Goal: Information Seeking & Learning: Learn about a topic

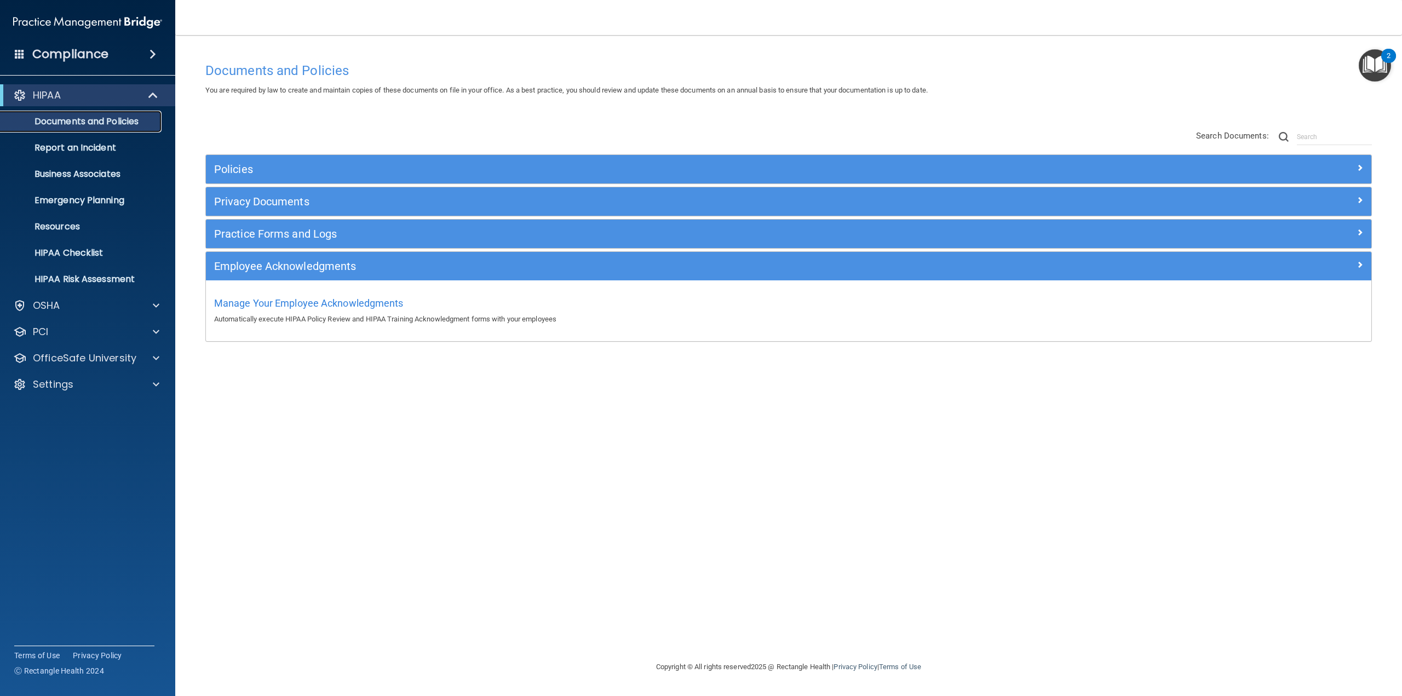
click at [97, 127] on p "Documents and Policies" at bounding box center [82, 121] width 150 height 11
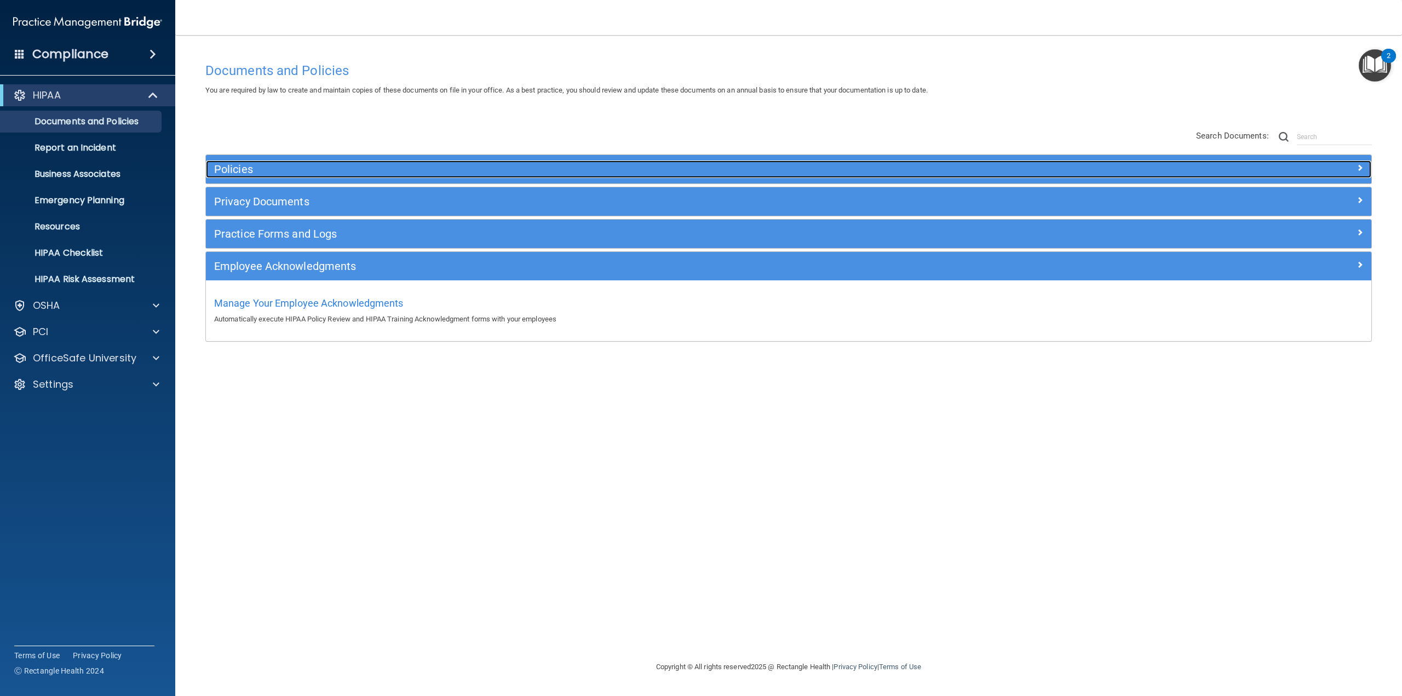
click at [232, 167] on h5 "Policies" at bounding box center [643, 169] width 858 height 12
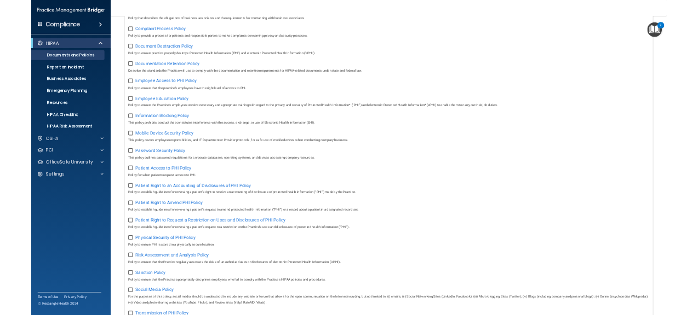
scroll to position [129, 0]
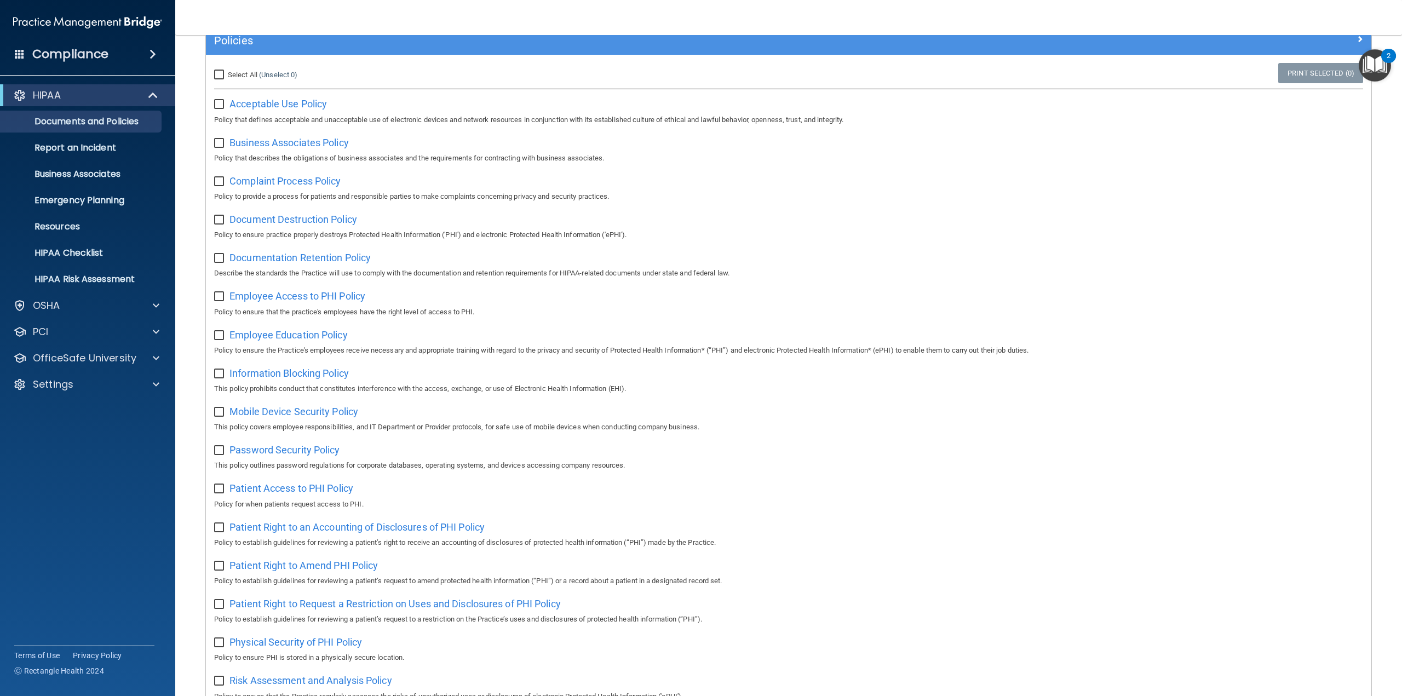
click at [222, 104] on input "checkbox" at bounding box center [220, 104] width 13 height 9
click at [265, 101] on span "Acceptable Use Policy" at bounding box center [277, 104] width 97 height 12
click at [219, 106] on input "checkbox" at bounding box center [220, 104] width 13 height 9
checkbox input "false"
click at [252, 144] on span "Business Associates Policy" at bounding box center [288, 143] width 119 height 12
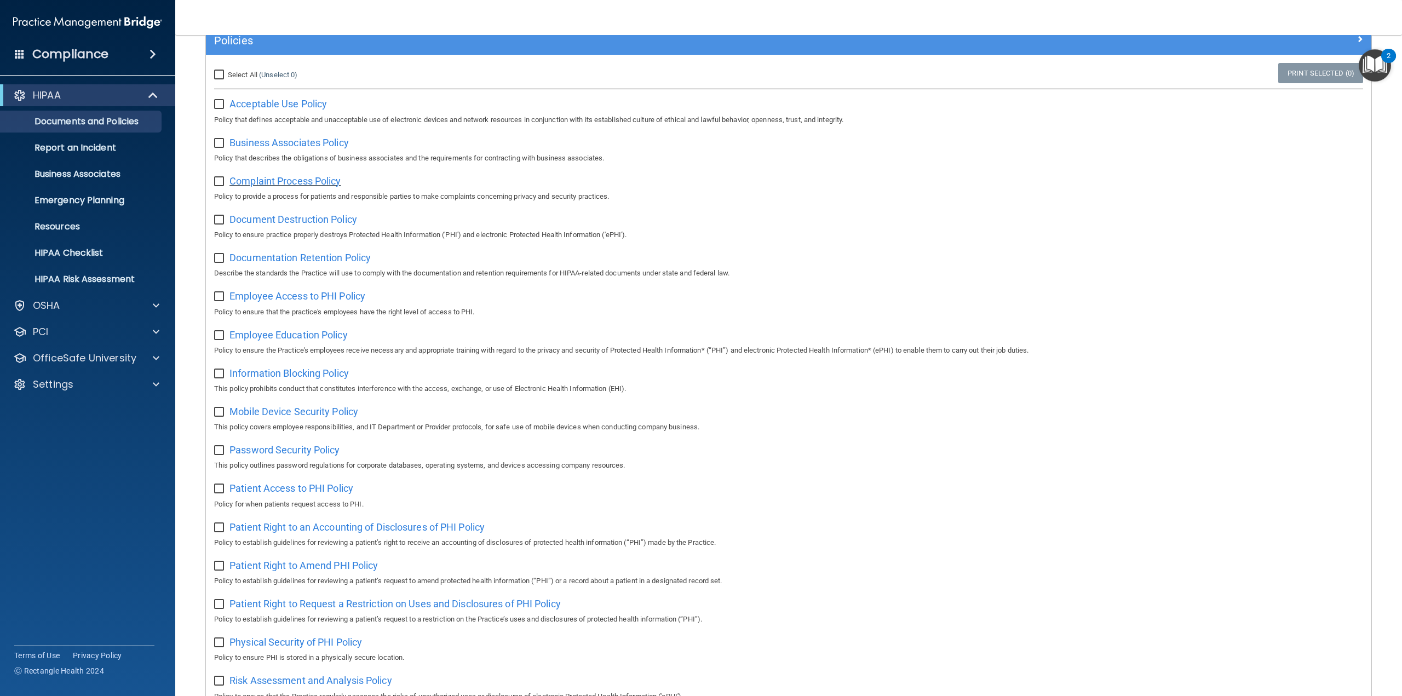
click at [296, 184] on span "Complaint Process Policy" at bounding box center [284, 181] width 111 height 12
click at [283, 141] on span "Business Associates Policy" at bounding box center [288, 143] width 119 height 12
click at [258, 219] on span "Document Destruction Policy" at bounding box center [293, 220] width 128 height 12
click at [268, 259] on span "Documentation Retention Policy" at bounding box center [299, 258] width 141 height 12
click at [311, 294] on span "Employee Access to PHI Policy" at bounding box center [297, 296] width 136 height 12
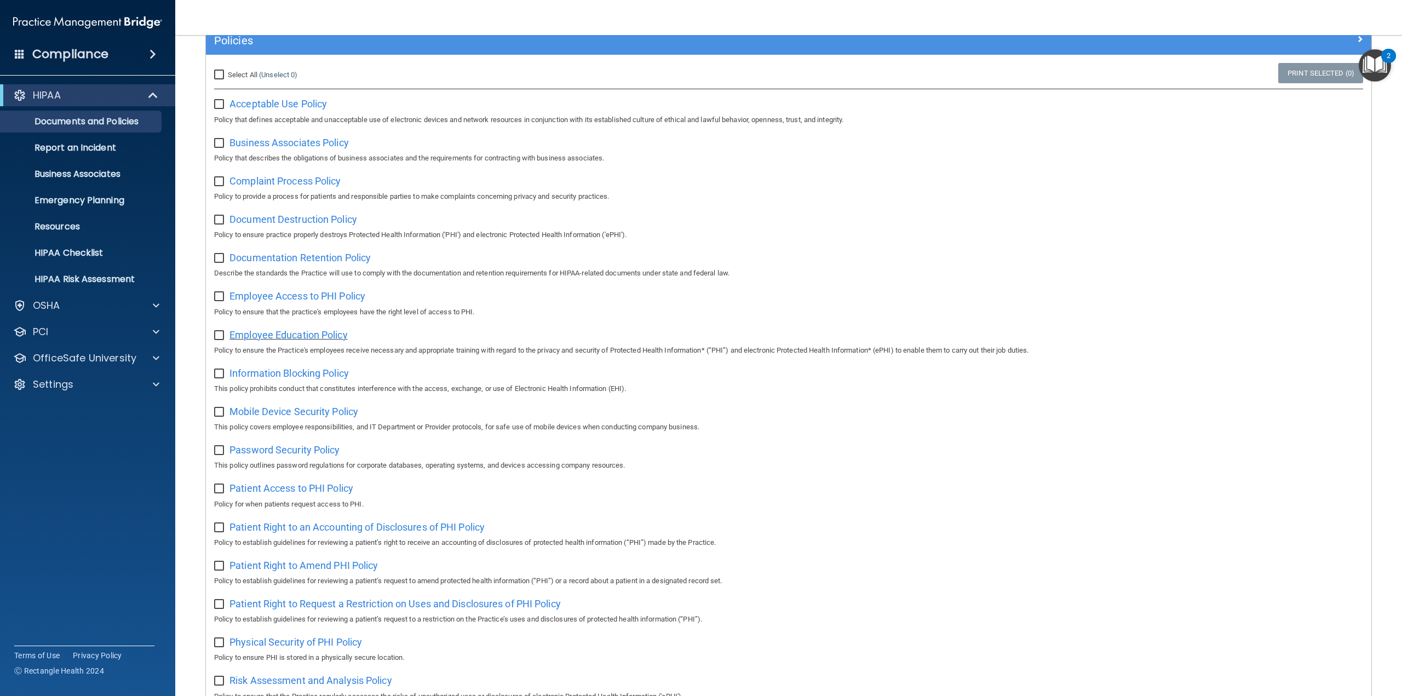
click at [292, 338] on span "Employee Education Policy" at bounding box center [288, 335] width 118 height 12
click at [283, 375] on span "Information Blocking Policy" at bounding box center [288, 374] width 119 height 12
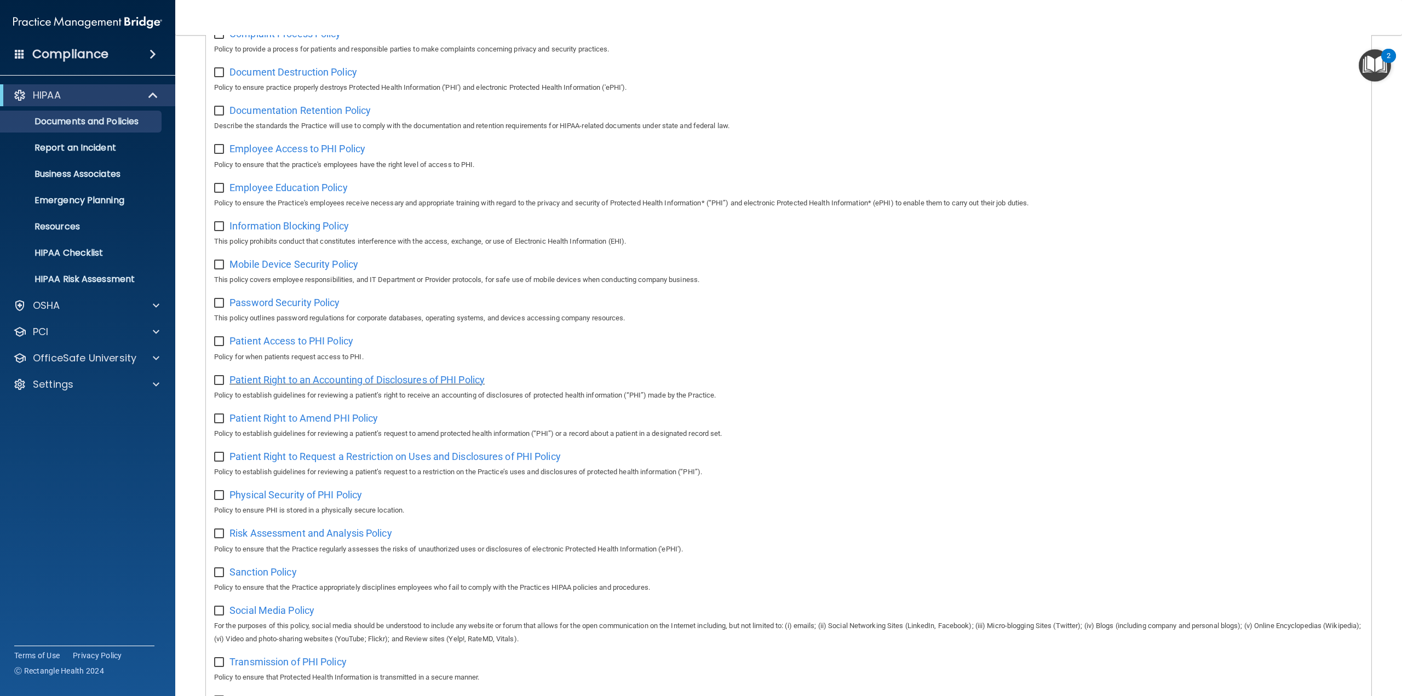
scroll to position [293, 0]
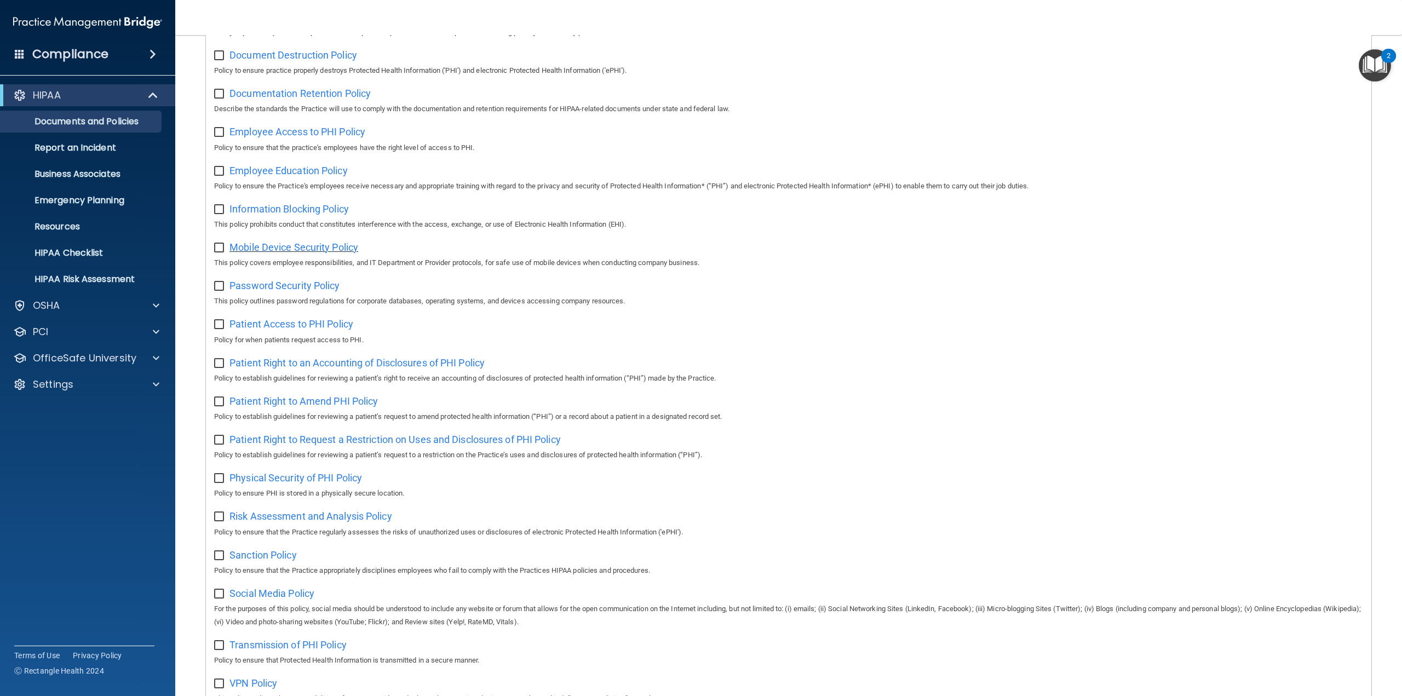
click at [262, 249] on span "Mobile Device Security Policy" at bounding box center [293, 248] width 129 height 12
click at [268, 289] on span "Password Security Policy" at bounding box center [284, 286] width 110 height 12
click at [253, 326] on span "Patient Access to PHI Policy" at bounding box center [291, 324] width 124 height 12
click at [265, 366] on span "Patient Right to an Accounting of Disclosures of PHI Policy" at bounding box center [356, 363] width 255 height 12
click at [288, 402] on span "Patient Right to Amend PHI Policy" at bounding box center [303, 401] width 148 height 12
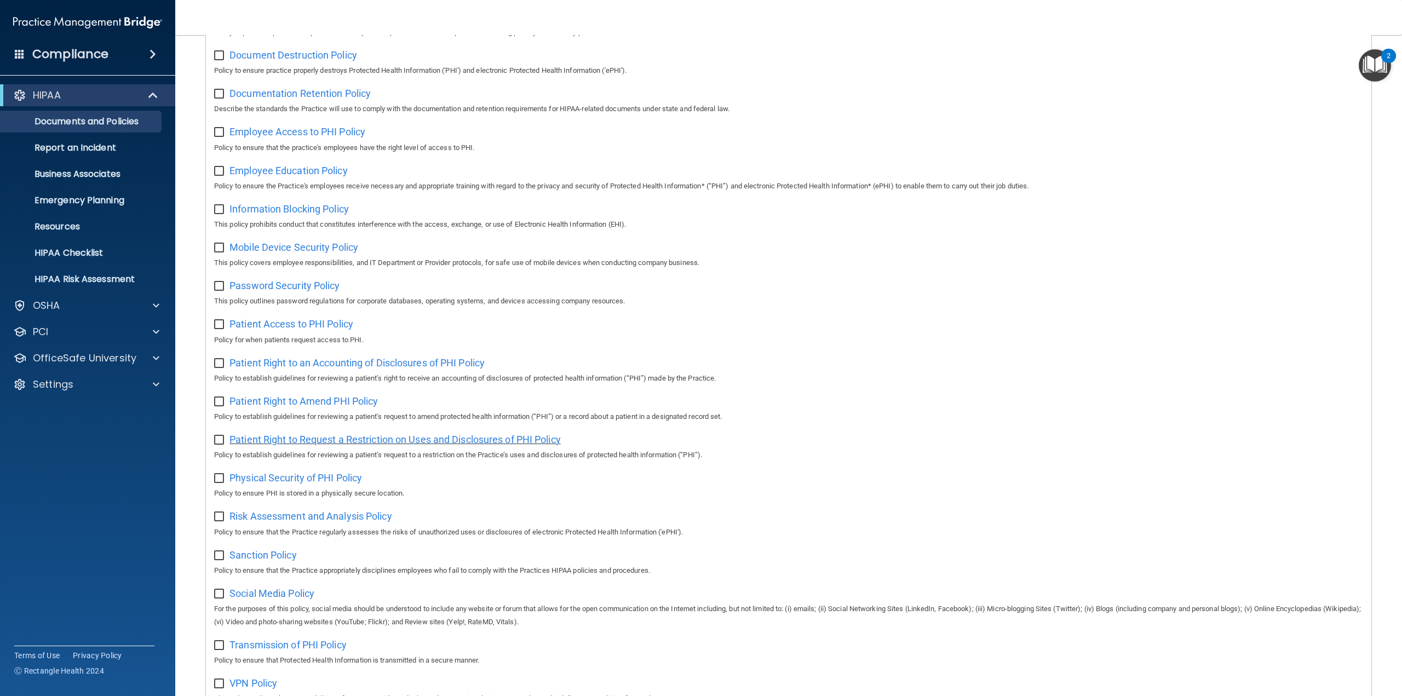
click at [323, 438] on span "Patient Right to Request a Restriction on Uses and Disclosures of PHI Policy" at bounding box center [394, 440] width 331 height 12
click at [307, 479] on span "Physical Security of PHI Policy" at bounding box center [295, 478] width 133 height 12
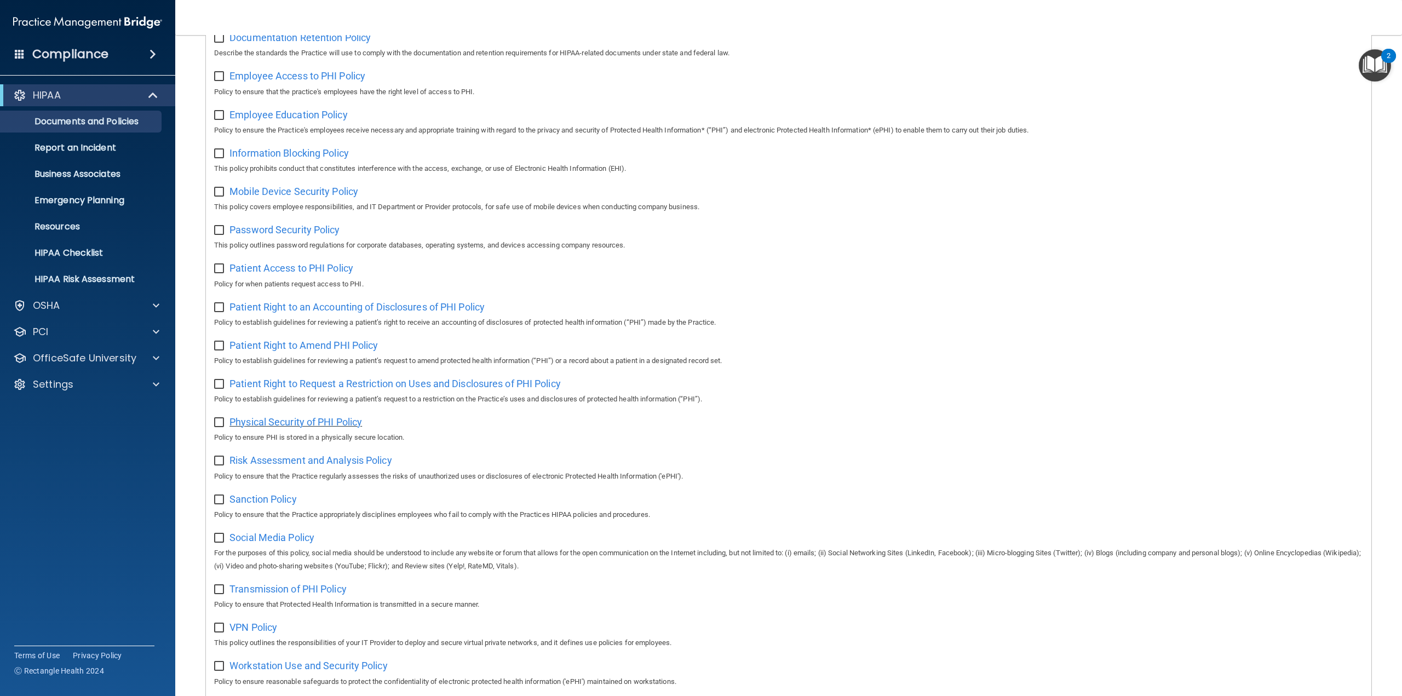
scroll to position [403, 0]
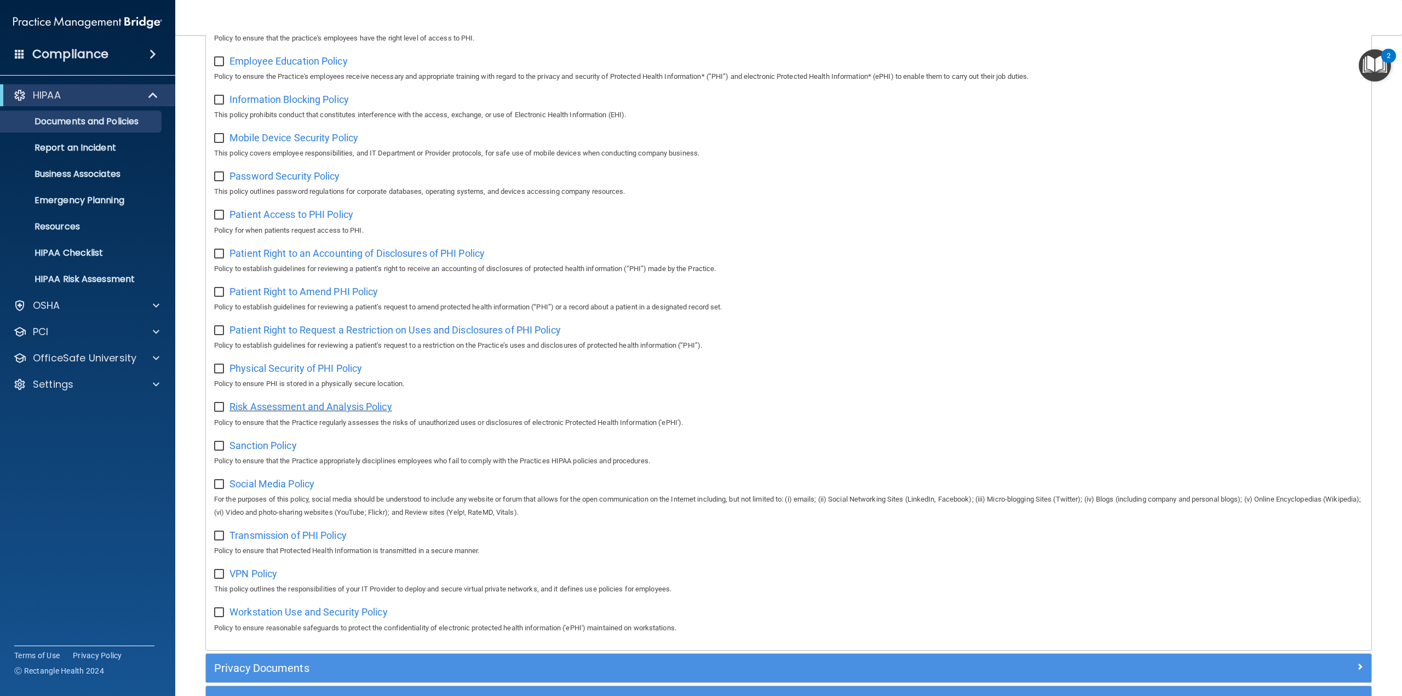
click at [278, 412] on span "Risk Assessment and Analysis Policy" at bounding box center [310, 407] width 163 height 12
click at [271, 446] on span "Sanction Policy" at bounding box center [262, 446] width 67 height 12
click at [241, 487] on span "Social Media Policy" at bounding box center [271, 484] width 85 height 12
click at [276, 538] on span "Transmission of PHI Policy" at bounding box center [287, 536] width 117 height 12
click at [263, 576] on span "VPN Policy" at bounding box center [253, 574] width 48 height 12
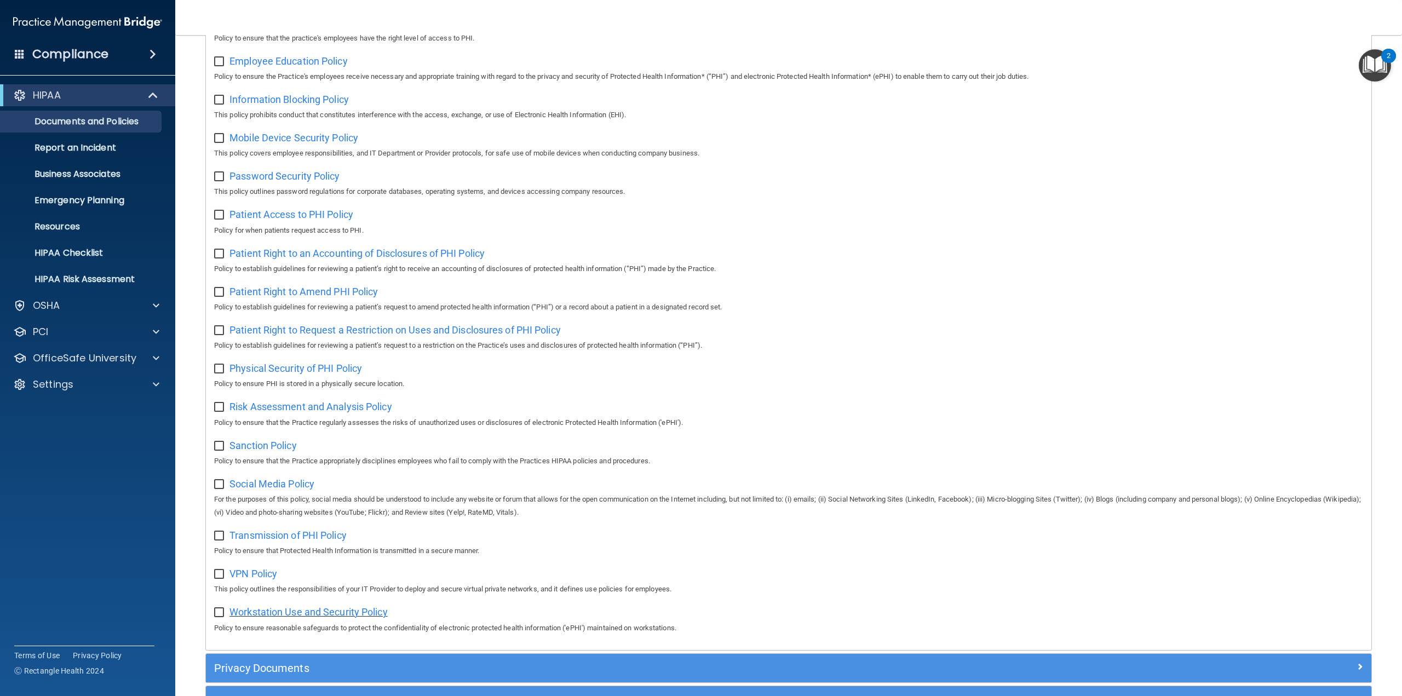
click at [269, 614] on span "Workstation Use and Security Policy" at bounding box center [308, 612] width 158 height 12
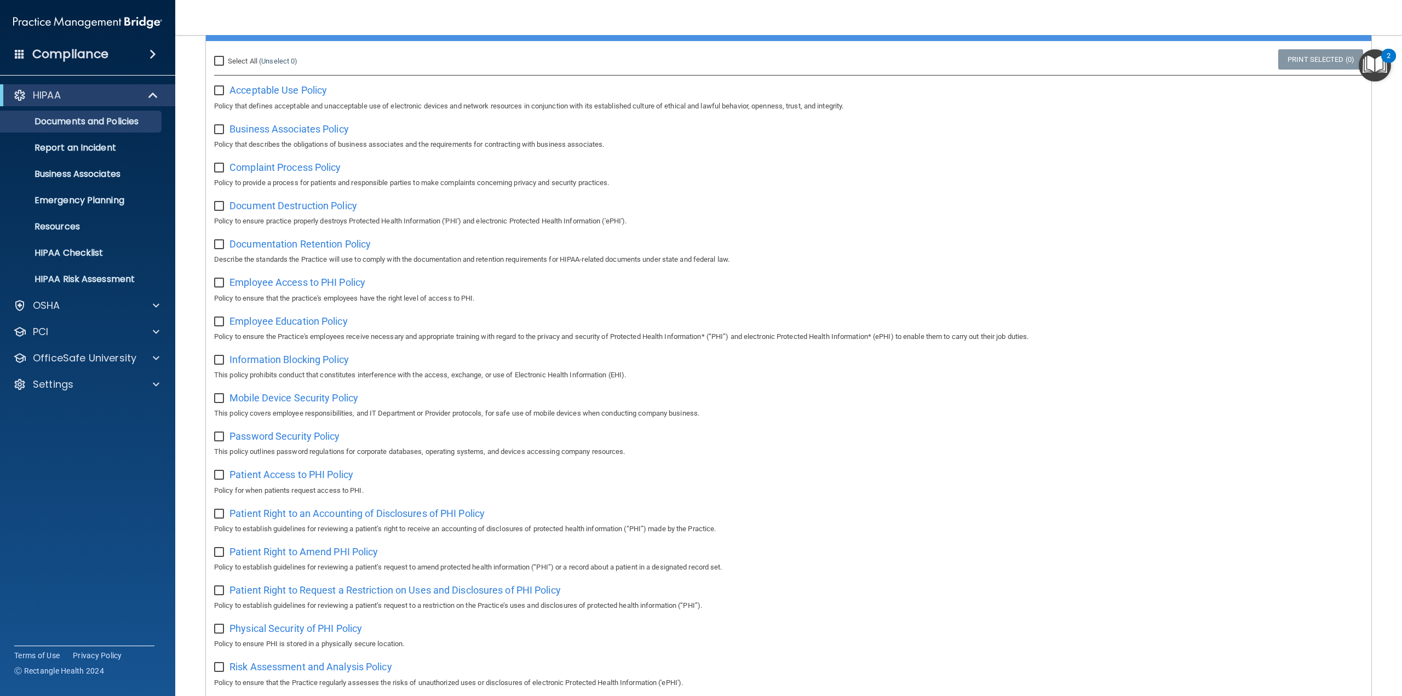
scroll to position [74, 0]
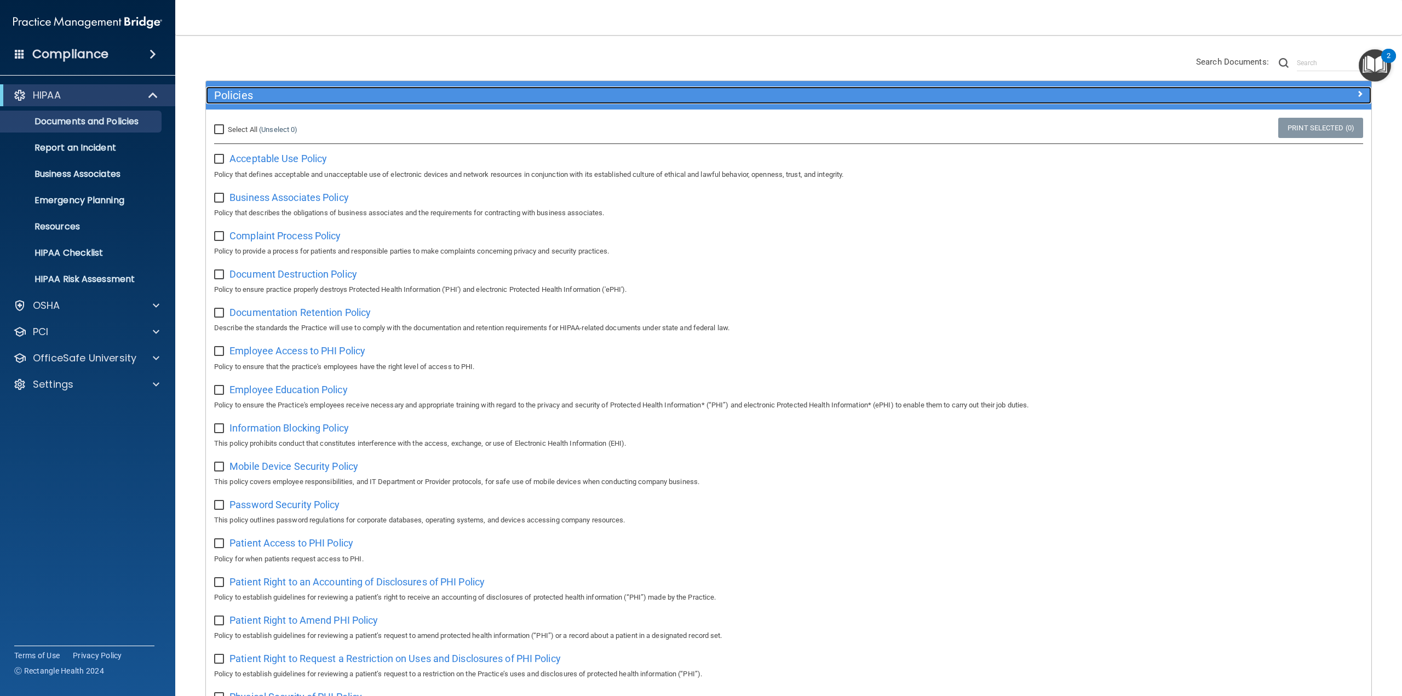
click at [1356, 92] on div at bounding box center [1225, 93] width 291 height 13
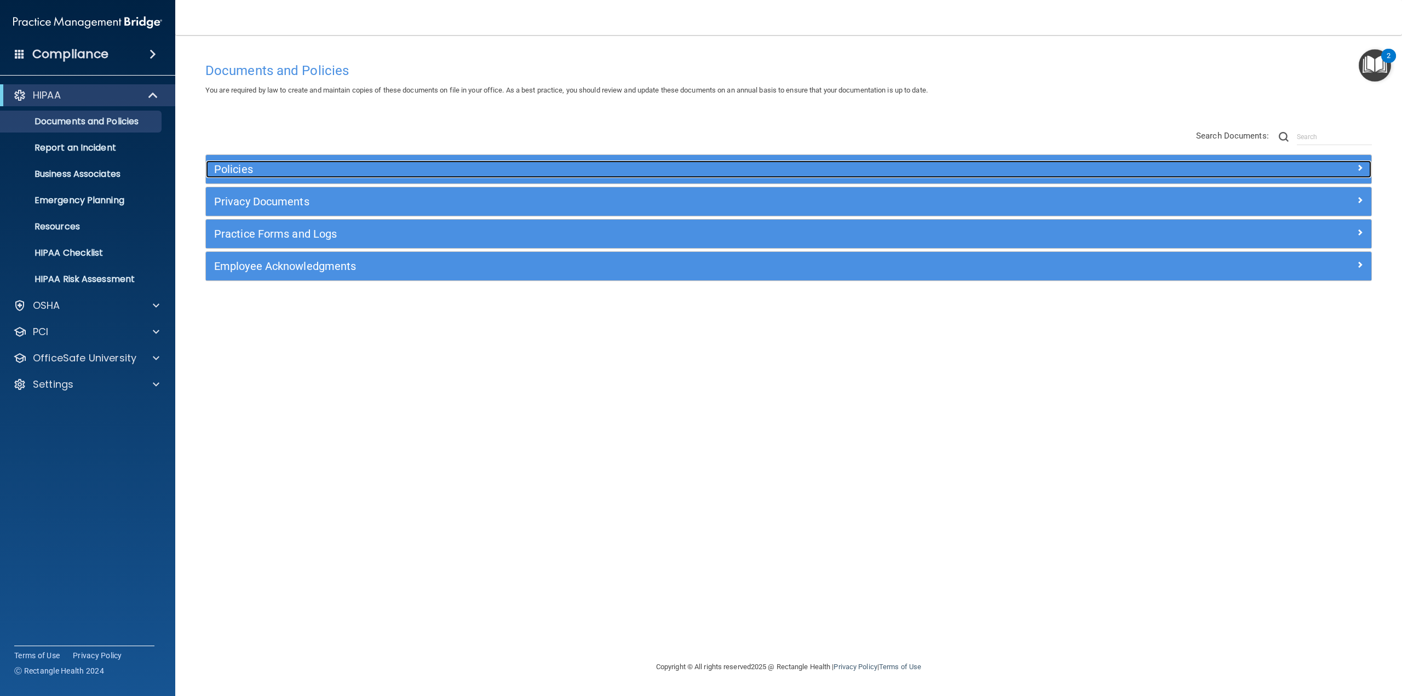
scroll to position [0, 0]
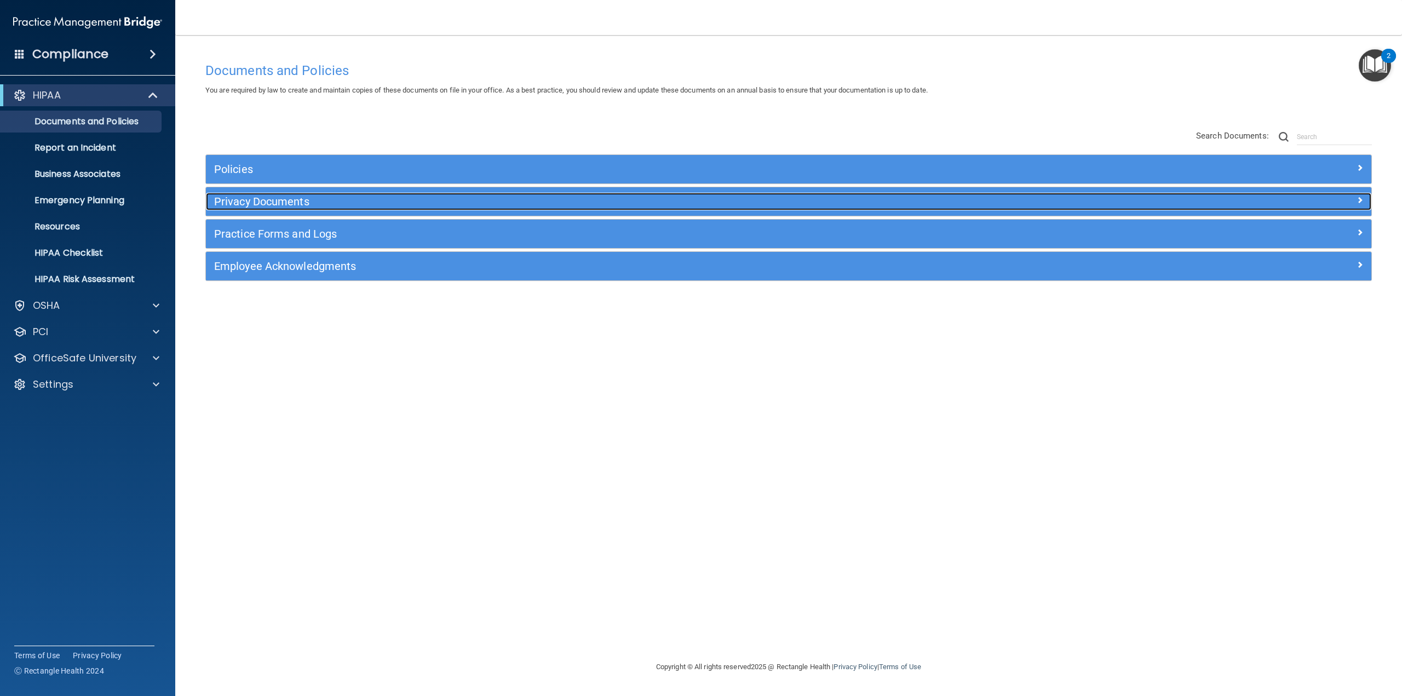
click at [287, 196] on h5 "Privacy Documents" at bounding box center [643, 202] width 858 height 12
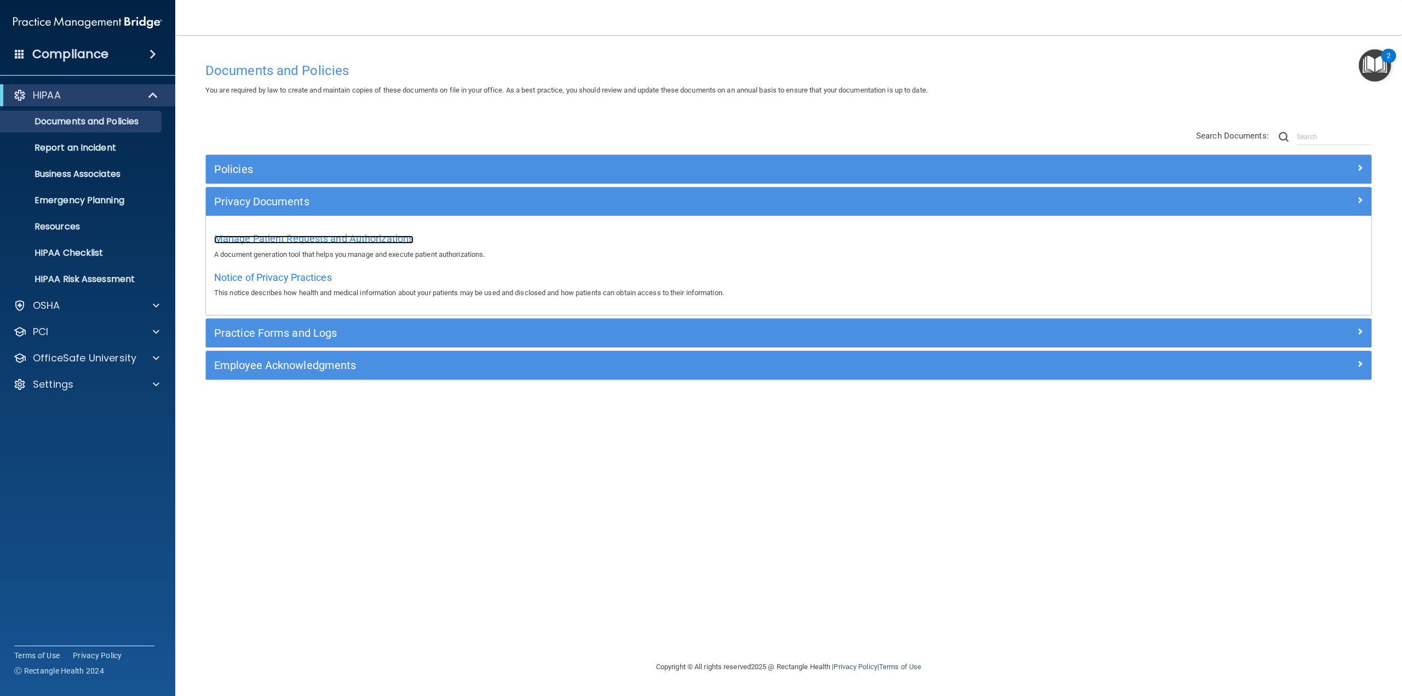
click at [255, 236] on span "Manage Patient Requests and Authorizations" at bounding box center [313, 239] width 199 height 12
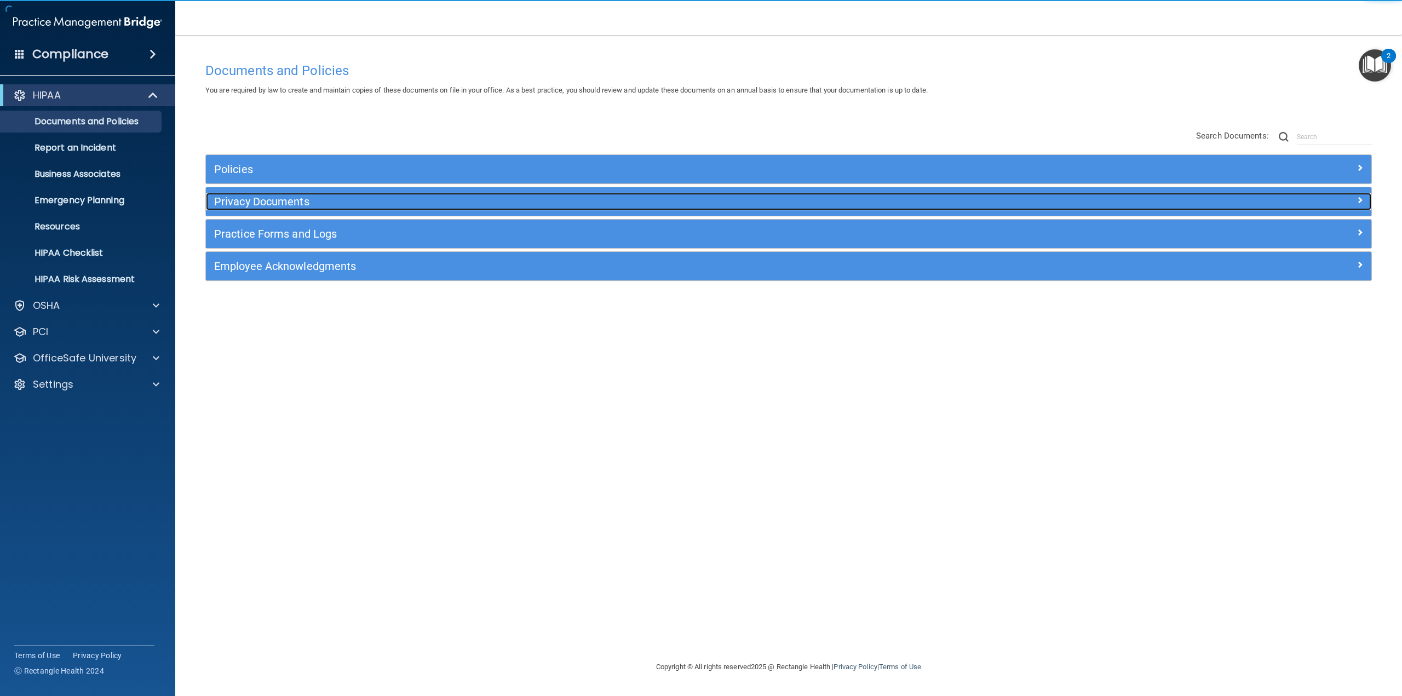
click at [273, 205] on h5 "Privacy Documents" at bounding box center [643, 202] width 858 height 12
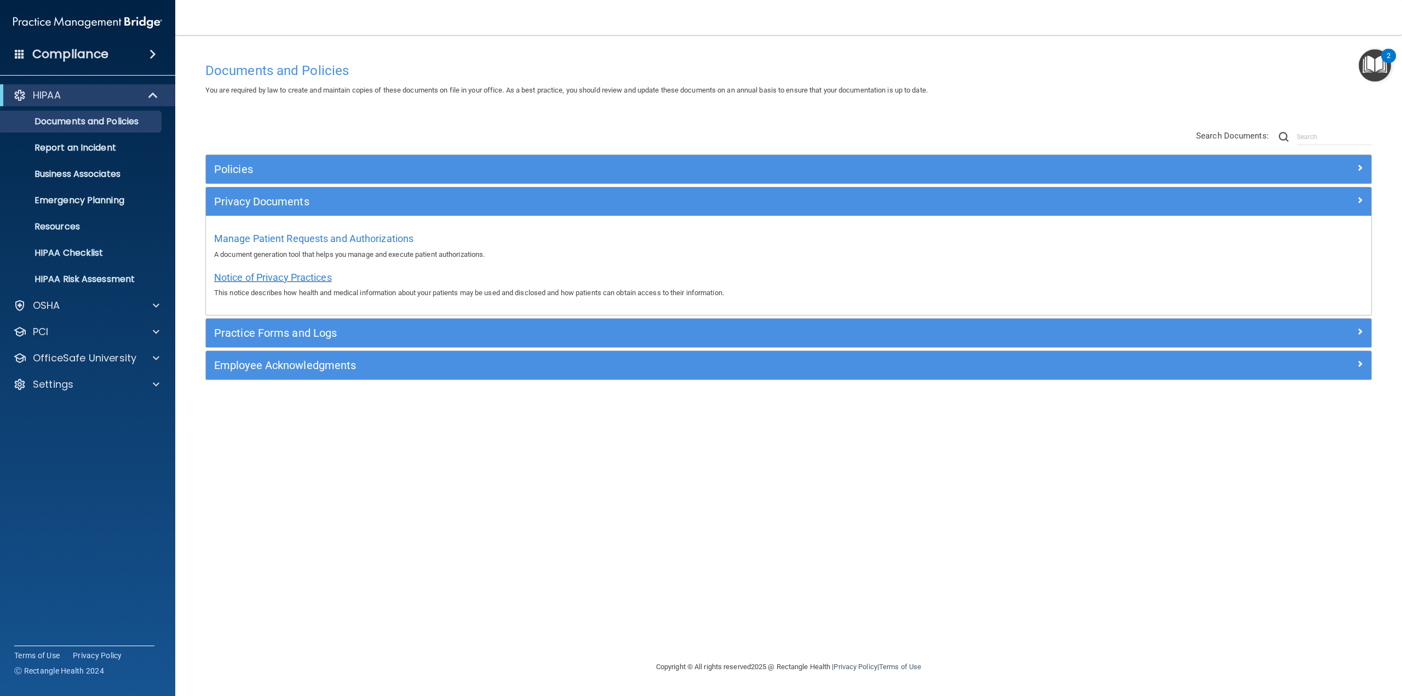
click at [283, 277] on span "Notice of Privacy Practices" at bounding box center [273, 278] width 118 height 12
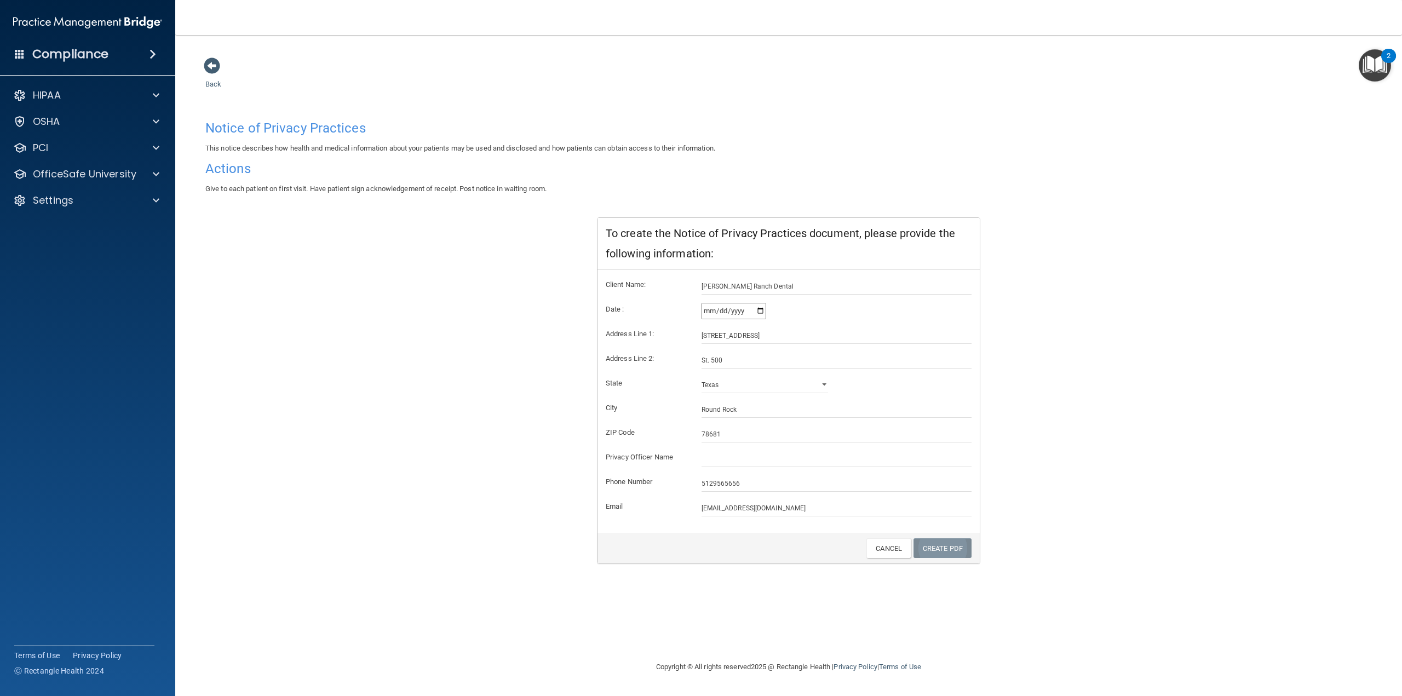
click at [938, 556] on link "Create PDF" at bounding box center [943, 548] width 58 height 20
click at [737, 457] on input "text" at bounding box center [837, 459] width 271 height 16
type input "[PERSON_NAME] Ranch Dental"
click at [928, 548] on link "Create PDF" at bounding box center [943, 548] width 58 height 20
click at [231, 123] on h4 "Notice of Privacy Practices" at bounding box center [788, 128] width 1167 height 14
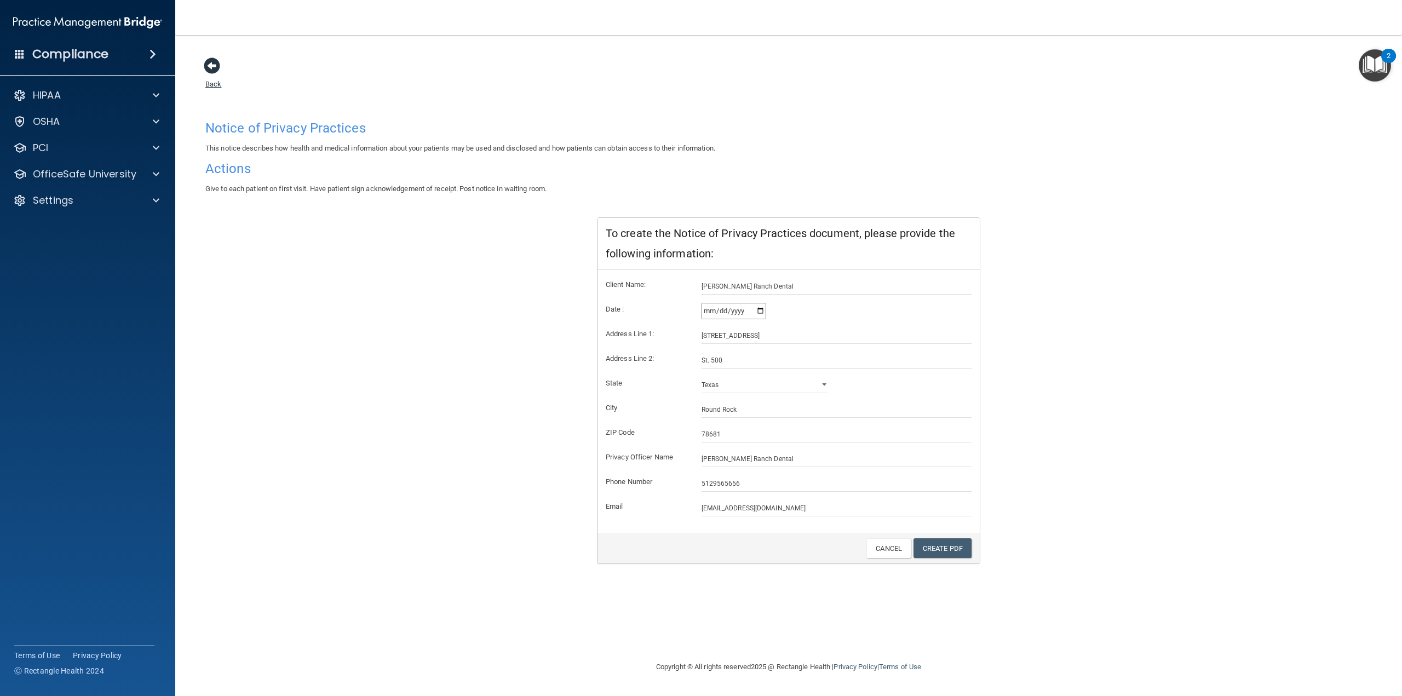
click at [206, 65] on span at bounding box center [212, 66] width 16 height 16
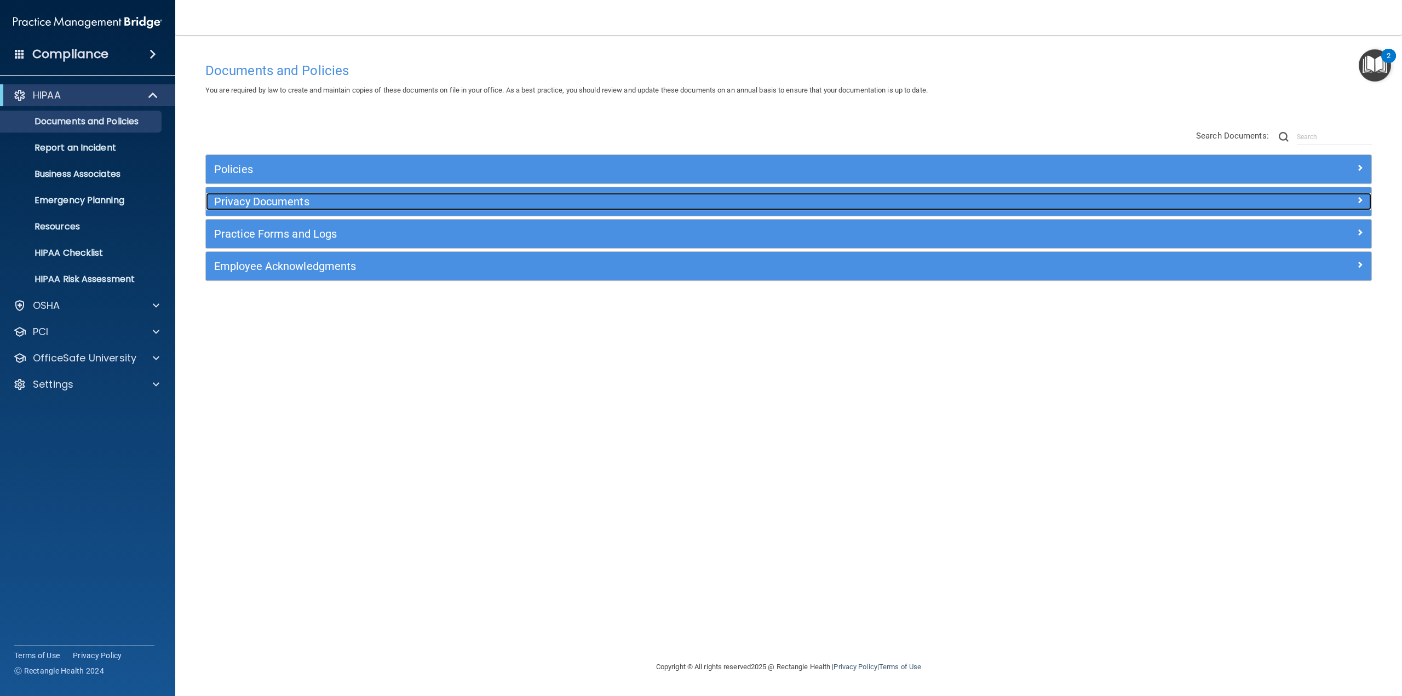
click at [305, 204] on h5 "Privacy Documents" at bounding box center [643, 202] width 858 height 12
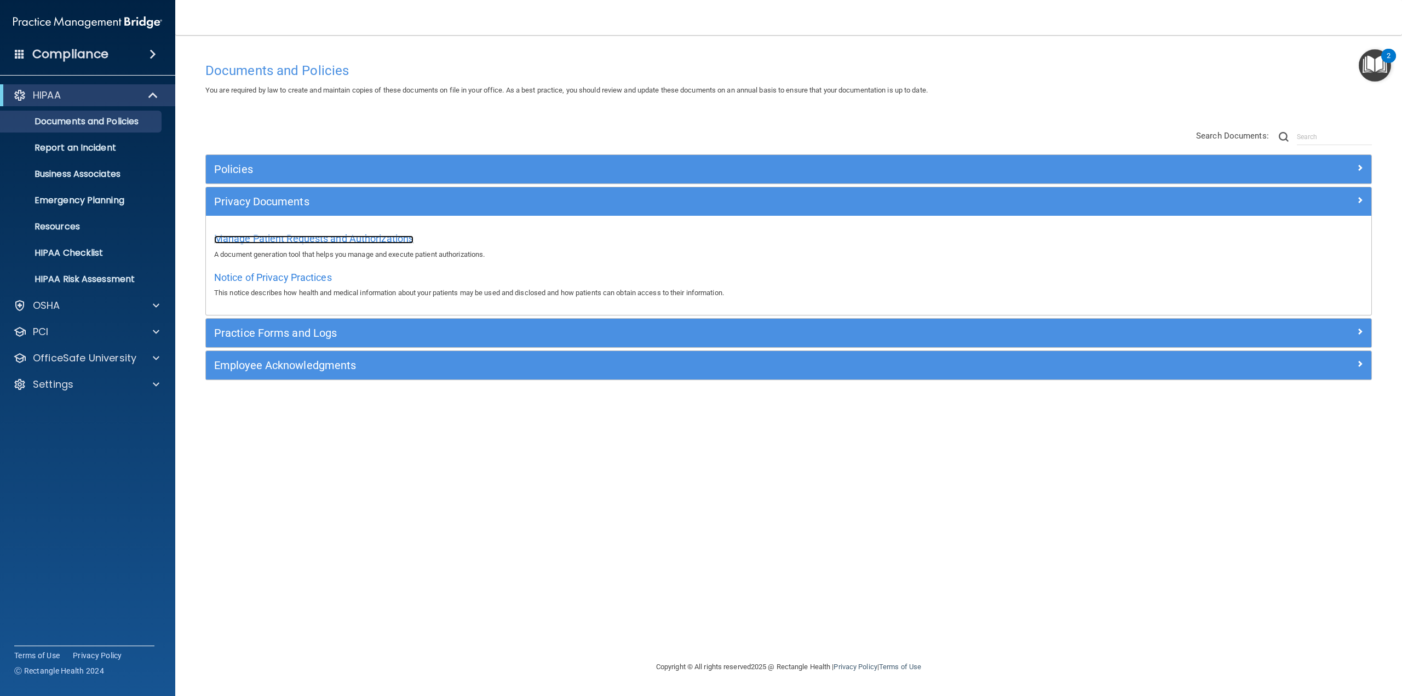
click at [276, 235] on span "Manage Patient Requests and Authorizations" at bounding box center [313, 239] width 199 height 12
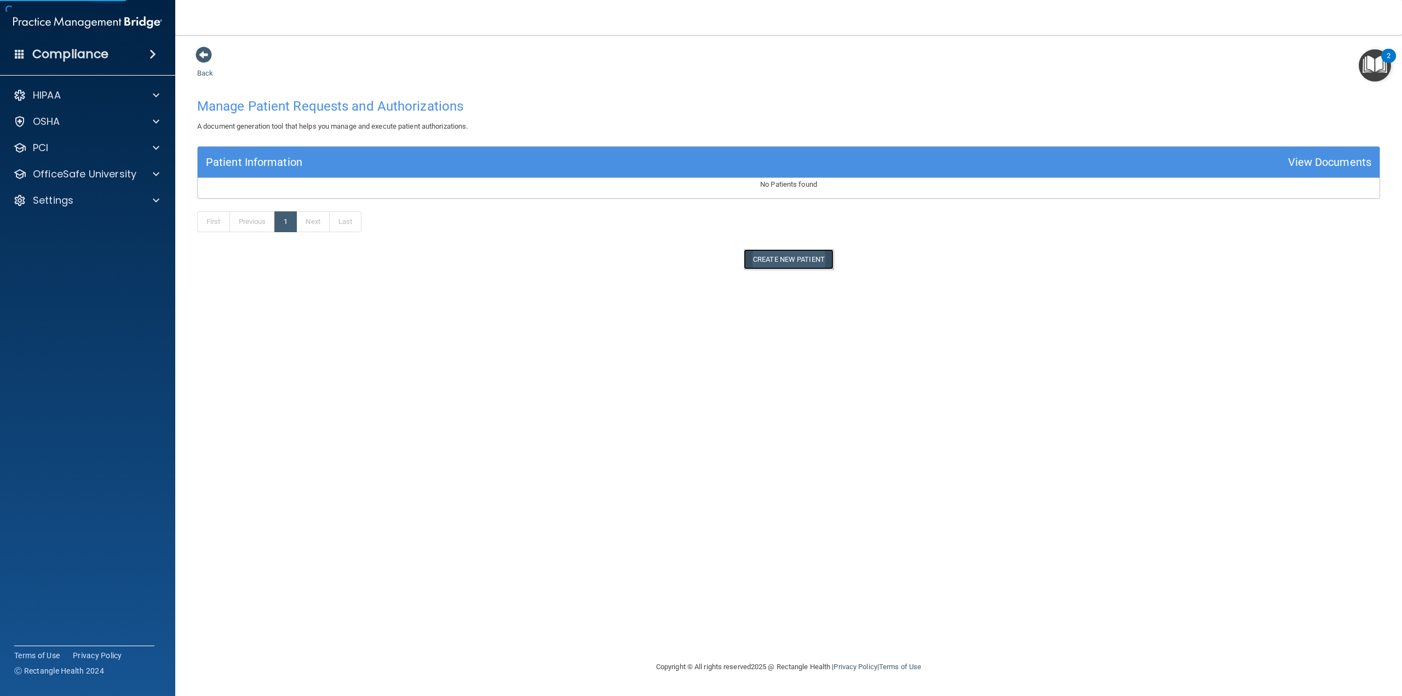
click at [761, 260] on button "Create New Patient" at bounding box center [789, 259] width 90 height 20
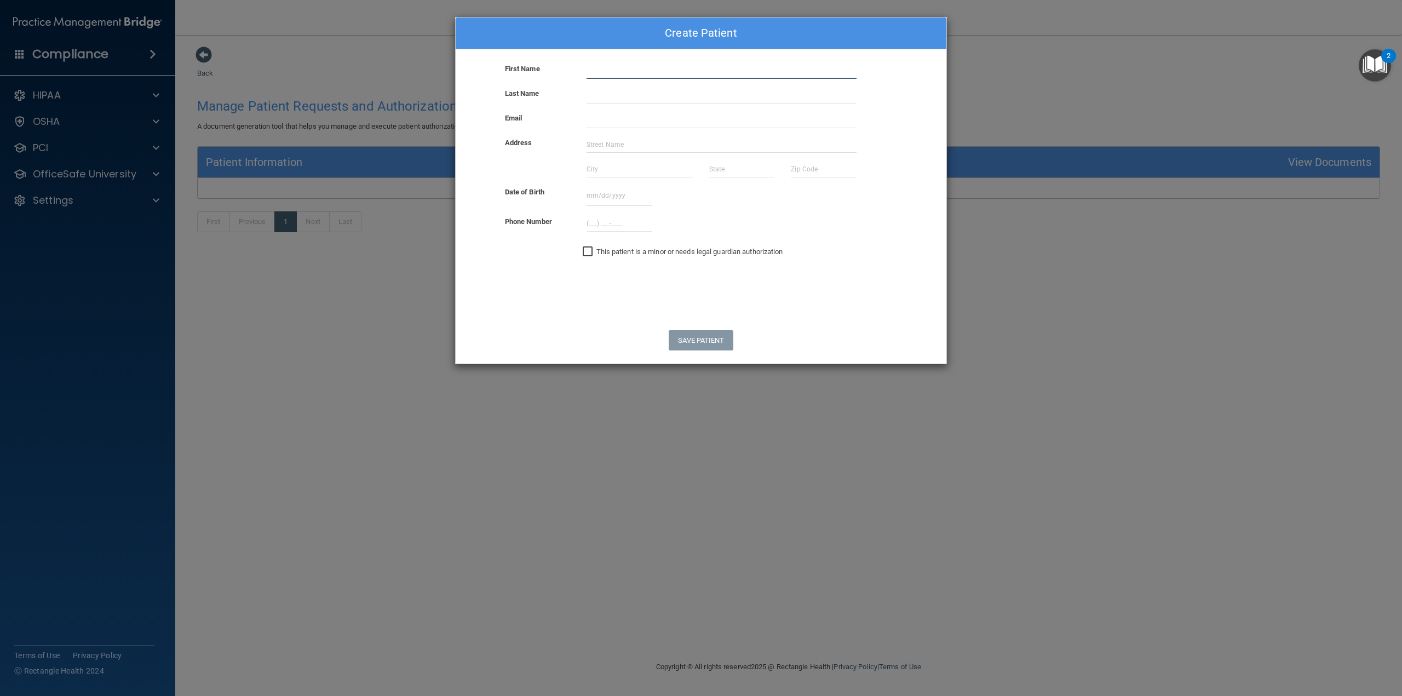
click at [592, 76] on input "text" at bounding box center [722, 70] width 270 height 16
click at [836, 221] on div "Phone Number" at bounding box center [700, 223] width 507 height 16
click at [593, 76] on input "text" at bounding box center [722, 70] width 270 height 16
type input "Jai"
type input "Kolliboyana"
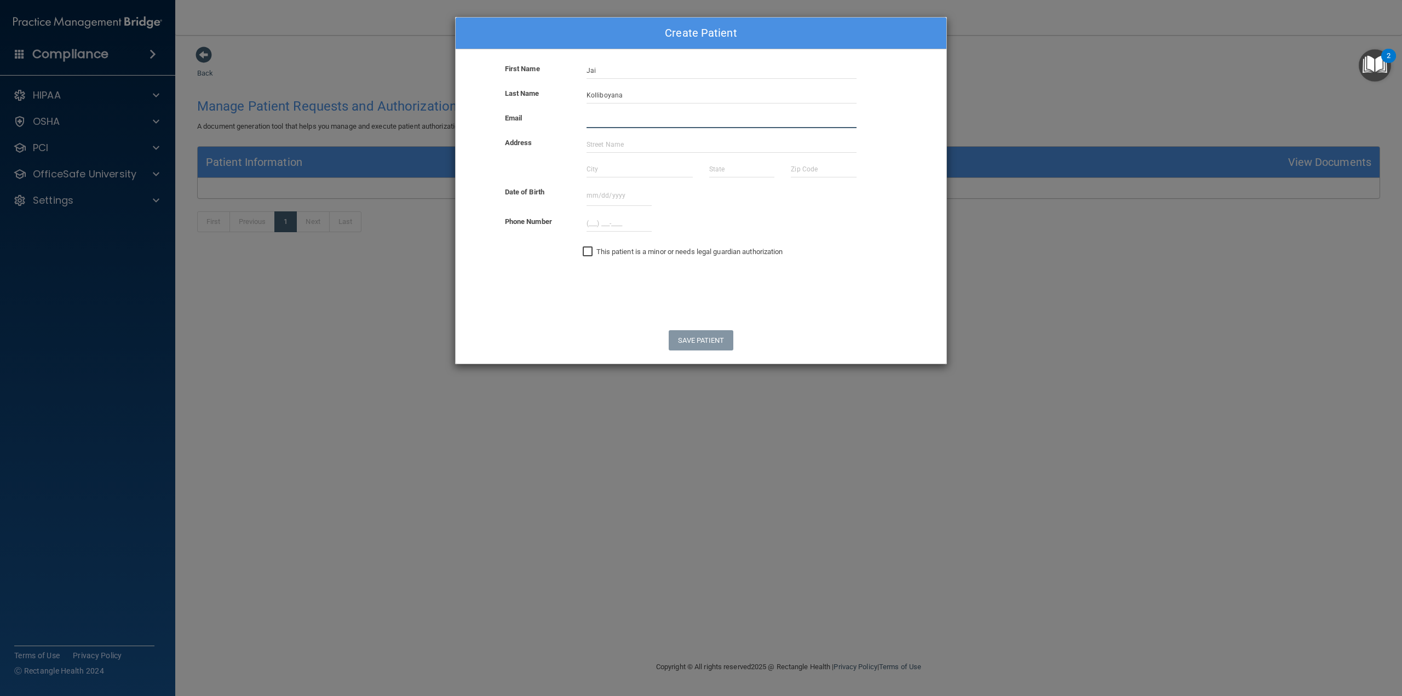
click at [612, 118] on input "email" at bounding box center [722, 120] width 270 height 16
type input "jaikolliboyana@gmail.com"
click at [605, 148] on input "text" at bounding box center [722, 144] width 270 height 16
type input "4424 Jackson avenue"
click at [613, 168] on input "text" at bounding box center [640, 169] width 106 height 16
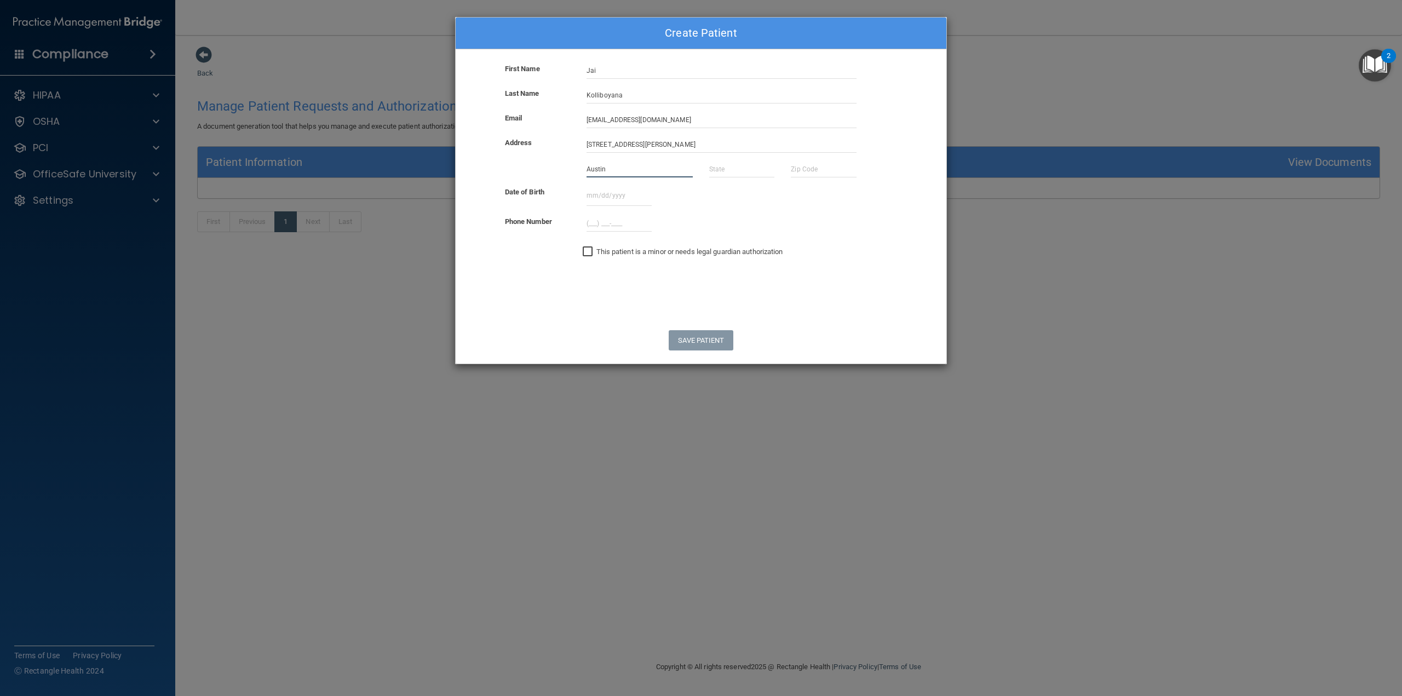
type input "Austin"
click at [722, 165] on input "text" at bounding box center [741, 169] width 65 height 16
type input "tx"
click at [822, 171] on input "text" at bounding box center [823, 169] width 65 height 16
type input "78731"
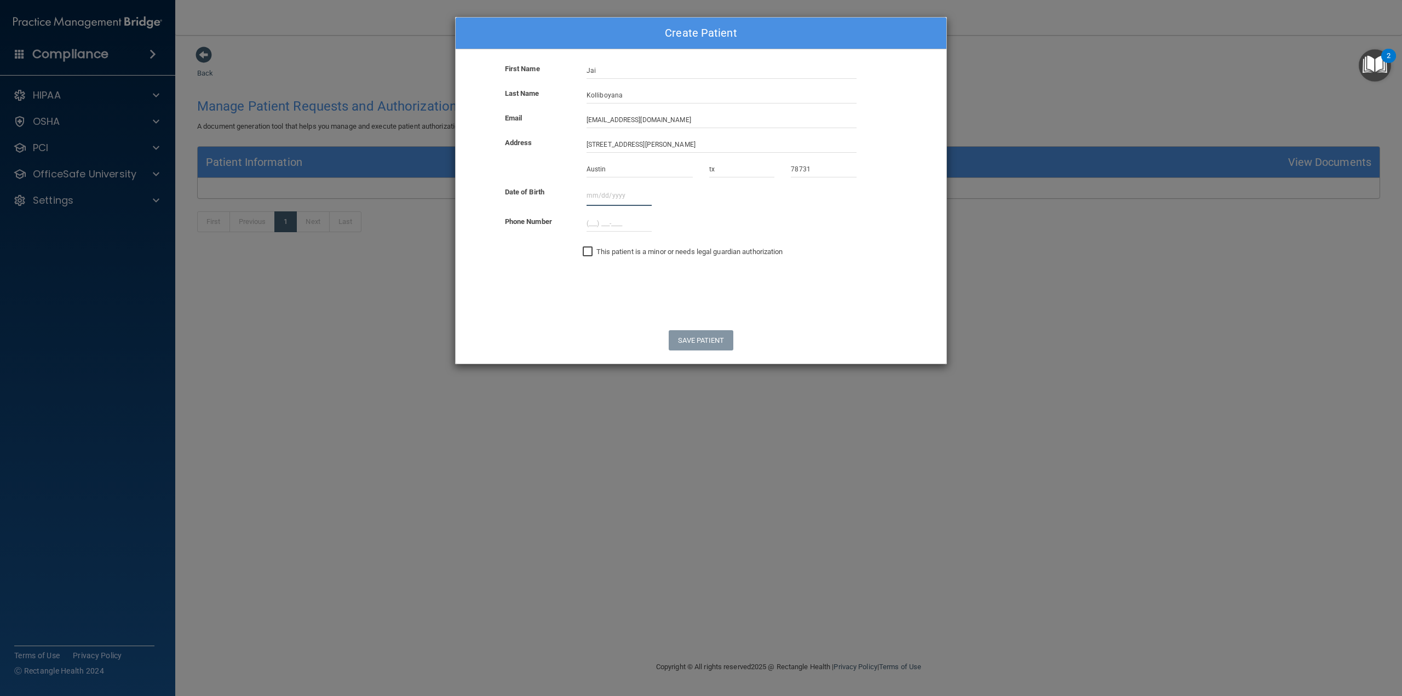
click at [593, 198] on input "text" at bounding box center [619, 196] width 65 height 20
click at [595, 193] on input "04161984" at bounding box center [619, 196] width 65 height 20
click at [605, 192] on input "04/161984" at bounding box center [619, 196] width 65 height 20
type input "04/16/1984"
click at [589, 220] on input "(___) ___-____" at bounding box center [619, 223] width 65 height 16
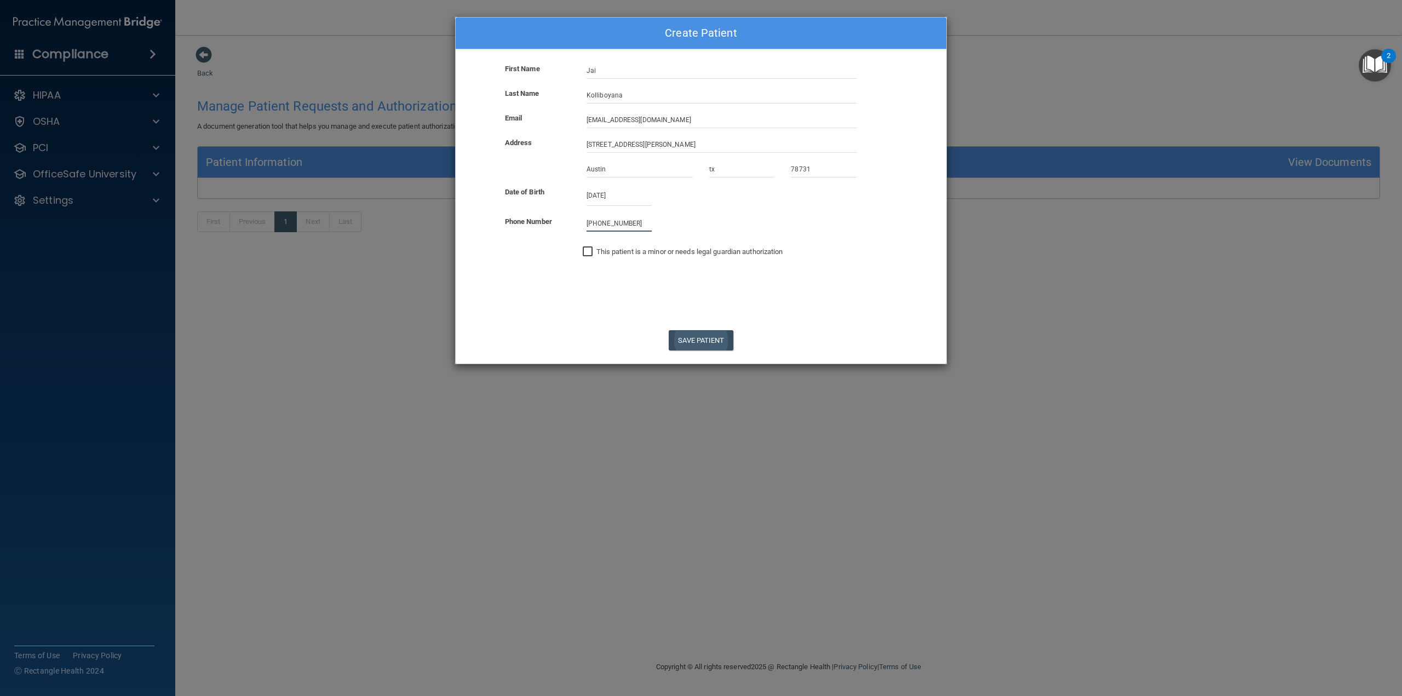
type input "(989) 423-4811"
click at [713, 335] on button "Save Patient" at bounding box center [701, 340] width 64 height 20
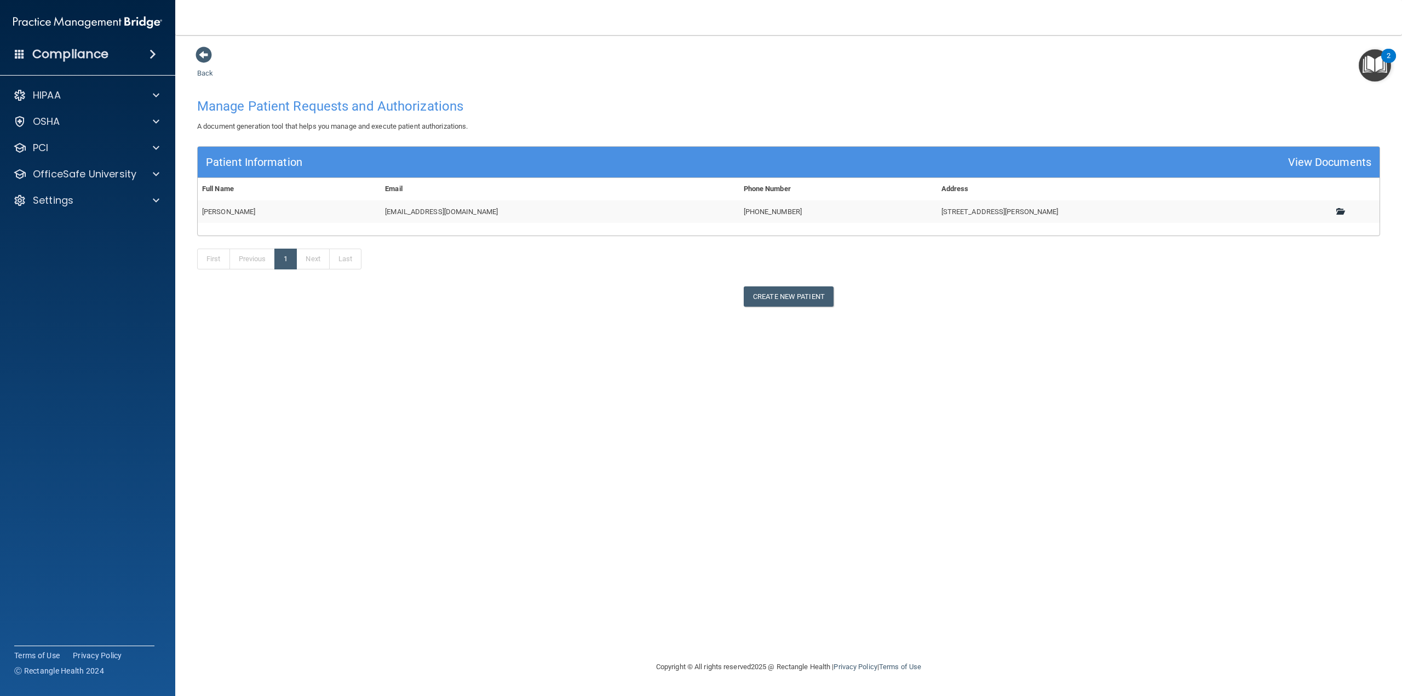
click at [1341, 212] on link at bounding box center [1343, 212] width 15 height 8
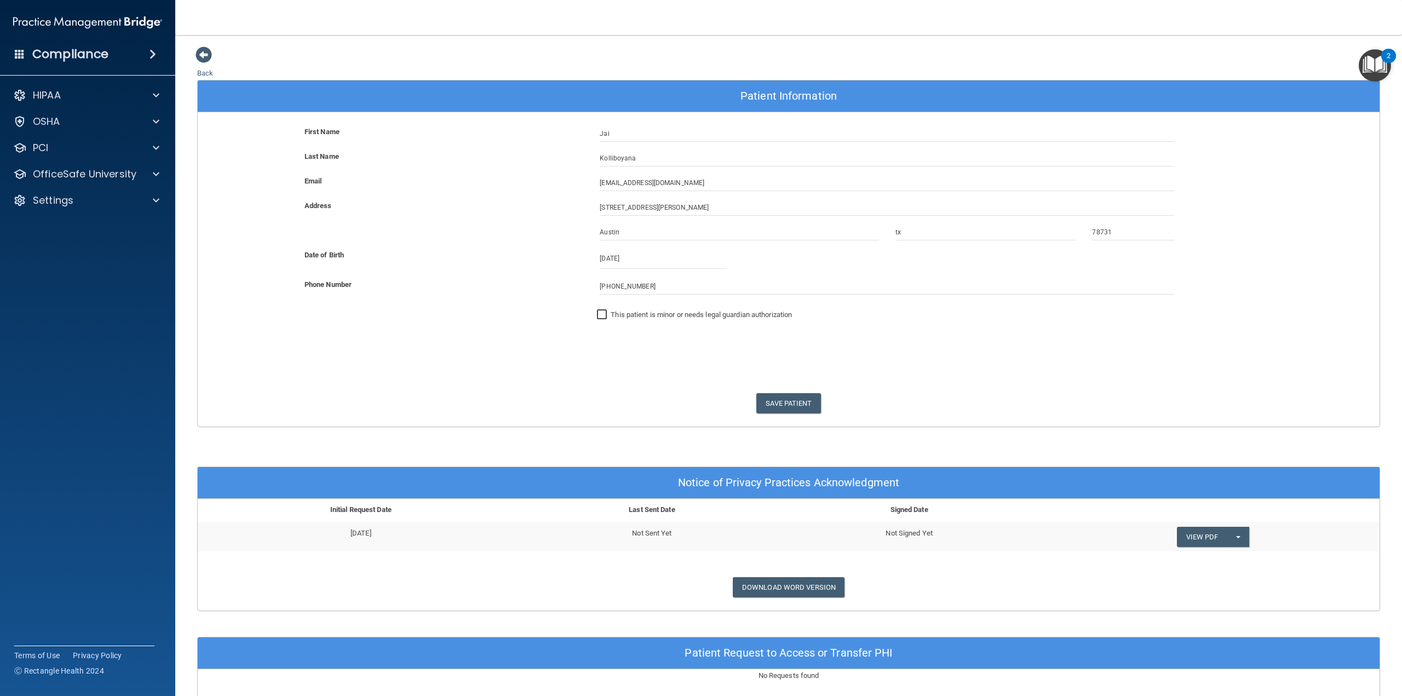
scroll to position [110, 0]
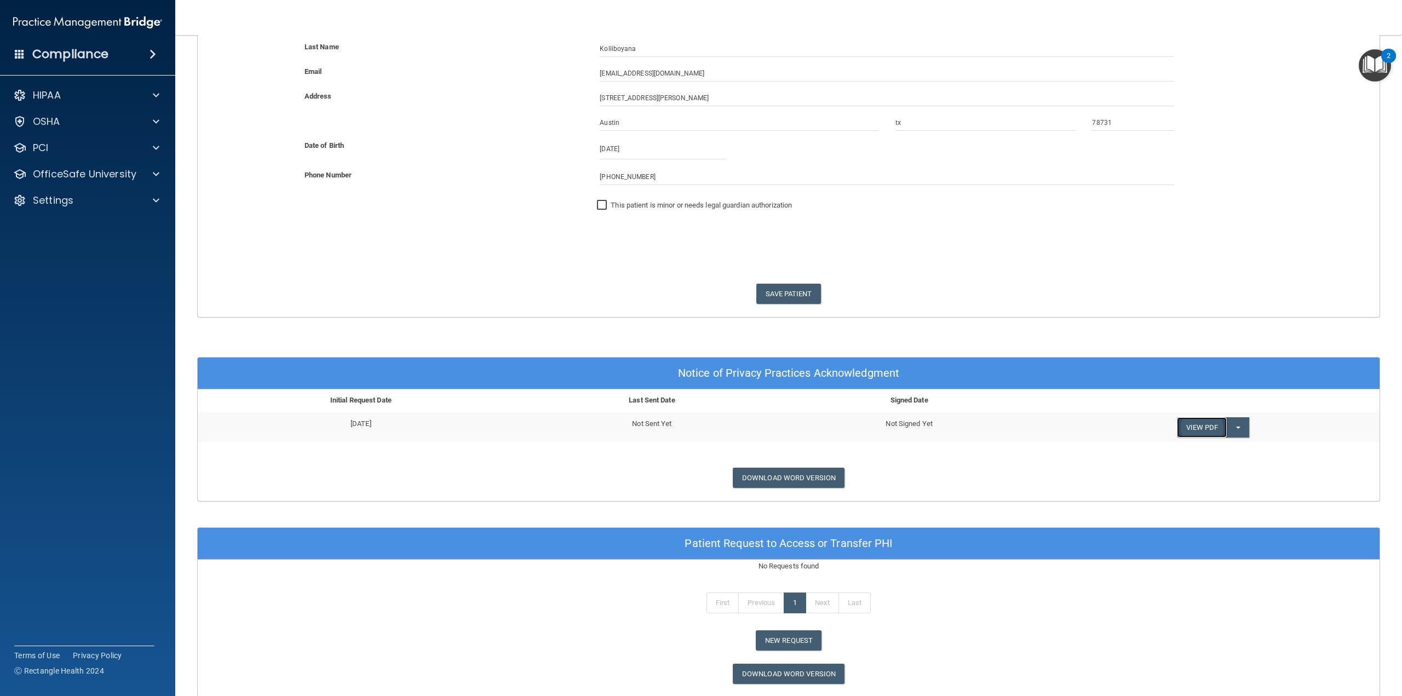
click at [1189, 425] on link "View PDF" at bounding box center [1202, 427] width 50 height 20
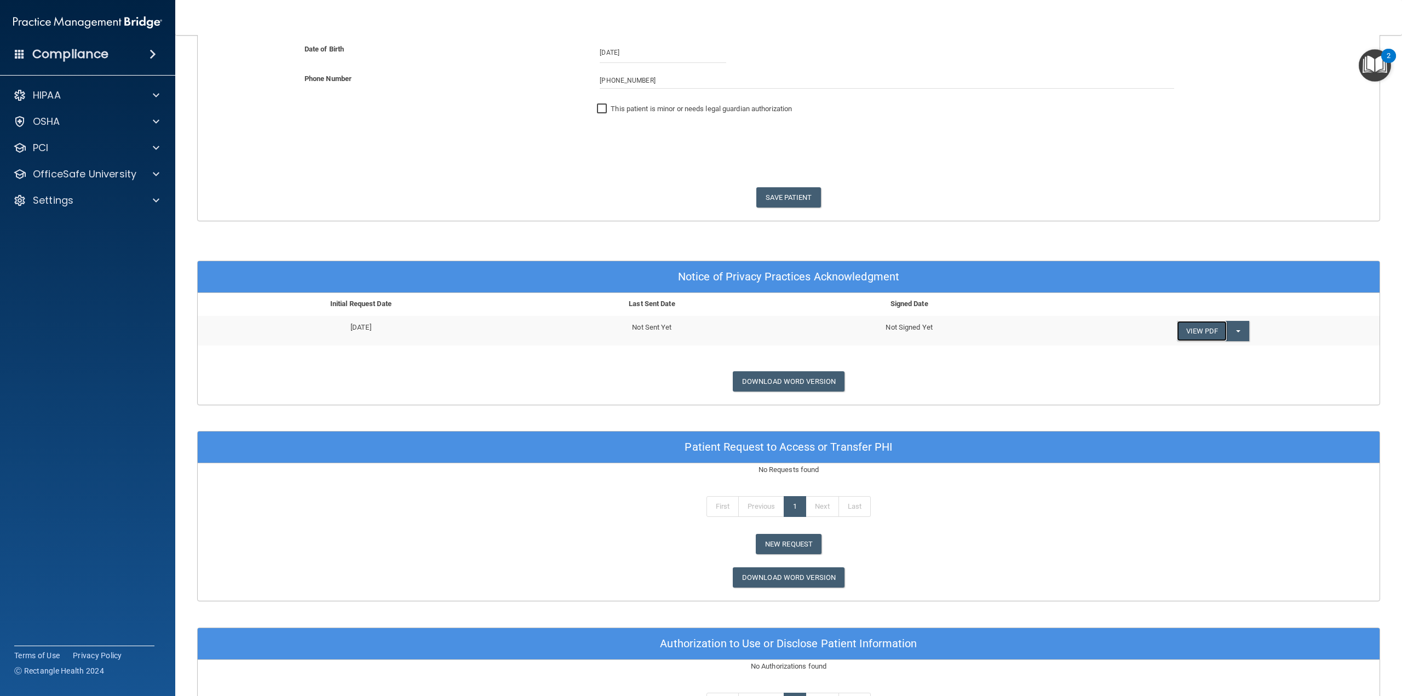
scroll to position [329, 0]
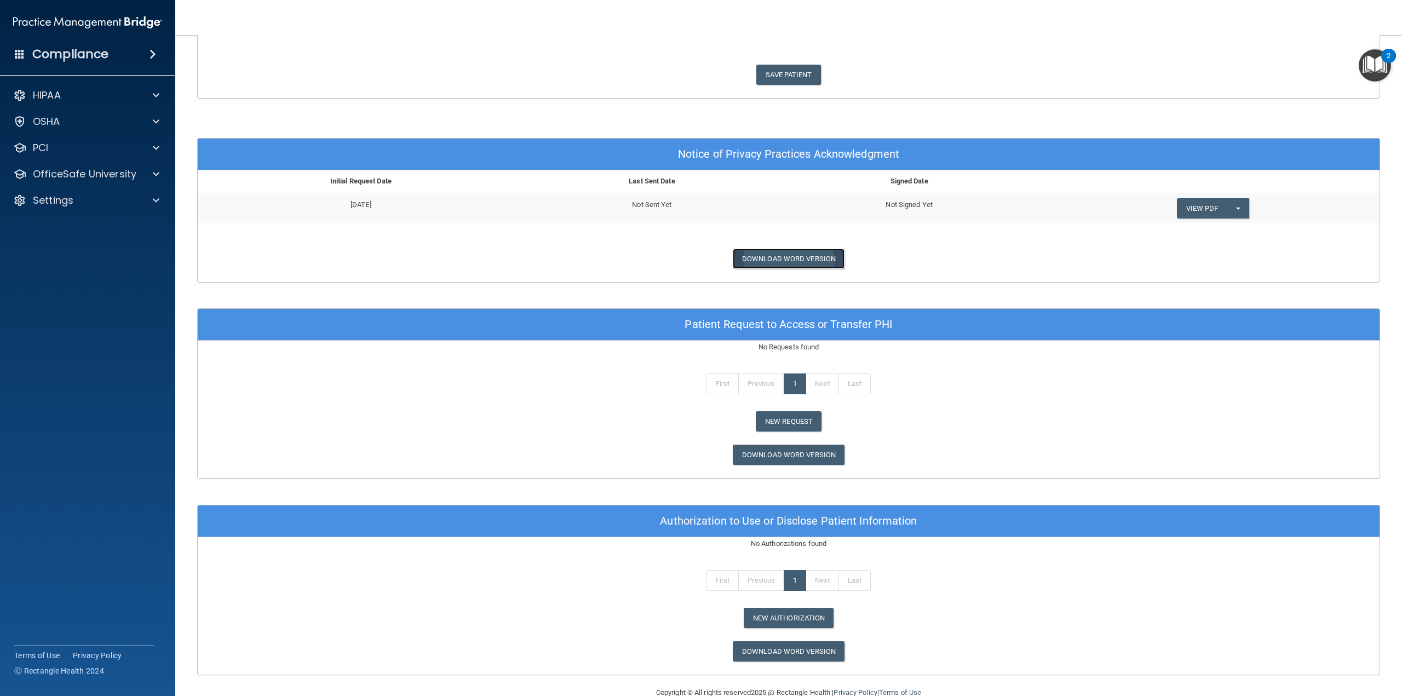
click at [762, 263] on link "Download Word Version" at bounding box center [789, 259] width 112 height 20
click at [779, 455] on link "Download Word Version" at bounding box center [789, 455] width 112 height 20
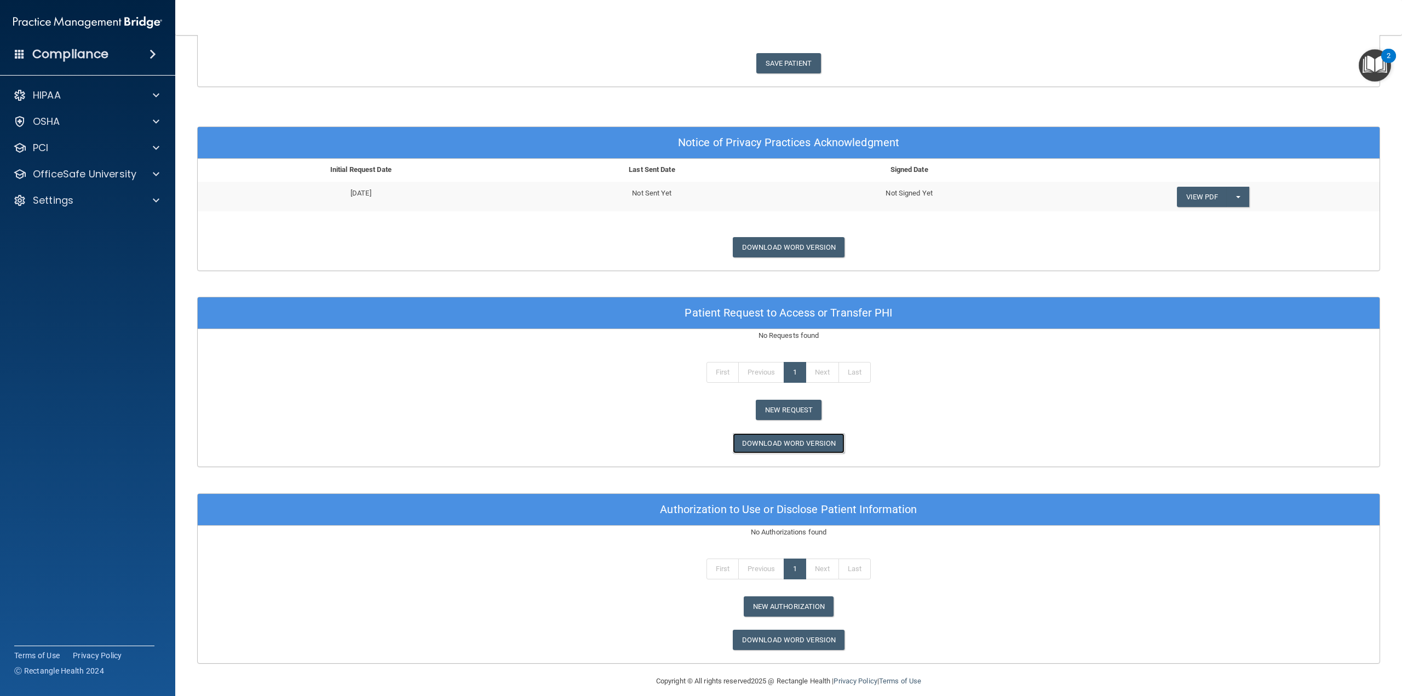
scroll to position [347, 0]
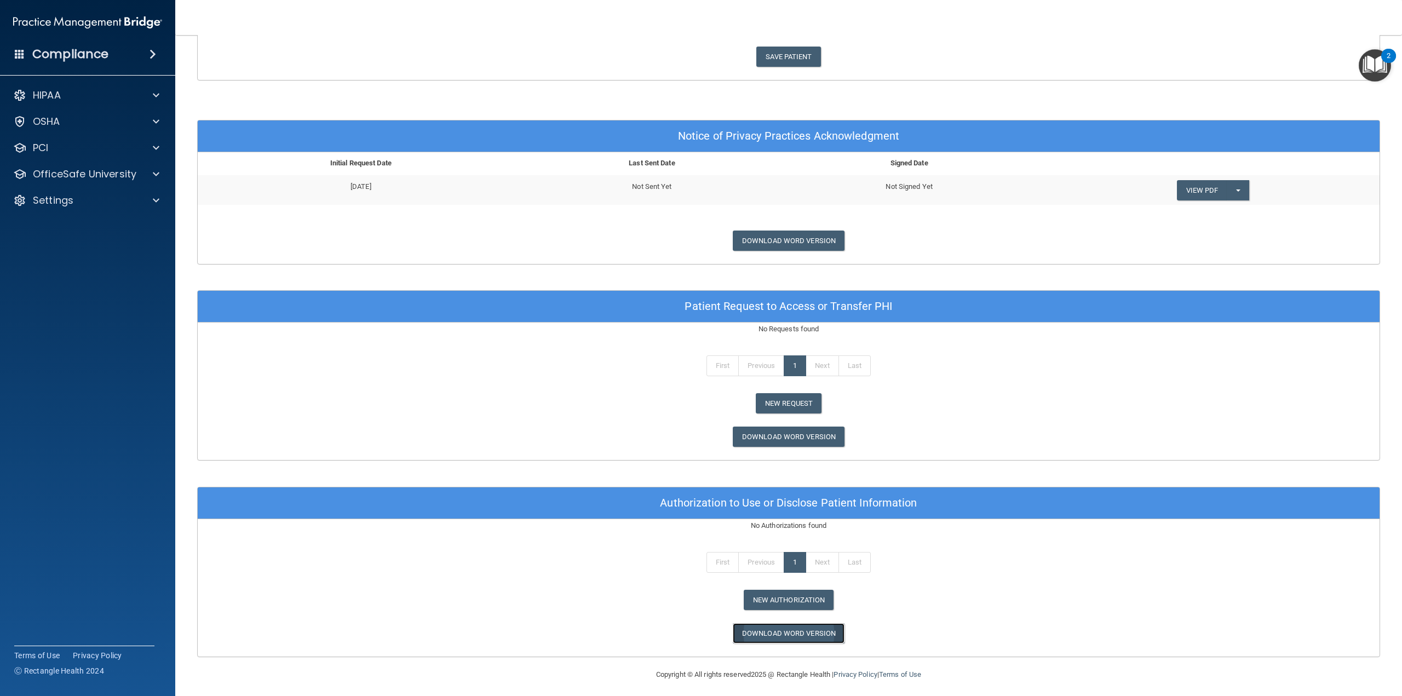
click at [805, 634] on link "Download Word Version" at bounding box center [789, 633] width 112 height 20
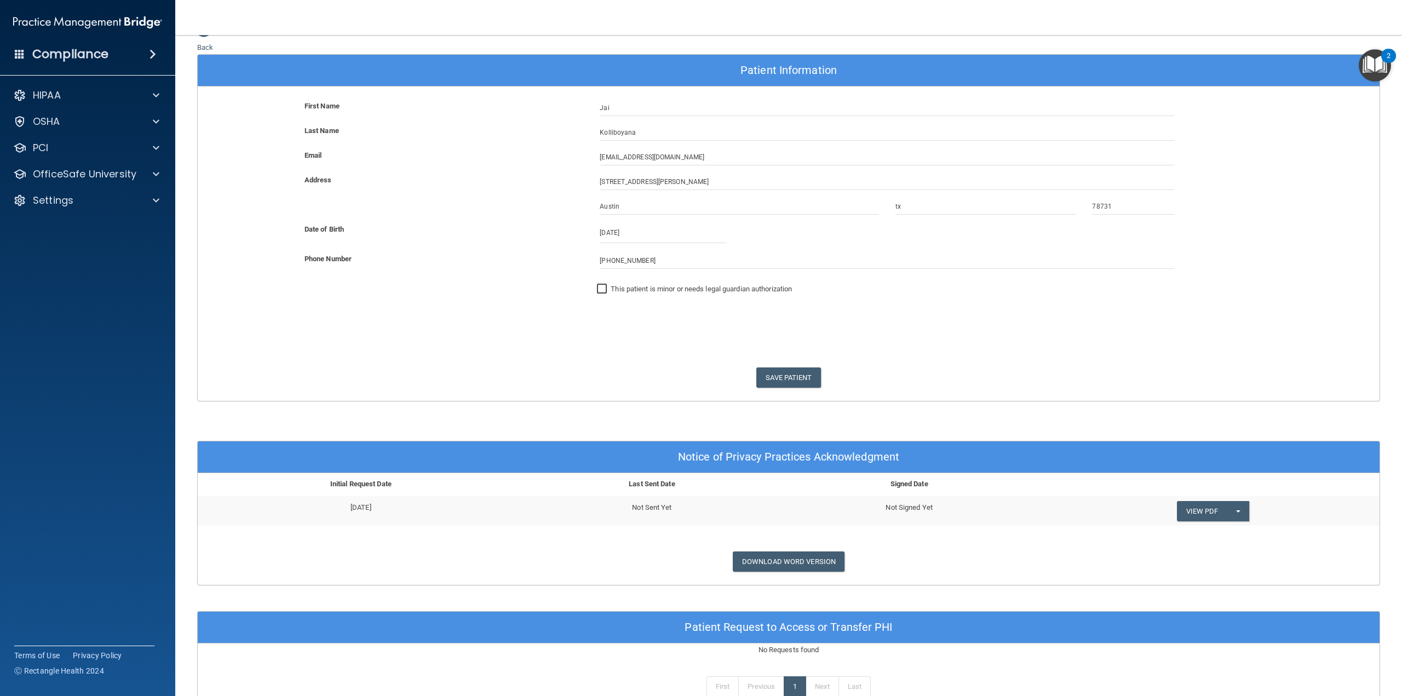
scroll to position [0, 0]
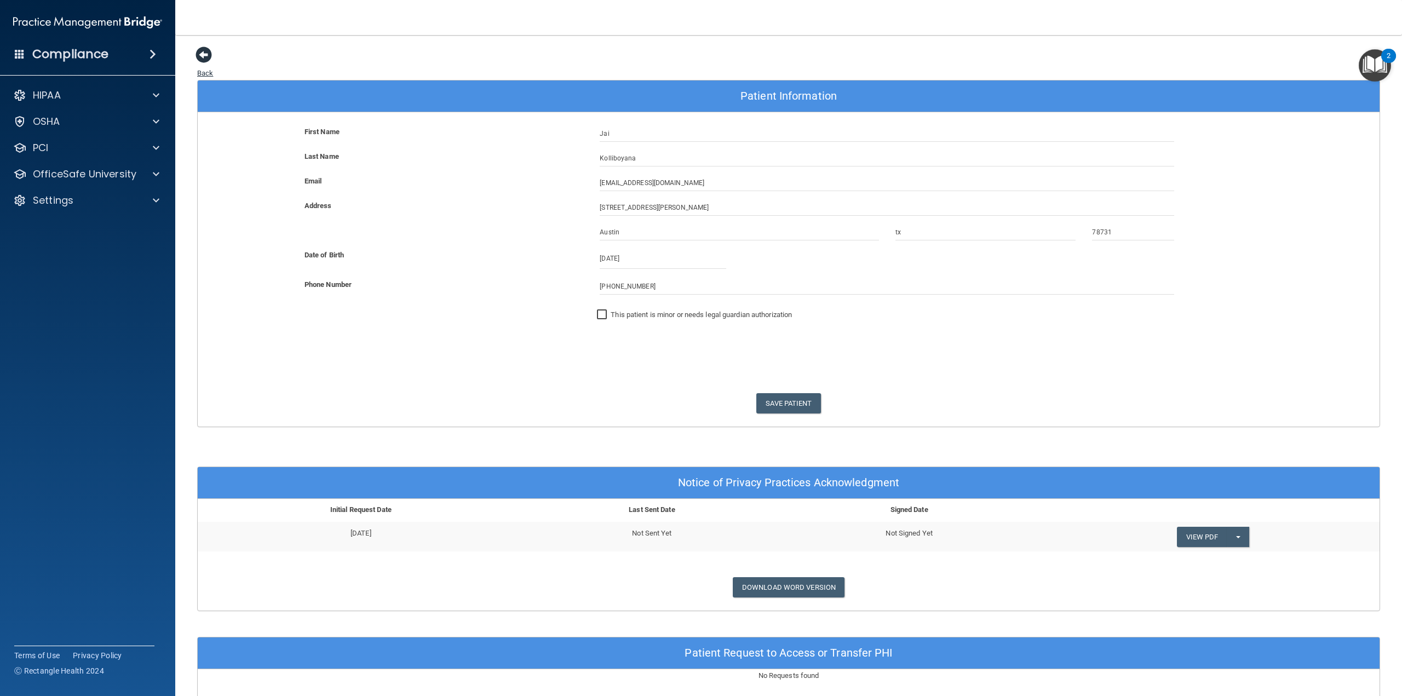
click at [202, 55] on span at bounding box center [204, 55] width 16 height 16
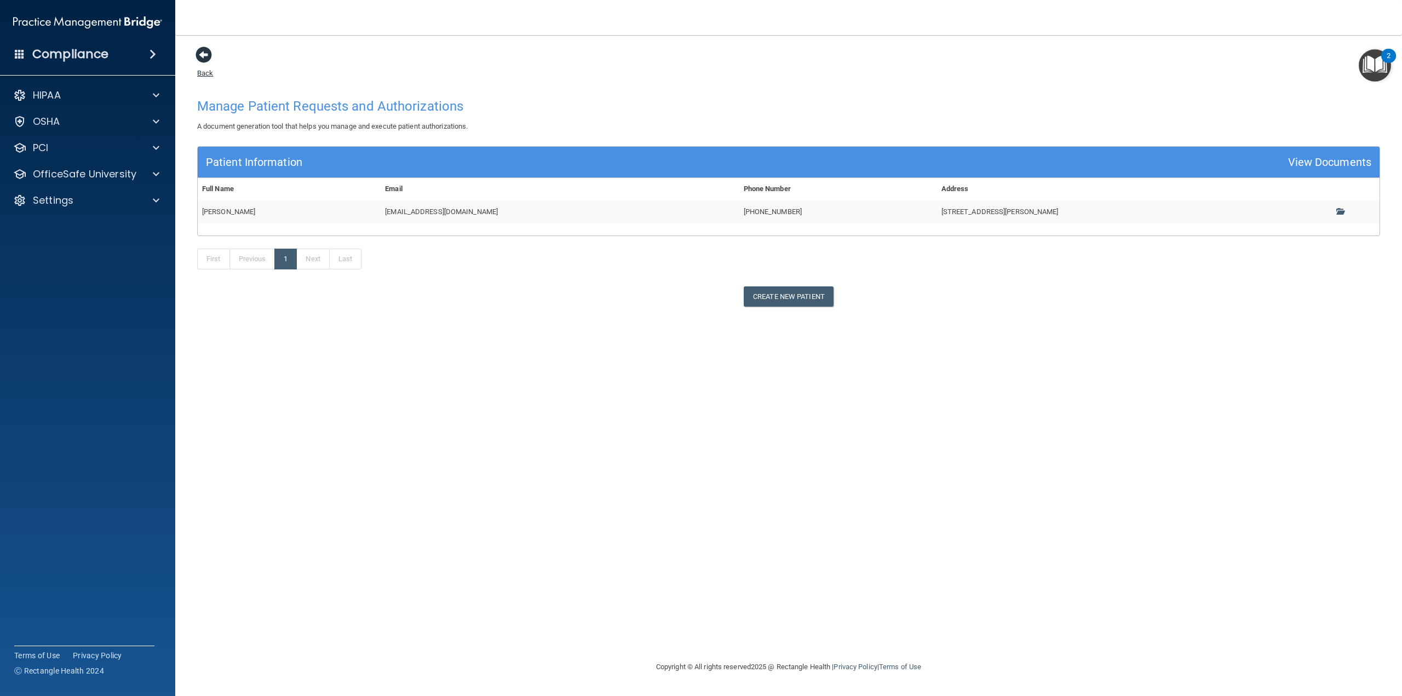
click at [203, 52] on span at bounding box center [204, 55] width 16 height 16
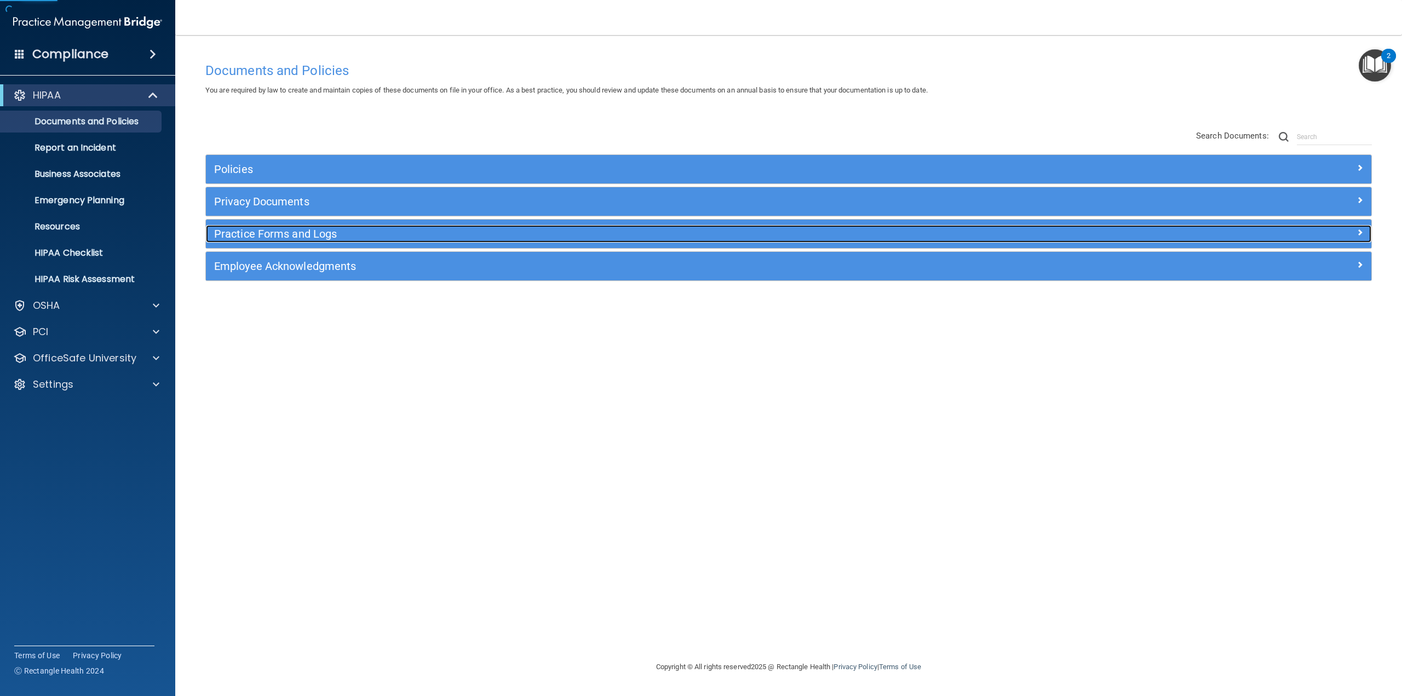
click at [281, 229] on h5 "Practice Forms and Logs" at bounding box center [643, 234] width 858 height 12
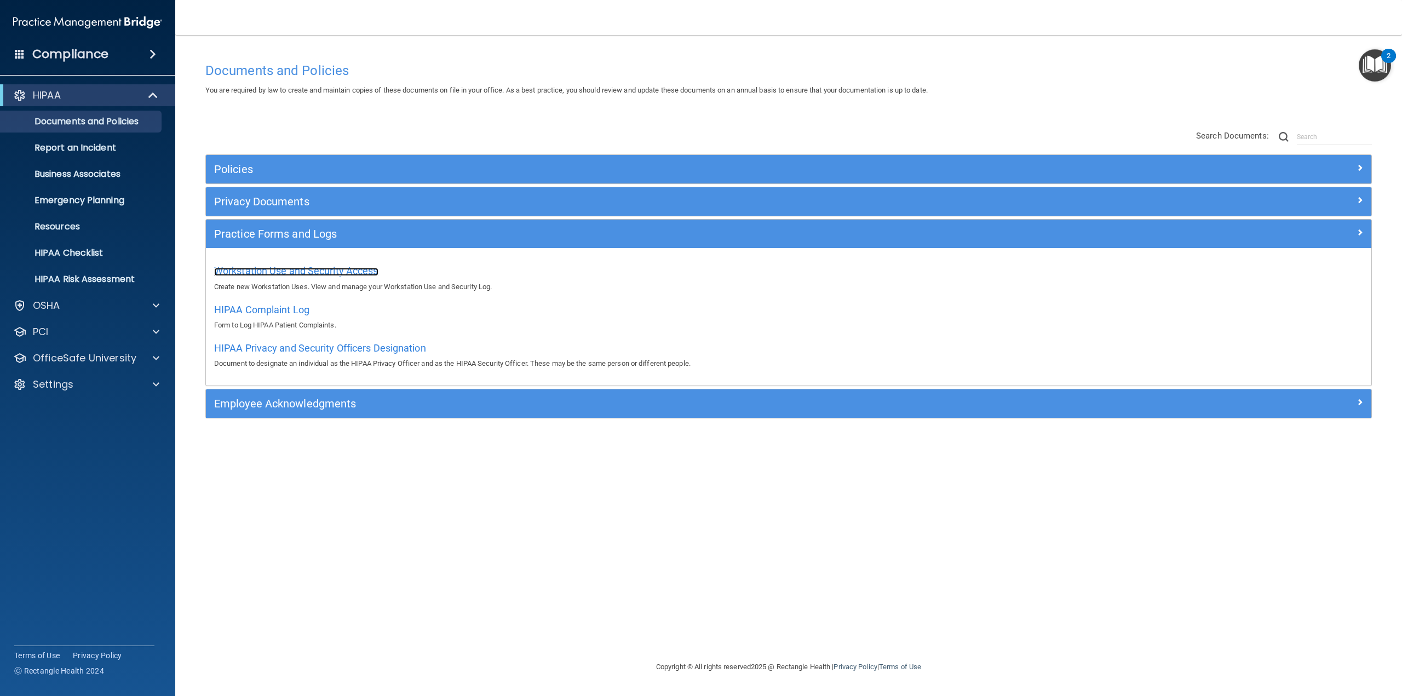
click at [275, 268] on span "Workstation Use and Security Access" at bounding box center [296, 271] width 164 height 12
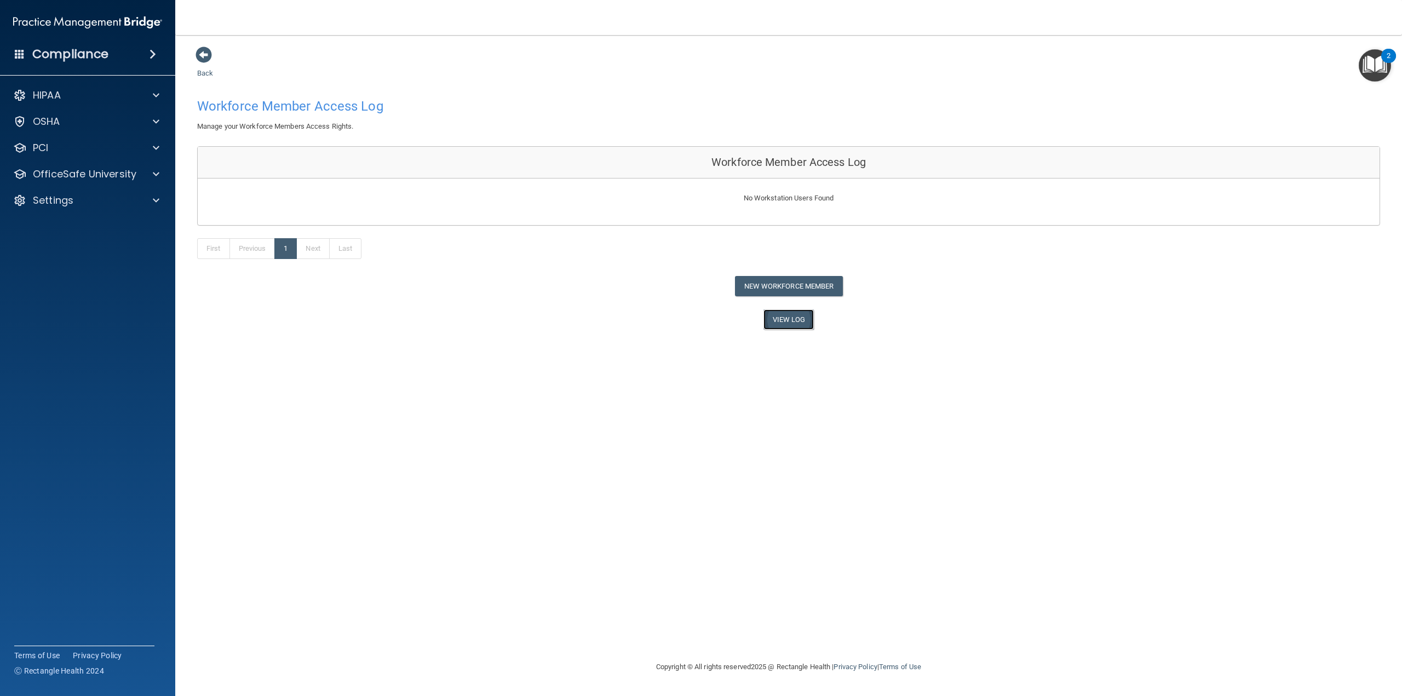
click at [784, 320] on link "View Log" at bounding box center [789, 319] width 51 height 20
click at [776, 288] on button "New Workforce Member" at bounding box center [789, 286] width 108 height 20
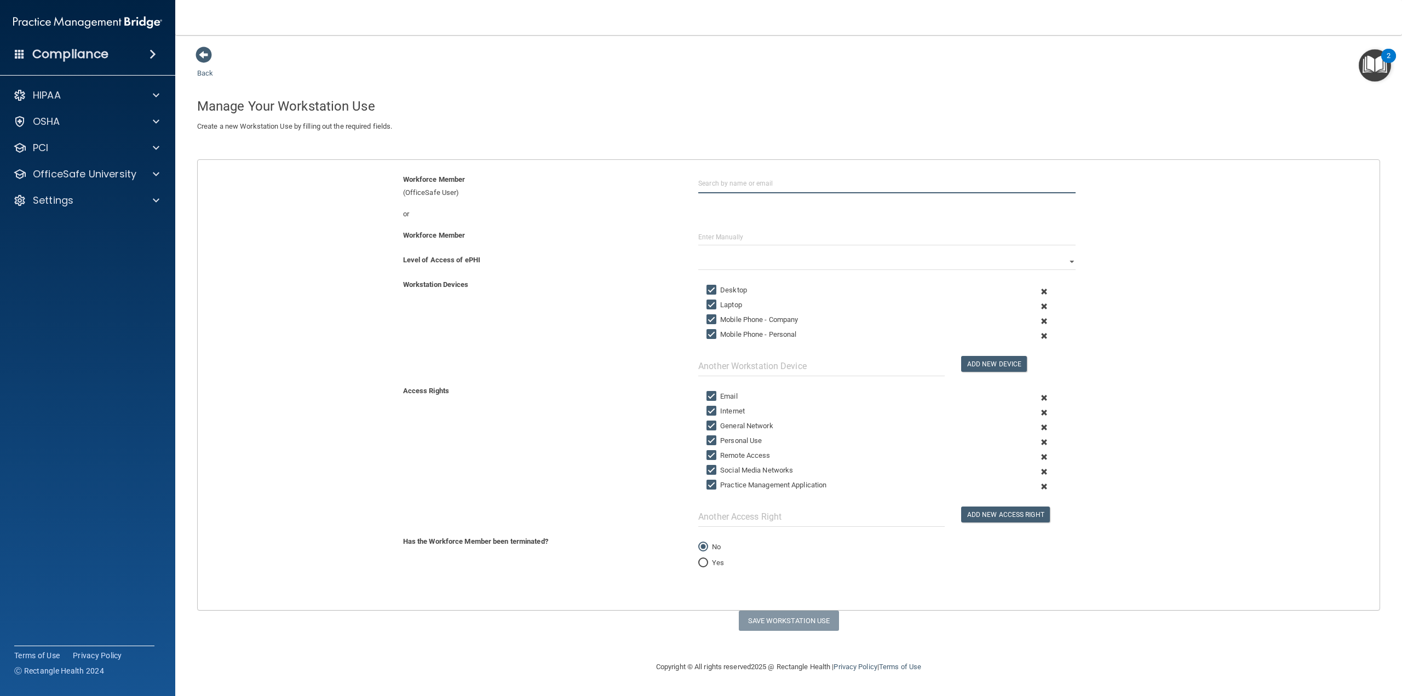
click at [712, 183] on input "text" at bounding box center [886, 183] width 377 height 20
click at [678, 212] on div "or" at bounding box center [543, 214] width 296 height 13
click at [730, 240] on input "text" at bounding box center [886, 237] width 377 height 16
click at [728, 236] on input "text" at bounding box center [886, 237] width 377 height 16
type input "J"
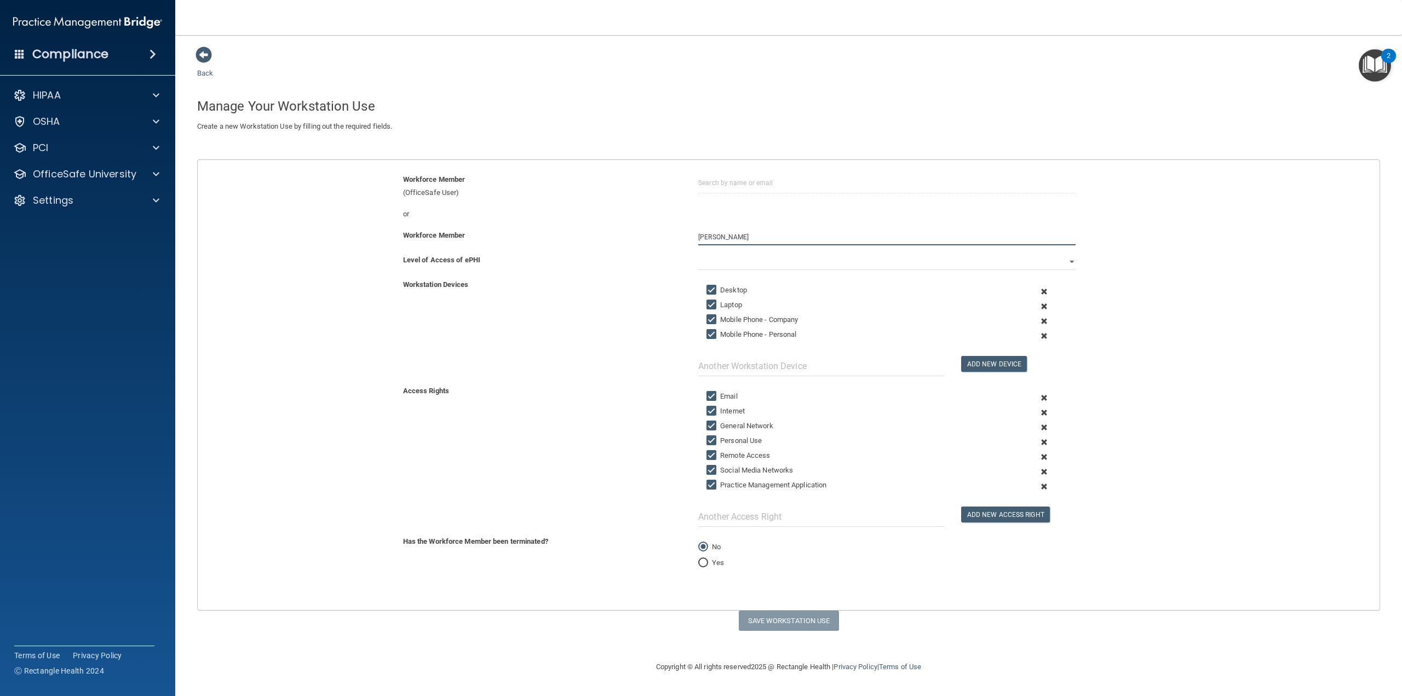
type input "[PERSON_NAME]"
click at [708, 268] on select "Full Limited None" at bounding box center [886, 262] width 377 height 16
click at [698, 254] on select "Full Limited None" at bounding box center [886, 262] width 377 height 16
click at [793, 365] on input "text" at bounding box center [821, 366] width 246 height 20
click at [783, 612] on button "Save Workstation Use" at bounding box center [789, 621] width 100 height 20
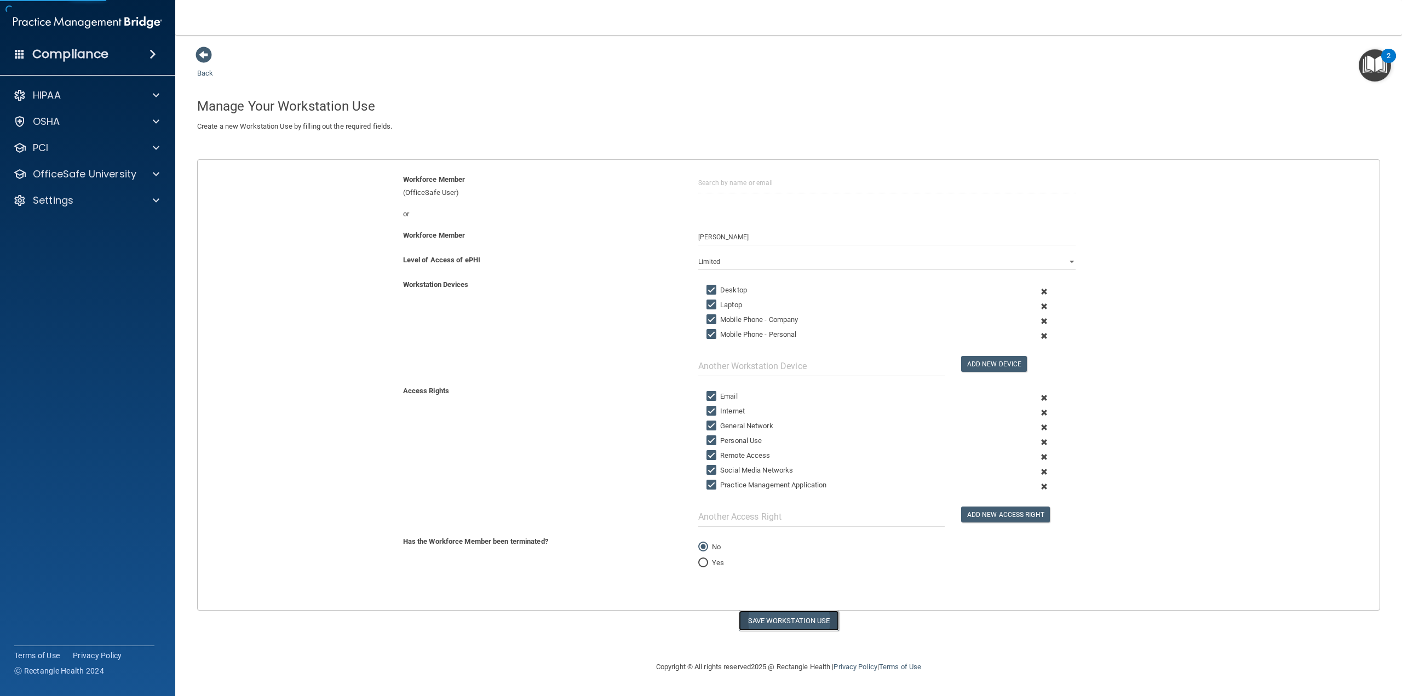
select select "? string:Full ?"
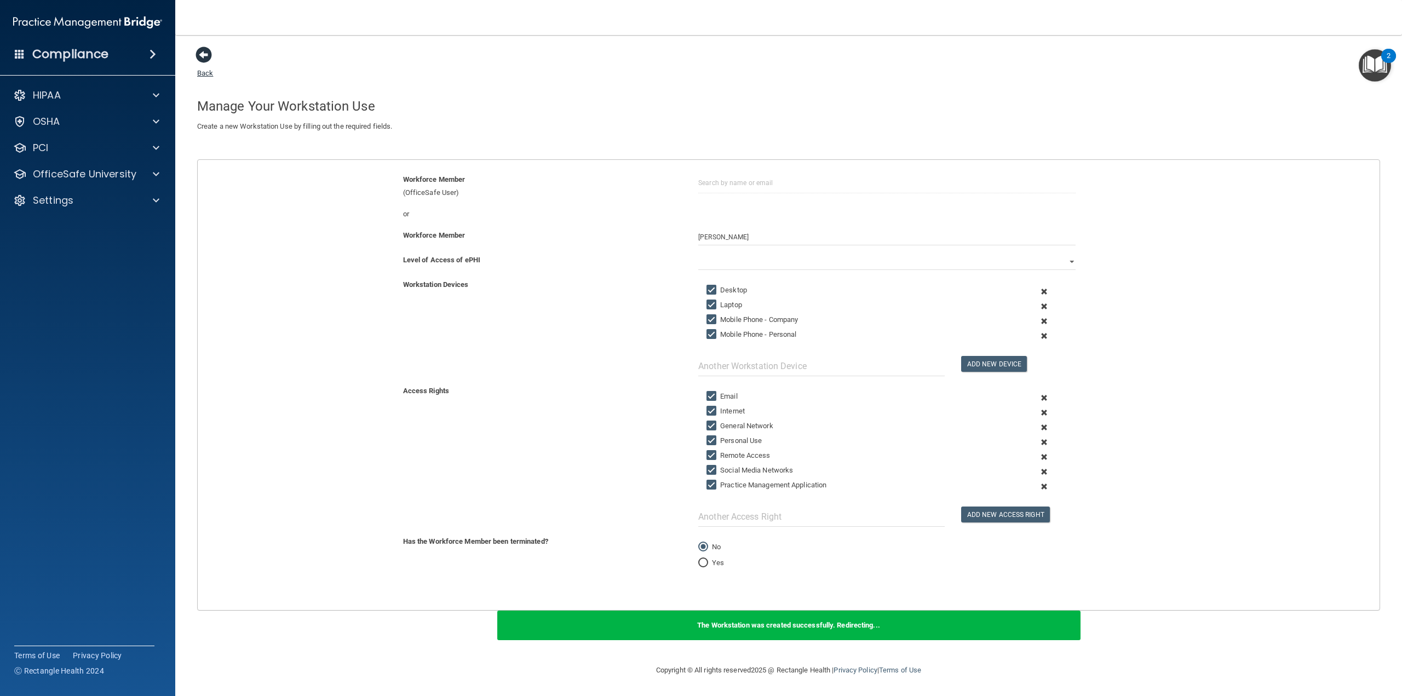
click at [203, 53] on span at bounding box center [204, 55] width 16 height 16
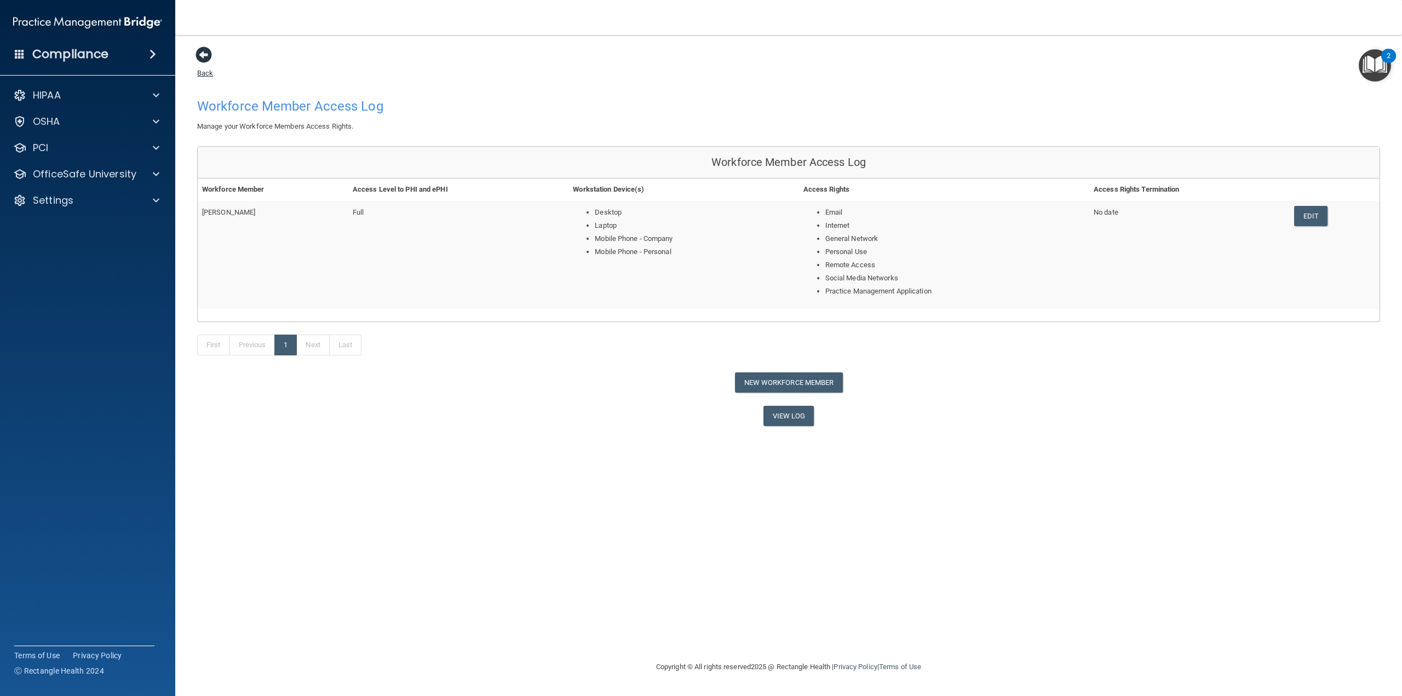
click at [203, 47] on span at bounding box center [204, 55] width 16 height 16
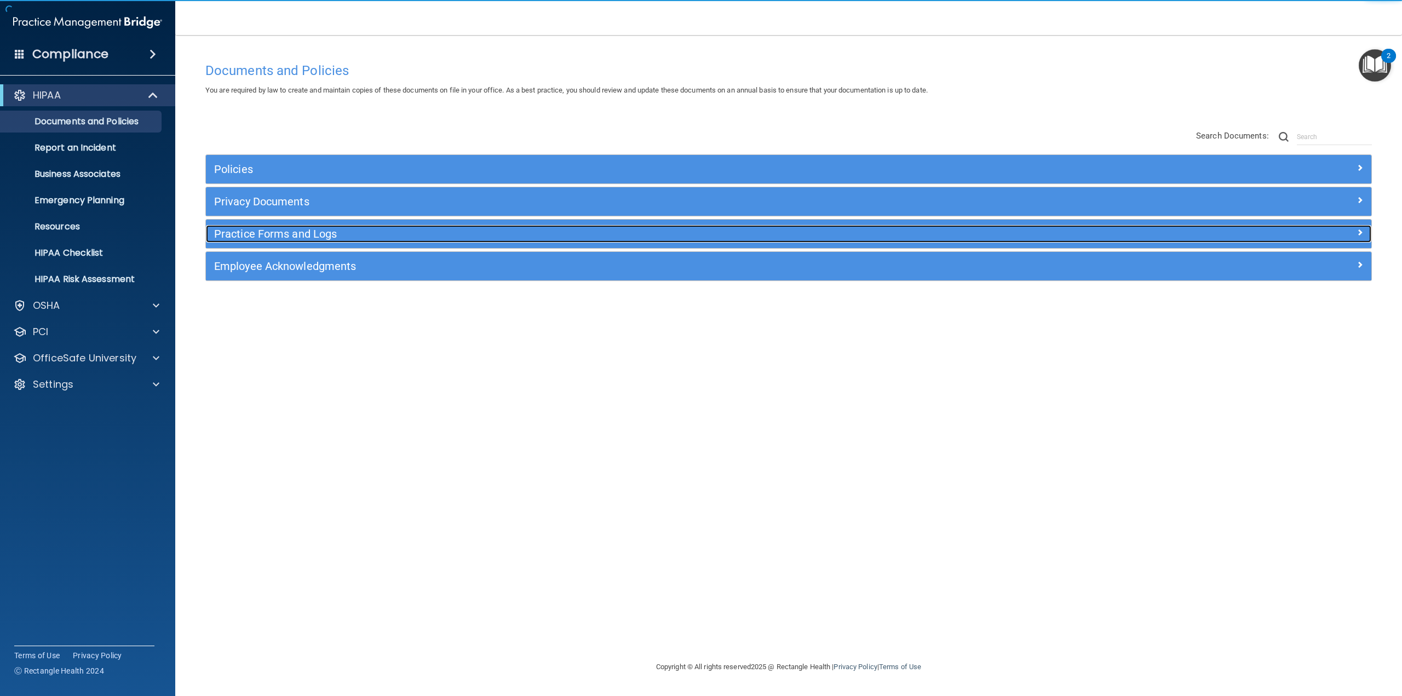
click at [269, 229] on h5 "Practice Forms and Logs" at bounding box center [643, 234] width 858 height 12
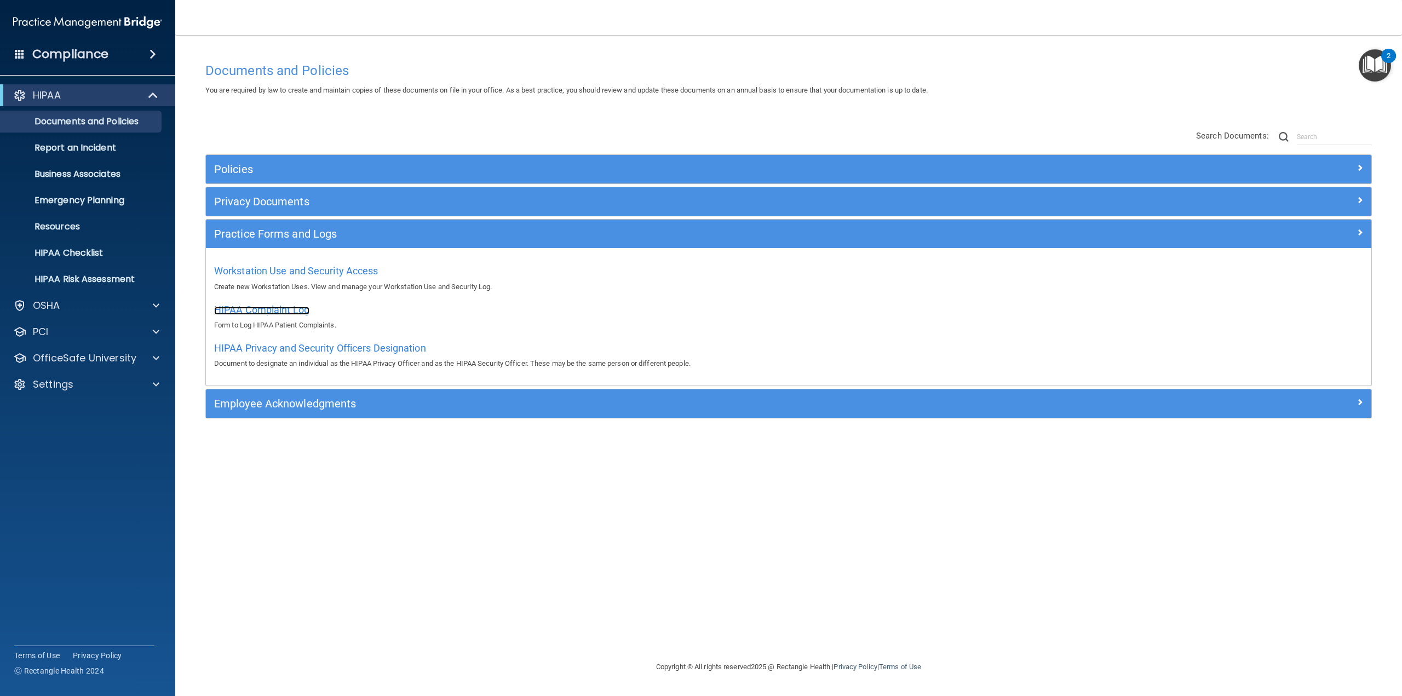
click at [241, 307] on span "HIPAA Complaint Log" at bounding box center [261, 310] width 95 height 12
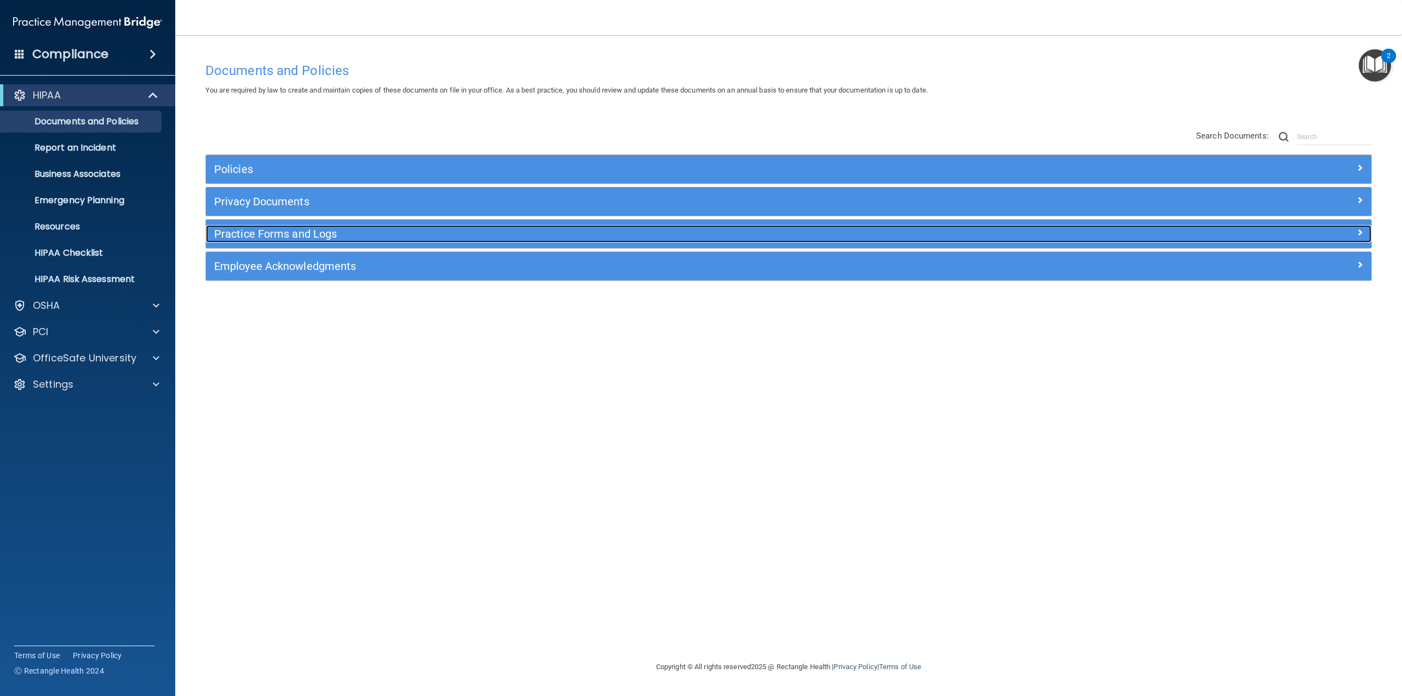
click at [273, 237] on h5 "Practice Forms and Logs" at bounding box center [643, 234] width 858 height 12
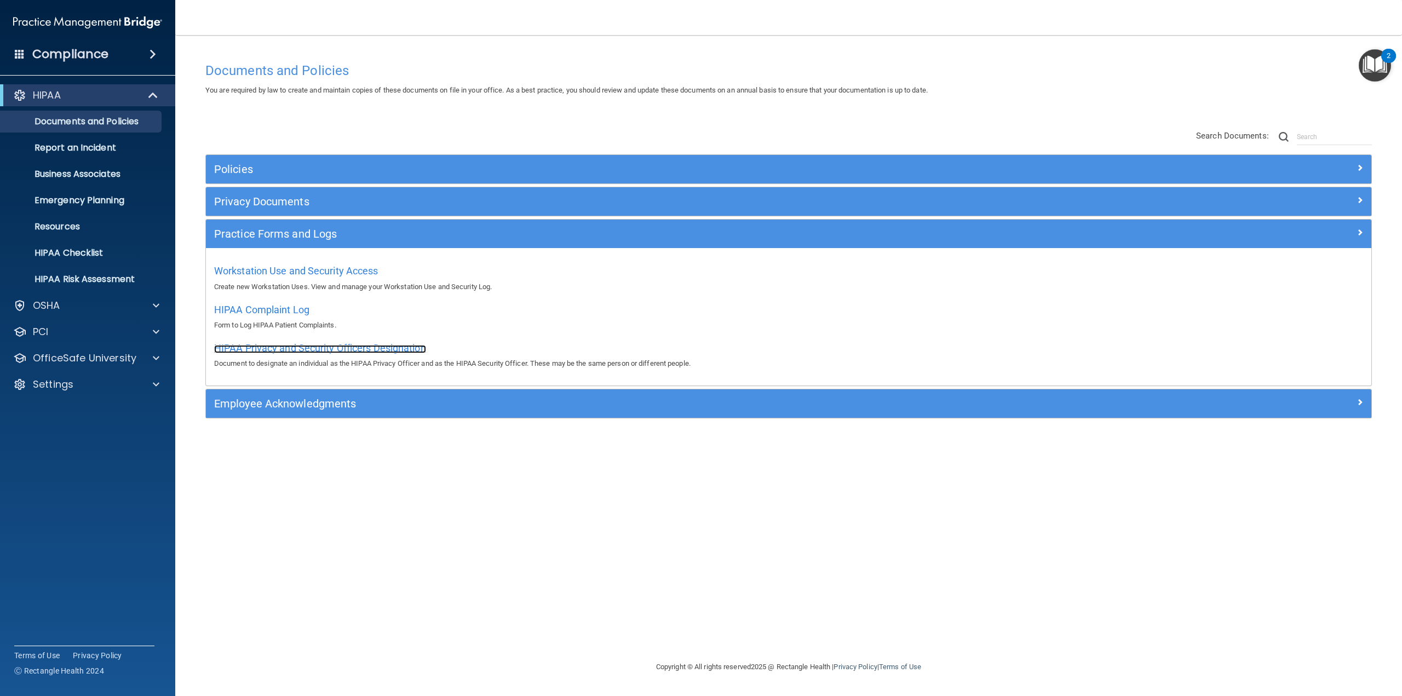
click at [298, 349] on span "HIPAA Privacy and Security Officers Designation" at bounding box center [320, 348] width 212 height 12
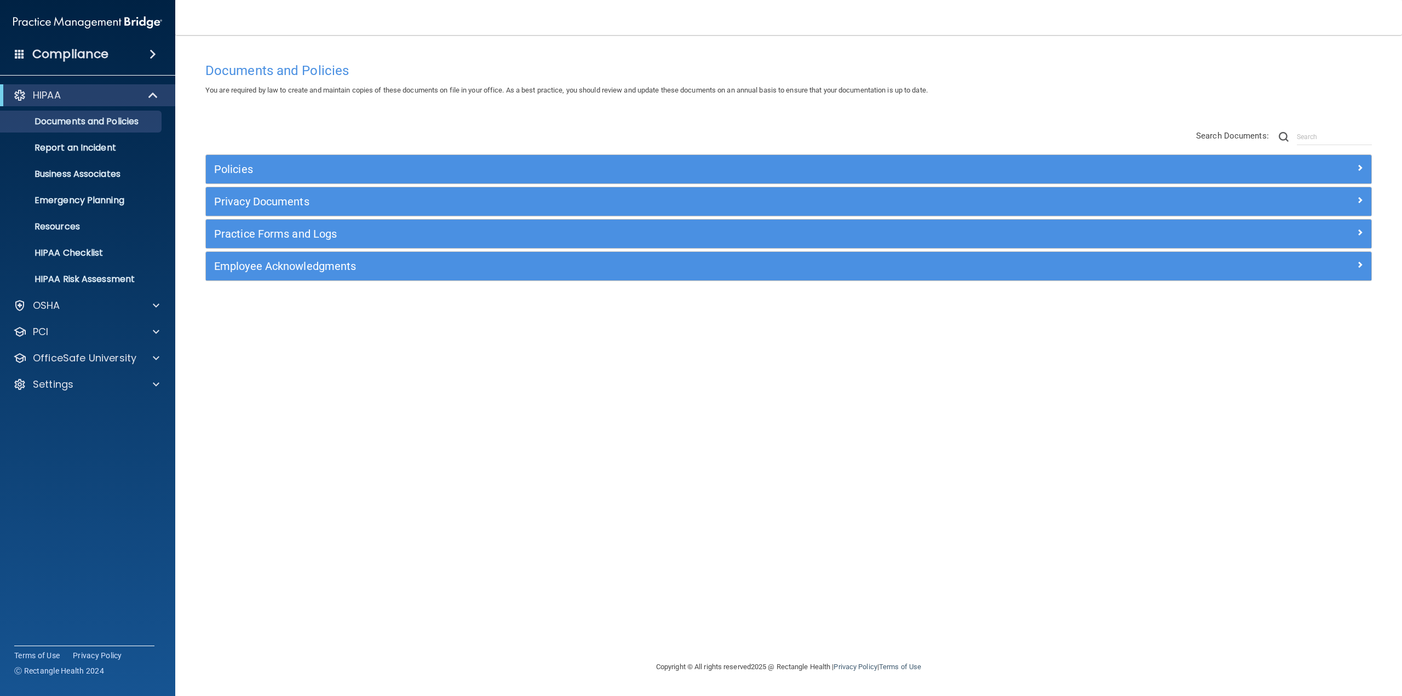
click at [250, 242] on div "Practice Forms and Logs" at bounding box center [789, 234] width 1166 height 28
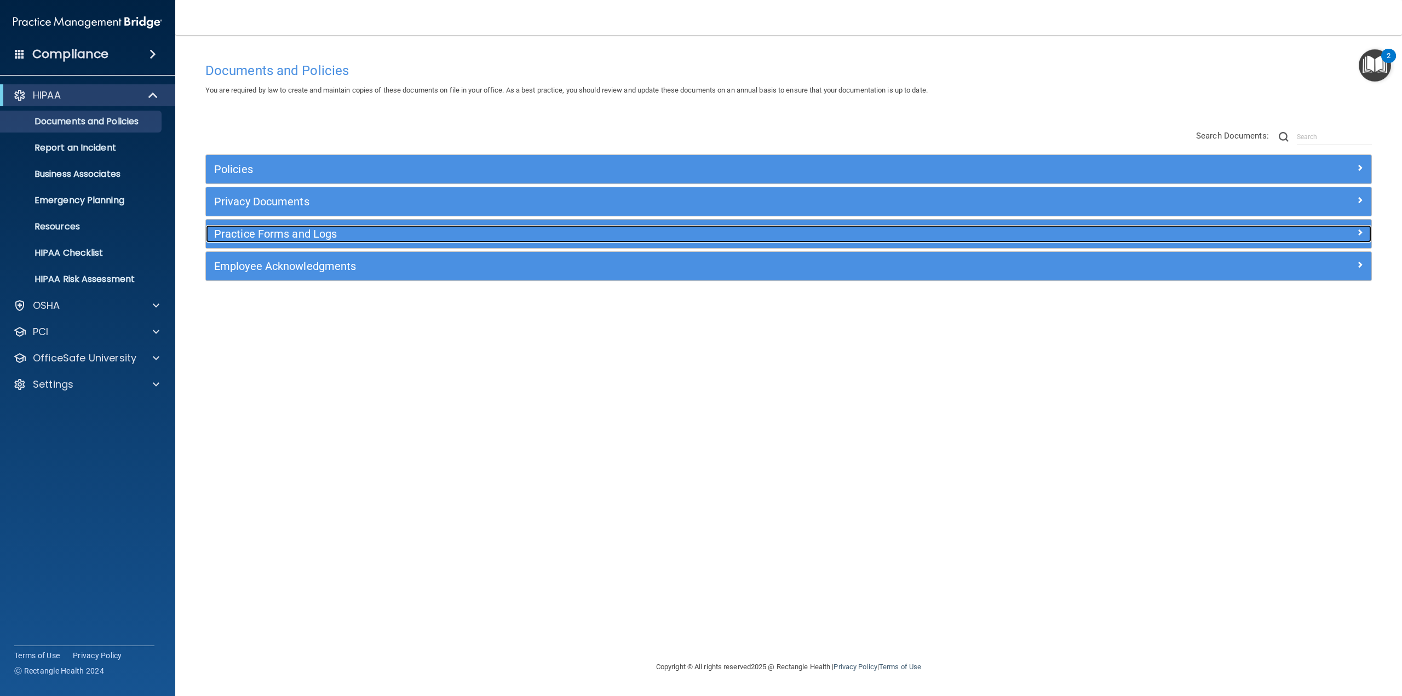
click at [261, 236] on h5 "Practice Forms and Logs" at bounding box center [643, 234] width 858 height 12
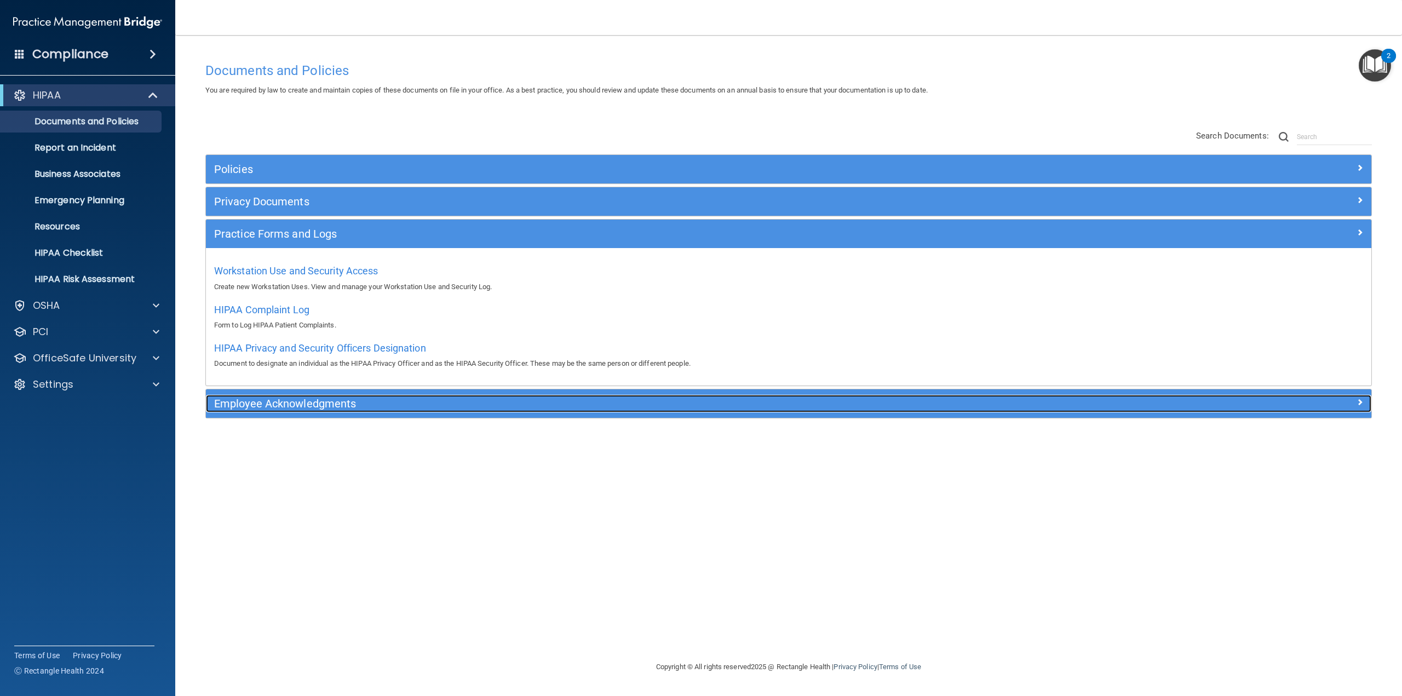
click at [288, 407] on h5 "Employee Acknowledgments" at bounding box center [643, 404] width 858 height 12
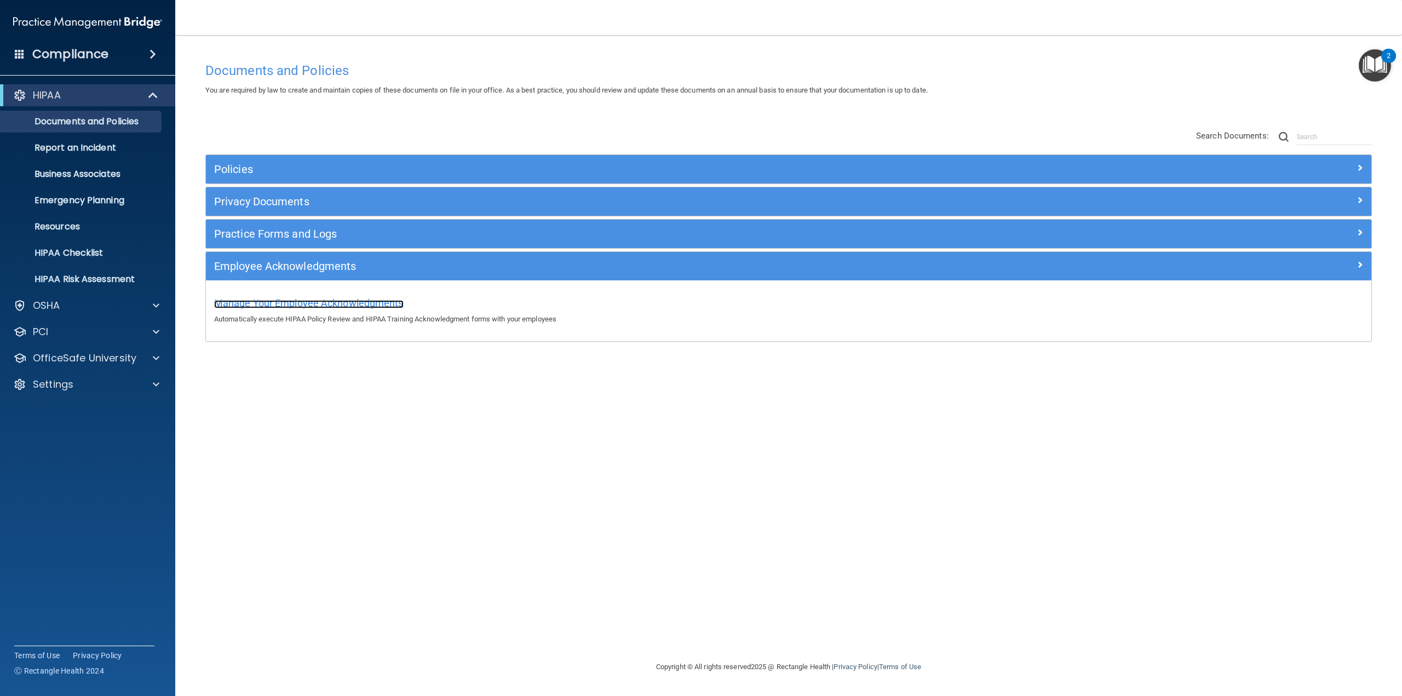
click at [259, 303] on span "Manage Your Employee Acknowledgments" at bounding box center [309, 303] width 190 height 12
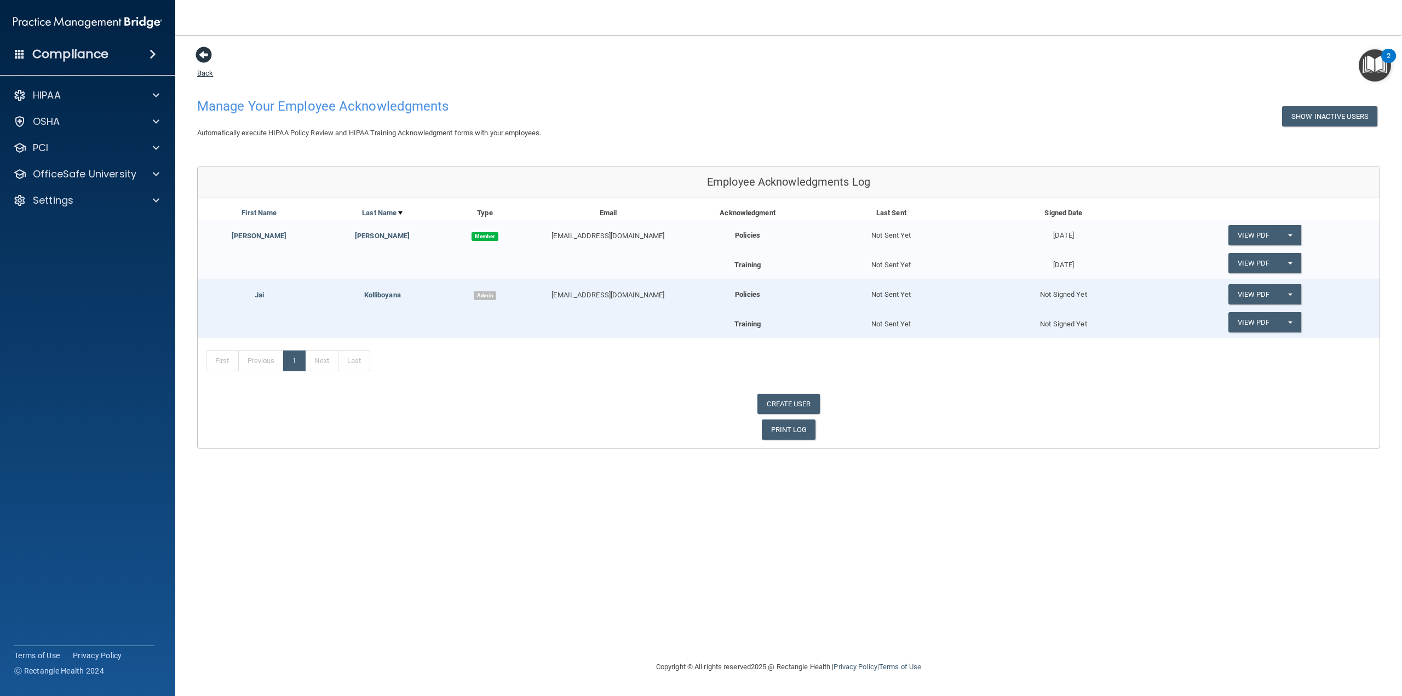
click at [208, 55] on span at bounding box center [204, 55] width 16 height 16
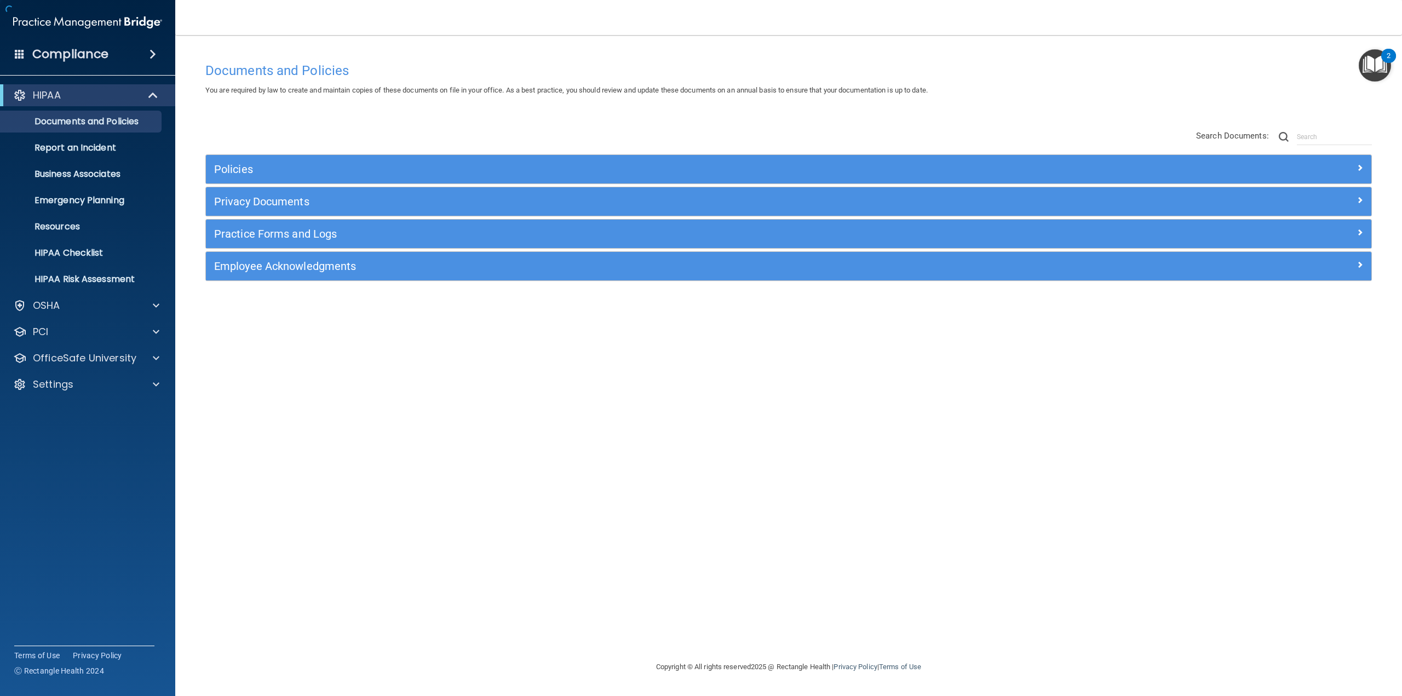
click at [209, 50] on div "Documents and Policies You are required by law to create and maintain copies of…" at bounding box center [788, 348] width 1183 height 604
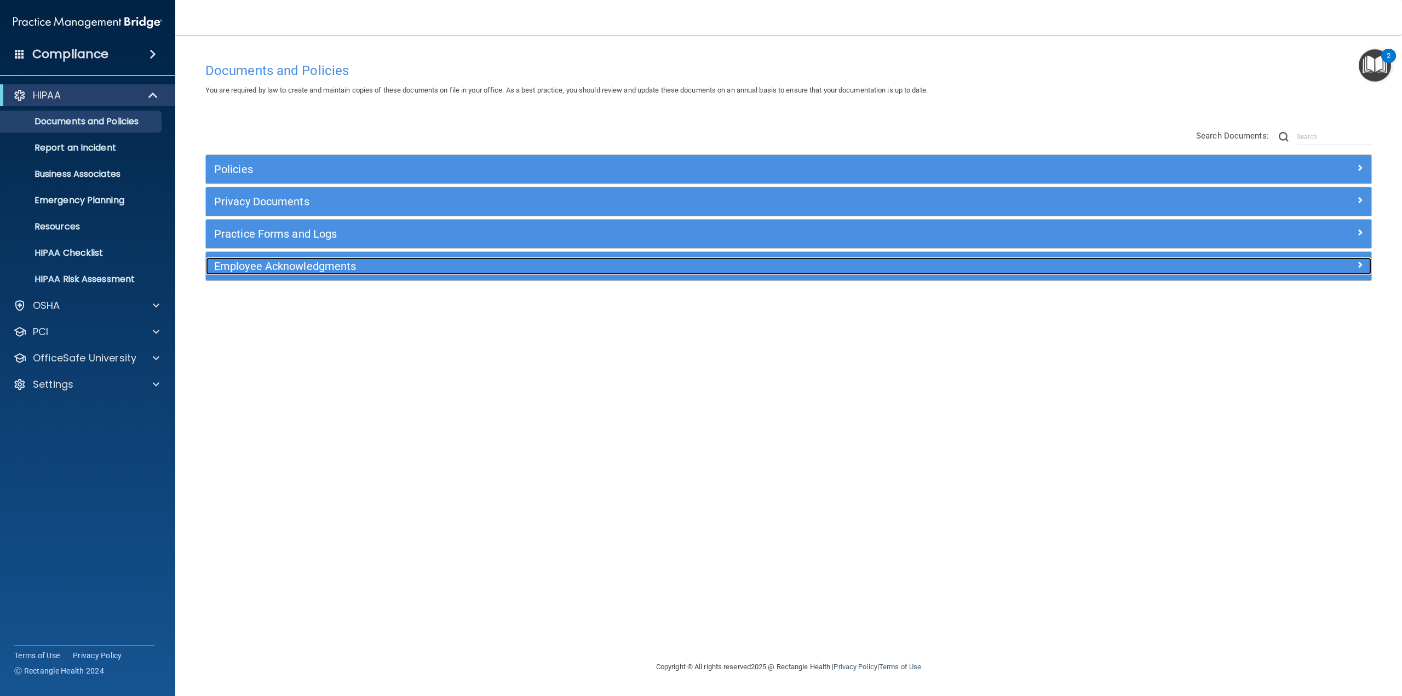
click at [314, 266] on h5 "Employee Acknowledgments" at bounding box center [643, 266] width 858 height 12
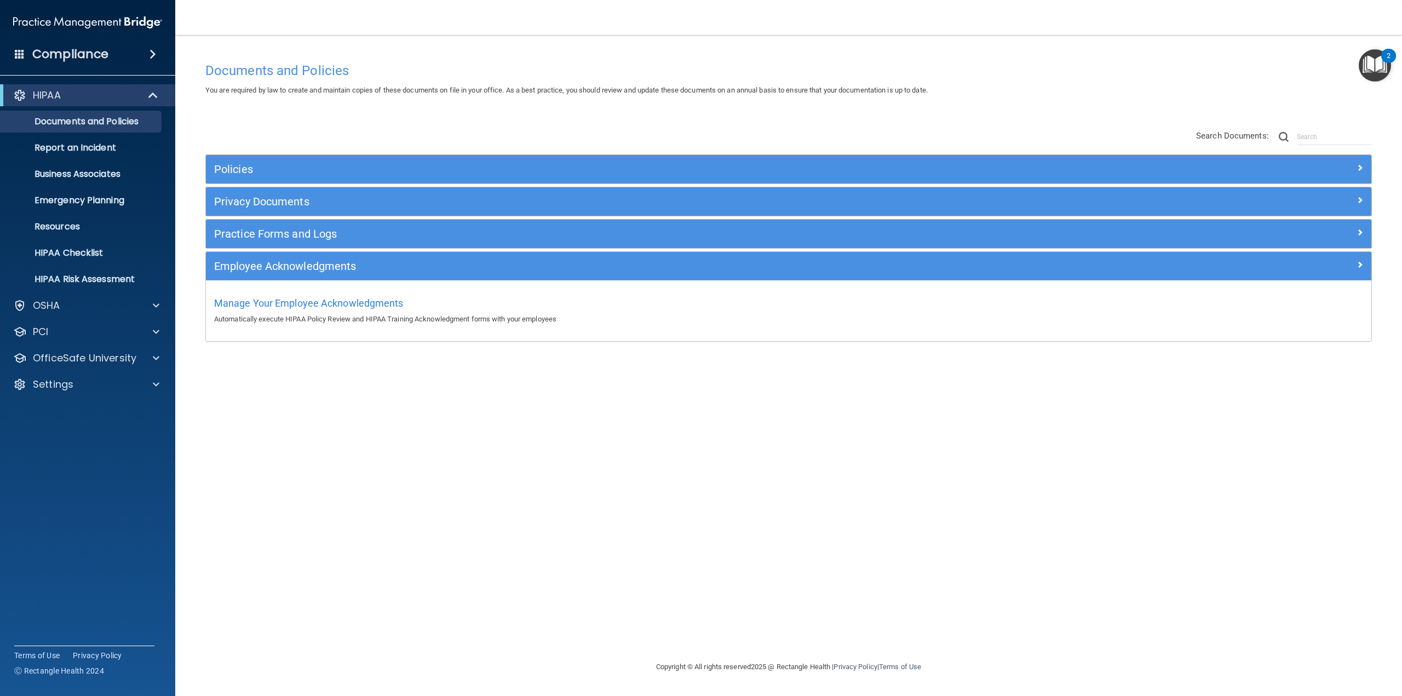
click at [283, 124] on div "Policies Select All (Unselect 0) Unselect All Print Selected (0) Acceptable Use…" at bounding box center [788, 236] width 1183 height 235
click at [68, 150] on p "Report an Incident" at bounding box center [82, 147] width 150 height 11
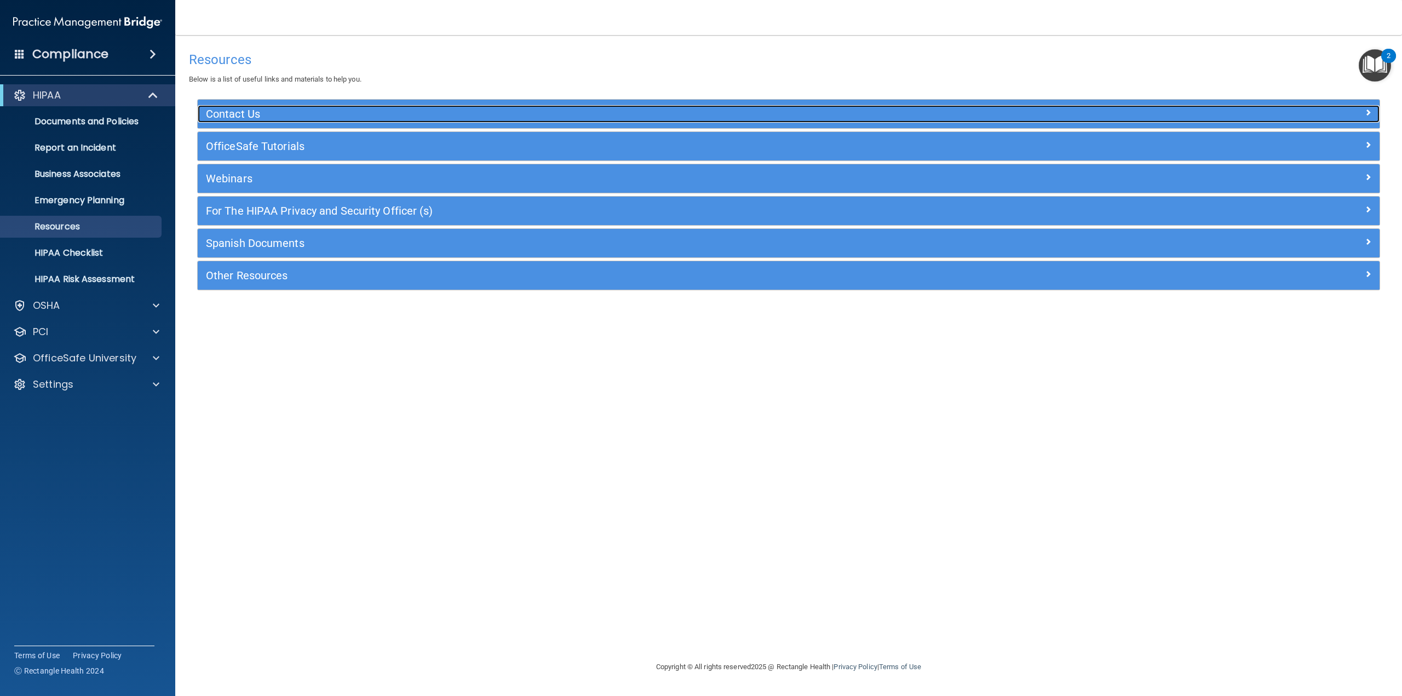
click at [1375, 116] on div at bounding box center [1232, 111] width 296 height 13
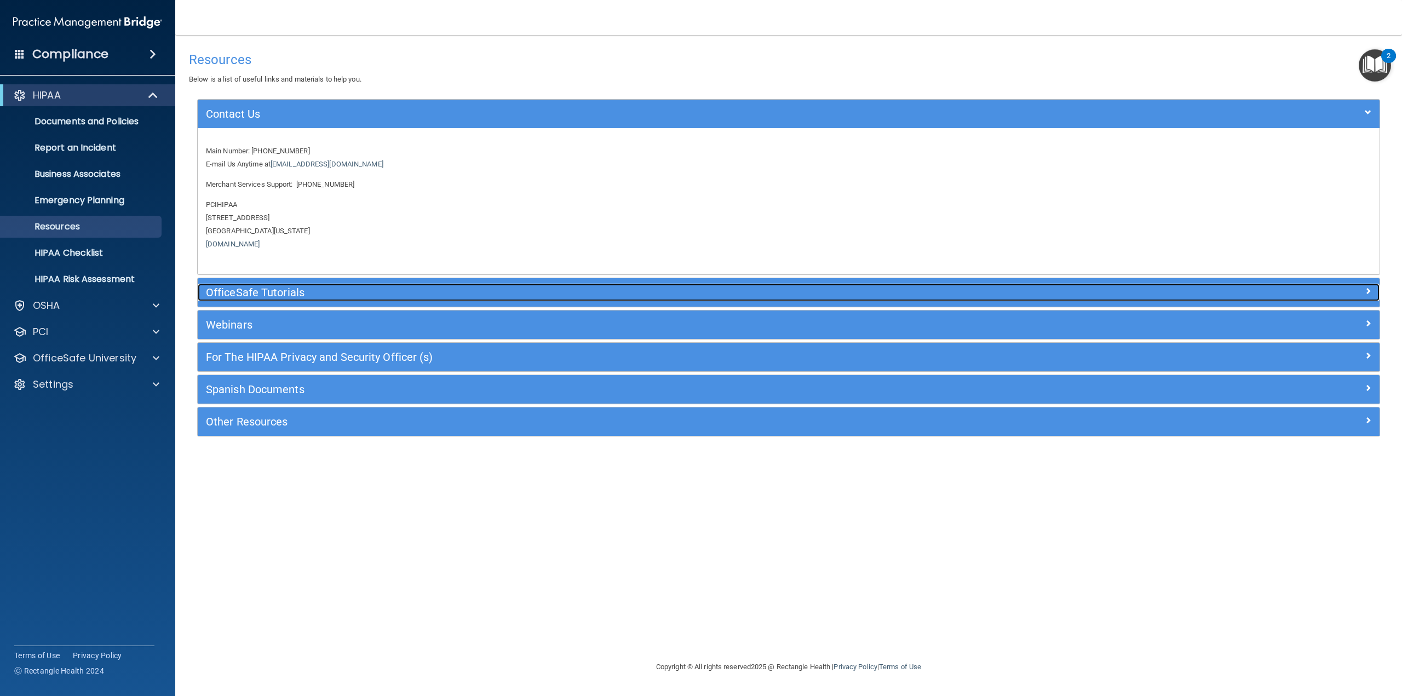
click at [1367, 291] on span at bounding box center [1368, 290] width 7 height 13
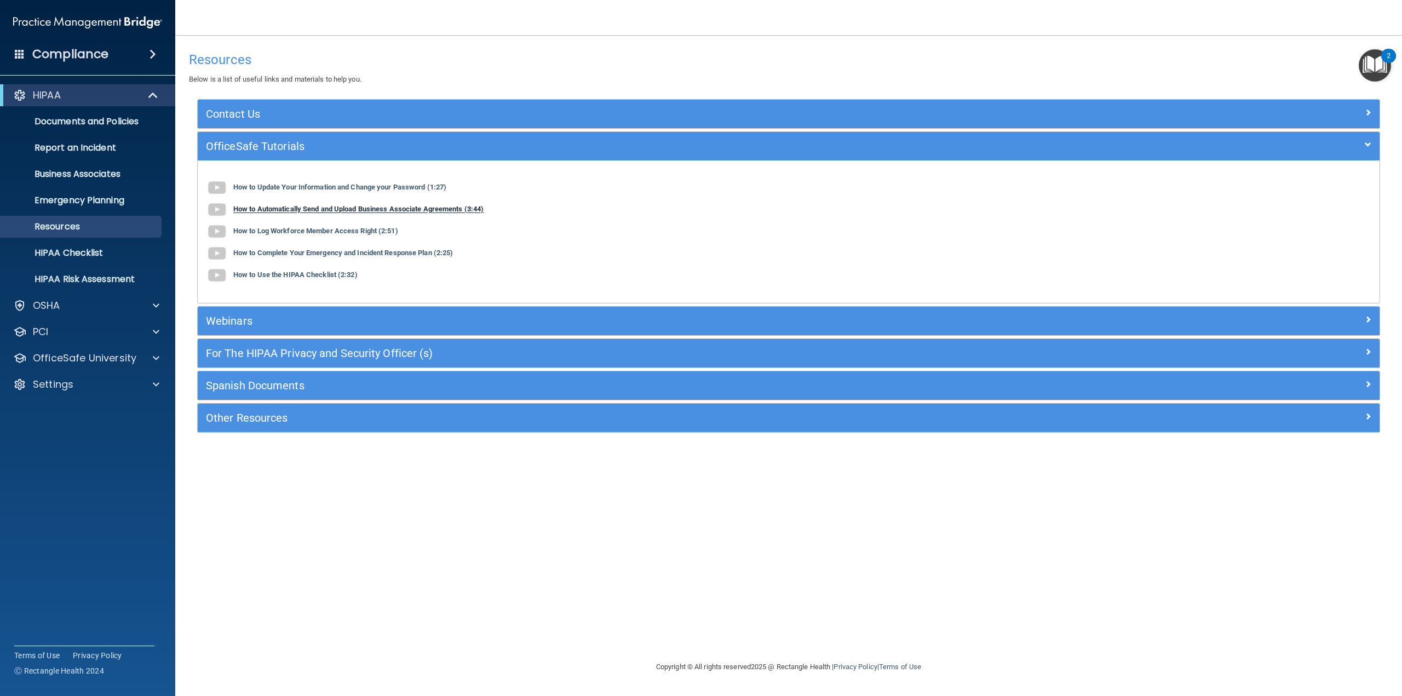
drag, startPoint x: 374, startPoint y: 212, endPoint x: 360, endPoint y: 210, distance: 13.3
click at [360, 210] on b "How to Automatically Send and Upload Business Associate Agreements (3:44)" at bounding box center [358, 209] width 250 height 8
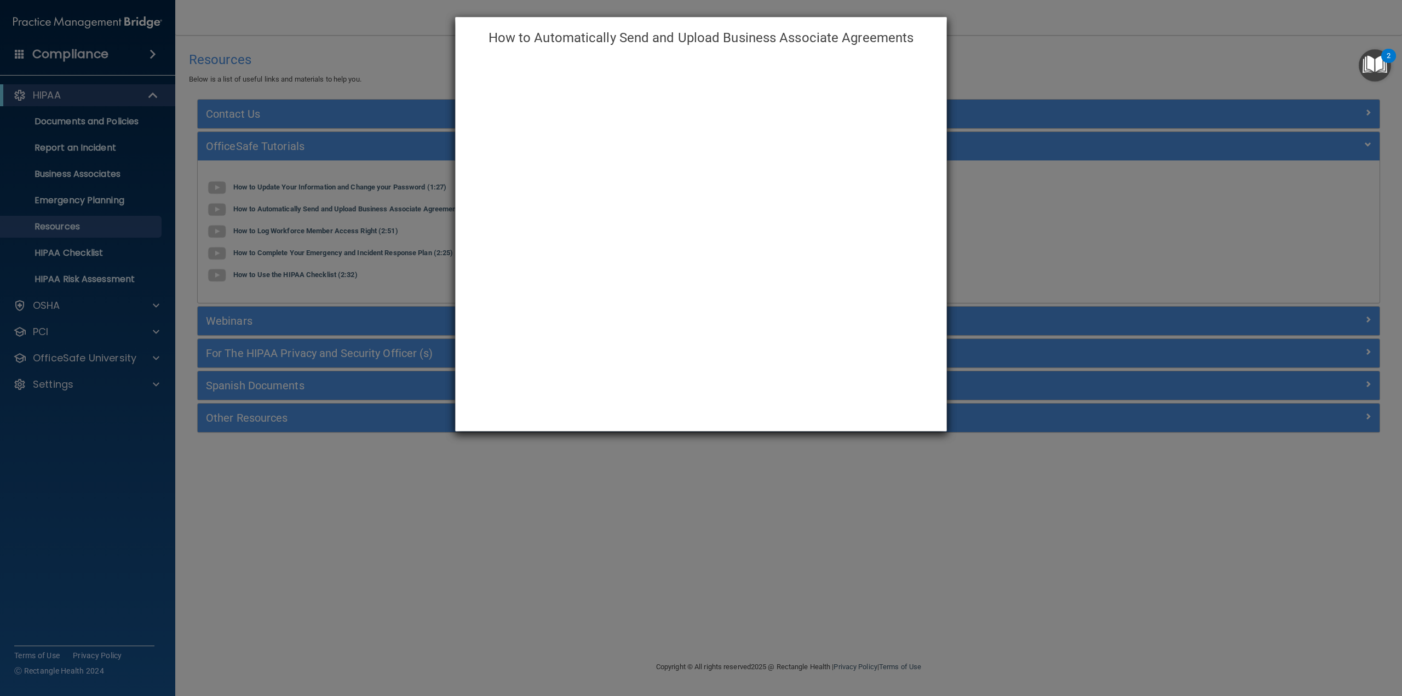
click at [1318, 73] on div "How to Automatically Send and Upload Business Associate Agreements" at bounding box center [701, 348] width 1402 height 696
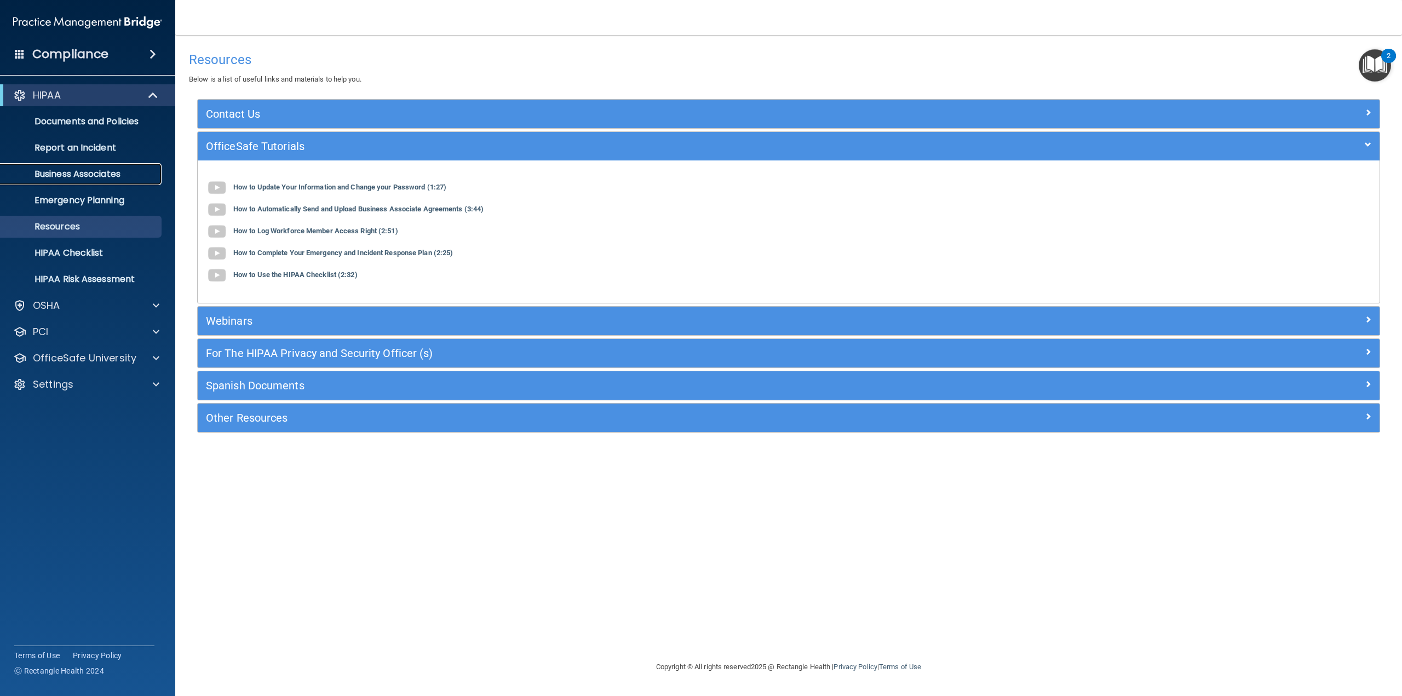
click at [76, 180] on link "Business Associates" at bounding box center [75, 174] width 173 height 22
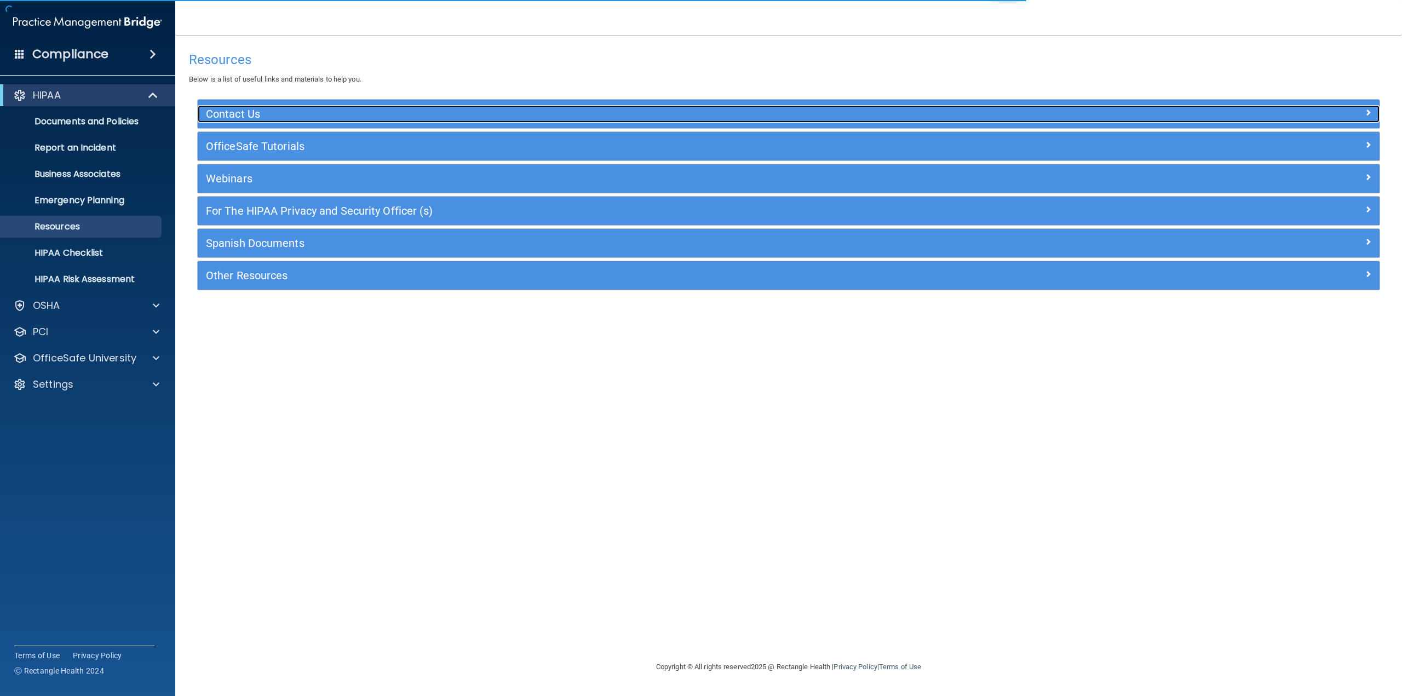
click at [1364, 110] on div at bounding box center [1232, 111] width 296 height 13
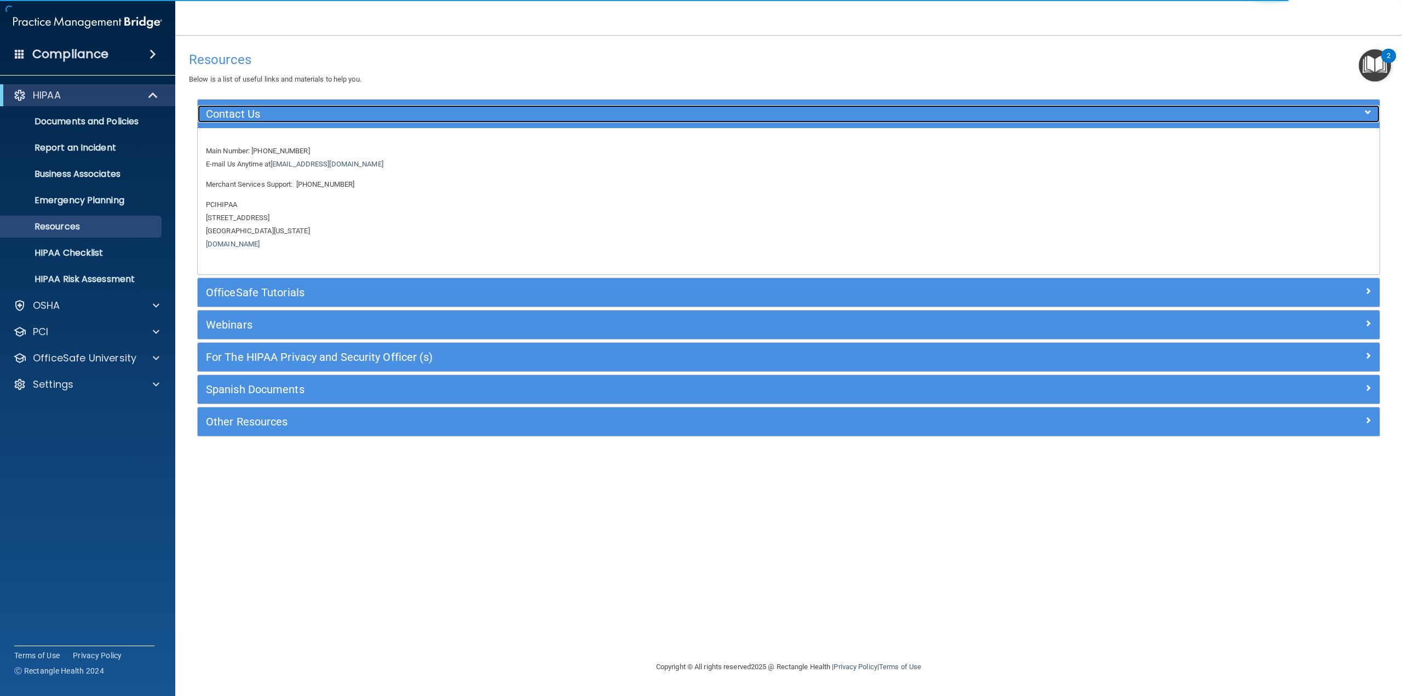
click at [1369, 109] on span at bounding box center [1368, 112] width 7 height 13
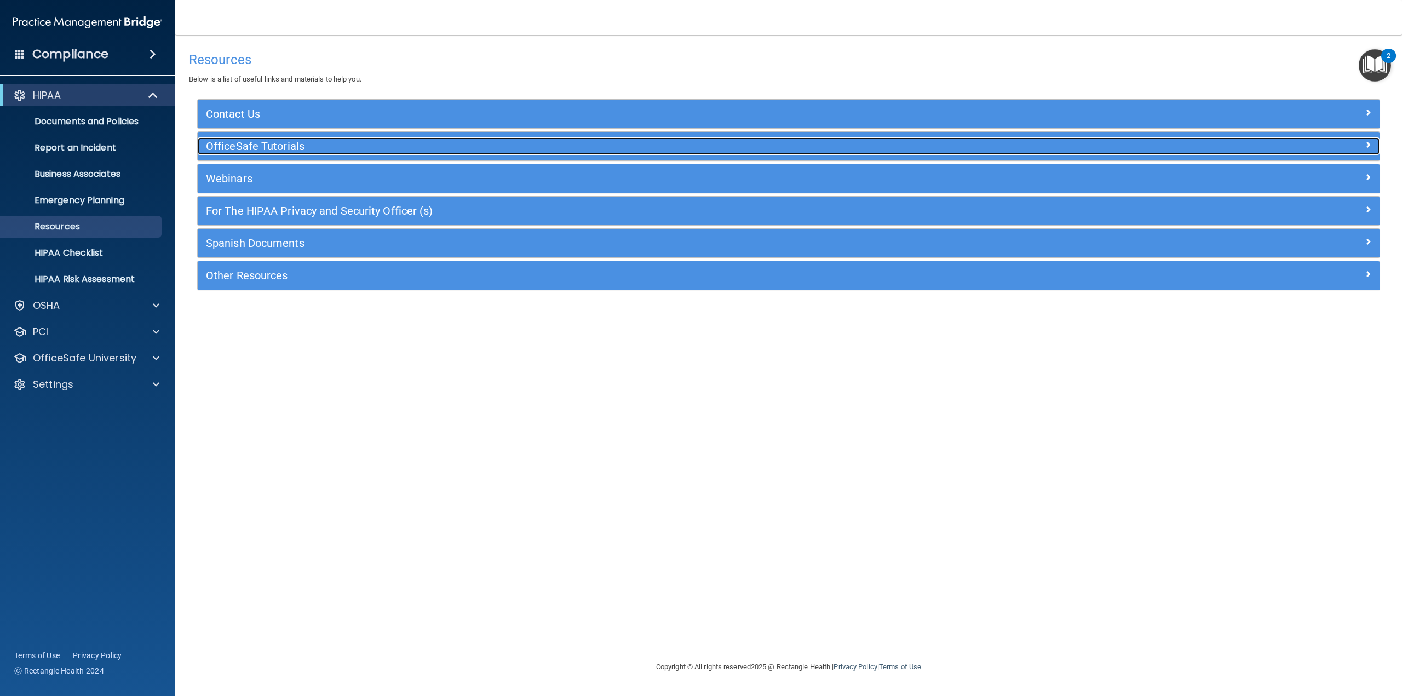
click at [1366, 145] on span at bounding box center [1368, 144] width 7 height 13
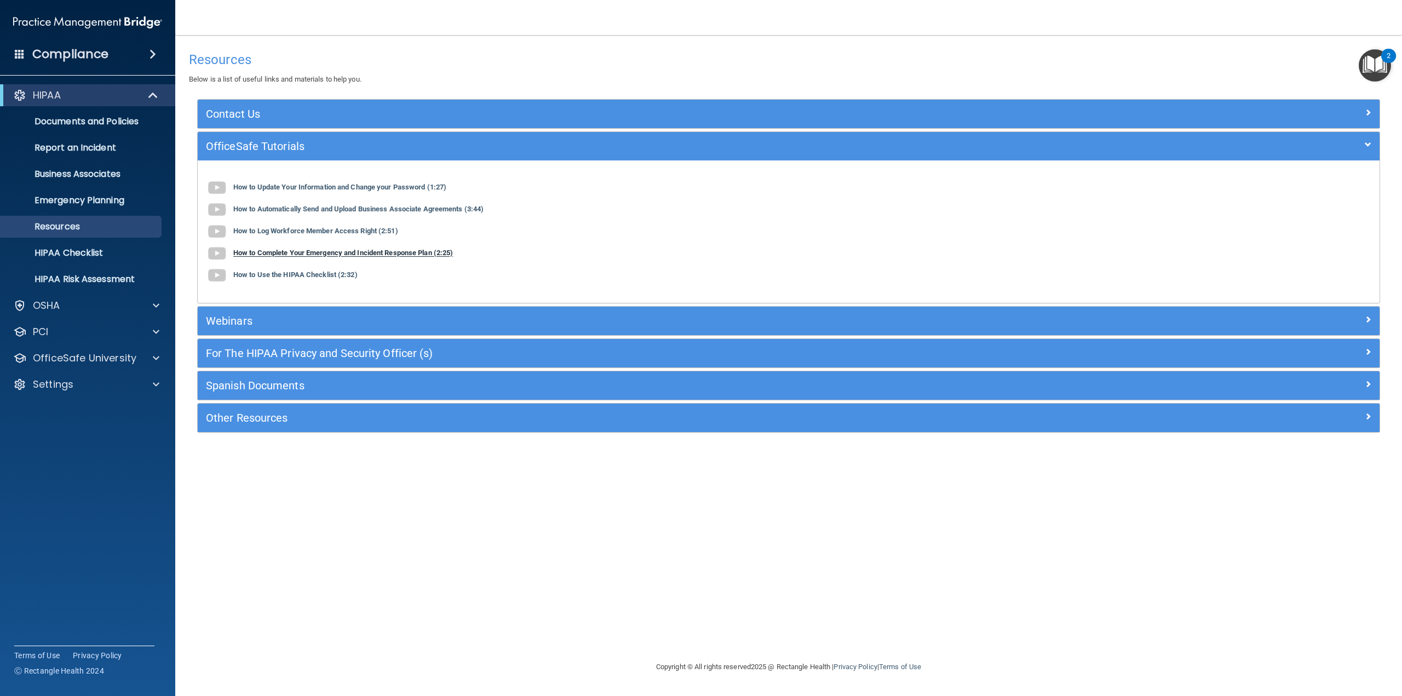
click at [320, 253] on b "How to Complete Your Emergency and Incident Response Plan (2:25)" at bounding box center [343, 253] width 220 height 8
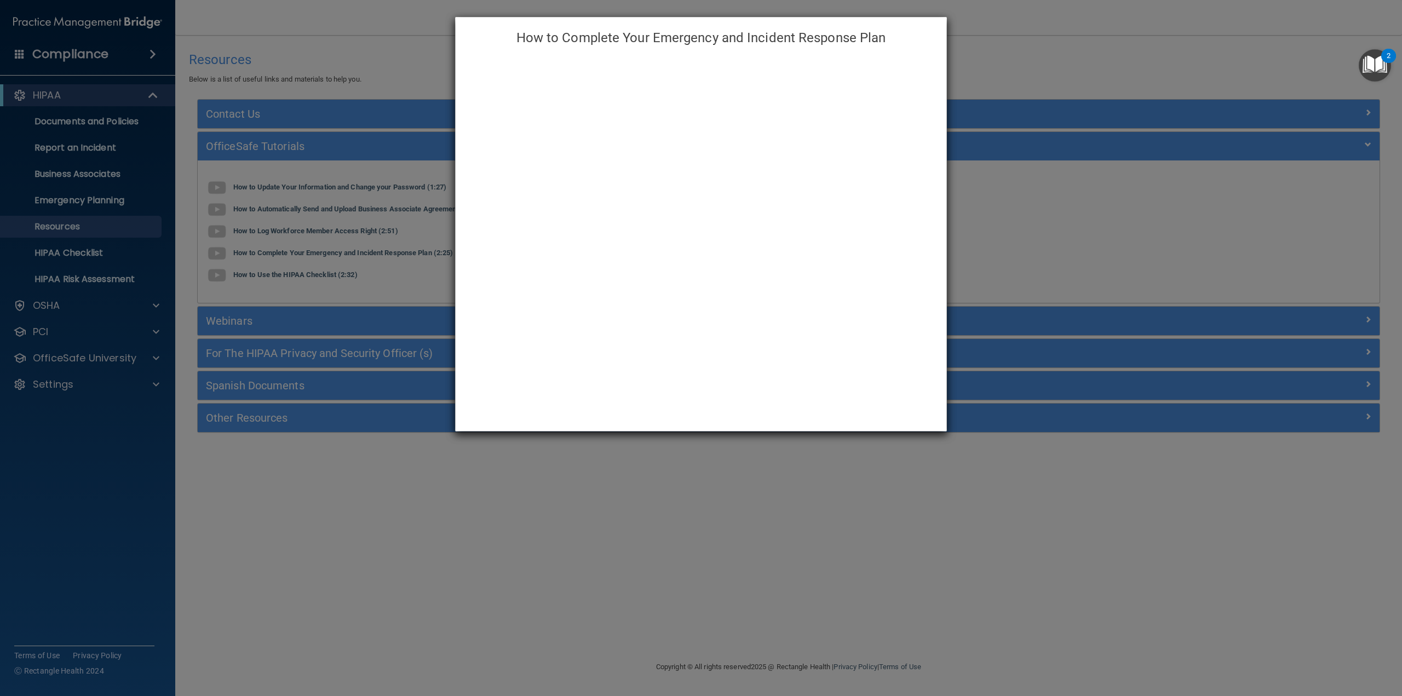
click at [1182, 130] on div "How to Complete Your Emergency and Incident Response Plan" at bounding box center [701, 348] width 1402 height 696
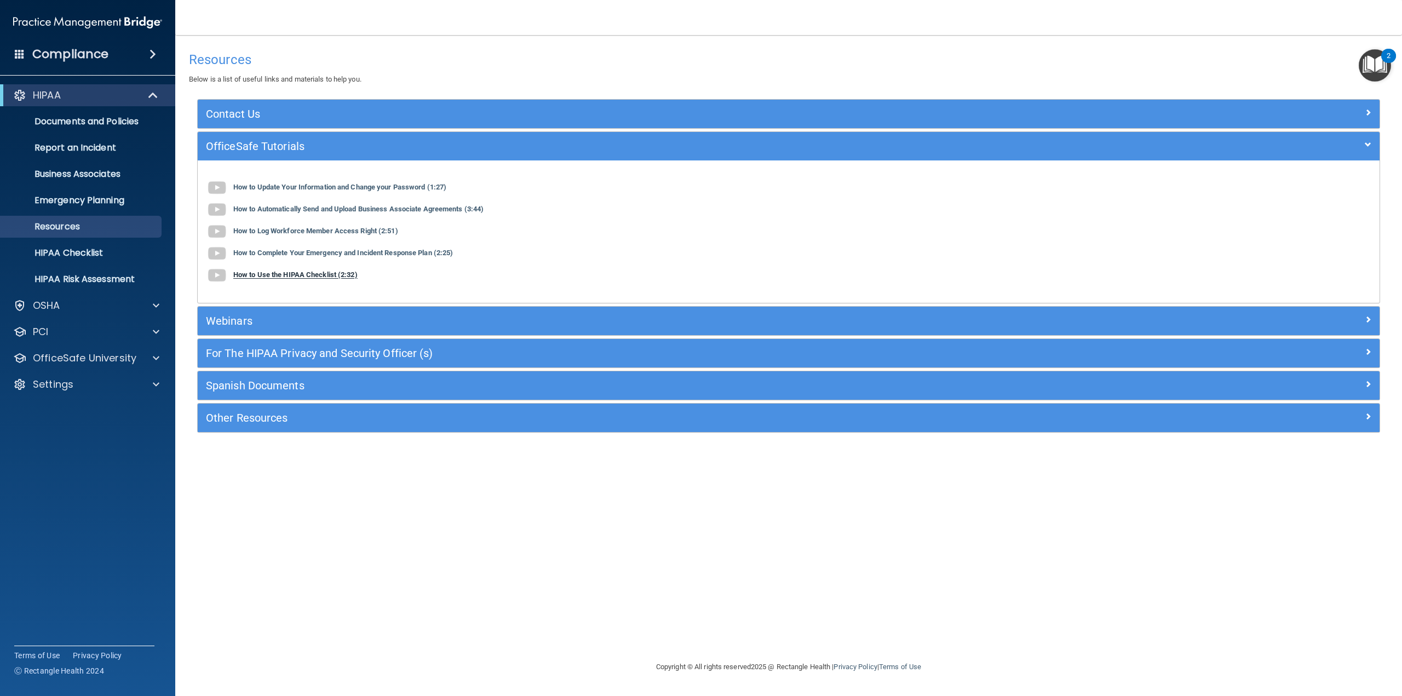
click at [324, 275] on b "How to Use the HIPAA Checklist (2:32)" at bounding box center [295, 275] width 124 height 8
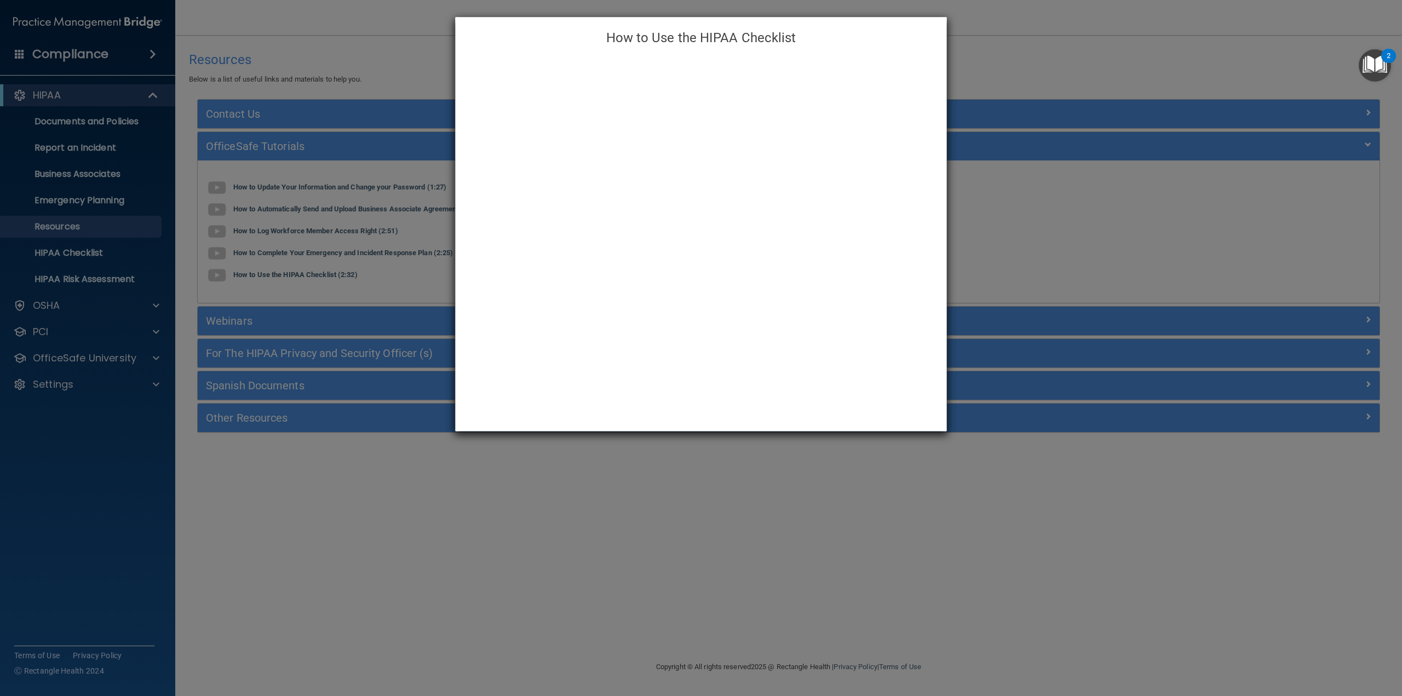
click at [992, 251] on div "How to Use the HIPAA Checklist" at bounding box center [701, 348] width 1402 height 696
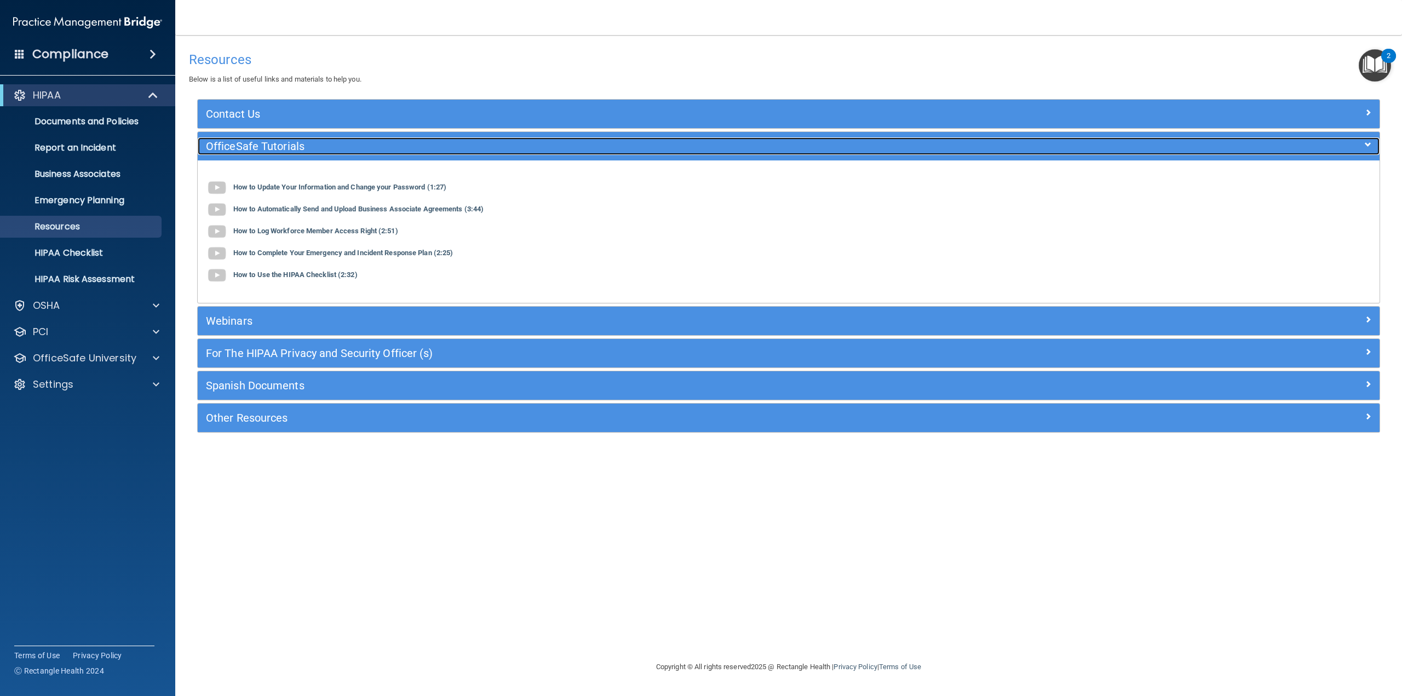
click at [1370, 143] on span at bounding box center [1368, 144] width 7 height 13
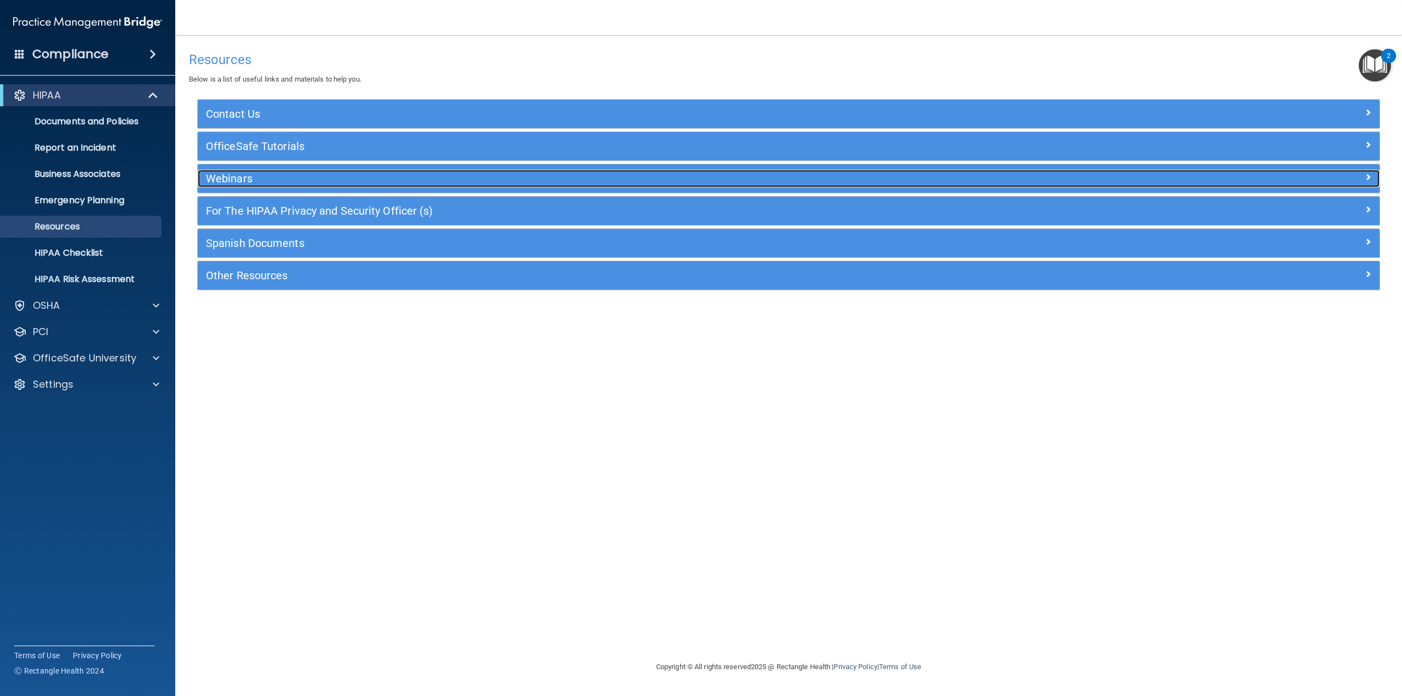
click at [1369, 177] on span at bounding box center [1368, 176] width 7 height 13
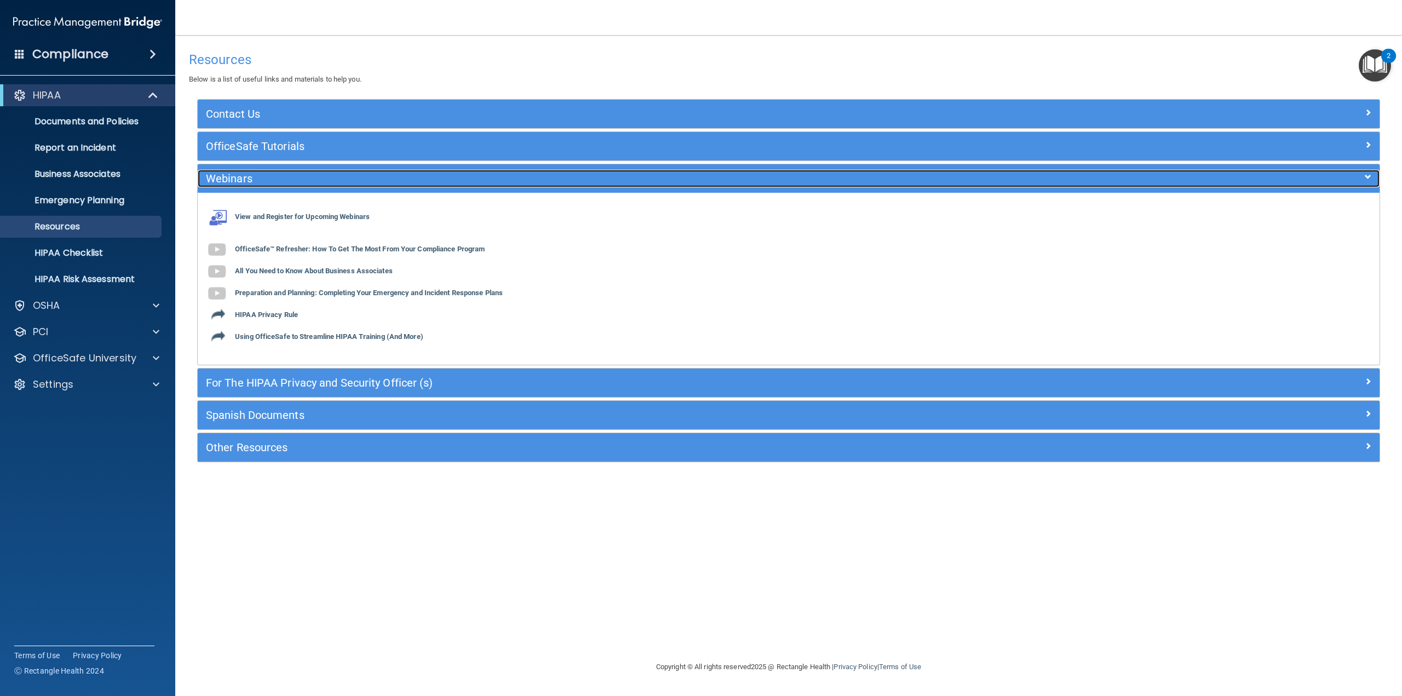
click at [1370, 175] on span at bounding box center [1368, 176] width 7 height 13
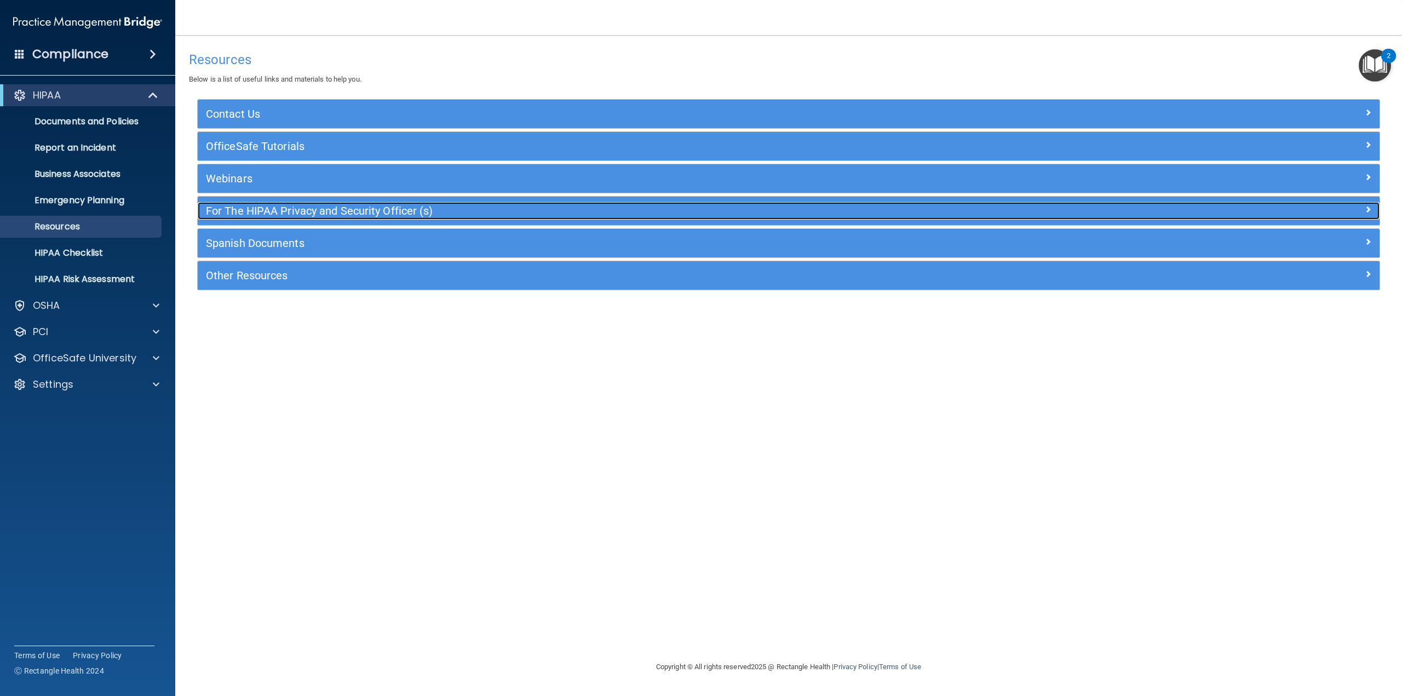
click at [1365, 203] on span at bounding box center [1368, 209] width 7 height 13
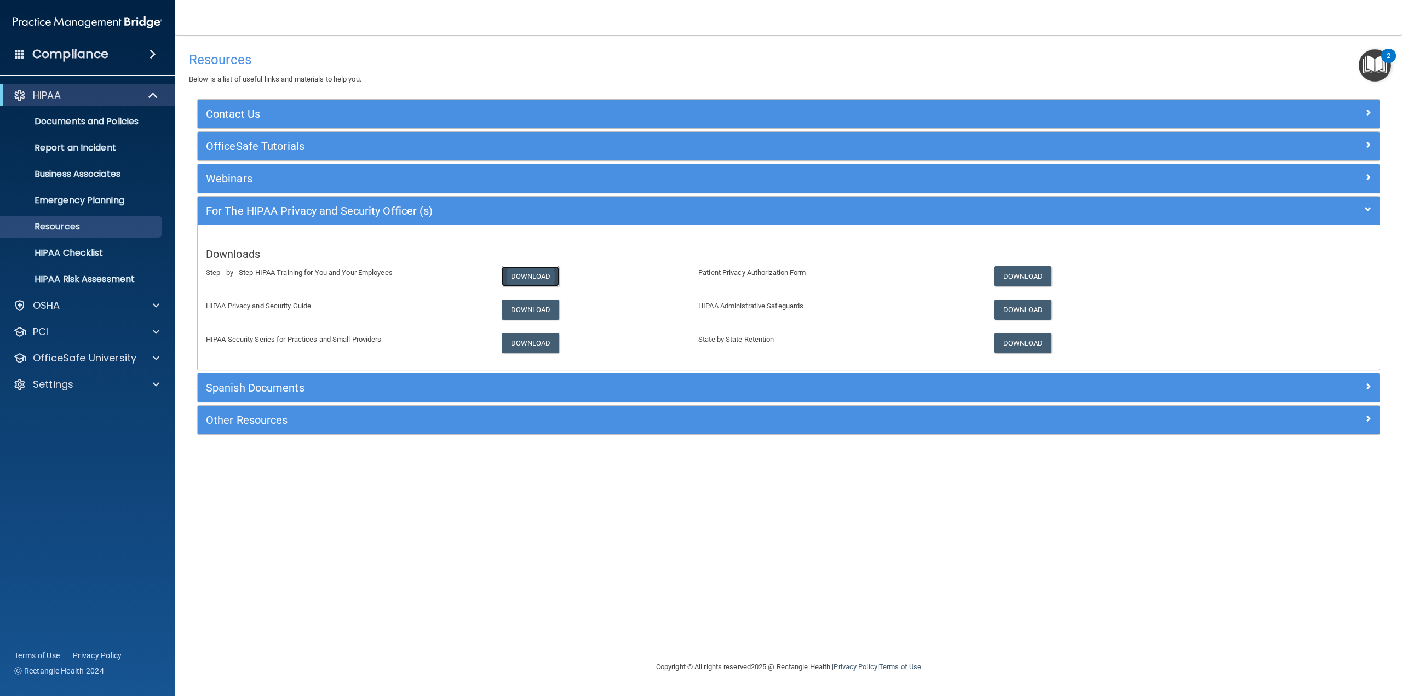
click at [537, 276] on link "Download" at bounding box center [531, 276] width 58 height 20
click at [540, 304] on link "Download" at bounding box center [531, 310] width 58 height 20
click at [518, 343] on link "Download" at bounding box center [531, 343] width 58 height 20
click at [1009, 274] on link "Download" at bounding box center [1023, 276] width 58 height 20
click at [1027, 309] on link "Download" at bounding box center [1023, 310] width 58 height 20
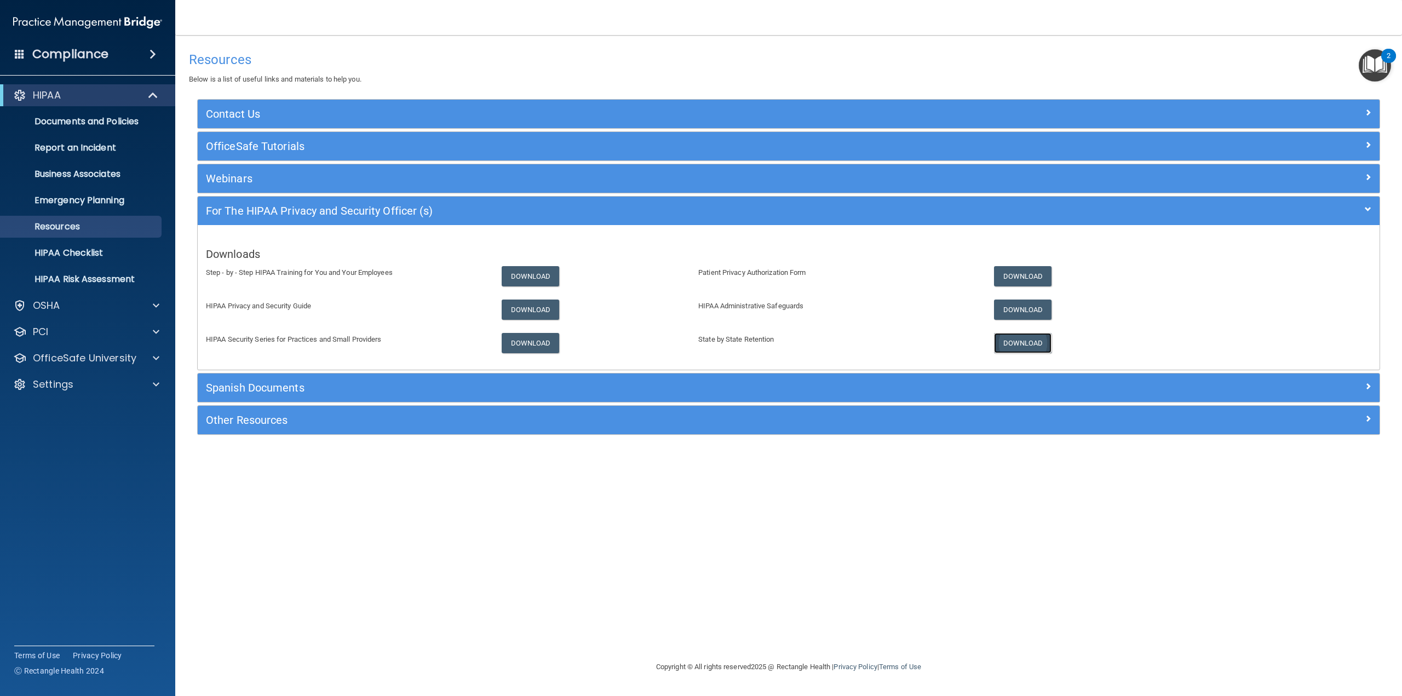
click at [1019, 343] on link "Download" at bounding box center [1023, 343] width 58 height 20
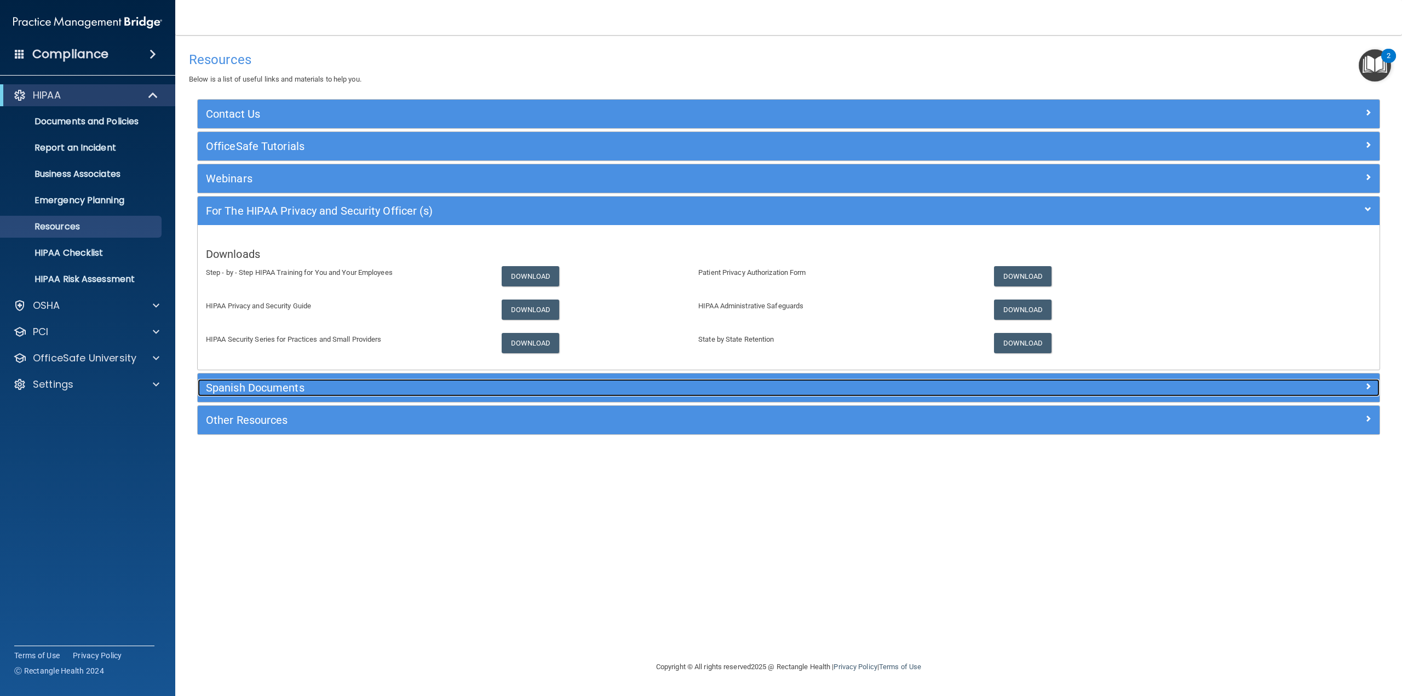
click at [254, 386] on h5 "Spanish Documents" at bounding box center [641, 388] width 870 height 12
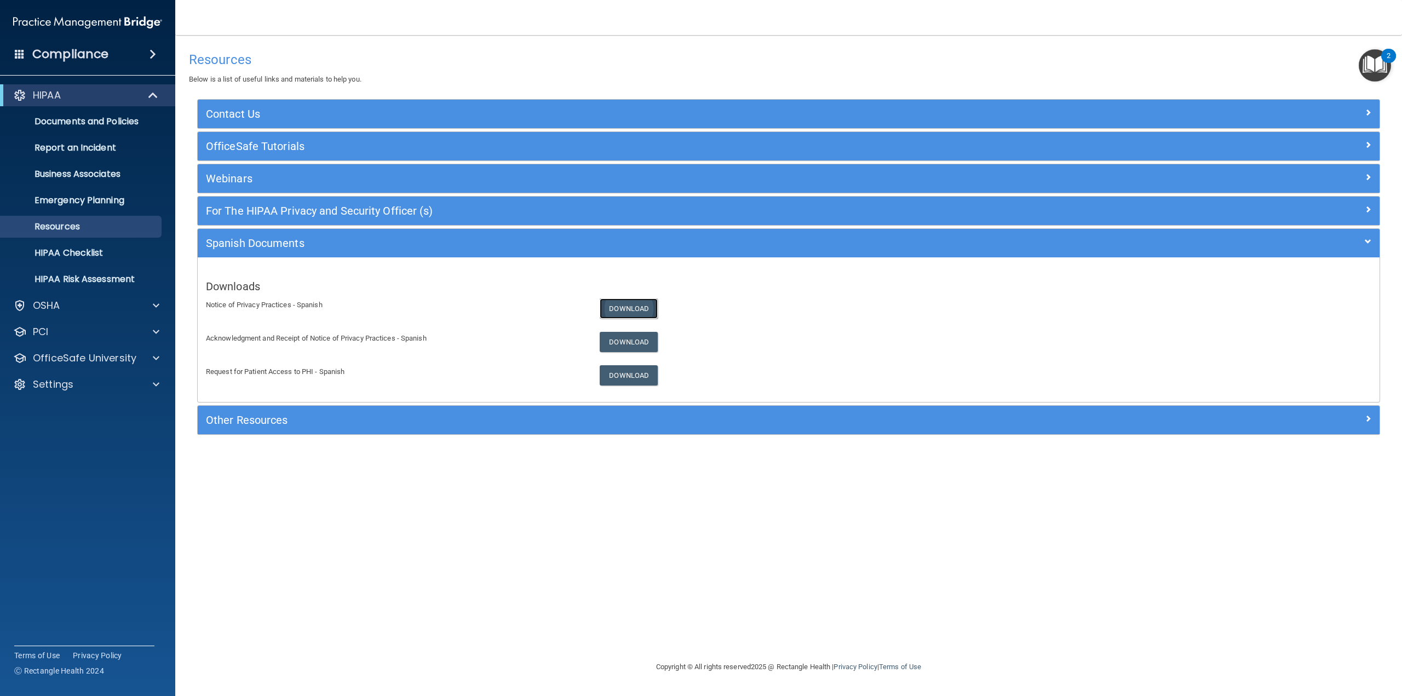
click at [618, 308] on link "Download" at bounding box center [629, 309] width 58 height 20
click at [636, 342] on link "Download" at bounding box center [629, 342] width 58 height 20
click at [629, 374] on link "Download" at bounding box center [629, 375] width 58 height 20
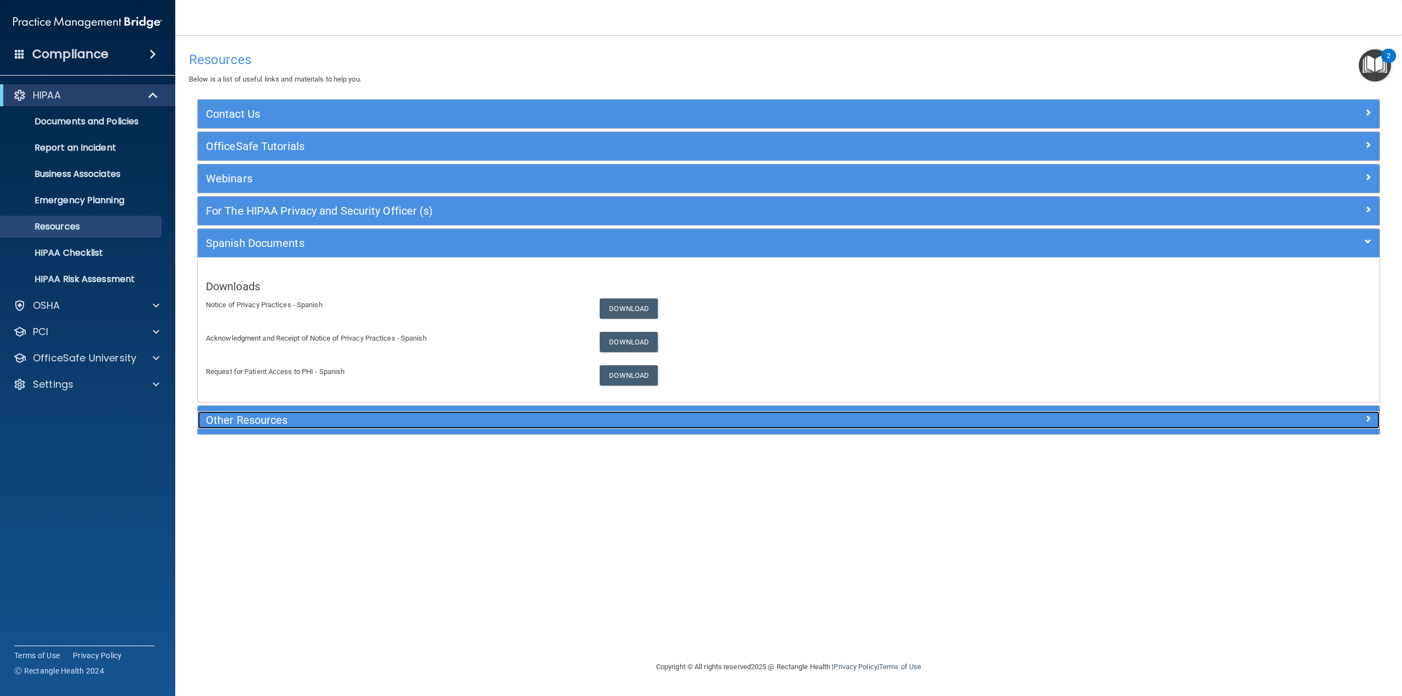
click at [303, 422] on h5 "Other Resources" at bounding box center [641, 420] width 870 height 12
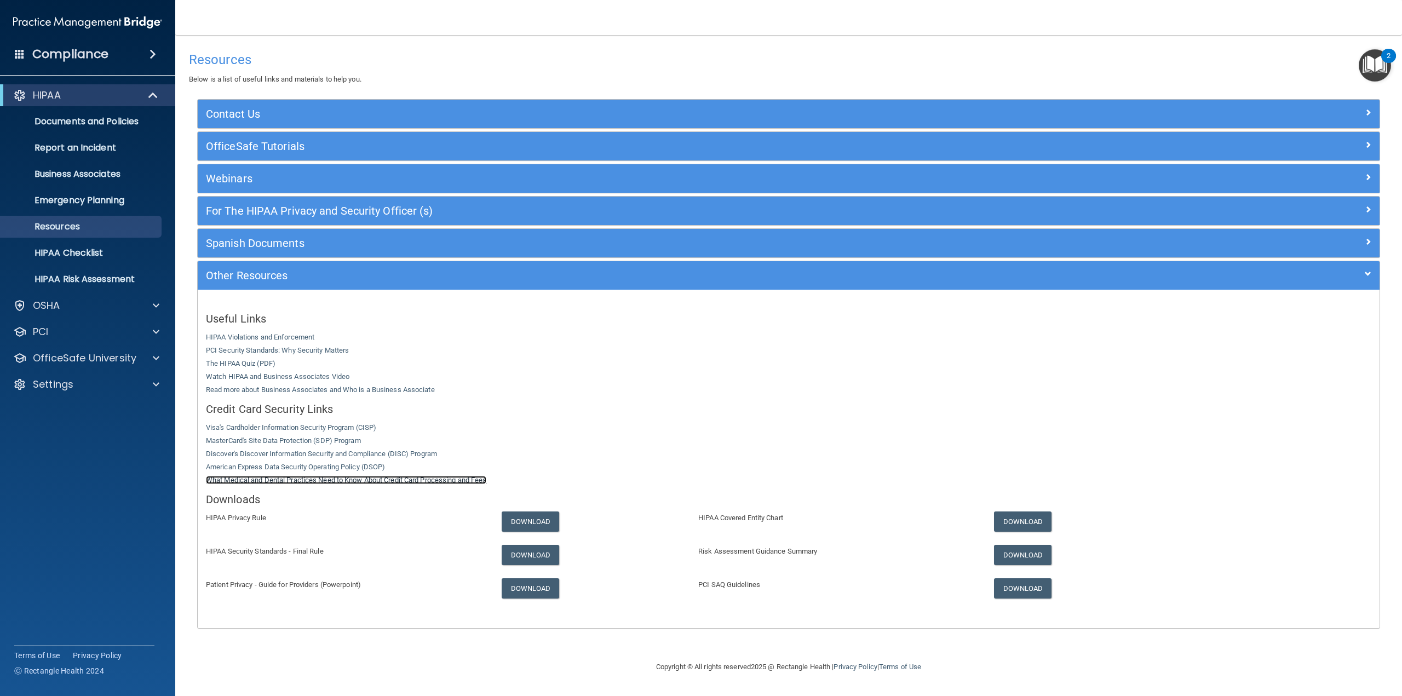
click at [315, 481] on link "What Medical and Dental Practices Need to Know About Credit Card Processing and…" at bounding box center [346, 480] width 280 height 8
click at [291, 465] on link "American Express Data Security Operating Policy (DSOP)" at bounding box center [295, 467] width 179 height 8
click at [251, 454] on link "Discover's Discover Information Security and Compliance (DISC) Program" at bounding box center [321, 454] width 231 height 8
click at [242, 424] on link "Visa's Cardholder Information Security Program (CISP)" at bounding box center [291, 427] width 170 height 8
click at [537, 515] on link "Download" at bounding box center [531, 522] width 58 height 20
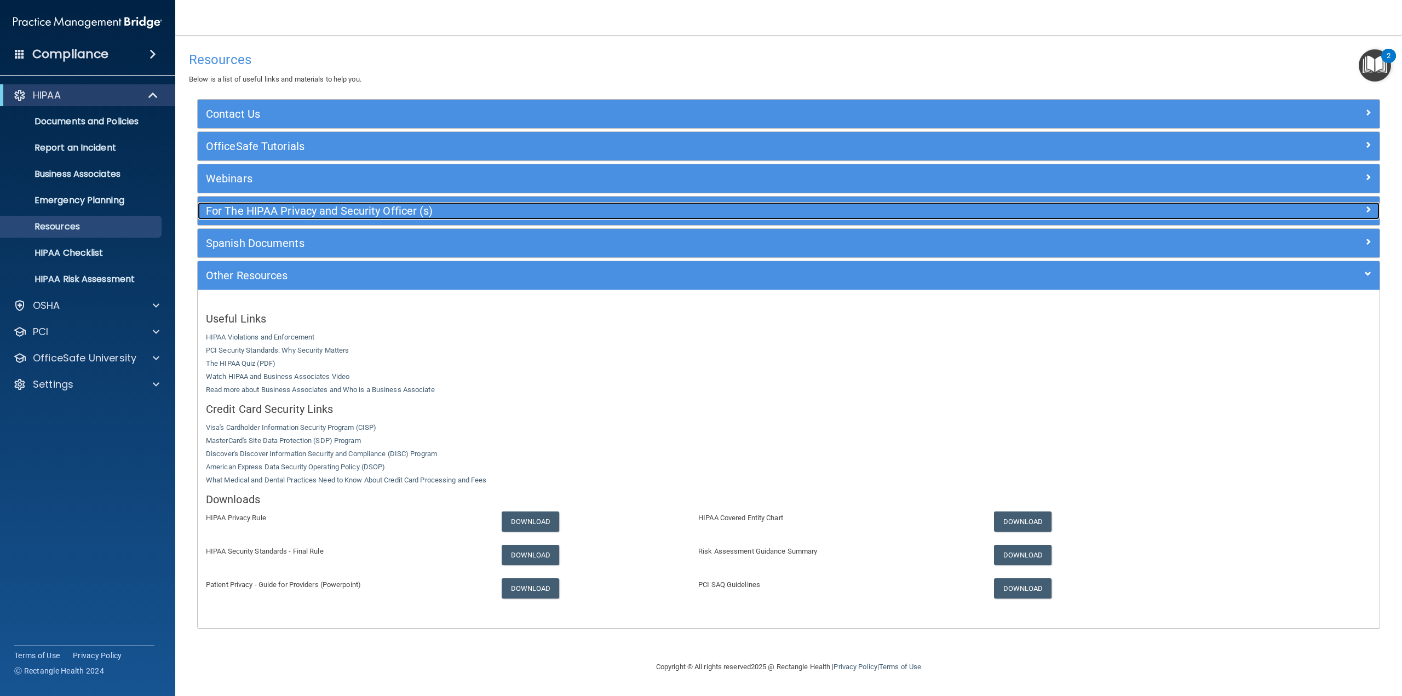
click at [1362, 208] on div at bounding box center [1232, 208] width 296 height 13
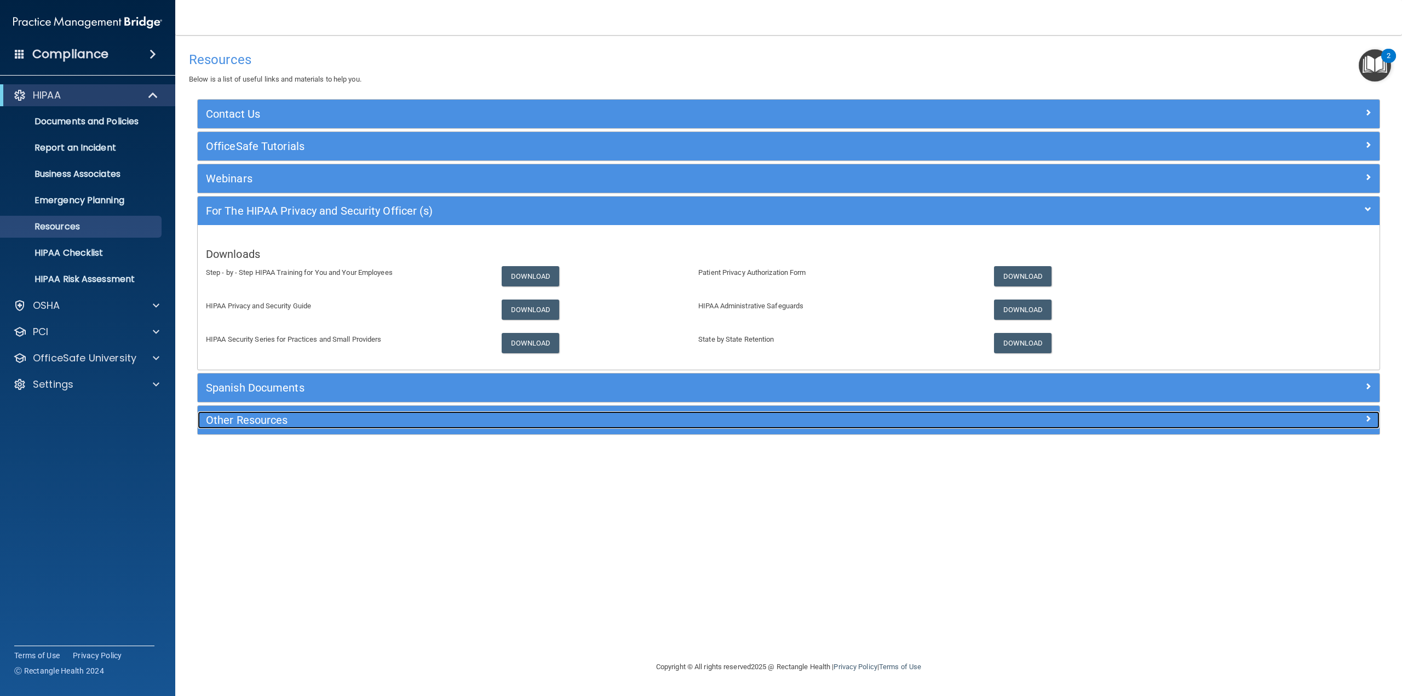
click at [510, 421] on h5 "Other Resources" at bounding box center [641, 420] width 870 height 12
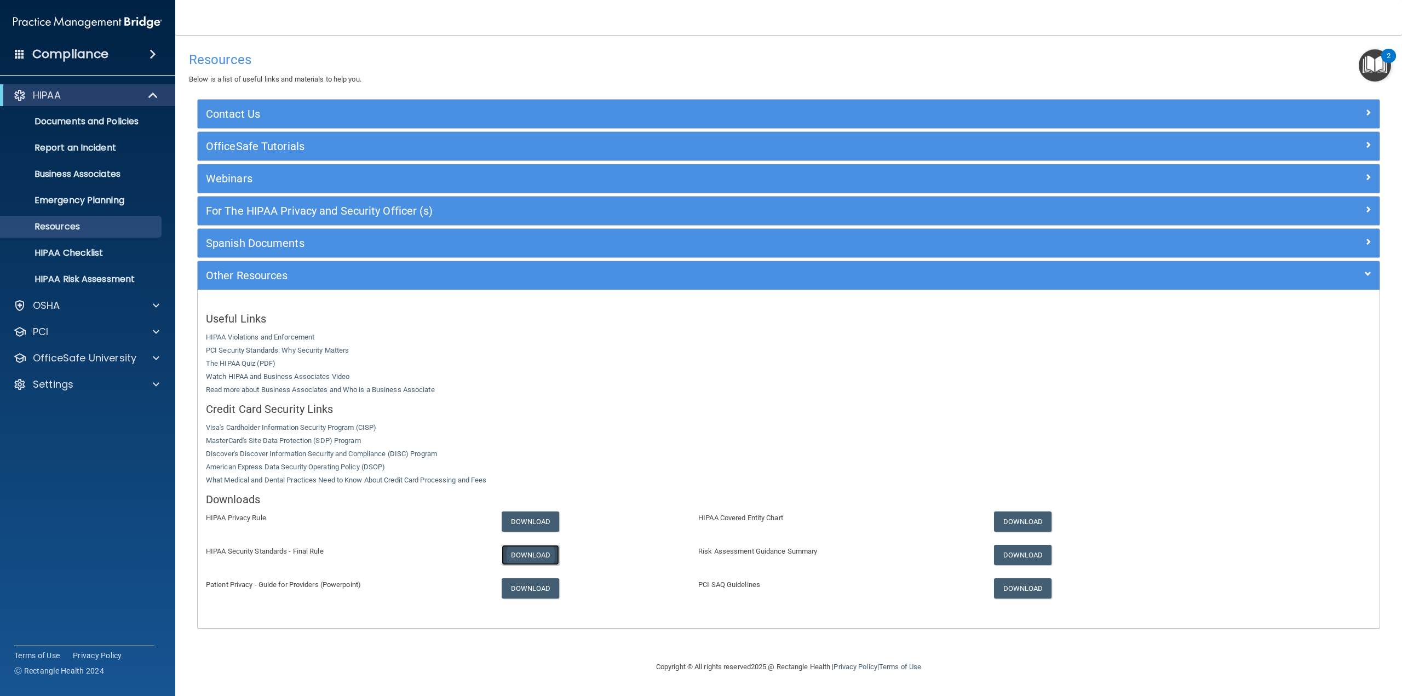
click at [521, 555] on link "Download" at bounding box center [531, 555] width 58 height 20
click at [544, 587] on link "Download" at bounding box center [531, 588] width 58 height 20
click at [1031, 519] on link "Download" at bounding box center [1023, 522] width 58 height 20
click at [1003, 553] on link "Download" at bounding box center [1023, 555] width 58 height 20
click at [1032, 579] on link "Download" at bounding box center [1023, 588] width 58 height 20
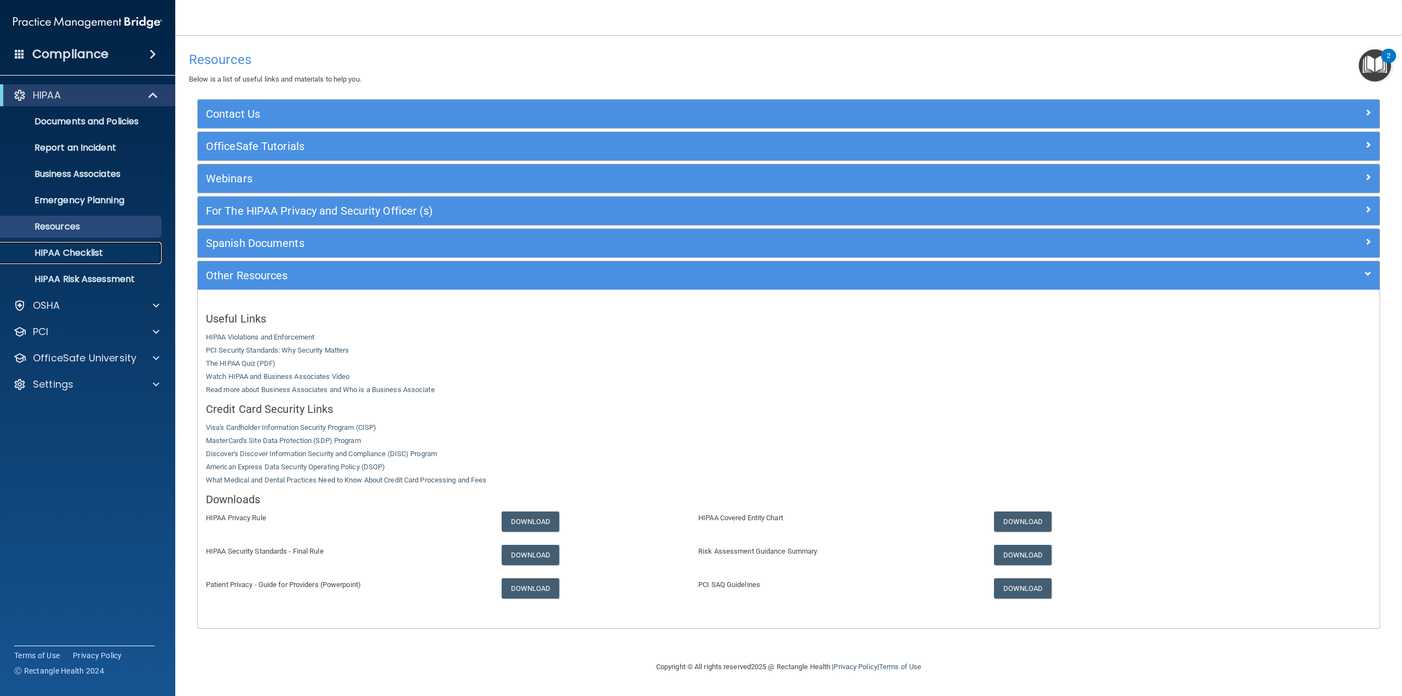
click at [43, 251] on p "HIPAA Checklist" at bounding box center [82, 253] width 150 height 11
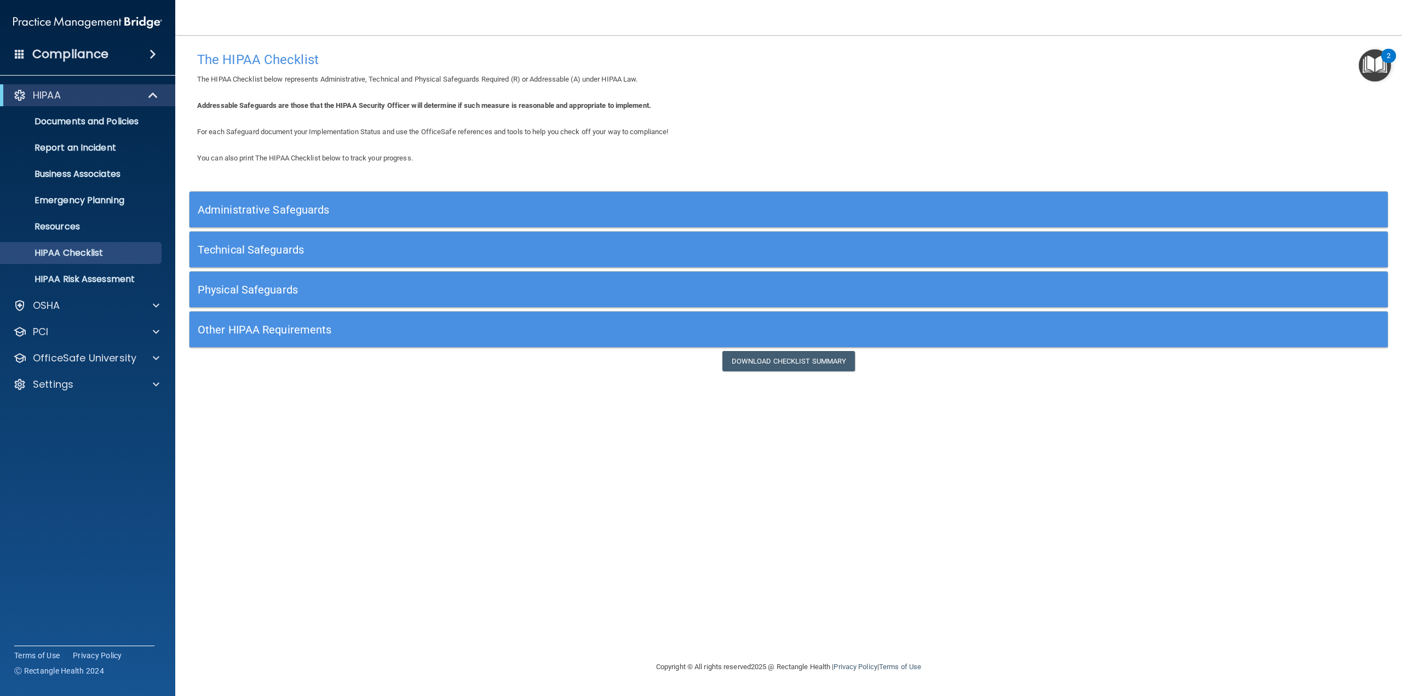
click at [272, 205] on h5 "Administrative Safeguards" at bounding box center [639, 210] width 882 height 12
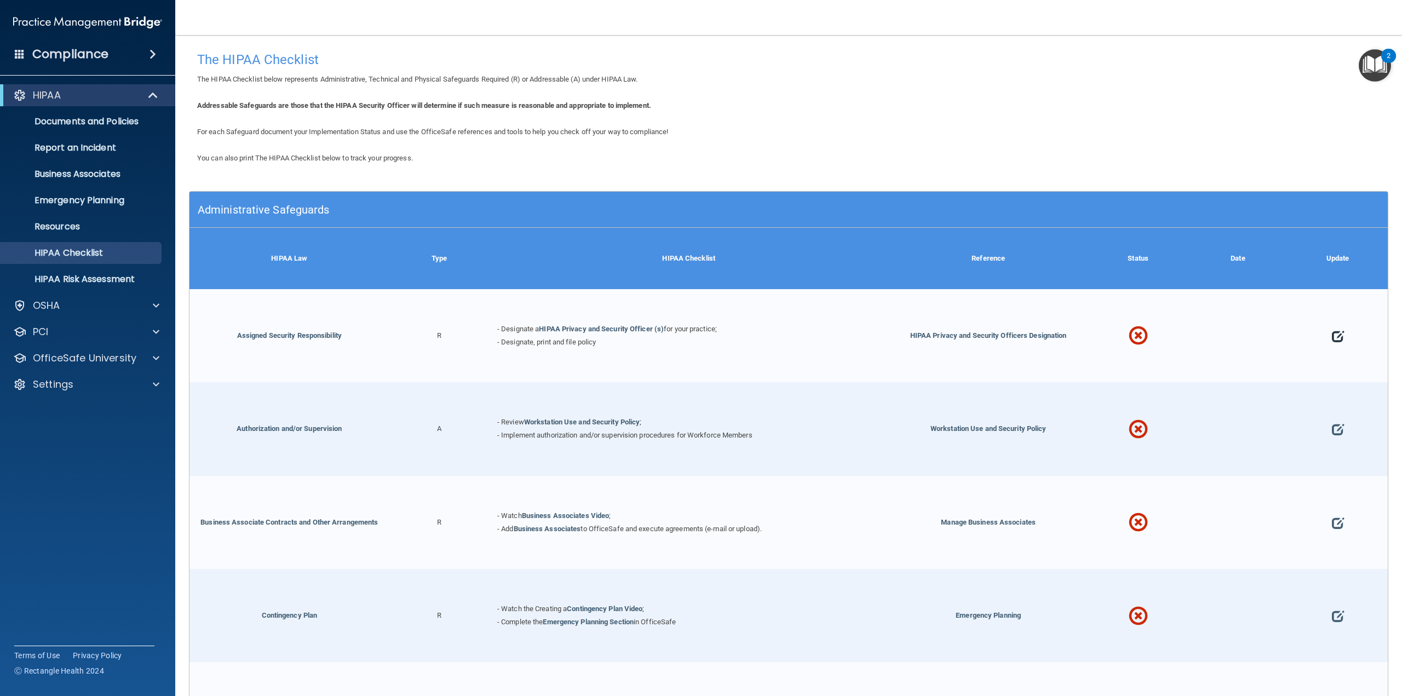
click at [1332, 334] on span at bounding box center [1338, 335] width 12 height 45
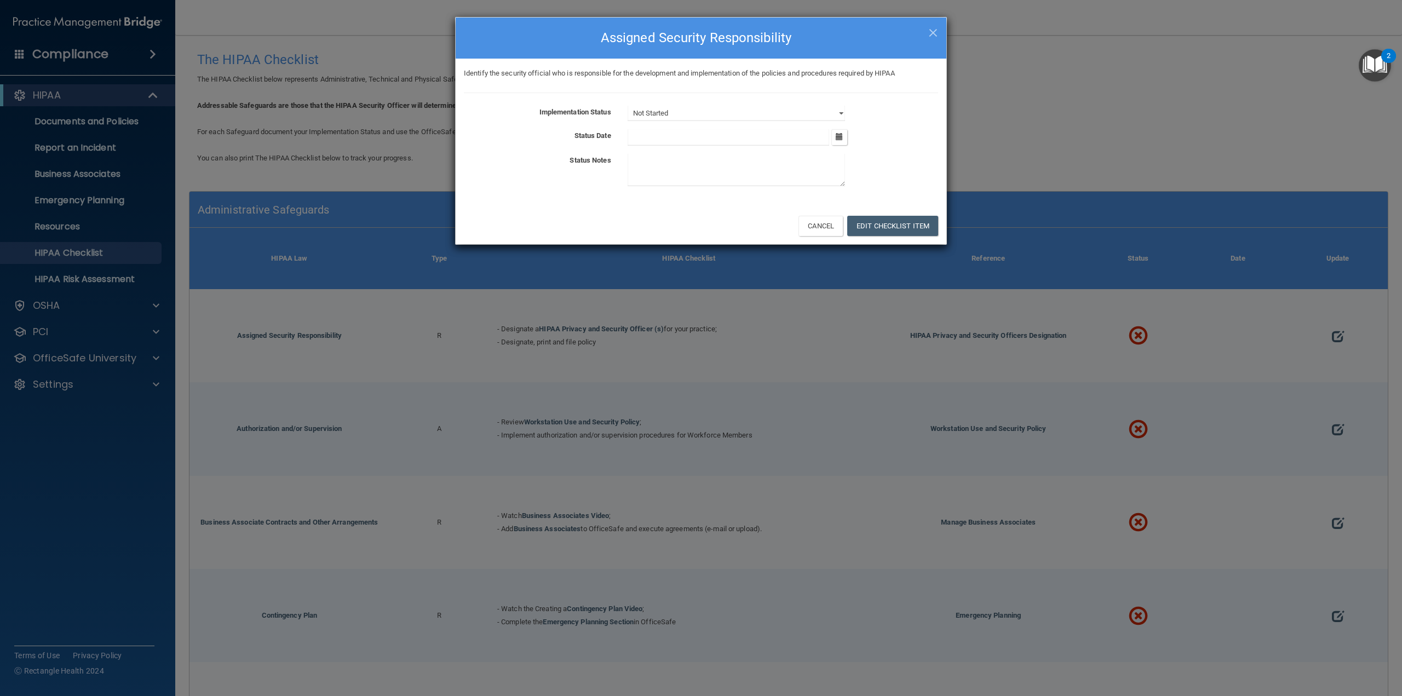
click at [923, 38] on h4 "Assigned Security Responsibility" at bounding box center [701, 38] width 474 height 24
click at [931, 32] on span "×" at bounding box center [933, 31] width 10 height 22
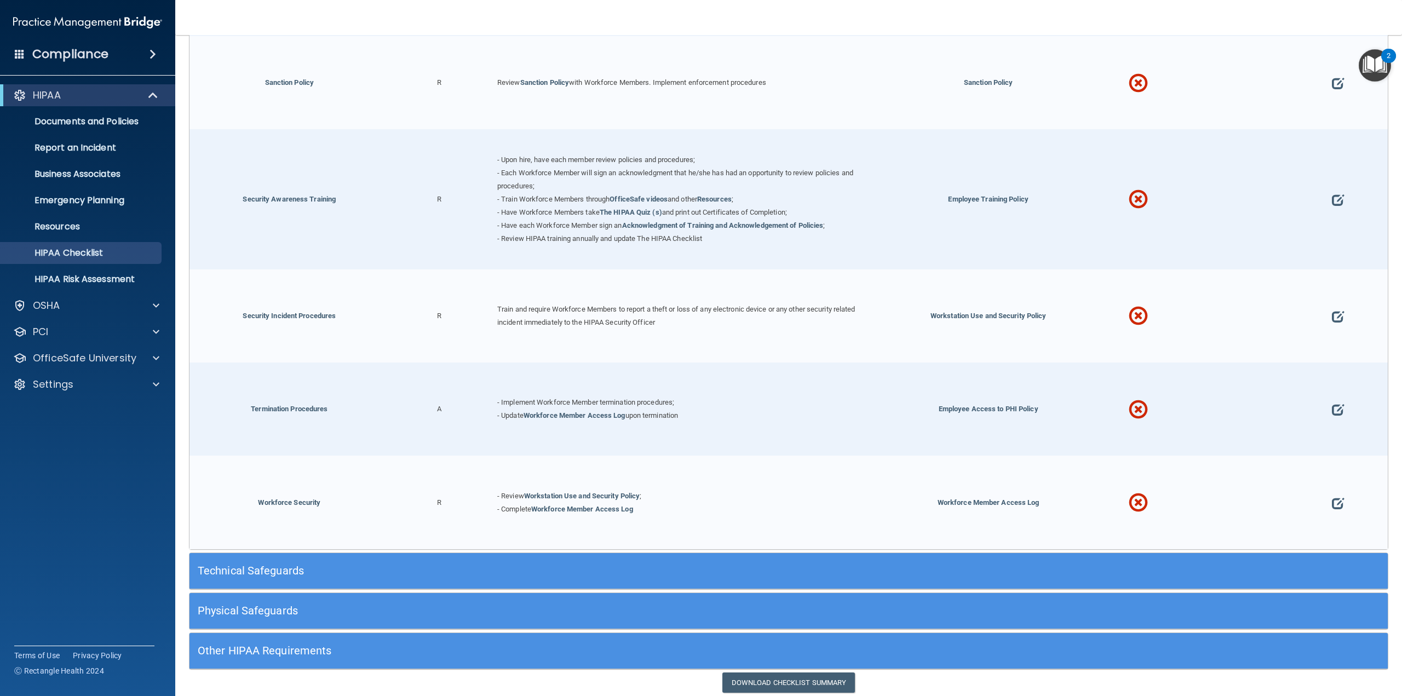
scroll to position [1215, 0]
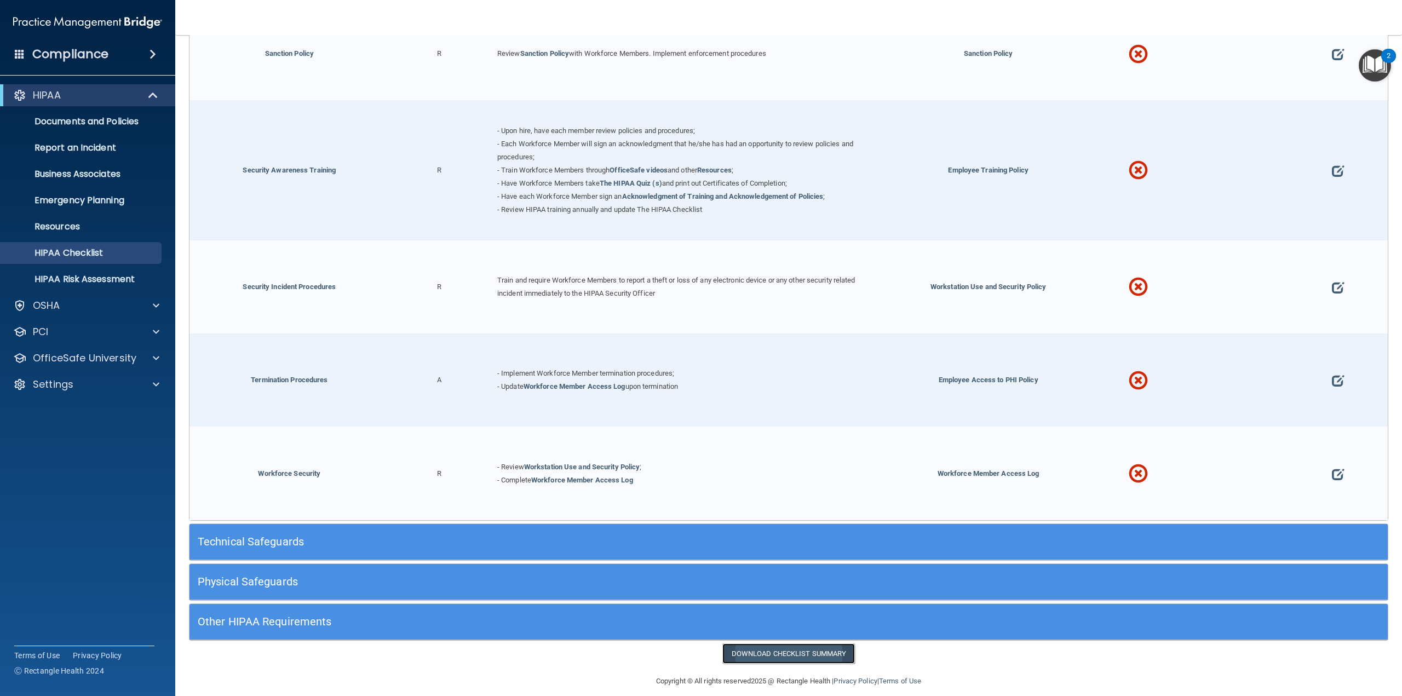
click at [777, 644] on link "Download Checklist Summary" at bounding box center [788, 654] width 133 height 20
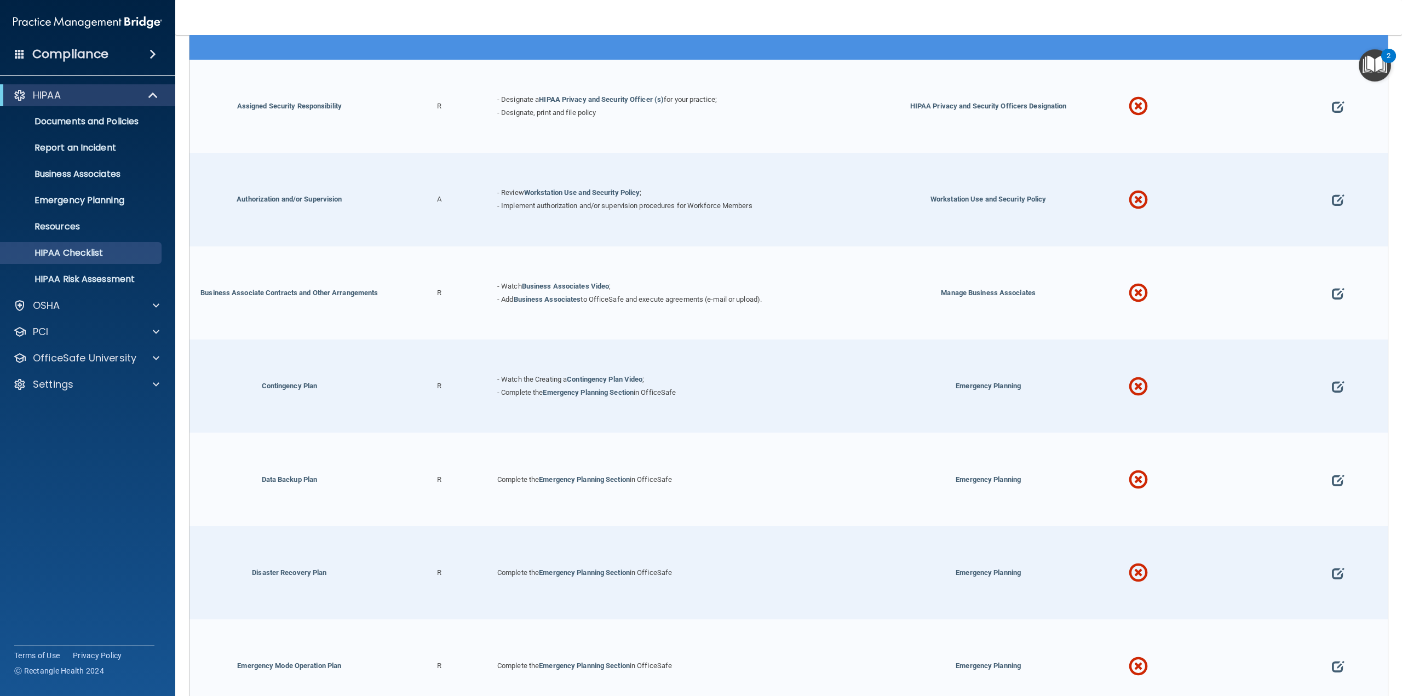
scroll to position [10, 0]
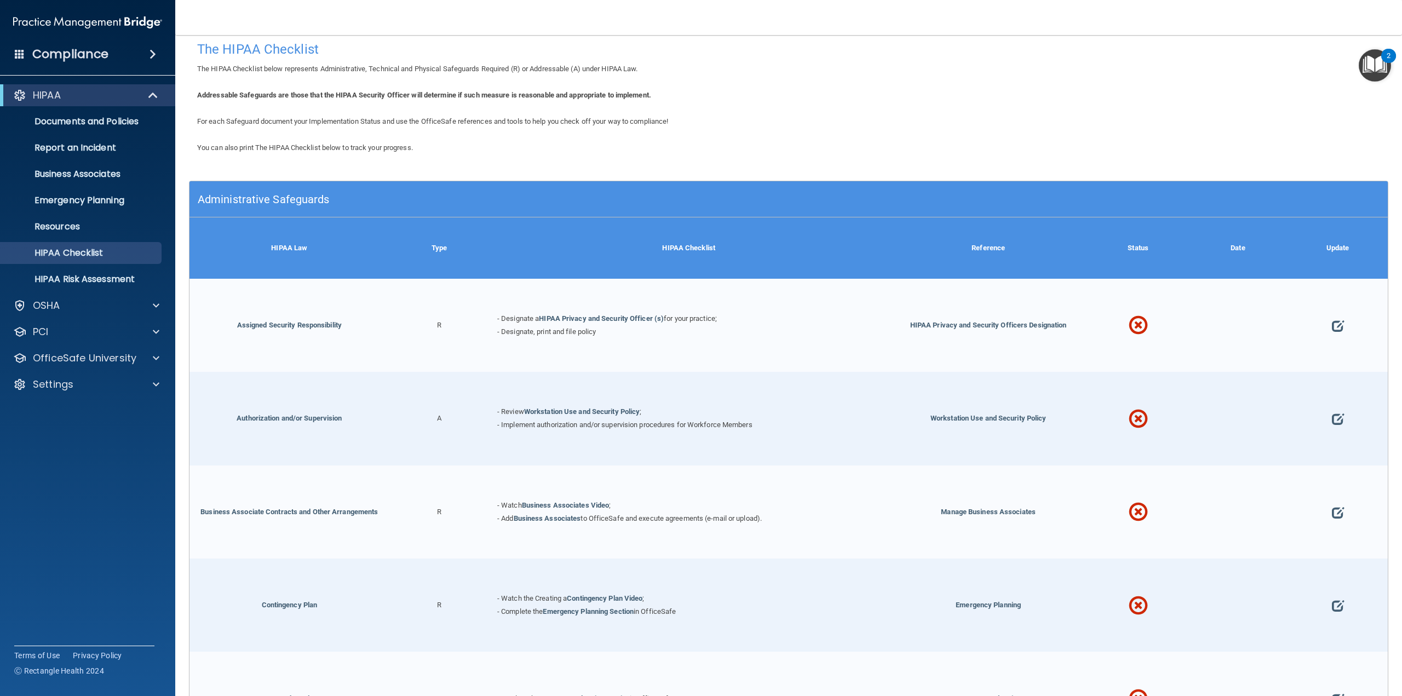
click at [1132, 318] on span at bounding box center [1138, 325] width 19 height 59
click at [1332, 329] on span at bounding box center [1338, 325] width 12 height 45
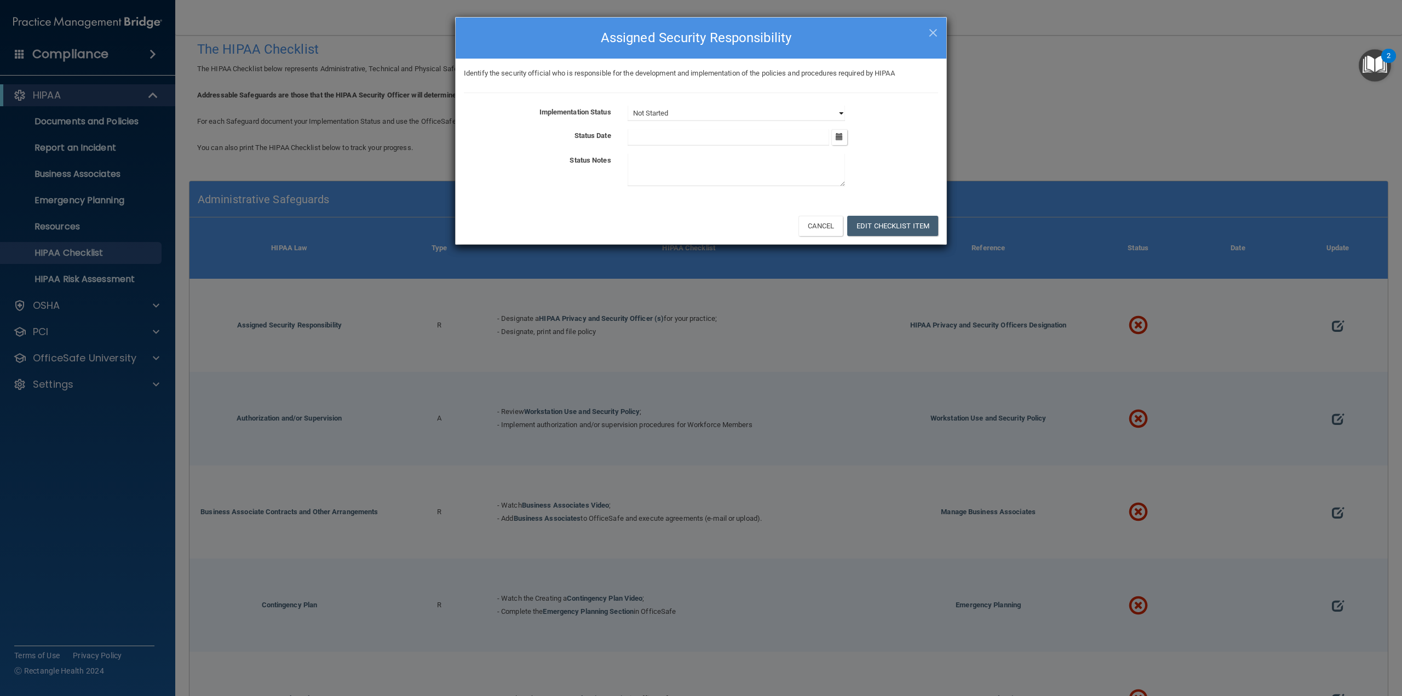
click at [842, 107] on select "Not Started In Progress Completed" at bounding box center [736, 113] width 217 height 15
click at [628, 106] on select "Not Started In Progress Completed" at bounding box center [736, 113] width 217 height 15
click at [862, 227] on button "Edit Checklist Item" at bounding box center [892, 226] width 91 height 20
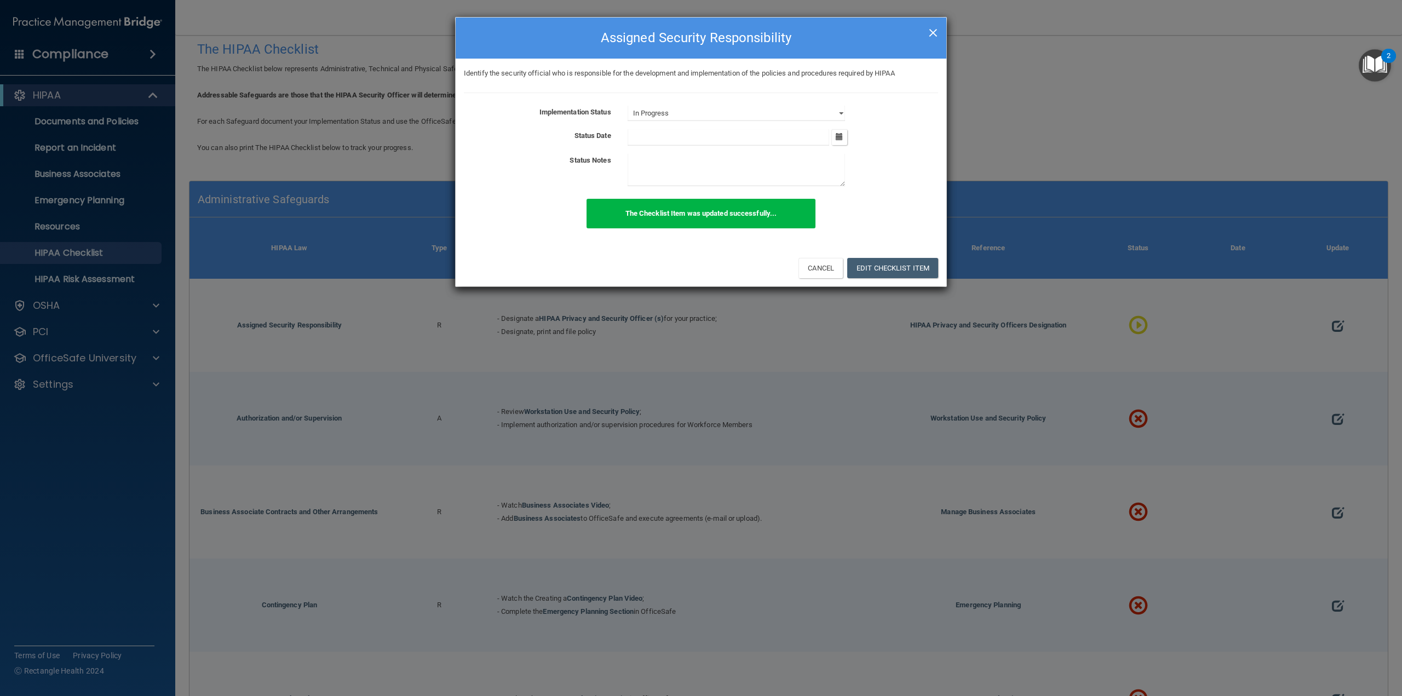
click at [932, 33] on span "×" at bounding box center [933, 31] width 10 height 22
select select "not_started"
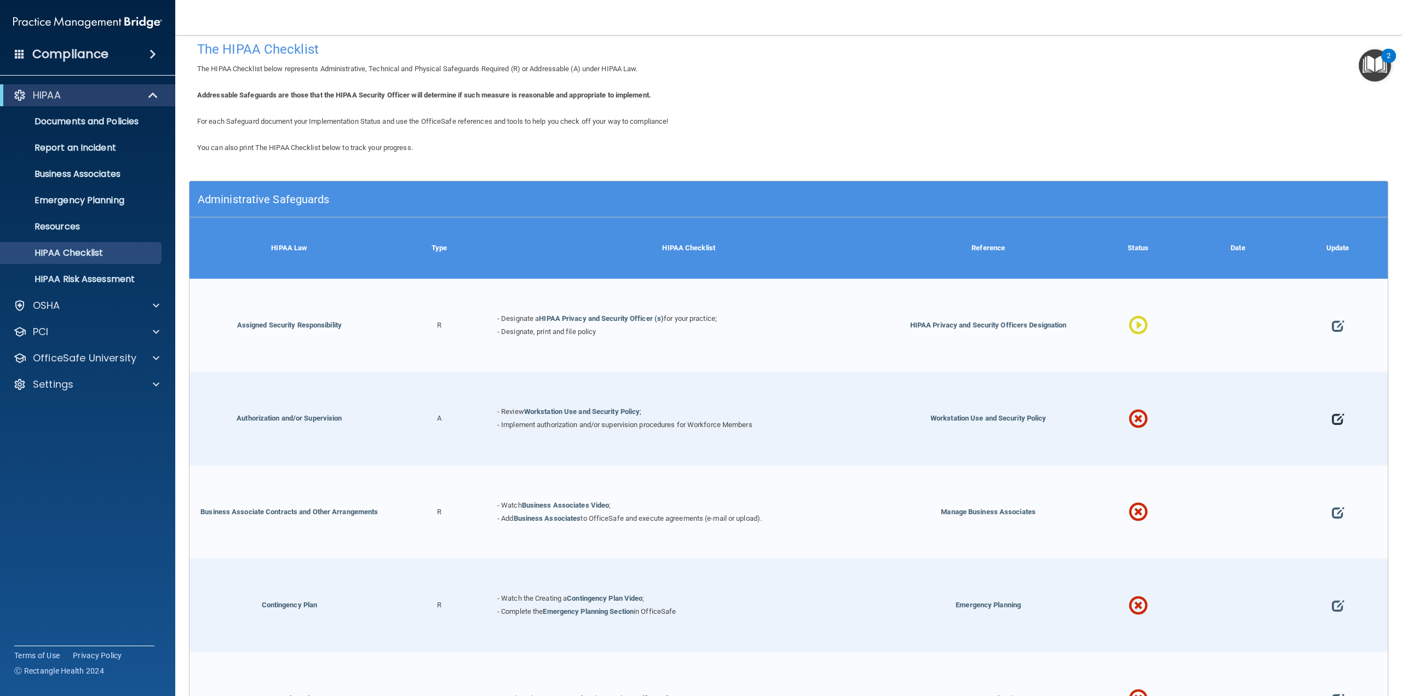
click at [1332, 418] on span at bounding box center [1338, 419] width 12 height 45
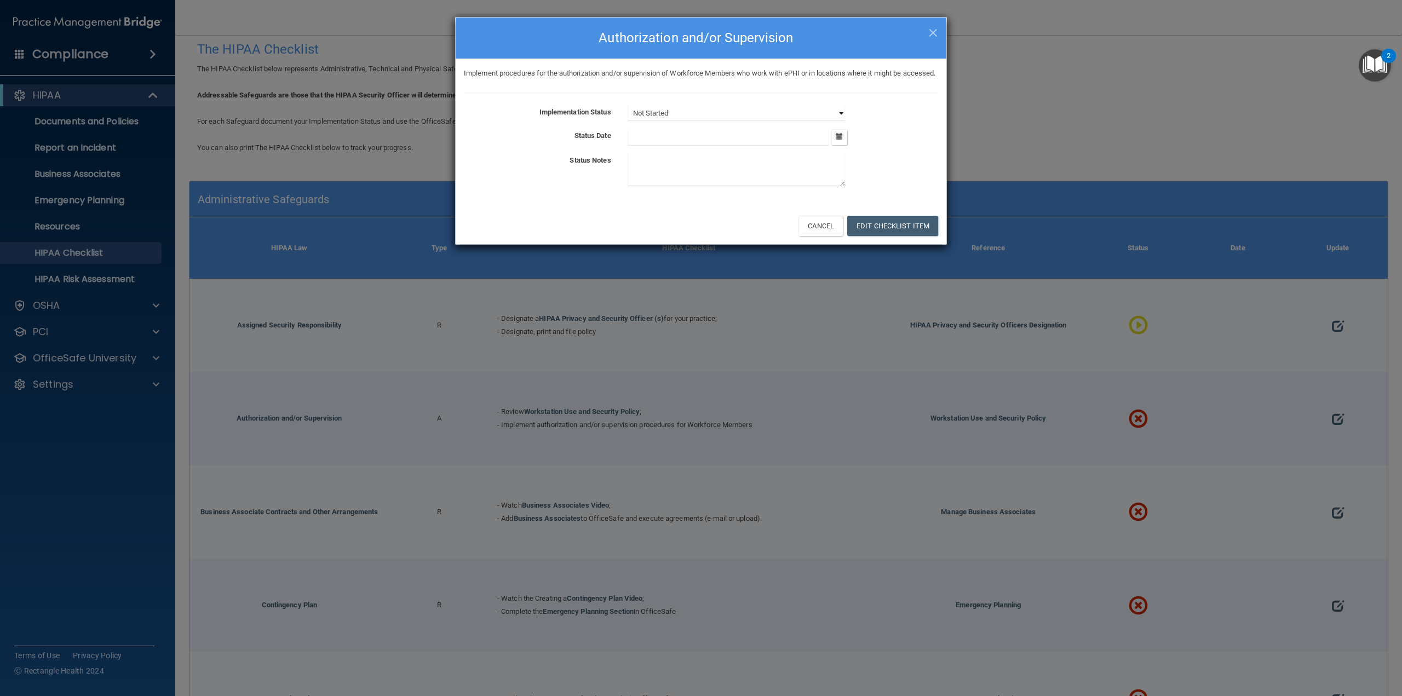
click at [838, 121] on select "Not Started In Progress Completed" at bounding box center [736, 113] width 217 height 15
click at [628, 118] on select "Not Started In Progress Completed" at bounding box center [736, 113] width 217 height 15
drag, startPoint x: 837, startPoint y: 122, endPoint x: 829, endPoint y: 131, distance: 12.0
click at [837, 121] on select "Not Started In Progress Completed" at bounding box center [736, 113] width 217 height 15
click at [628, 118] on select "Not Started In Progress Completed" at bounding box center [736, 113] width 217 height 15
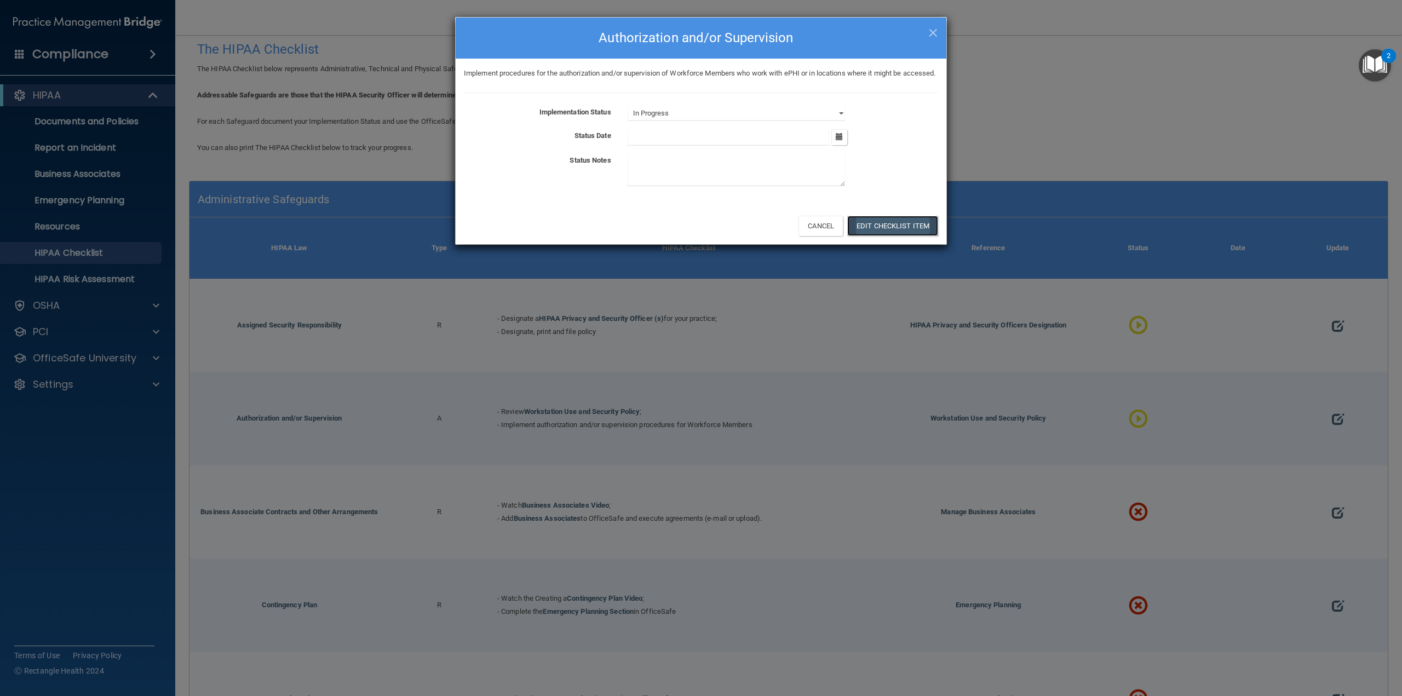
click at [877, 236] on button "Edit Checklist Item" at bounding box center [892, 226] width 91 height 20
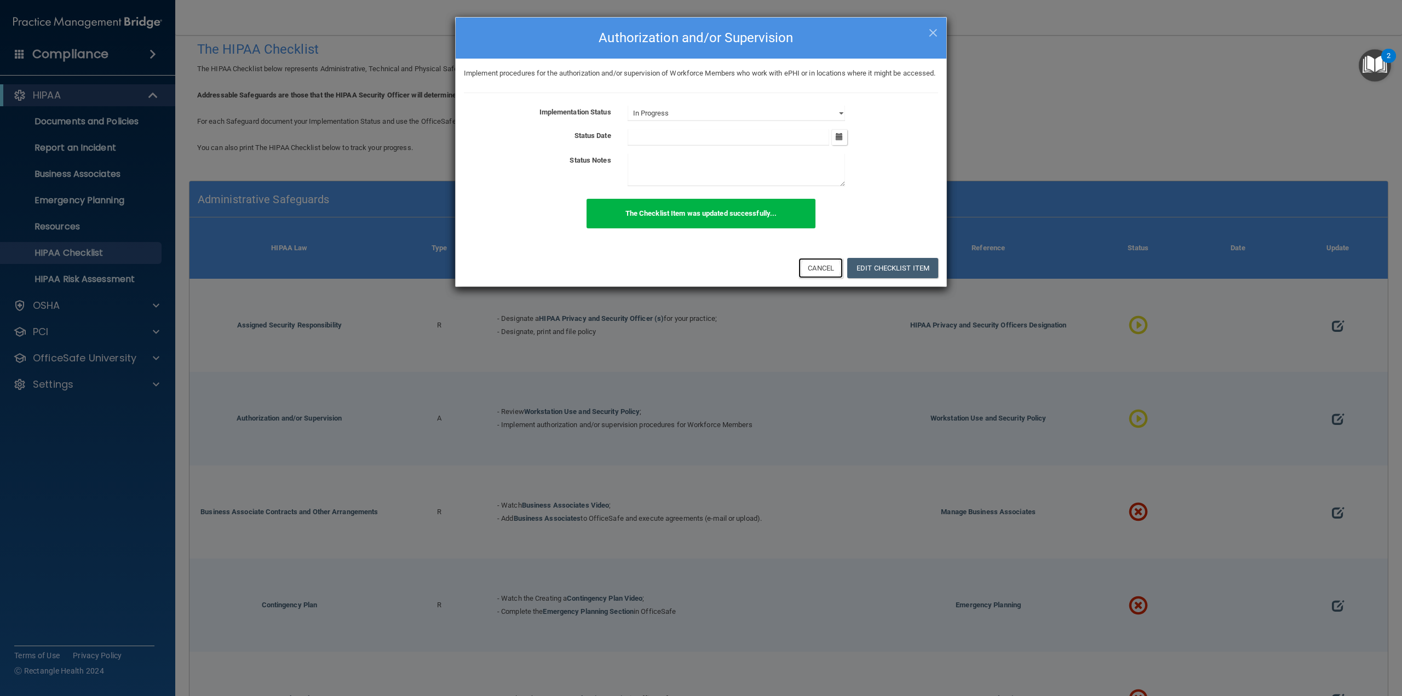
click at [819, 278] on button "Cancel" at bounding box center [821, 268] width 44 height 20
select select "not_started"
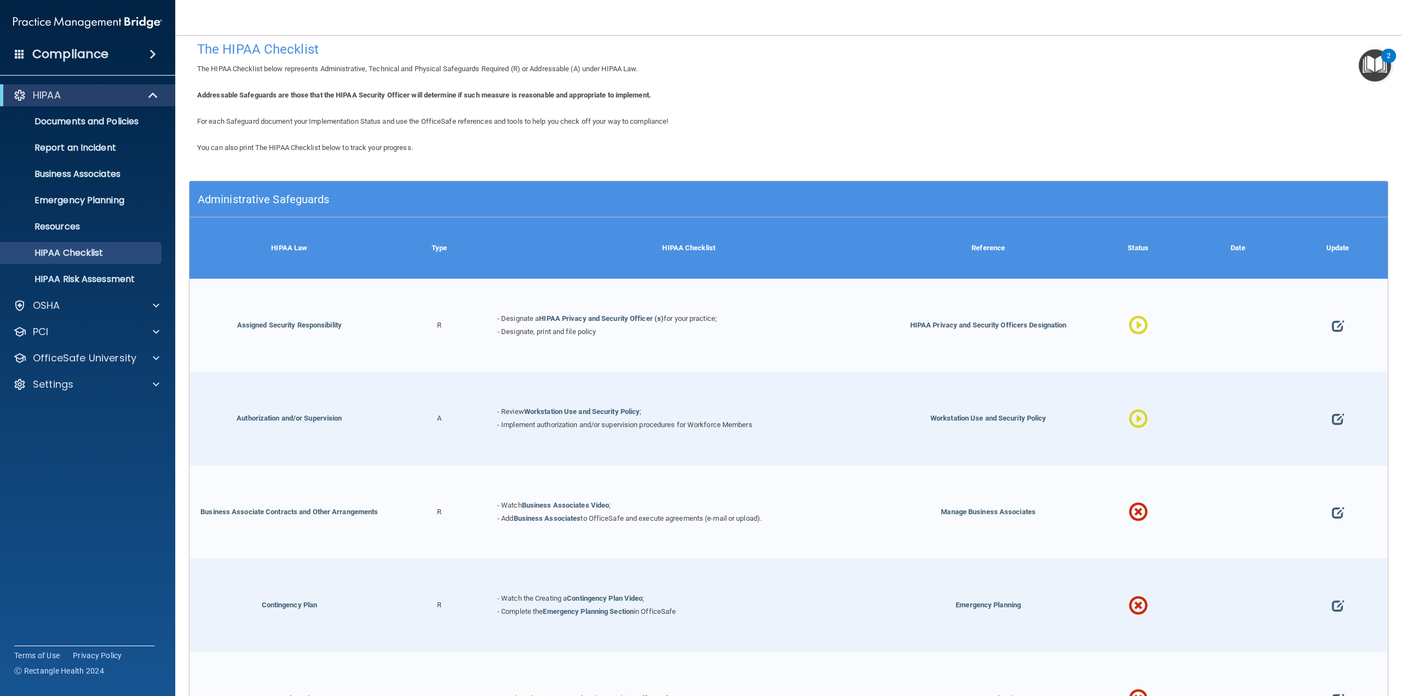
click at [1340, 514] on div at bounding box center [1338, 512] width 100 height 93
click at [1318, 507] on div at bounding box center [1338, 512] width 100 height 93
click at [1332, 510] on span at bounding box center [1338, 512] width 12 height 45
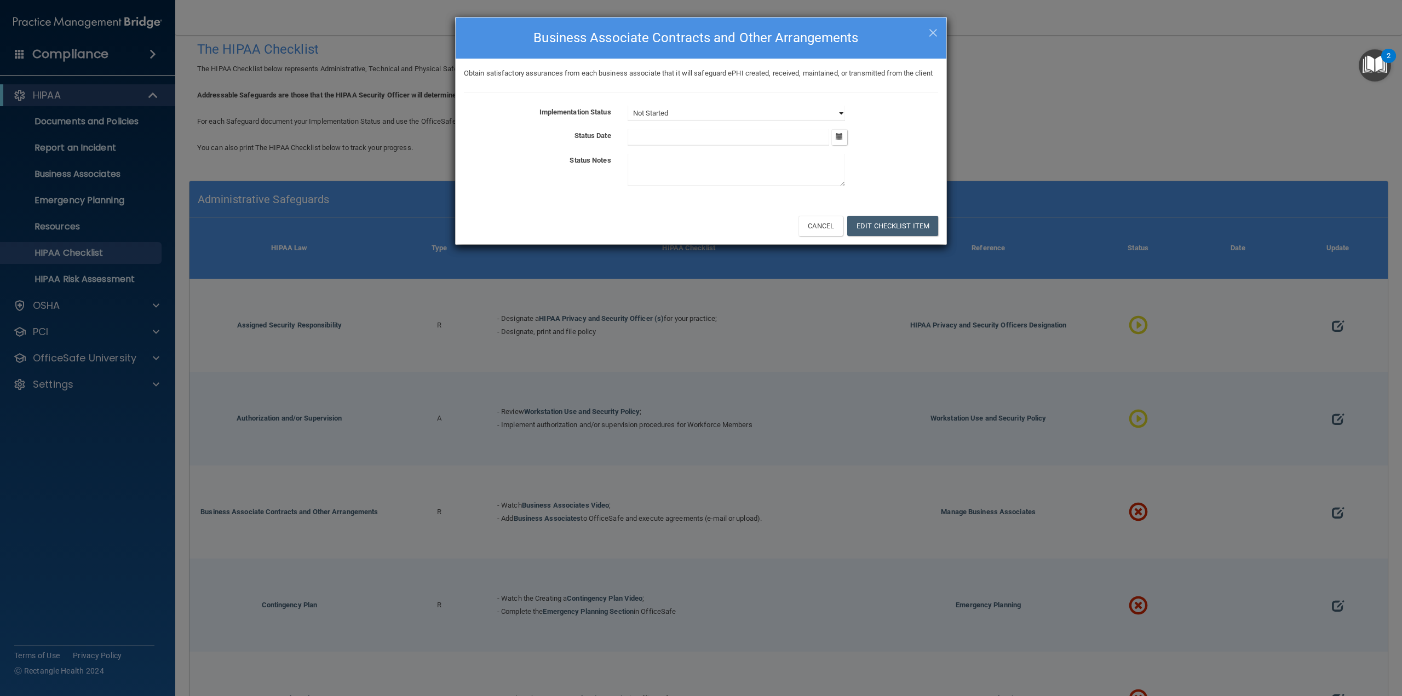
click at [777, 121] on select "Not Started In Progress Completed" at bounding box center [736, 113] width 217 height 15
click at [628, 118] on select "Not Started In Progress Completed" at bounding box center [736, 113] width 217 height 15
click at [874, 236] on button "Edit Checklist Item" at bounding box center [892, 226] width 91 height 20
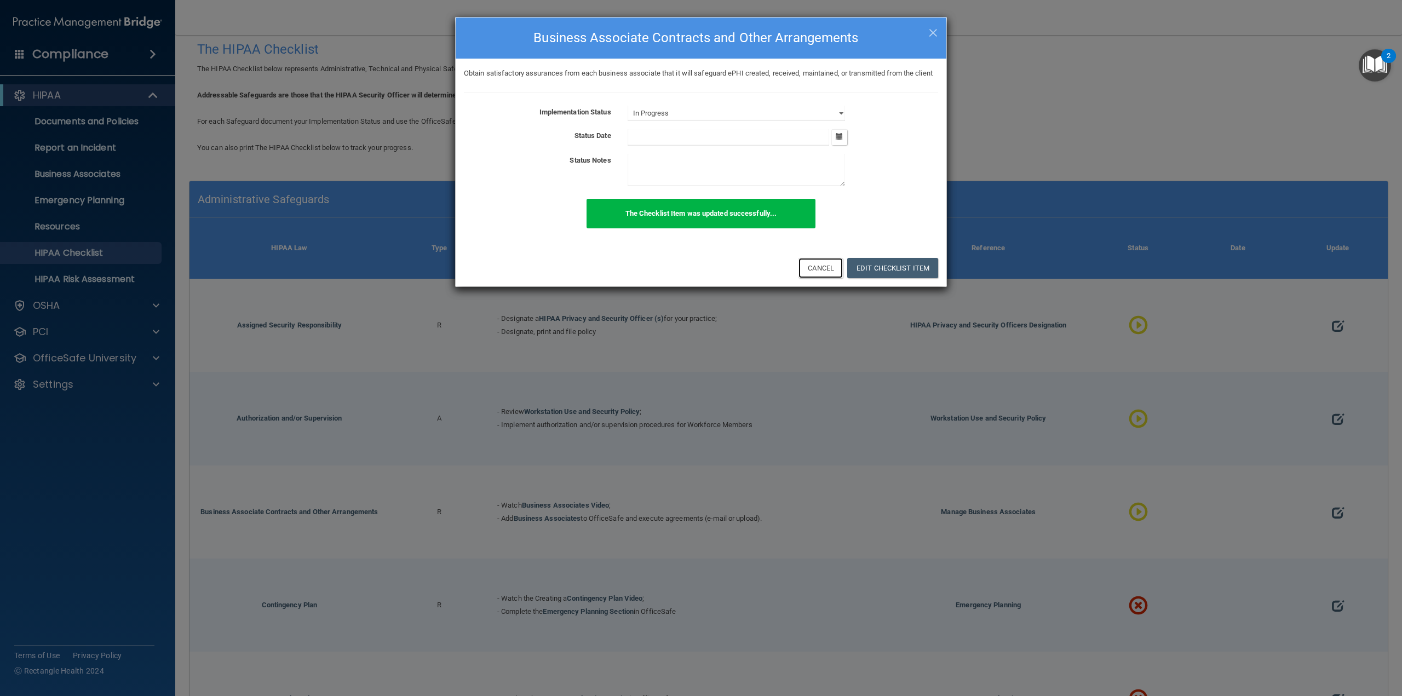
click at [818, 278] on button "Cancel" at bounding box center [821, 268] width 44 height 20
select select "not_started"
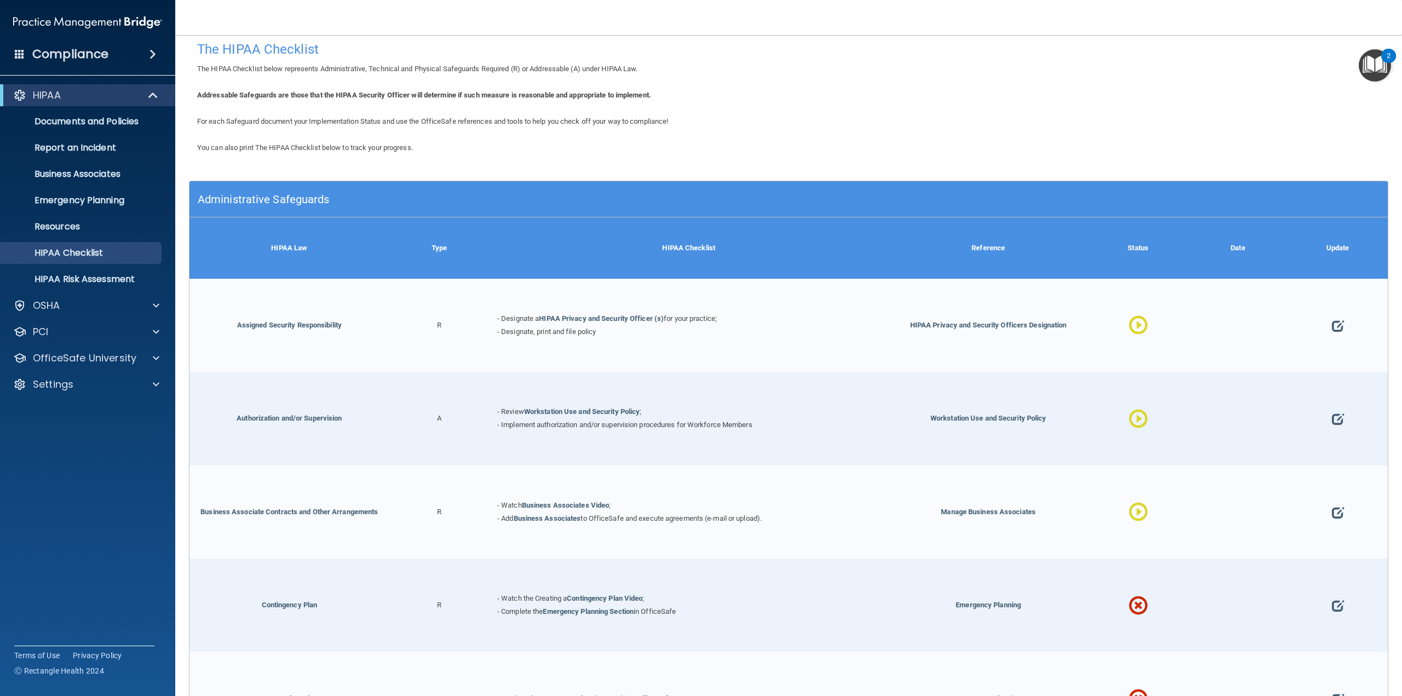
scroll to position [229, 0]
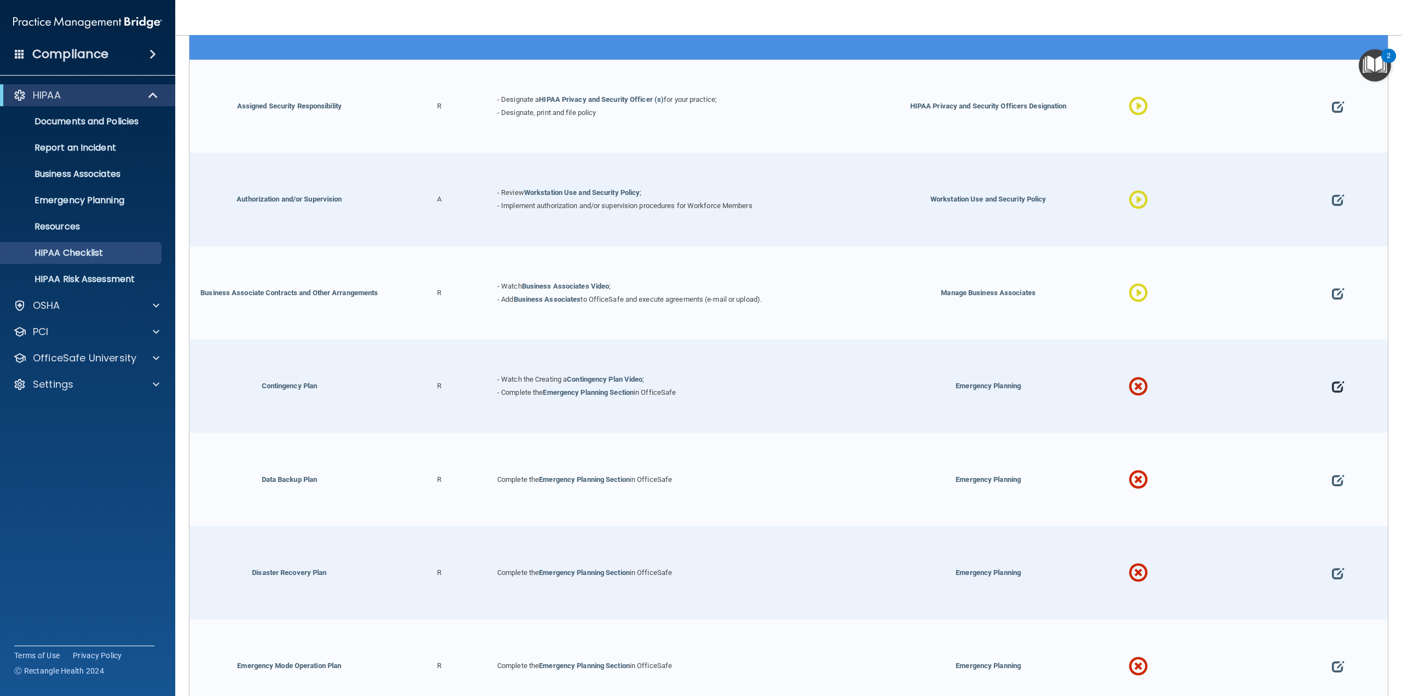
click at [1332, 381] on span at bounding box center [1338, 386] width 12 height 45
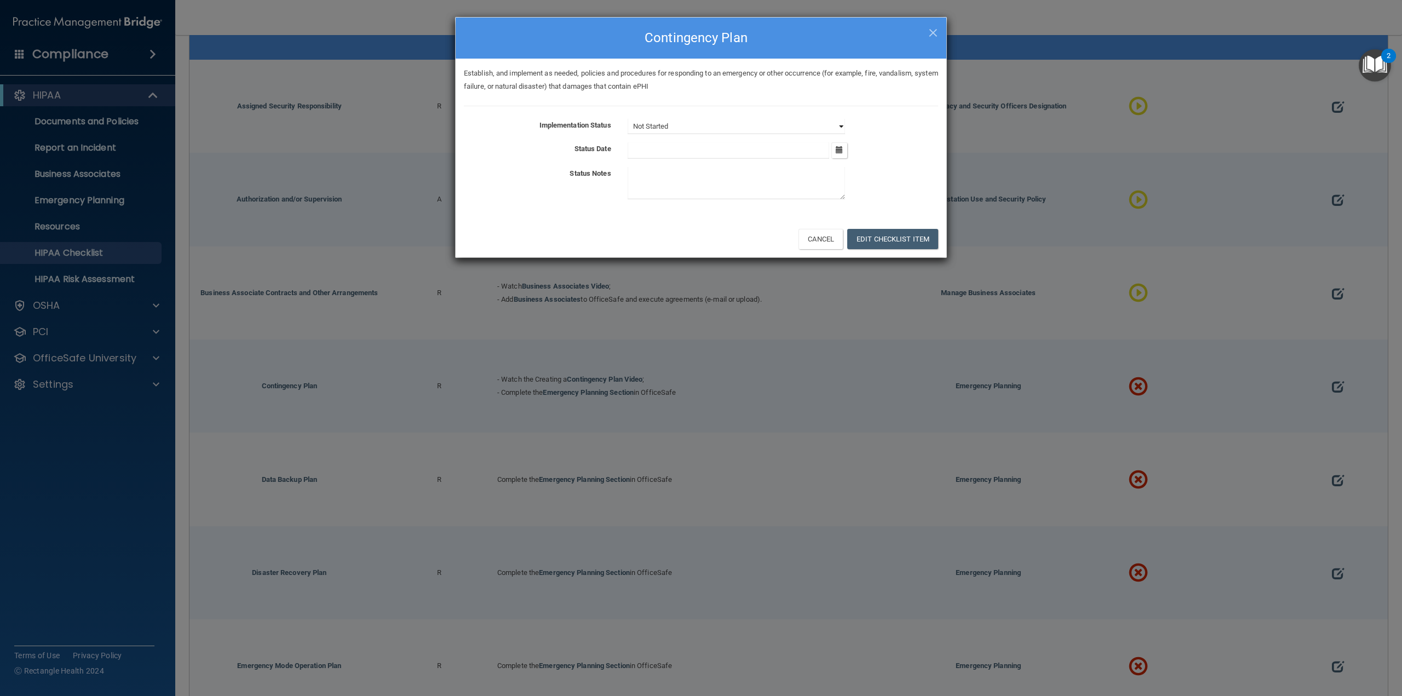
click at [808, 128] on select "Not Started In Progress Completed" at bounding box center [736, 126] width 217 height 15
click at [628, 119] on select "Not Started In Progress Completed" at bounding box center [736, 126] width 217 height 15
click at [857, 234] on button "Edit Checklist Item" at bounding box center [892, 239] width 91 height 20
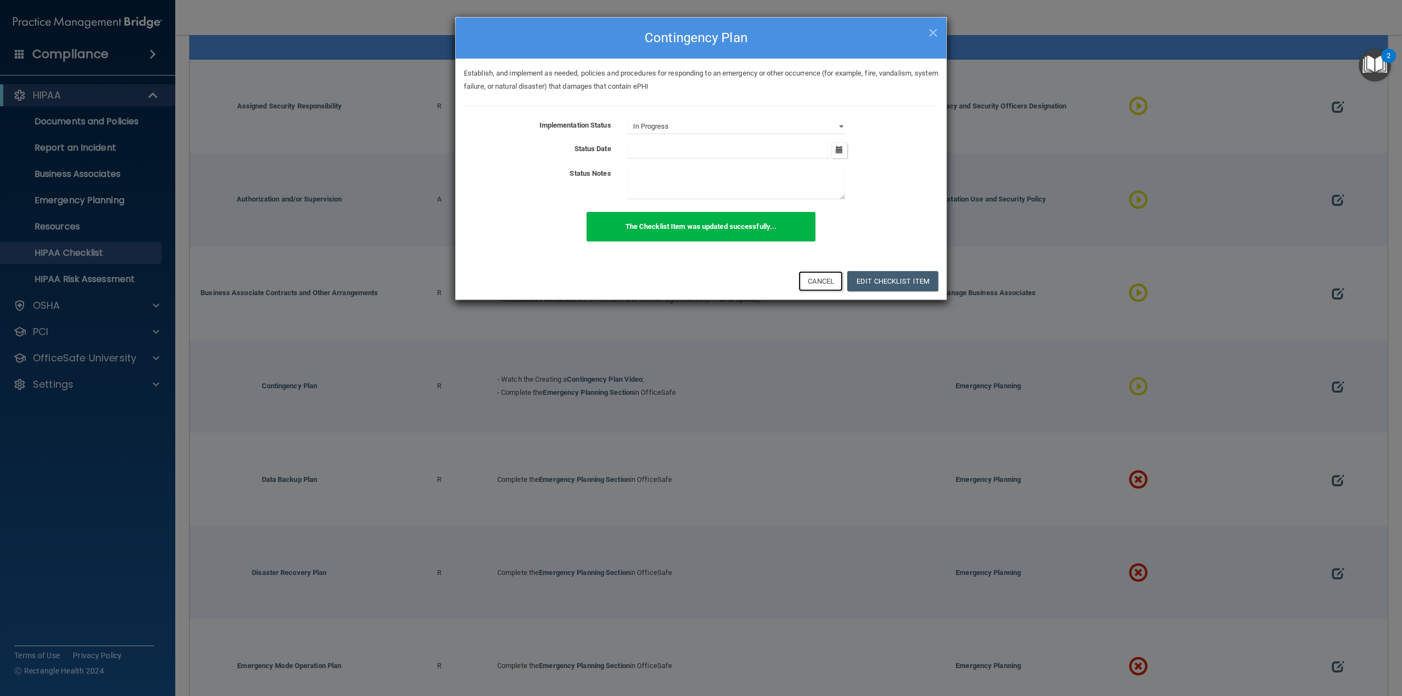
click at [822, 280] on button "Cancel" at bounding box center [821, 281] width 44 height 20
select select "not_started"
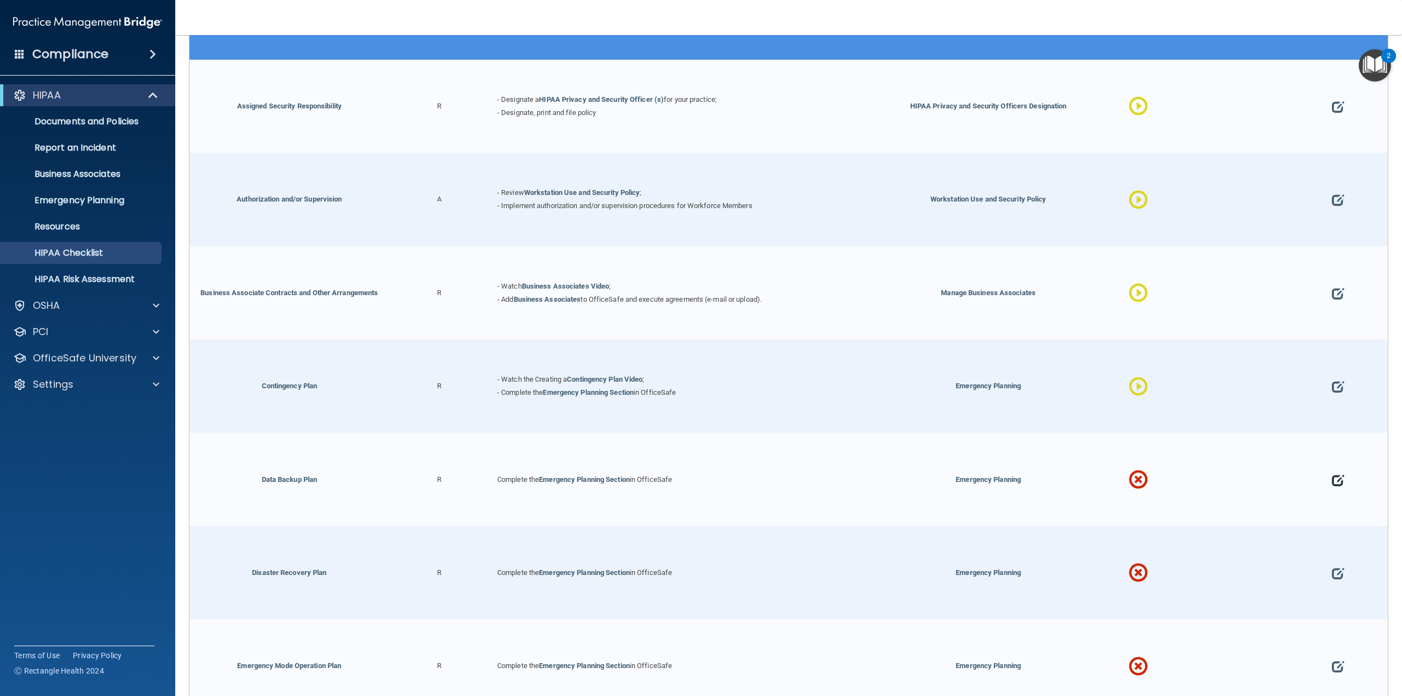
click at [1332, 480] on span at bounding box center [1338, 479] width 12 height 45
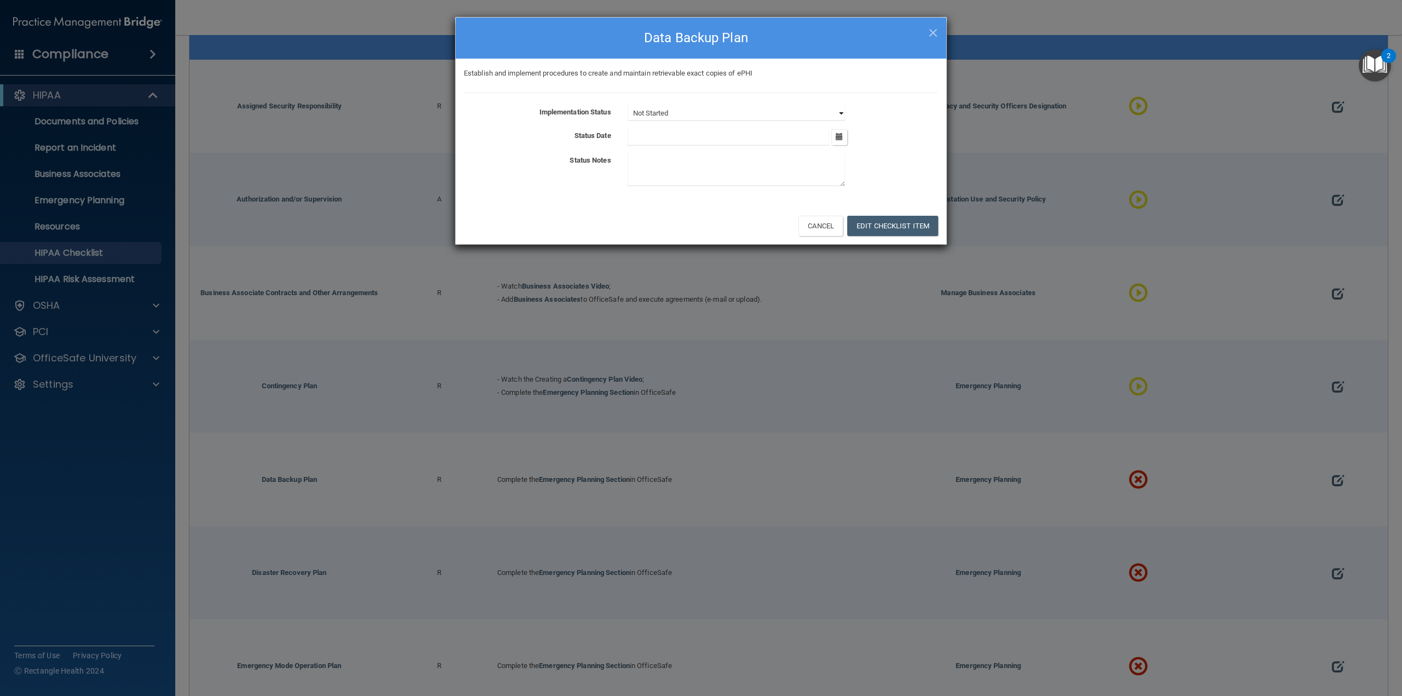
click at [702, 118] on select "Not Started In Progress Completed" at bounding box center [736, 113] width 217 height 15
click at [628, 106] on select "Not Started In Progress Completed" at bounding box center [736, 113] width 217 height 15
click at [891, 227] on button "Edit Checklist Item" at bounding box center [892, 226] width 91 height 20
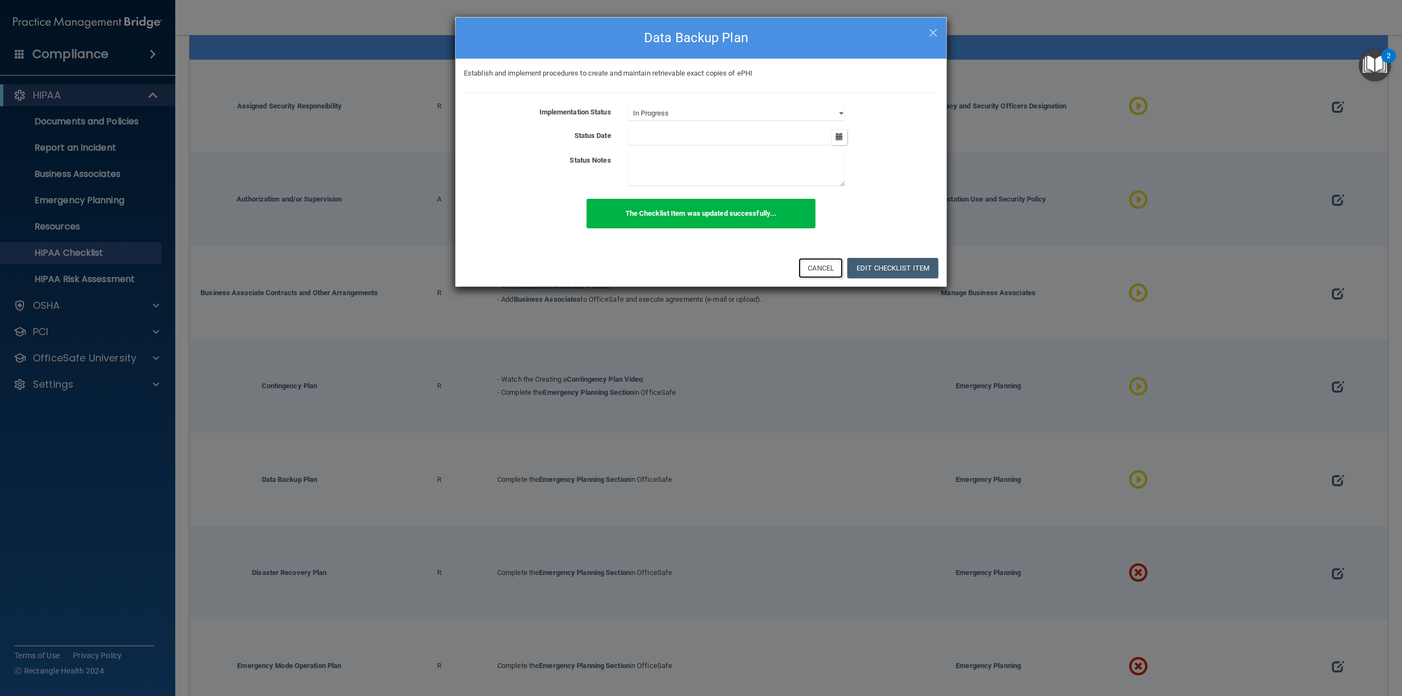
click at [837, 269] on button "Cancel" at bounding box center [821, 268] width 44 height 20
select select "not_started"
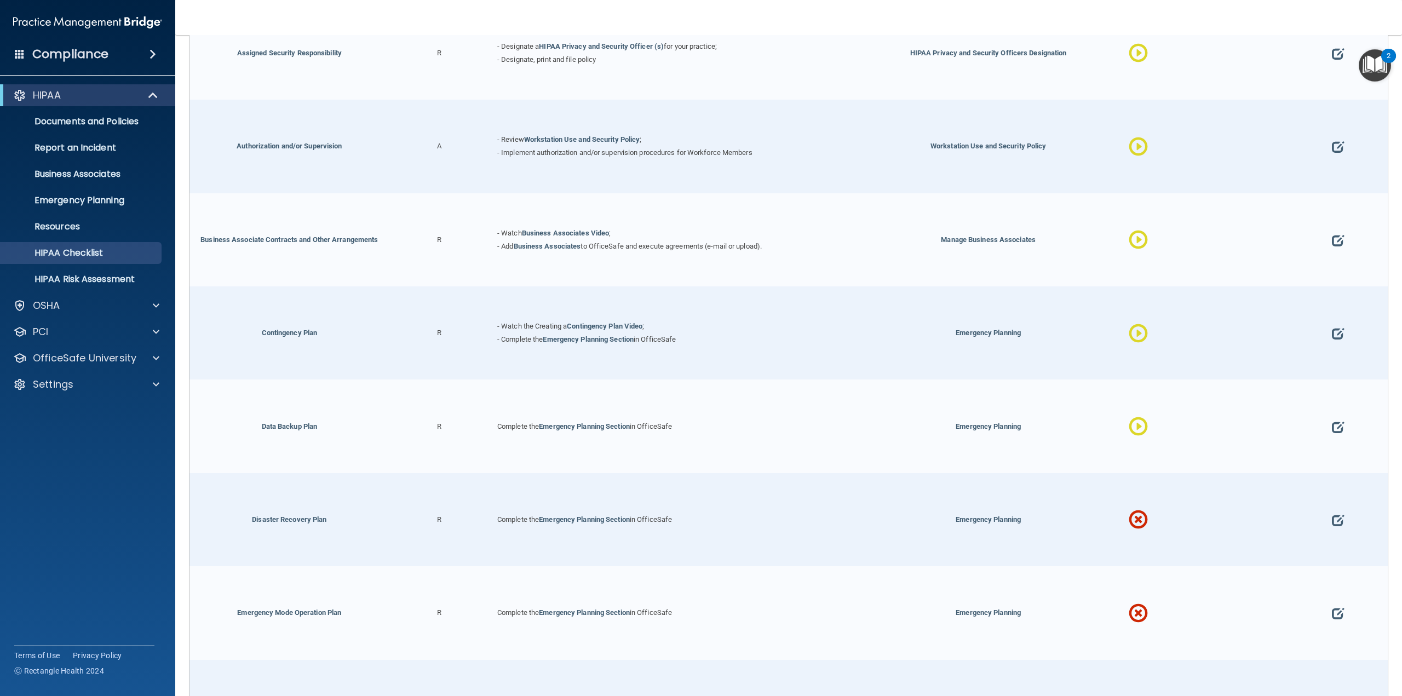
scroll to position [394, 0]
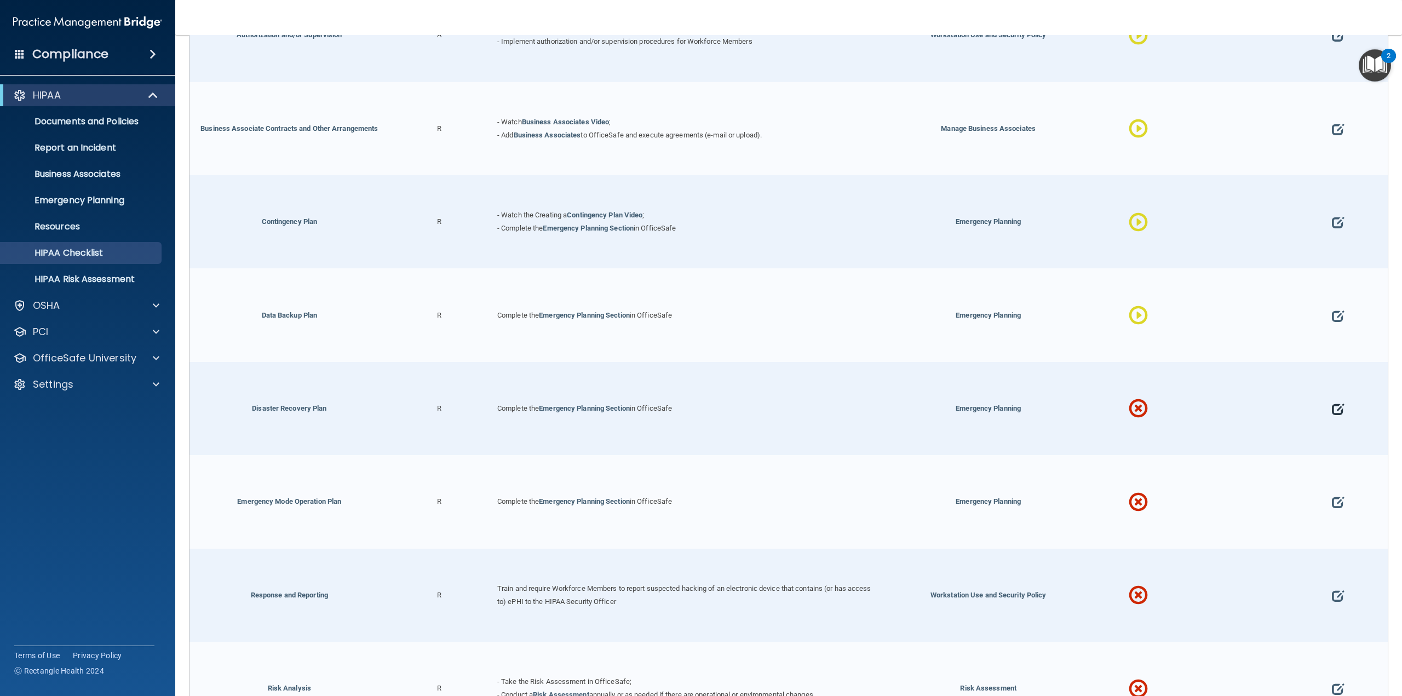
click at [1332, 407] on span at bounding box center [1338, 409] width 12 height 45
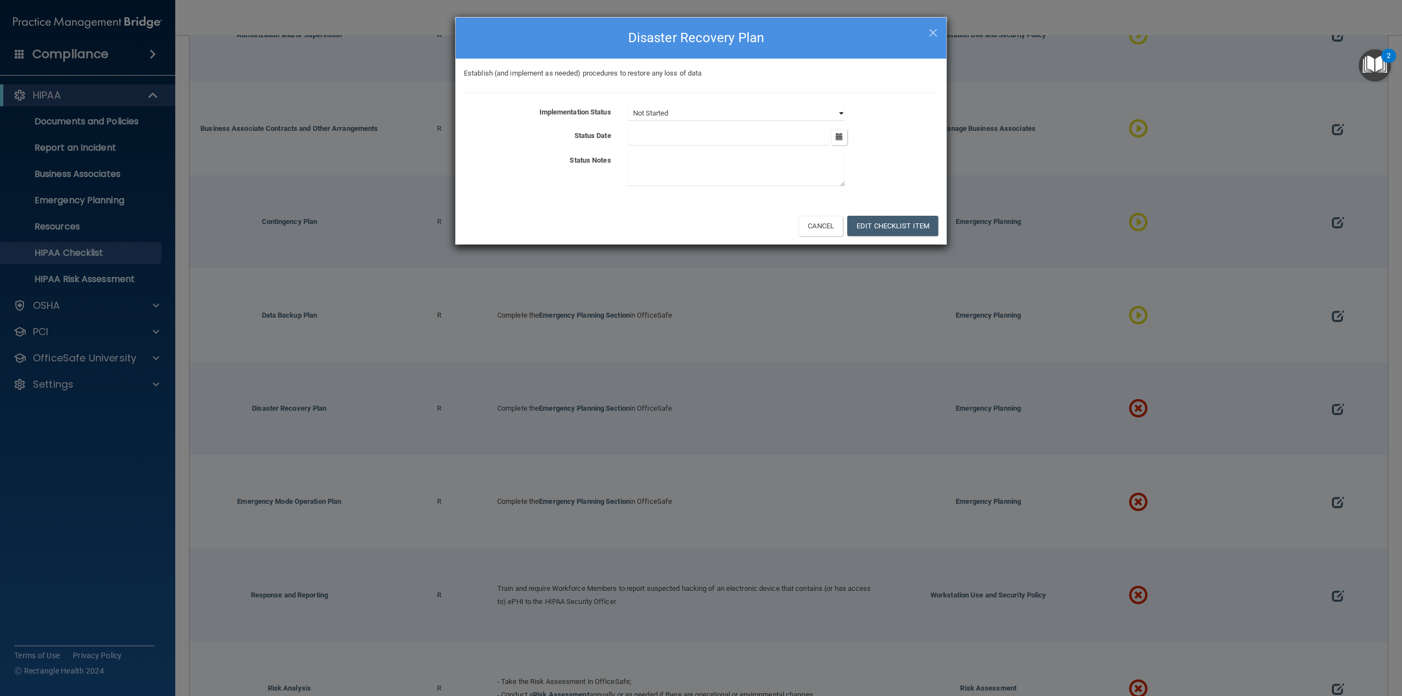
click at [722, 109] on select "Not Started In Progress Completed" at bounding box center [736, 113] width 217 height 15
select select "in_progress"
click at [628, 106] on select "Not Started In Progress Completed" at bounding box center [736, 113] width 217 height 15
click at [876, 228] on button "Edit Checklist Item" at bounding box center [892, 226] width 91 height 20
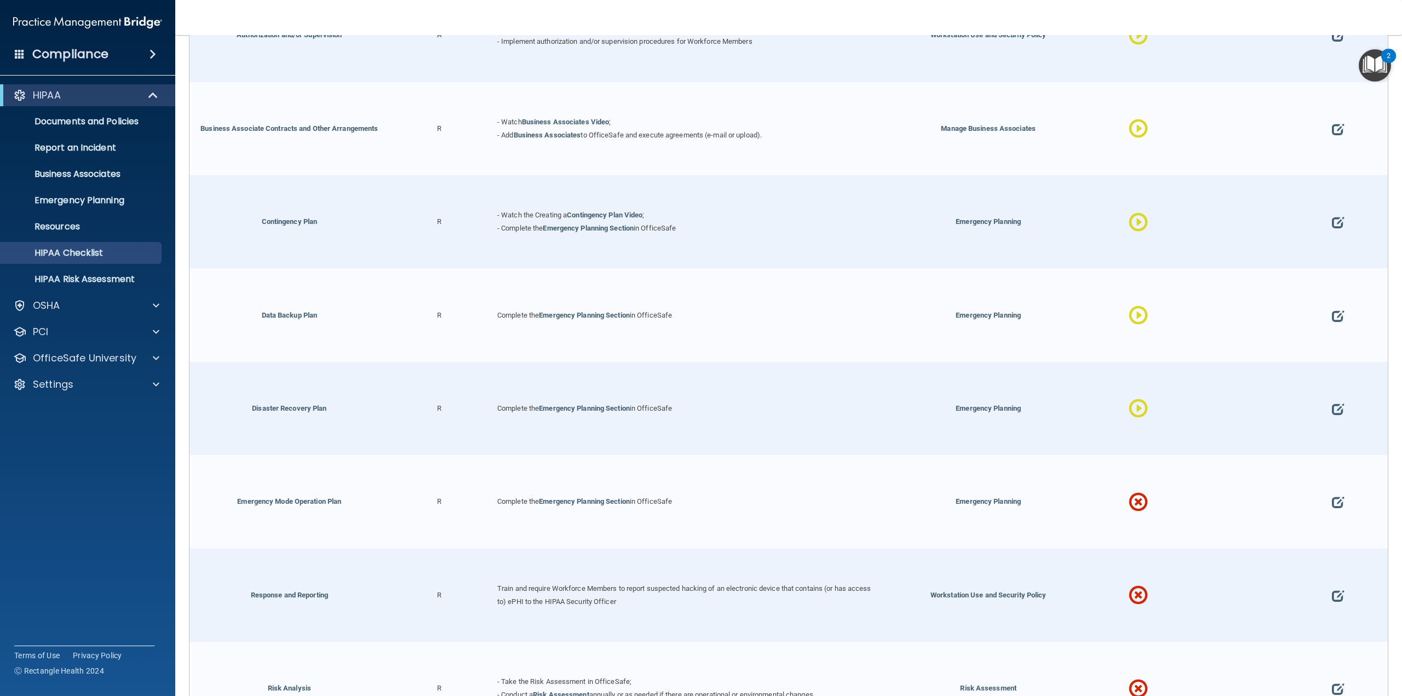
scroll to position [613, 0]
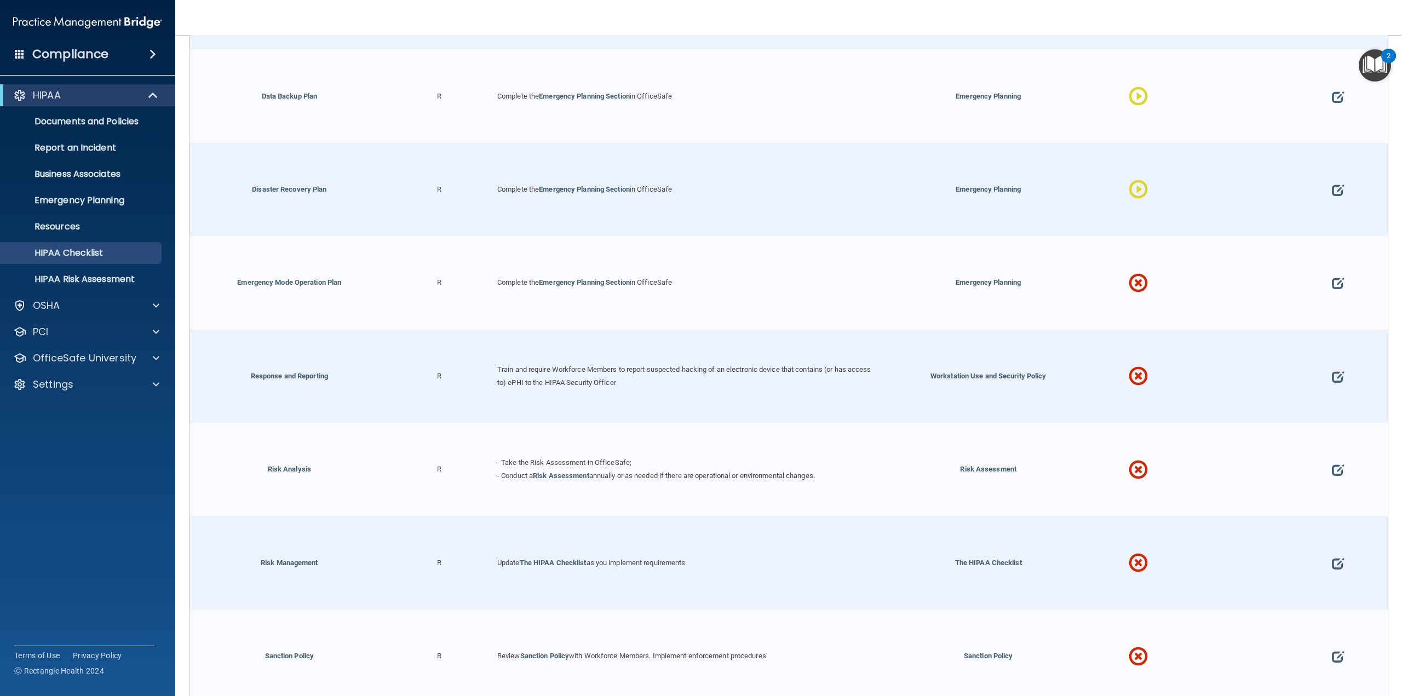
click at [1338, 282] on div at bounding box center [1338, 282] width 100 height 93
click at [1332, 278] on span at bounding box center [1338, 283] width 12 height 45
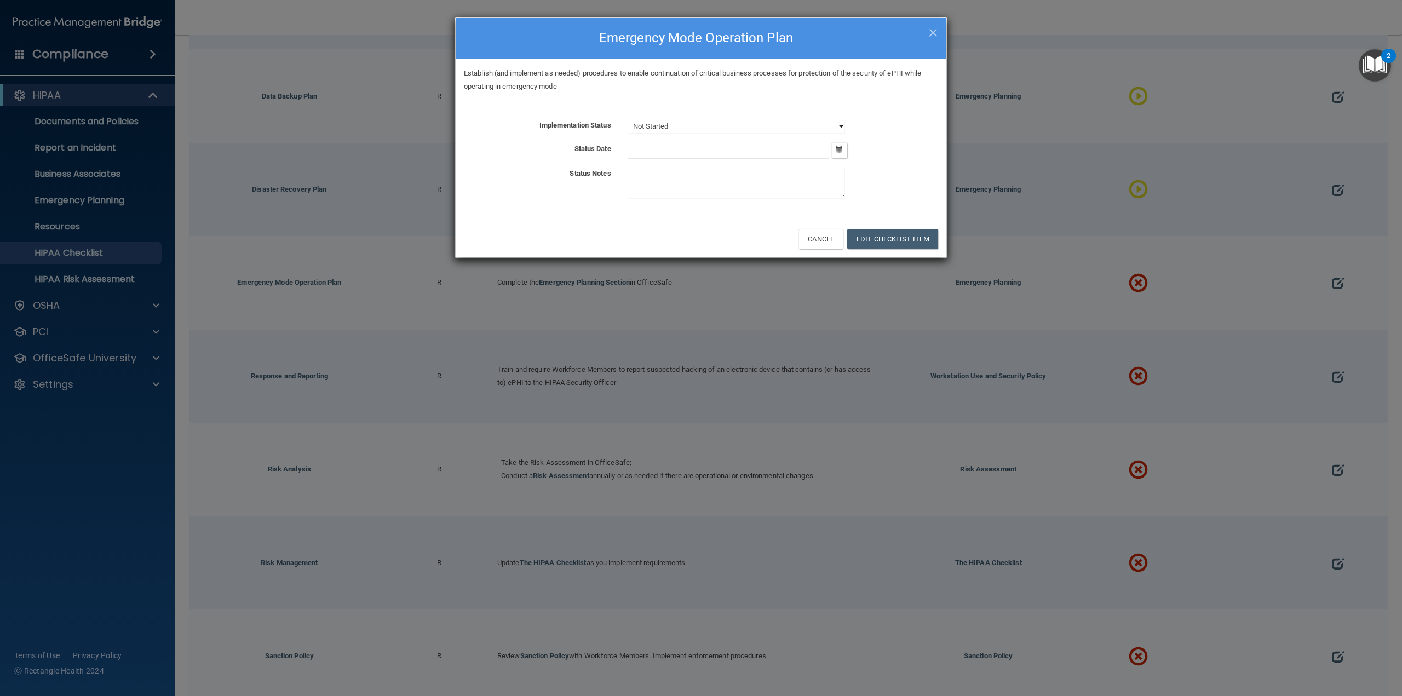
click at [747, 131] on select "Not Started In Progress Completed" at bounding box center [736, 126] width 217 height 15
select select "in_progress"
click at [628, 119] on select "Not Started In Progress Completed" at bounding box center [736, 126] width 217 height 15
click at [872, 234] on button "Edit Checklist Item" at bounding box center [892, 239] width 91 height 20
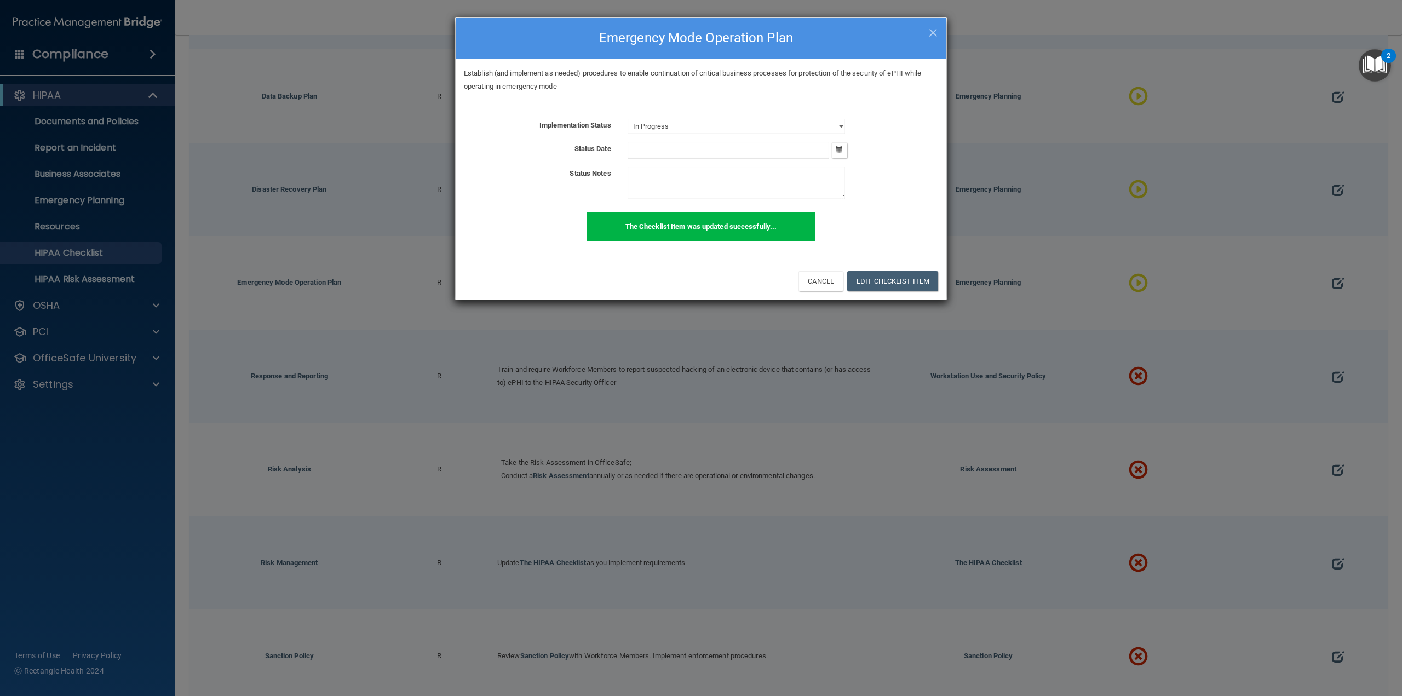
click at [856, 269] on div "Cancel Edit Checklist Item" at bounding box center [701, 280] width 491 height 37
click at [874, 284] on div "Cancel Edit Checklist Item" at bounding box center [701, 280] width 491 height 37
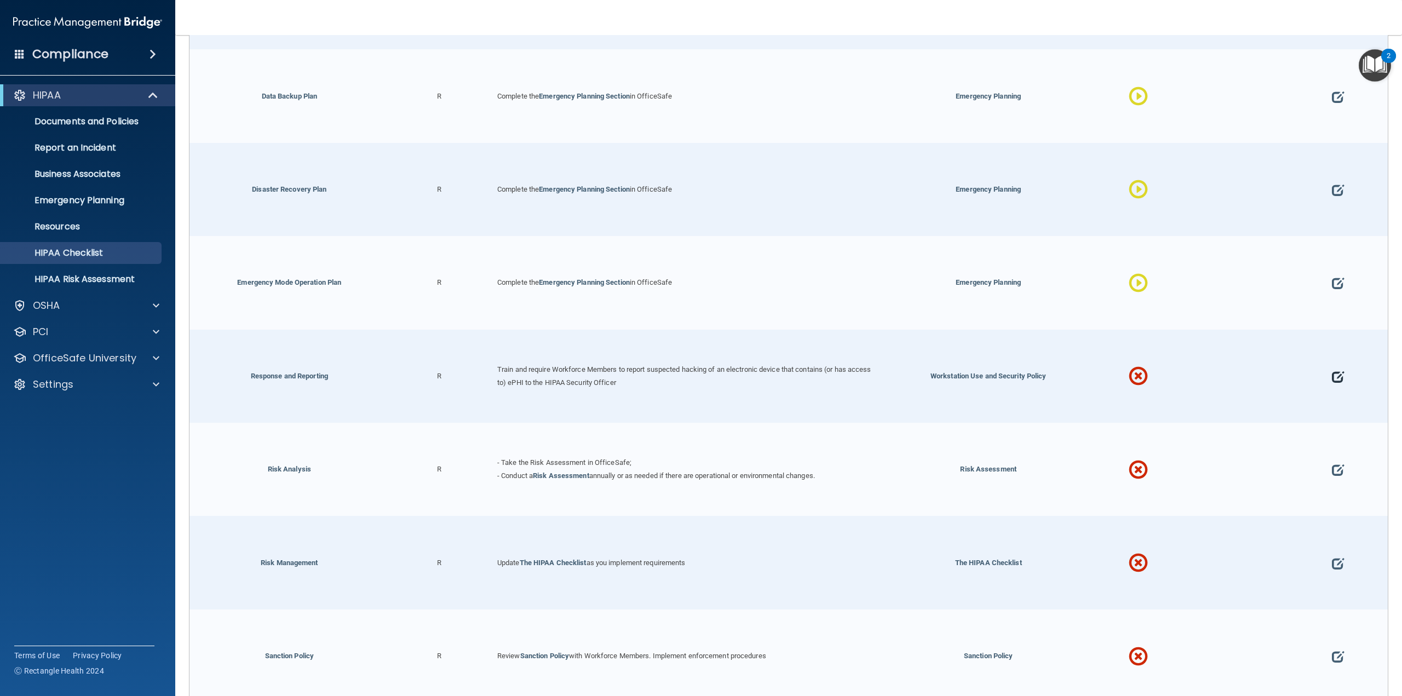
click at [1332, 369] on span at bounding box center [1338, 376] width 12 height 45
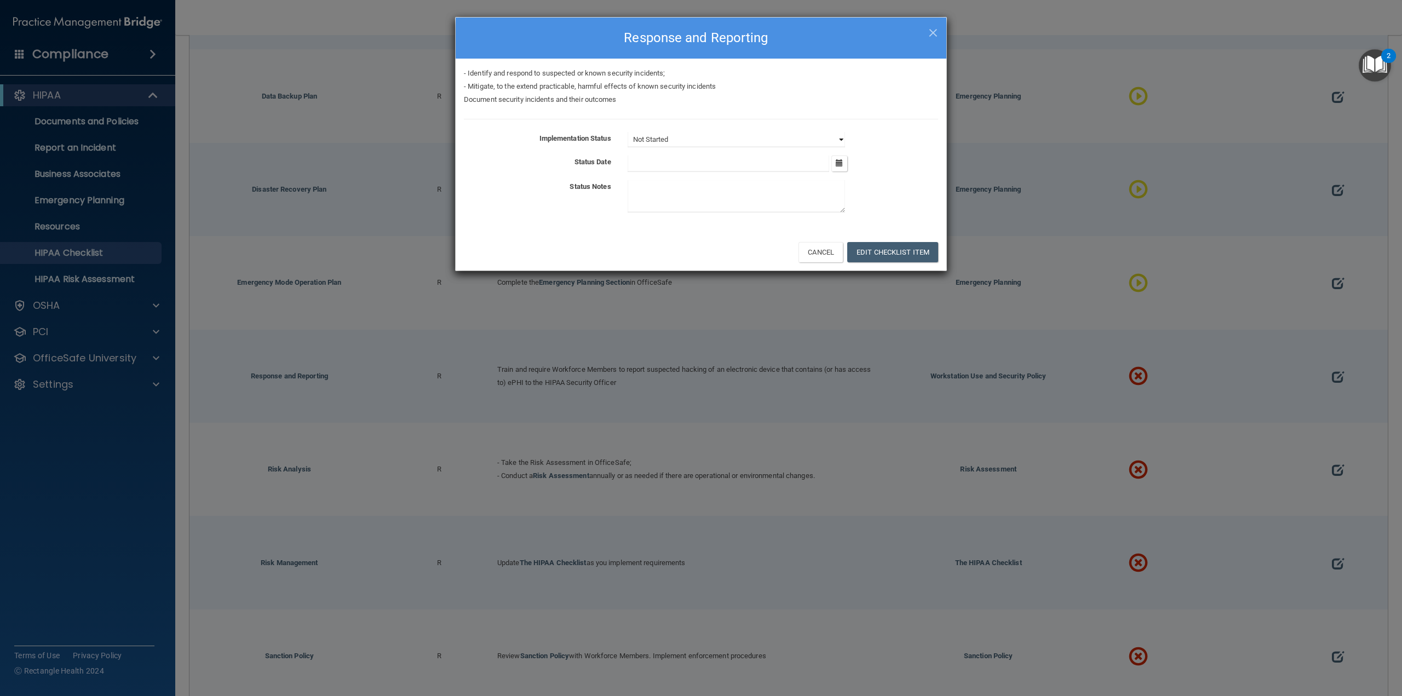
click at [737, 139] on select "Not Started In Progress Completed" at bounding box center [736, 139] width 217 height 15
click at [628, 132] on select "Not Started In Progress Completed" at bounding box center [736, 139] width 217 height 15
click at [811, 248] on button "Cancel" at bounding box center [821, 252] width 44 height 20
select select "not_started"
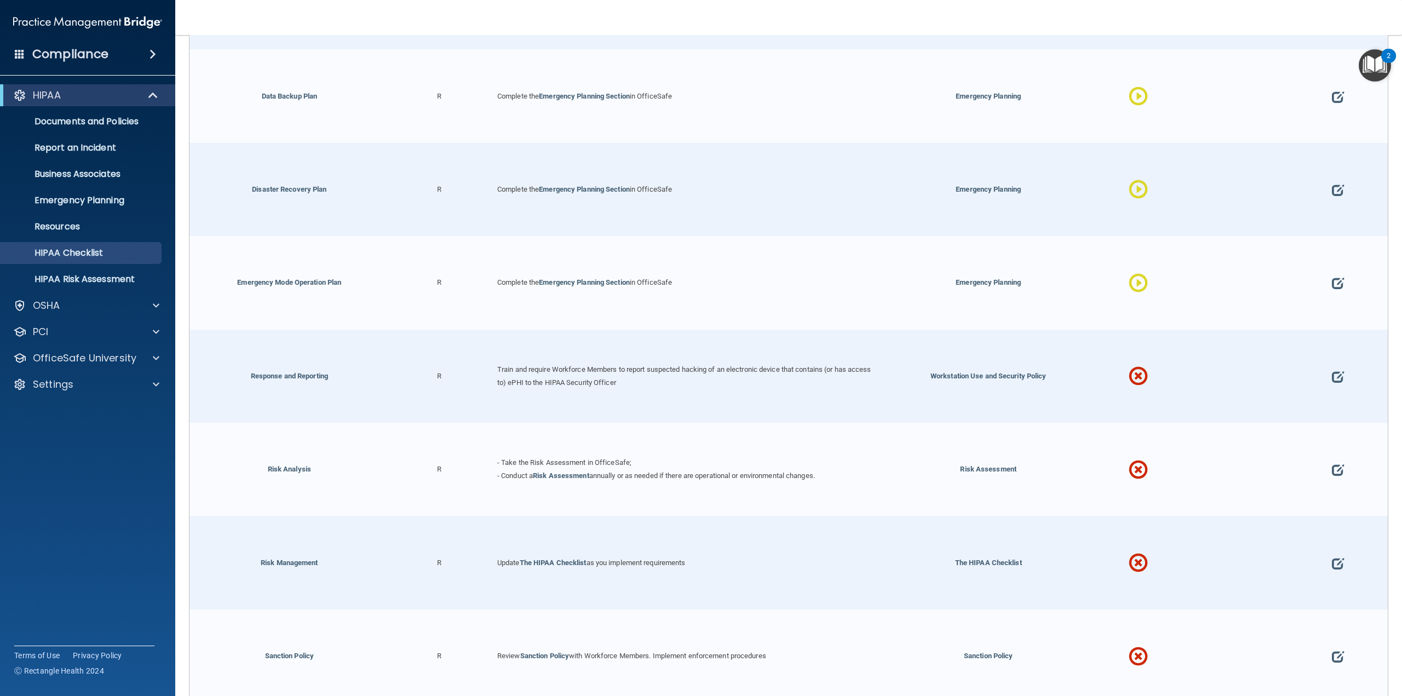
click at [1337, 371] on div at bounding box center [1338, 376] width 100 height 93
click at [1332, 370] on span at bounding box center [1338, 376] width 12 height 45
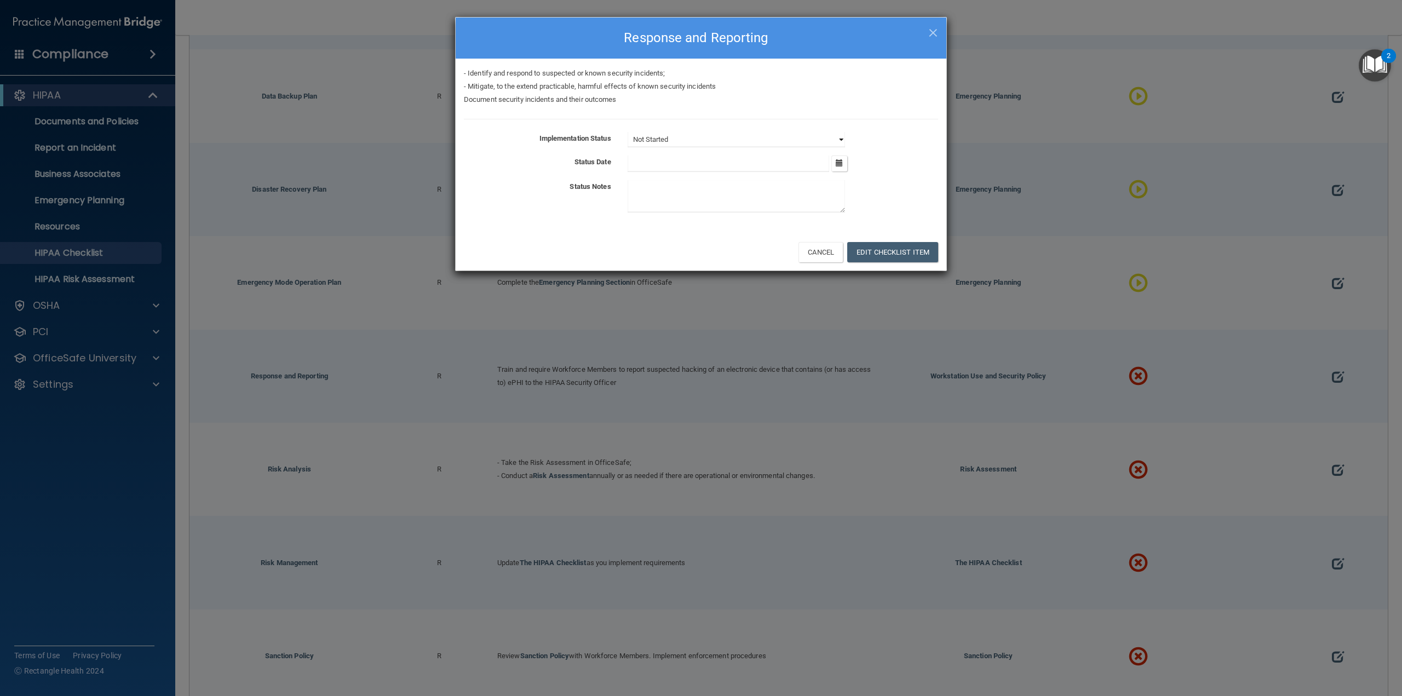
drag, startPoint x: 721, startPoint y: 139, endPoint x: 719, endPoint y: 144, distance: 6.1
click at [721, 139] on select "Not Started In Progress Completed" at bounding box center [736, 139] width 217 height 15
click at [628, 132] on select "Not Started In Progress Completed" at bounding box center [736, 139] width 217 height 15
click at [875, 255] on button "Edit Checklist Item" at bounding box center [892, 252] width 91 height 20
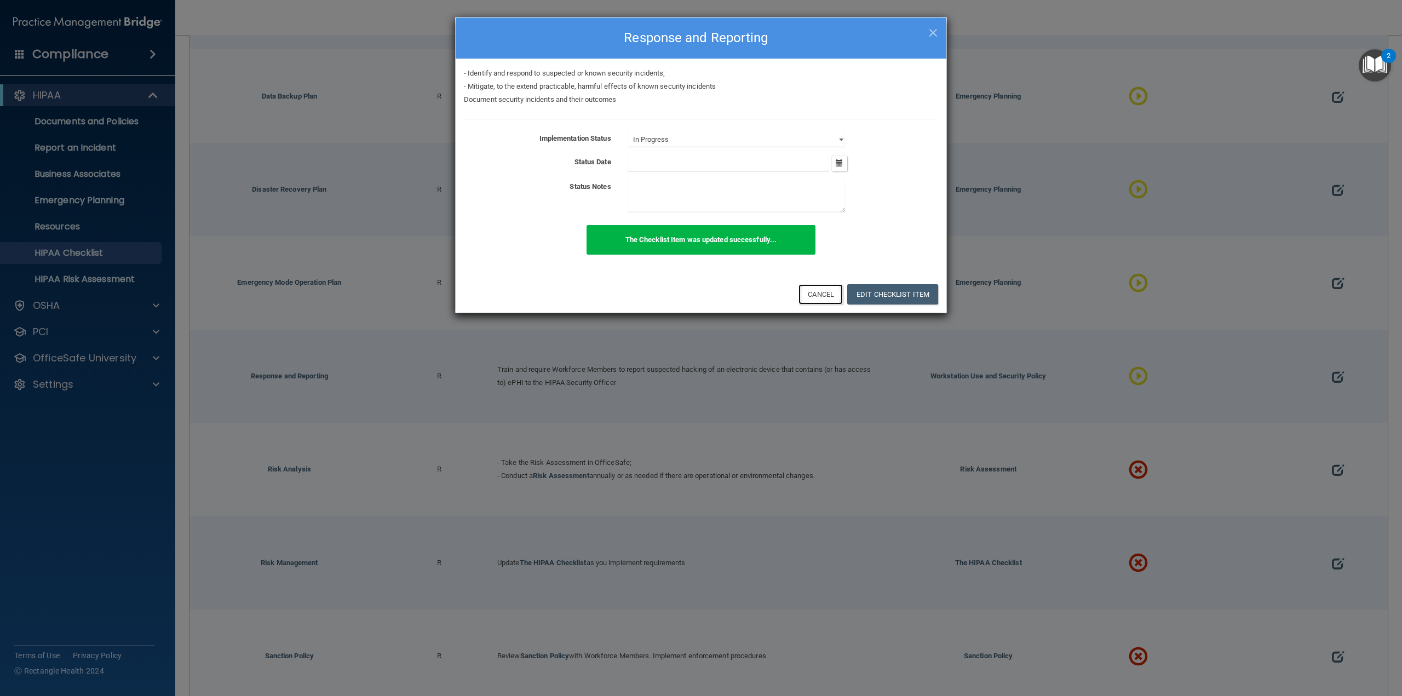
click at [815, 295] on button "Cancel" at bounding box center [821, 294] width 44 height 20
select select "not_started"
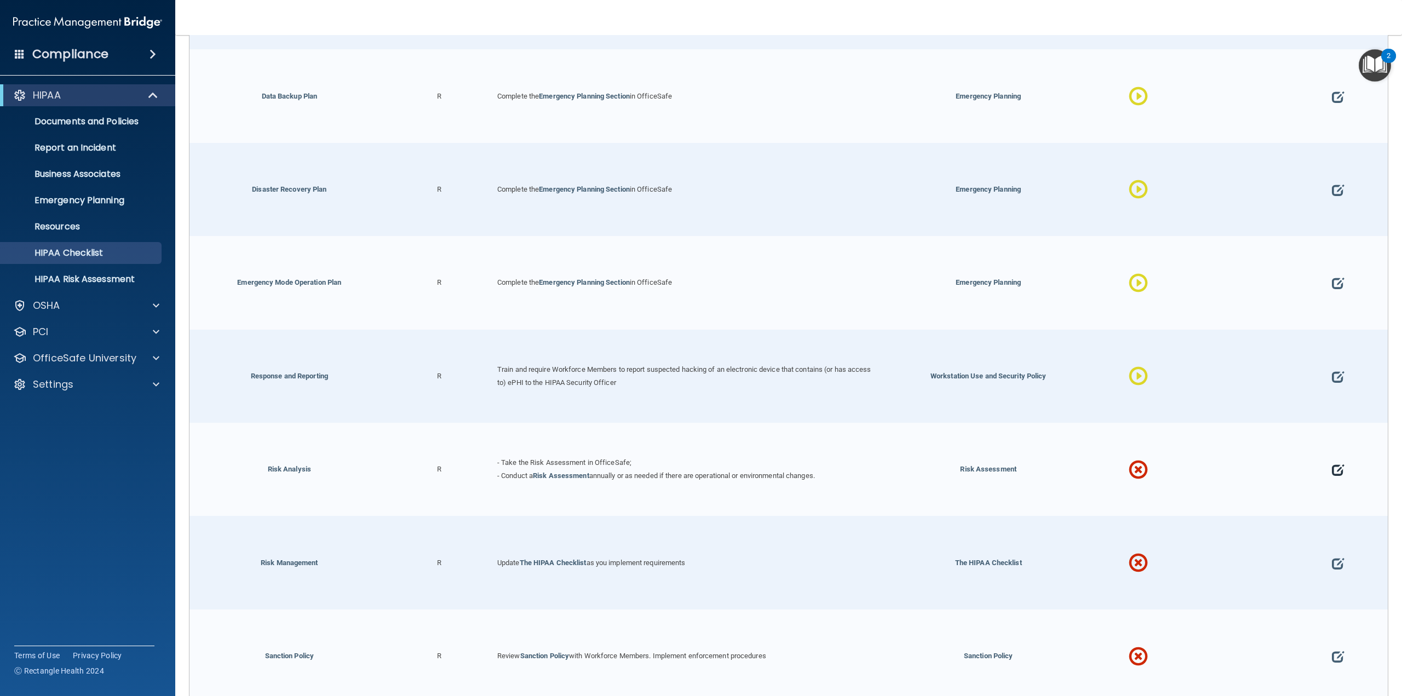
click at [1332, 462] on span at bounding box center [1338, 469] width 12 height 45
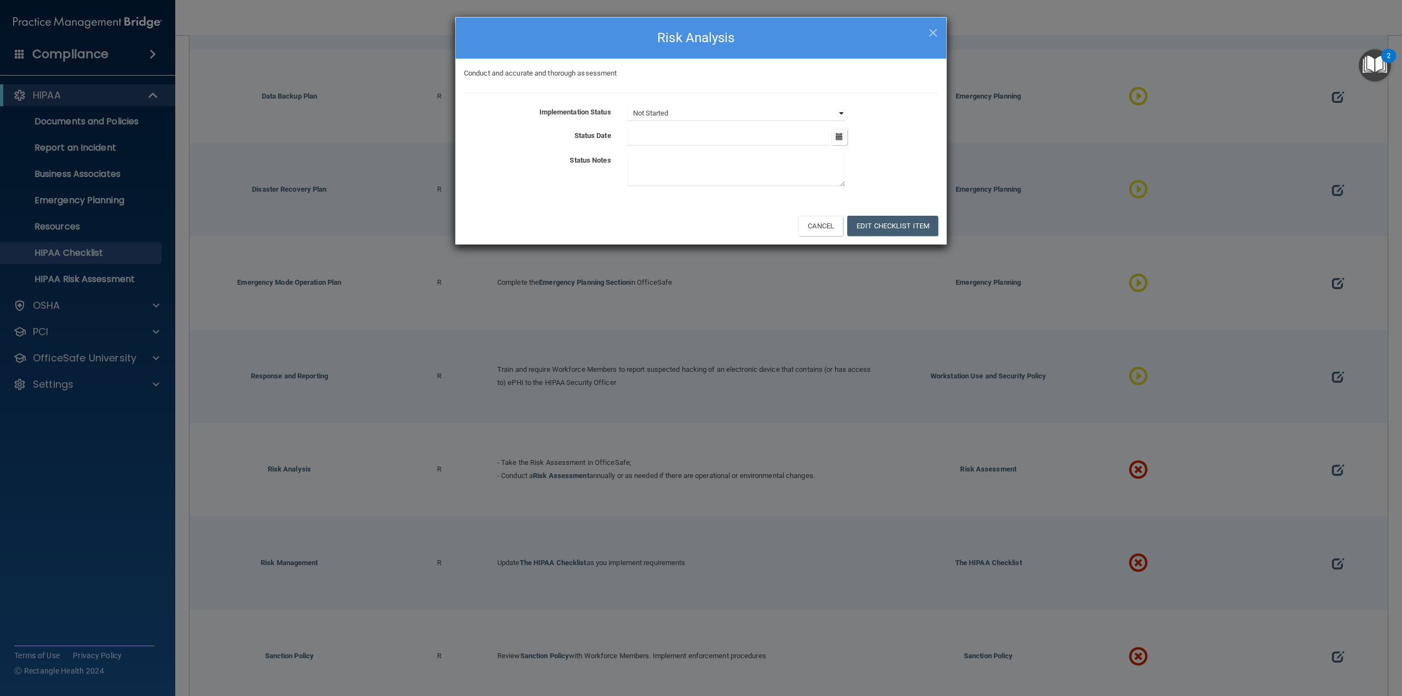
click at [739, 111] on select "Not Started In Progress Completed" at bounding box center [736, 113] width 217 height 15
click at [628, 106] on select "Not Started In Progress Completed" at bounding box center [736, 113] width 217 height 15
click at [864, 225] on button "Edit Checklist Item" at bounding box center [892, 226] width 91 height 20
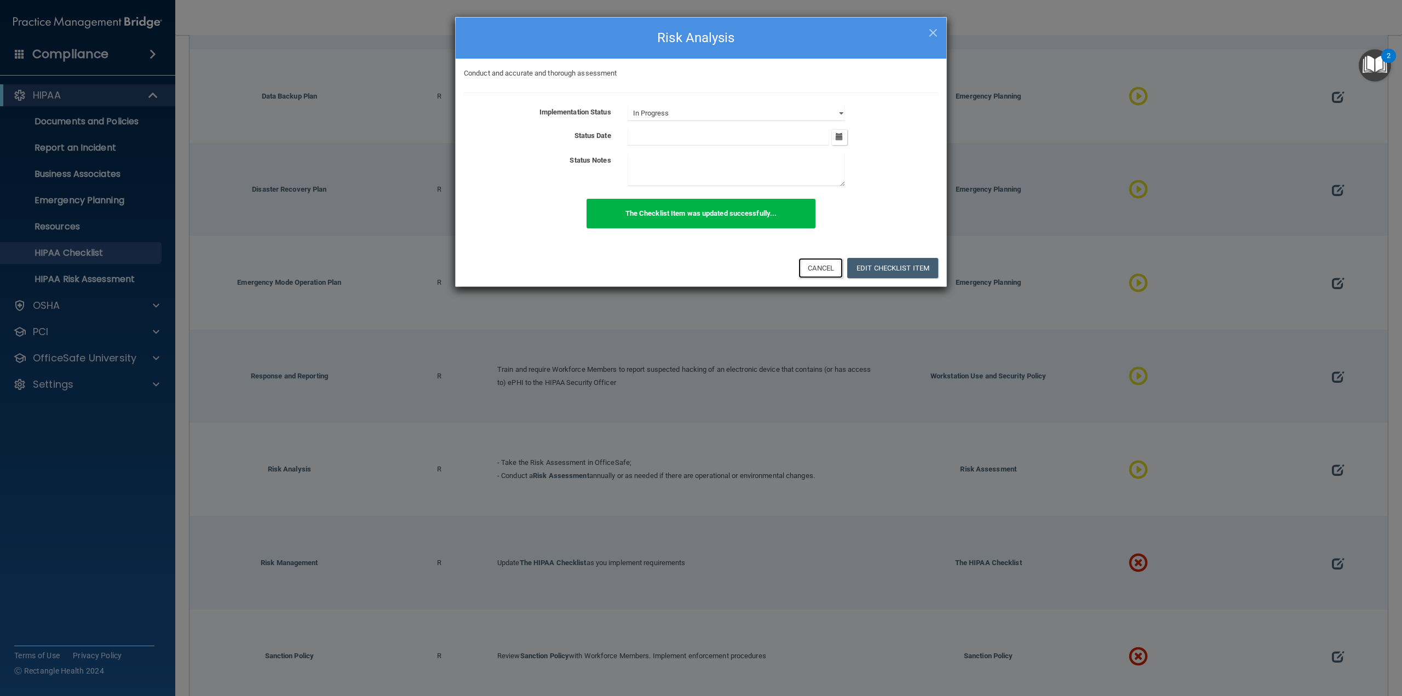
click at [816, 272] on button "Cancel" at bounding box center [821, 268] width 44 height 20
select select "not_started"
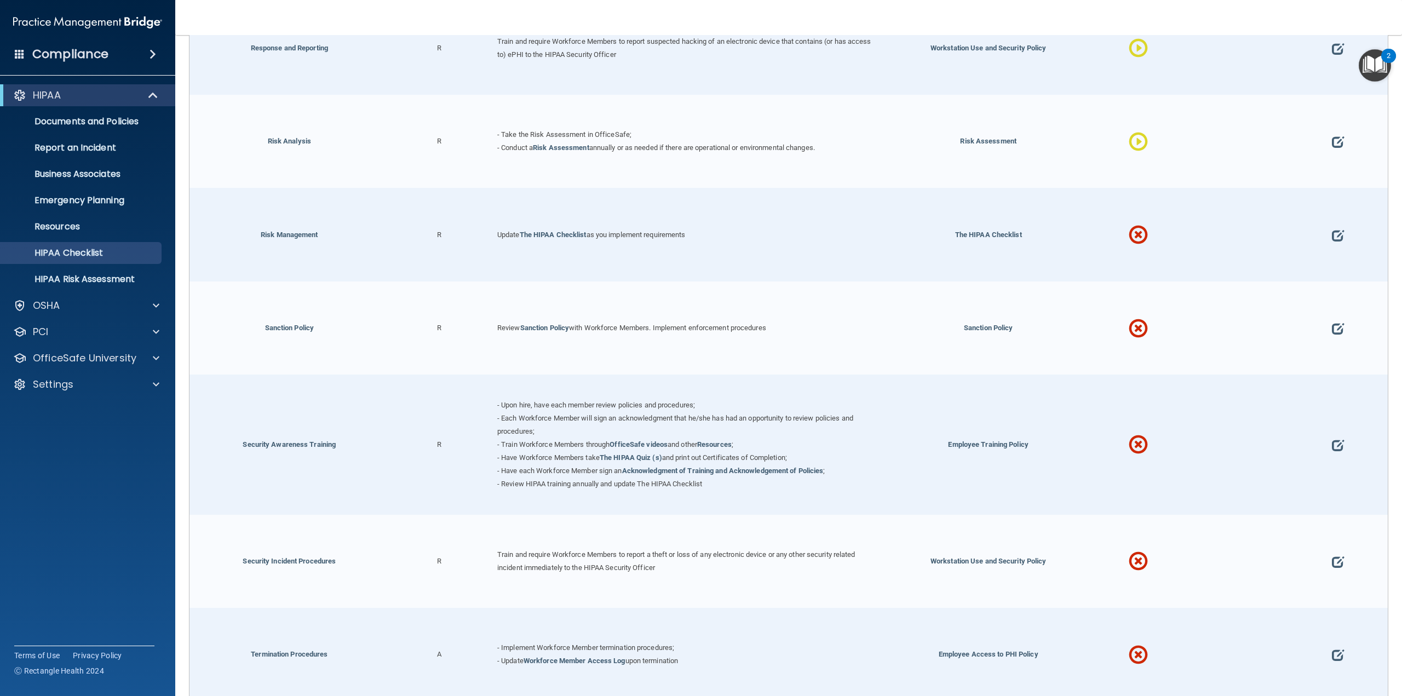
scroll to position [942, 0]
click at [1334, 232] on span at bounding box center [1338, 234] width 12 height 45
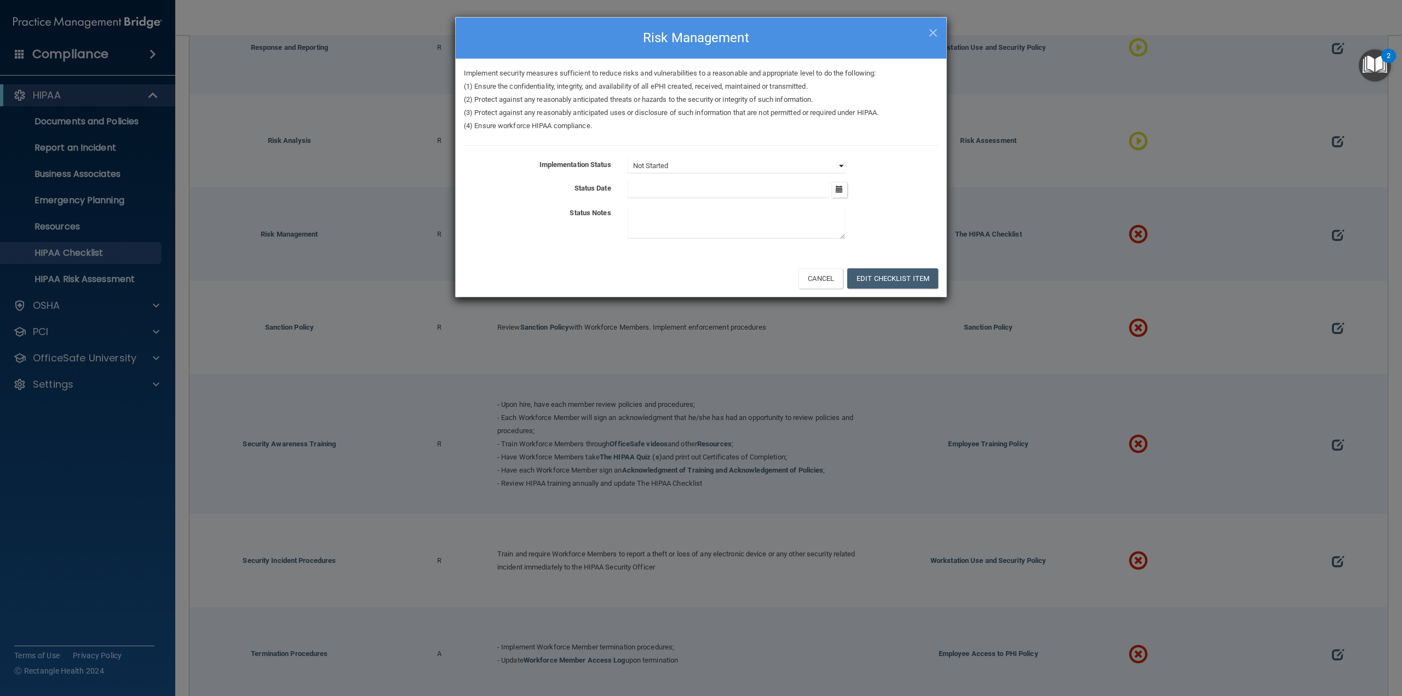
click at [684, 167] on select "Not Started In Progress Completed" at bounding box center [736, 165] width 217 height 15
click at [628, 158] on select "Not Started In Progress Completed" at bounding box center [736, 165] width 217 height 15
click at [888, 282] on button "Edit Checklist Item" at bounding box center [892, 278] width 91 height 20
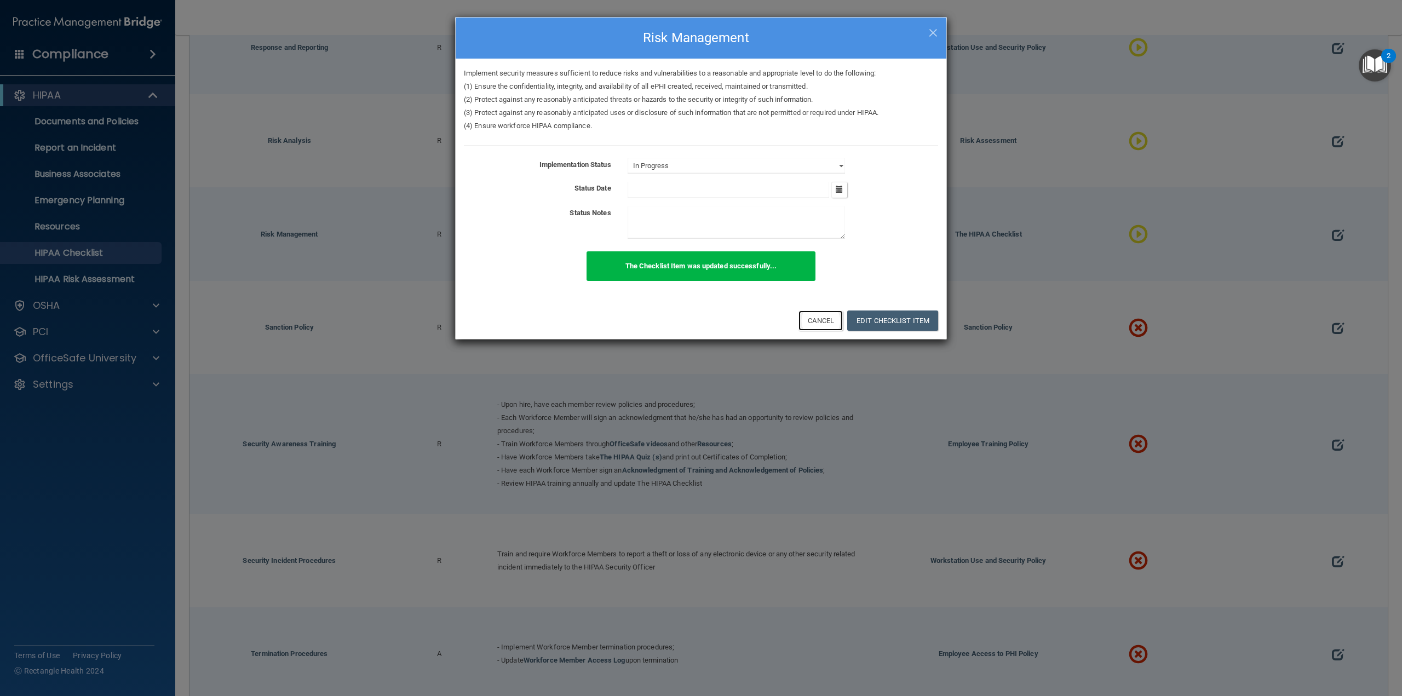
click at [825, 323] on button "Cancel" at bounding box center [821, 321] width 44 height 20
select select "not_started"
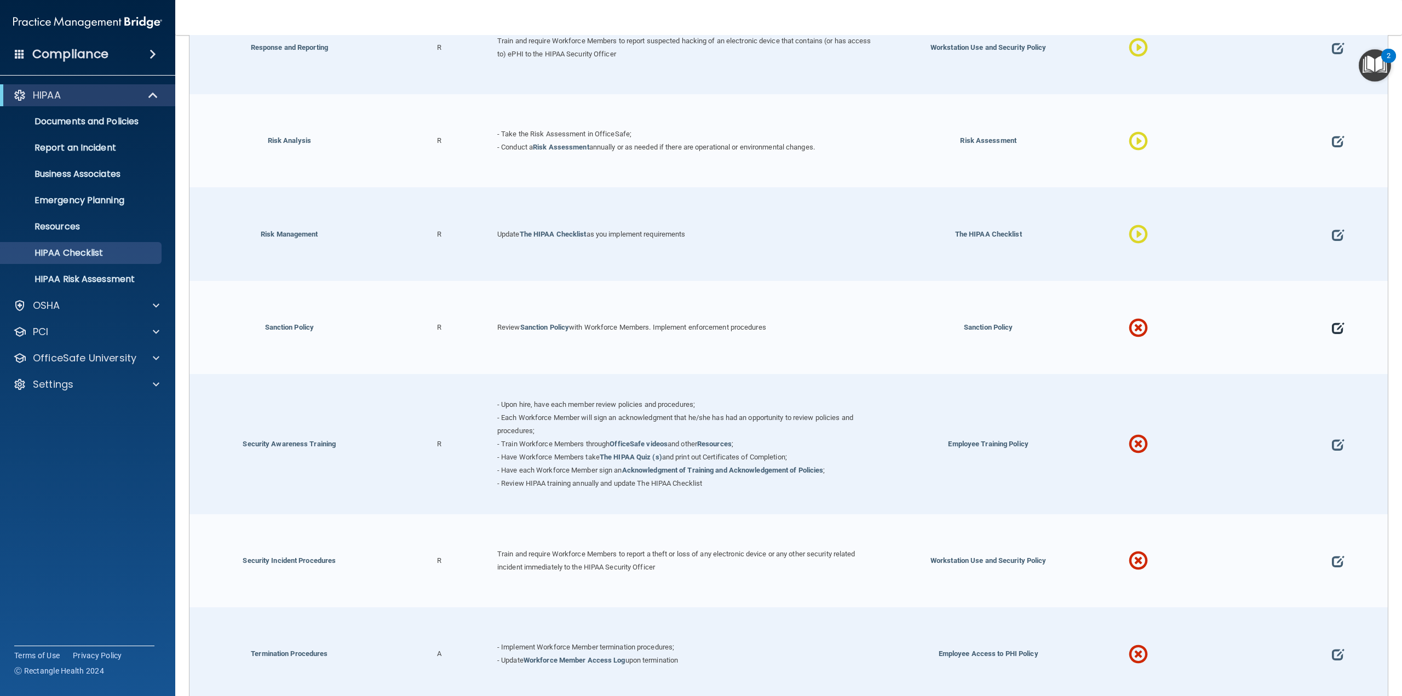
click at [1332, 321] on span at bounding box center [1338, 328] width 12 height 45
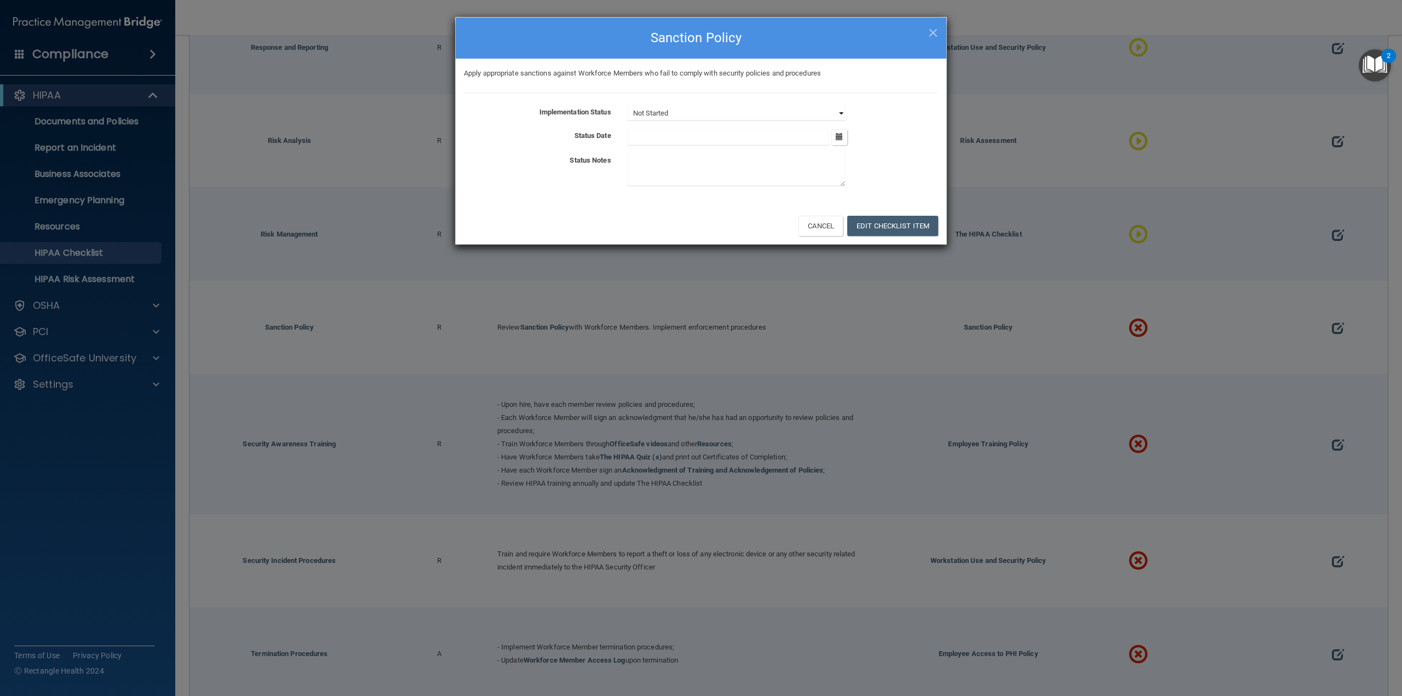
click at [722, 116] on select "Not Started In Progress Completed" at bounding box center [736, 113] width 217 height 15
click at [628, 106] on select "Not Started In Progress Completed" at bounding box center [736, 113] width 217 height 15
click at [873, 229] on button "Edit Checklist Item" at bounding box center [892, 226] width 91 height 20
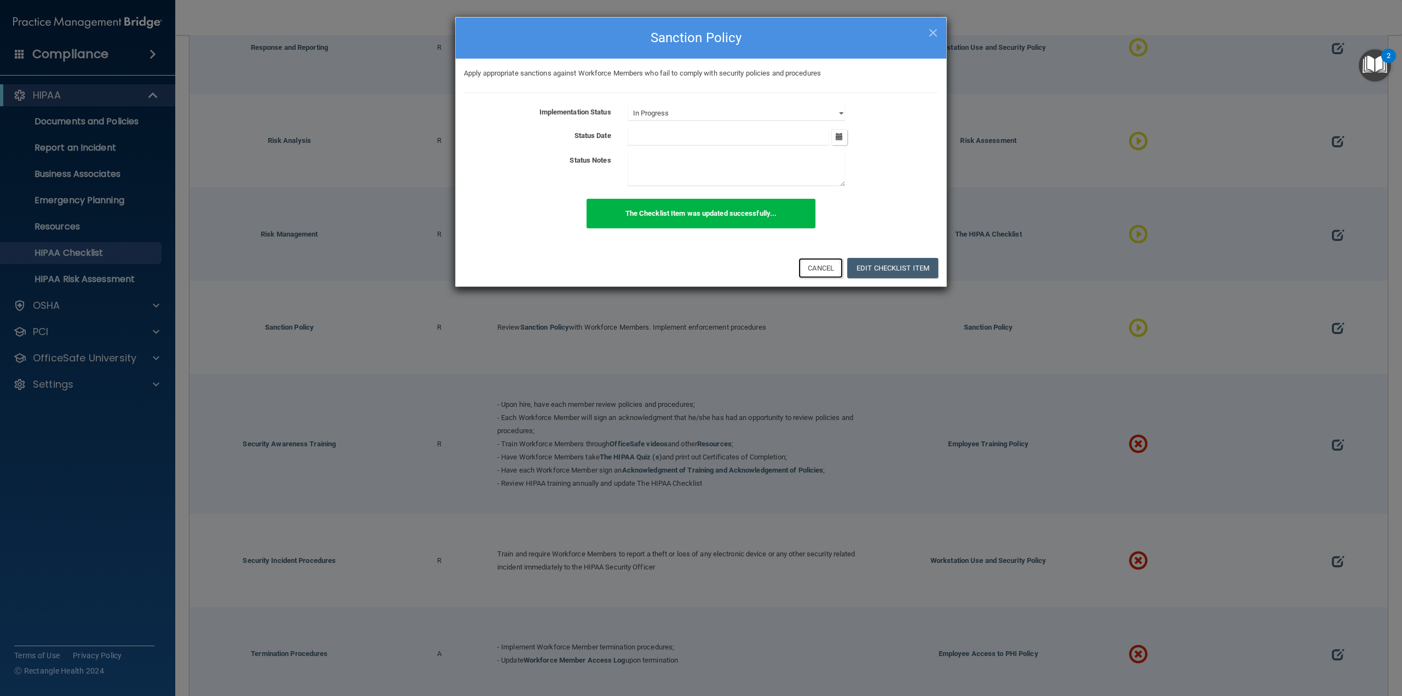
click at [817, 271] on button "Cancel" at bounding box center [821, 268] width 44 height 20
select select "not_started"
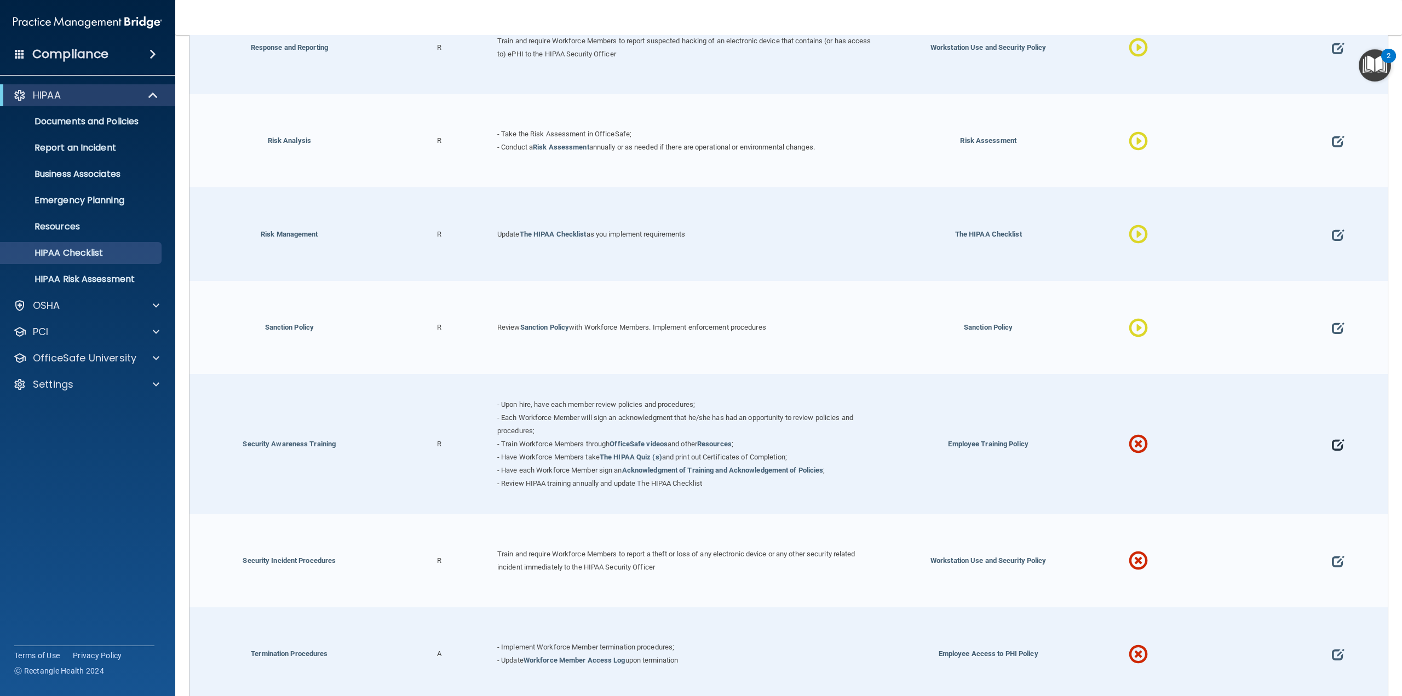
click at [1332, 431] on span at bounding box center [1338, 444] width 12 height 45
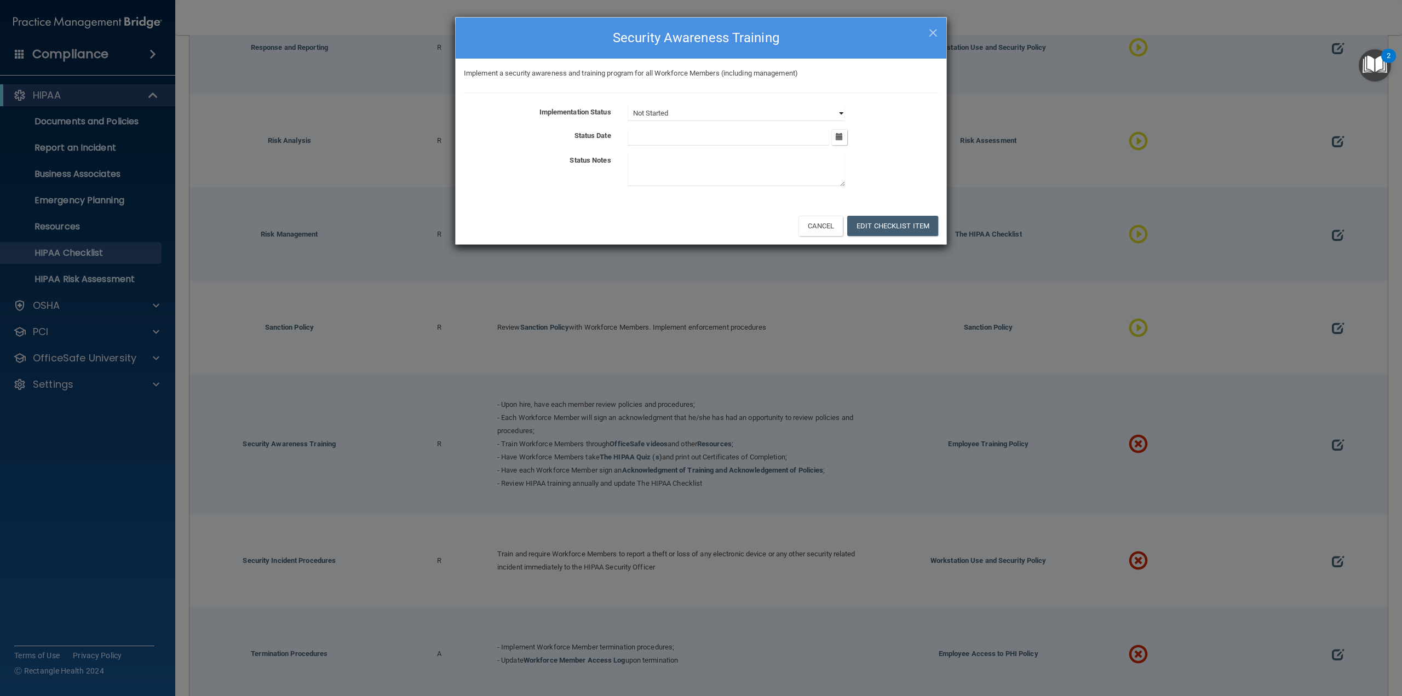
click at [763, 106] on select "Not Started In Progress Completed" at bounding box center [736, 113] width 217 height 15
click at [628, 106] on select "Not Started In Progress Completed" at bounding box center [736, 113] width 217 height 15
click at [898, 224] on button "Edit Checklist Item" at bounding box center [892, 226] width 91 height 20
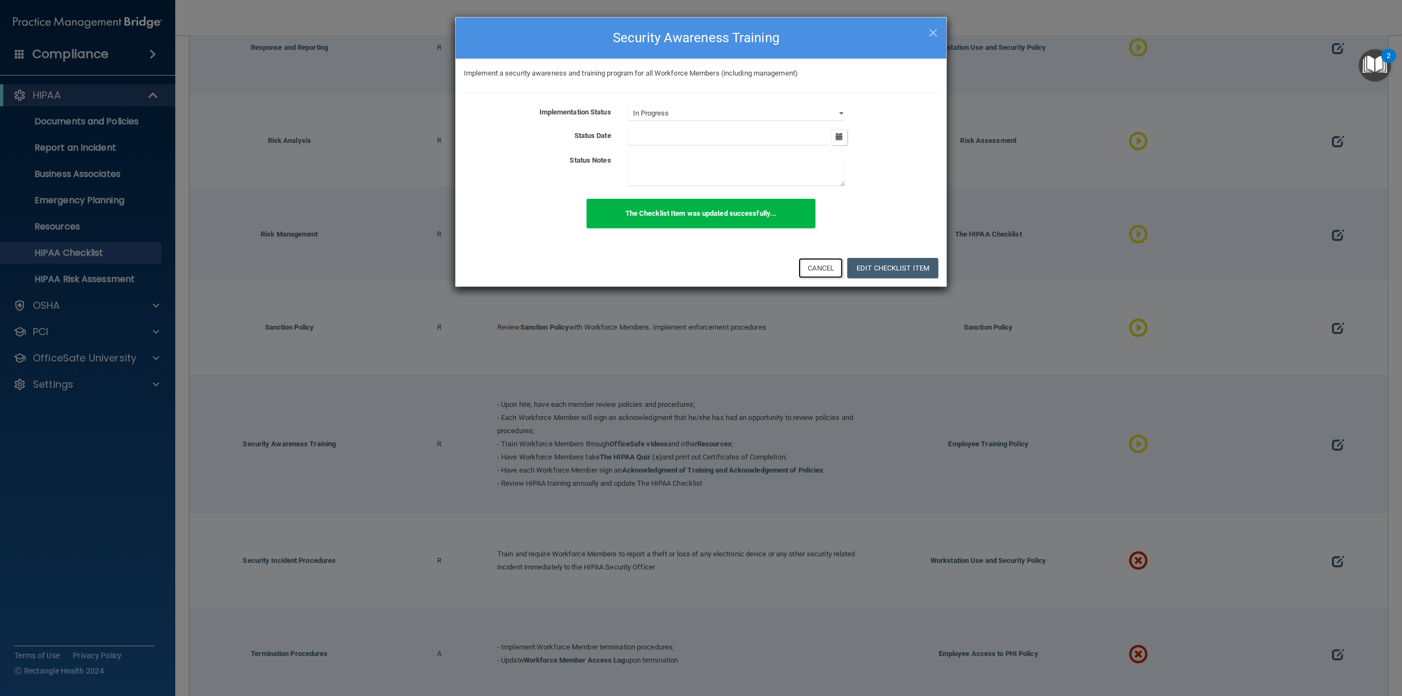
click at [827, 273] on button "Cancel" at bounding box center [821, 268] width 44 height 20
select select "not_started"
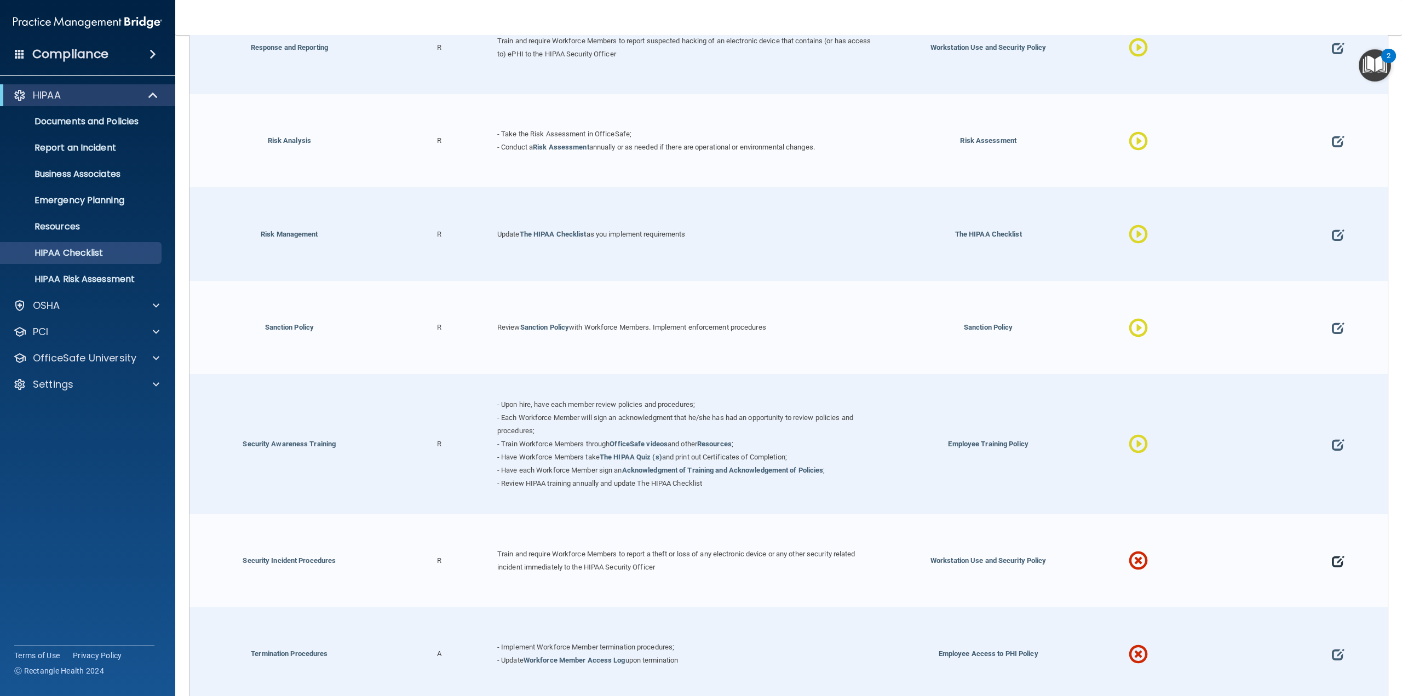
click at [1336, 552] on span at bounding box center [1338, 560] width 12 height 45
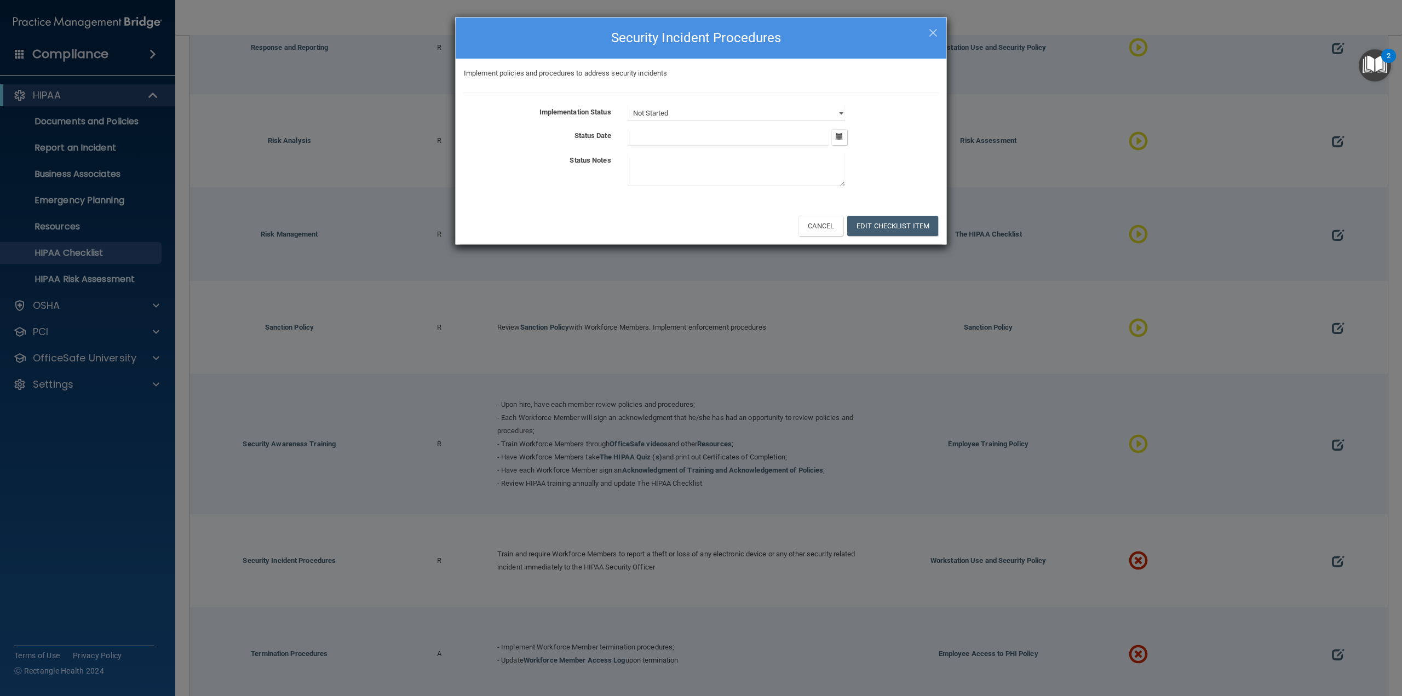
click at [710, 102] on div "Implement policies and procedures to address security incidents Implementation …" at bounding box center [701, 133] width 491 height 148
drag, startPoint x: 710, startPoint y: 111, endPoint x: 707, endPoint y: 118, distance: 7.8
click at [710, 111] on select "Not Started In Progress Completed" at bounding box center [736, 113] width 217 height 15
click at [628, 106] on select "Not Started In Progress Completed" at bounding box center [736, 113] width 217 height 15
click at [866, 228] on button "Edit Checklist Item" at bounding box center [892, 226] width 91 height 20
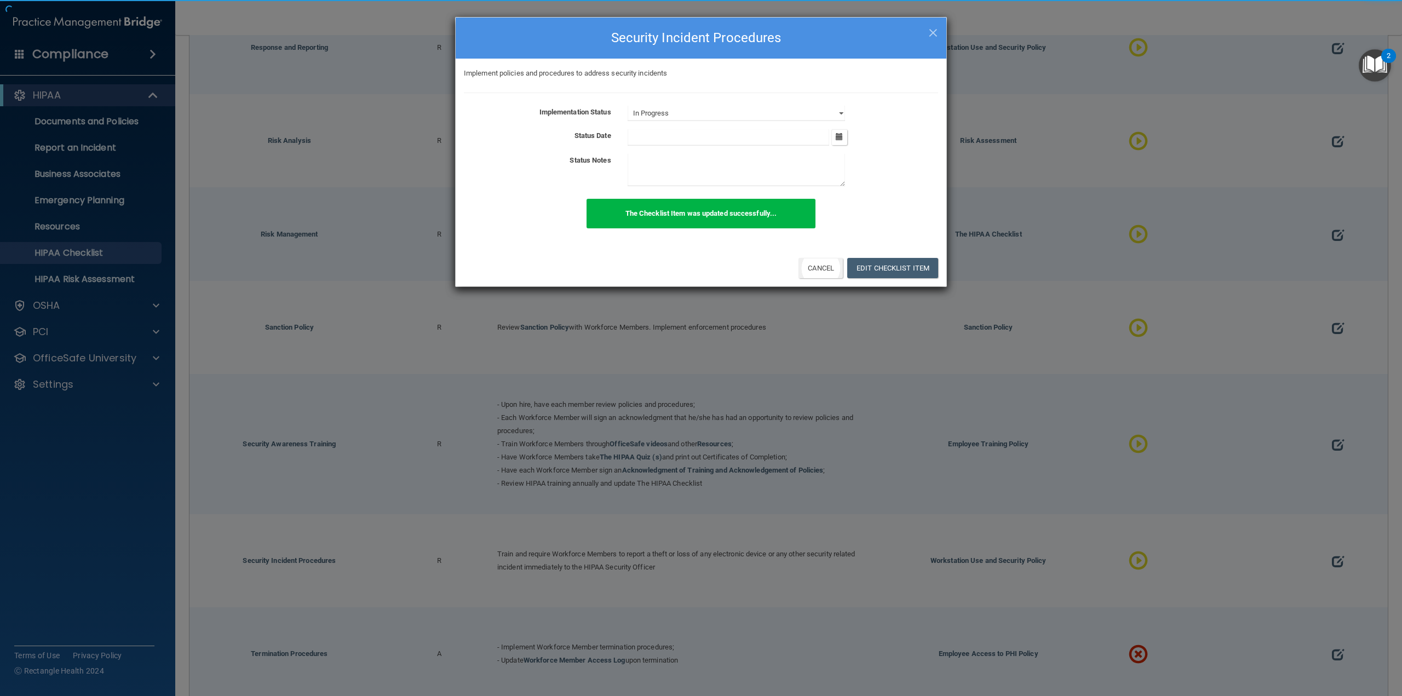
click at [827, 232] on div "The Checklist Item was updated successfully..." at bounding box center [701, 220] width 491 height 42
click at [823, 262] on button "Cancel" at bounding box center [821, 268] width 44 height 20
select select "not_started"
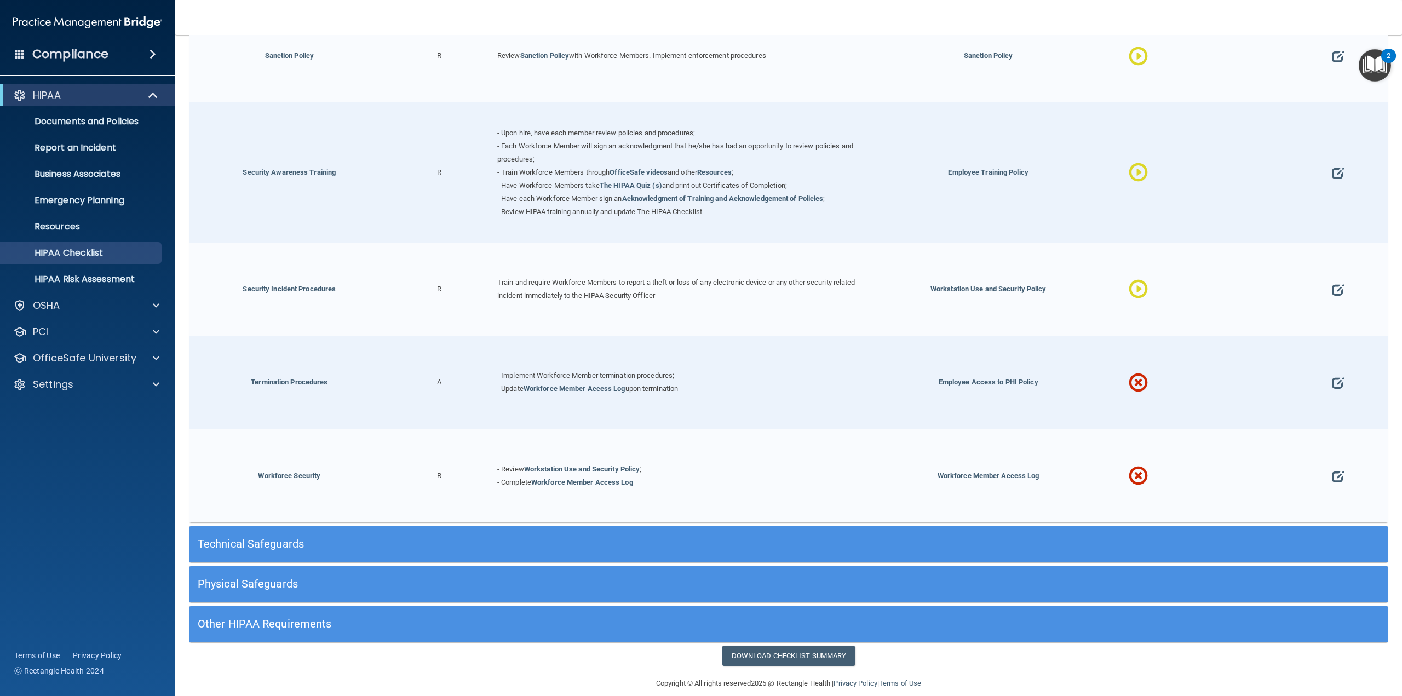
scroll to position [1161, 0]
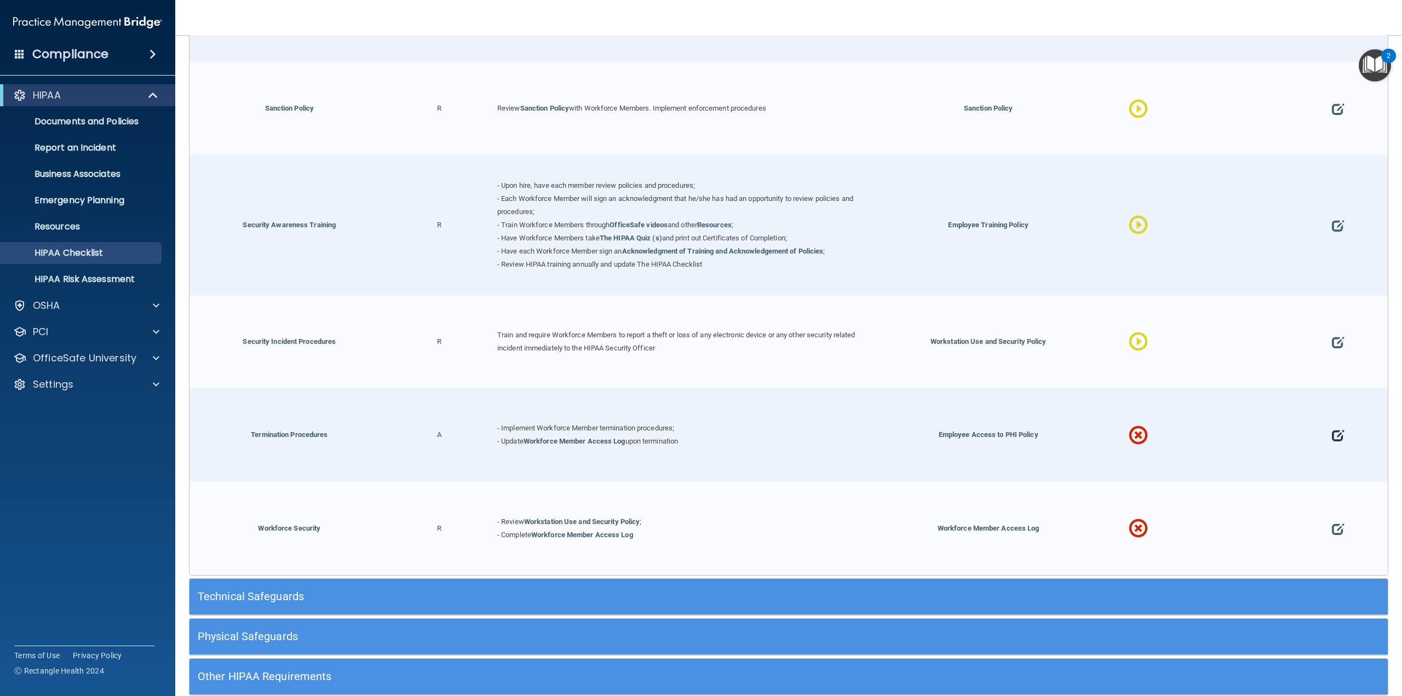
click at [1332, 424] on span at bounding box center [1338, 435] width 12 height 45
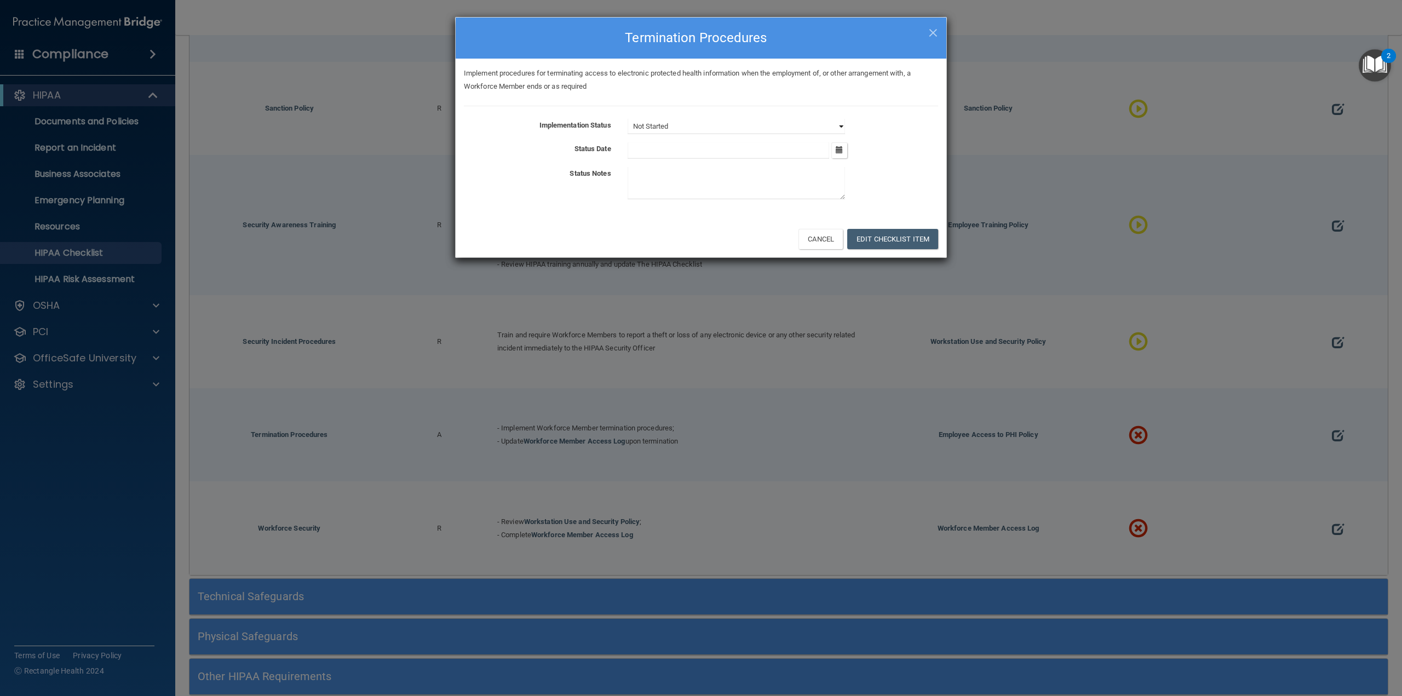
click at [690, 127] on select "Not Started In Progress Completed" at bounding box center [736, 126] width 217 height 15
click at [628, 119] on select "Not Started In Progress Completed" at bounding box center [736, 126] width 217 height 15
click at [902, 245] on button "Edit Checklist Item" at bounding box center [892, 239] width 91 height 20
click at [819, 240] on button "Cancel" at bounding box center [821, 239] width 44 height 20
select select "in_progress"
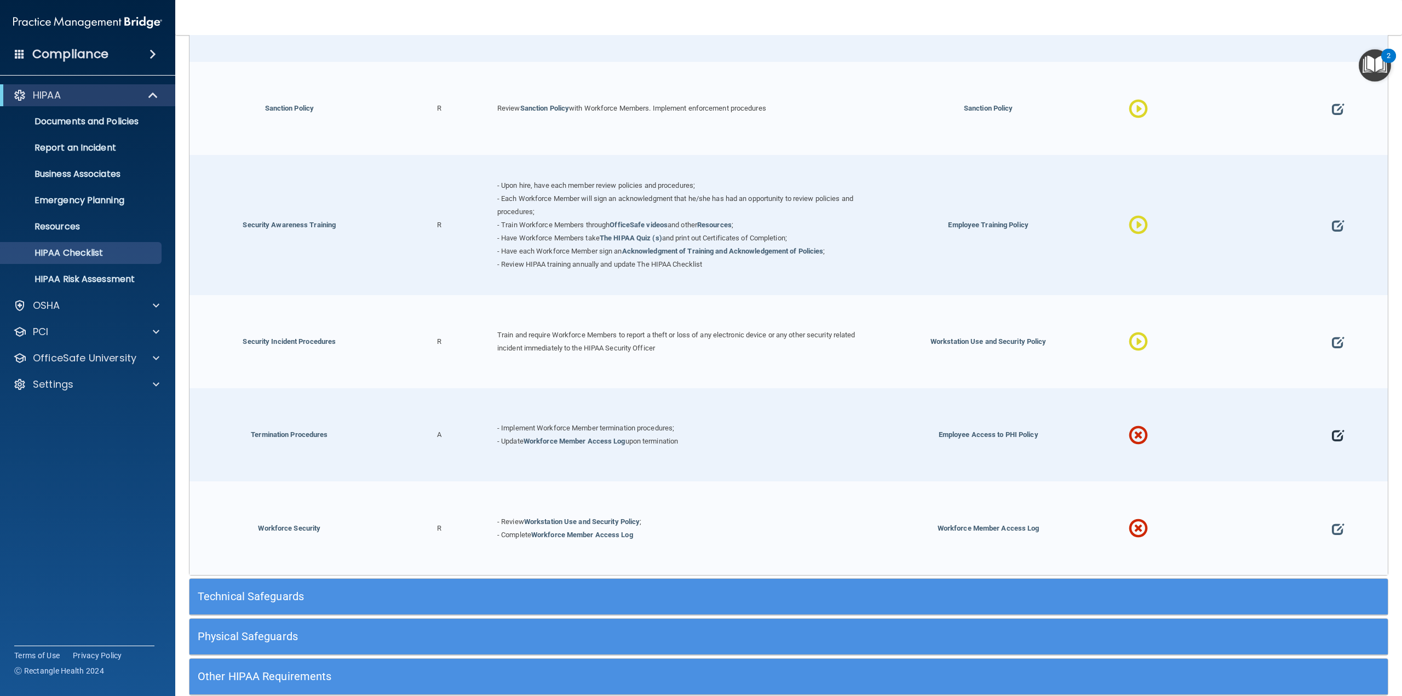
click at [1335, 426] on span at bounding box center [1338, 435] width 12 height 45
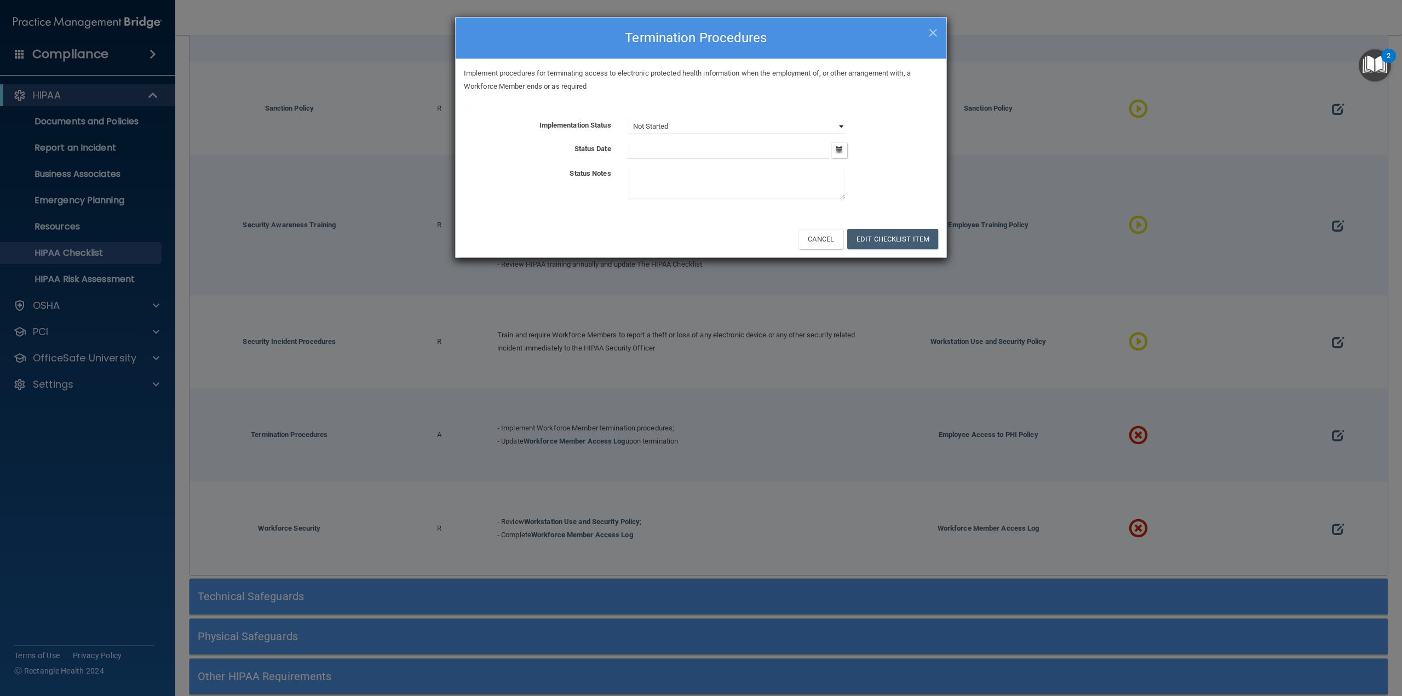
click at [708, 126] on select "Not Started In Progress Completed" at bounding box center [736, 126] width 217 height 15
click at [628, 119] on select "Not Started In Progress Completed" at bounding box center [736, 126] width 217 height 15
click at [895, 237] on button "Edit Checklist Item" at bounding box center [892, 239] width 91 height 20
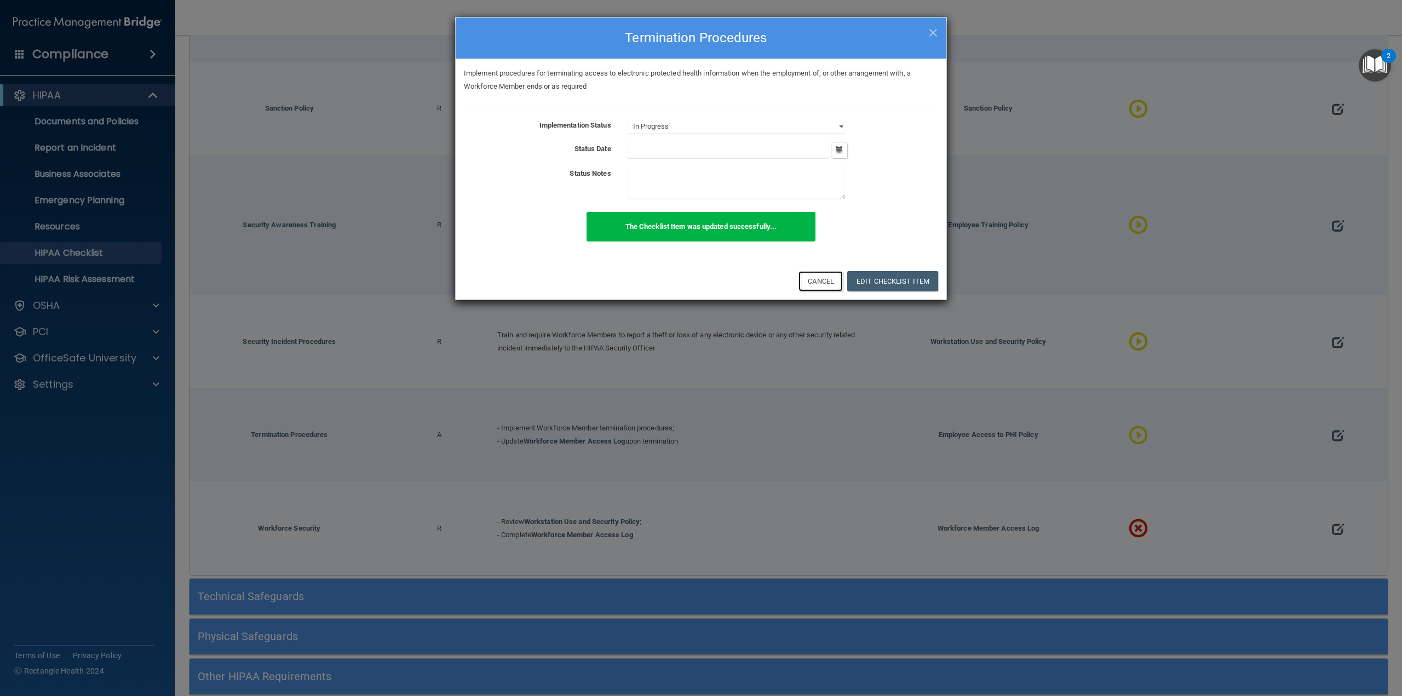
click at [831, 280] on button "Cancel" at bounding box center [821, 281] width 44 height 20
select select "not_started"
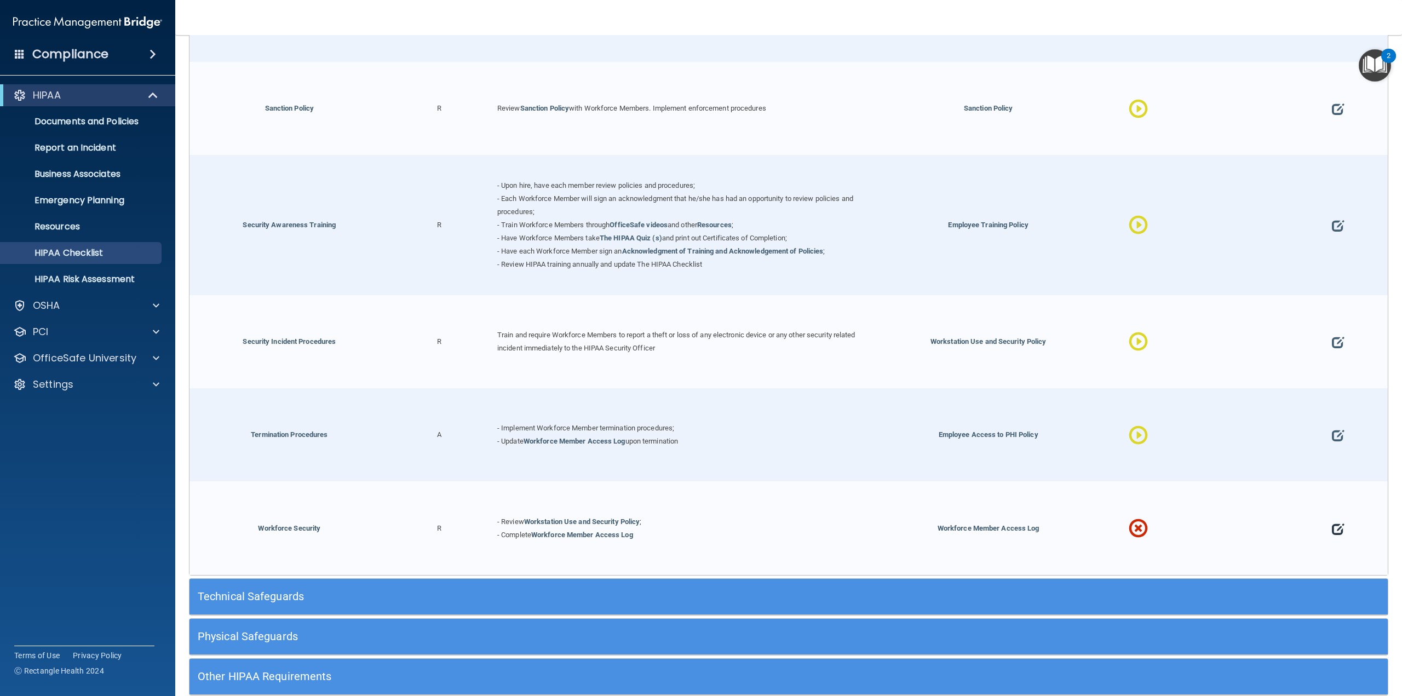
click at [1332, 517] on span at bounding box center [1338, 528] width 12 height 45
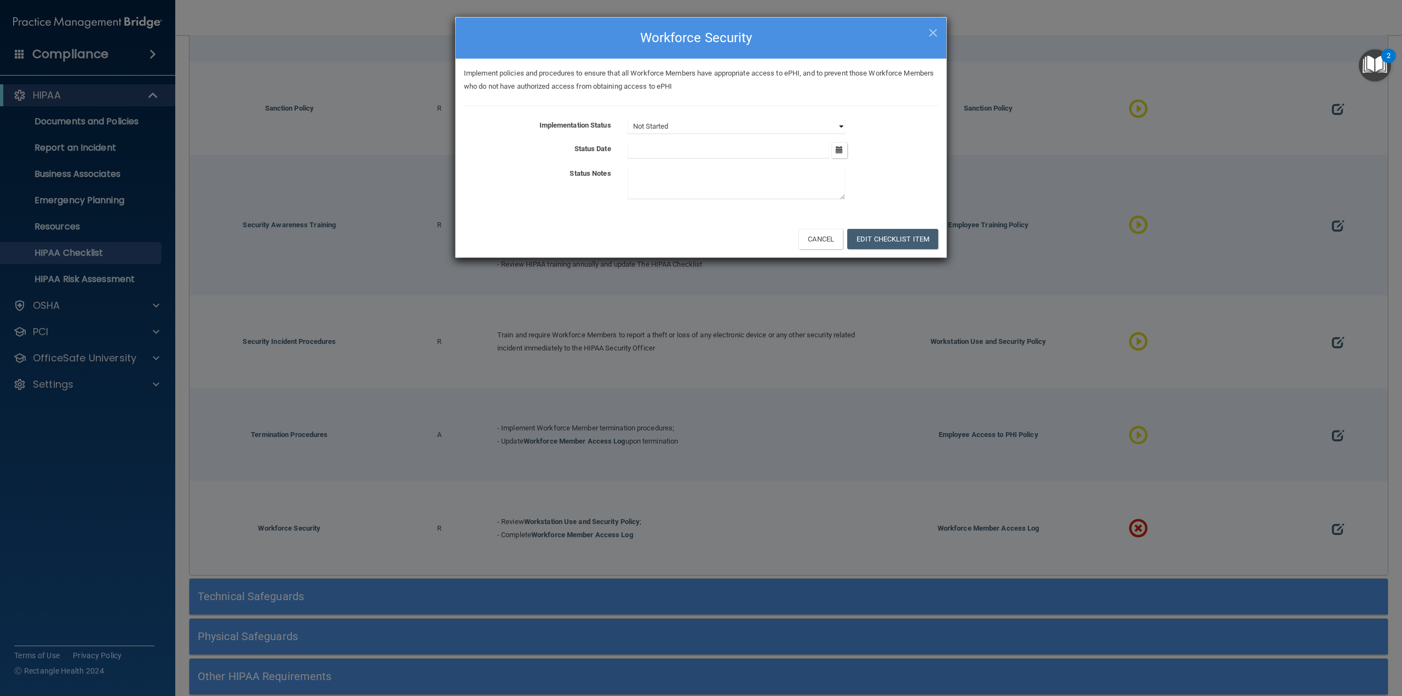
click at [739, 127] on select "Not Started In Progress Completed" at bounding box center [736, 126] width 217 height 15
click at [628, 119] on select "Not Started In Progress Completed" at bounding box center [736, 126] width 217 height 15
click at [905, 246] on button "Edit Checklist Item" at bounding box center [892, 239] width 91 height 20
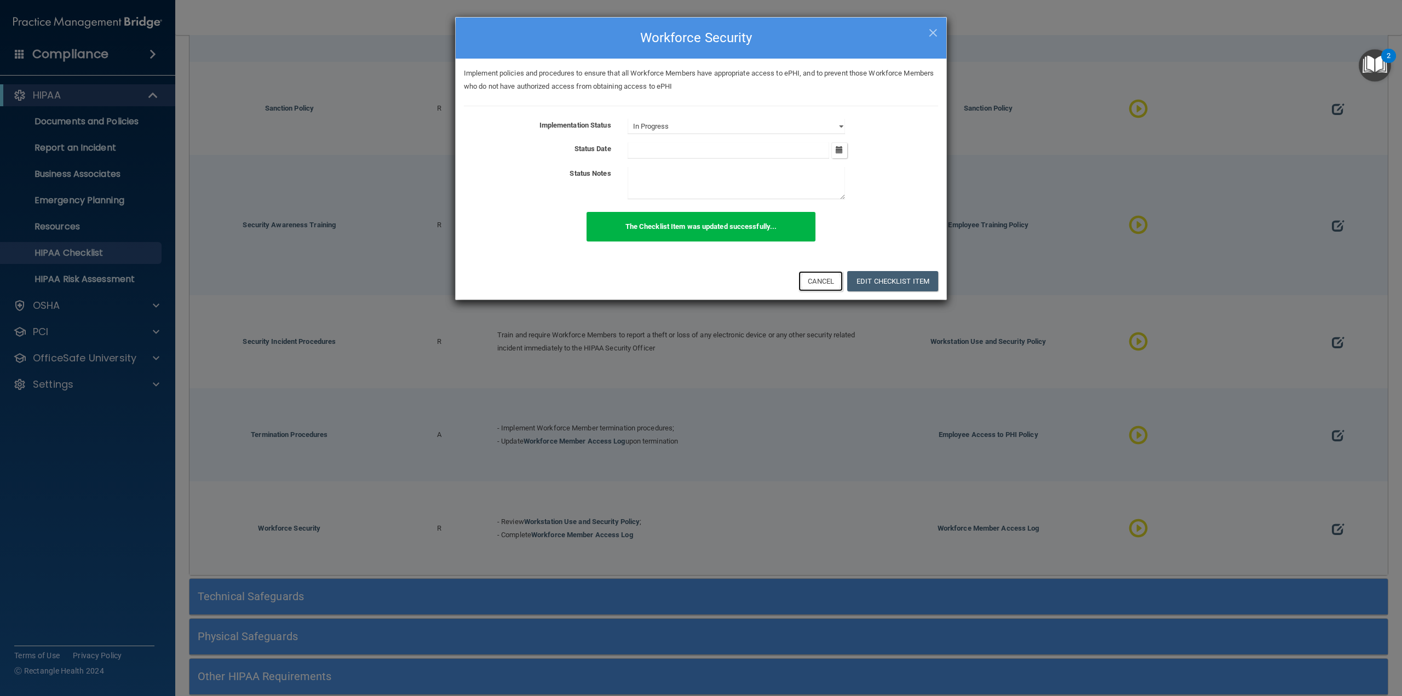
click at [817, 282] on button "Cancel" at bounding box center [821, 281] width 44 height 20
select select "not_started"
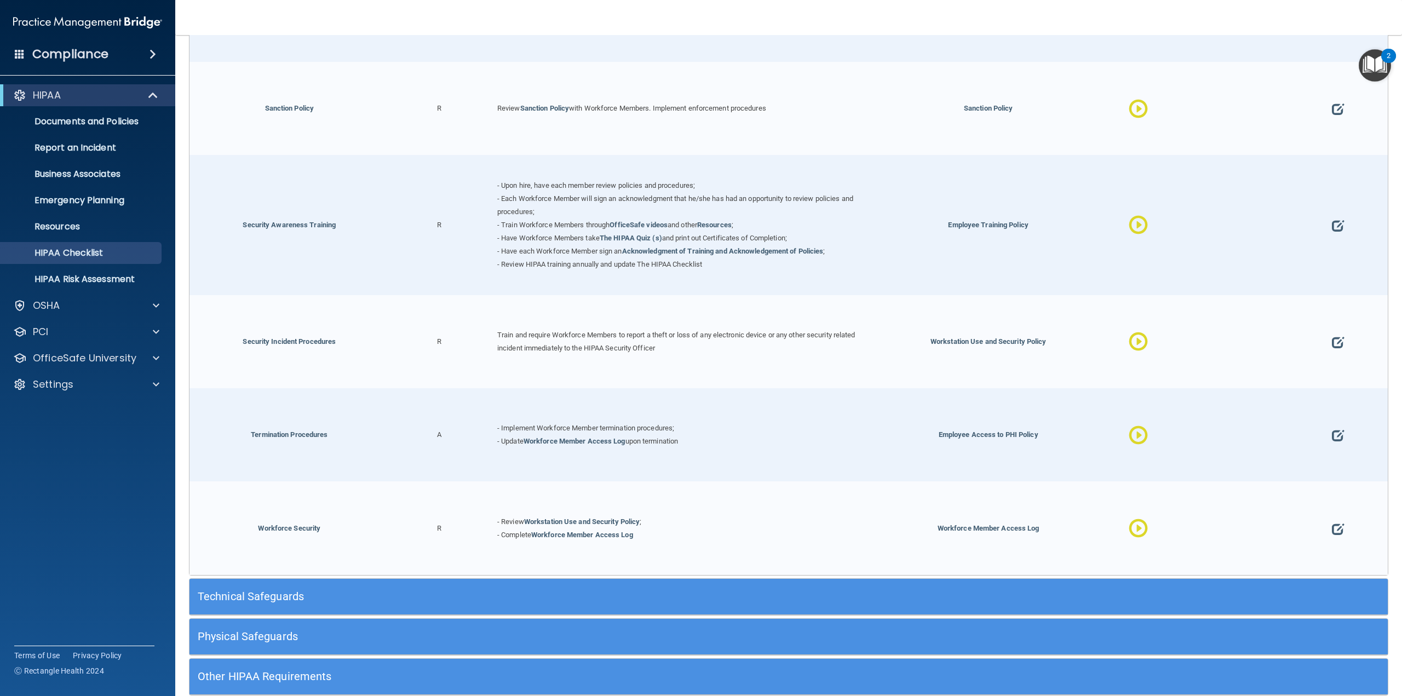
scroll to position [1215, 0]
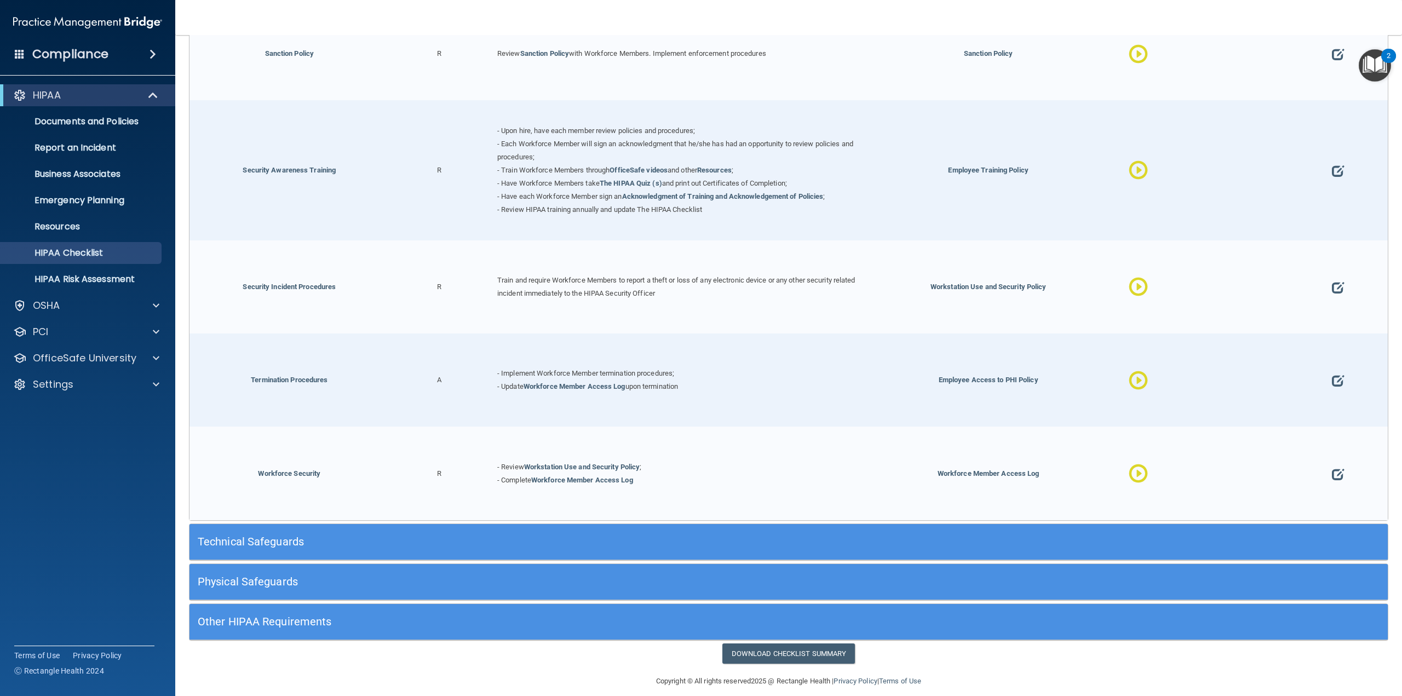
click at [693, 537] on h5 "Technical Safeguards" at bounding box center [639, 542] width 882 height 12
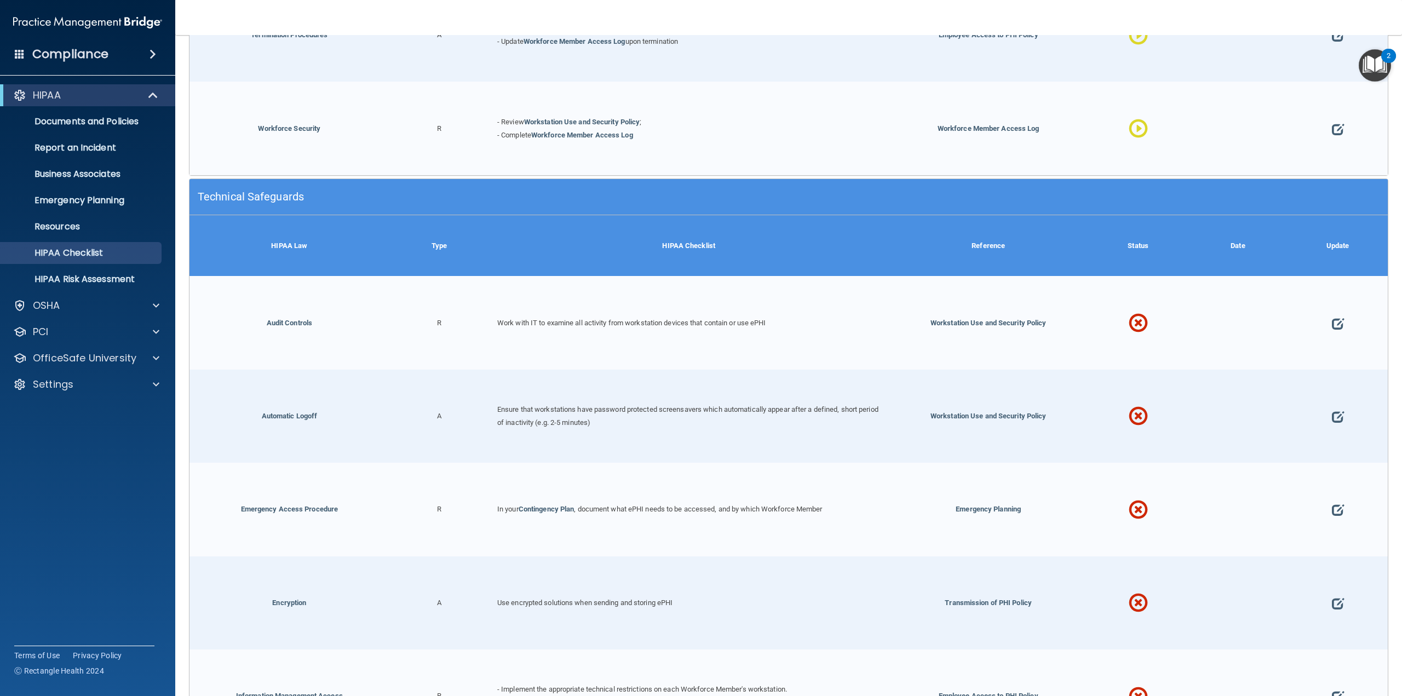
scroll to position [1654, 0]
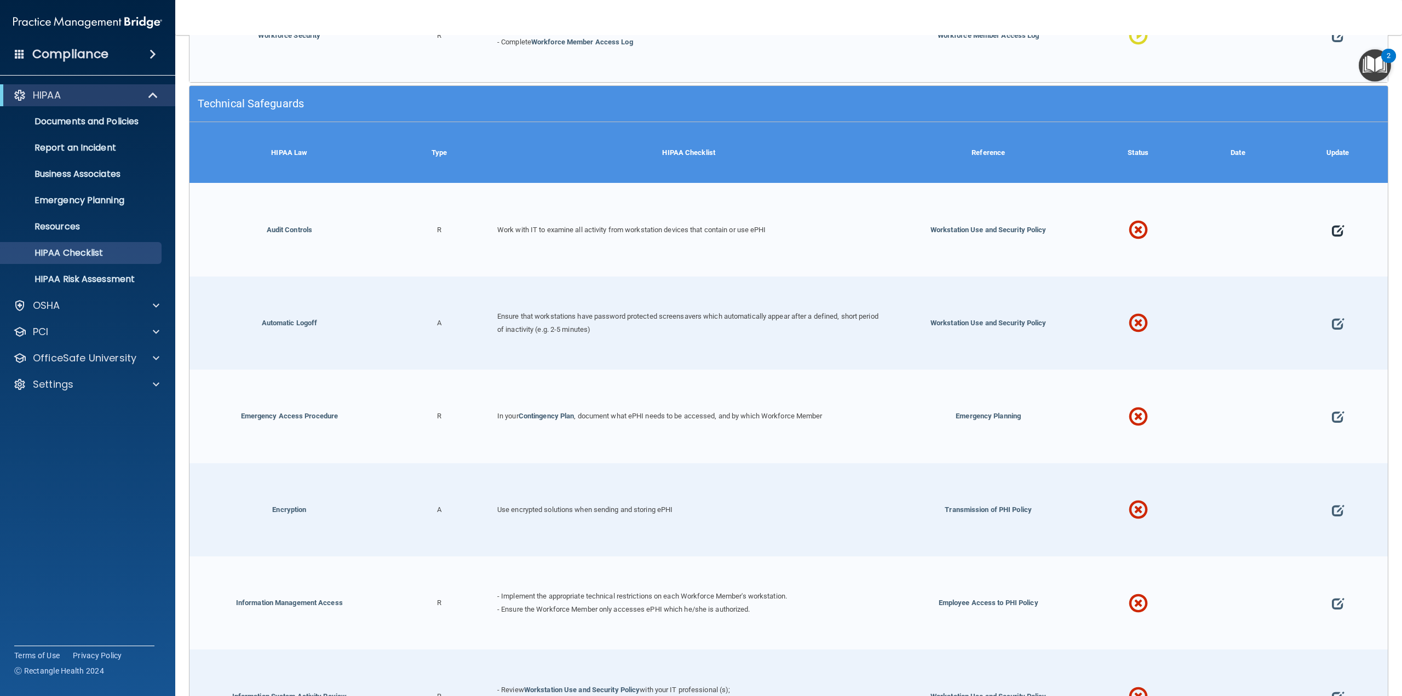
click at [1332, 221] on span at bounding box center [1338, 230] width 12 height 45
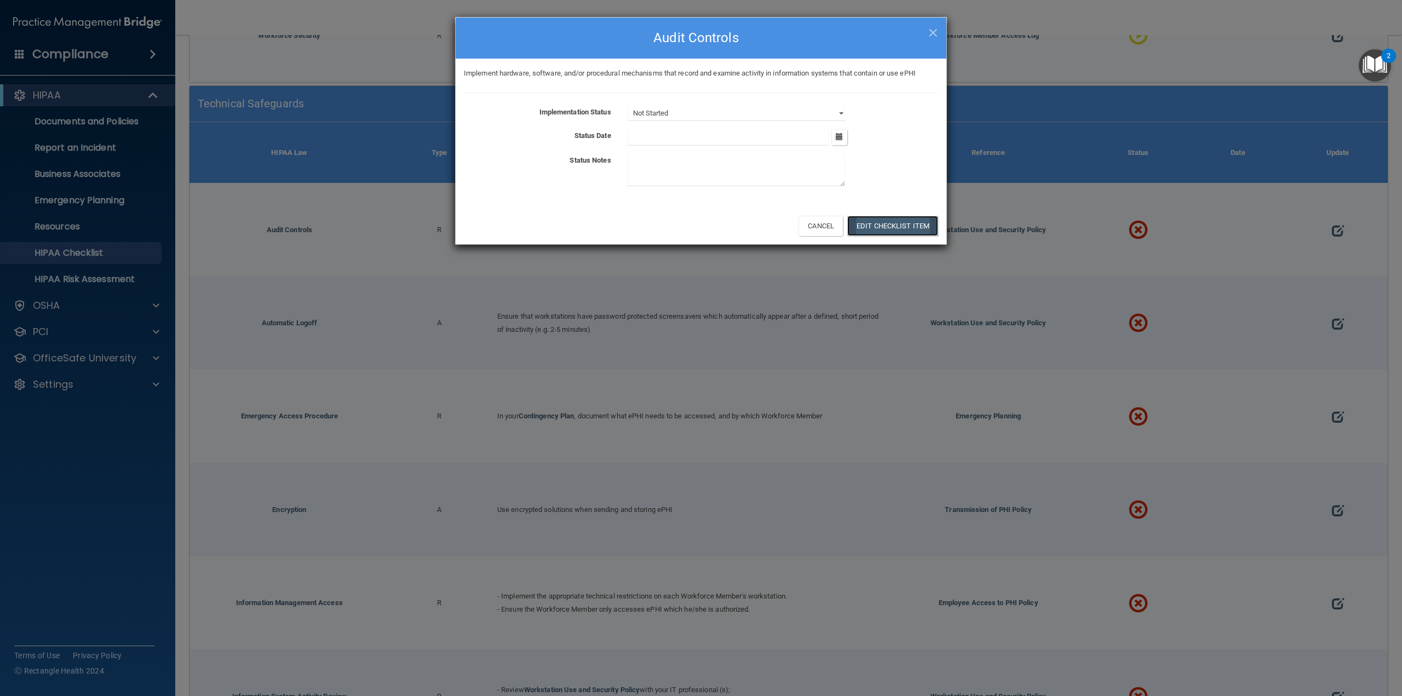
click at [869, 226] on button "Edit Checklist Item" at bounding box center [892, 226] width 91 height 20
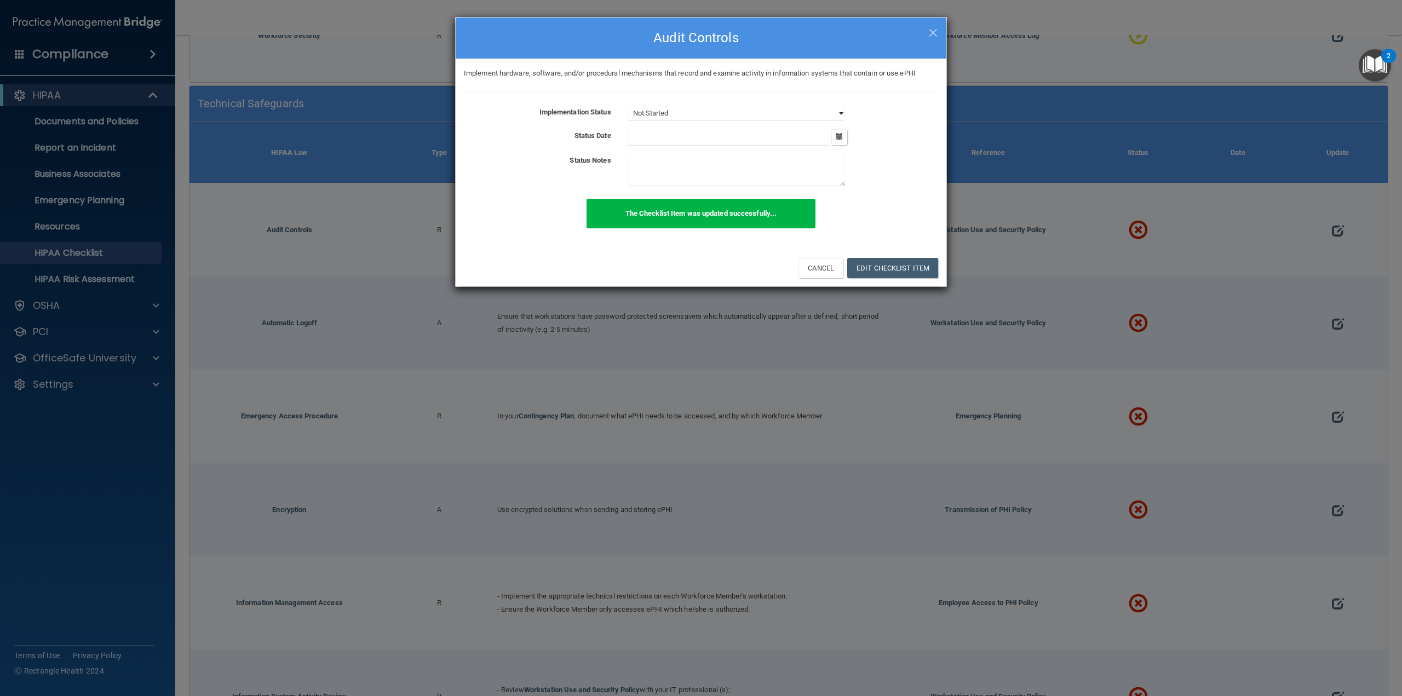
click at [699, 112] on select "Not Started In Progress Completed" at bounding box center [736, 113] width 217 height 15
select select "in_progress"
click at [628, 106] on select "Not Started In Progress Completed" at bounding box center [736, 113] width 217 height 15
click at [891, 269] on button "Edit Checklist Item" at bounding box center [892, 268] width 91 height 20
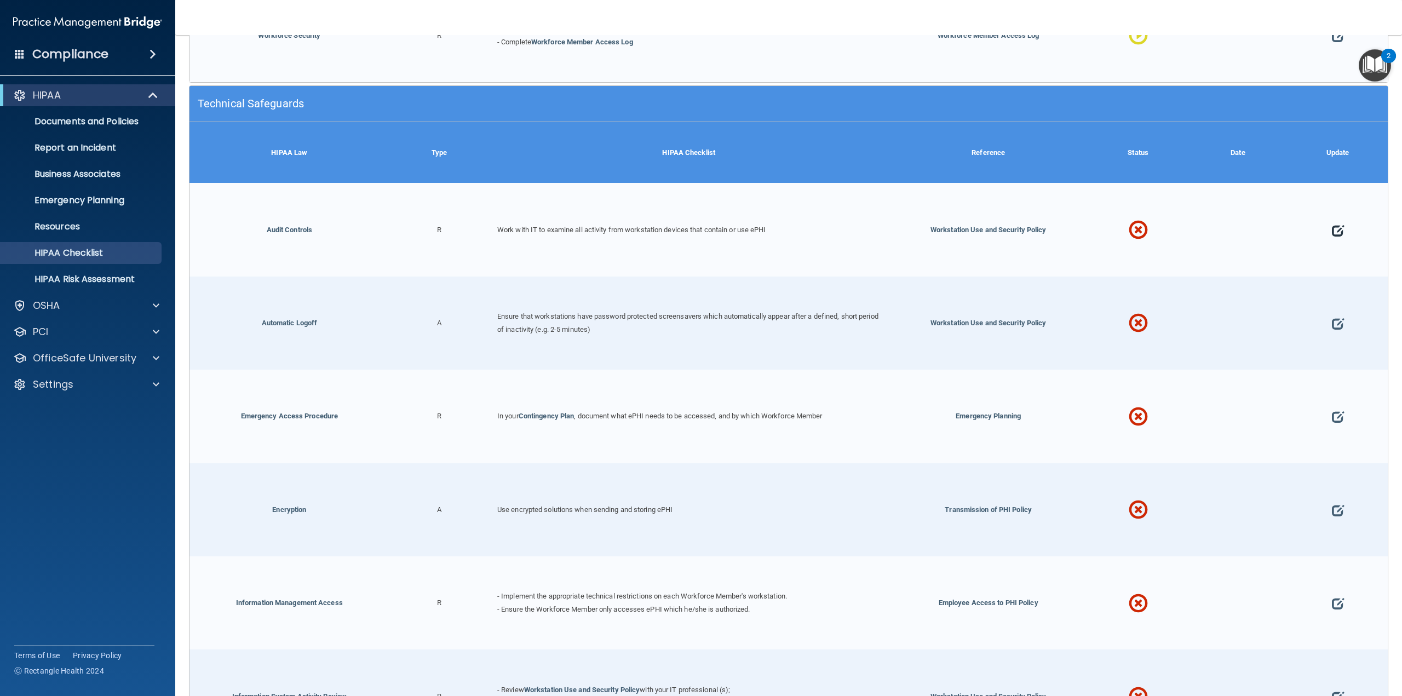
click at [1332, 225] on span at bounding box center [1338, 230] width 12 height 45
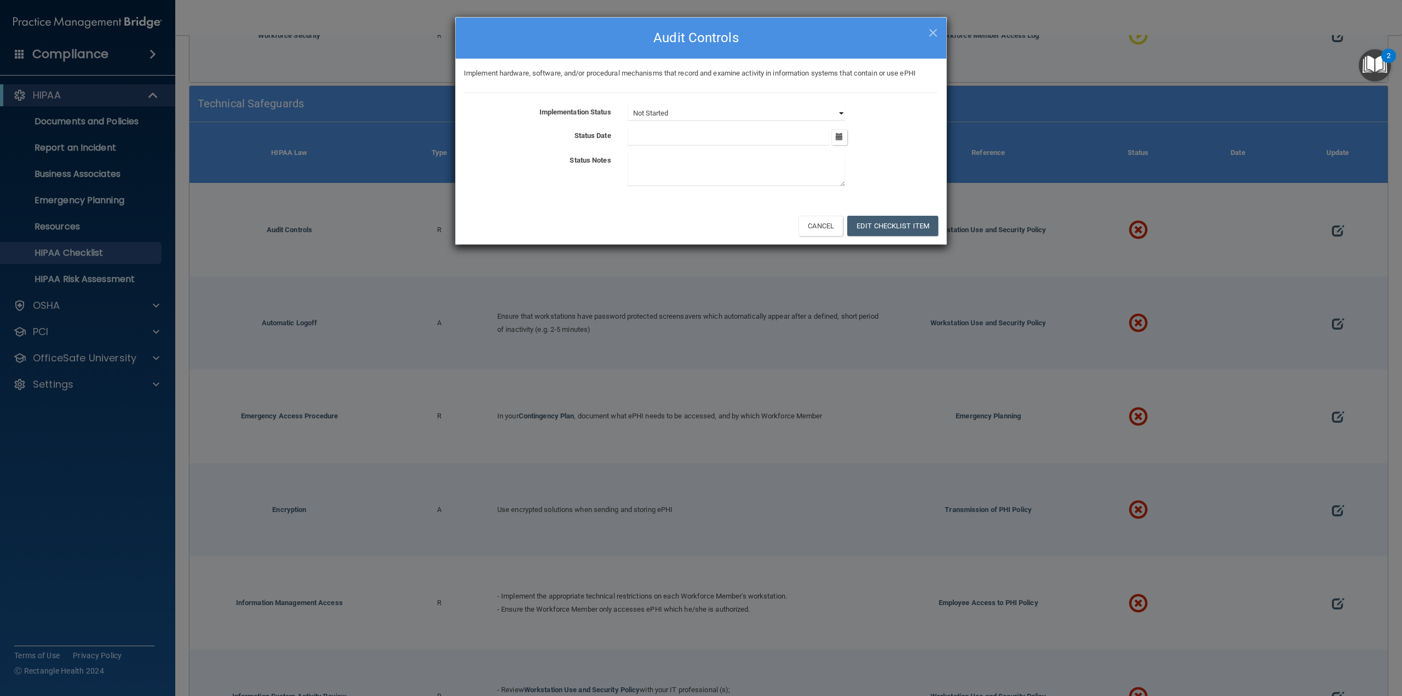
click at [761, 110] on select "Not Started In Progress Completed" at bounding box center [736, 113] width 217 height 15
click at [628, 106] on select "Not Started In Progress Completed" at bounding box center [736, 113] width 217 height 15
click at [927, 37] on h4 "Audit Controls" at bounding box center [701, 38] width 474 height 24
click at [933, 37] on span "×" at bounding box center [933, 31] width 10 height 22
select select "not_started"
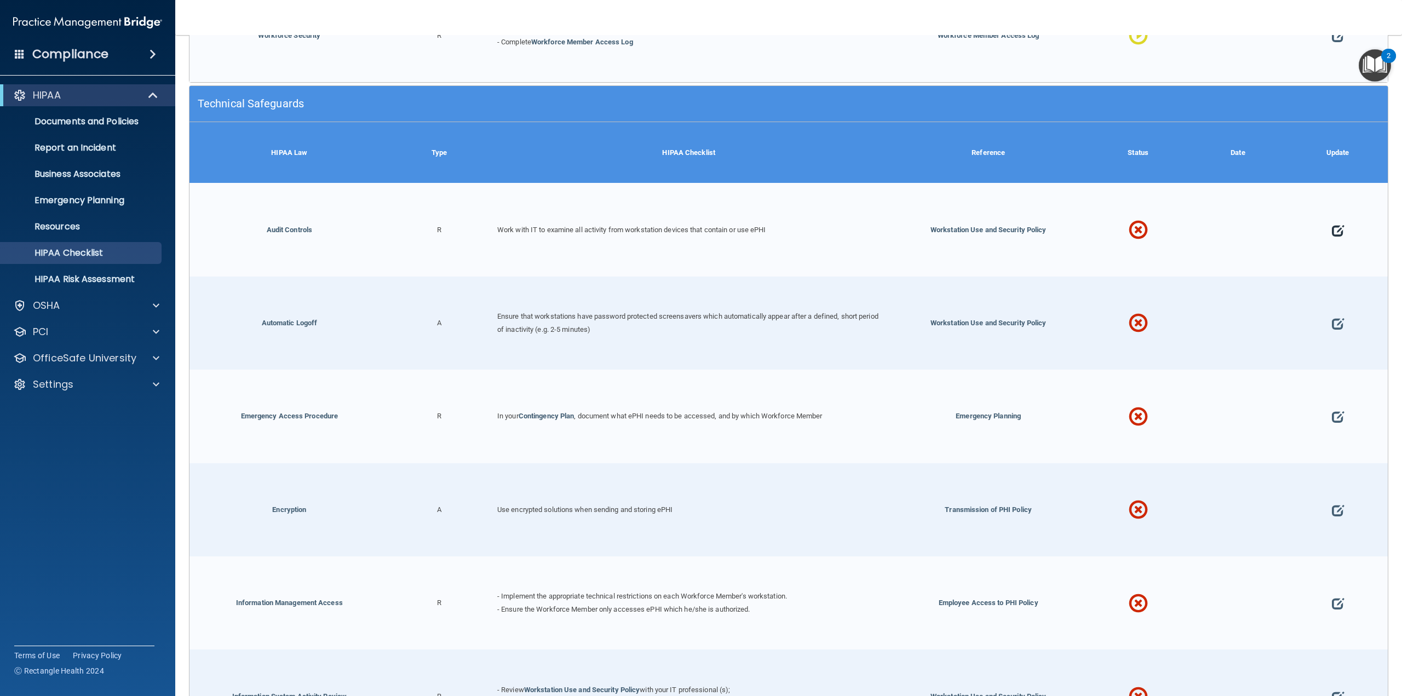
click at [1332, 226] on span at bounding box center [1338, 230] width 12 height 45
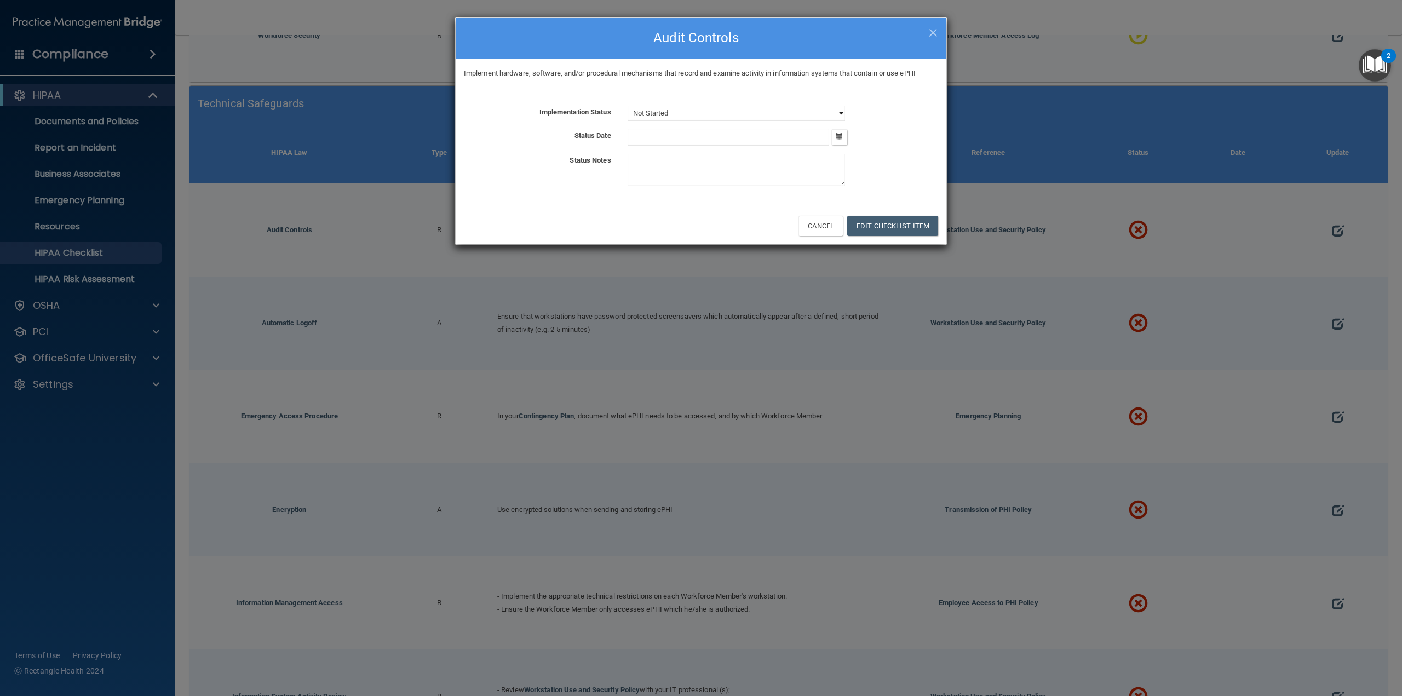
click at [768, 108] on select "Not Started In Progress Completed" at bounding box center [736, 113] width 217 height 15
click at [628, 106] on select "Not Started In Progress Completed" at bounding box center [736, 113] width 217 height 15
click at [888, 227] on button "Edit Checklist Item" at bounding box center [892, 226] width 91 height 20
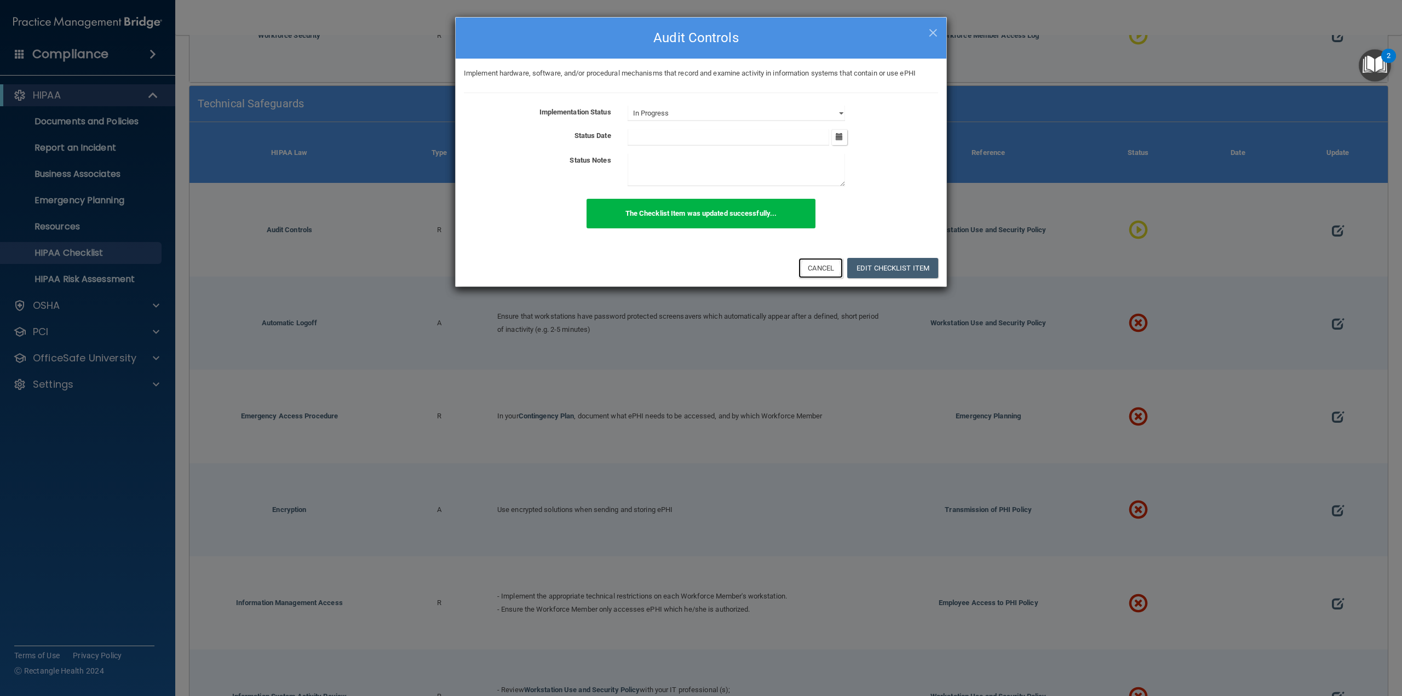
click at [824, 266] on button "Cancel" at bounding box center [821, 268] width 44 height 20
select select "not_started"
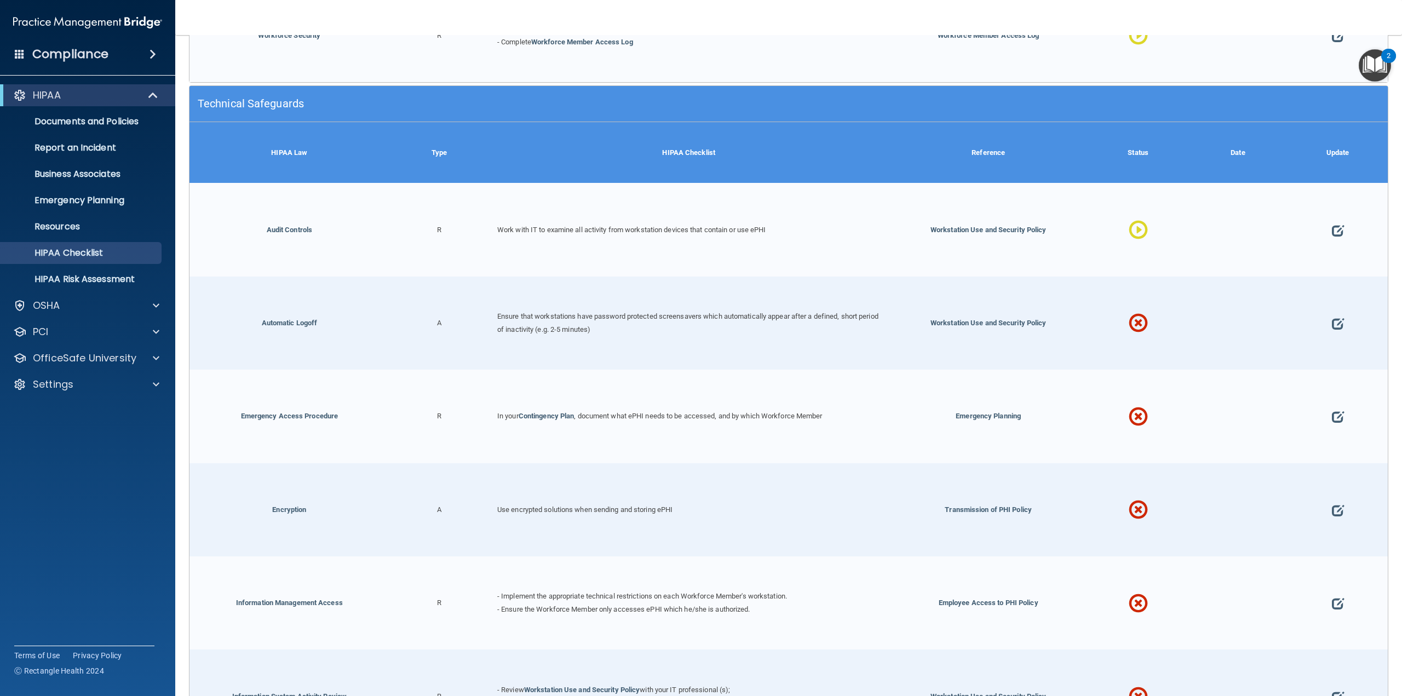
click at [1323, 314] on div at bounding box center [1338, 323] width 100 height 93
click at [1332, 314] on span at bounding box center [1338, 323] width 12 height 45
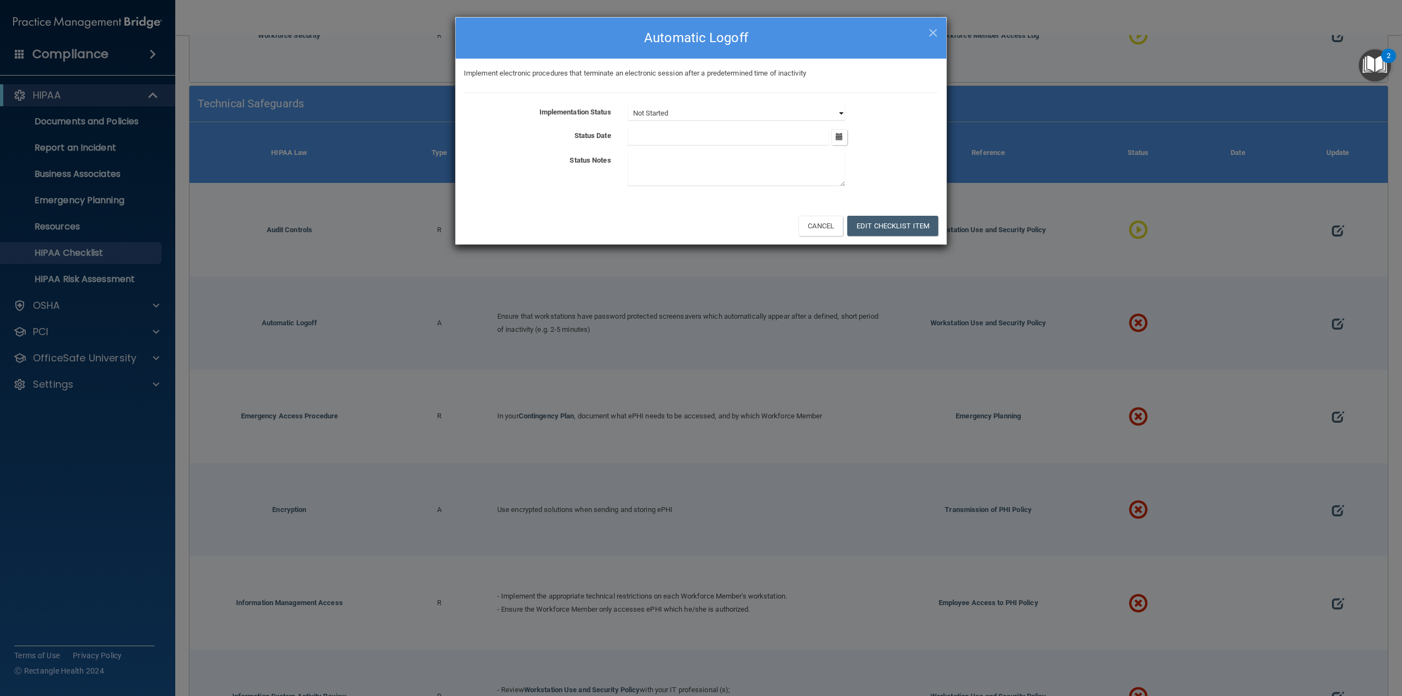
drag, startPoint x: 704, startPoint y: 109, endPoint x: 696, endPoint y: 119, distance: 12.9
click at [704, 109] on select "Not Started In Progress Completed" at bounding box center [736, 113] width 217 height 15
click at [628, 106] on select "Not Started In Progress Completed" at bounding box center [736, 113] width 217 height 15
click at [882, 229] on button "Edit Checklist Item" at bounding box center [892, 226] width 91 height 20
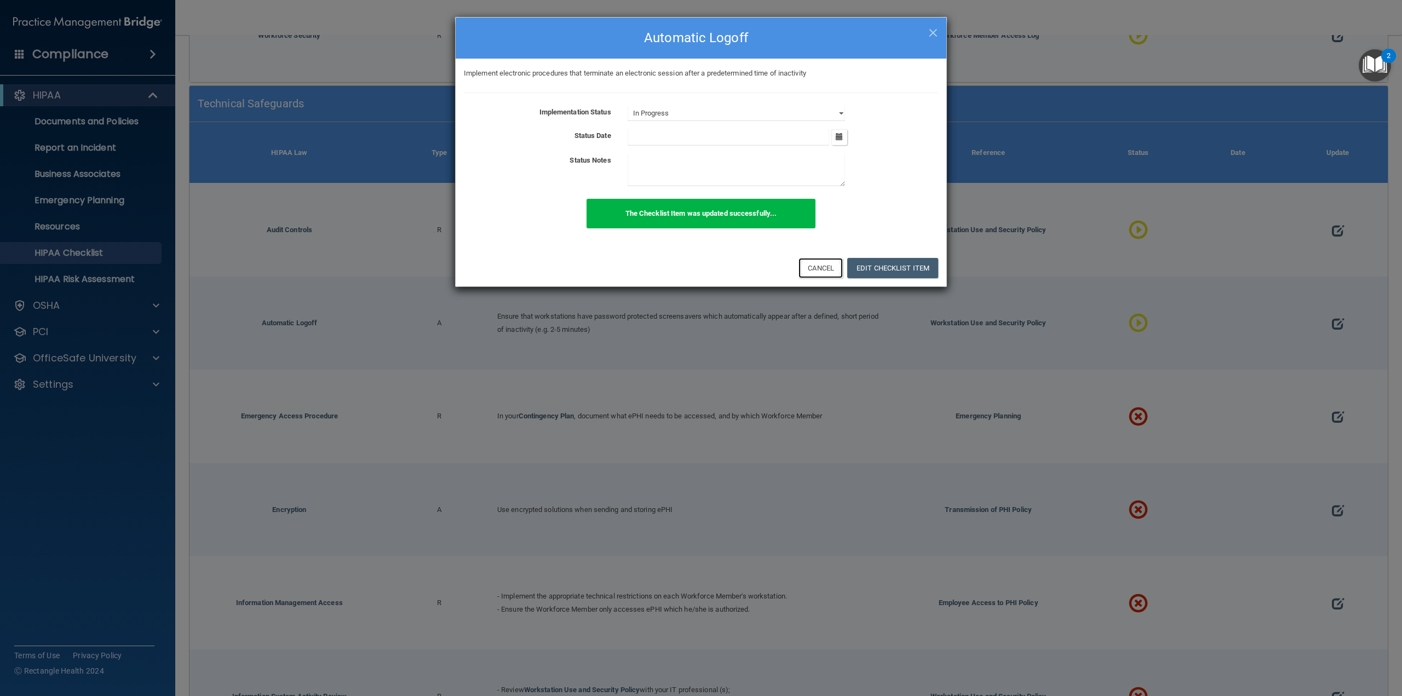
click at [823, 267] on button "Cancel" at bounding box center [821, 268] width 44 height 20
select select "not_started"
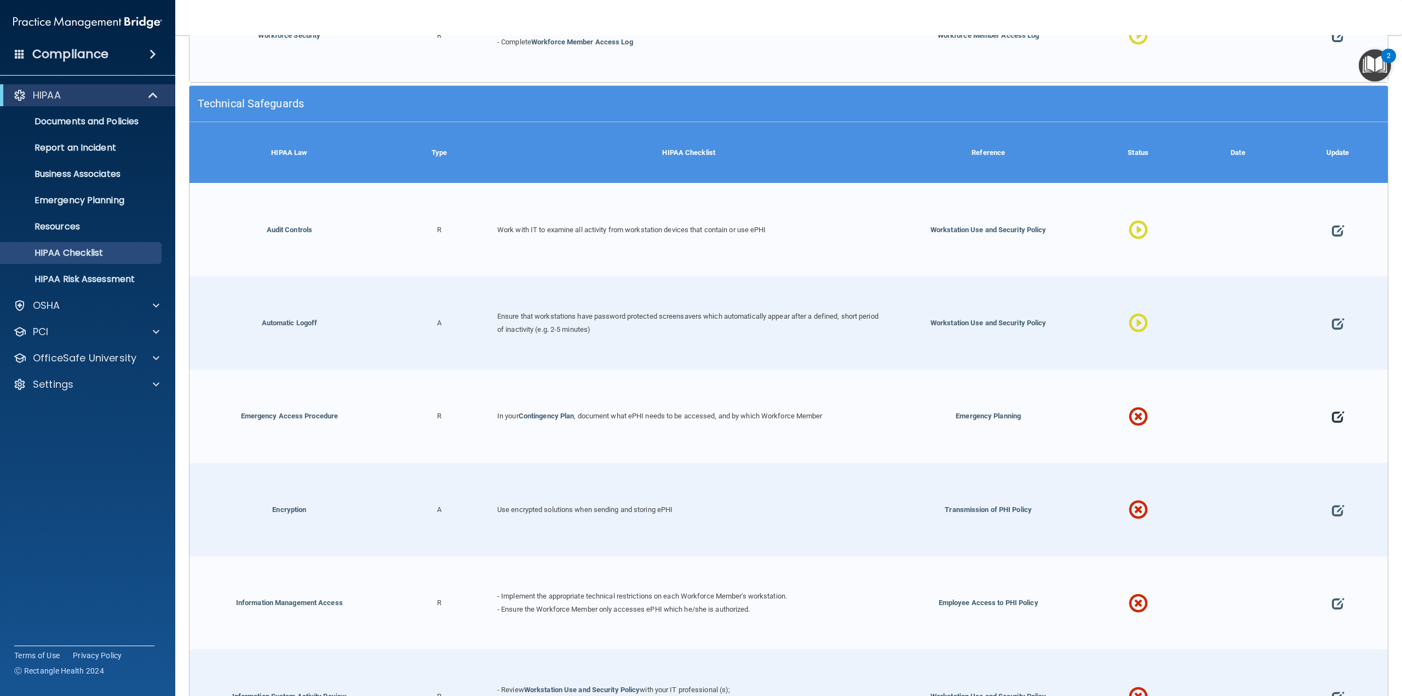
click at [1333, 410] on span at bounding box center [1338, 416] width 12 height 45
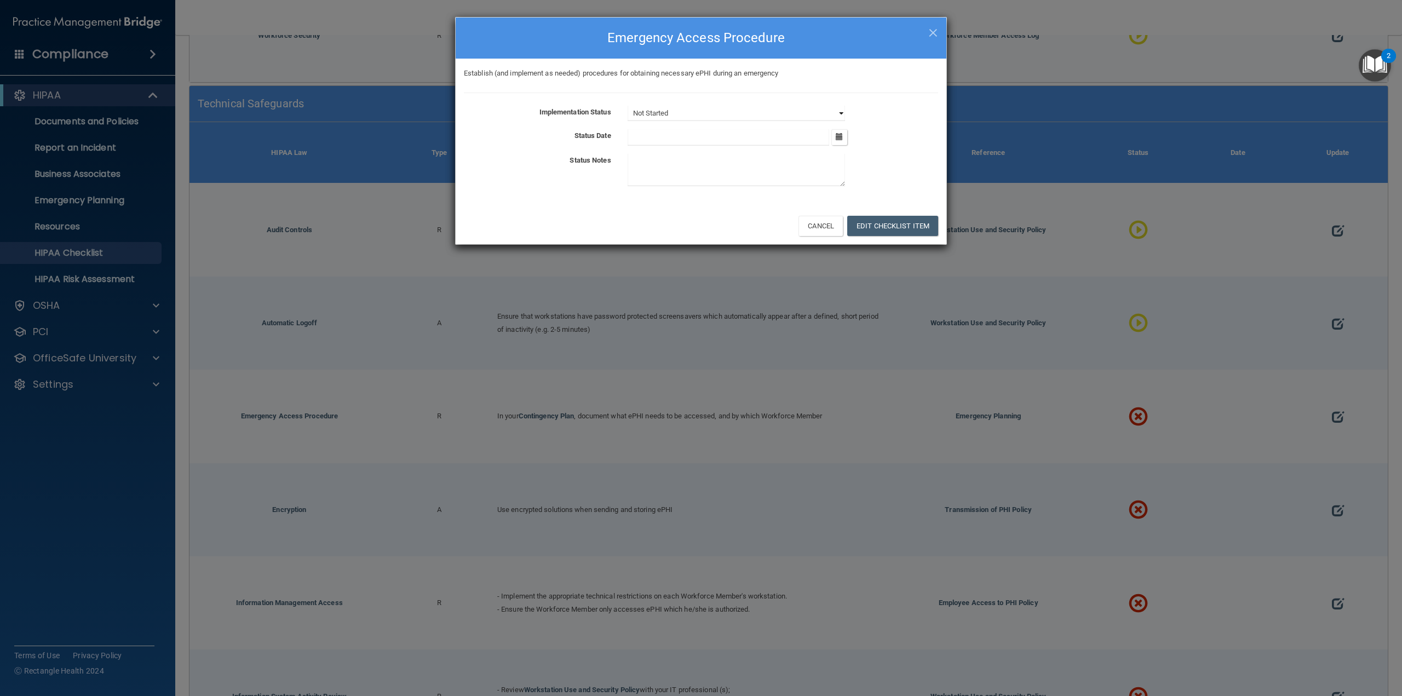
click at [723, 109] on select "Not Started In Progress Completed" at bounding box center [736, 113] width 217 height 15
click at [628, 106] on select "Not Started In Progress Completed" at bounding box center [736, 113] width 217 height 15
click at [896, 233] on button "Edit Checklist Item" at bounding box center [892, 226] width 91 height 20
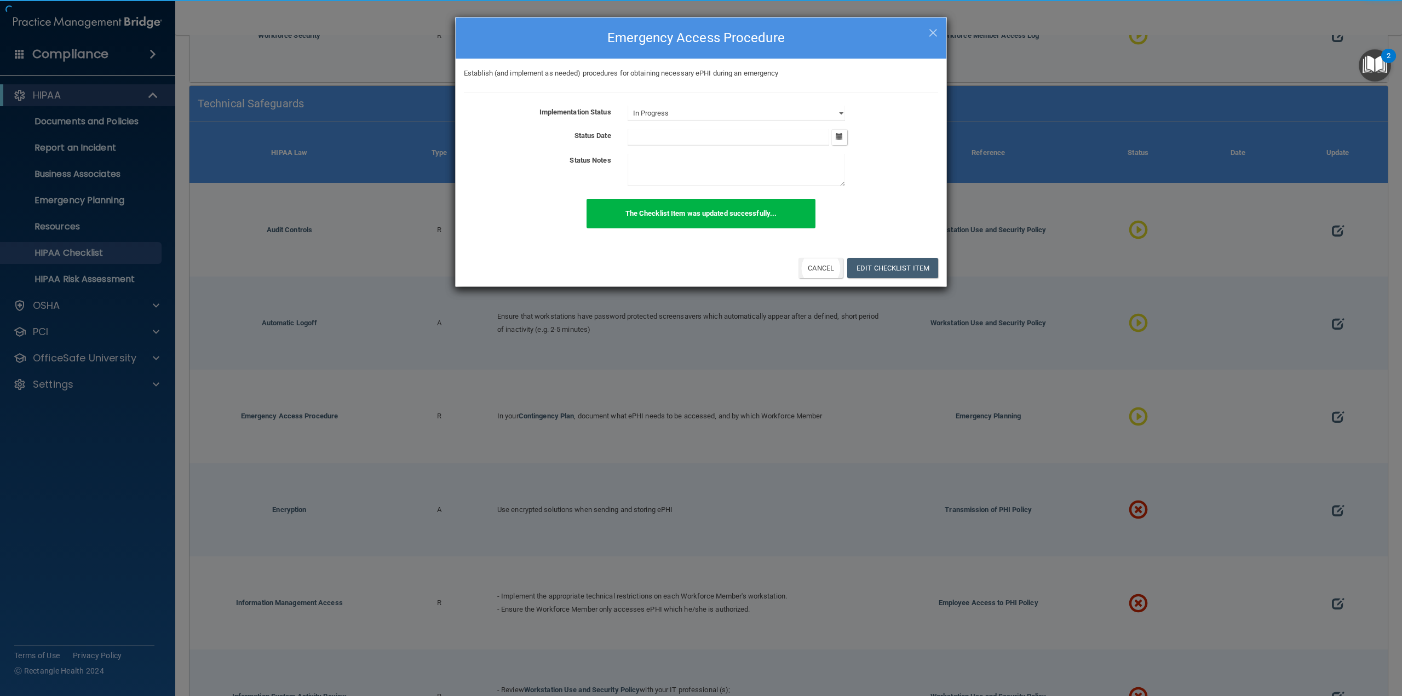
click at [827, 229] on div "The Checklist Item was updated successfully..." at bounding box center [701, 220] width 491 height 42
click at [826, 274] on button "Cancel" at bounding box center [821, 268] width 44 height 20
select select "not_started"
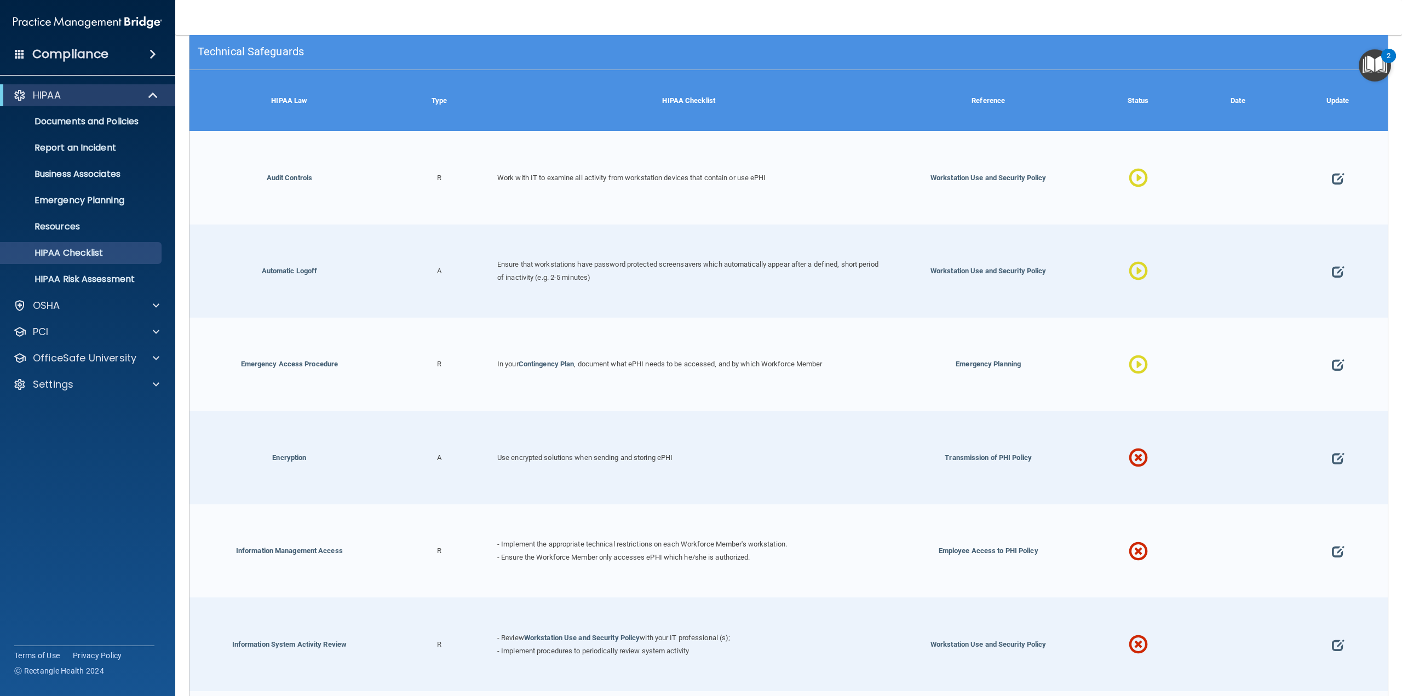
scroll to position [1818, 0]
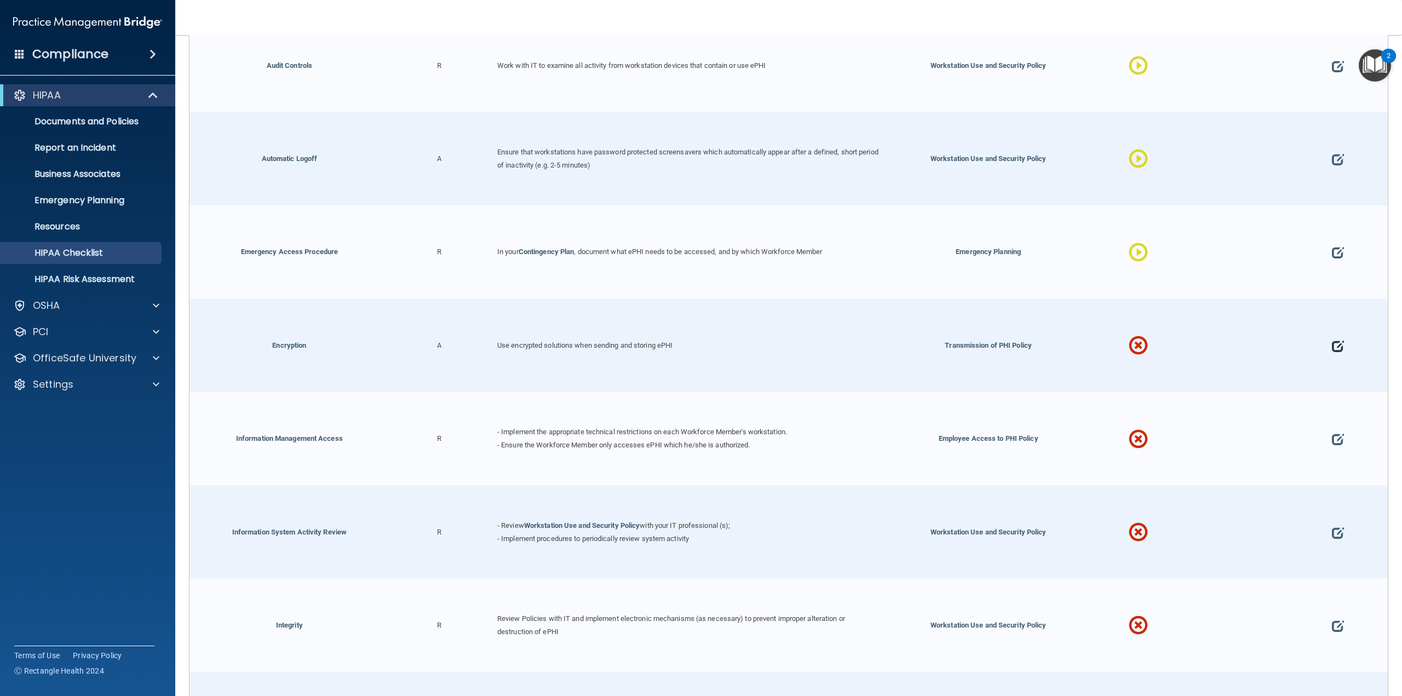
click at [1333, 335] on span at bounding box center [1338, 345] width 12 height 45
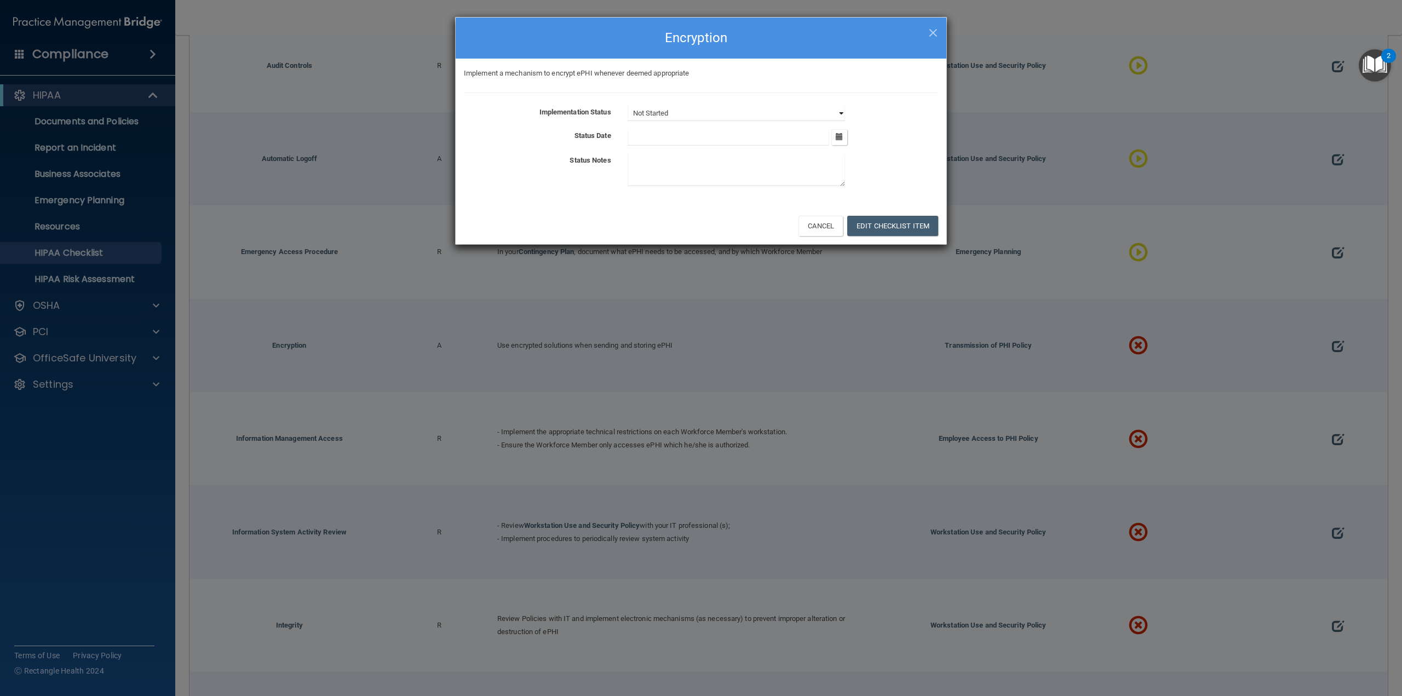
click at [705, 110] on select "Not Started In Progress Completed" at bounding box center [736, 113] width 217 height 15
click at [628, 106] on select "Not Started In Progress Completed" at bounding box center [736, 113] width 217 height 15
click at [877, 228] on button "Edit Checklist Item" at bounding box center [892, 226] width 91 height 20
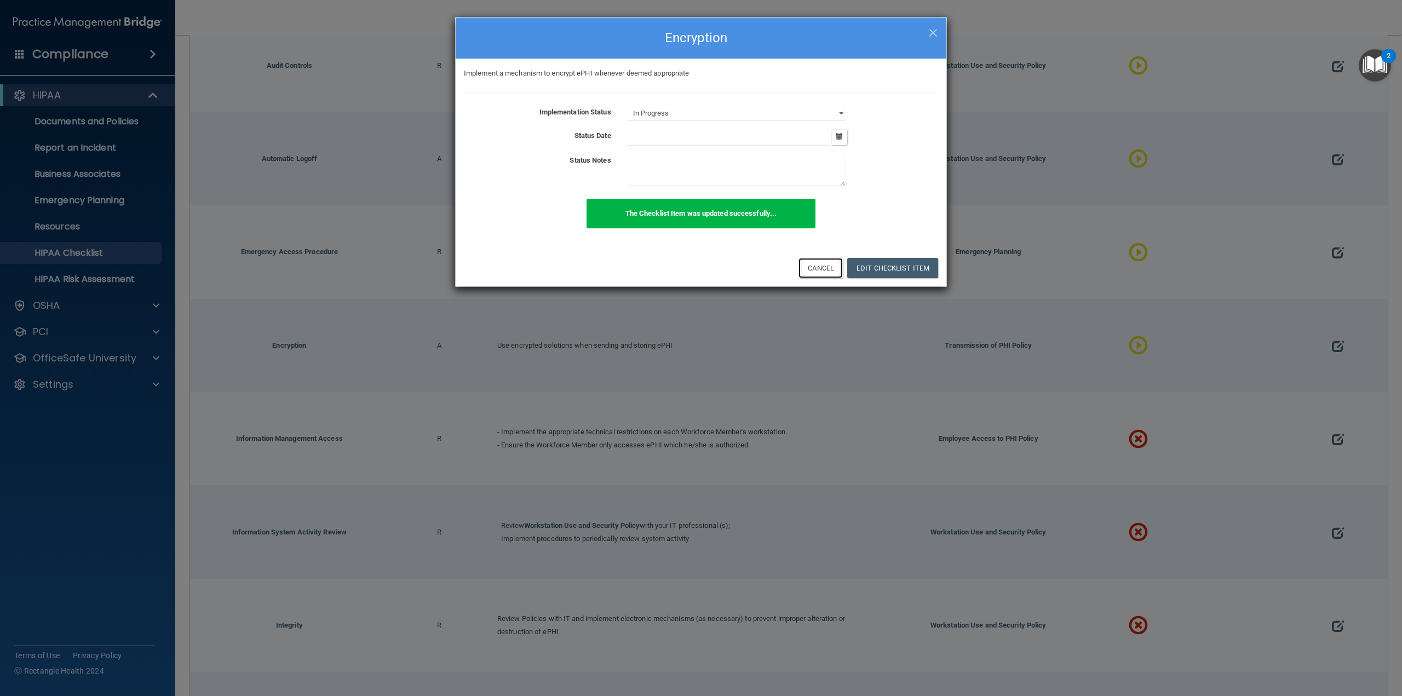
click at [823, 277] on button "Cancel" at bounding box center [821, 268] width 44 height 20
select select "not_started"
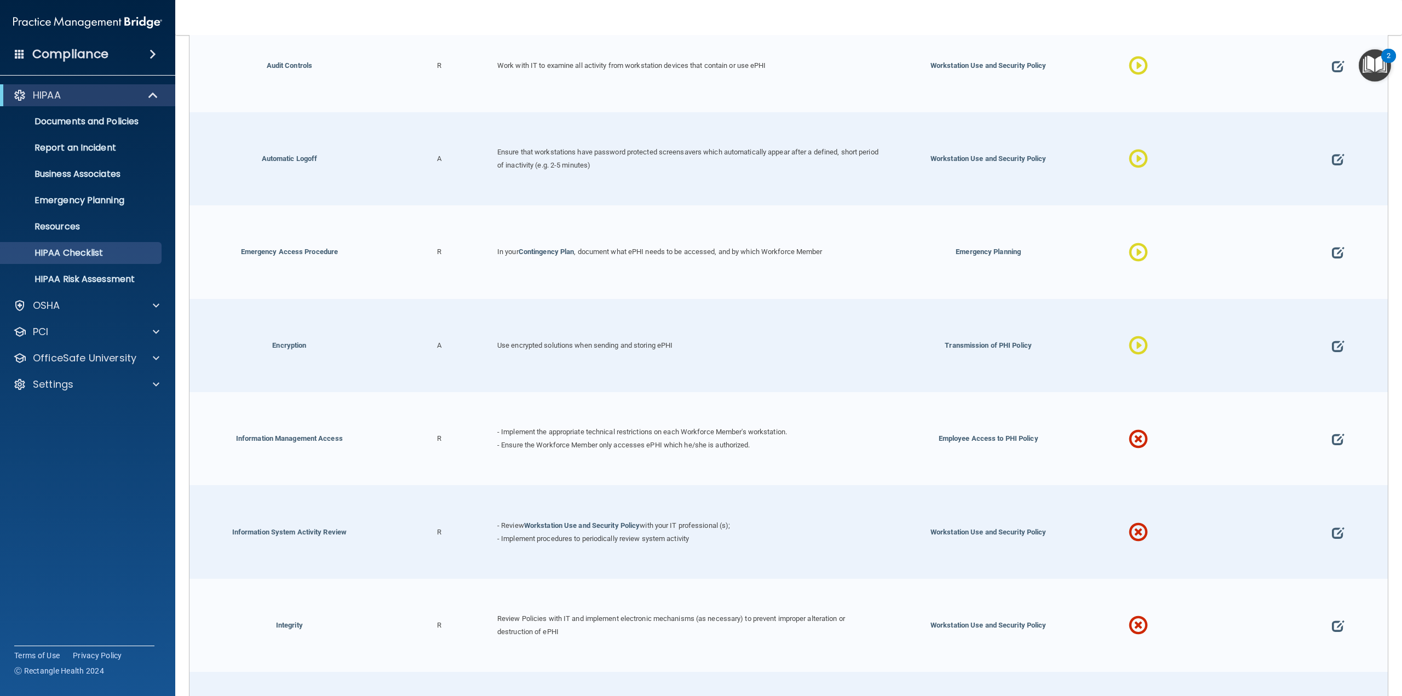
click at [1340, 422] on div at bounding box center [1338, 438] width 100 height 93
click at [1332, 427] on span at bounding box center [1338, 439] width 12 height 45
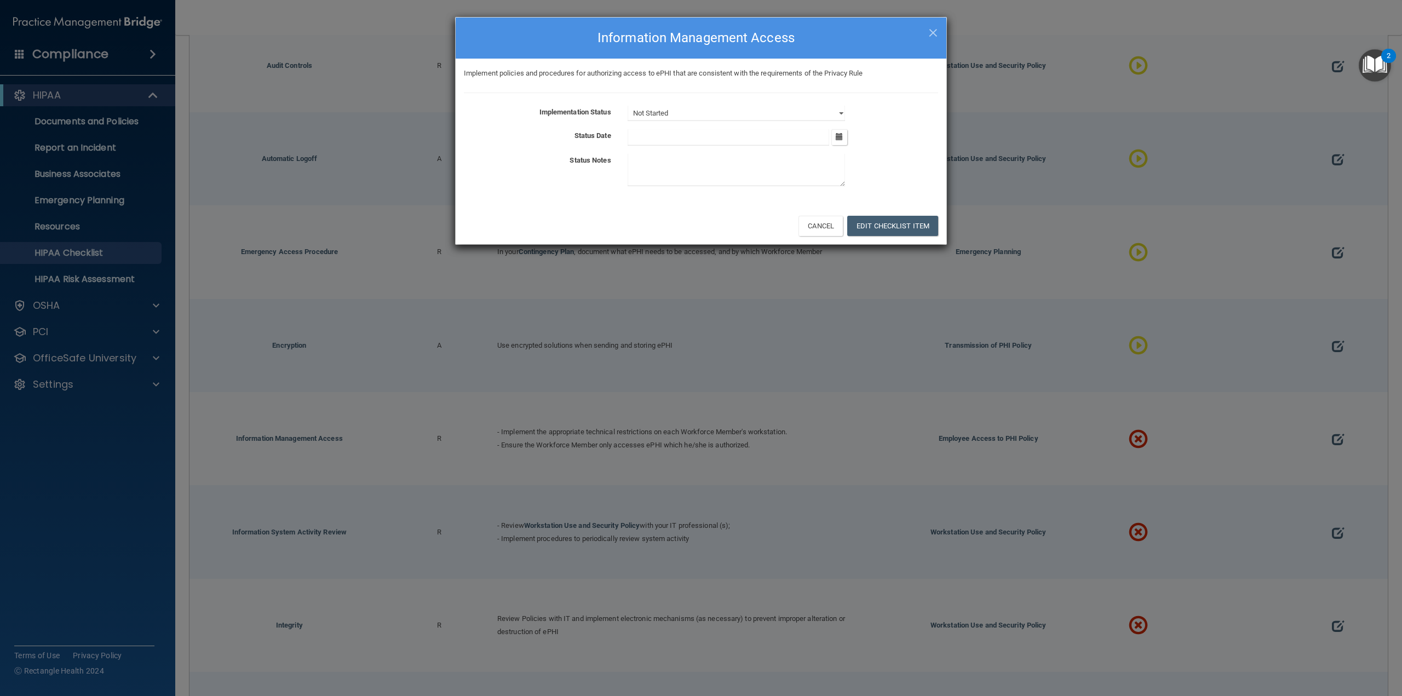
click at [764, 101] on div "Implement policies and procedures for authorizing access to ePHI that are consi…" at bounding box center [701, 133] width 491 height 148
drag, startPoint x: 756, startPoint y: 110, endPoint x: 753, endPoint y: 116, distance: 6.9
click at [756, 110] on select "Not Started In Progress Completed" at bounding box center [736, 113] width 217 height 15
click at [628, 106] on select "Not Started In Progress Completed" at bounding box center [736, 113] width 217 height 15
click at [872, 232] on button "Edit Checklist Item" at bounding box center [892, 226] width 91 height 20
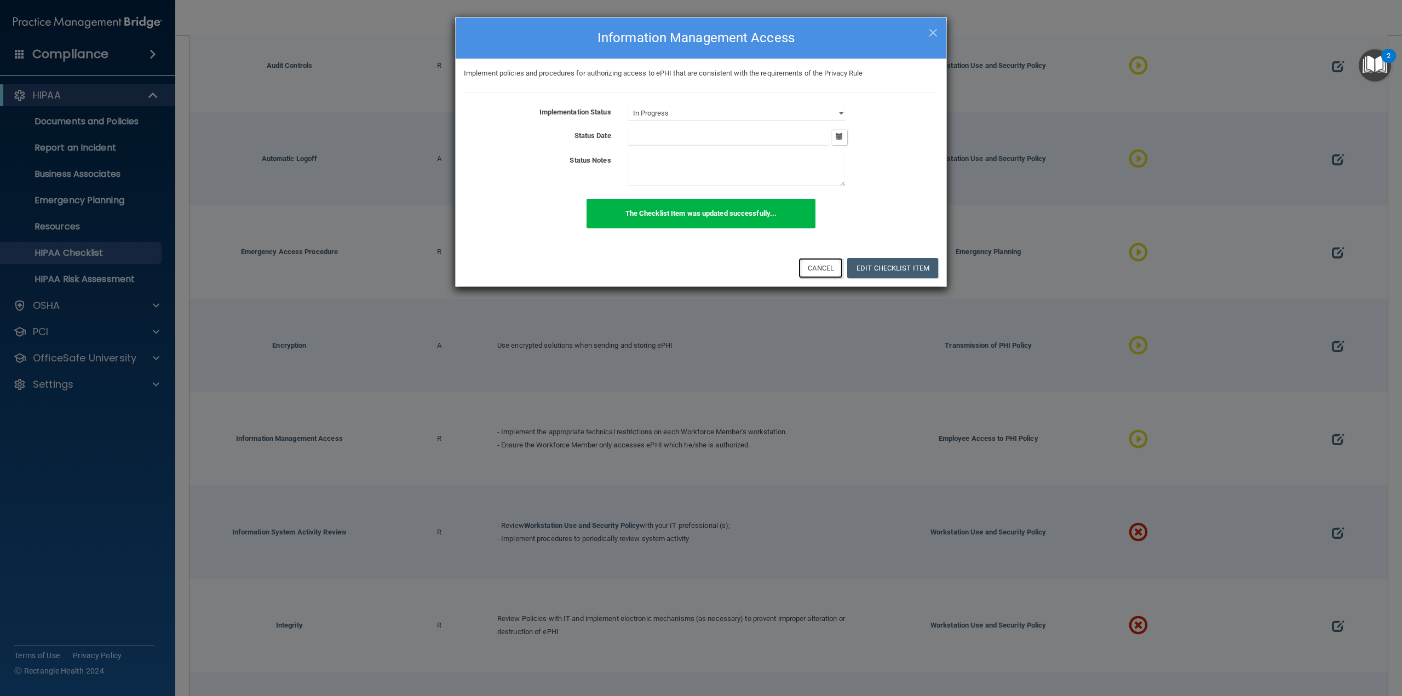
click at [824, 267] on button "Cancel" at bounding box center [821, 268] width 44 height 20
select select "not_started"
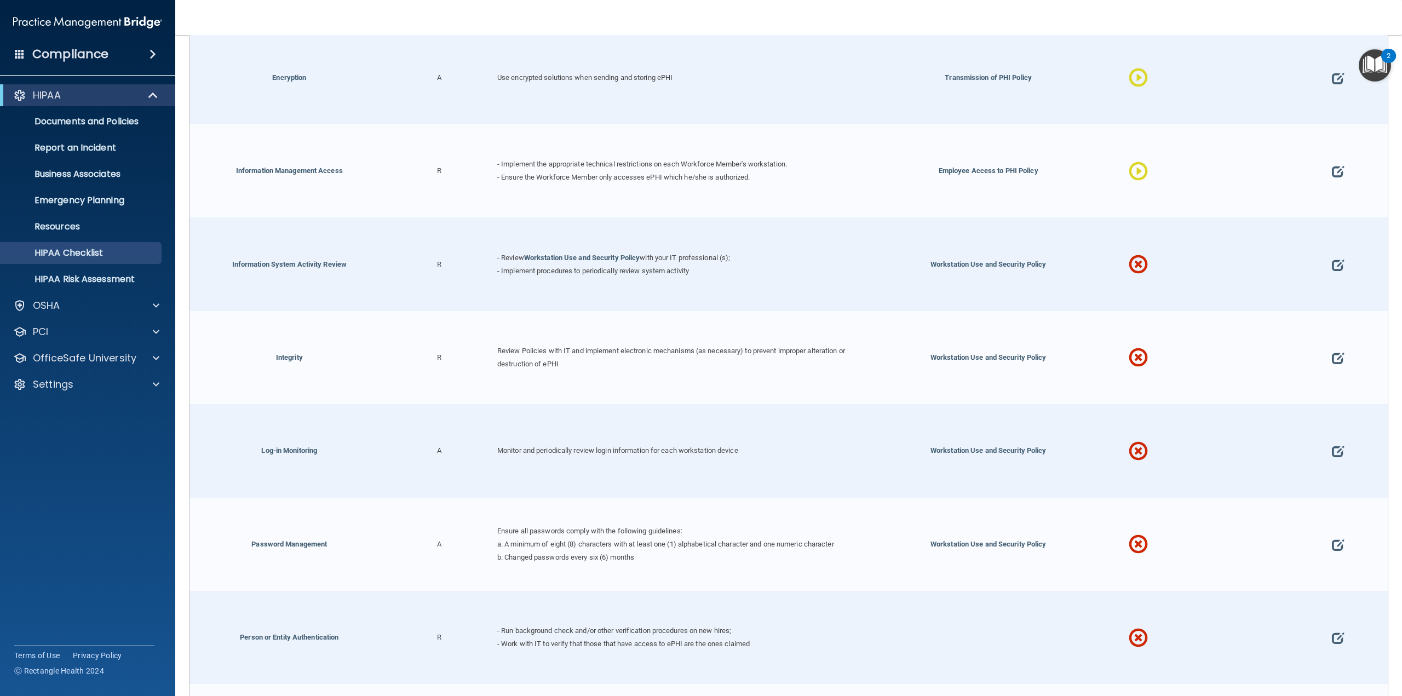
scroll to position [2146, 0]
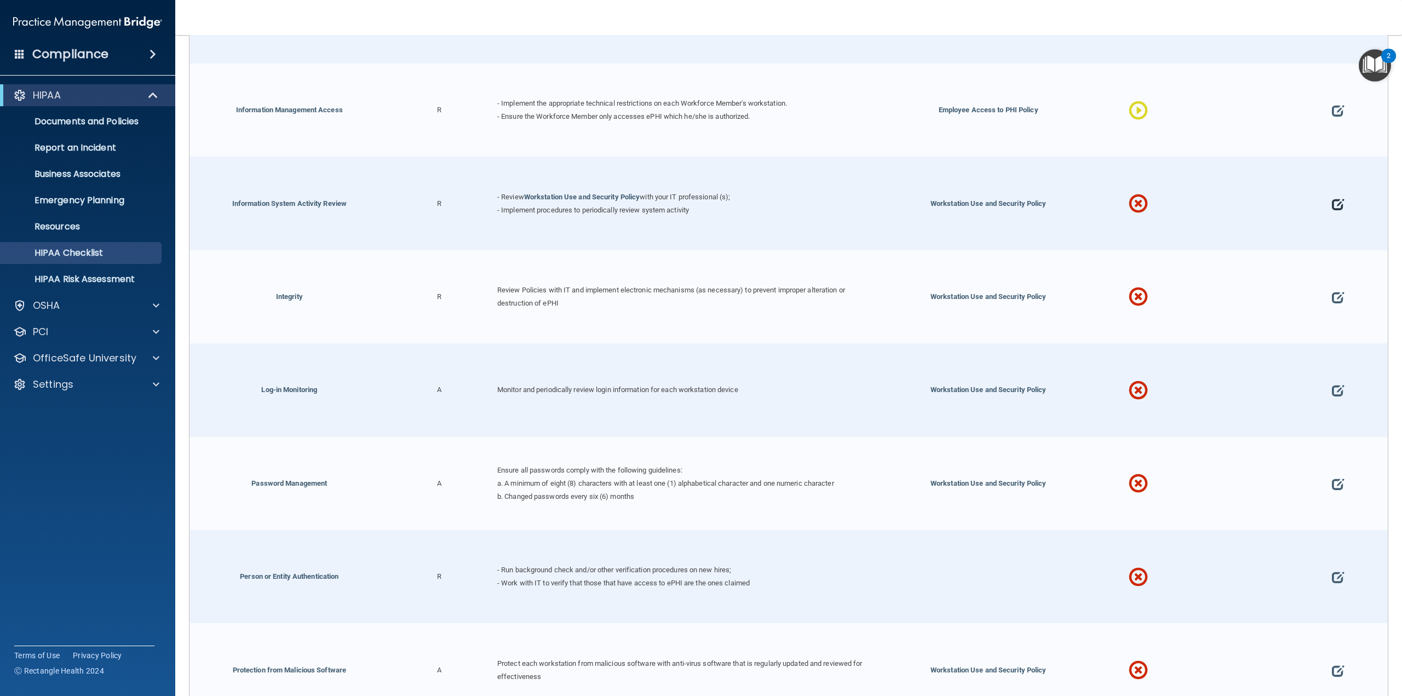
click at [1332, 196] on span at bounding box center [1338, 203] width 12 height 45
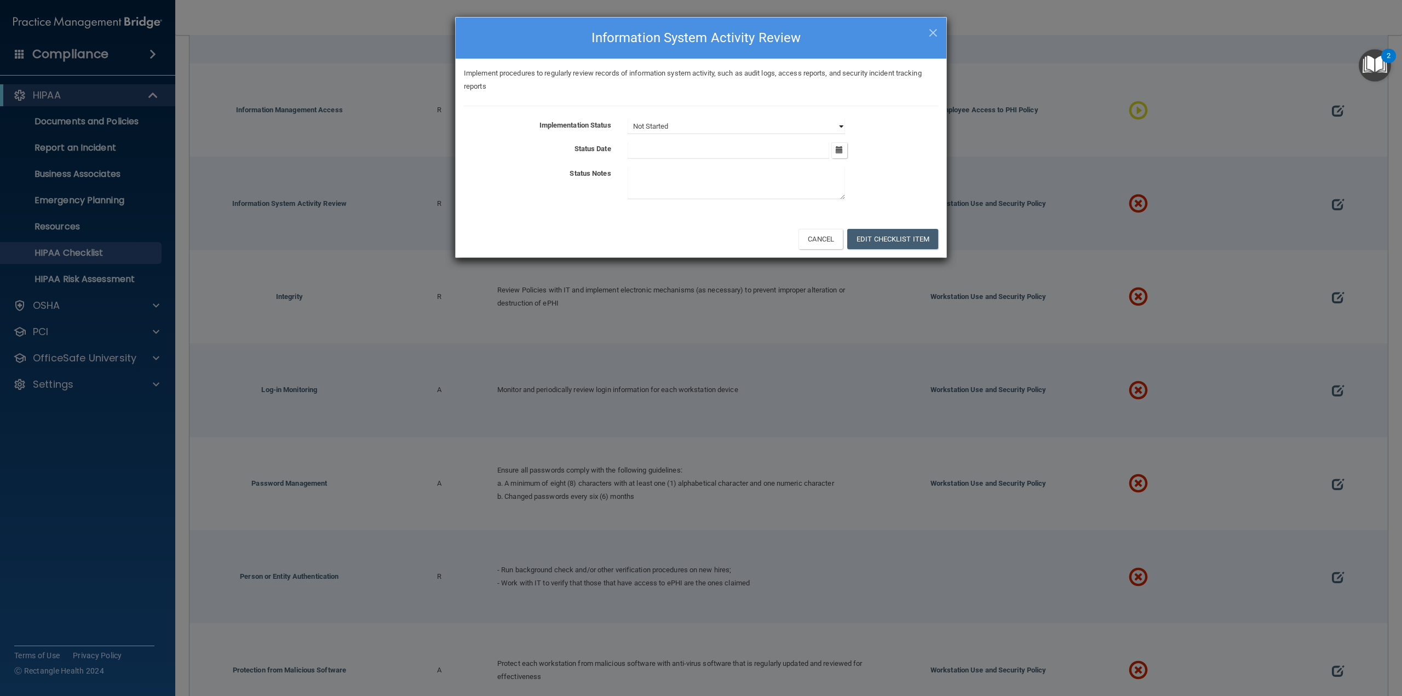
click at [709, 120] on select "Not Started In Progress Completed" at bounding box center [736, 126] width 217 height 15
select select "in_progress"
click at [628, 119] on select "Not Started In Progress Completed" at bounding box center [736, 126] width 217 height 15
click at [873, 242] on button "Edit Checklist Item" at bounding box center [892, 239] width 91 height 20
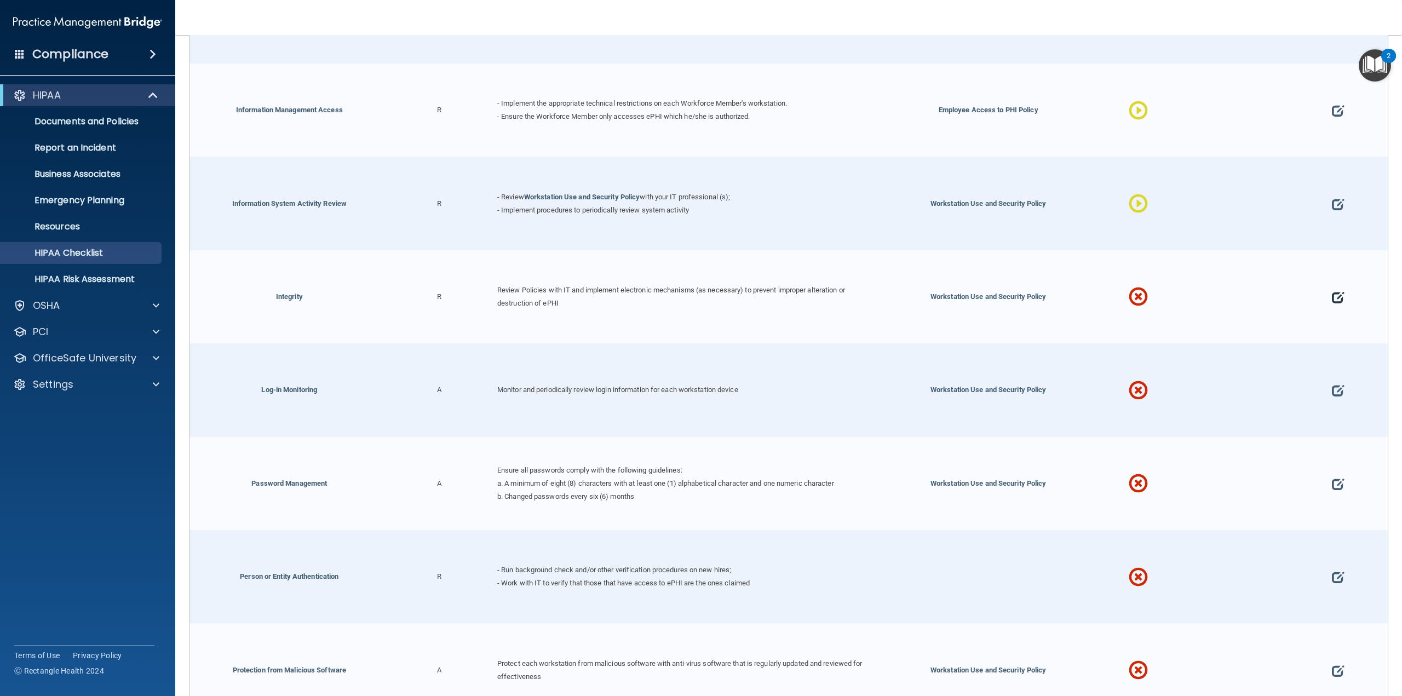
click at [1334, 288] on span at bounding box center [1338, 296] width 12 height 45
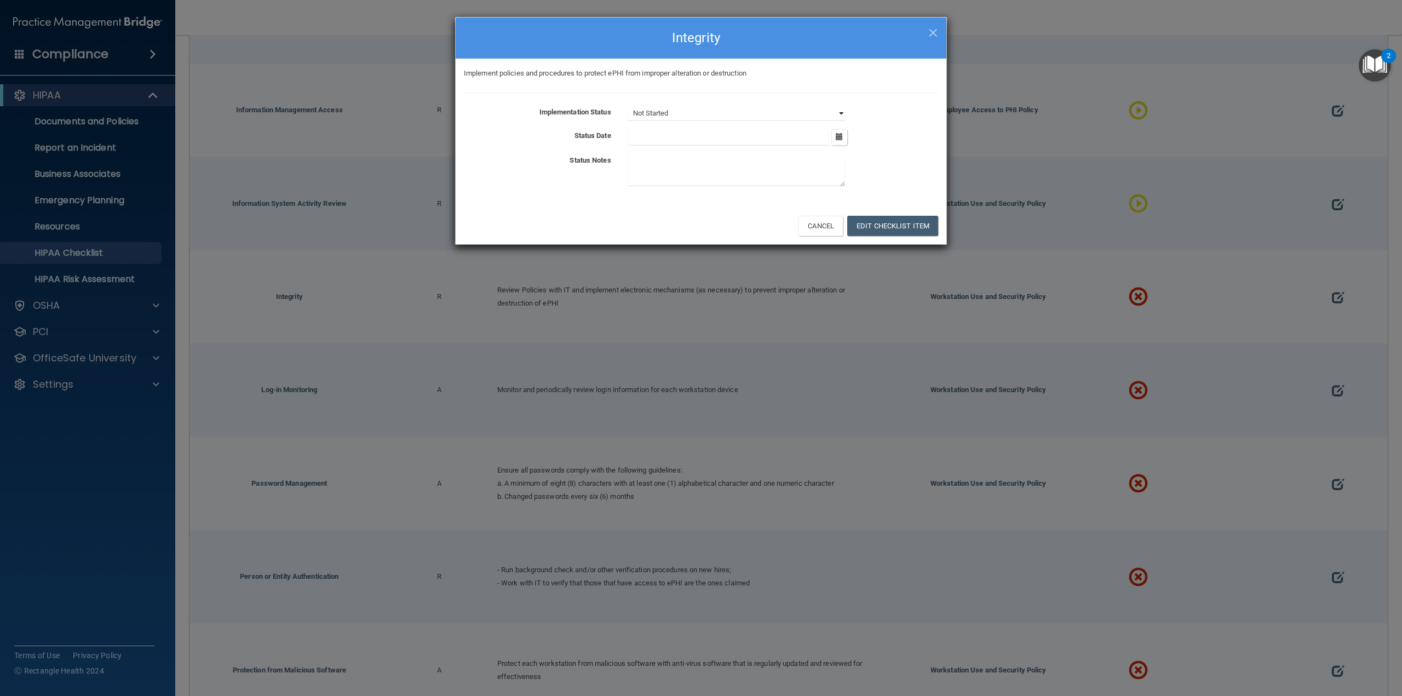
click at [676, 110] on select "Not Started In Progress Completed" at bounding box center [736, 113] width 217 height 15
click at [628, 106] on select "Not Started In Progress Completed" at bounding box center [736, 113] width 217 height 15
click at [883, 231] on button "Edit Checklist Item" at bounding box center [892, 226] width 91 height 20
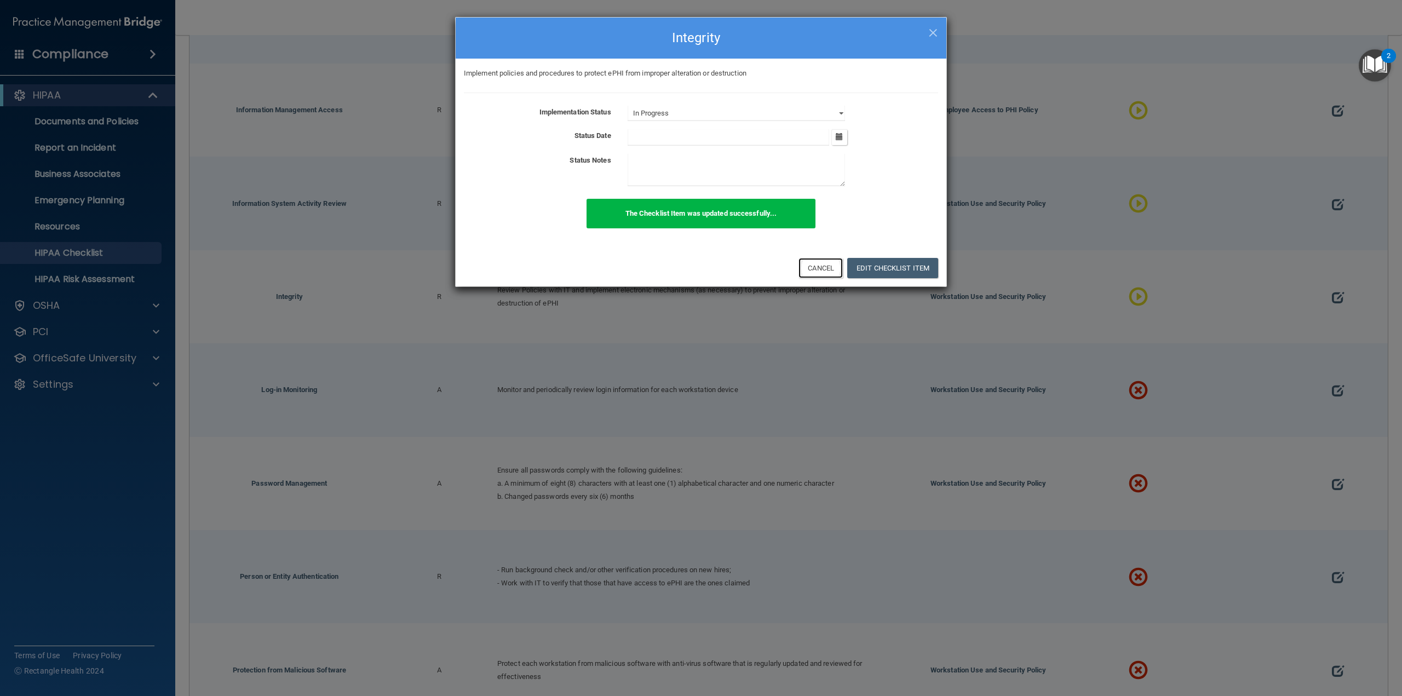
click at [824, 272] on button "Cancel" at bounding box center [821, 268] width 44 height 20
select select "not_started"
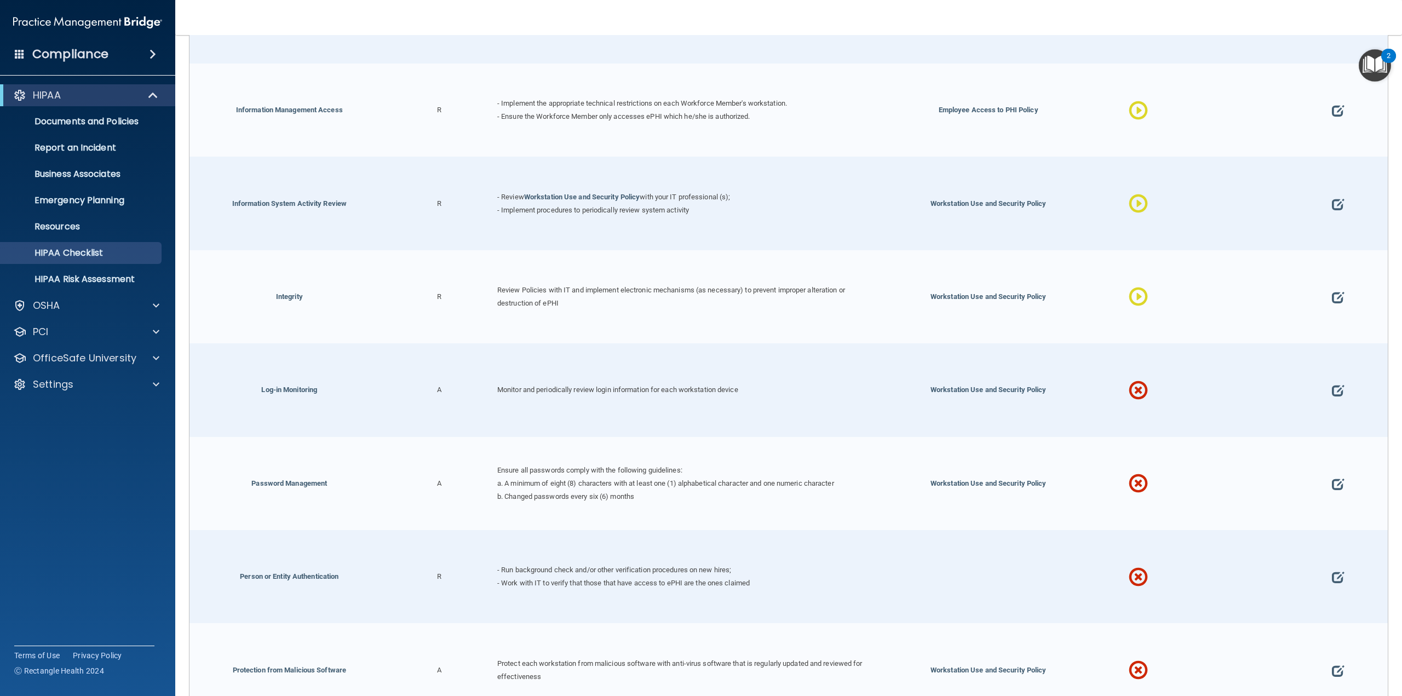
click at [1323, 375] on div at bounding box center [1338, 389] width 100 height 93
click at [1332, 380] on span at bounding box center [1338, 390] width 12 height 45
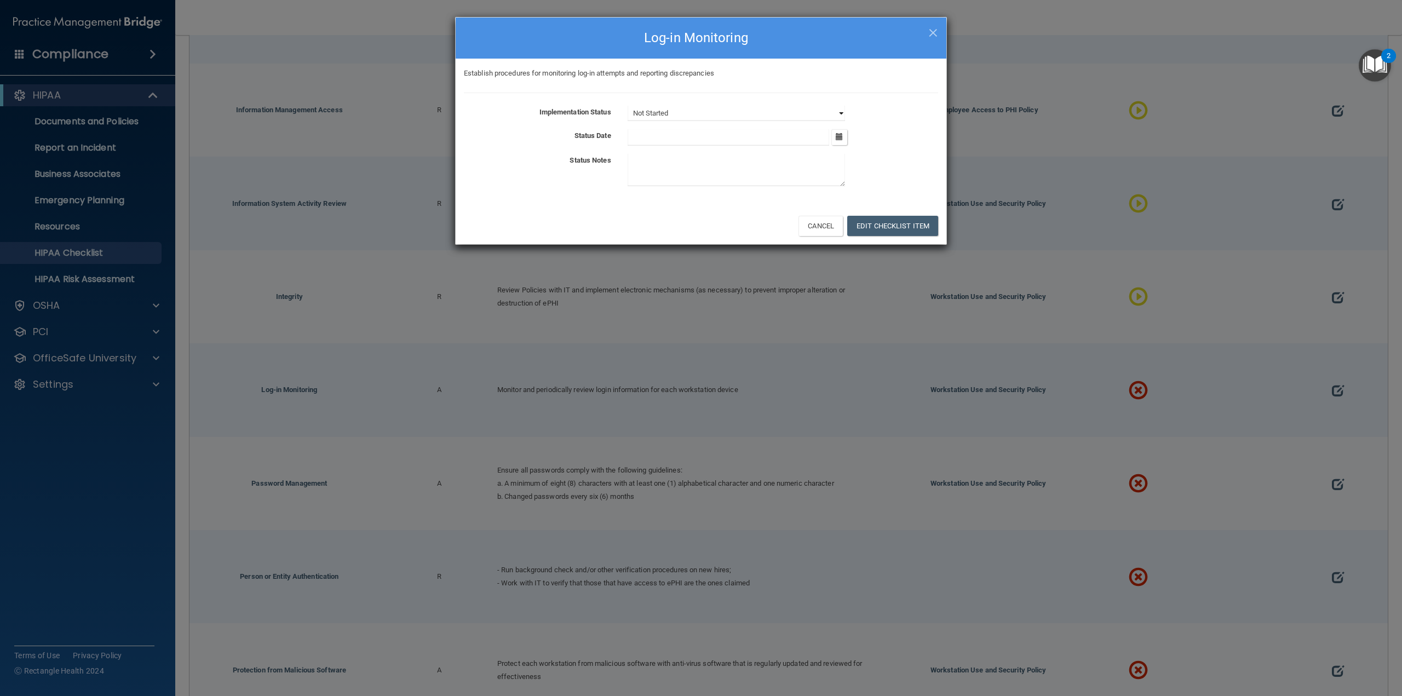
click at [717, 117] on select "Not Started In Progress Completed" at bounding box center [736, 113] width 217 height 15
select select "in_progress"
click at [628, 106] on select "Not Started In Progress Completed" at bounding box center [736, 113] width 217 height 15
click at [881, 224] on button "Edit Checklist Item" at bounding box center [892, 226] width 91 height 20
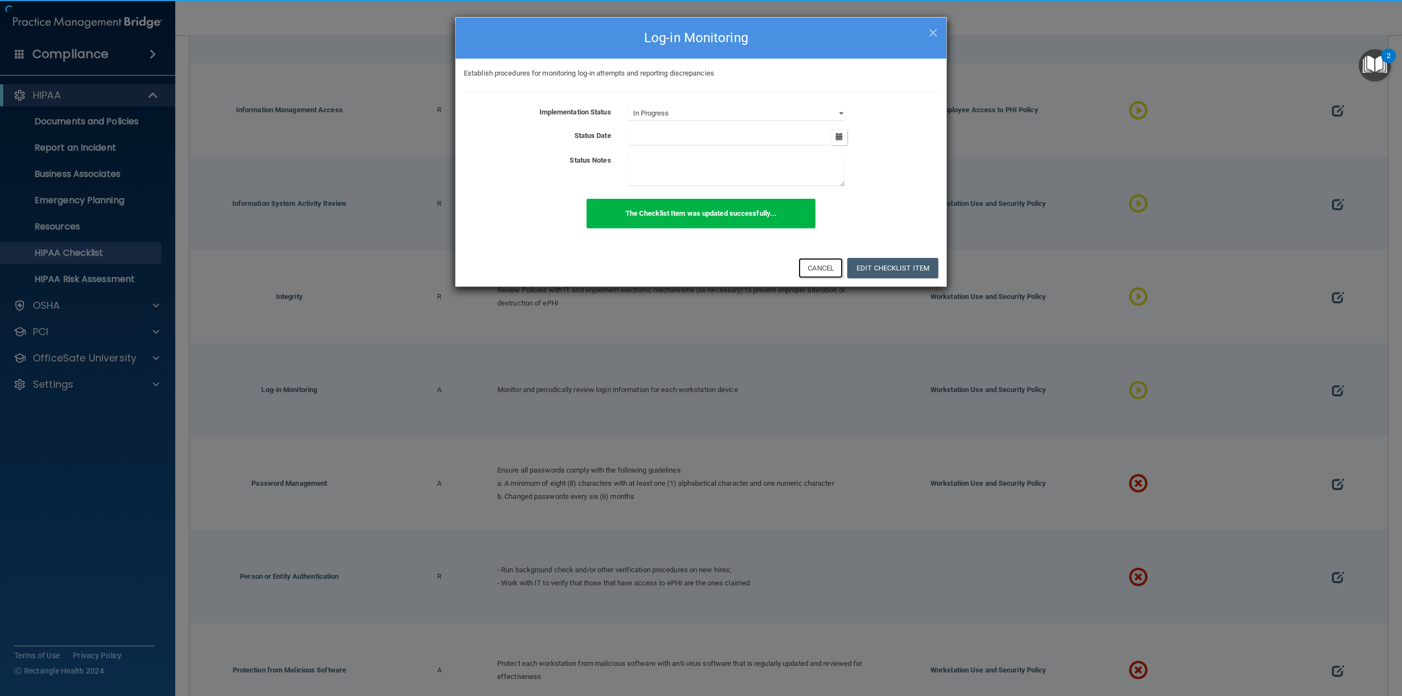
click at [822, 267] on button "Cancel" at bounding box center [821, 268] width 44 height 20
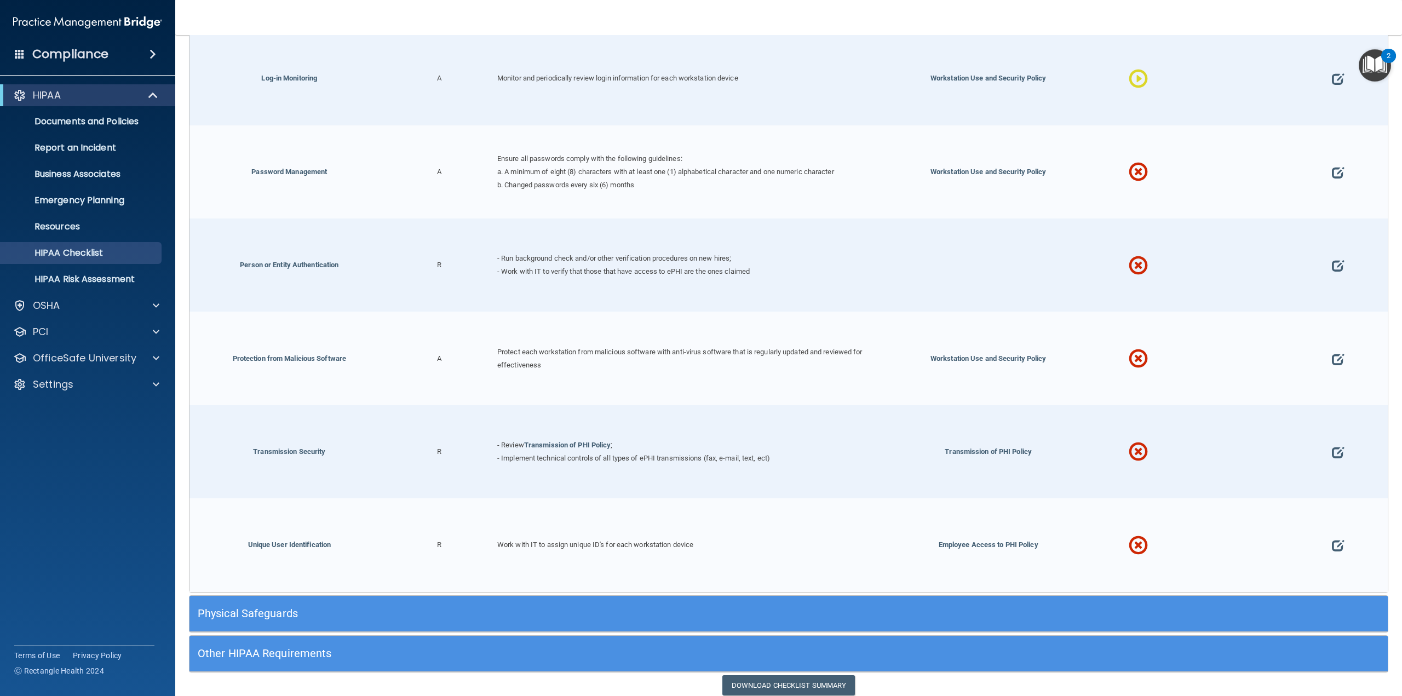
scroll to position [2475, 0]
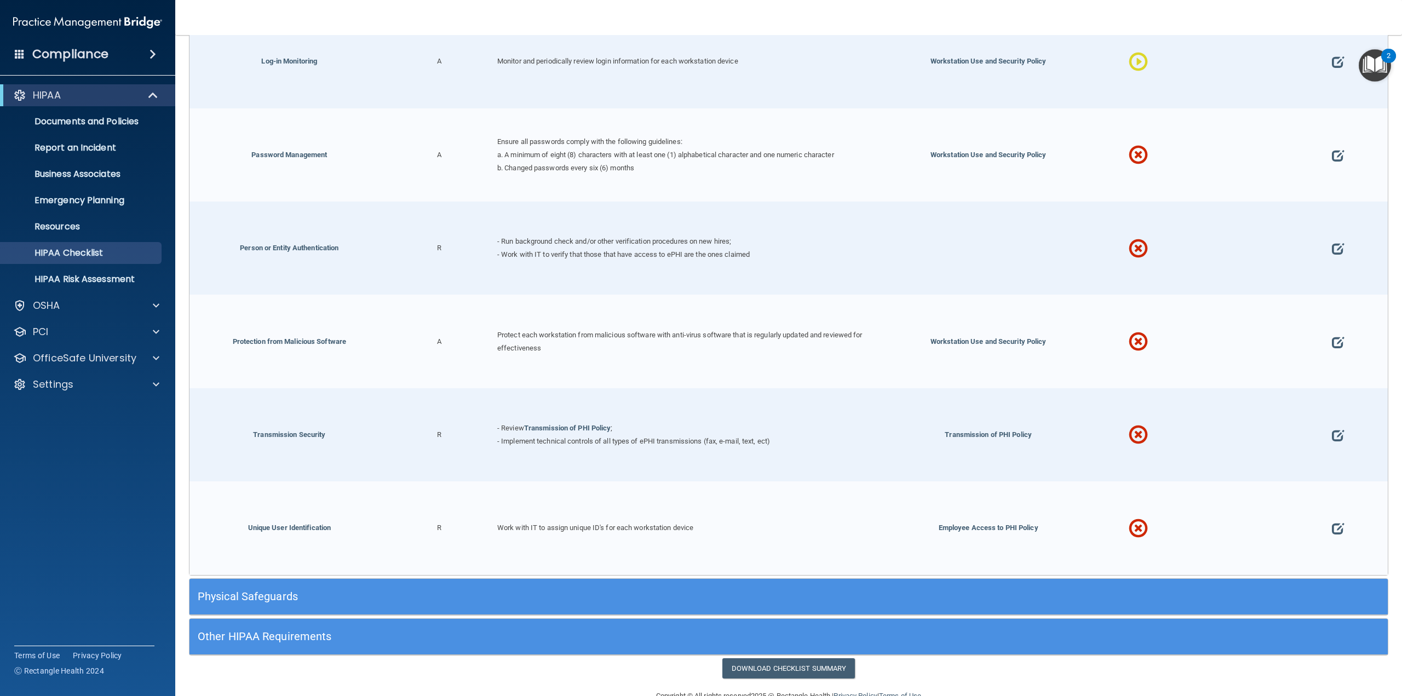
click at [1339, 130] on div at bounding box center [1338, 154] width 100 height 93
click at [1334, 141] on span at bounding box center [1338, 155] width 12 height 45
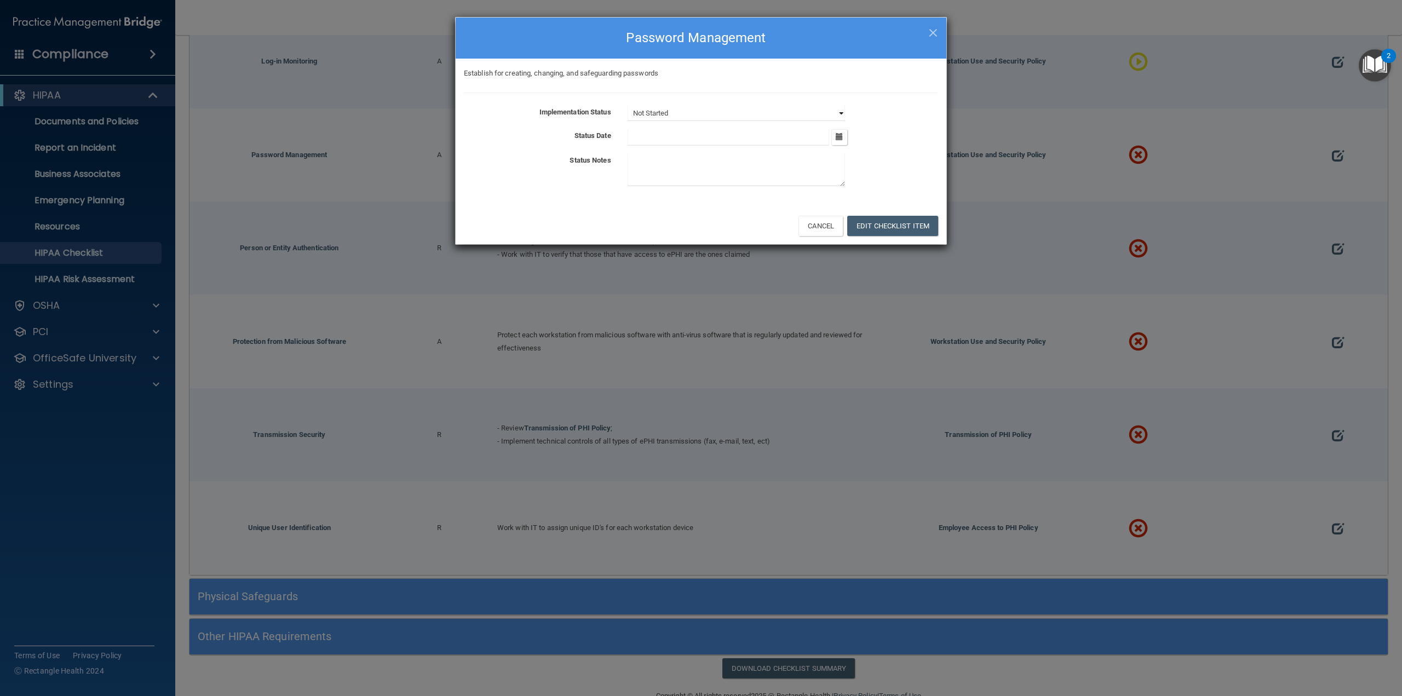
drag, startPoint x: 680, startPoint y: 111, endPoint x: 679, endPoint y: 117, distance: 5.5
click at [680, 111] on select "Not Started In Progress Completed" at bounding box center [736, 113] width 217 height 15
click at [628, 106] on select "Not Started In Progress Completed" at bounding box center [736, 113] width 217 height 15
click at [881, 225] on button "Edit Checklist Item" at bounding box center [892, 226] width 91 height 20
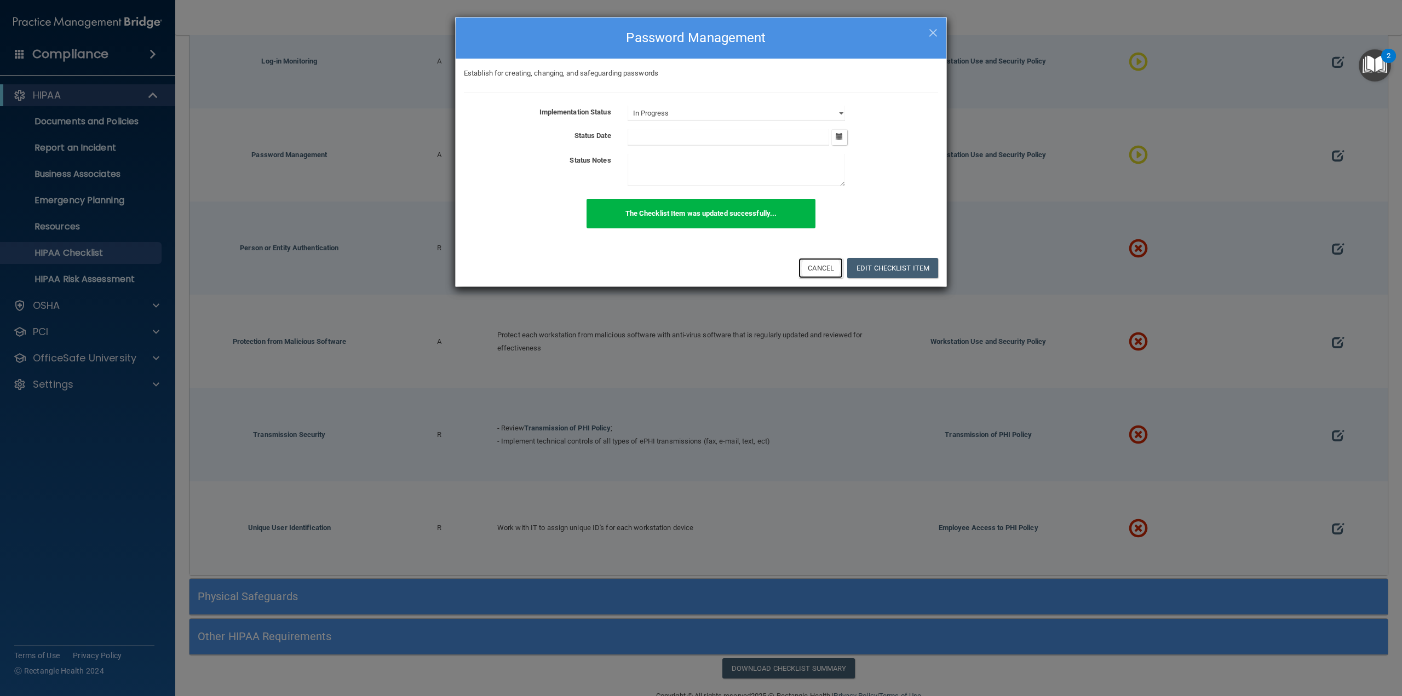
click at [818, 266] on button "Cancel" at bounding box center [821, 268] width 44 height 20
select select "not_started"
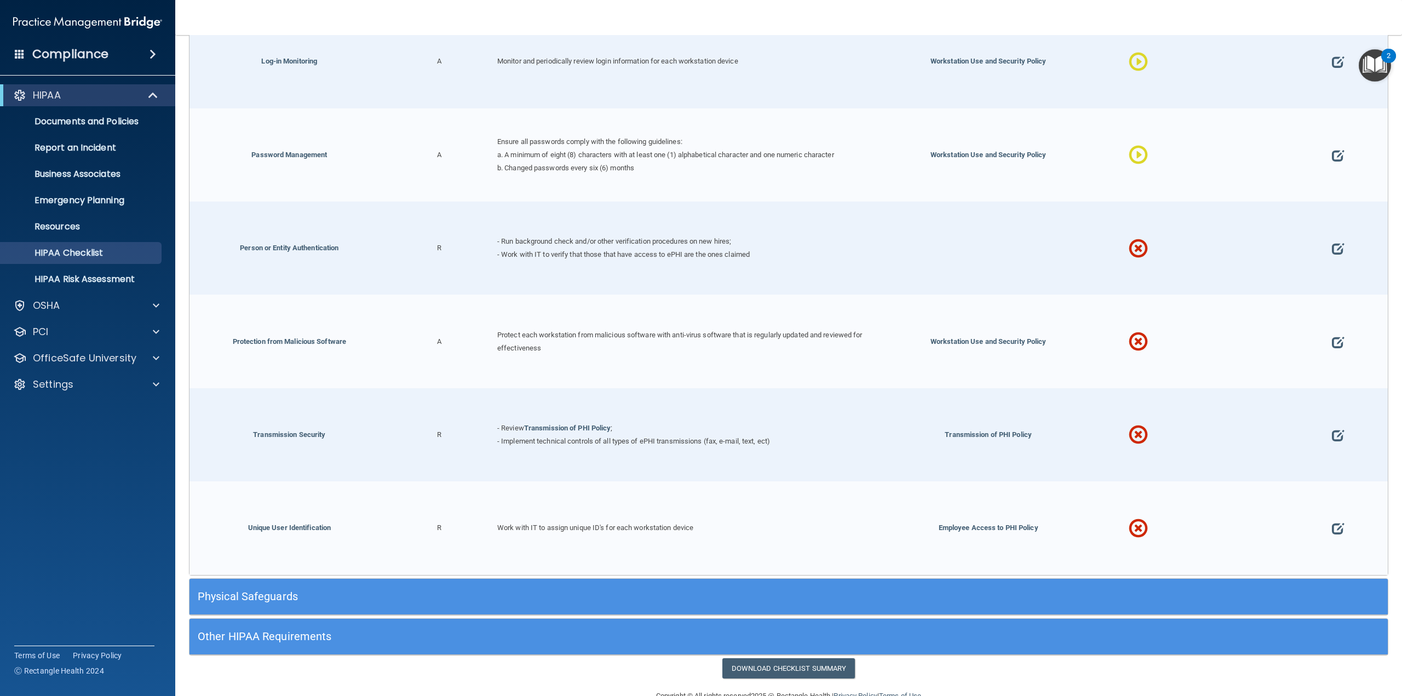
click at [1339, 227] on div at bounding box center [1338, 248] width 100 height 93
click at [1333, 233] on span at bounding box center [1338, 248] width 12 height 45
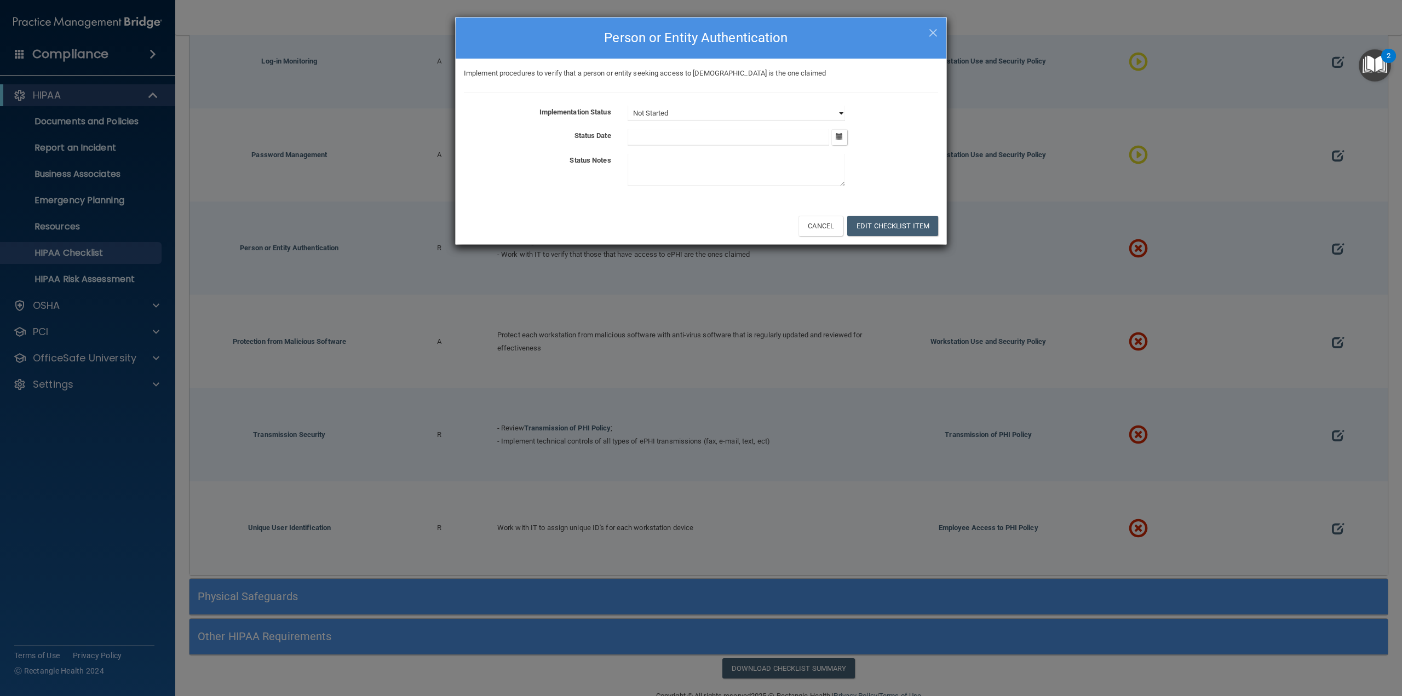
click at [669, 114] on select "Not Started In Progress Completed" at bounding box center [736, 113] width 217 height 15
select select "in_progress"
click at [628, 106] on select "Not Started In Progress Completed" at bounding box center [736, 113] width 217 height 15
click at [882, 223] on button "Edit Checklist Item" at bounding box center [892, 226] width 91 height 20
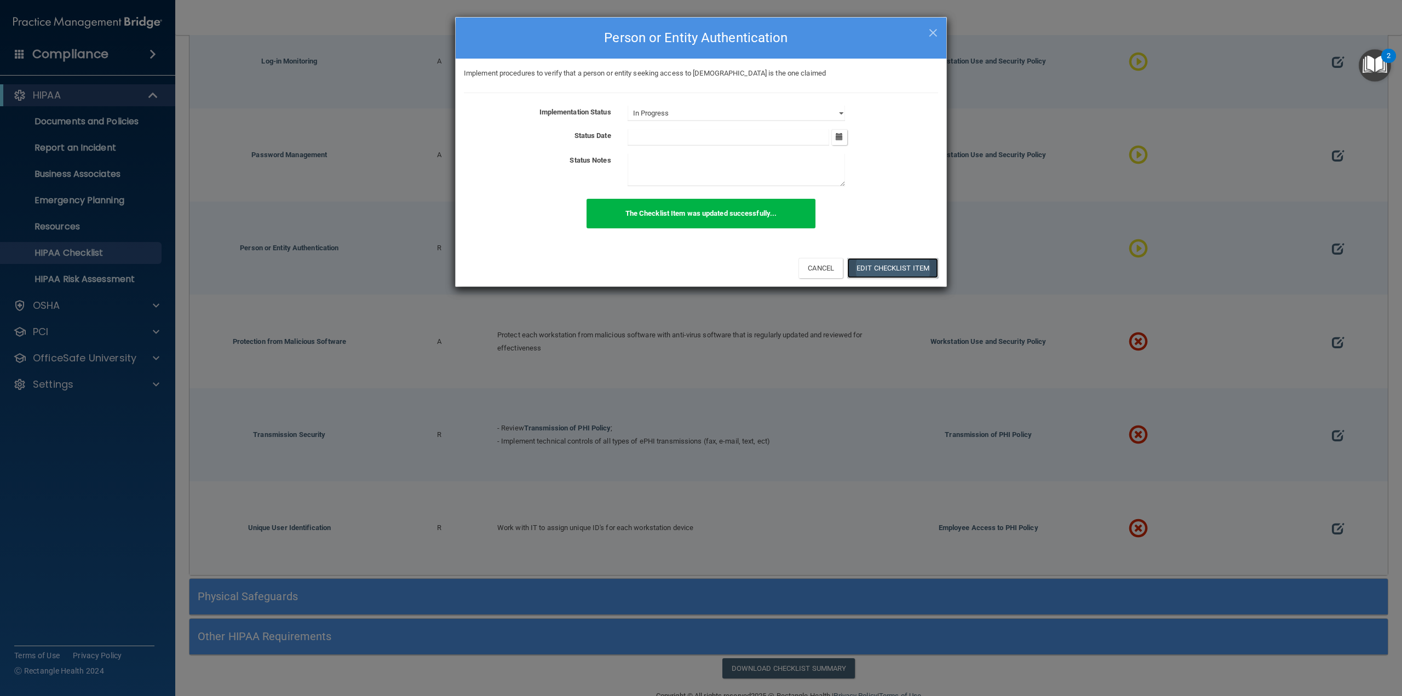
click at [862, 259] on button "Edit Checklist Item" at bounding box center [892, 268] width 91 height 20
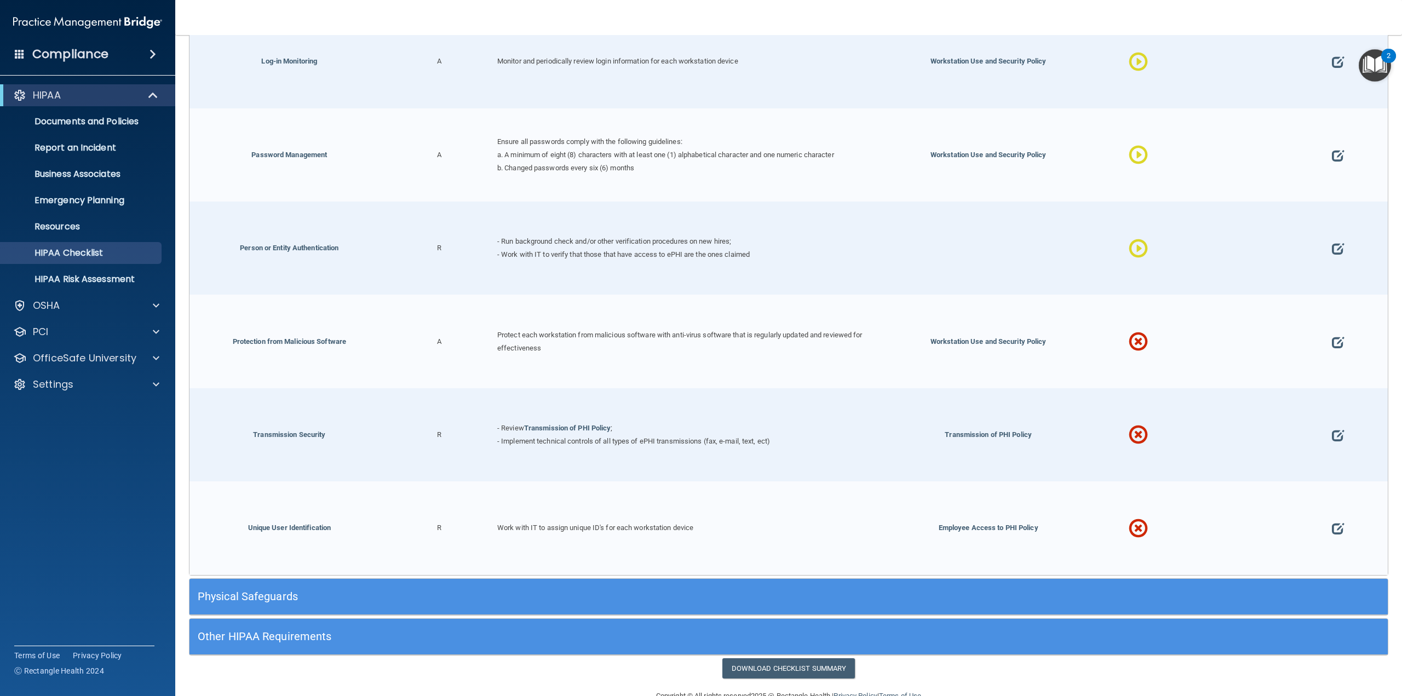
click at [1323, 331] on div at bounding box center [1338, 341] width 100 height 93
click at [1332, 327] on span at bounding box center [1338, 341] width 12 height 45
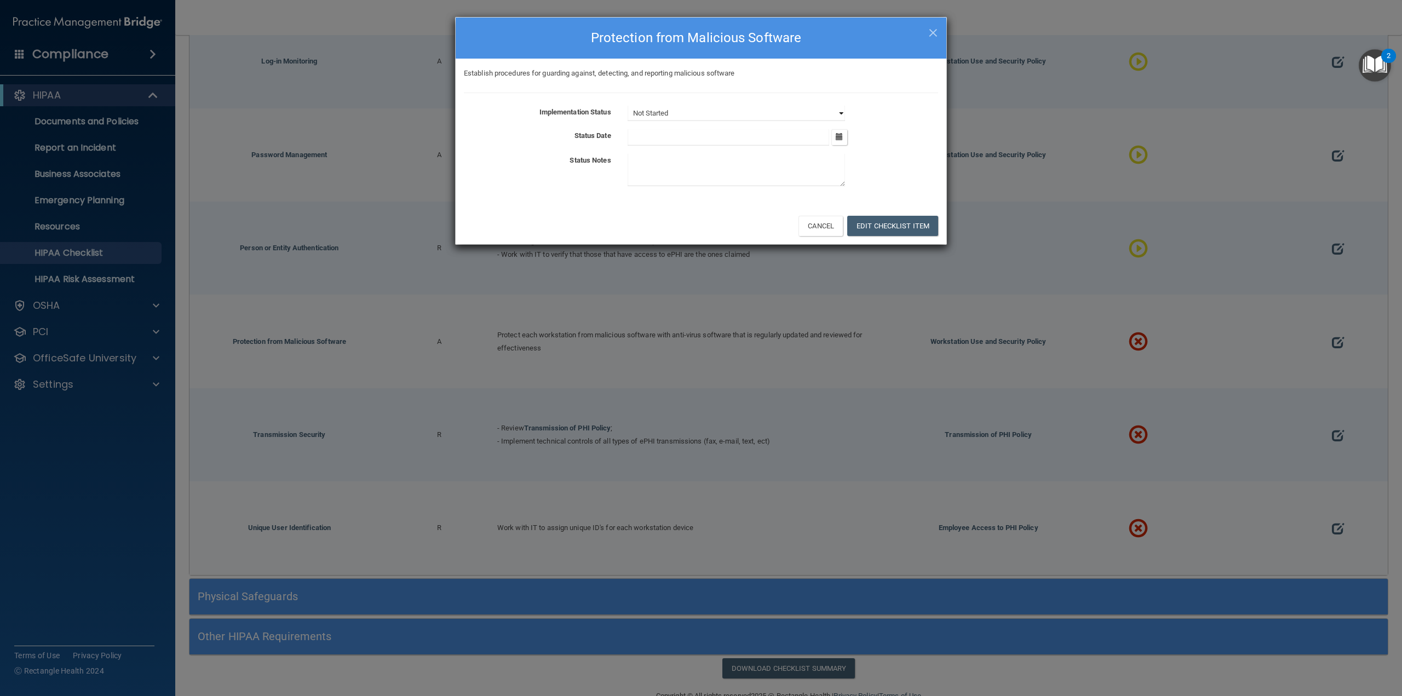
click at [728, 118] on select "Not Started In Progress Completed" at bounding box center [736, 113] width 217 height 15
click at [628, 106] on select "Not Started In Progress Completed" at bounding box center [736, 113] width 217 height 15
click at [875, 231] on button "Edit Checklist Item" at bounding box center [892, 226] width 91 height 20
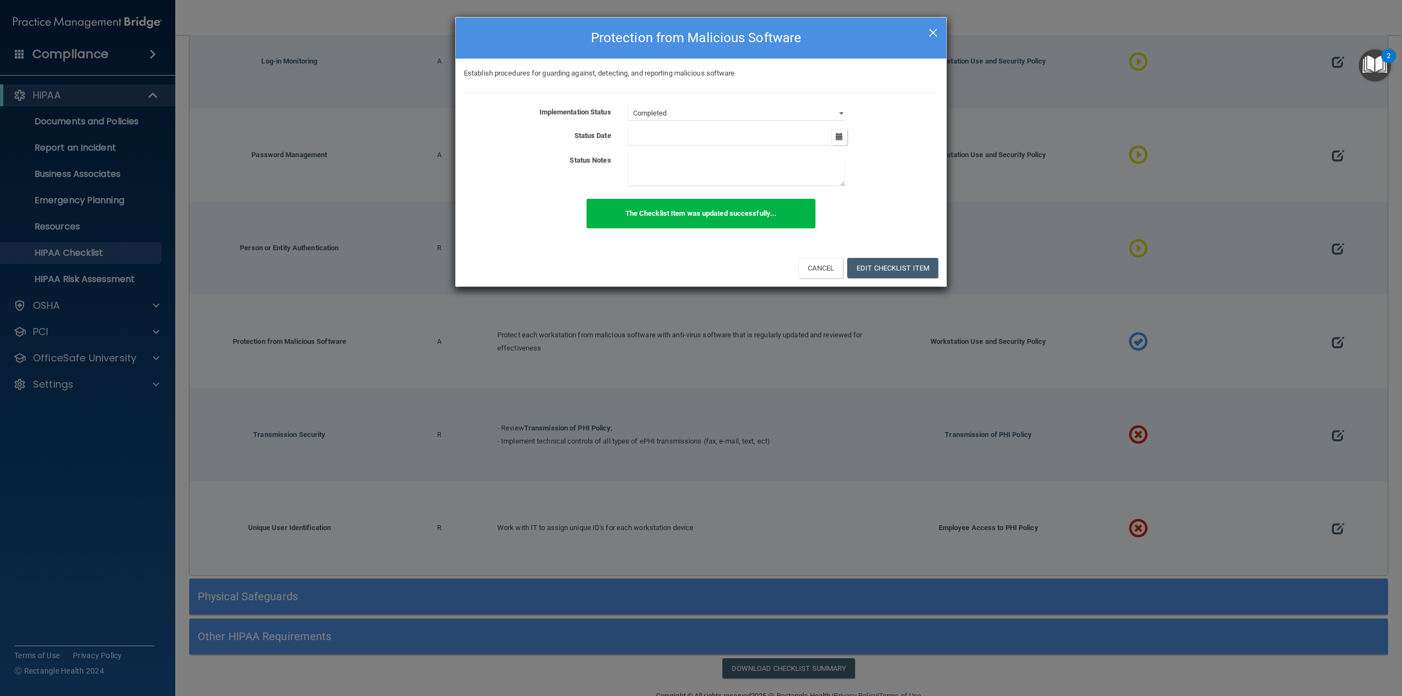
click at [933, 31] on span "×" at bounding box center [933, 31] width 10 height 22
select select "not_started"
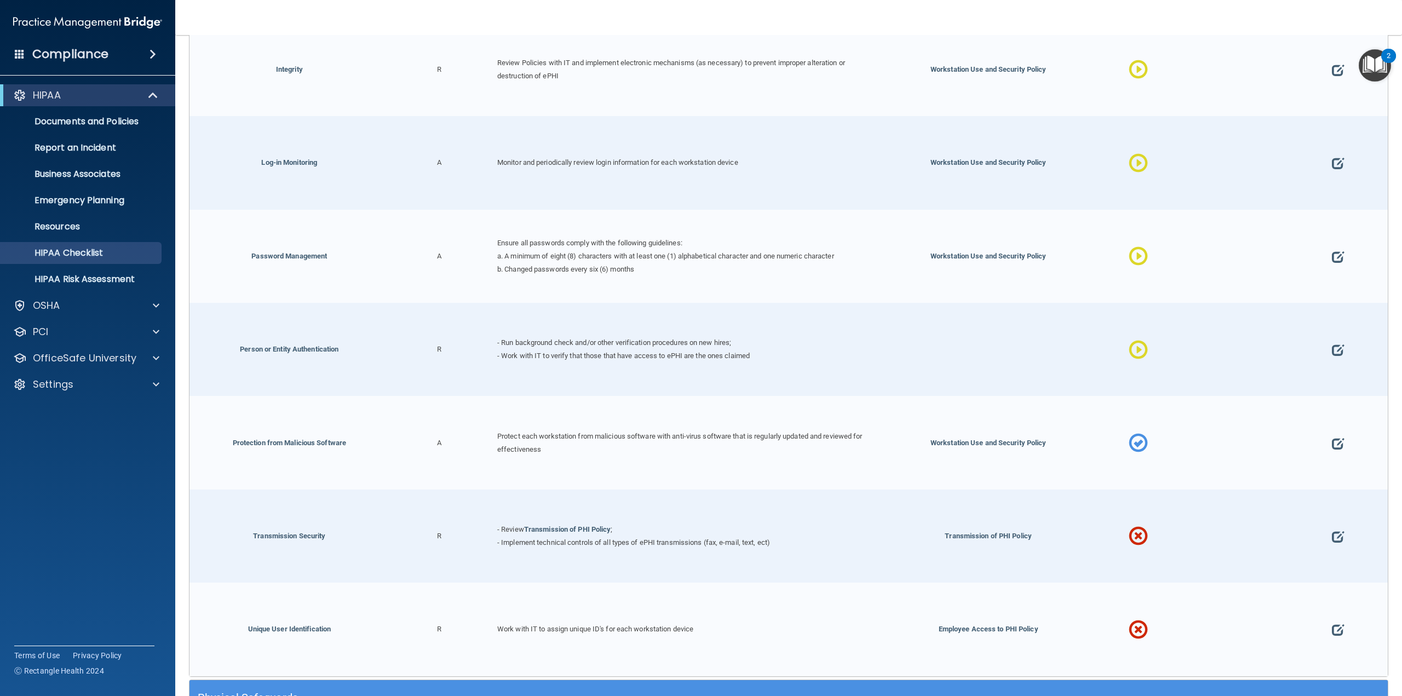
scroll to position [2373, 0]
click at [1334, 429] on span at bounding box center [1338, 444] width 12 height 45
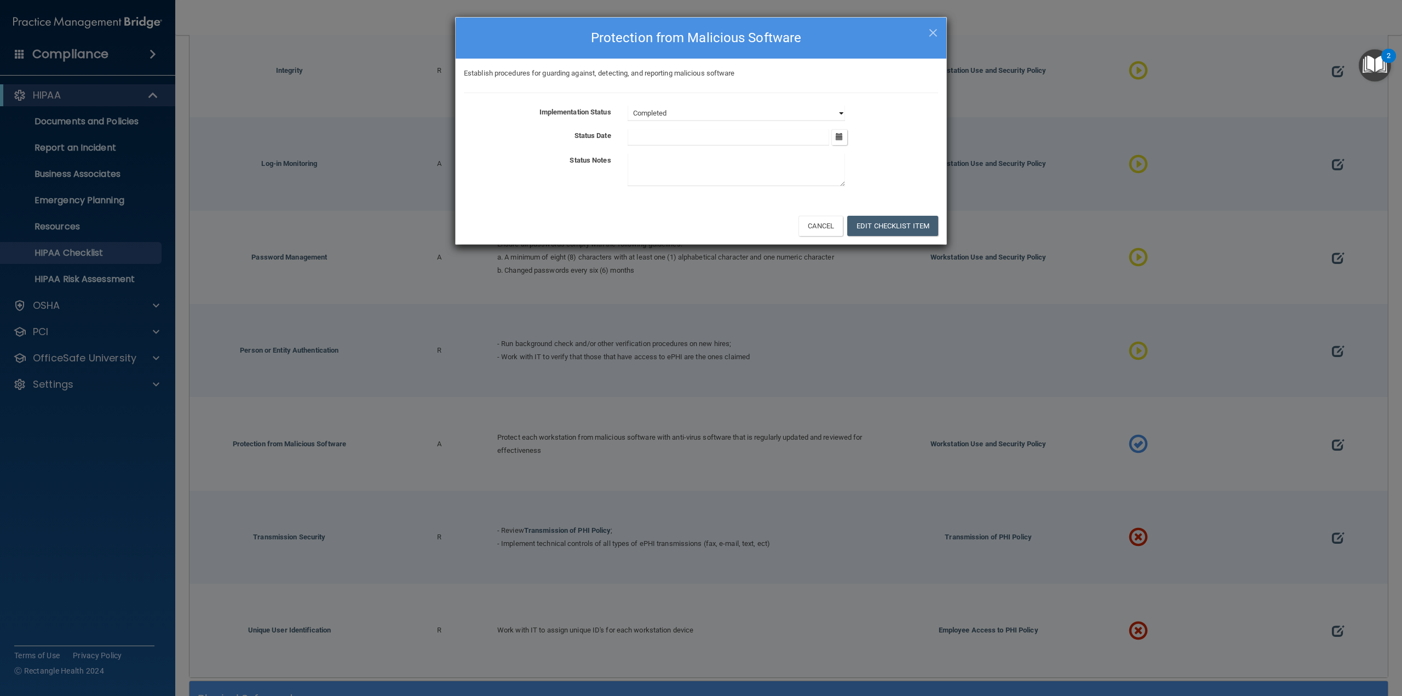
click at [685, 110] on select "Not Started In Progress Completed" at bounding box center [736, 113] width 217 height 15
click at [628, 106] on select "Not Started In Progress Completed" at bounding box center [736, 113] width 217 height 15
click at [884, 230] on button "Edit Checklist Item" at bounding box center [892, 226] width 91 height 20
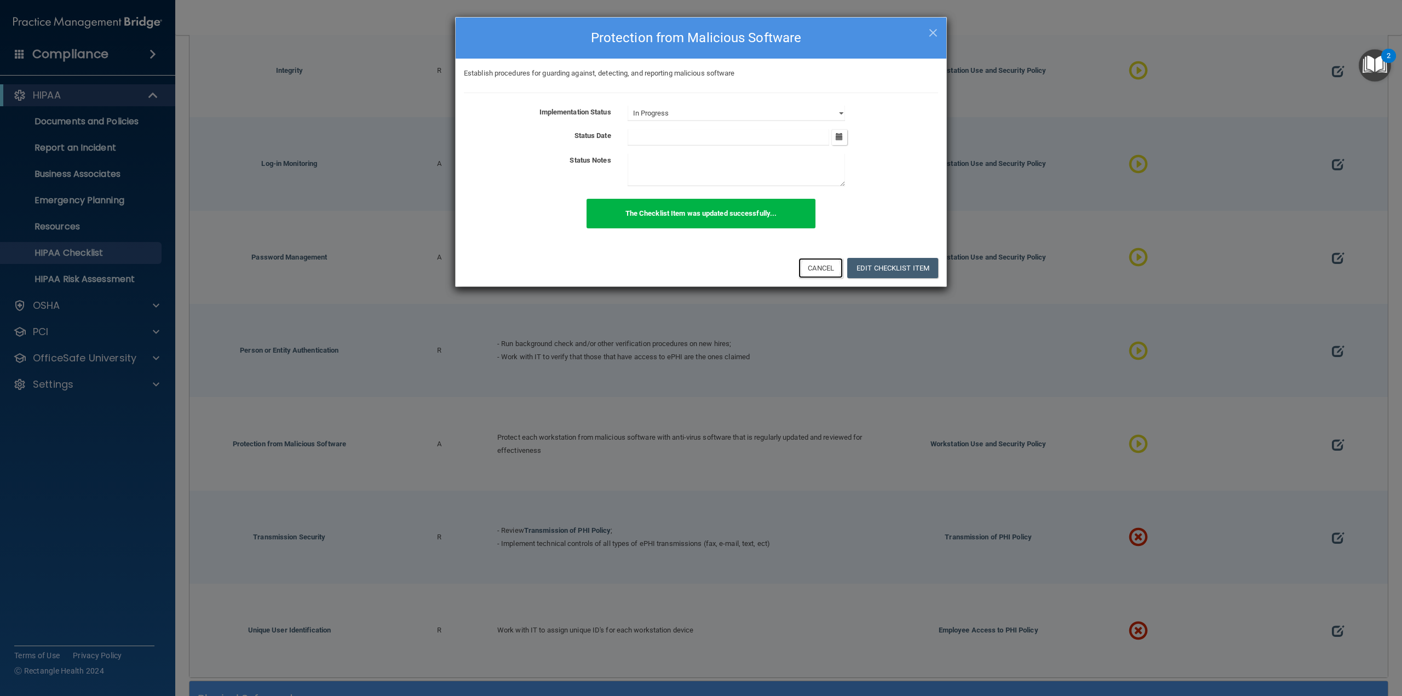
click at [813, 266] on button "Cancel" at bounding box center [821, 268] width 44 height 20
select select "completed"
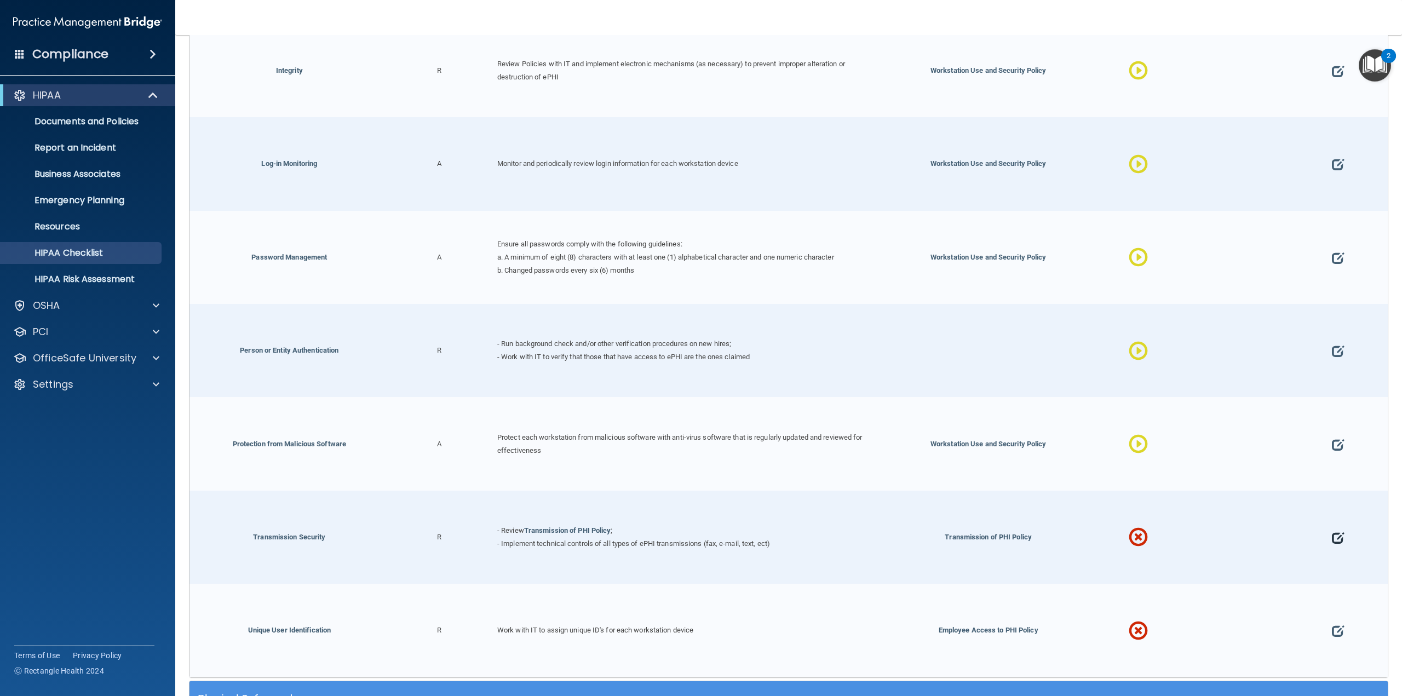
click at [1332, 526] on span at bounding box center [1338, 537] width 12 height 45
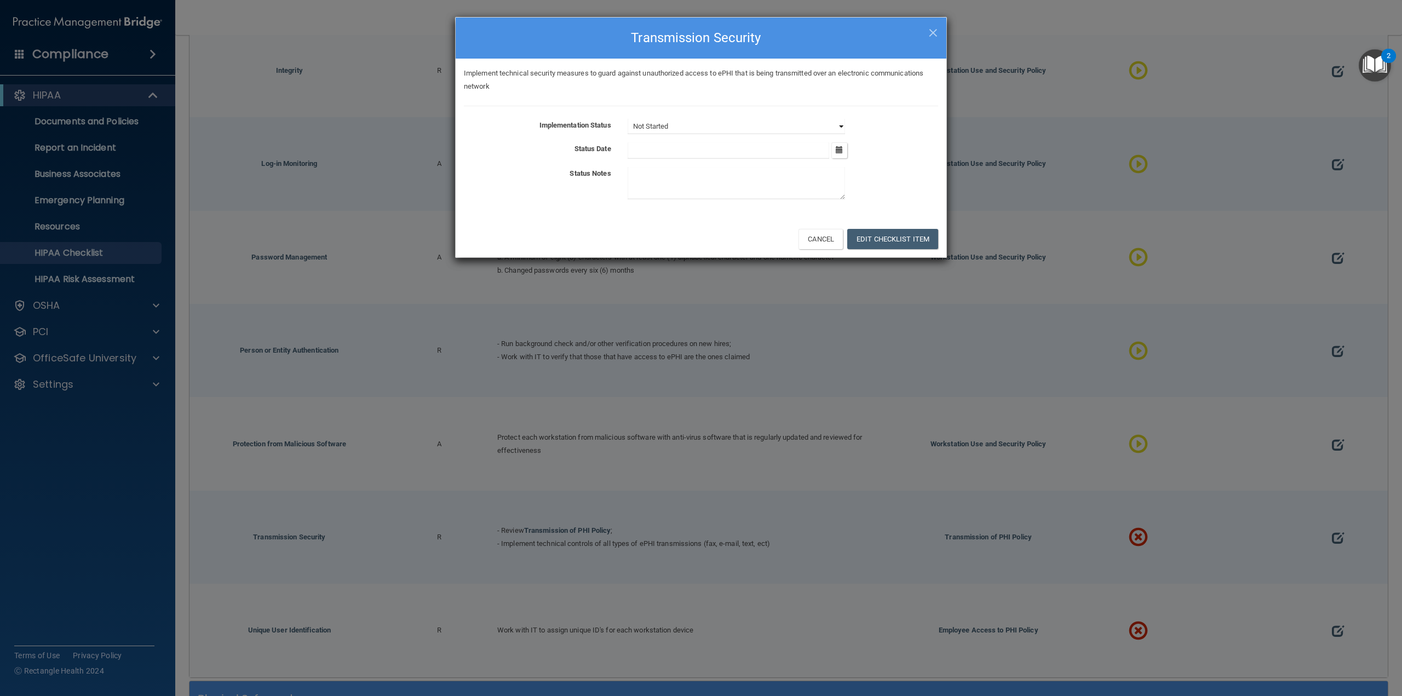
click at [632, 131] on select "Not Started In Progress Completed" at bounding box center [736, 126] width 217 height 15
click at [628, 119] on select "Not Started In Progress Completed" at bounding box center [736, 126] width 217 height 15
click at [881, 237] on button "Edit Checklist Item" at bounding box center [892, 239] width 91 height 20
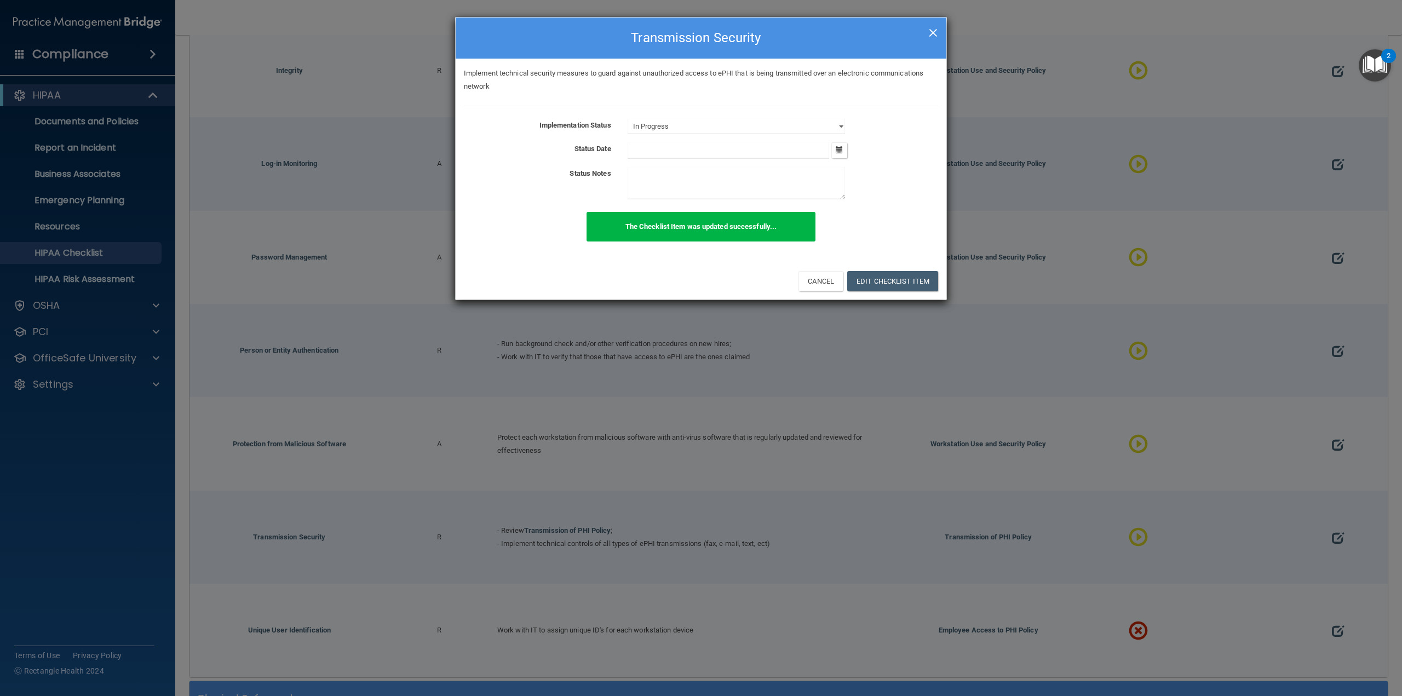
click at [933, 31] on span "×" at bounding box center [933, 31] width 10 height 22
select select "not_started"
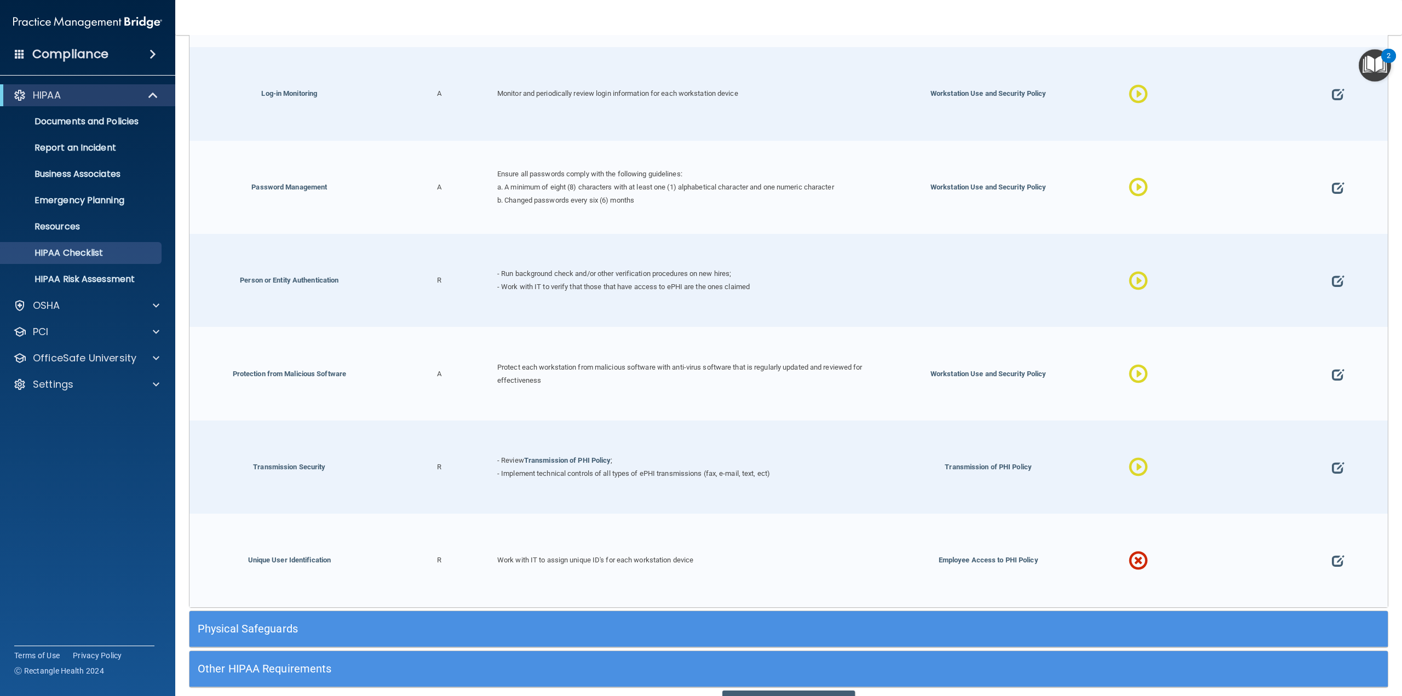
scroll to position [2482, 0]
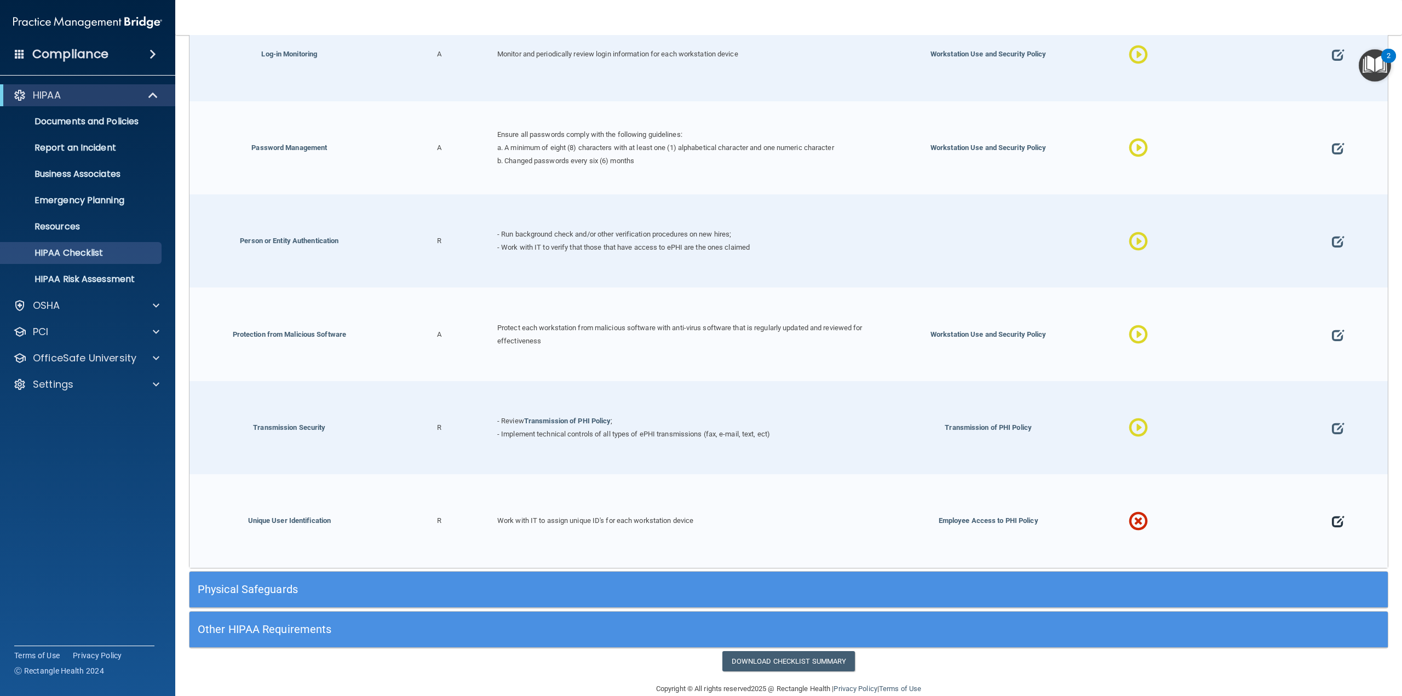
click at [1336, 508] on span at bounding box center [1338, 521] width 12 height 45
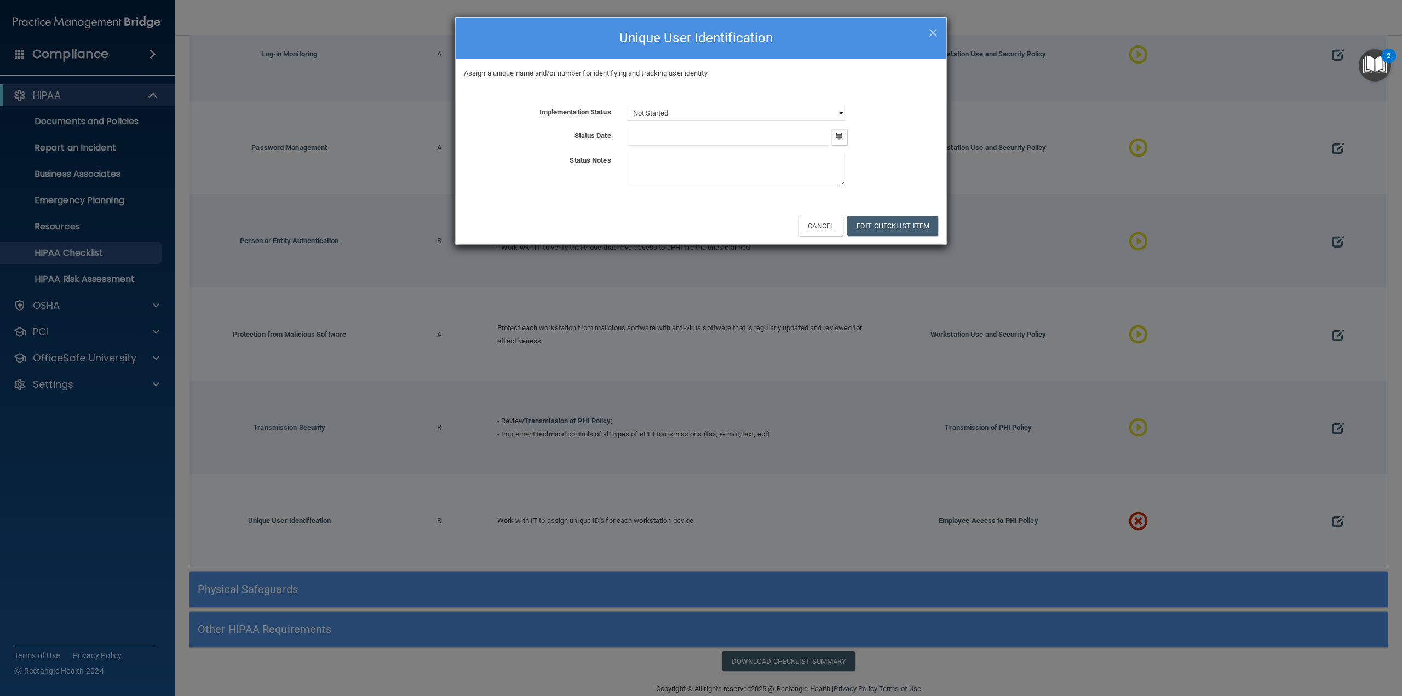
click at [683, 118] on select "Not Started In Progress Completed" at bounding box center [736, 113] width 217 height 15
click at [628, 106] on select "Not Started In Progress Completed" at bounding box center [736, 113] width 217 height 15
click at [887, 216] on button "Edit Checklist Item" at bounding box center [892, 226] width 91 height 20
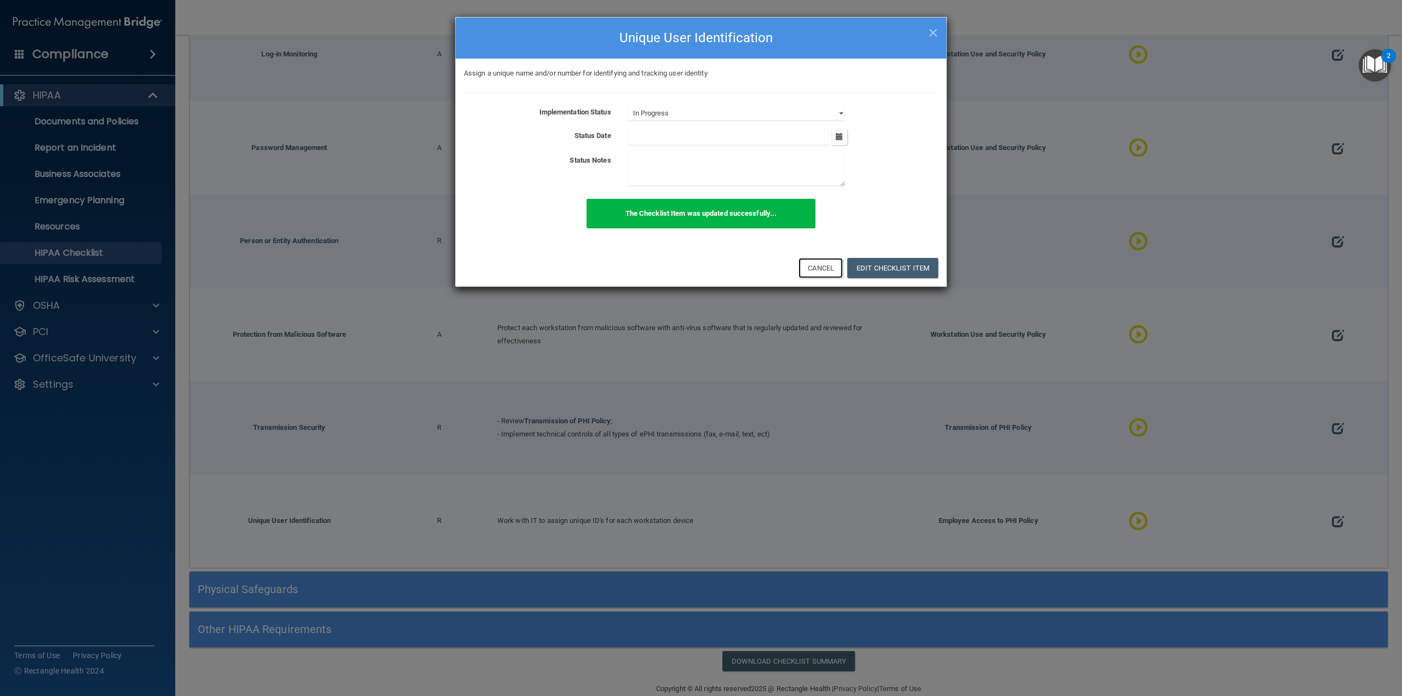
click at [819, 261] on button "Cancel" at bounding box center [821, 268] width 44 height 20
select select "not_started"
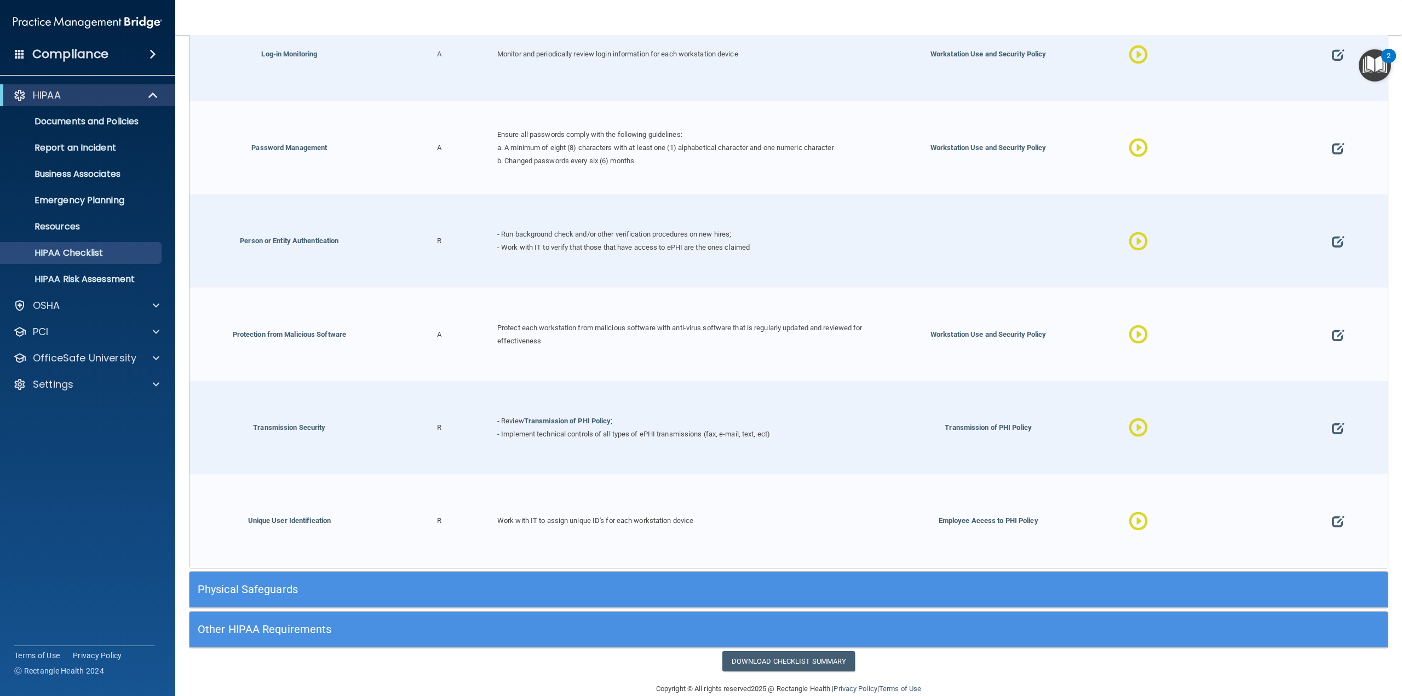
click at [1283, 577] on div "Physical Safeguards" at bounding box center [789, 589] width 1198 height 25
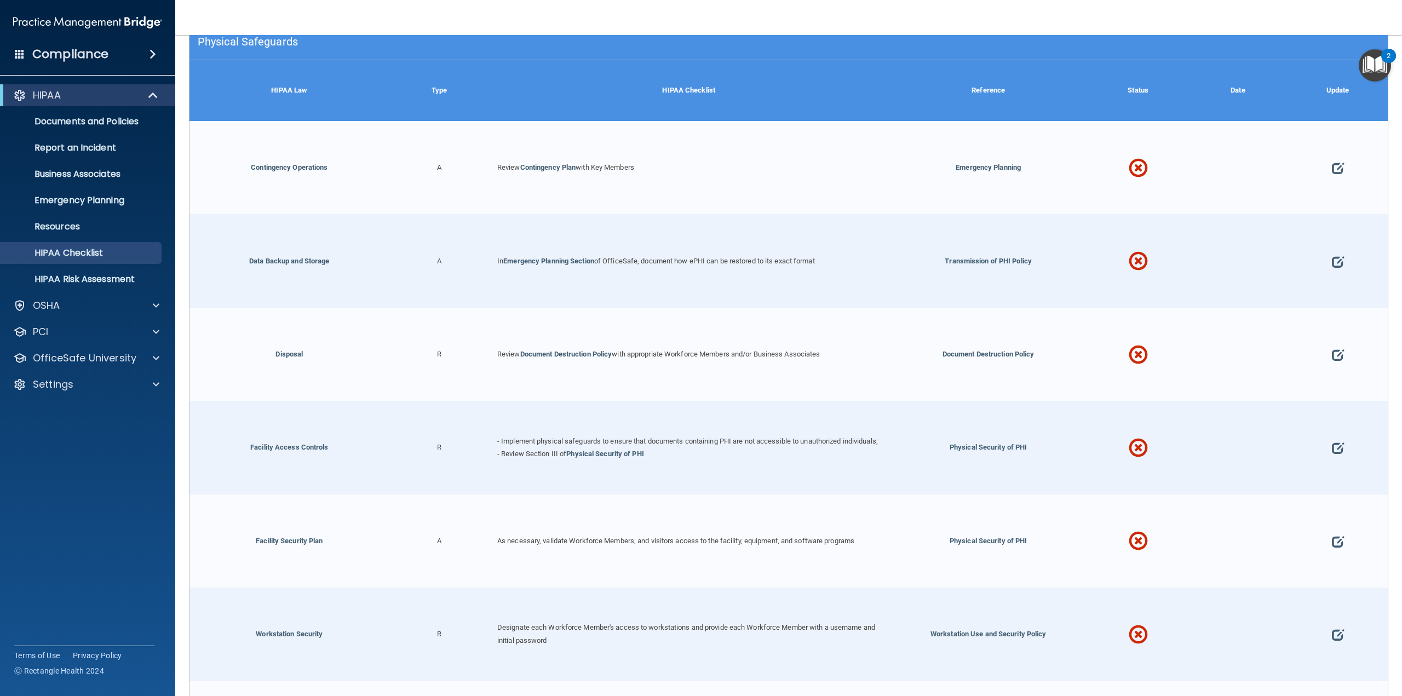
scroll to position [3192, 0]
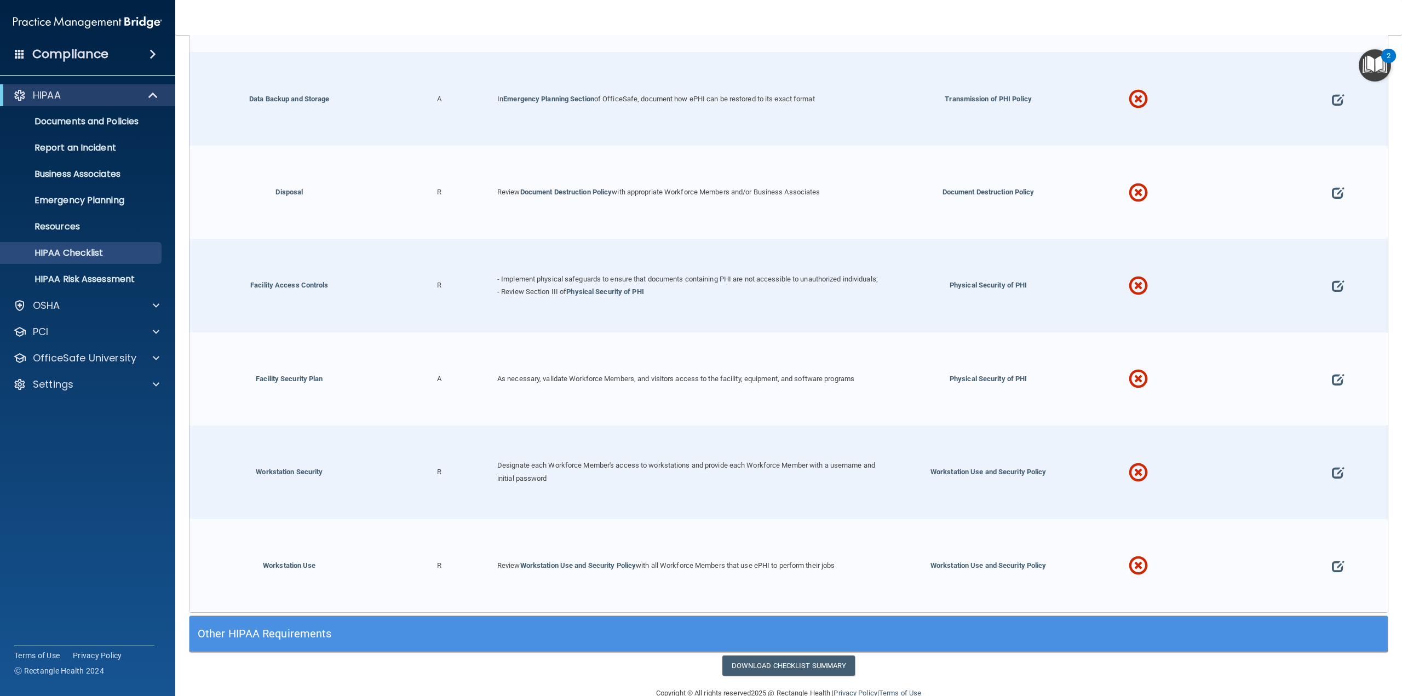
click at [1130, 546] on span at bounding box center [1138, 566] width 19 height 59
click at [1332, 547] on span at bounding box center [1338, 565] width 12 height 45
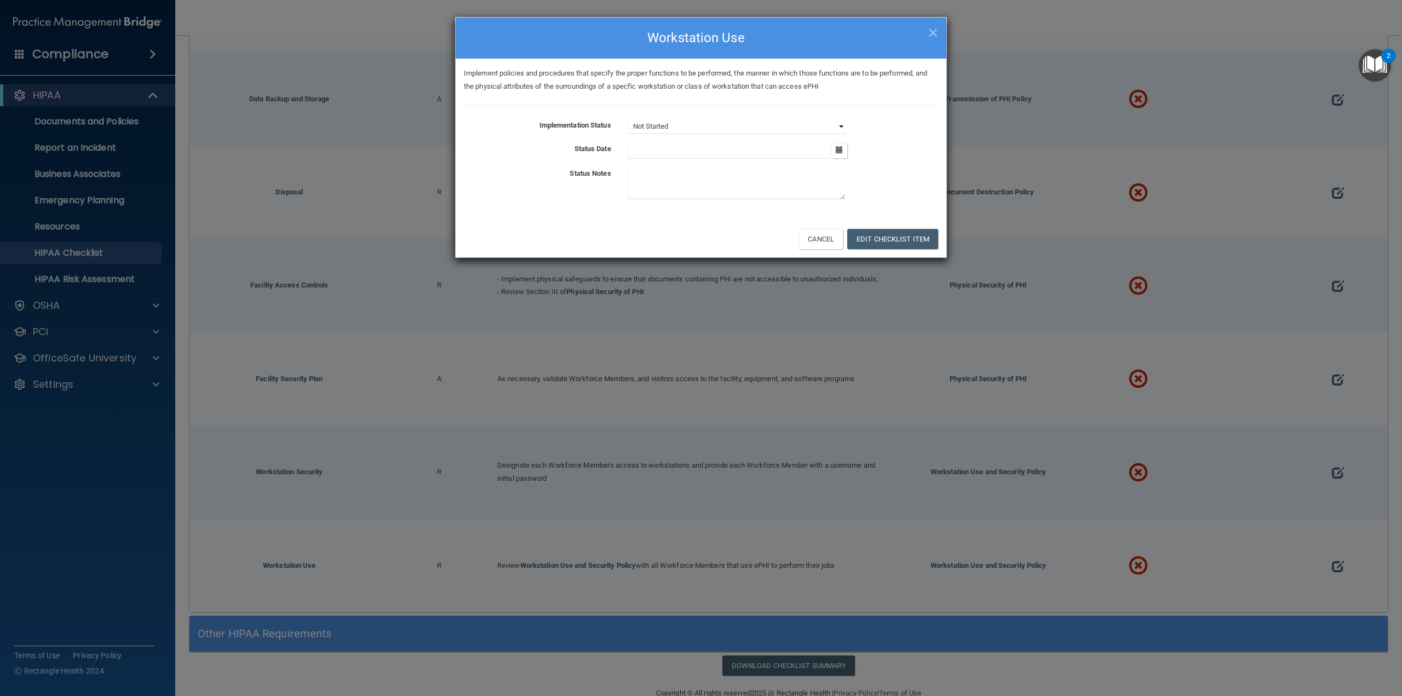
drag, startPoint x: 685, startPoint y: 123, endPoint x: 684, endPoint y: 130, distance: 7.2
click at [685, 123] on select "Not Started In Progress Completed" at bounding box center [736, 126] width 217 height 15
click at [628, 119] on select "Not Started In Progress Completed" at bounding box center [736, 126] width 217 height 15
click at [883, 234] on button "Edit Checklist Item" at bounding box center [892, 239] width 91 height 20
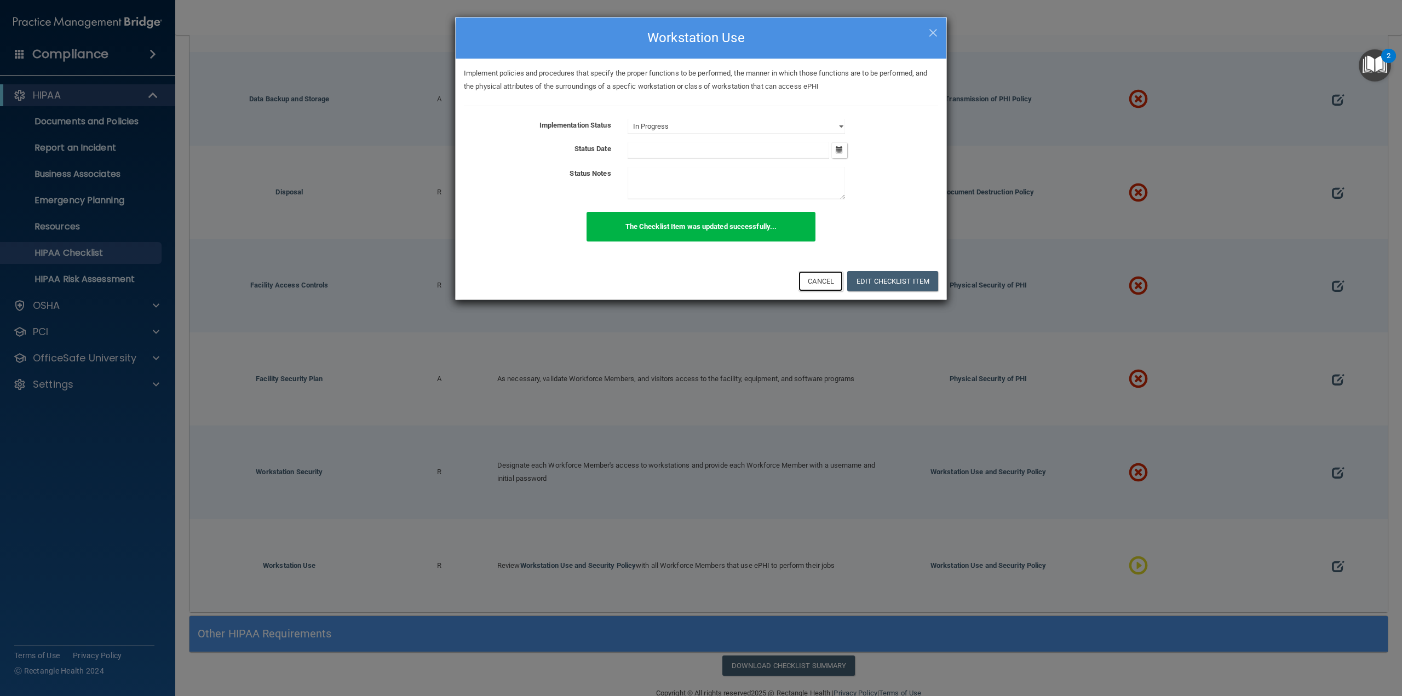
click at [822, 284] on button "Cancel" at bounding box center [821, 281] width 44 height 20
select select "not_started"
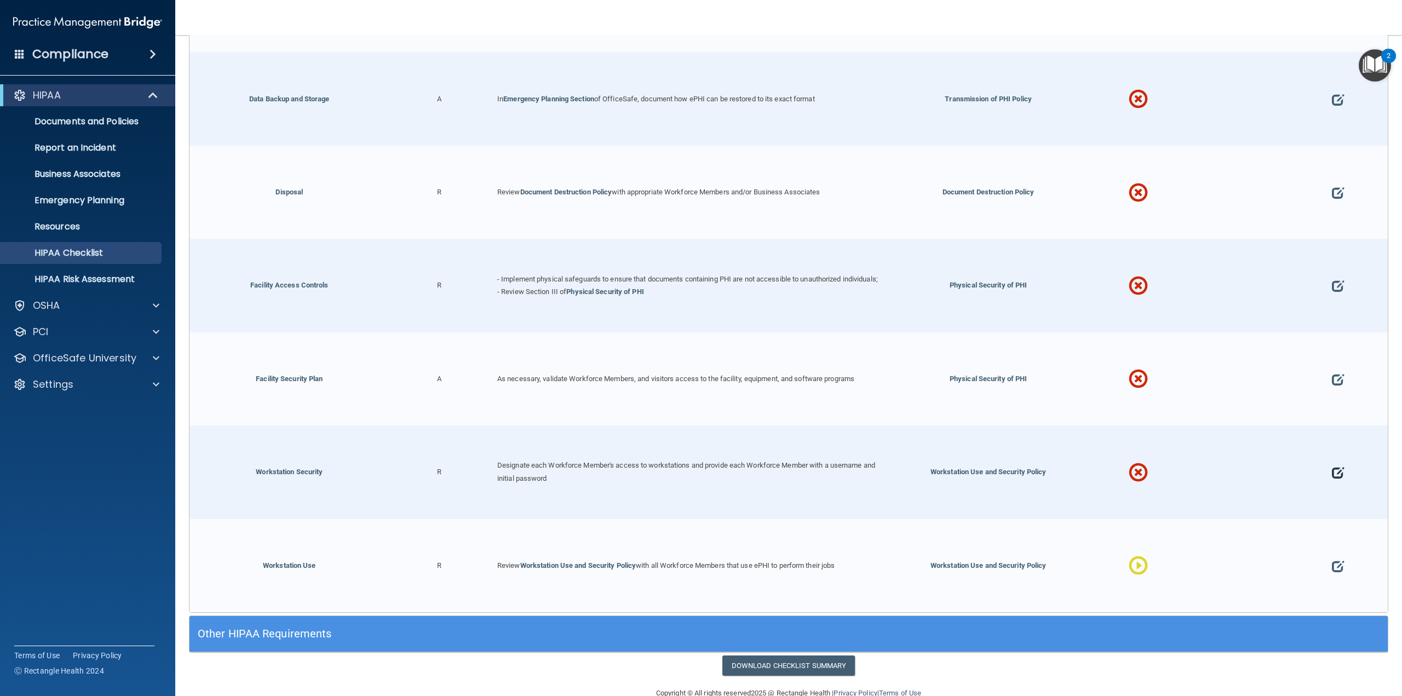
click at [1334, 459] on span at bounding box center [1338, 472] width 12 height 45
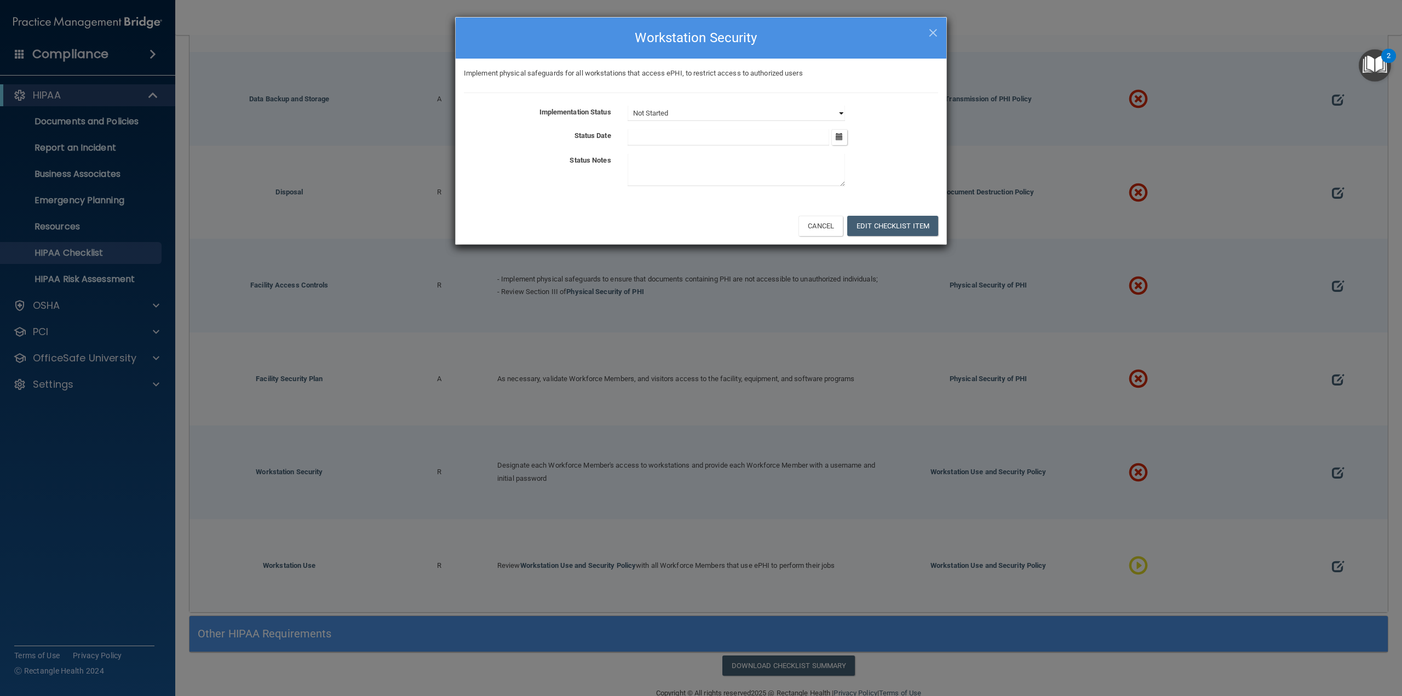
click at [692, 116] on select "Not Started In Progress Completed" at bounding box center [736, 113] width 217 height 15
click at [628, 106] on select "Not Started In Progress Completed" at bounding box center [736, 113] width 217 height 15
click at [822, 226] on button "Cancel" at bounding box center [821, 226] width 44 height 20
select select "not_started"
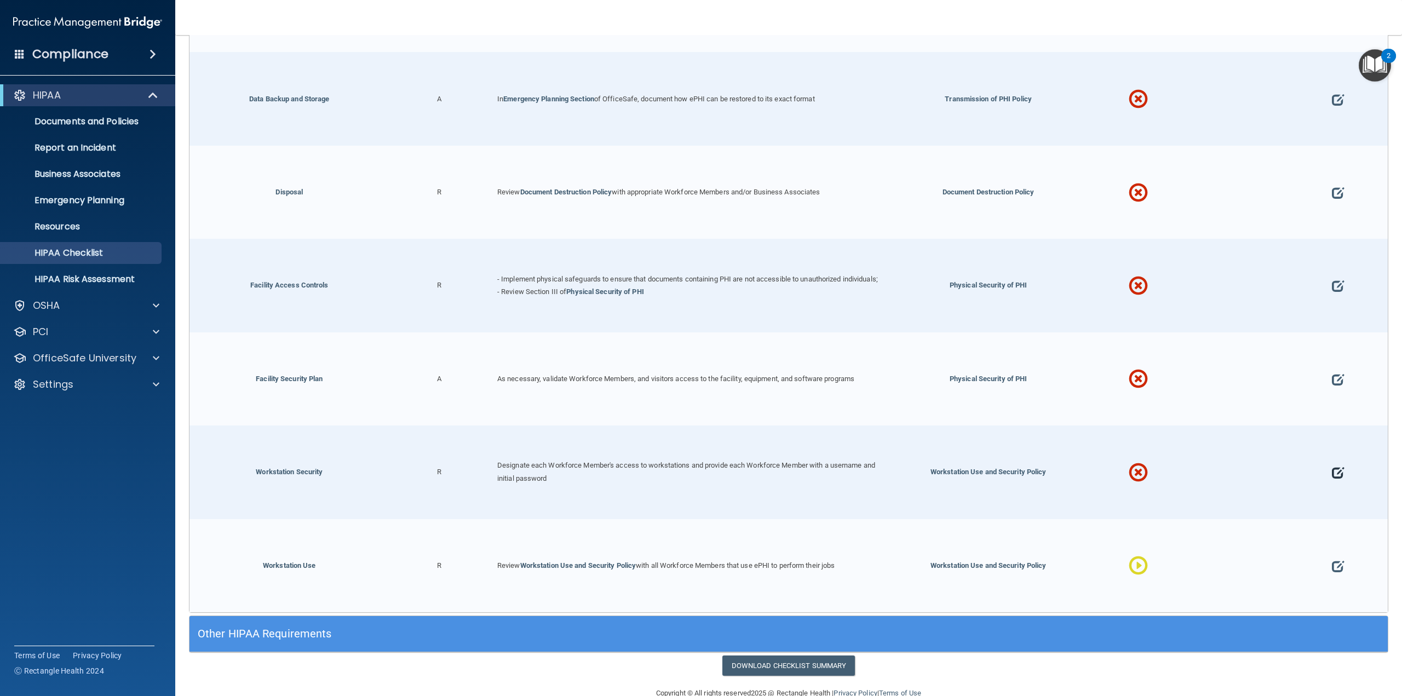
click at [1332, 450] on span at bounding box center [1338, 472] width 12 height 45
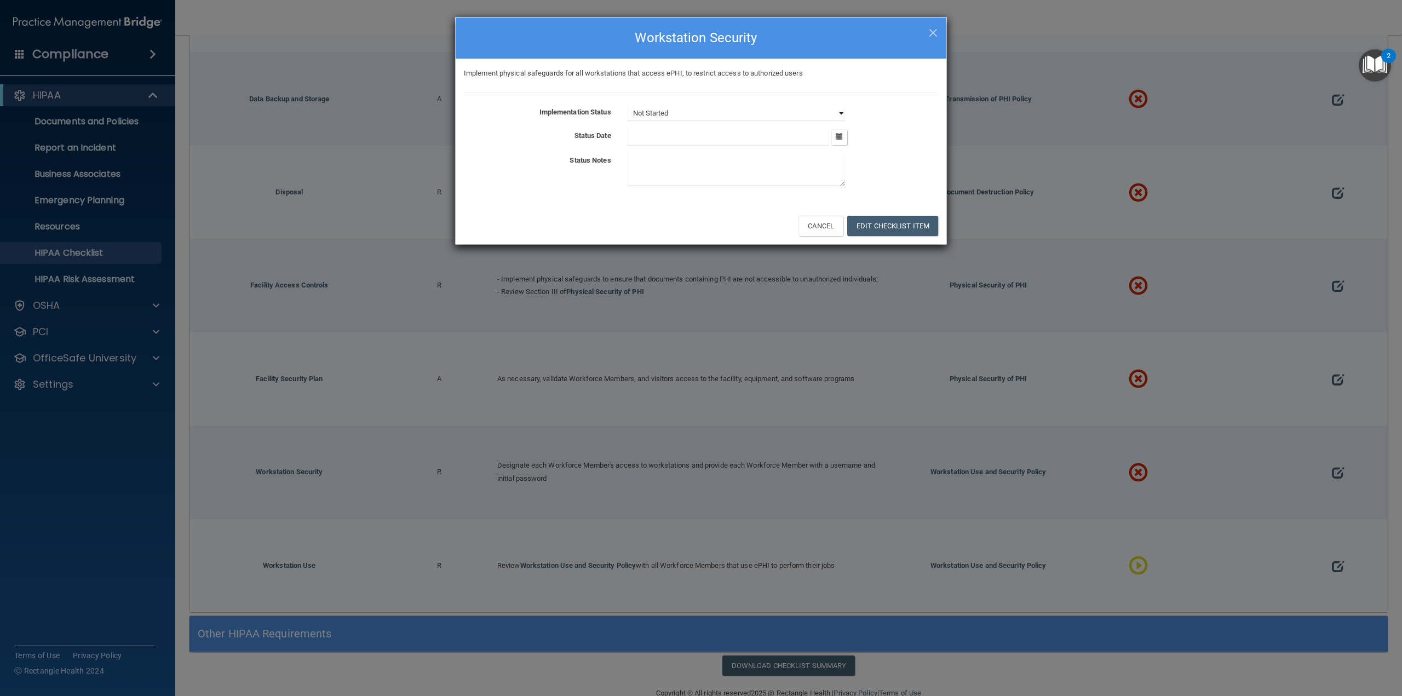
click at [696, 109] on select "Not Started In Progress Completed" at bounding box center [736, 113] width 217 height 15
click at [628, 106] on select "Not Started In Progress Completed" at bounding box center [736, 113] width 217 height 15
click at [876, 227] on button "Edit Checklist Item" at bounding box center [892, 226] width 91 height 20
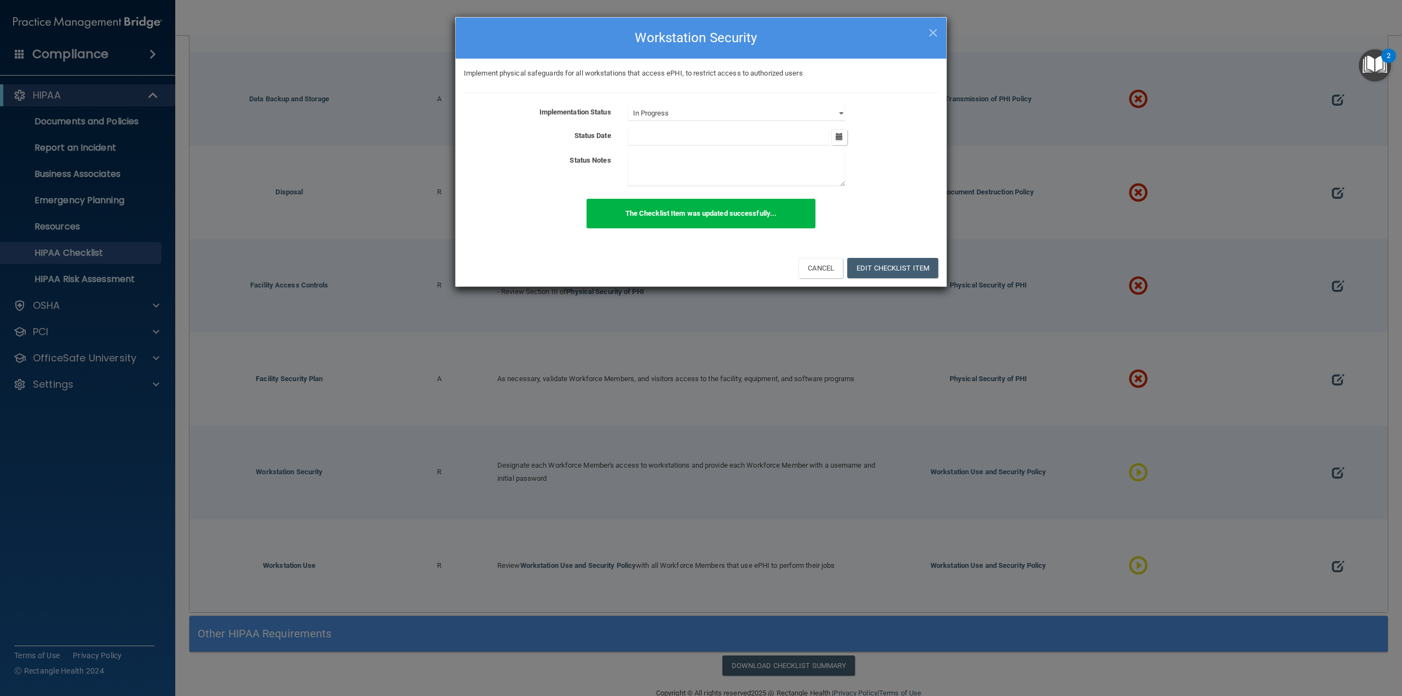
click at [1326, 363] on div "× Close Workstation Security Implement physical safeguards for all workstations…" at bounding box center [701, 348] width 1402 height 696
click at [825, 275] on button "Cancel" at bounding box center [821, 268] width 44 height 20
select select "not_started"
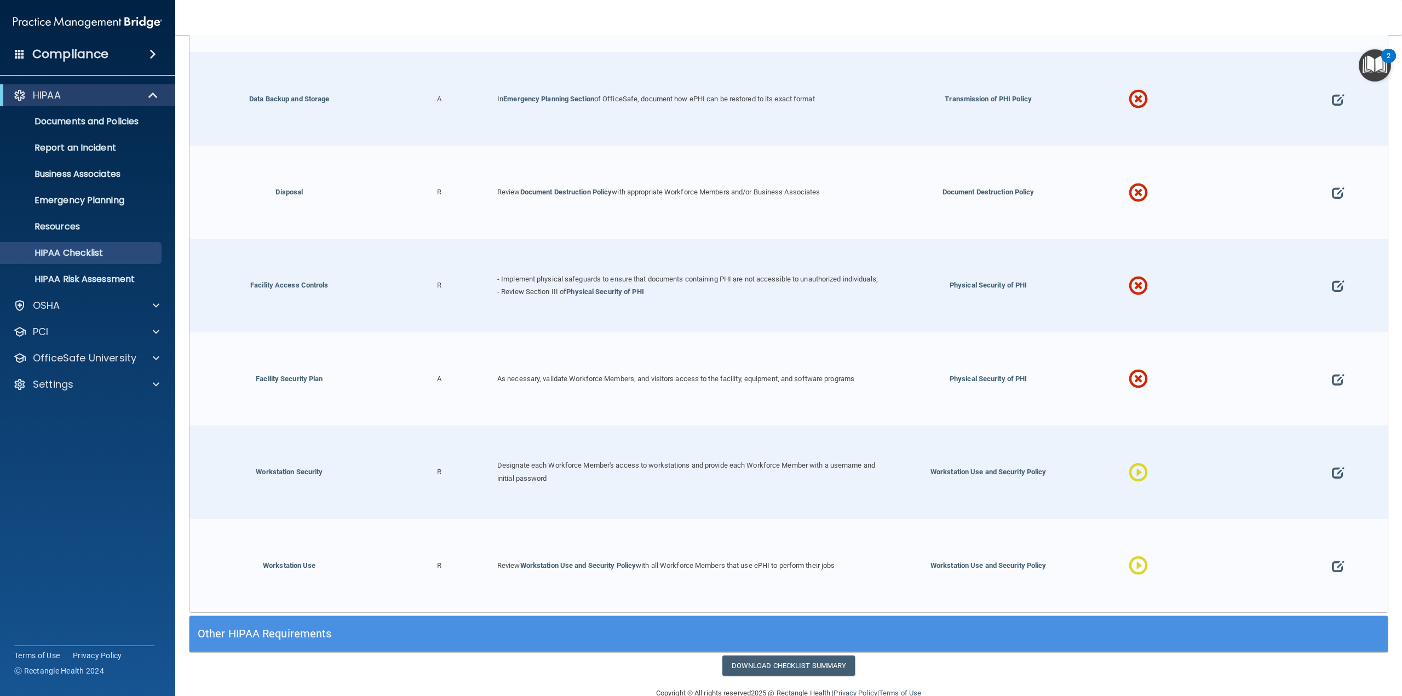
click at [1338, 361] on div at bounding box center [1338, 378] width 100 height 93
click at [1332, 357] on span at bounding box center [1338, 379] width 12 height 45
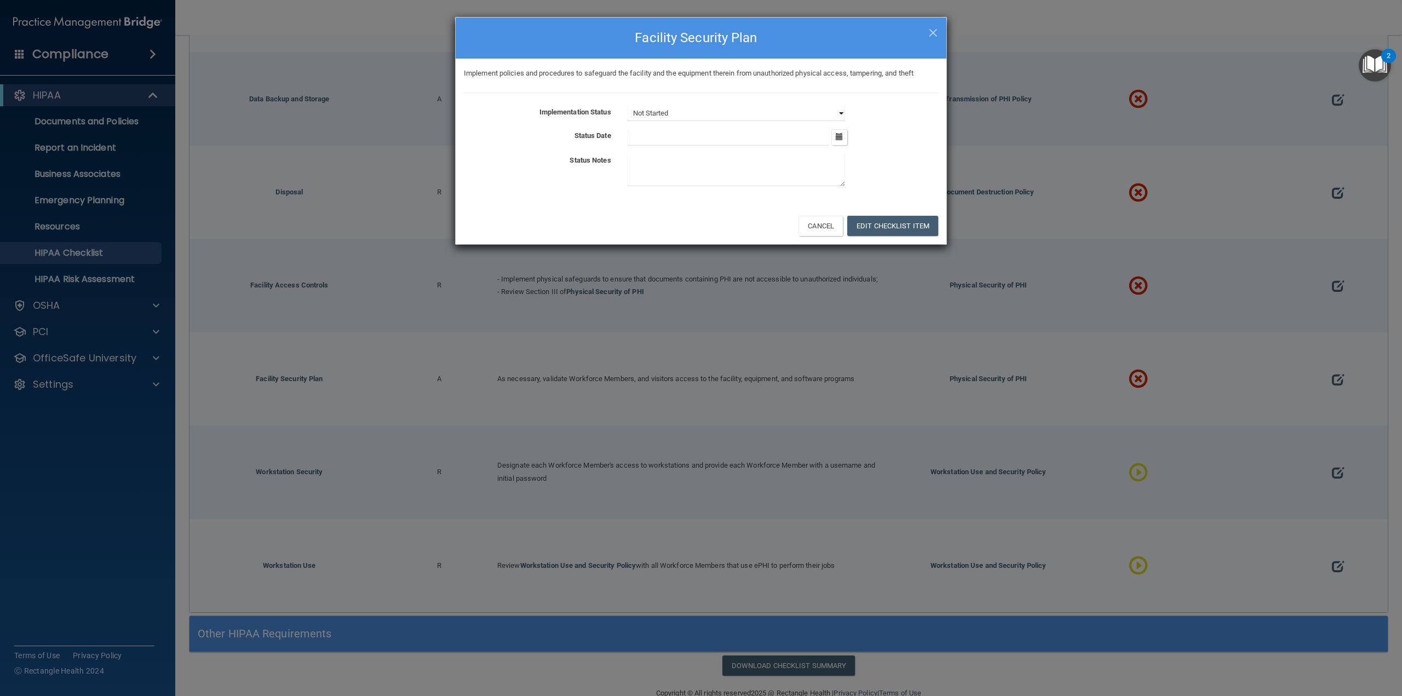
click at [682, 106] on select "Not Started In Progress Completed" at bounding box center [736, 113] width 217 height 15
click at [628, 106] on select "Not Started In Progress Completed" at bounding box center [736, 113] width 217 height 15
click at [887, 228] on button "Edit Checklist Item" at bounding box center [892, 226] width 91 height 20
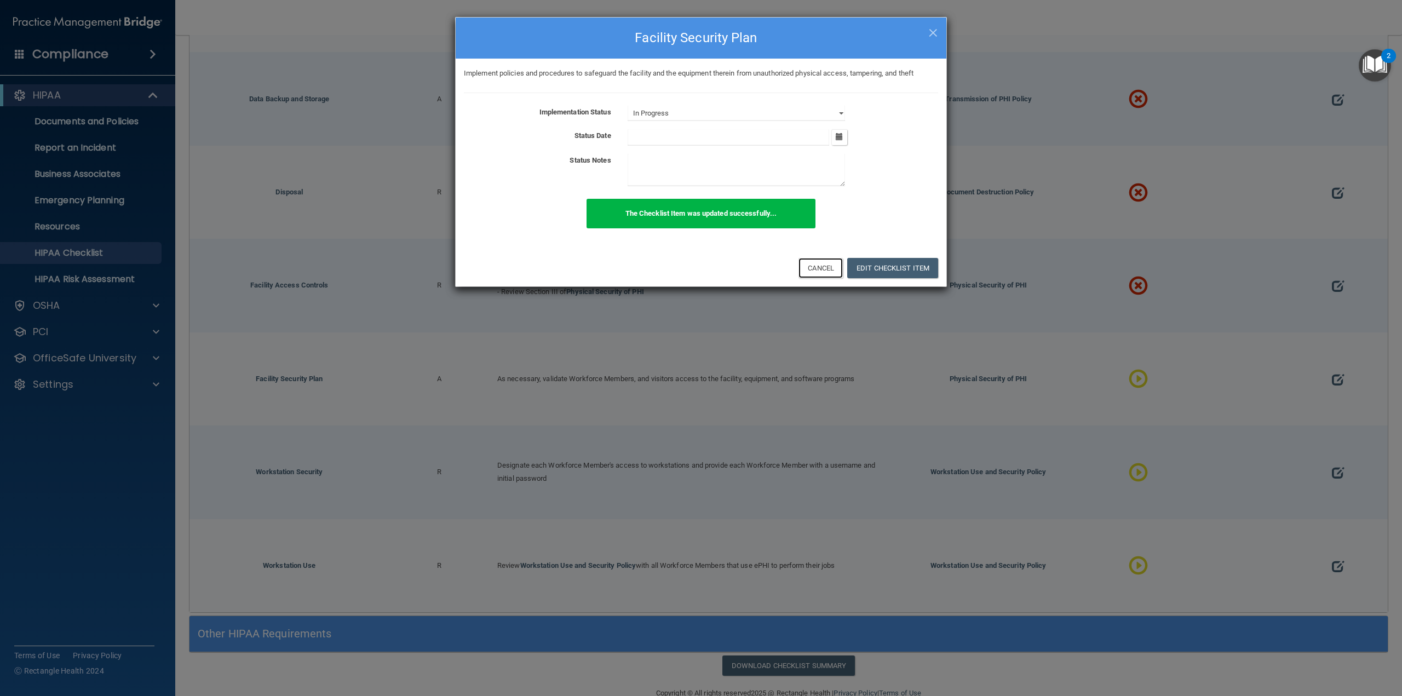
click at [831, 267] on button "Cancel" at bounding box center [821, 268] width 44 height 20
select select "not_started"
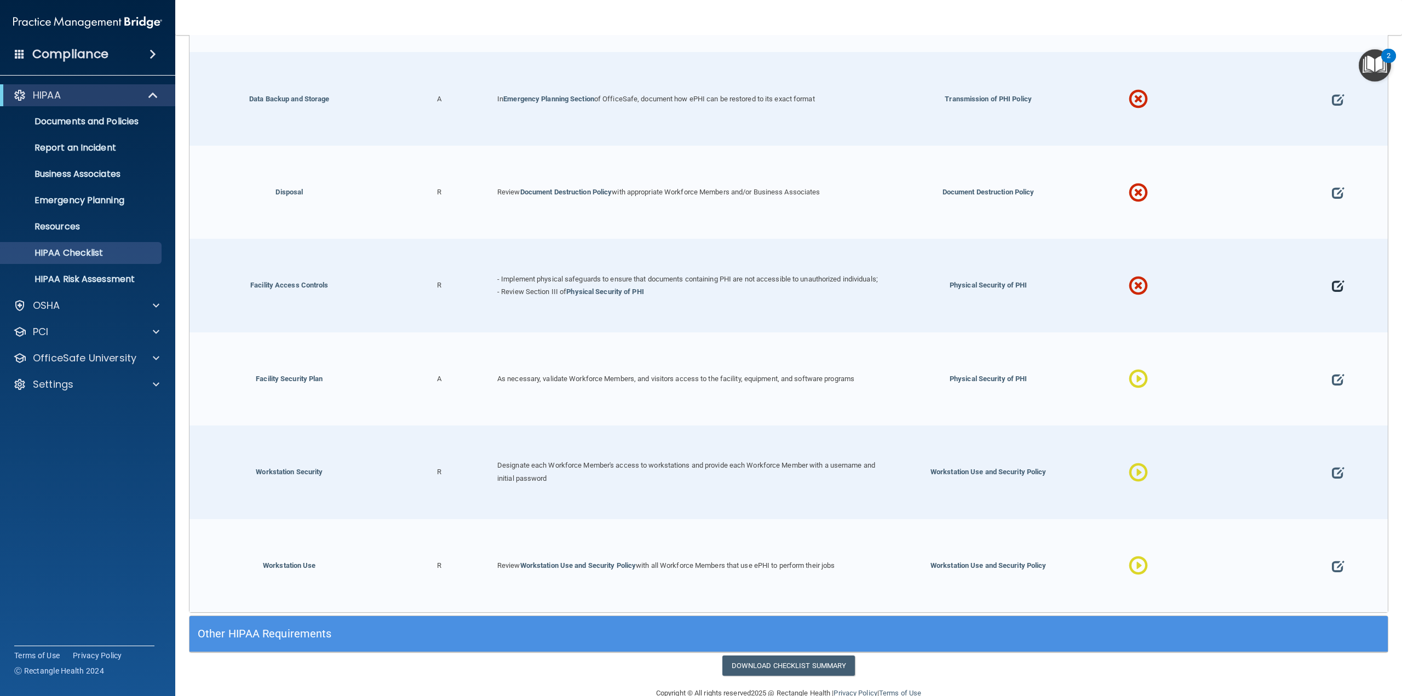
click at [1332, 268] on span at bounding box center [1338, 285] width 12 height 45
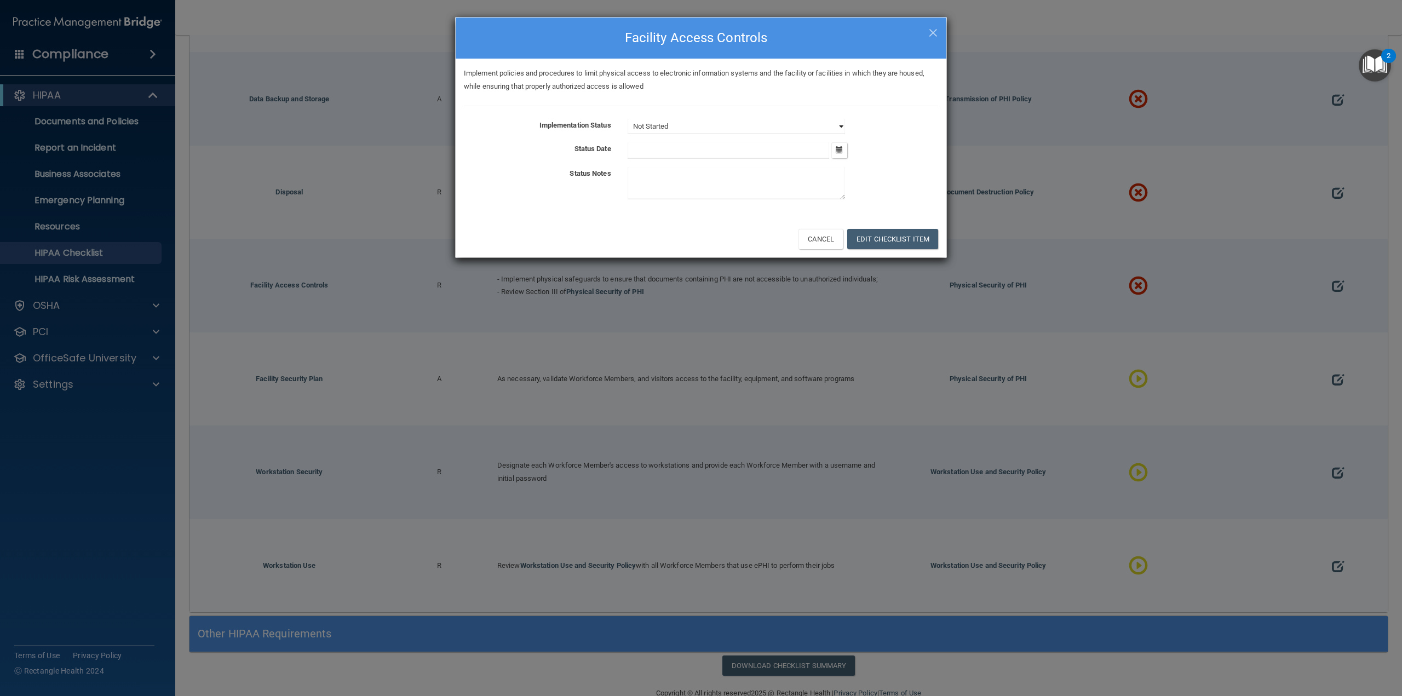
click at [663, 129] on select "Not Started In Progress Completed" at bounding box center [736, 126] width 217 height 15
click at [628, 119] on select "Not Started In Progress Completed" at bounding box center [736, 126] width 217 height 15
click at [877, 240] on button "Edit Checklist Item" at bounding box center [892, 239] width 91 height 20
click at [839, 243] on button "Cancel" at bounding box center [821, 239] width 44 height 20
select select "in_progress"
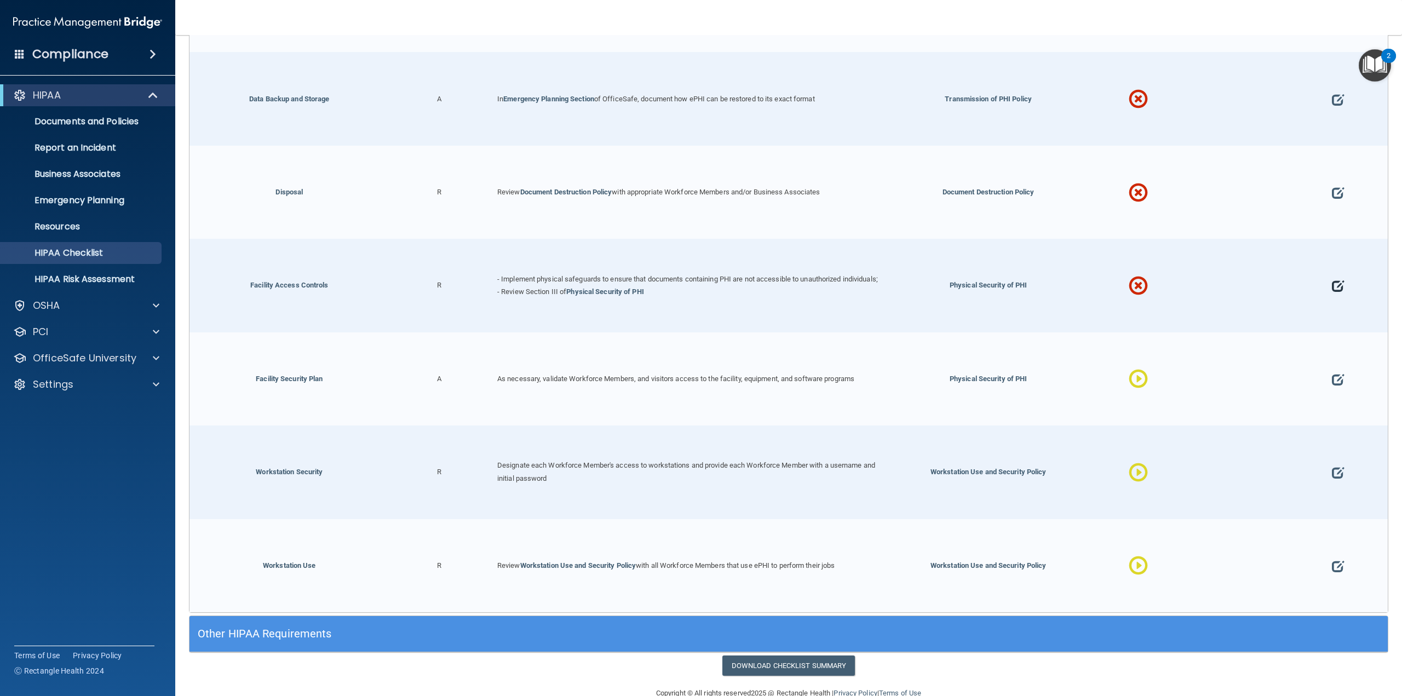
click at [1336, 266] on span at bounding box center [1338, 285] width 12 height 45
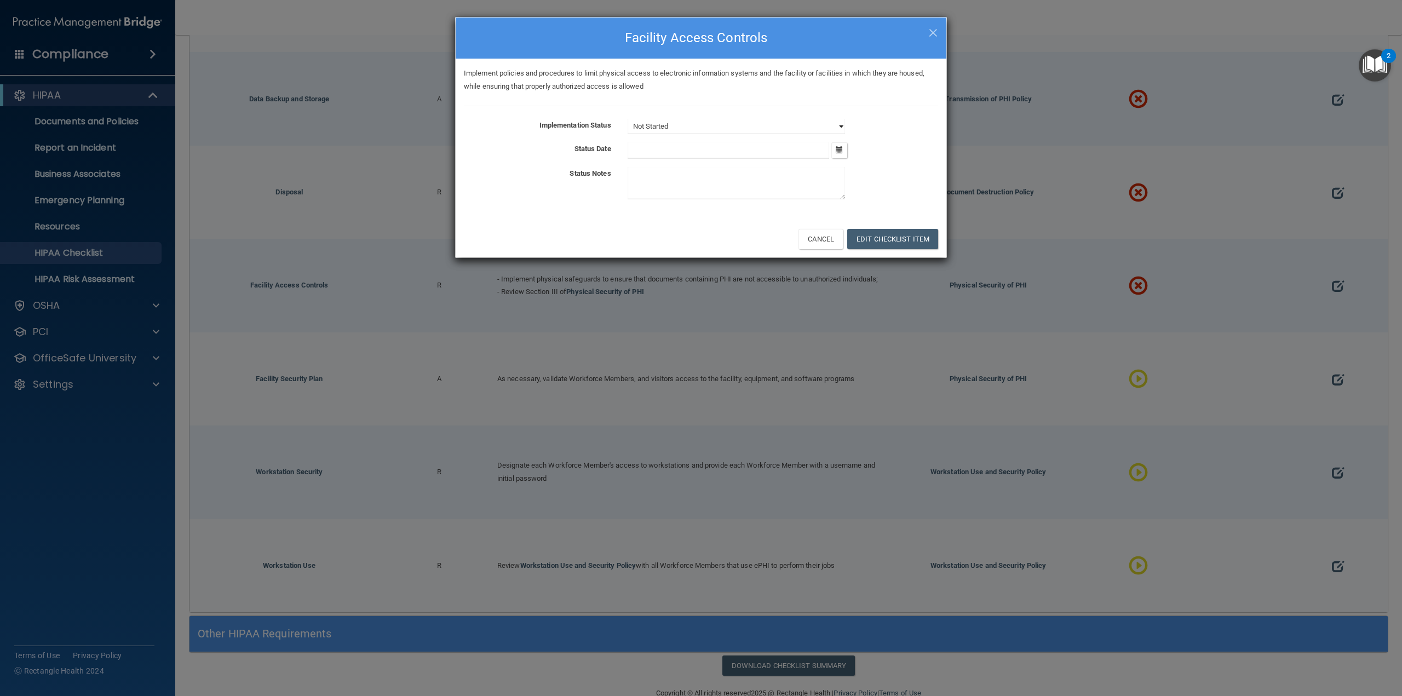
click at [647, 123] on select "Not Started In Progress Completed" at bounding box center [736, 126] width 217 height 15
click at [628, 119] on select "Not Started In Progress Completed" at bounding box center [736, 126] width 217 height 15
click at [878, 247] on button "Edit Checklist Item" at bounding box center [892, 239] width 91 height 20
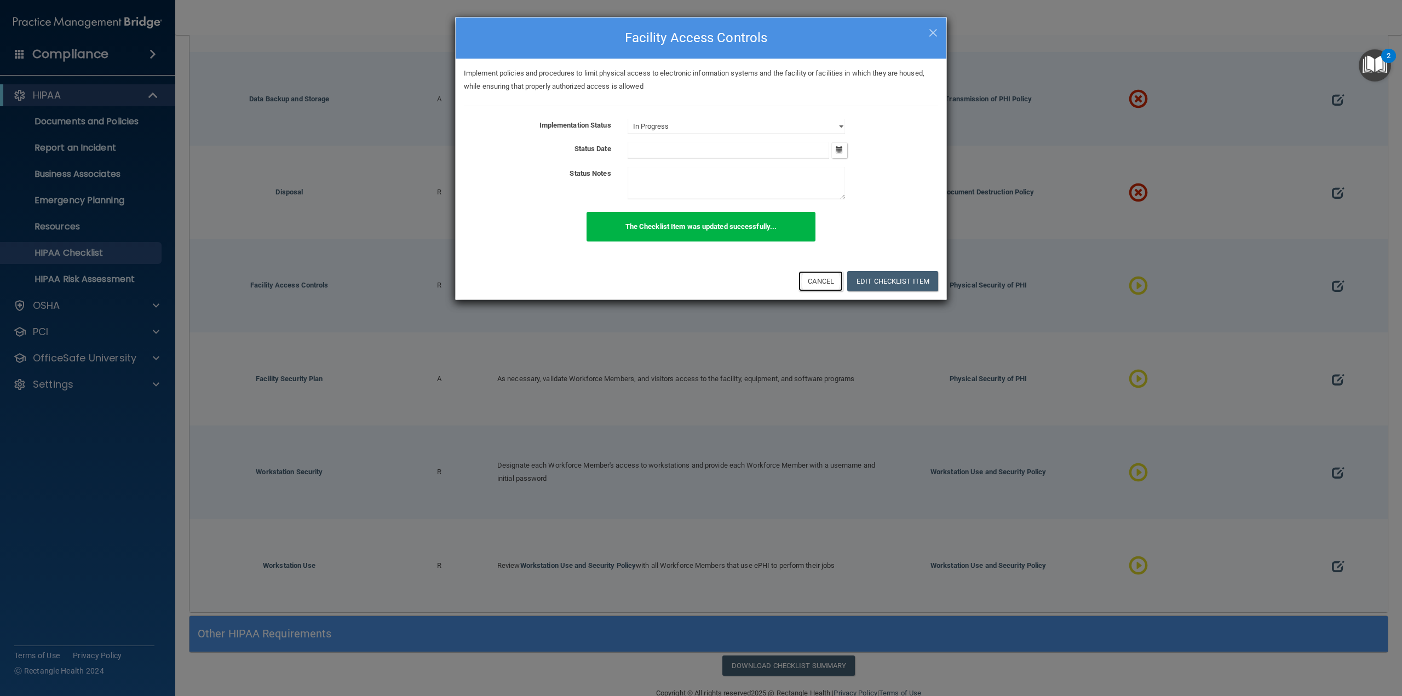
click at [820, 281] on button "Cancel" at bounding box center [821, 281] width 44 height 20
select select "not_started"
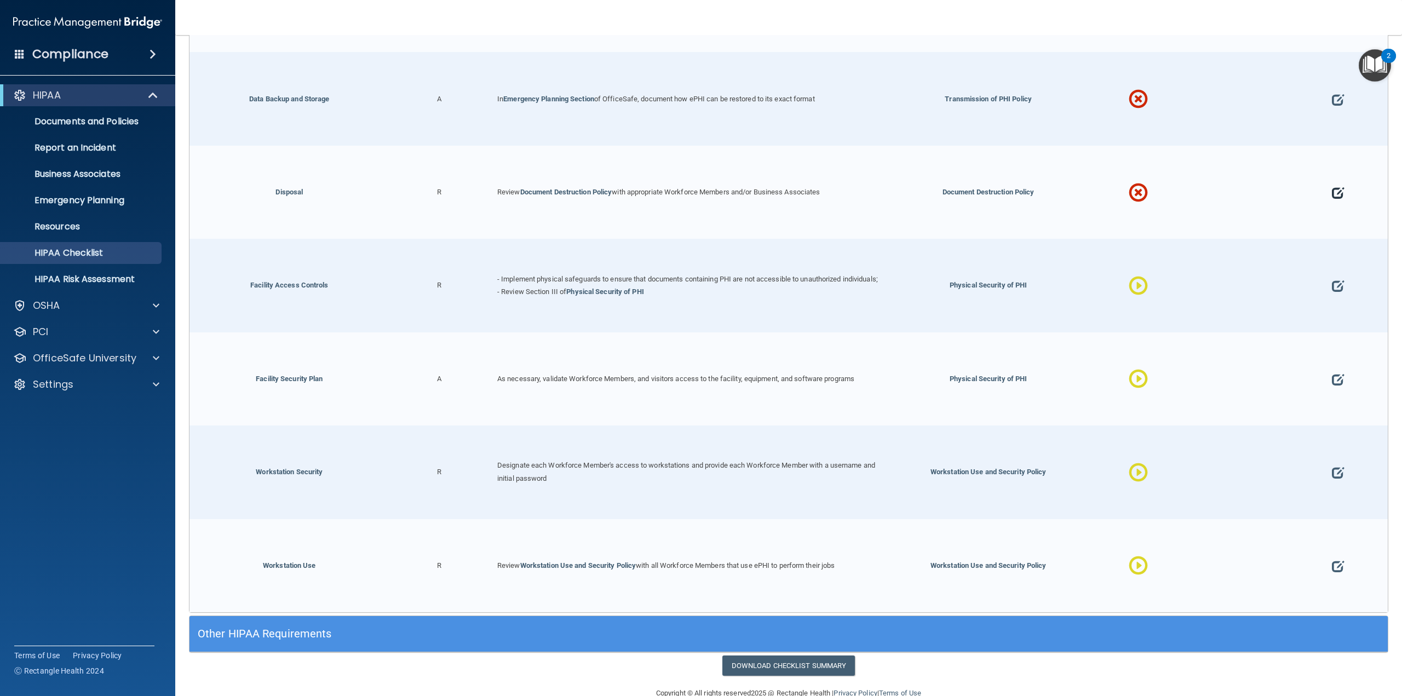
click at [1332, 175] on span at bounding box center [1338, 192] width 12 height 45
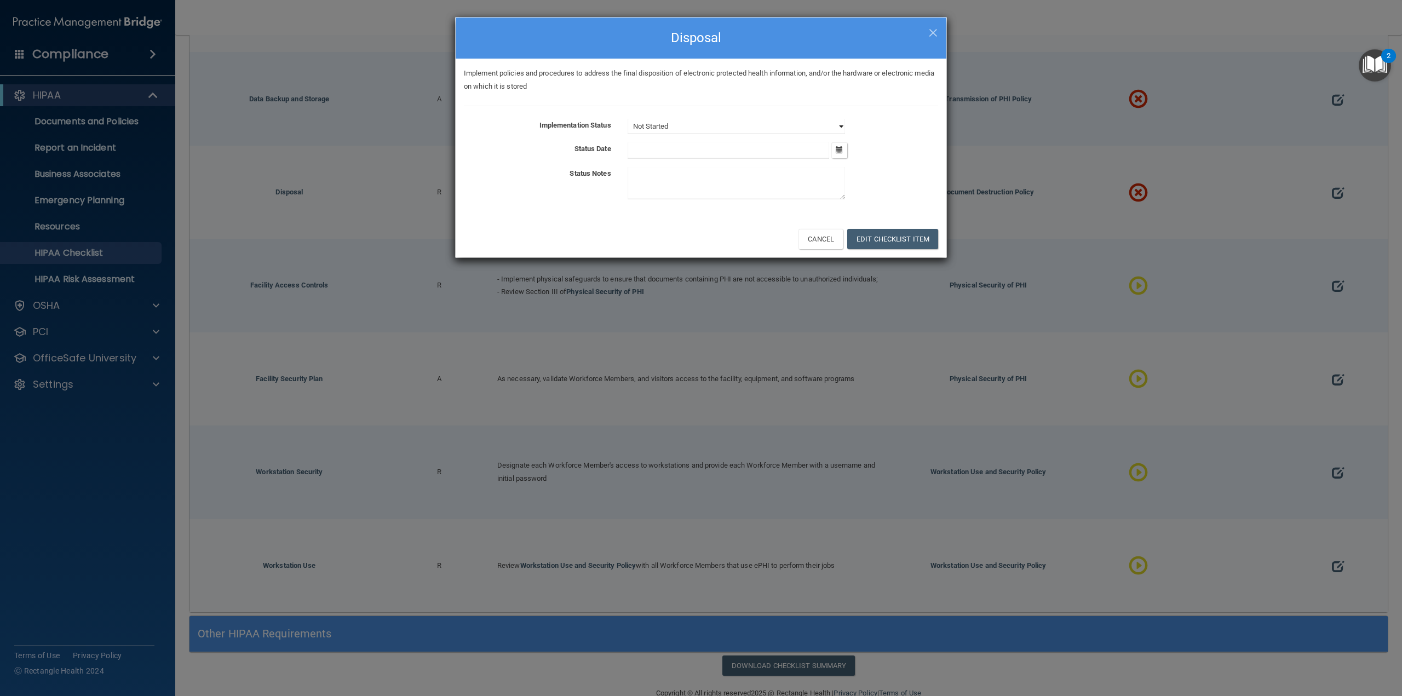
click at [721, 119] on select "Not Started In Progress Completed" at bounding box center [736, 126] width 217 height 15
click at [628, 119] on select "Not Started In Progress Completed" at bounding box center [736, 126] width 217 height 15
click at [697, 126] on select "Not Started In Progress Completed" at bounding box center [736, 126] width 217 height 15
click at [628, 119] on select "Not Started In Progress Completed" at bounding box center [736, 126] width 217 height 15
click at [870, 236] on button "Edit Checklist Item" at bounding box center [892, 239] width 91 height 20
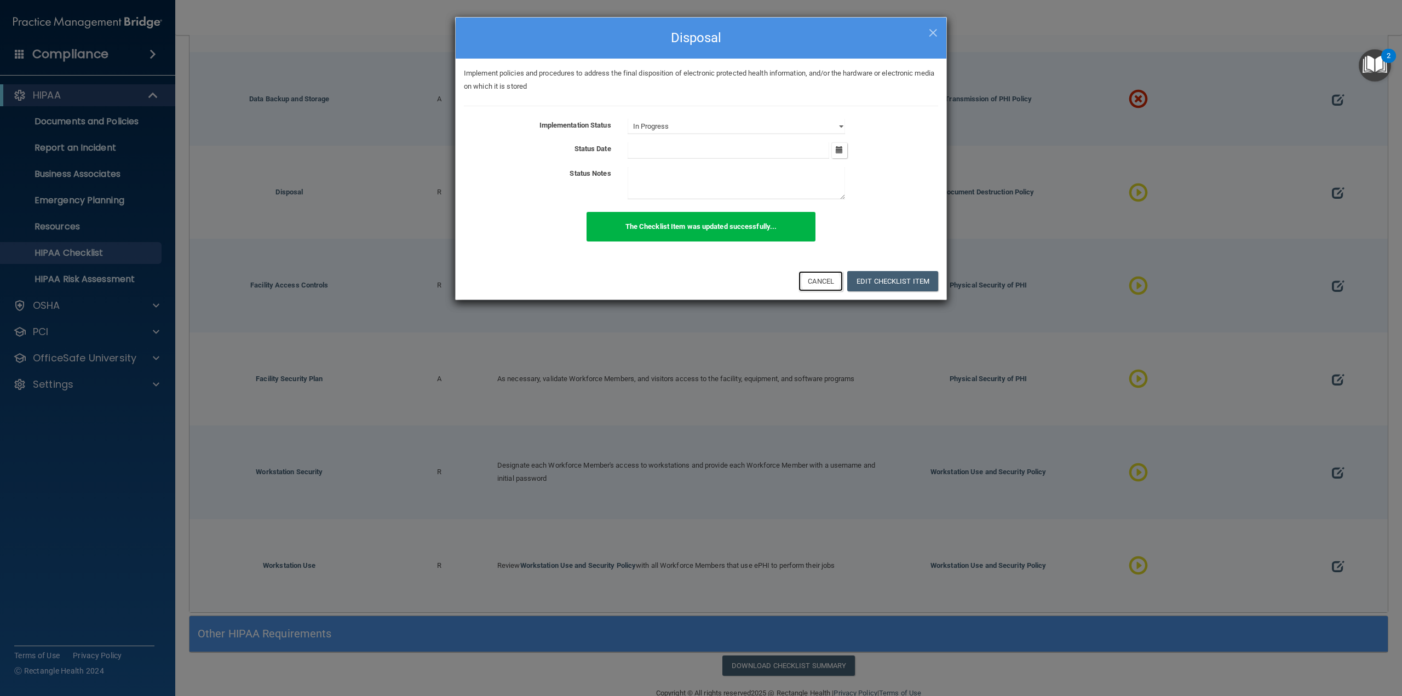
click at [823, 281] on button "Cancel" at bounding box center [821, 281] width 44 height 20
select select "not_started"
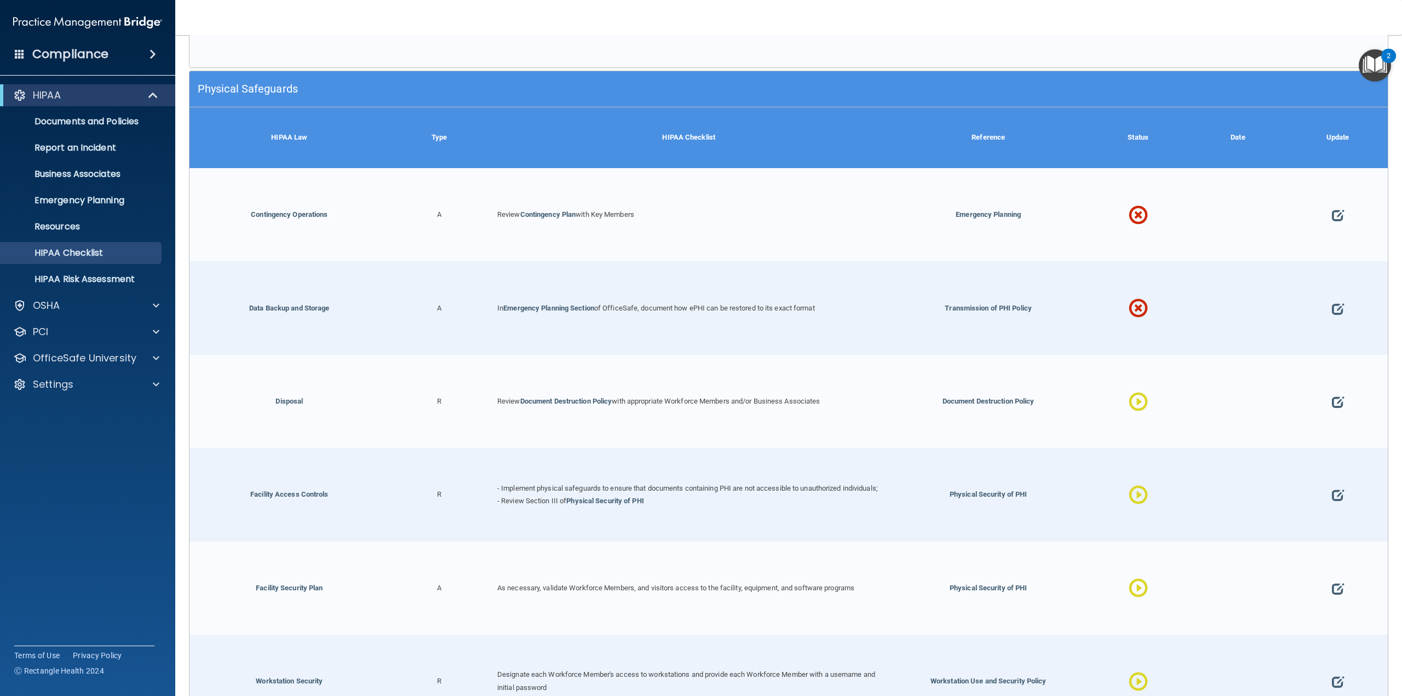
scroll to position [2973, 0]
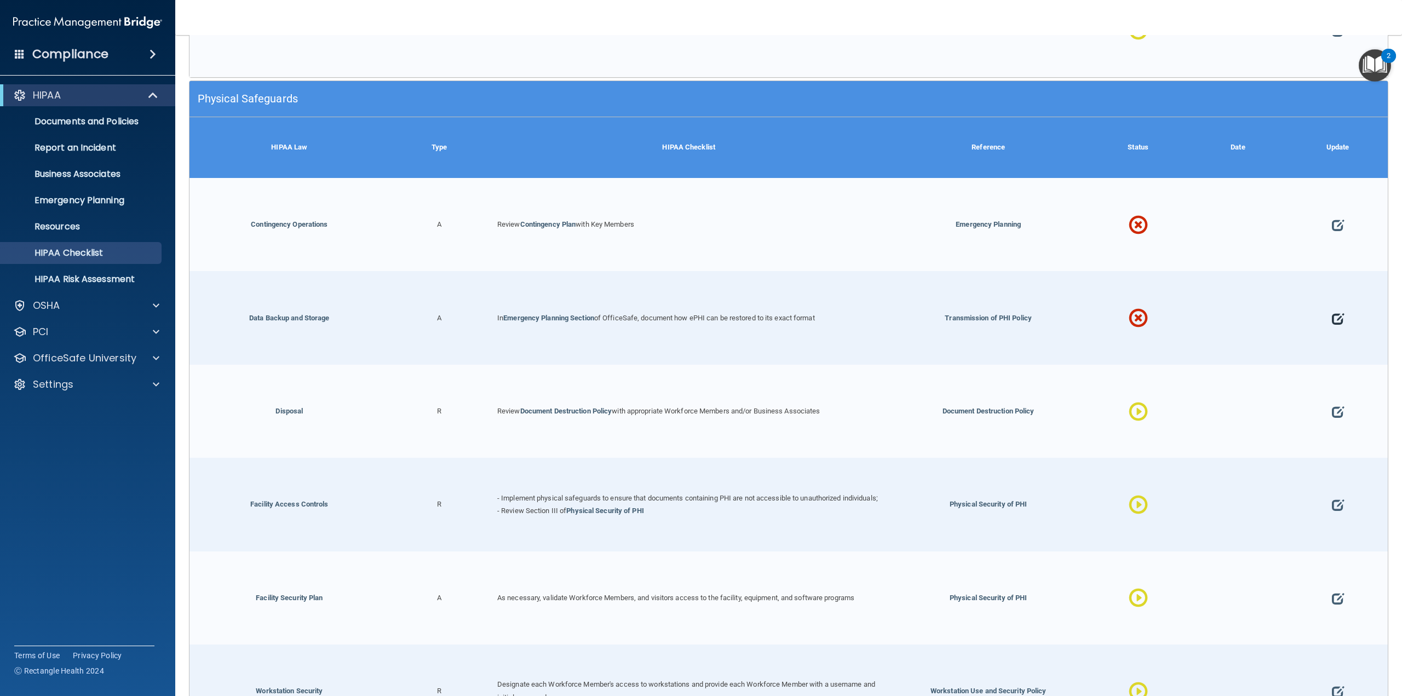
click at [1335, 303] on span at bounding box center [1338, 318] width 12 height 45
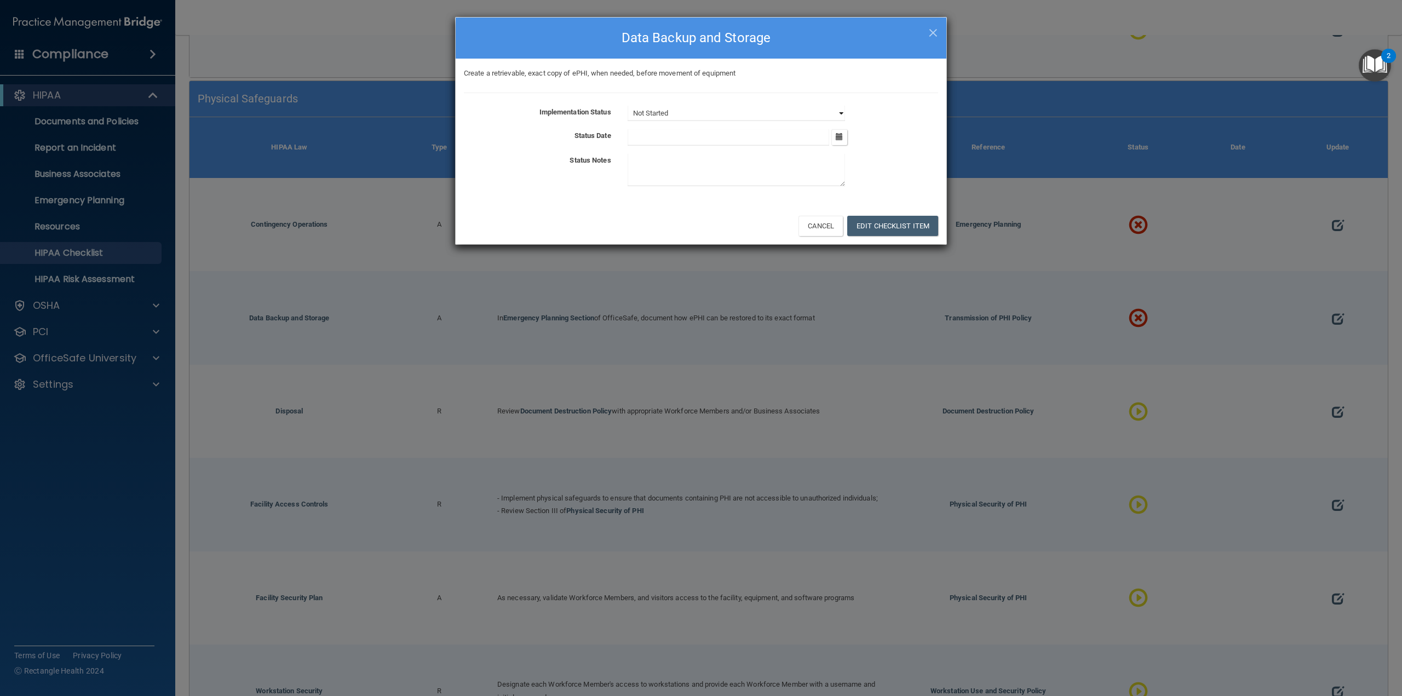
click at [693, 113] on select "Not Started In Progress Completed" at bounding box center [736, 113] width 217 height 15
click at [628, 106] on select "Not Started In Progress Completed" at bounding box center [736, 113] width 217 height 15
click at [903, 231] on button "Edit Checklist Item" at bounding box center [892, 226] width 91 height 20
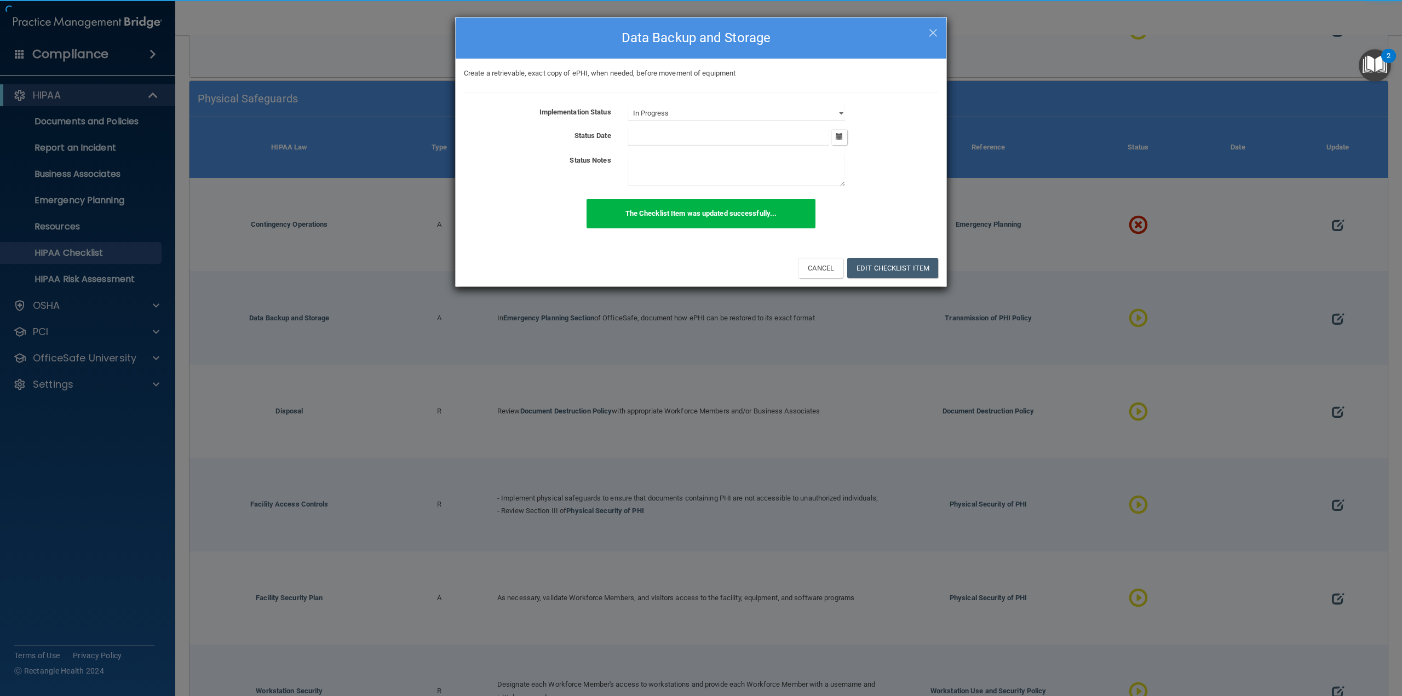
click at [819, 229] on div "The Checklist Item was updated successfully..." at bounding box center [700, 220] width 245 height 42
click at [823, 266] on button "Cancel" at bounding box center [821, 268] width 44 height 20
select select "not_started"
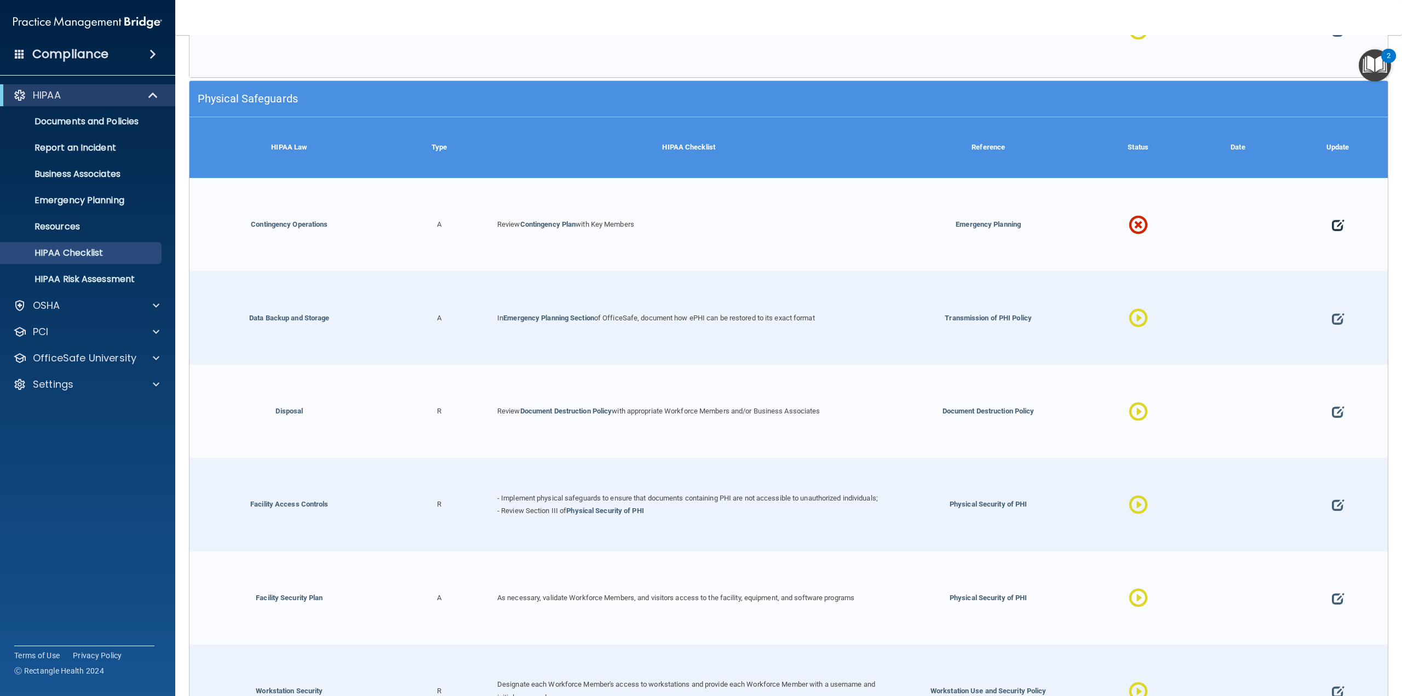
click at [1332, 205] on span at bounding box center [1338, 225] width 12 height 45
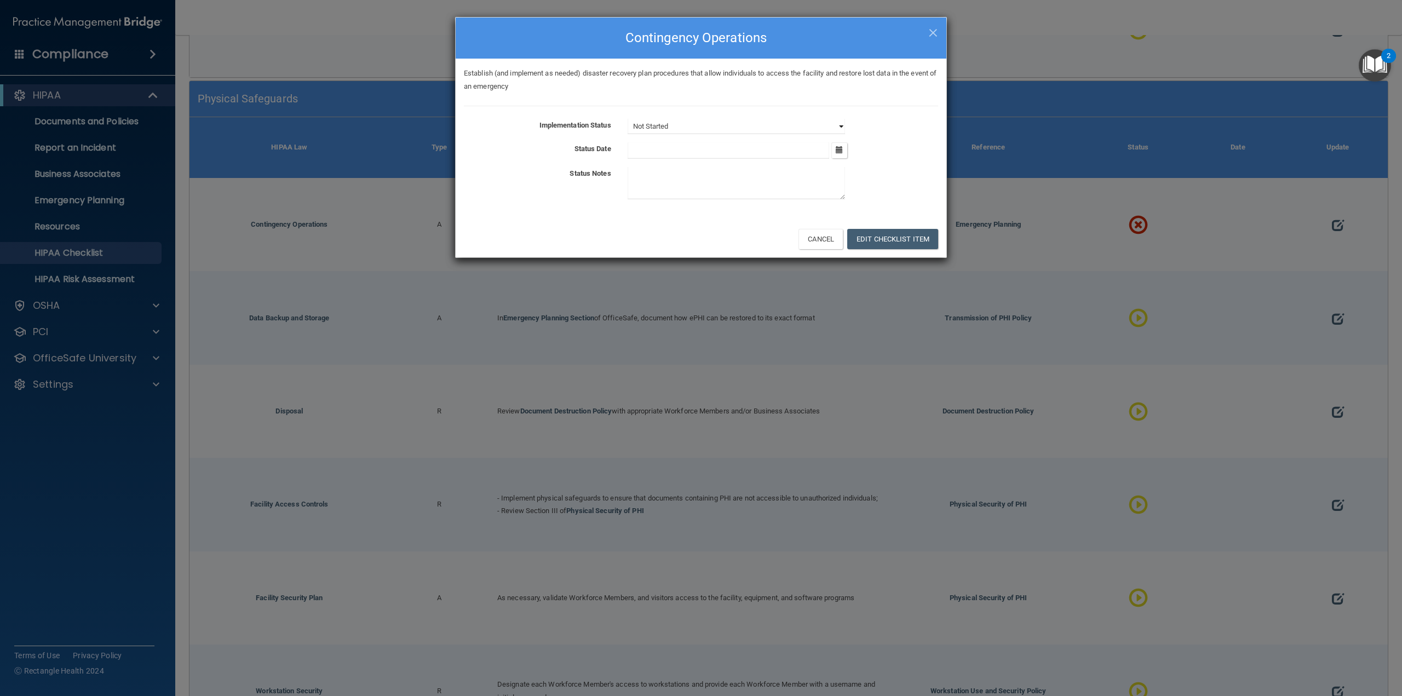
click at [690, 119] on select "Not Started In Progress Completed" at bounding box center [736, 126] width 217 height 15
click at [628, 119] on select "Not Started In Progress Completed" at bounding box center [736, 126] width 217 height 15
click at [866, 242] on button "Edit Checklist Item" at bounding box center [892, 239] width 91 height 20
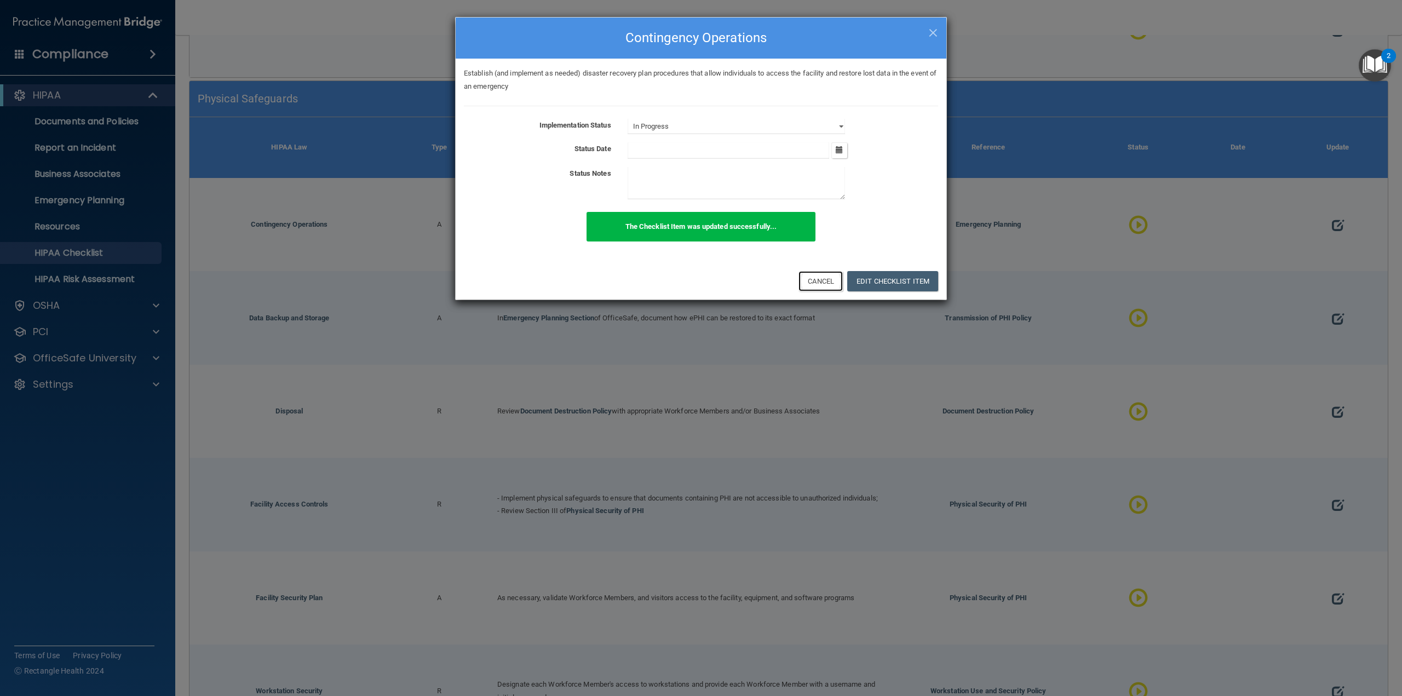
click at [814, 282] on button "Cancel" at bounding box center [821, 281] width 44 height 20
select select "not_started"
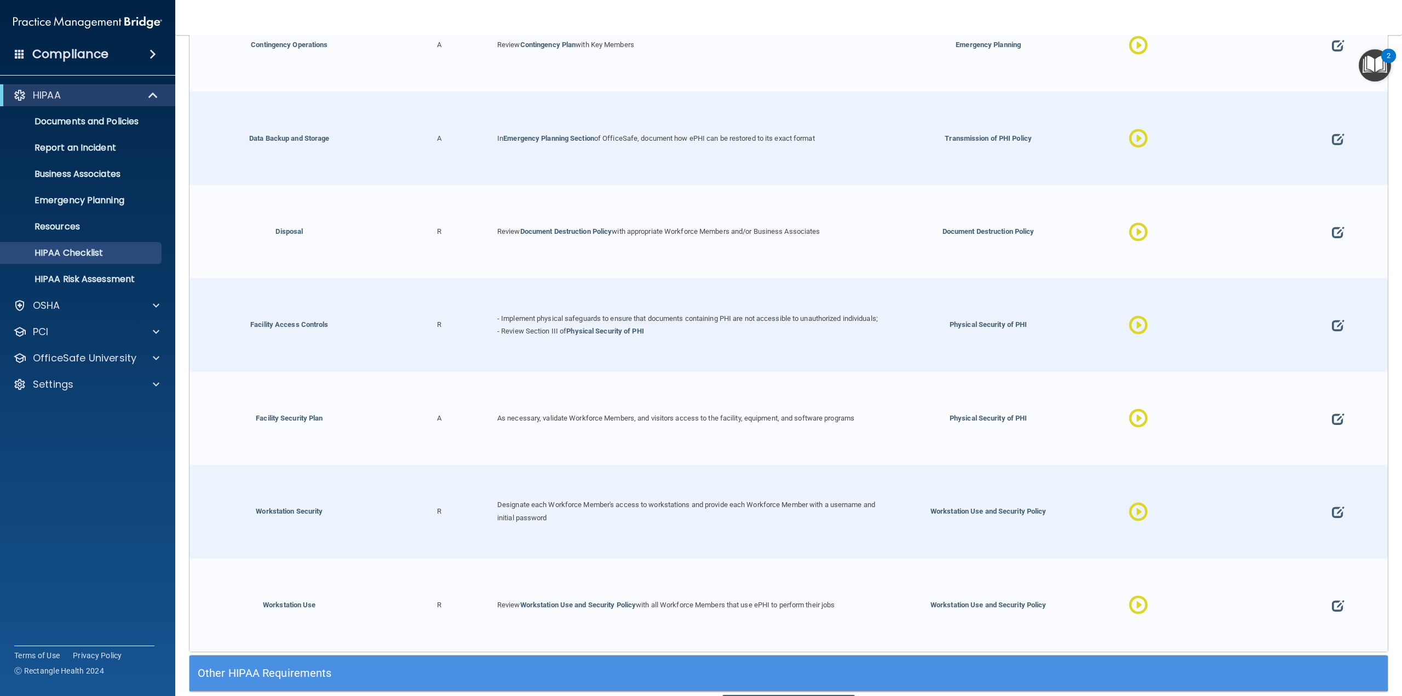
scroll to position [3192, 0]
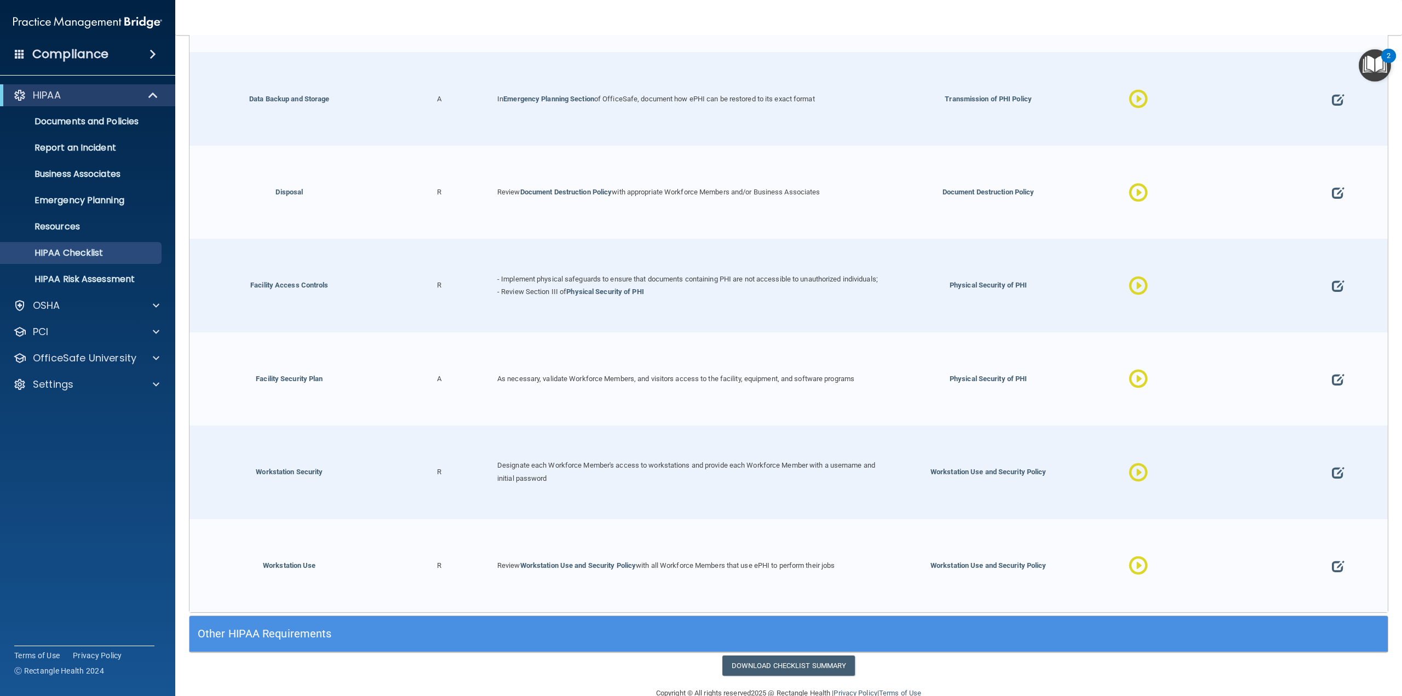
click at [1193, 622] on div "Other HIPAA Requirements" at bounding box center [789, 634] width 1198 height 25
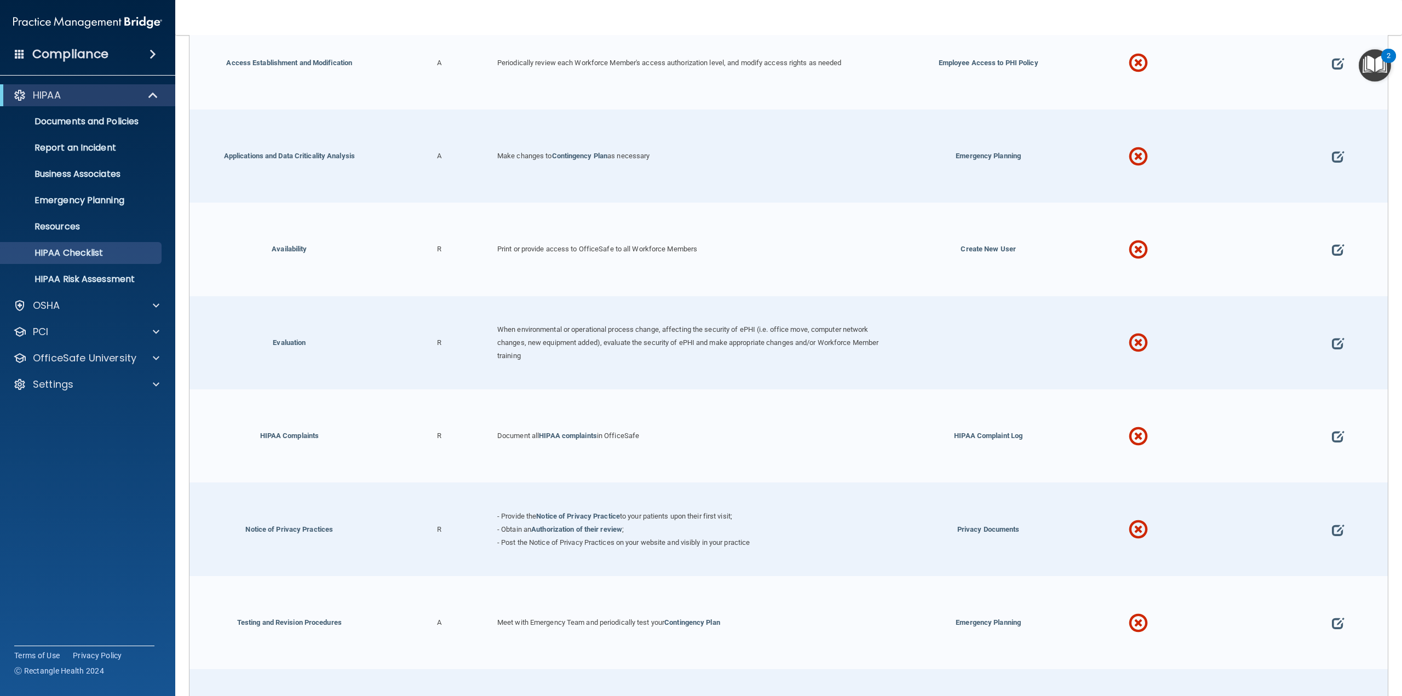
scroll to position [3759, 0]
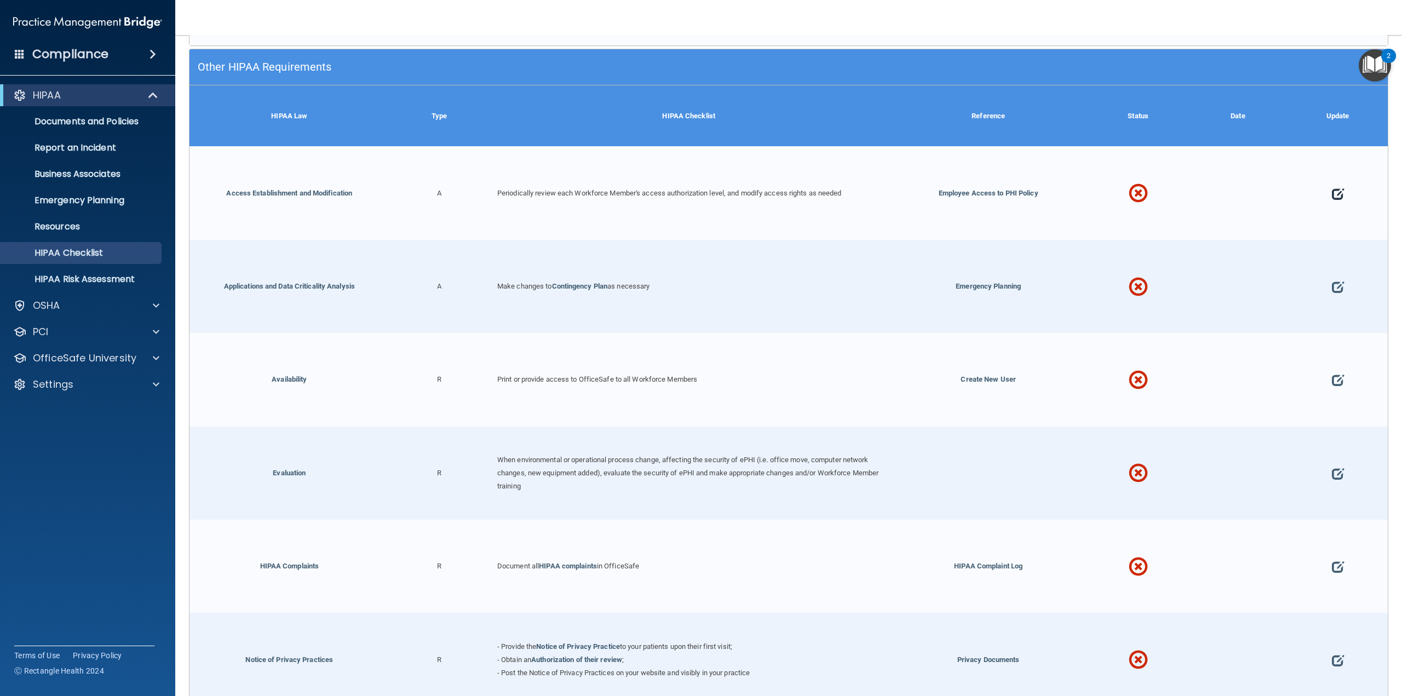
click at [1332, 171] on span at bounding box center [1338, 193] width 12 height 45
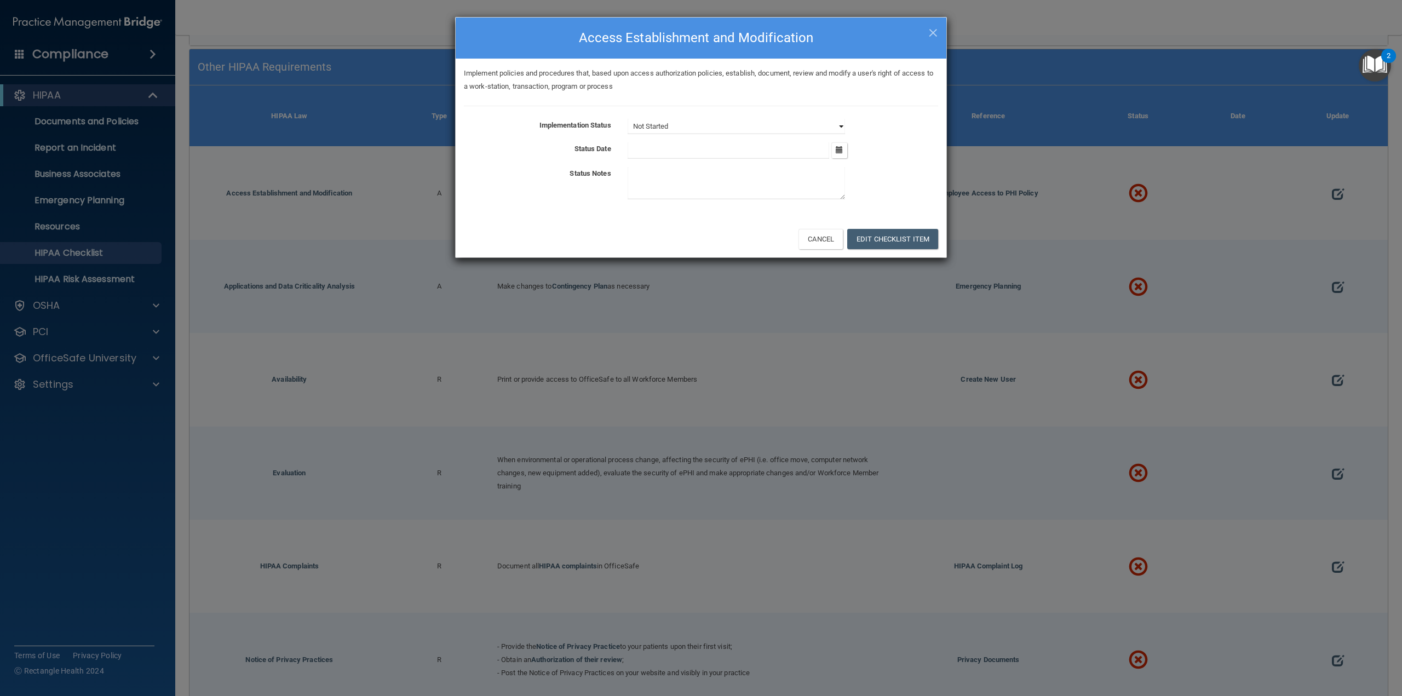
click at [695, 125] on select "Not Started In Progress Completed" at bounding box center [736, 126] width 217 height 15
click at [628, 119] on select "Not Started In Progress Completed" at bounding box center [736, 126] width 217 height 15
click at [875, 246] on button "Edit Checklist Item" at bounding box center [892, 239] width 91 height 20
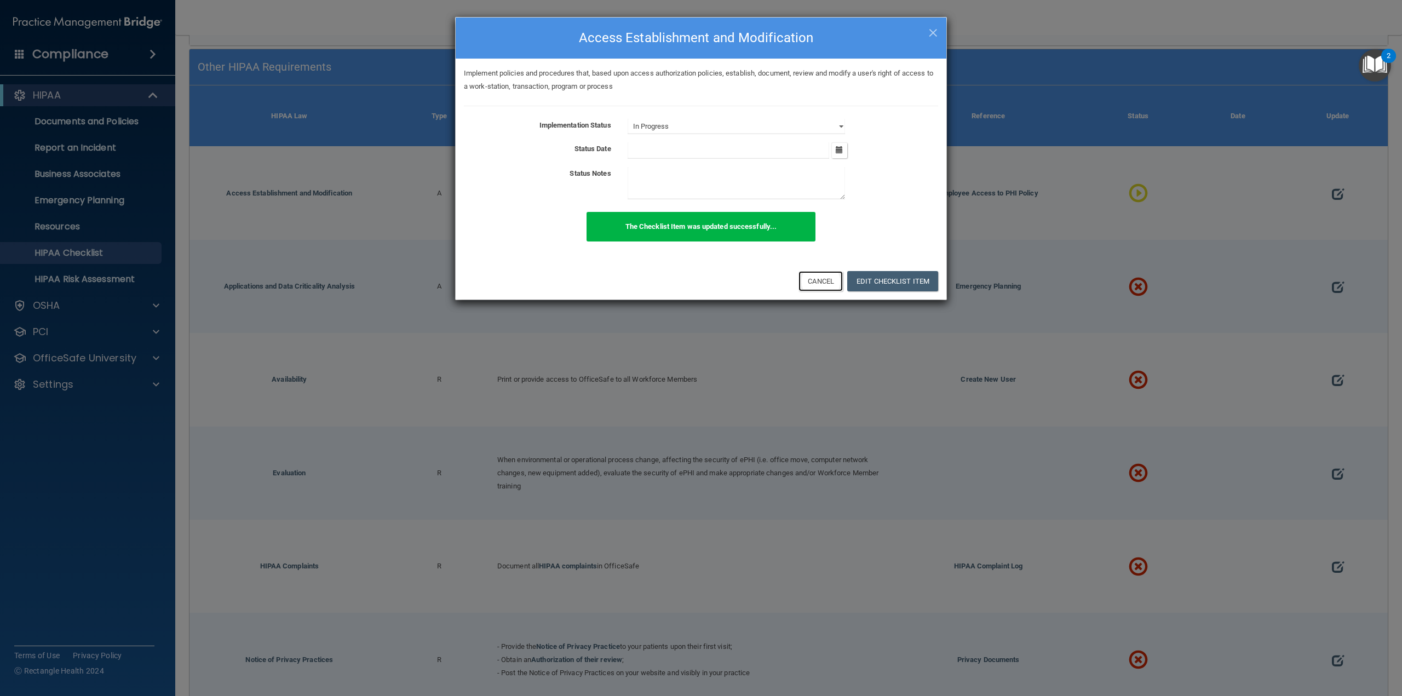
click at [828, 284] on button "Cancel" at bounding box center [821, 281] width 44 height 20
select select "not_started"
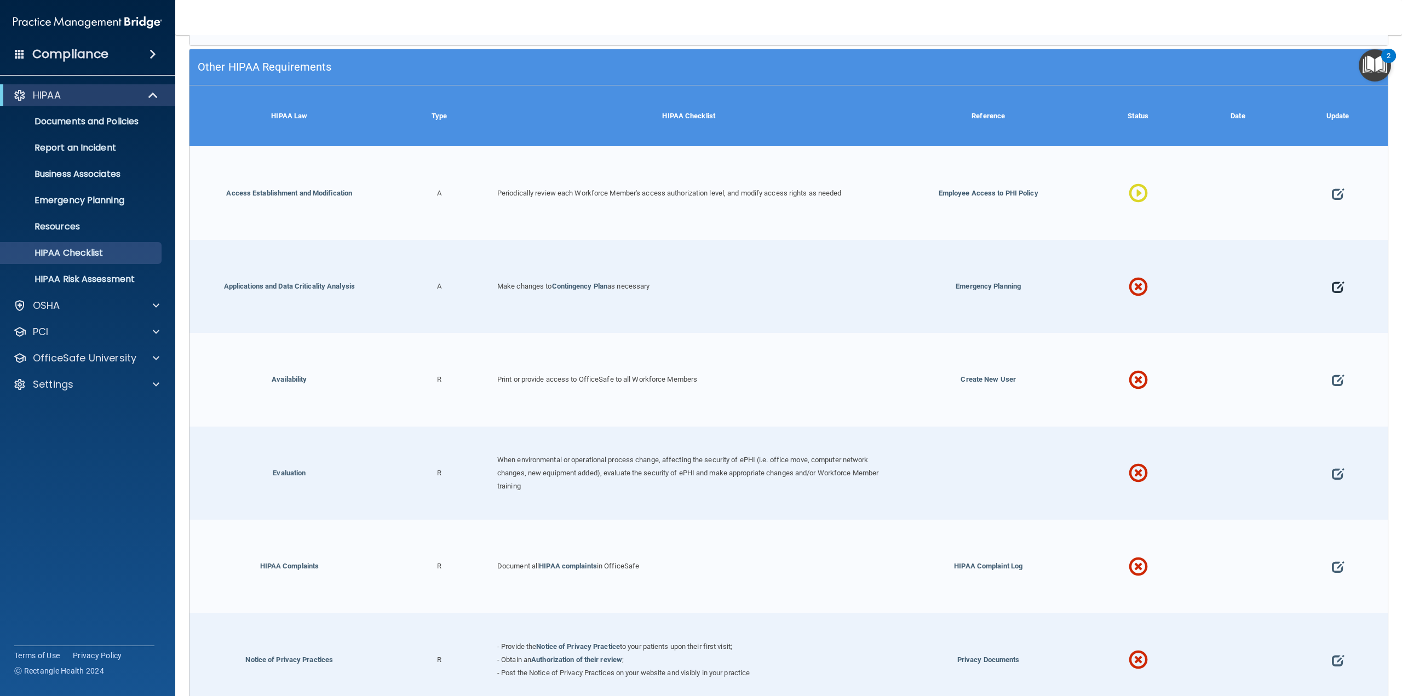
click at [1332, 265] on span at bounding box center [1338, 287] width 12 height 45
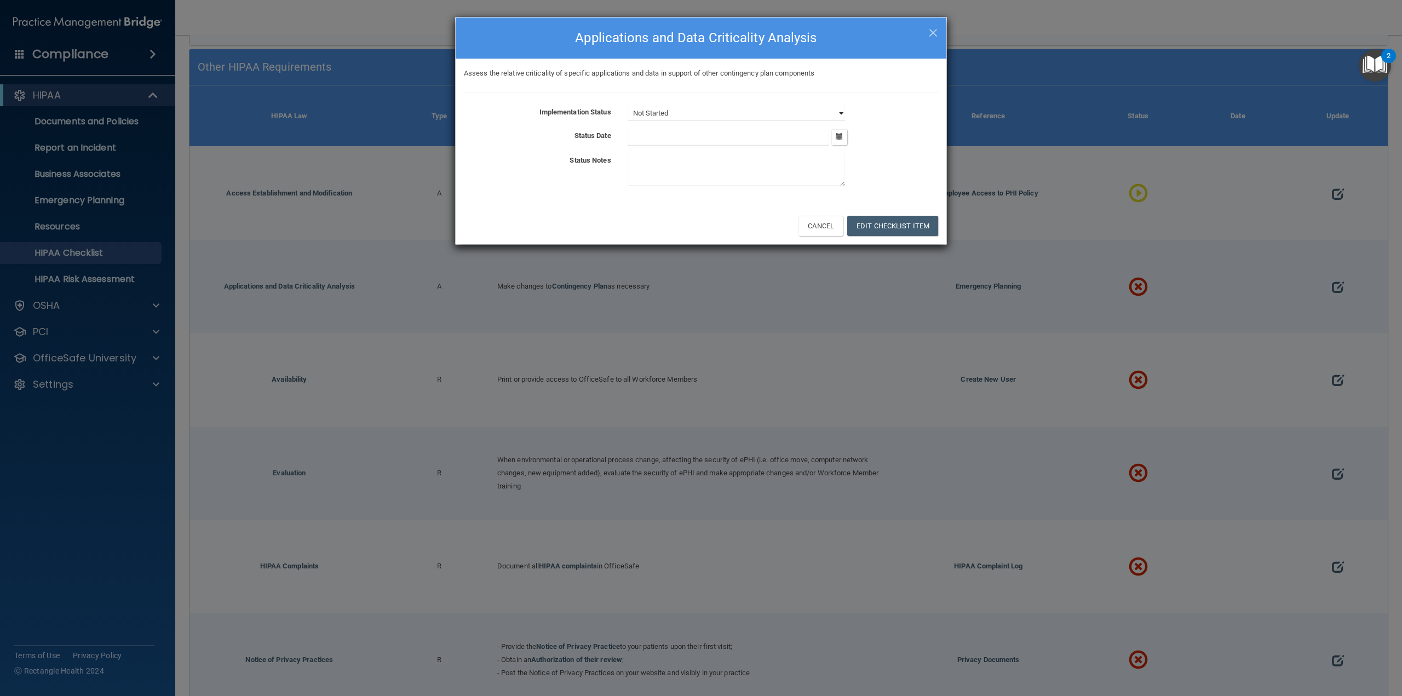
click at [641, 115] on select "Not Started In Progress Completed" at bounding box center [736, 113] width 217 height 15
click at [628, 106] on select "Not Started In Progress Completed" at bounding box center [736, 113] width 217 height 15
click at [897, 229] on button "Edit Checklist Item" at bounding box center [892, 226] width 91 height 20
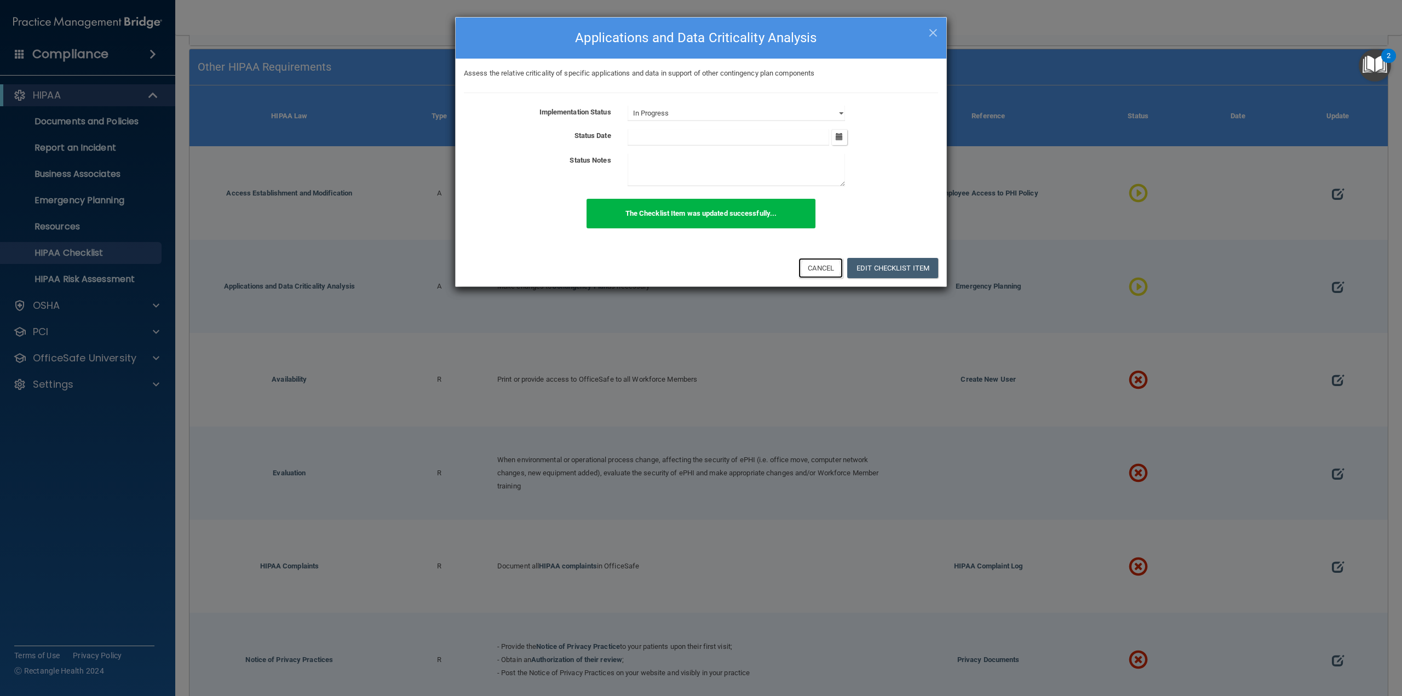
click at [824, 262] on button "Cancel" at bounding box center [821, 268] width 44 height 20
select select "not_started"
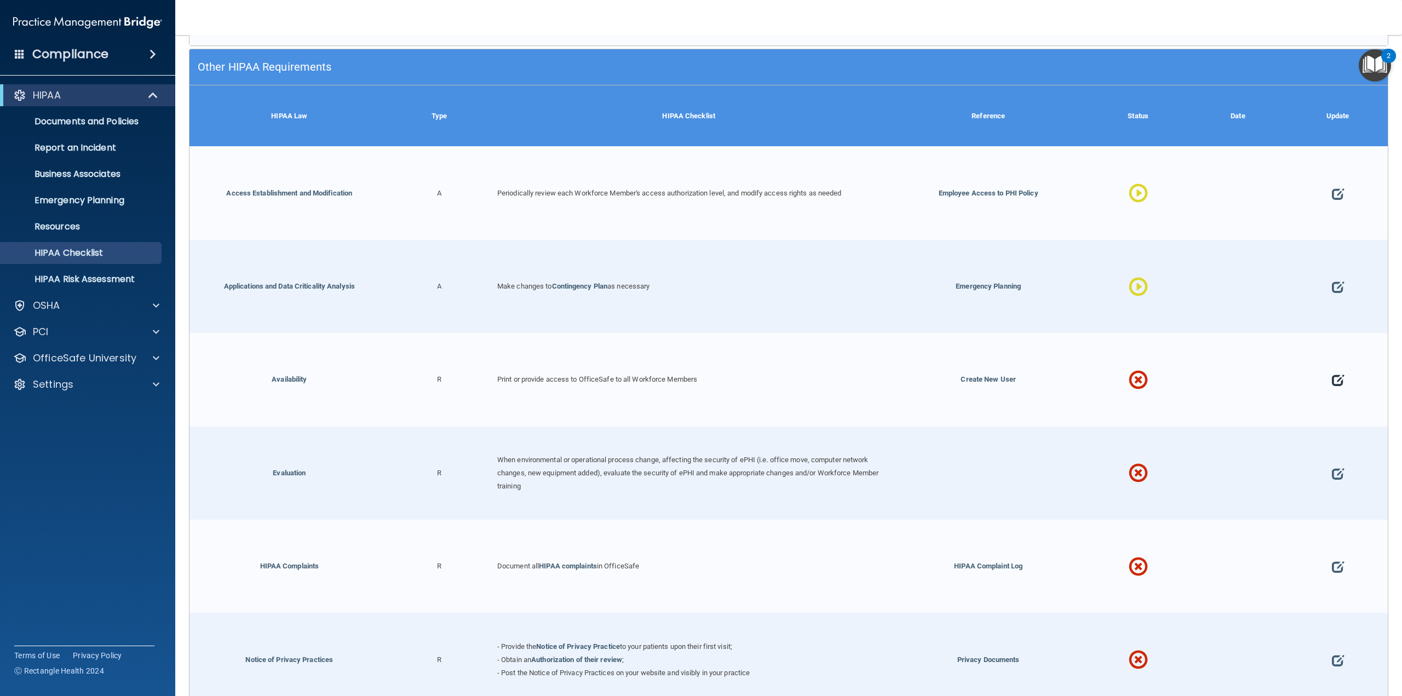
click at [1332, 358] on span at bounding box center [1338, 380] width 12 height 45
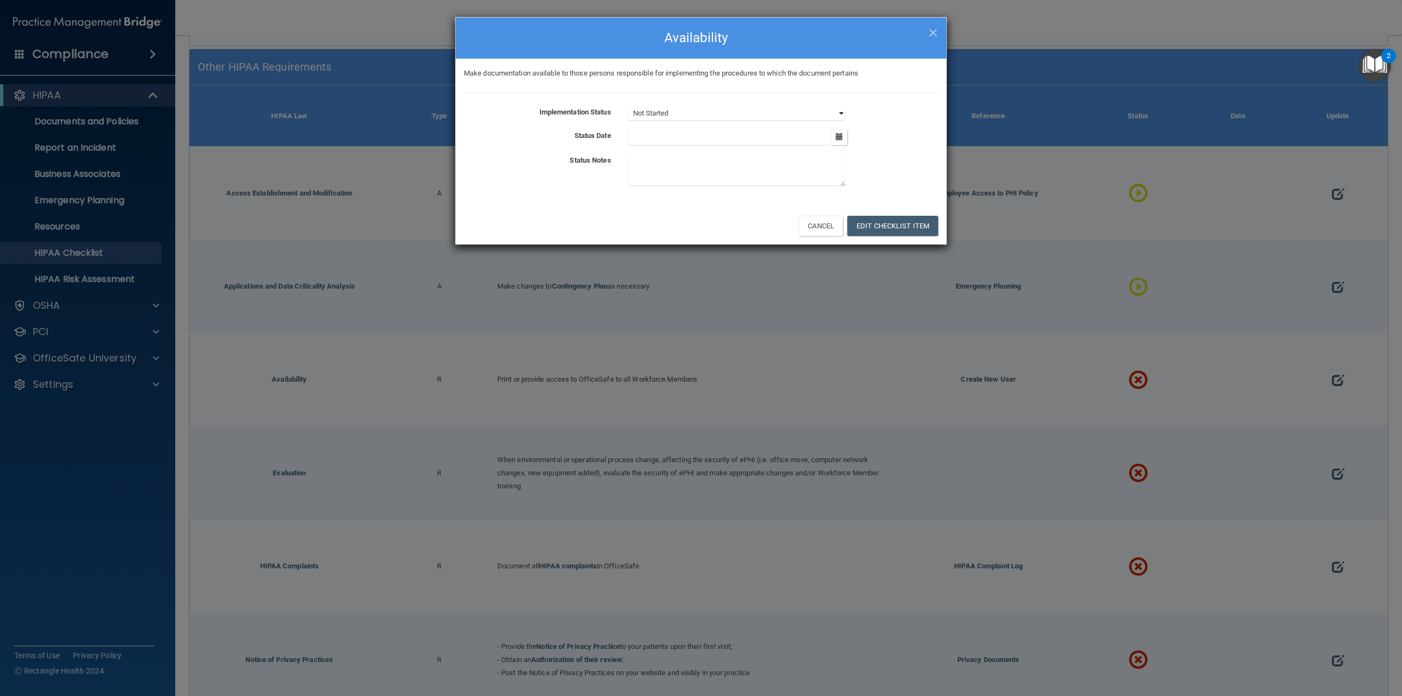
click at [684, 114] on select "Not Started In Progress Completed" at bounding box center [736, 113] width 217 height 15
click at [628, 106] on select "Not Started In Progress Completed" at bounding box center [736, 113] width 217 height 15
click at [877, 227] on button "Edit Checklist Item" at bounding box center [892, 226] width 91 height 20
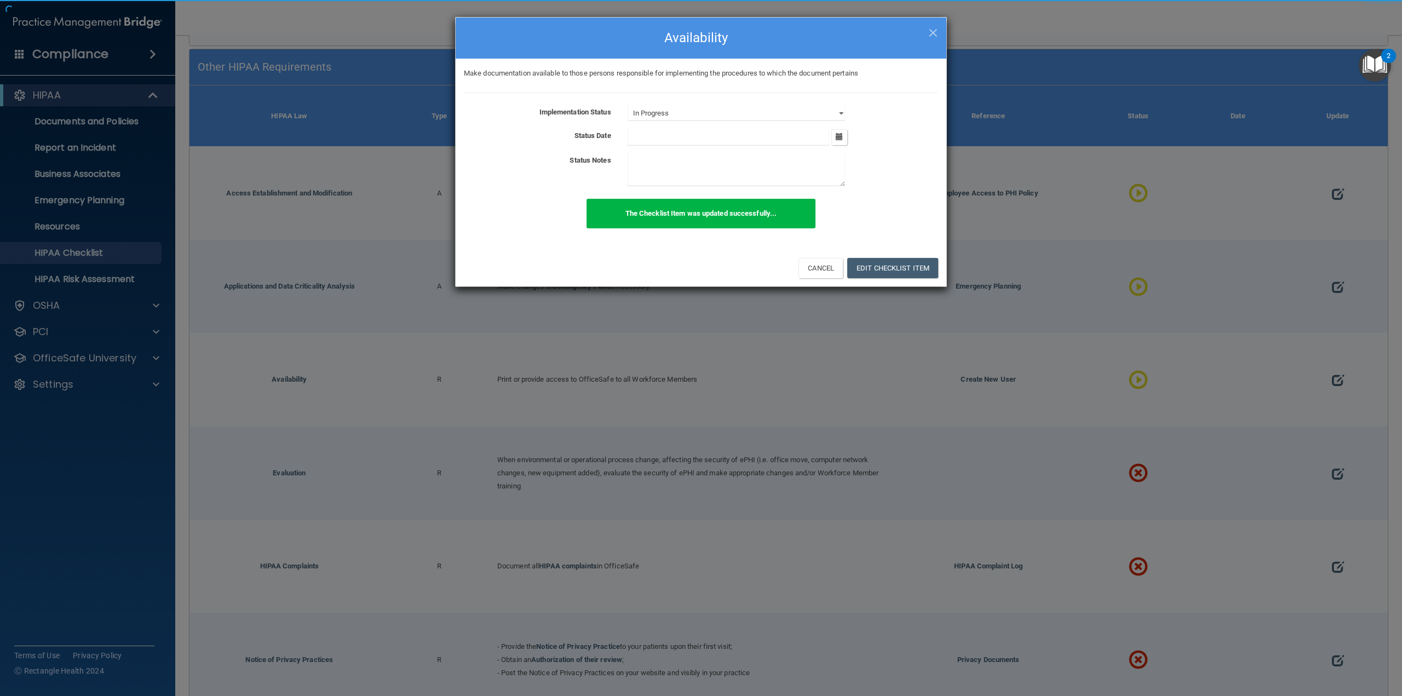
click at [826, 231] on div "The Checklist Item was updated successfully..." at bounding box center [701, 220] width 491 height 42
click at [823, 268] on button "Cancel" at bounding box center [821, 268] width 44 height 20
select select "not_started"
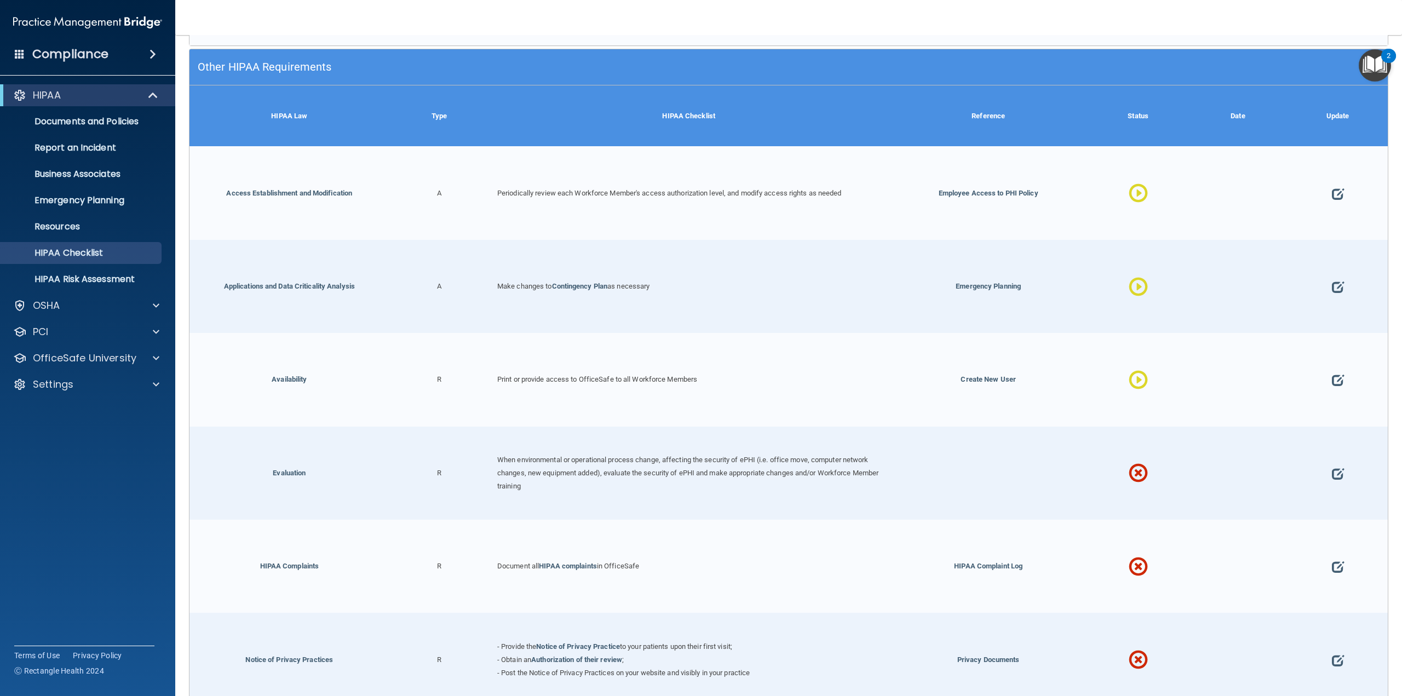
scroll to position [3923, 0]
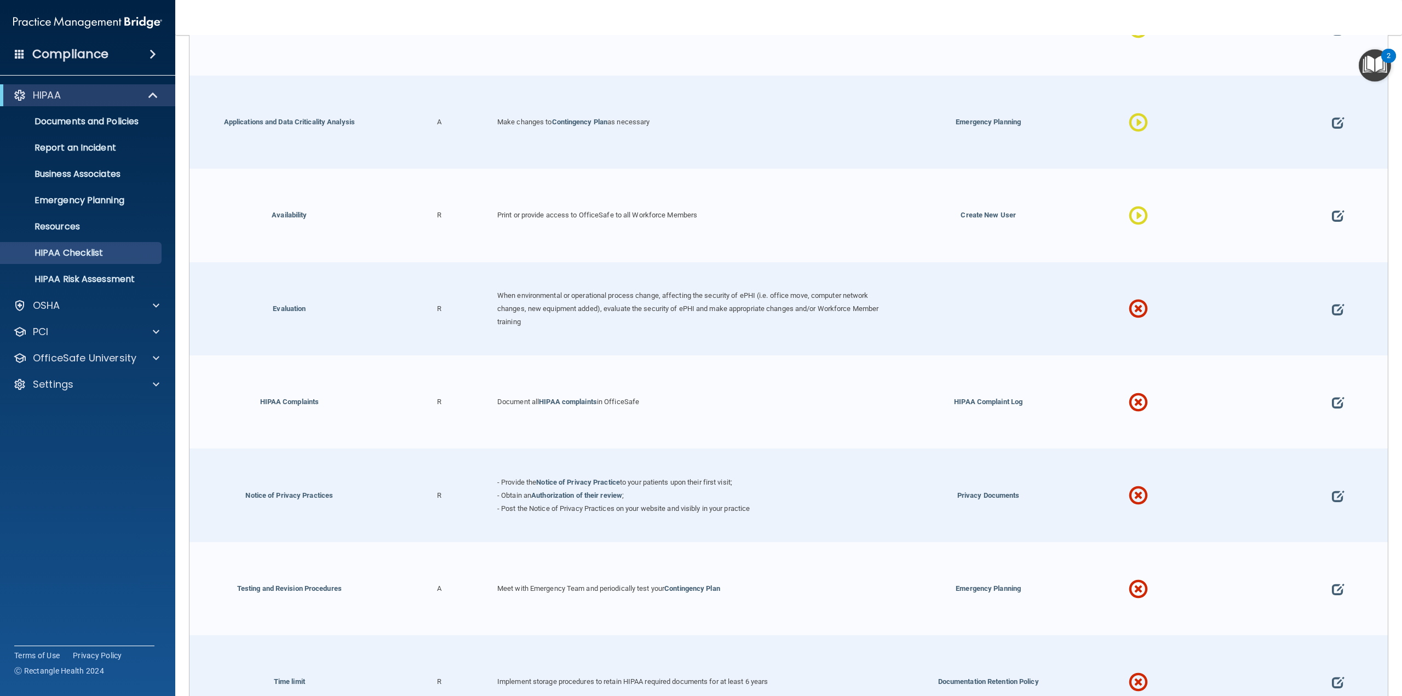
click at [1341, 276] on div at bounding box center [1338, 308] width 100 height 93
click at [1332, 286] on span at bounding box center [1338, 308] width 12 height 45
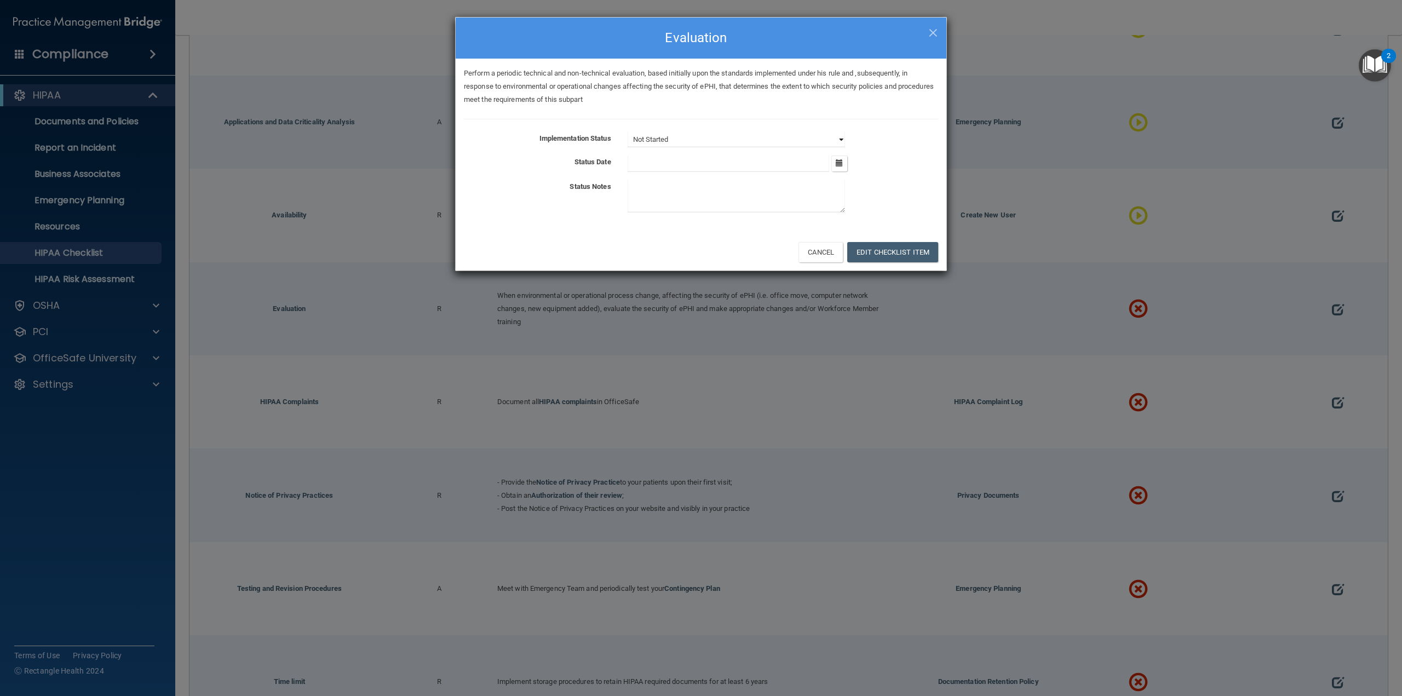
click at [723, 138] on select "Not Started In Progress Completed" at bounding box center [736, 139] width 217 height 15
click at [628, 132] on select "Not Started In Progress Completed" at bounding box center [736, 139] width 217 height 15
click at [870, 246] on button "Edit Checklist Item" at bounding box center [892, 252] width 91 height 20
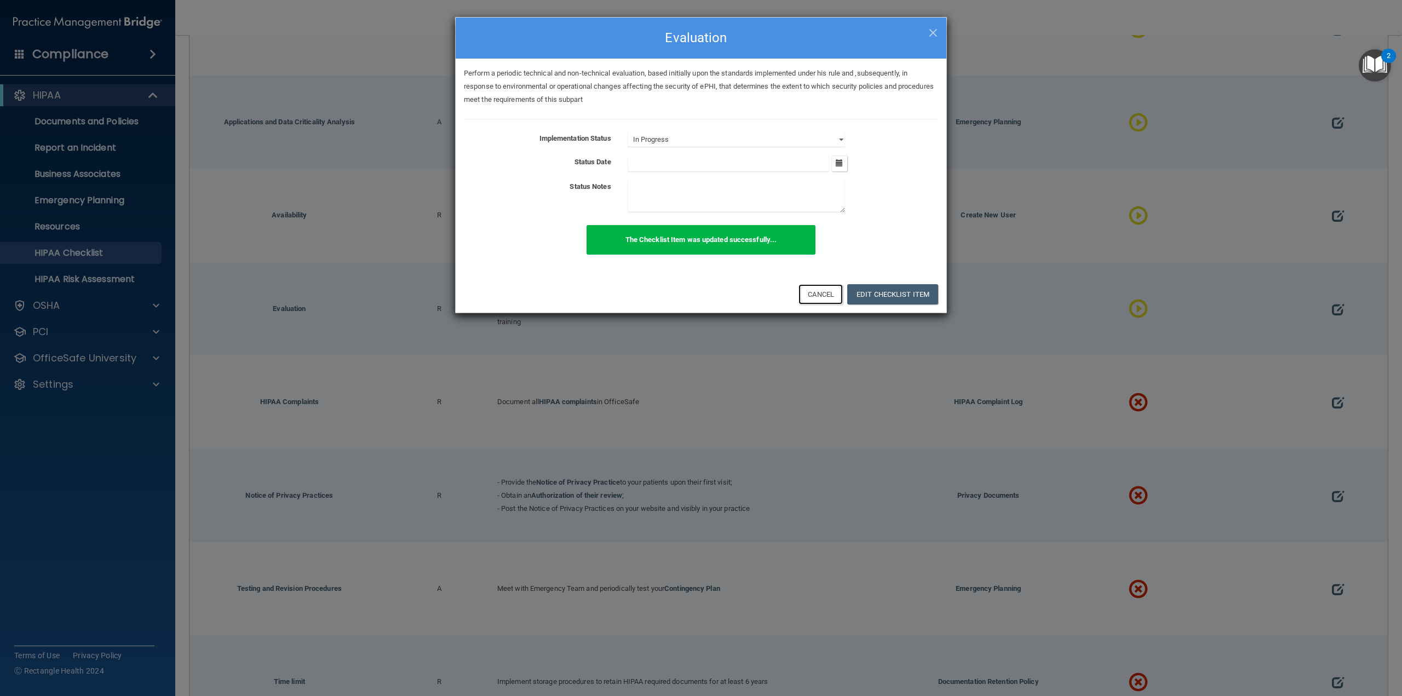
click at [827, 300] on button "Cancel" at bounding box center [821, 294] width 44 height 20
select select "not_started"
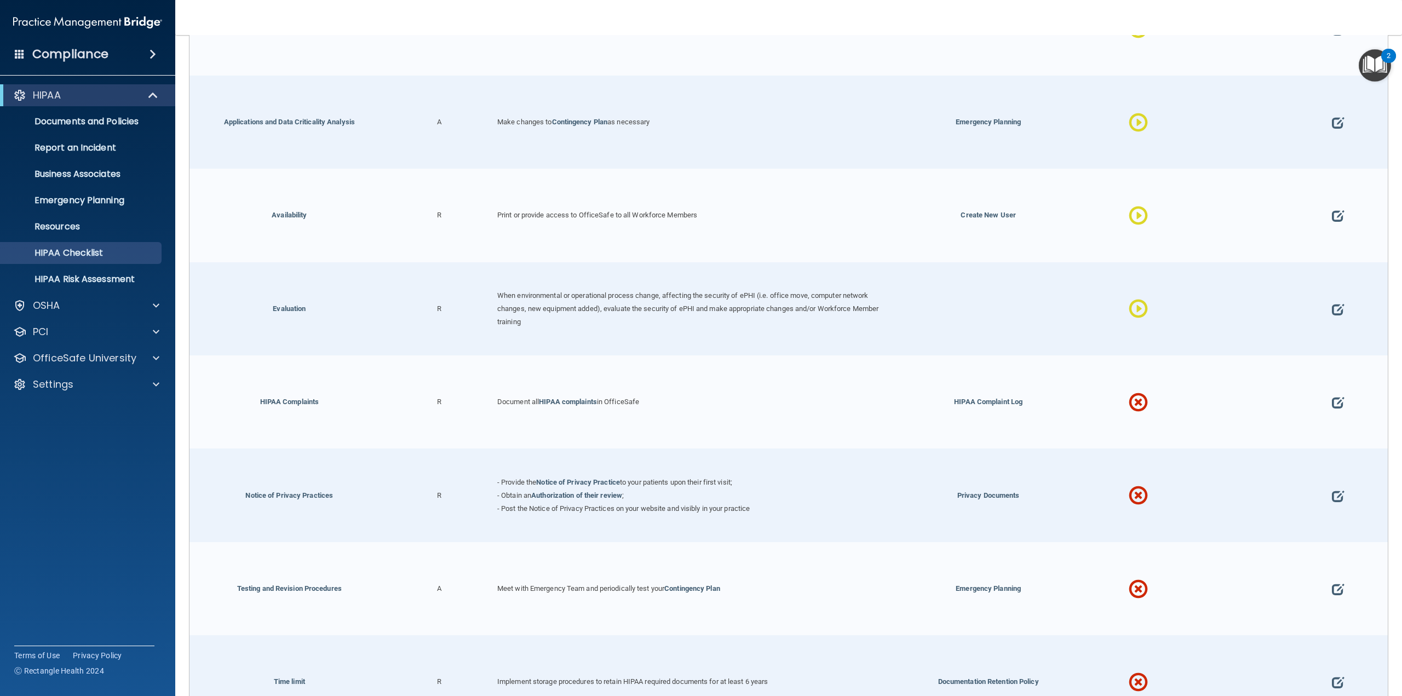
scroll to position [4088, 0]
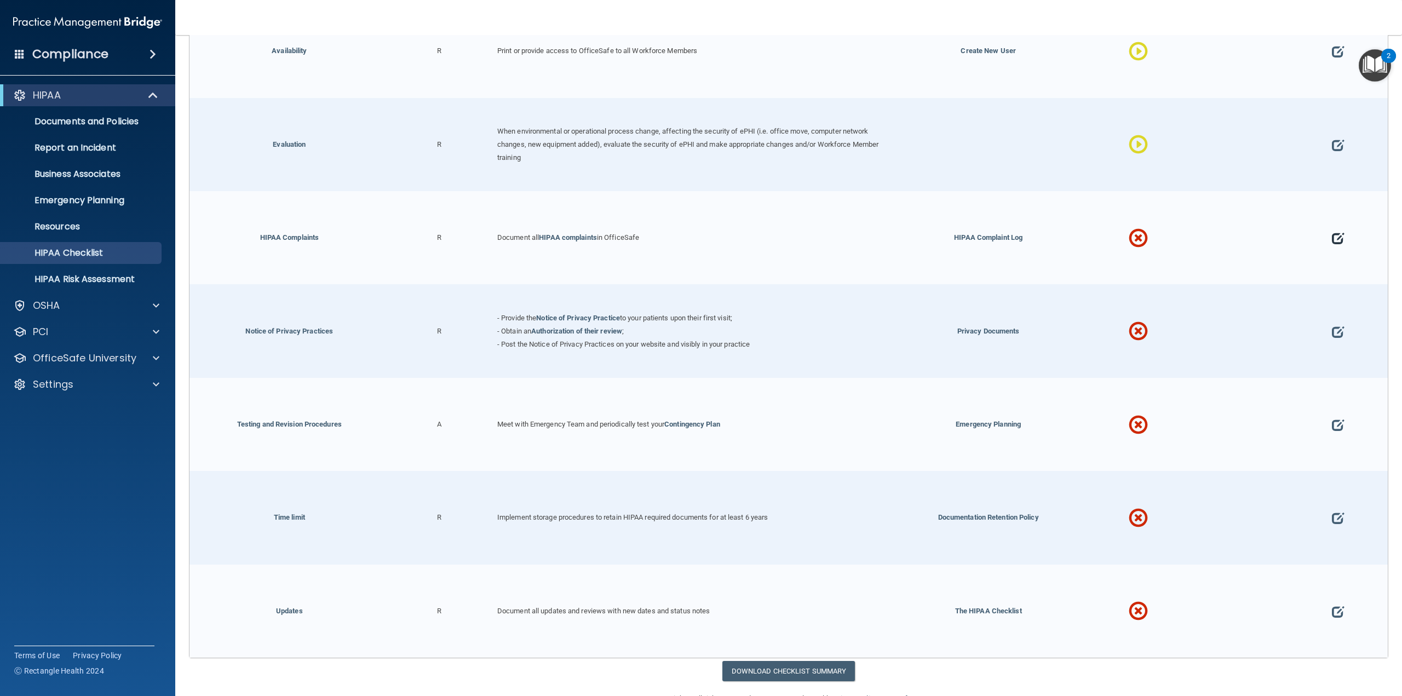
click at [1333, 216] on span at bounding box center [1338, 238] width 12 height 45
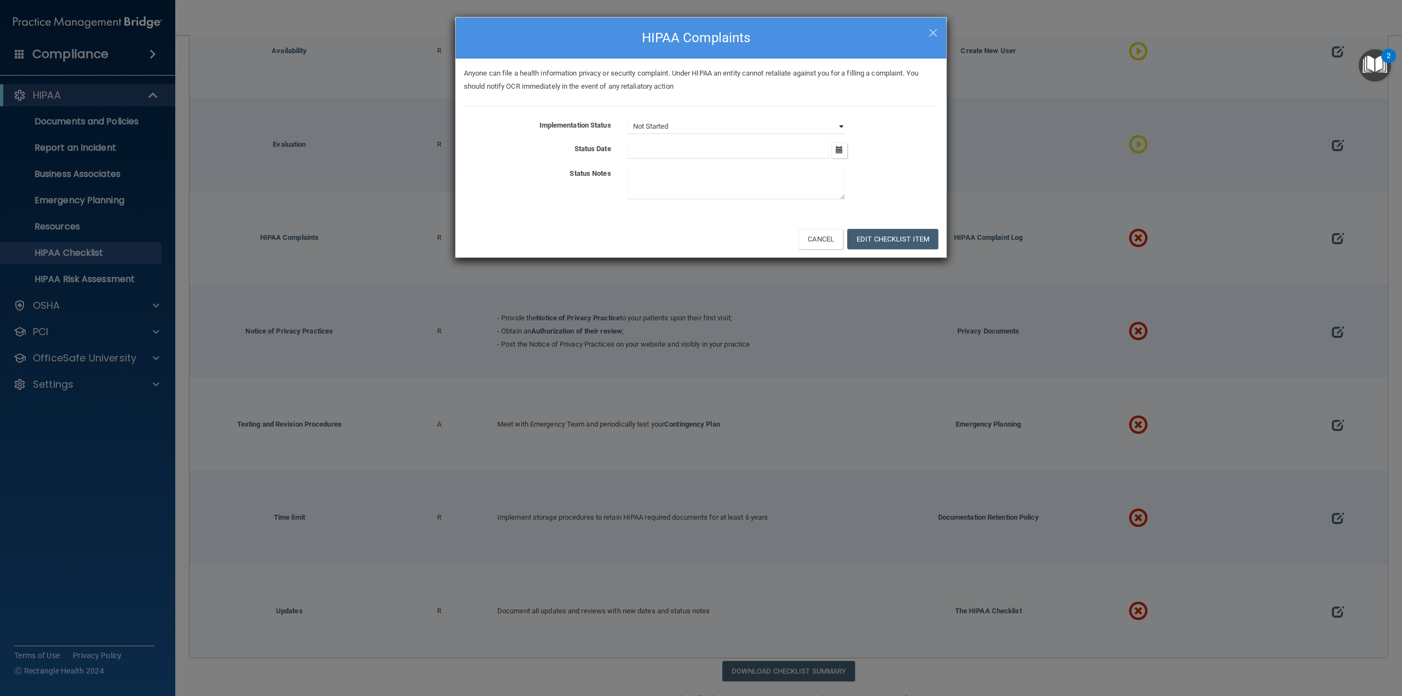
click at [756, 133] on select "Not Started In Progress Completed" at bounding box center [736, 126] width 217 height 15
click at [628, 119] on select "Not Started In Progress Completed" at bounding box center [736, 126] width 217 height 15
click at [881, 232] on button "Edit Checklist Item" at bounding box center [892, 239] width 91 height 20
click at [825, 243] on button "Cancel" at bounding box center [821, 239] width 44 height 20
select select "not_started"
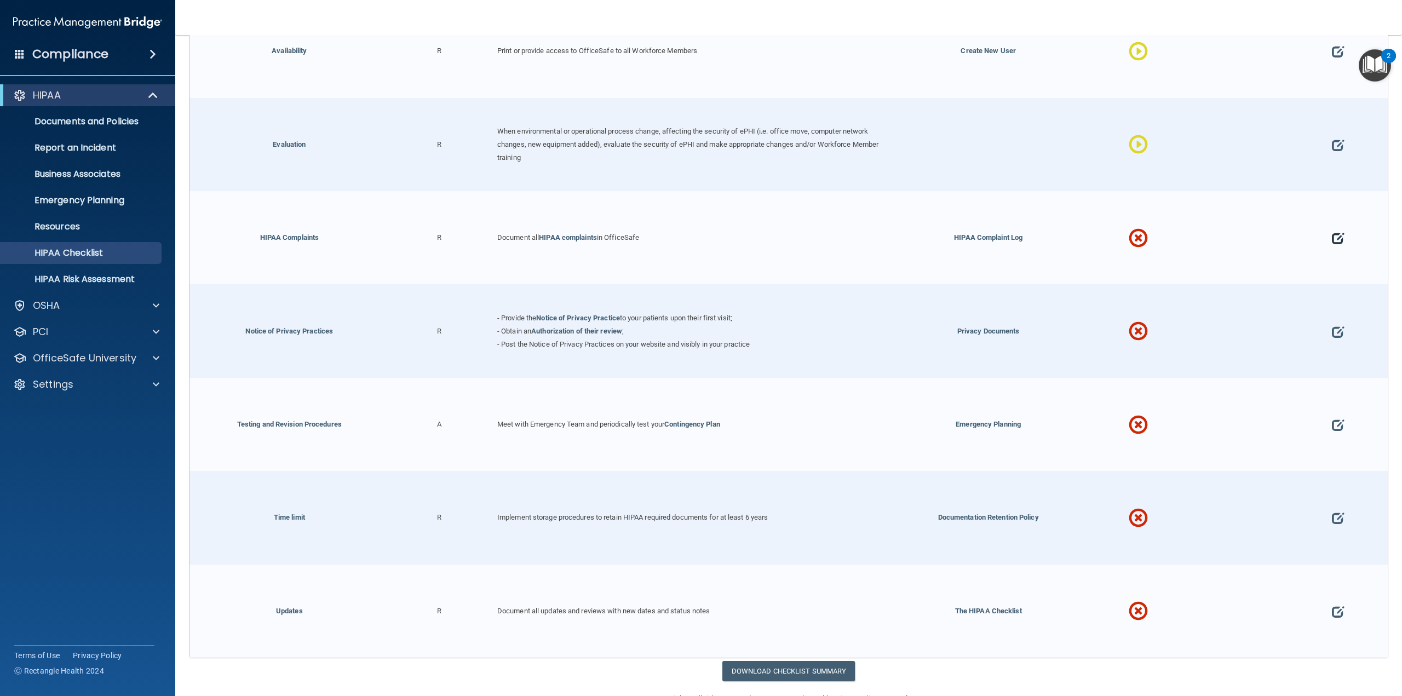
click at [1335, 217] on span at bounding box center [1338, 238] width 12 height 45
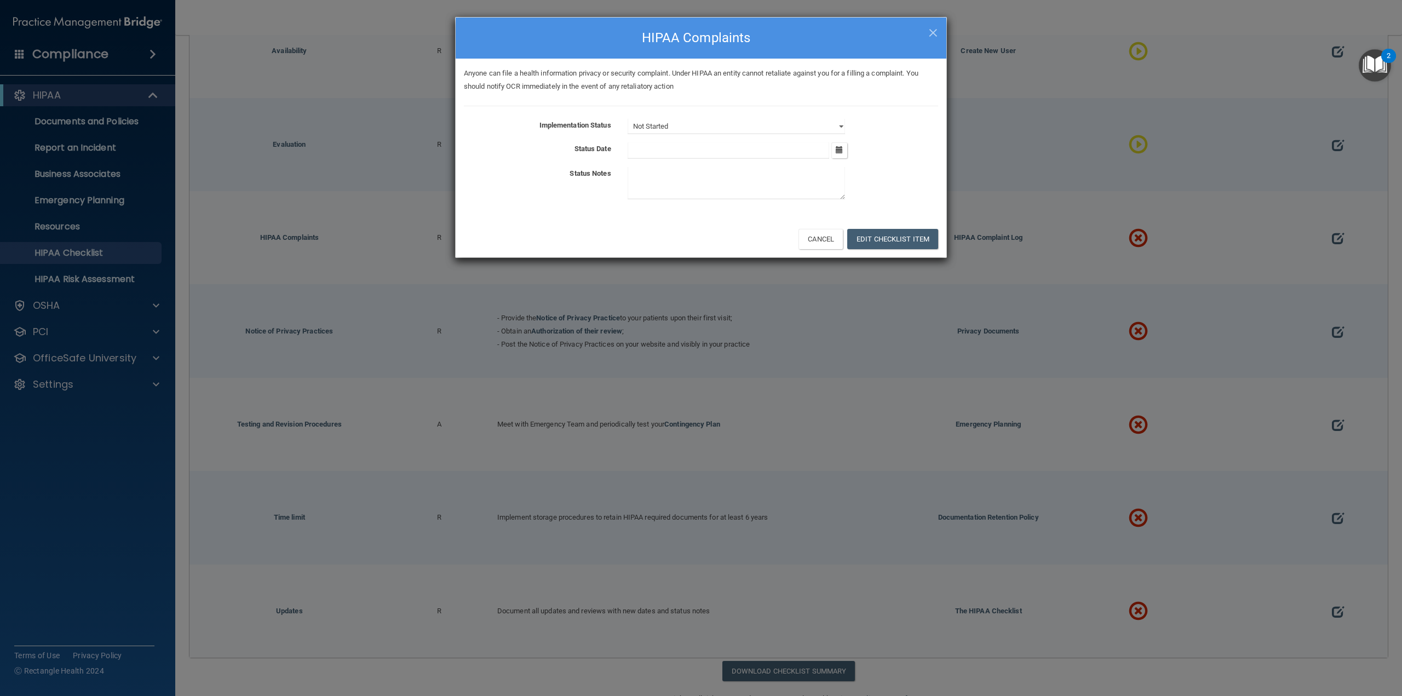
click at [629, 125] on div "Not Started In Progress Completed" at bounding box center [782, 126] width 327 height 15
click at [633, 128] on select "Not Started In Progress Completed" at bounding box center [736, 126] width 217 height 15
click at [628, 119] on select "Not Started In Progress Completed" at bounding box center [736, 126] width 217 height 15
click at [880, 239] on button "Edit Checklist Item" at bounding box center [892, 239] width 91 height 20
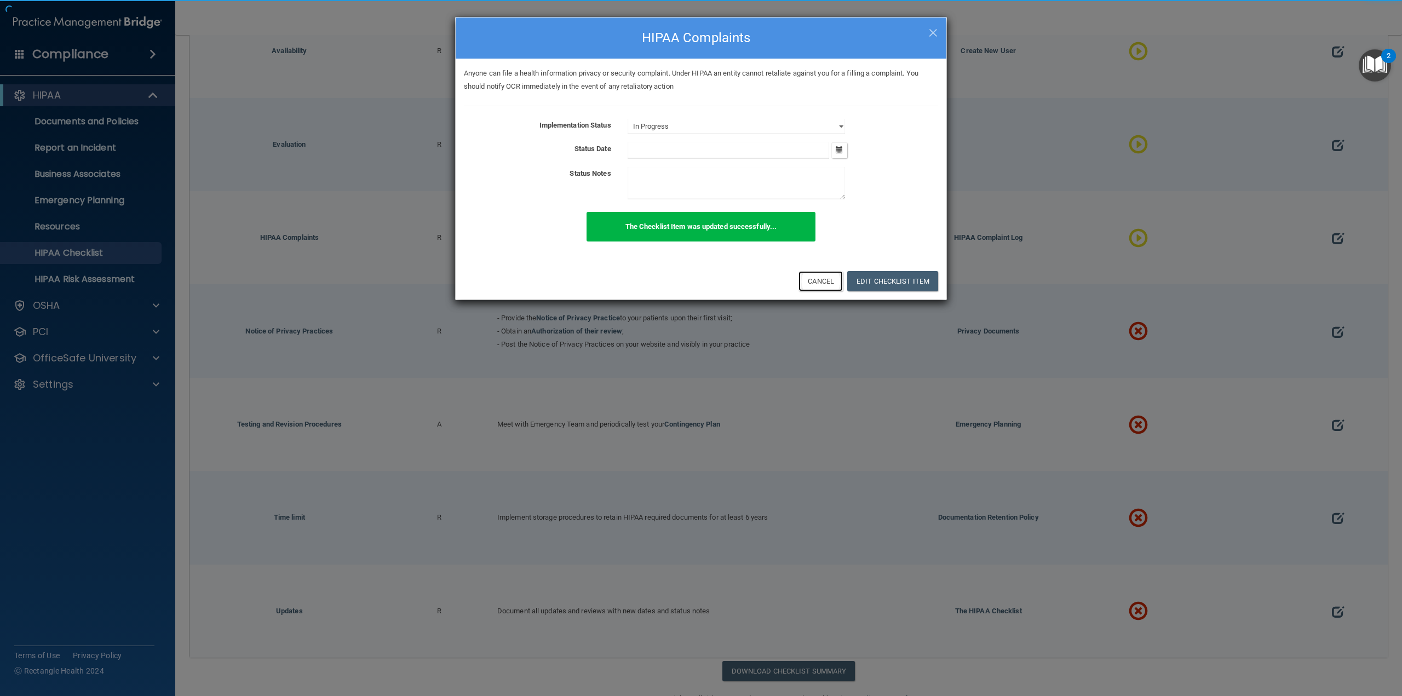
click at [823, 277] on button "Cancel" at bounding box center [821, 281] width 44 height 20
select select "not_started"
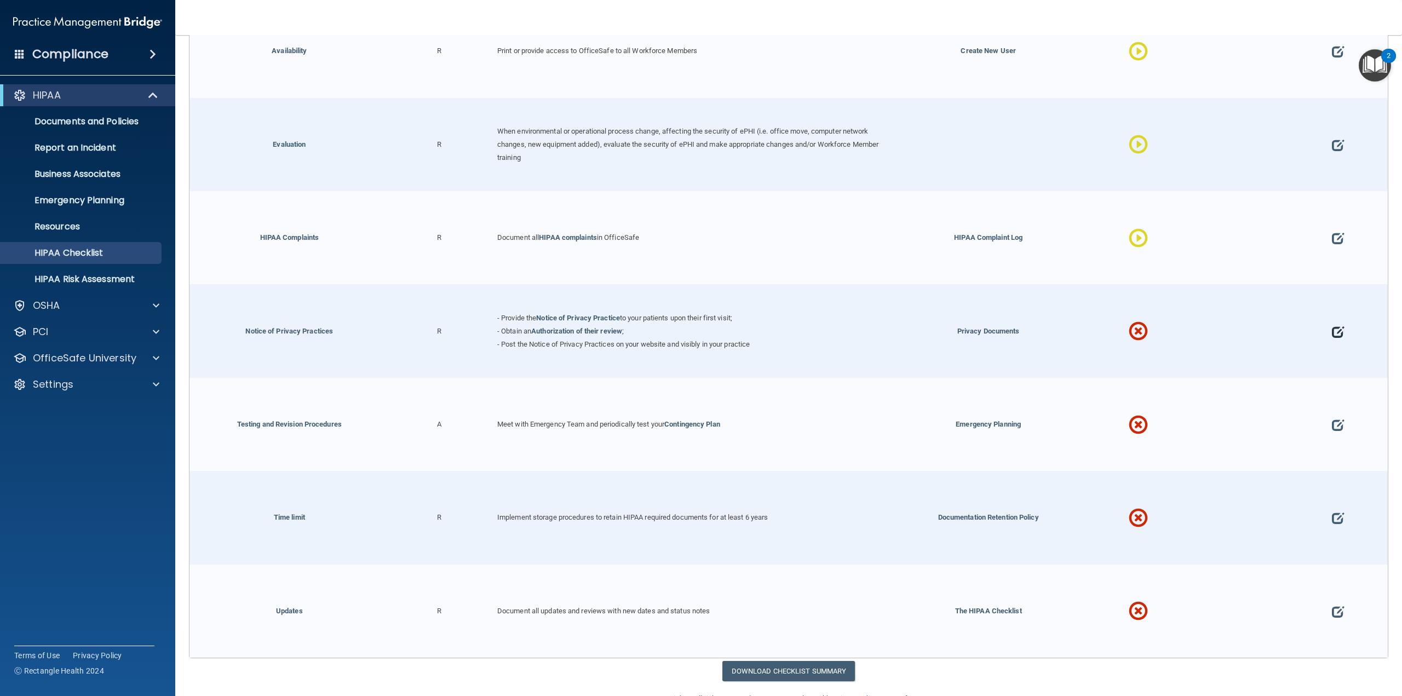
click at [1335, 309] on span at bounding box center [1338, 331] width 12 height 45
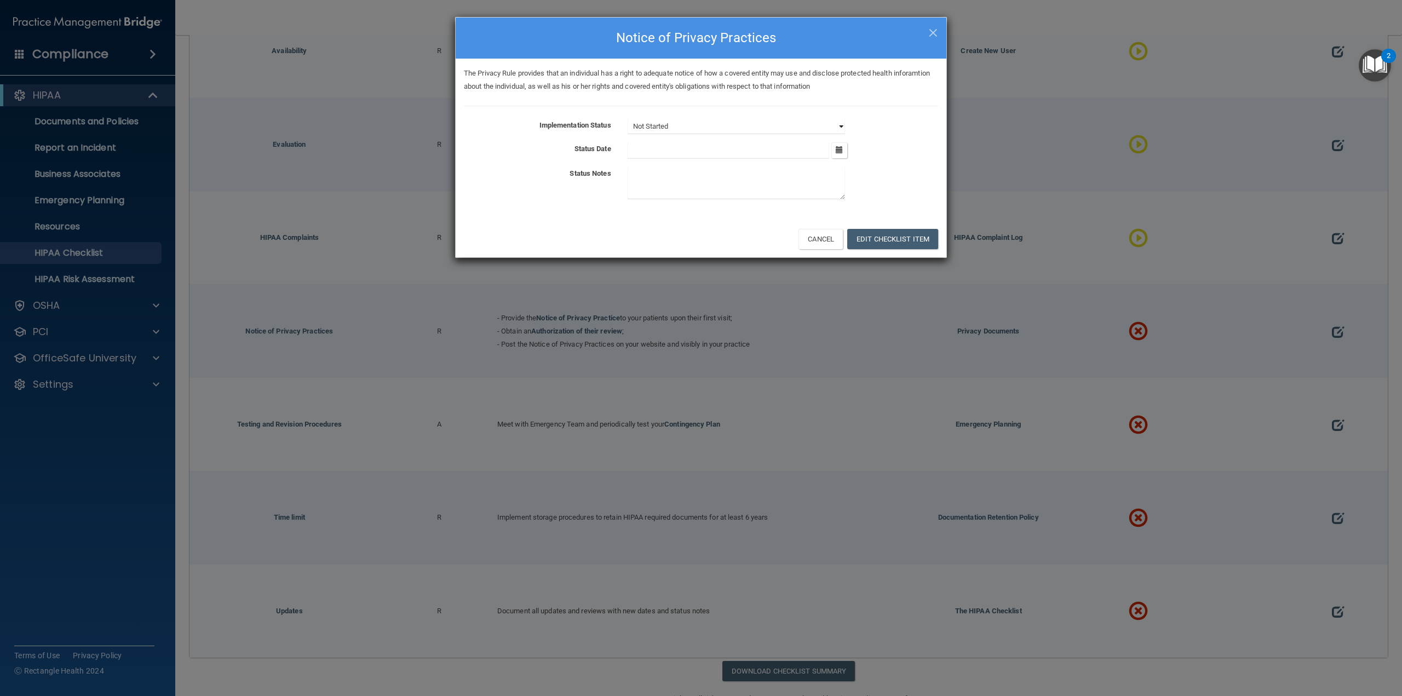
click at [747, 123] on select "Not Started In Progress Completed" at bounding box center [736, 126] width 217 height 15
click at [628, 119] on select "Not Started In Progress Completed" at bounding box center [736, 126] width 217 height 15
click at [865, 241] on button "Edit Checklist Item" at bounding box center [892, 239] width 91 height 20
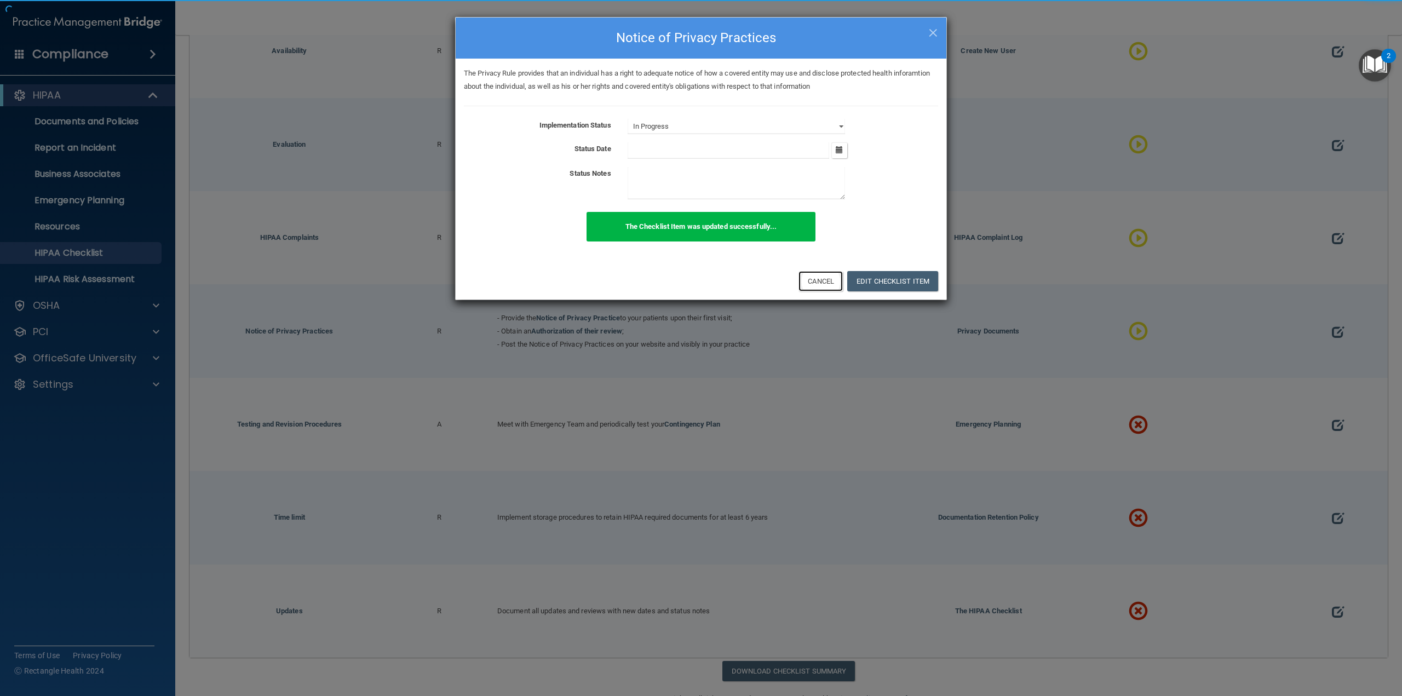
click at [820, 288] on button "Cancel" at bounding box center [821, 281] width 44 height 20
select select "not_started"
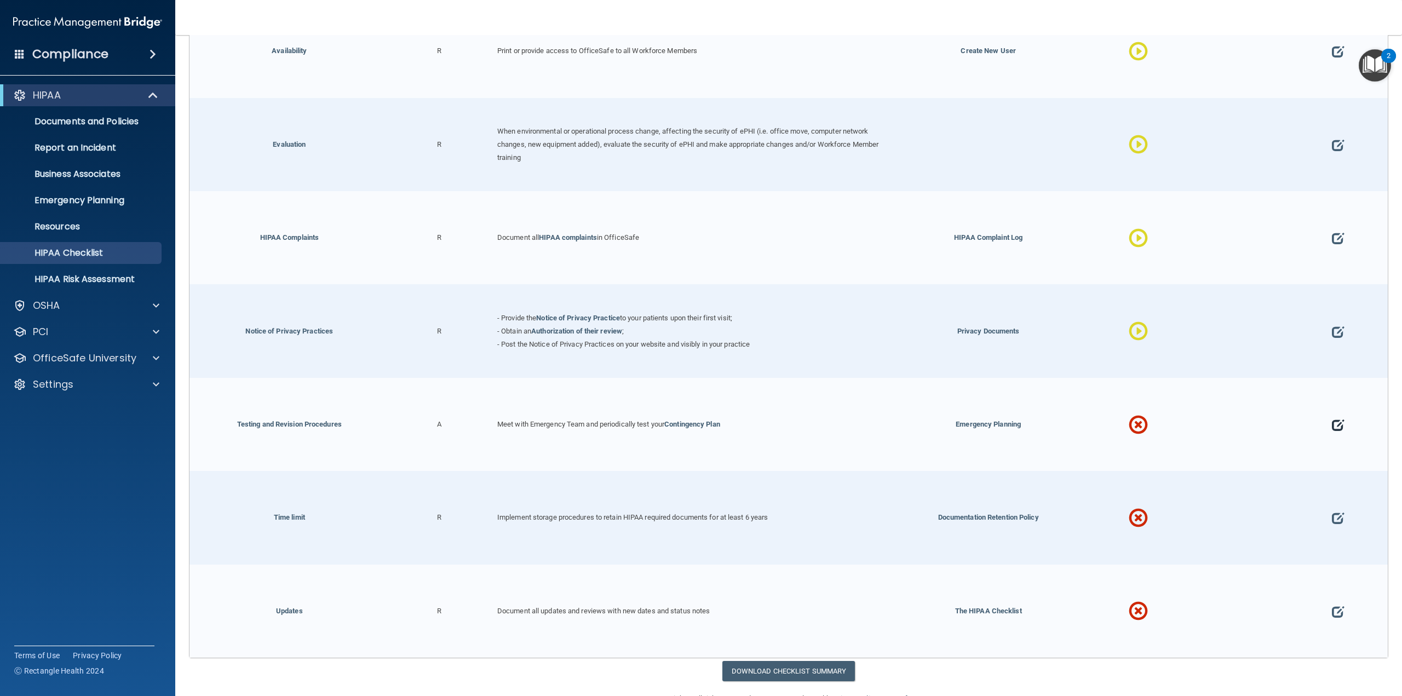
click at [1332, 403] on span at bounding box center [1338, 425] width 12 height 45
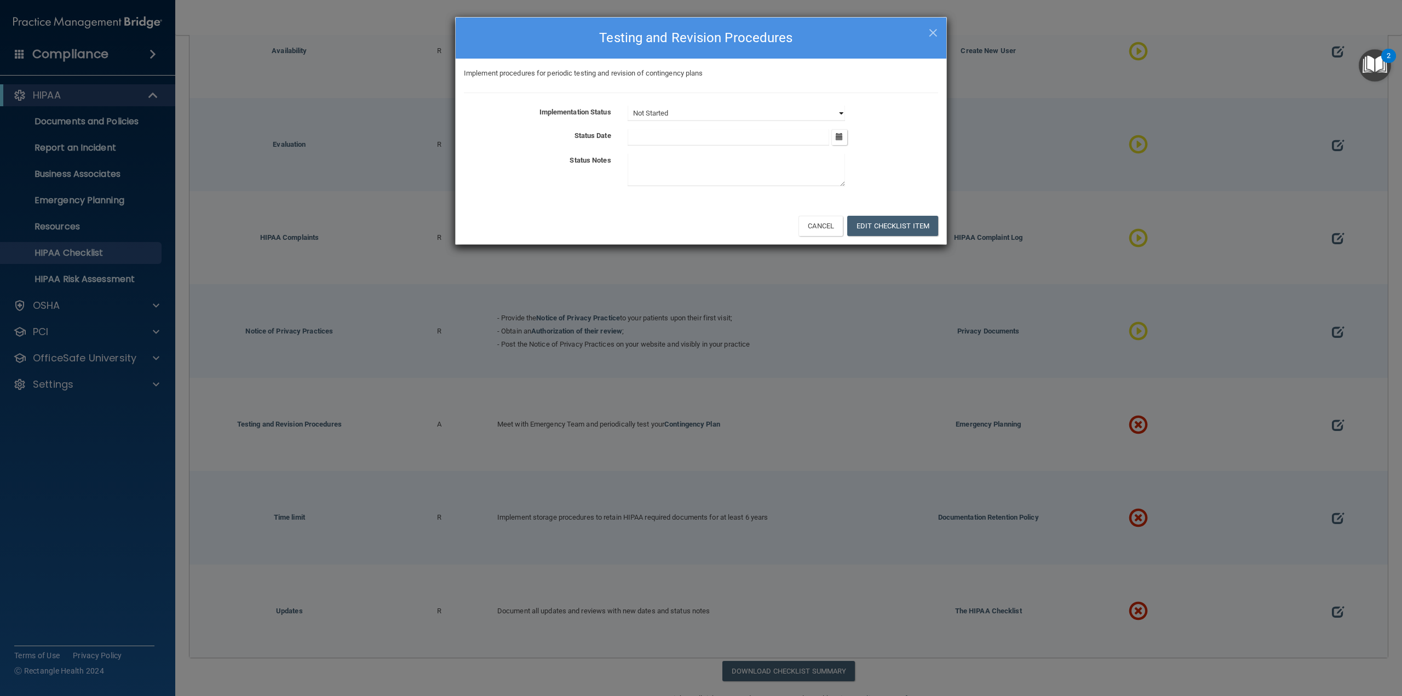
drag, startPoint x: 635, startPoint y: 112, endPoint x: 638, endPoint y: 119, distance: 7.6
click at [635, 112] on select "Not Started In Progress Completed" at bounding box center [736, 113] width 217 height 15
click at [628, 106] on select "Not Started In Progress Completed" at bounding box center [736, 113] width 217 height 15
click at [873, 226] on button "Edit Checklist Item" at bounding box center [892, 226] width 91 height 20
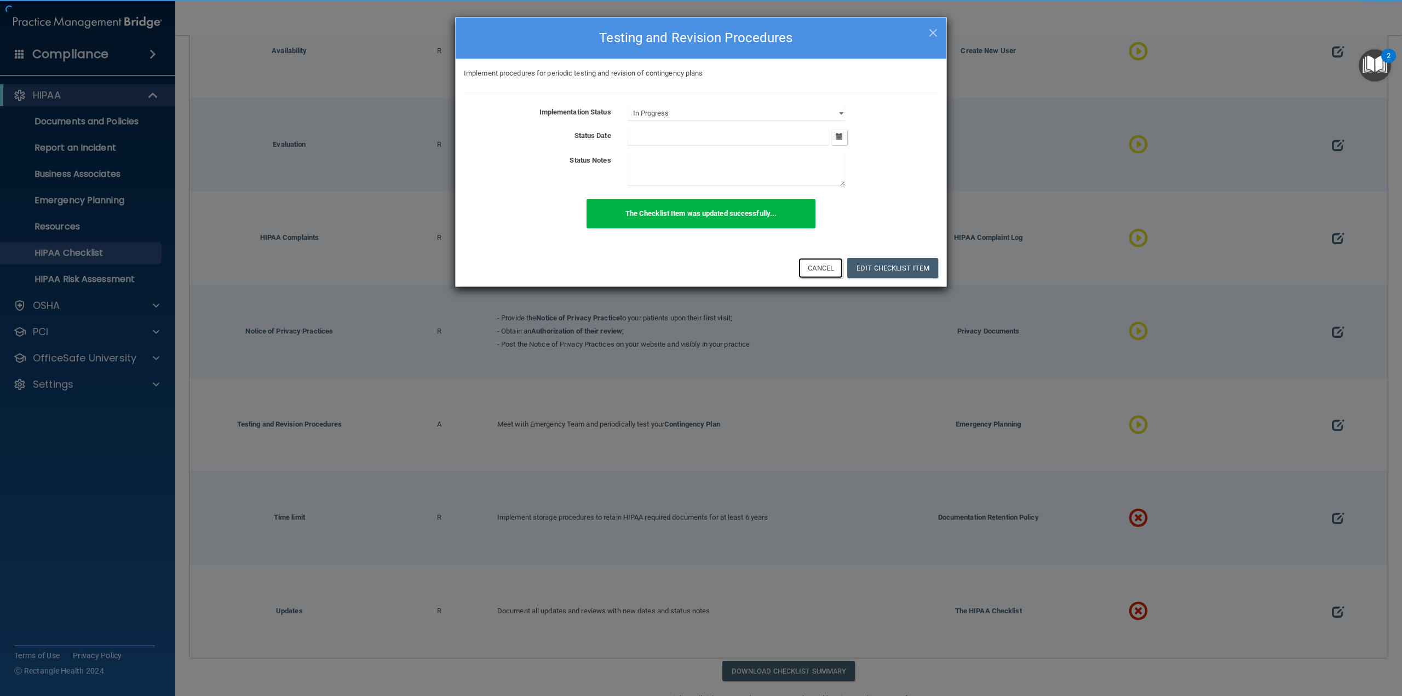
click at [819, 270] on button "Cancel" at bounding box center [821, 268] width 44 height 20
select select "not_started"
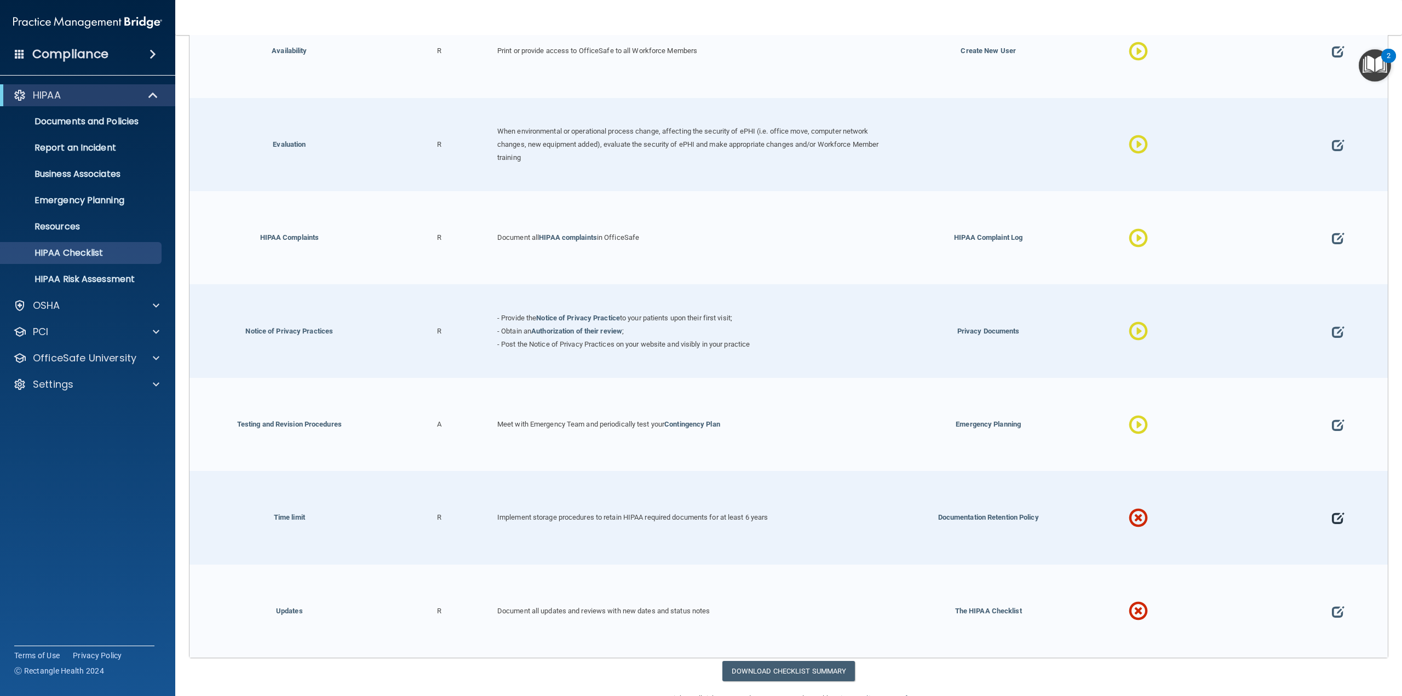
click at [1332, 496] on span at bounding box center [1338, 518] width 12 height 45
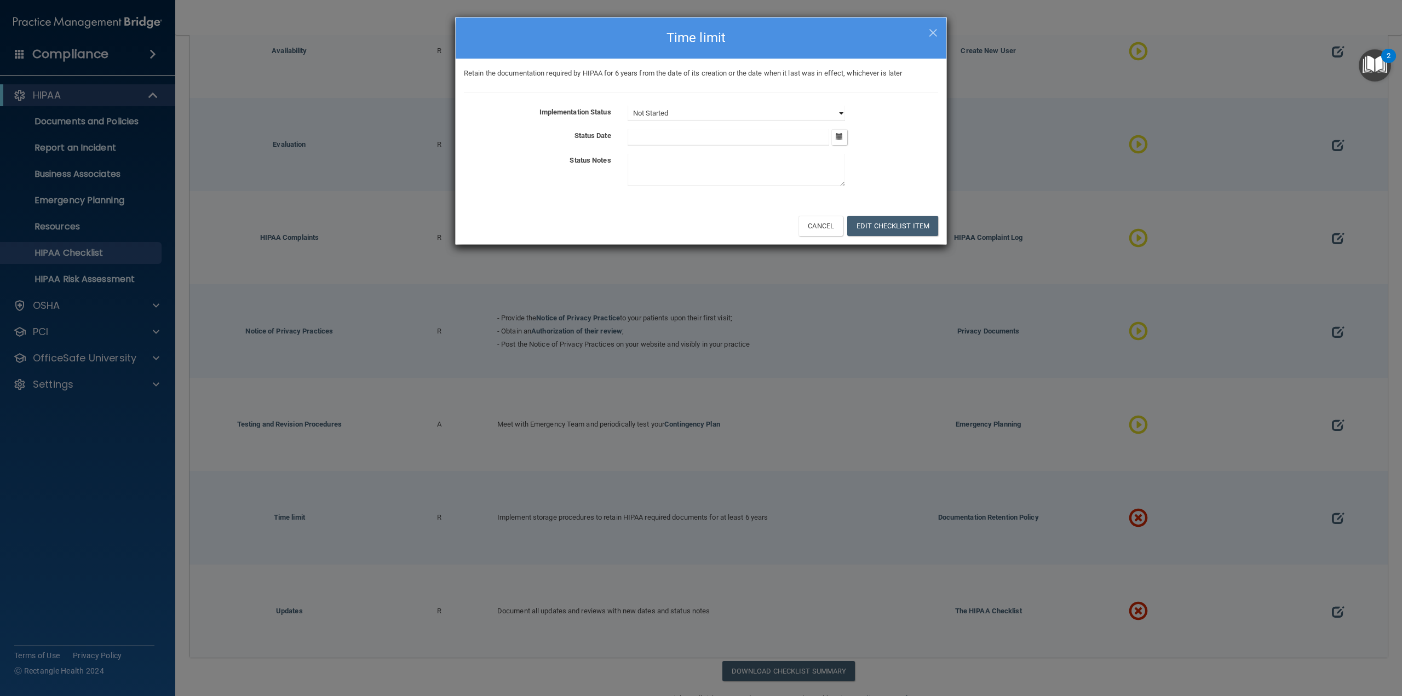
click at [655, 110] on select "Not Started In Progress Completed" at bounding box center [736, 113] width 217 height 15
click at [628, 106] on select "Not Started In Progress Completed" at bounding box center [736, 113] width 217 height 15
click at [887, 223] on button "Edit Checklist Item" at bounding box center [892, 226] width 91 height 20
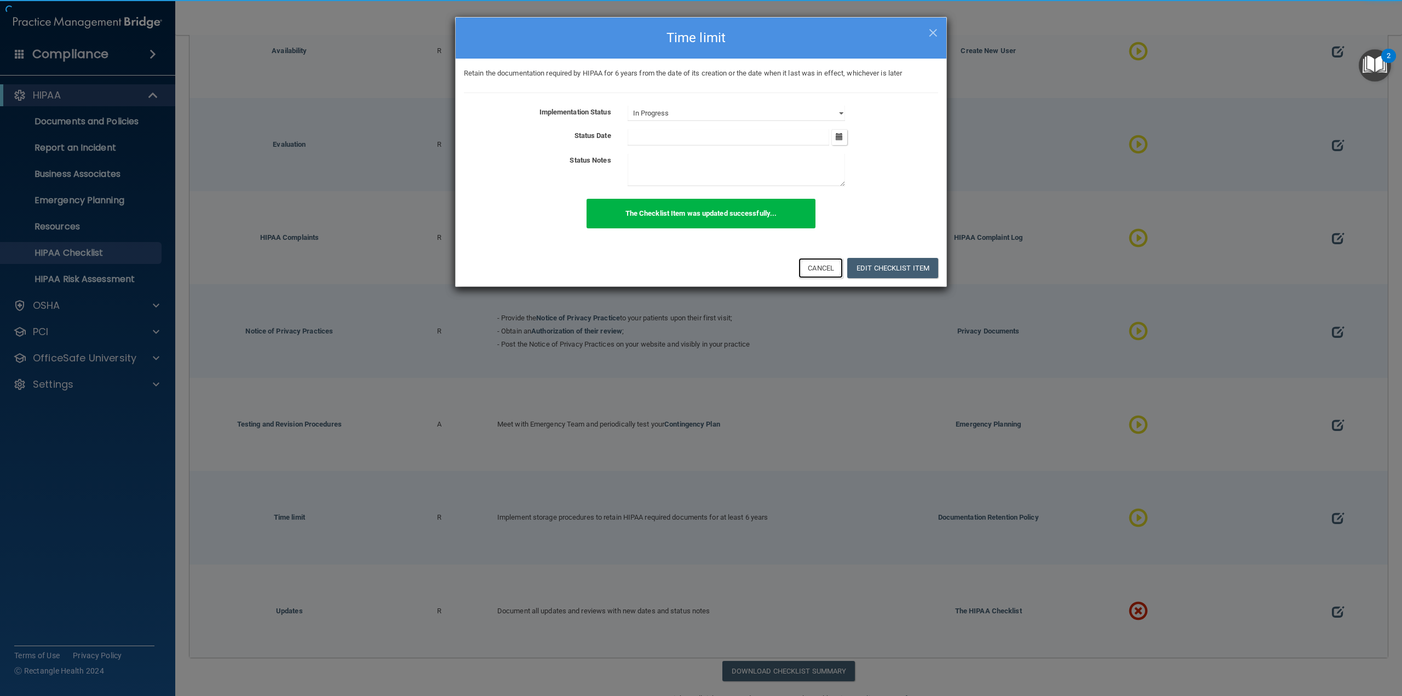
click at [814, 262] on button "Cancel" at bounding box center [821, 268] width 44 height 20
select select "not_started"
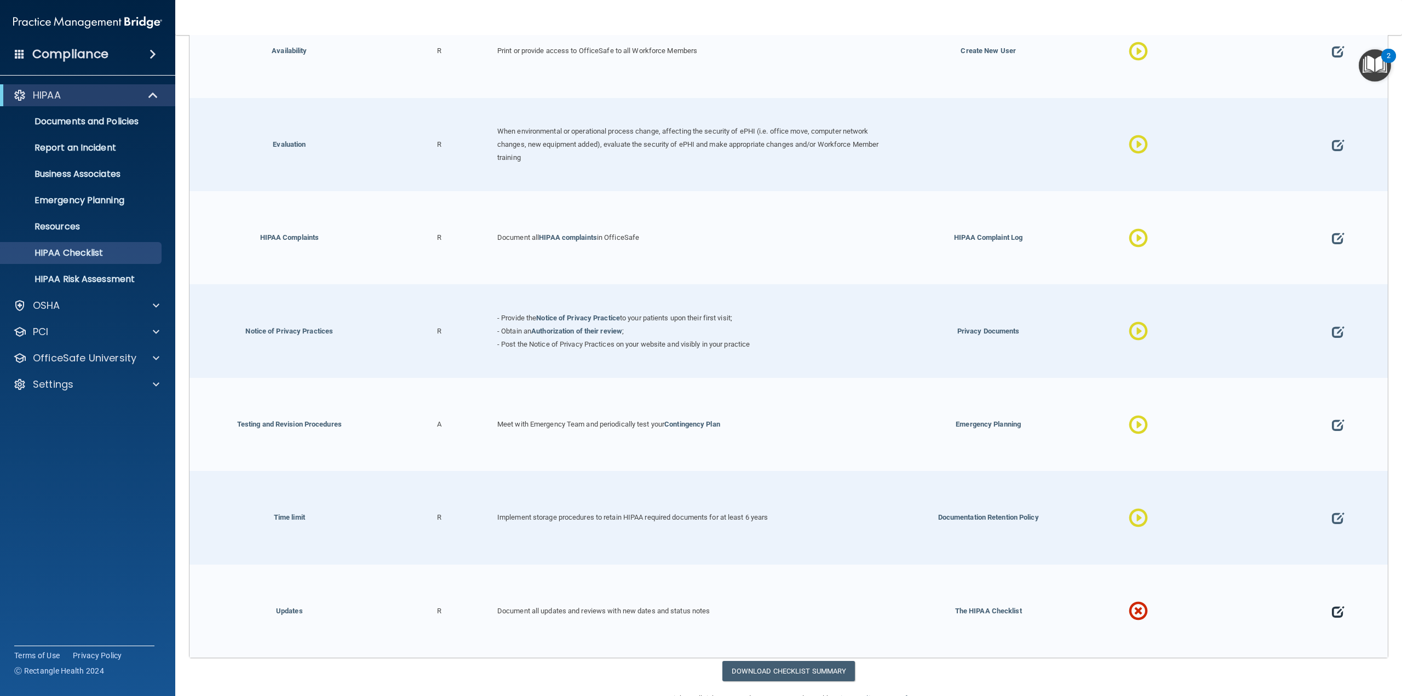
click at [1333, 589] on span at bounding box center [1338, 611] width 12 height 45
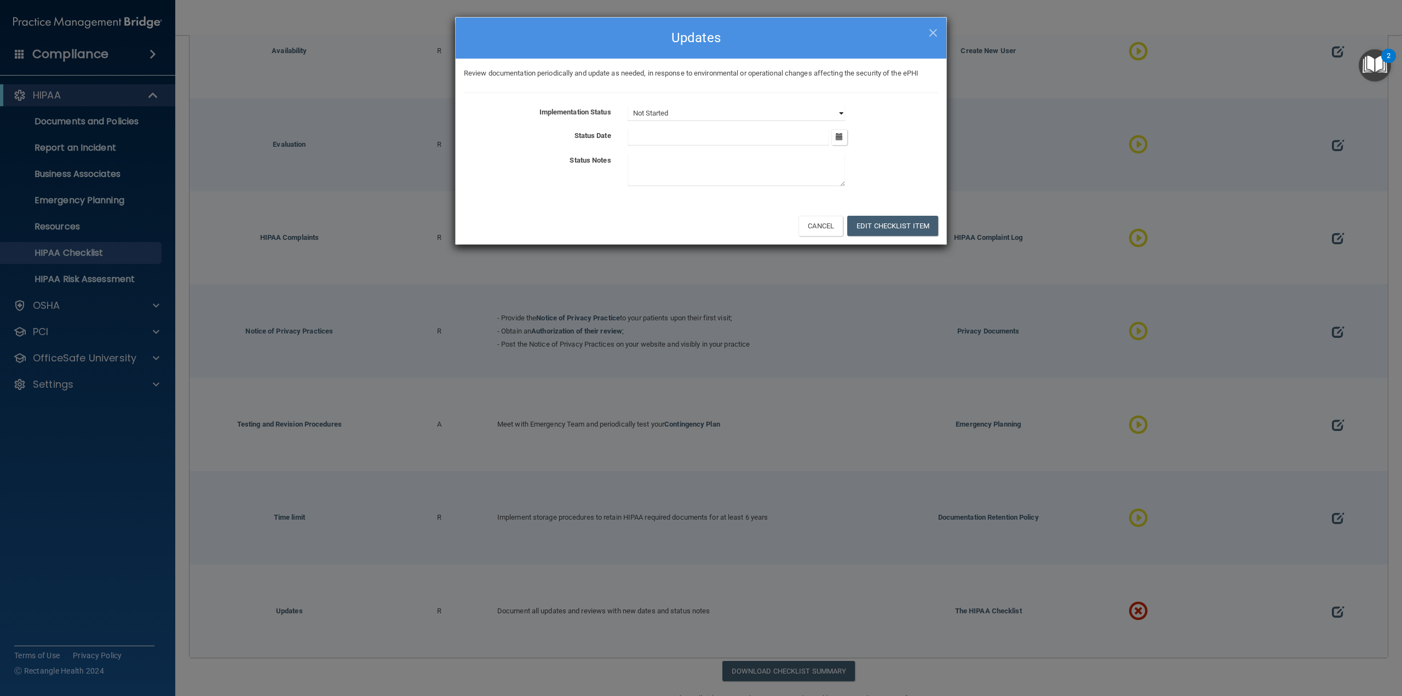
click at [762, 117] on select "Not Started In Progress Completed" at bounding box center [736, 113] width 217 height 15
click at [628, 106] on select "Not Started In Progress Completed" at bounding box center [736, 113] width 217 height 15
click at [849, 219] on button "Edit Checklist Item" at bounding box center [892, 226] width 91 height 20
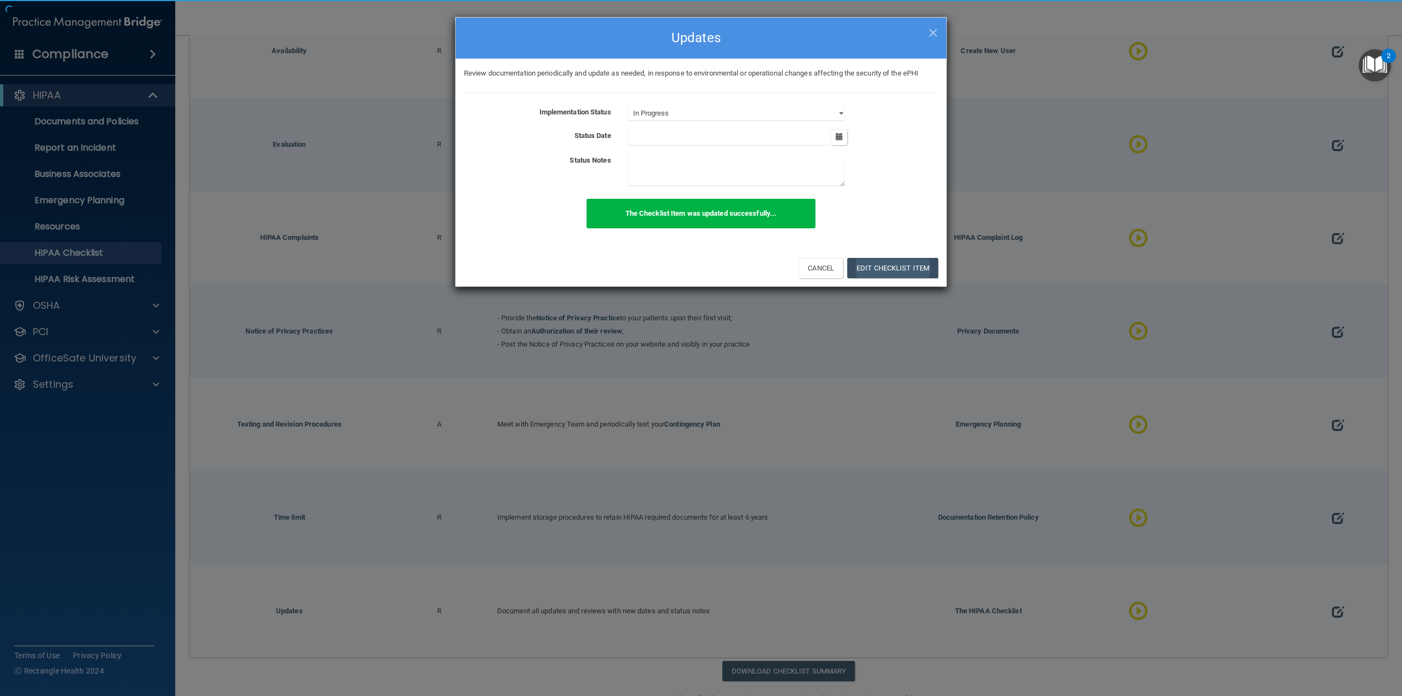
click at [858, 225] on div "The Checklist Item was updated successfully..." at bounding box center [701, 220] width 491 height 42
click at [822, 266] on button "Cancel" at bounding box center [821, 268] width 44 height 20
select select "not_started"
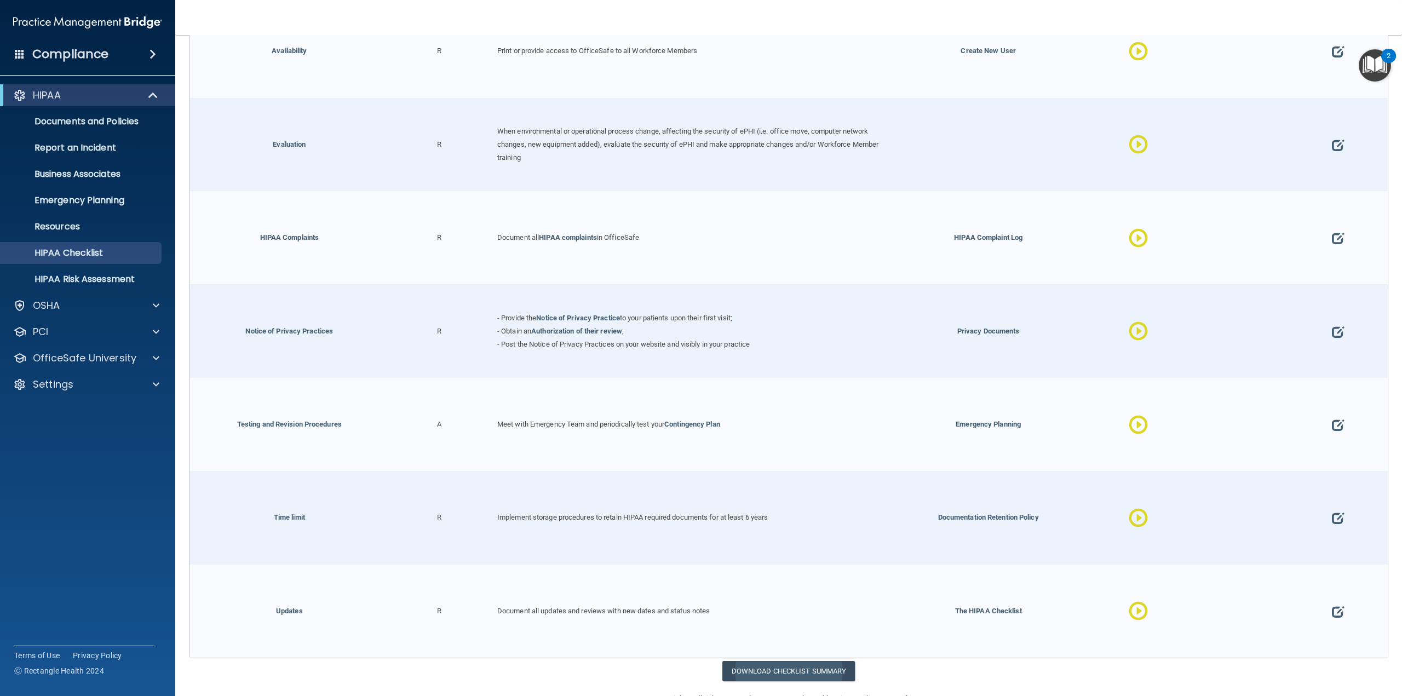
click at [762, 681] on div "Copyright © All rights reserved 2025 @ Rectangle Health | Privacy Policy | Term…" at bounding box center [789, 698] width 400 height 35
click at [768, 661] on link "Download Checklist Summary" at bounding box center [788, 671] width 133 height 20
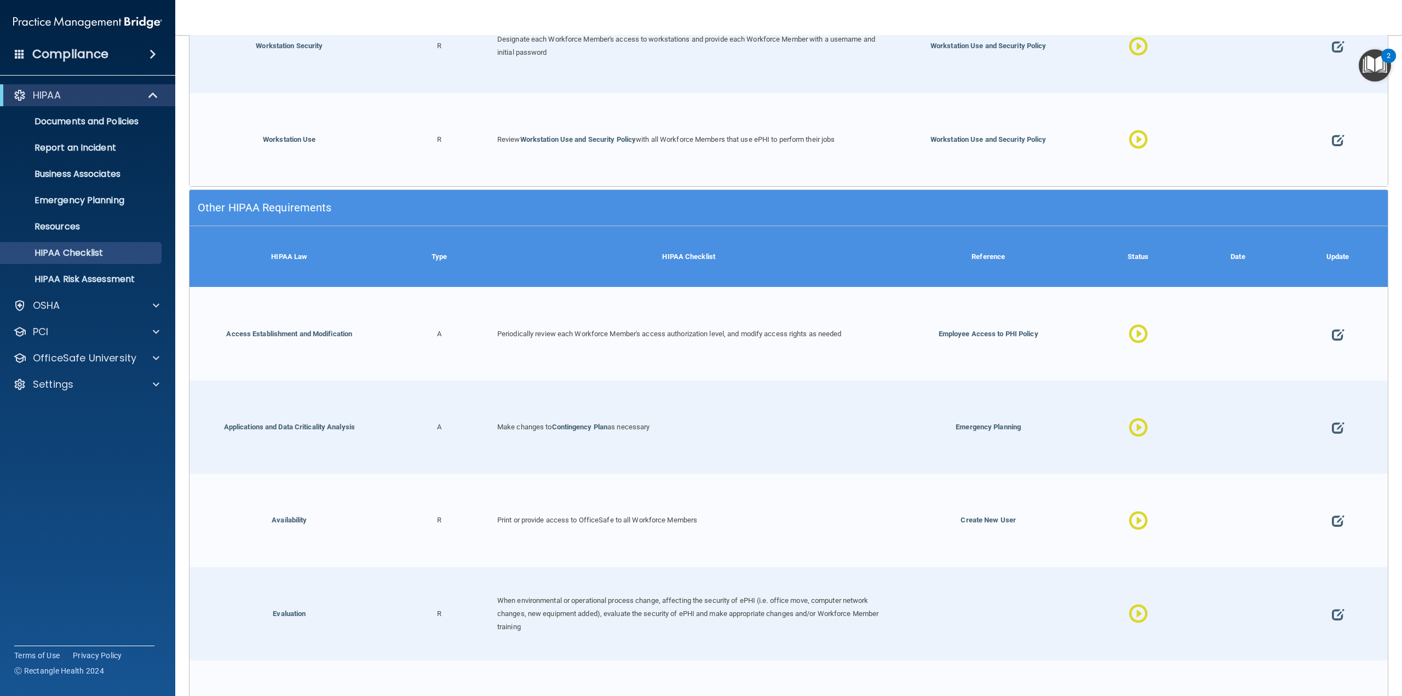
scroll to position [3540, 0]
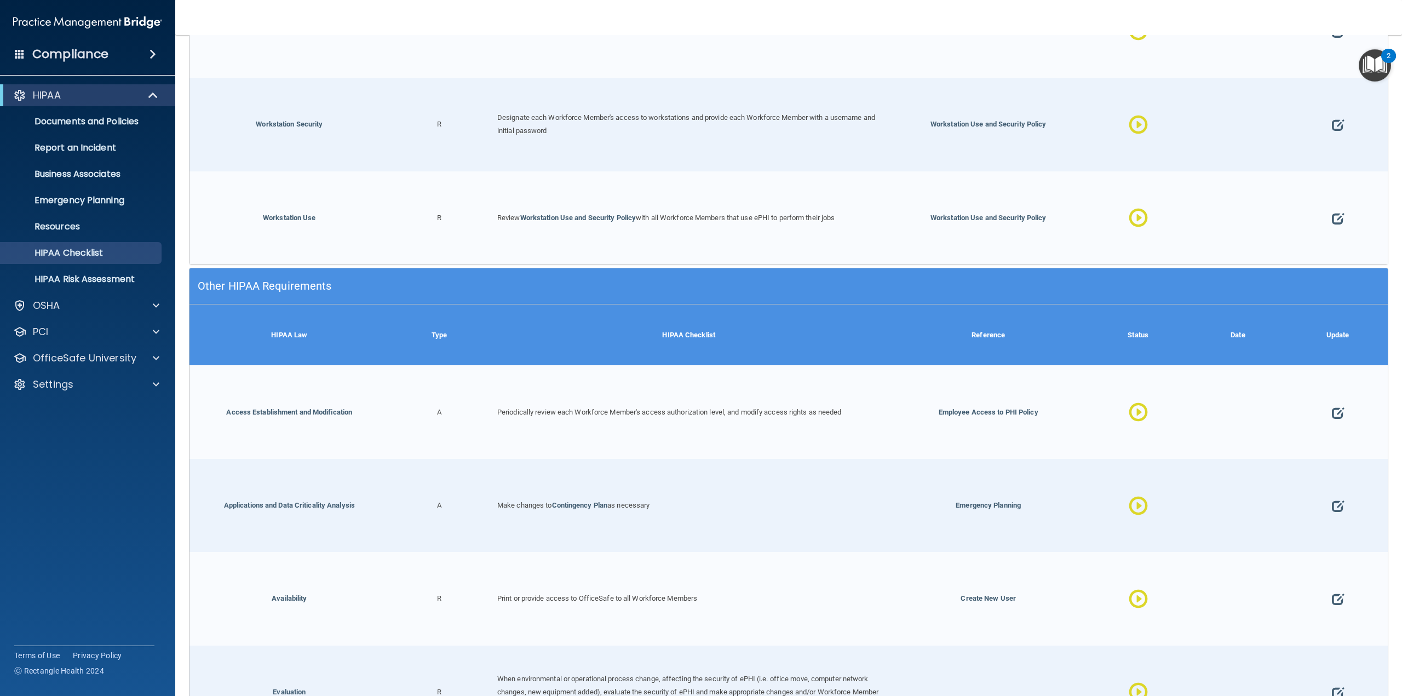
click at [620, 335] on div "HIPAA Checklist" at bounding box center [688, 335] width 399 height 61
click at [1348, 305] on div "Update" at bounding box center [1338, 335] width 100 height 61
click at [1384, 314] on main "The HIPAA Checklist The HIPAA Checklist below represents Administrative, Techni…" at bounding box center [788, 365] width 1227 height 661
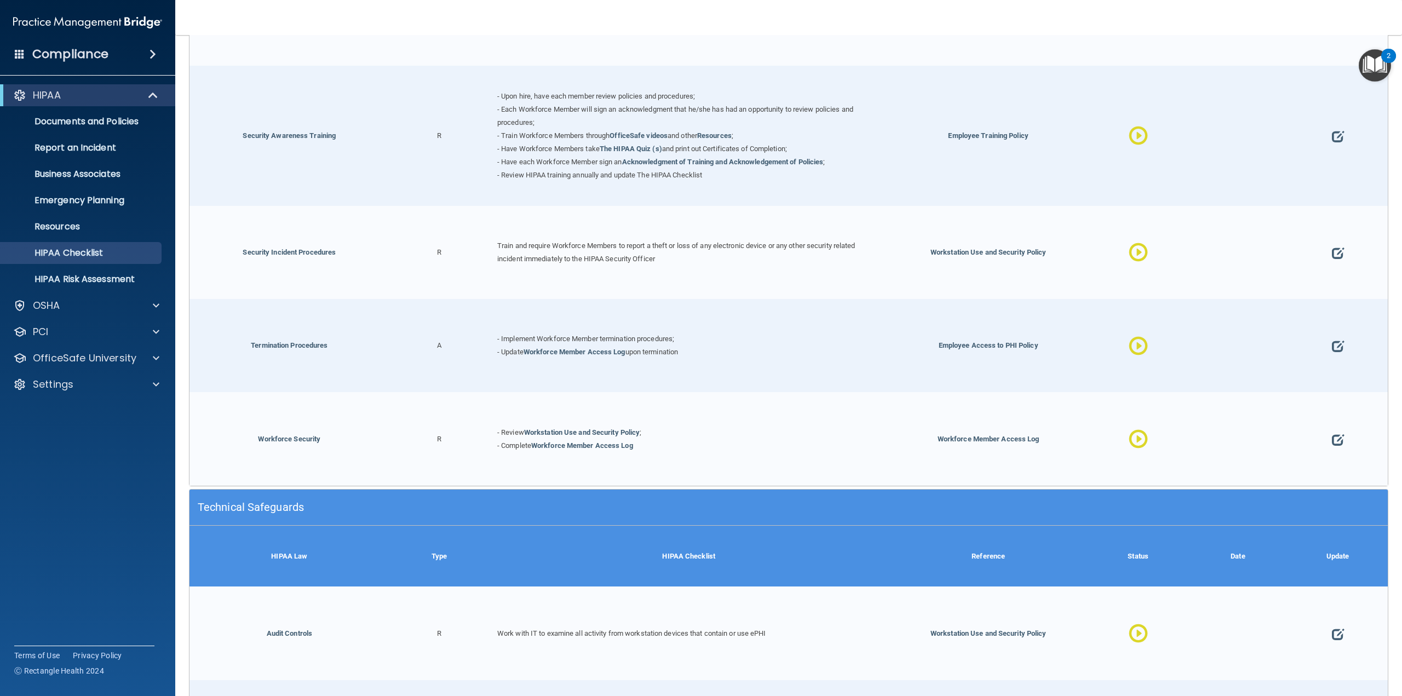
scroll to position [1075, 0]
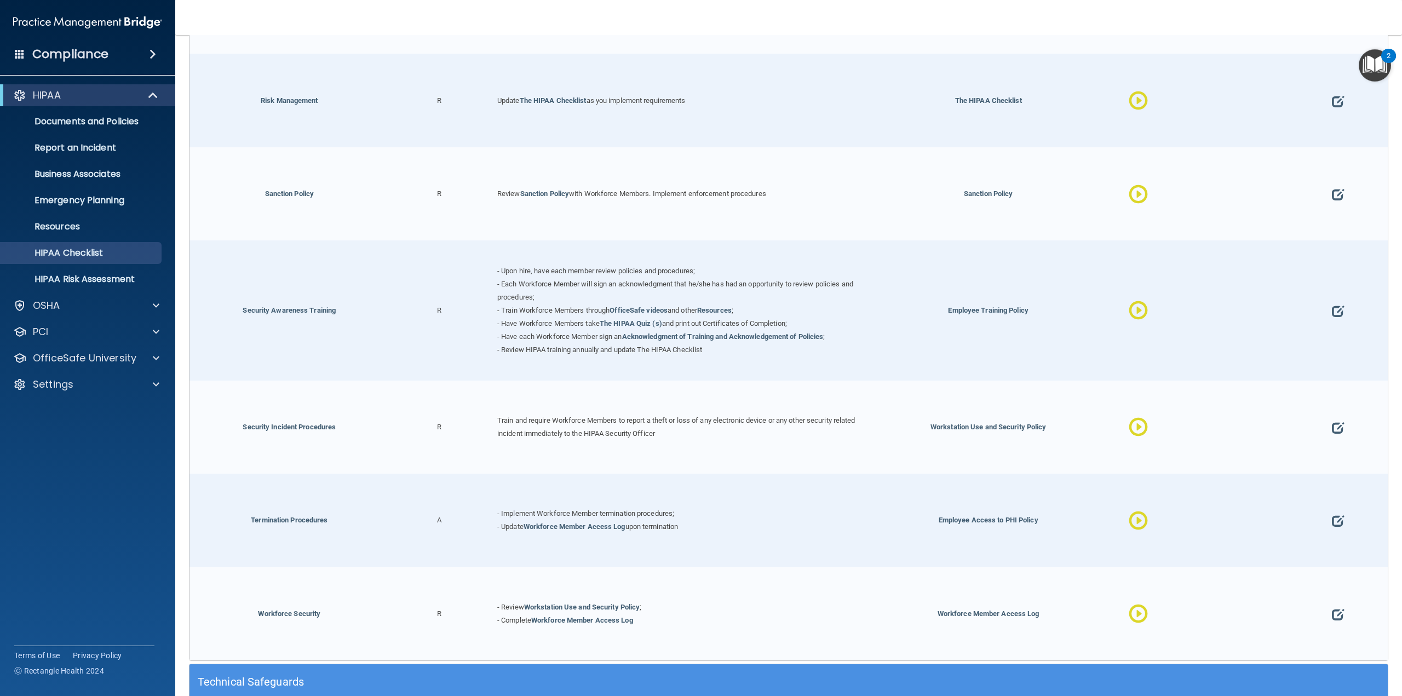
click at [407, 682] on div "Technical Safeguards" at bounding box center [639, 682] width 899 height 25
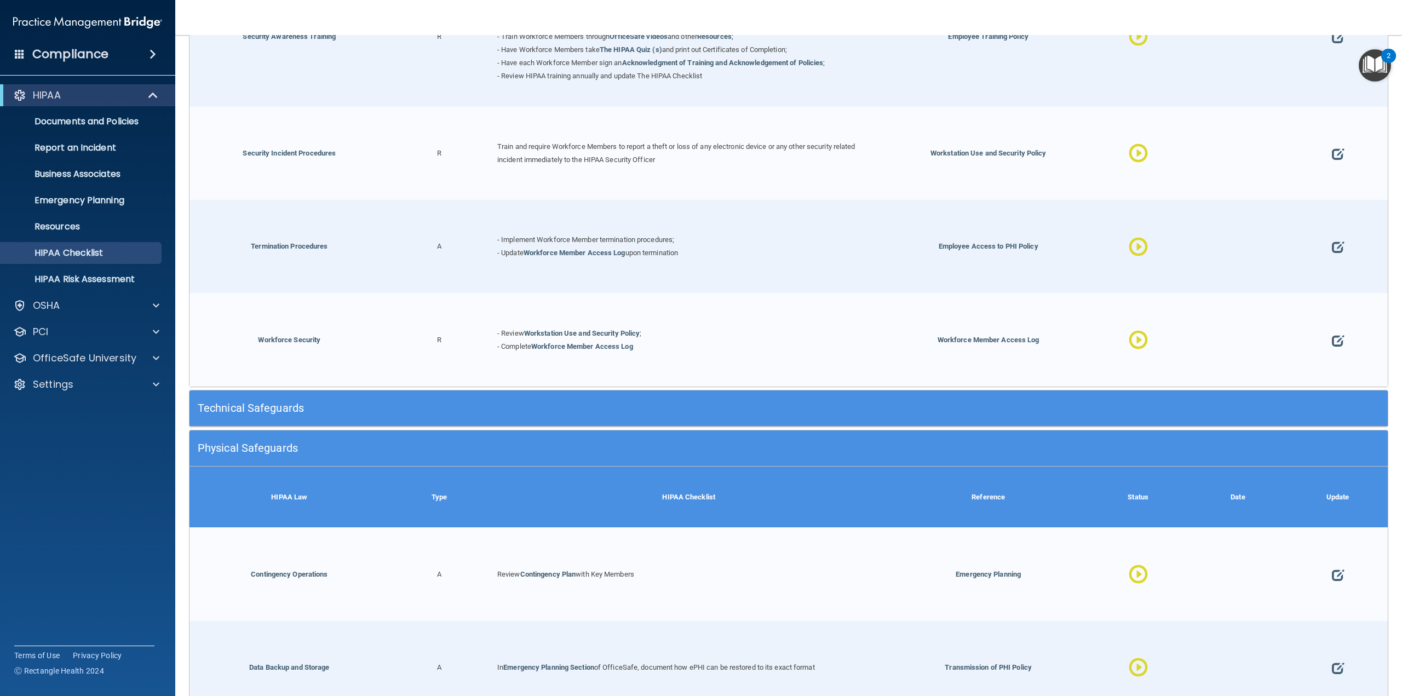
click at [405, 442] on h5 "Physical Safeguards" at bounding box center [639, 448] width 882 height 12
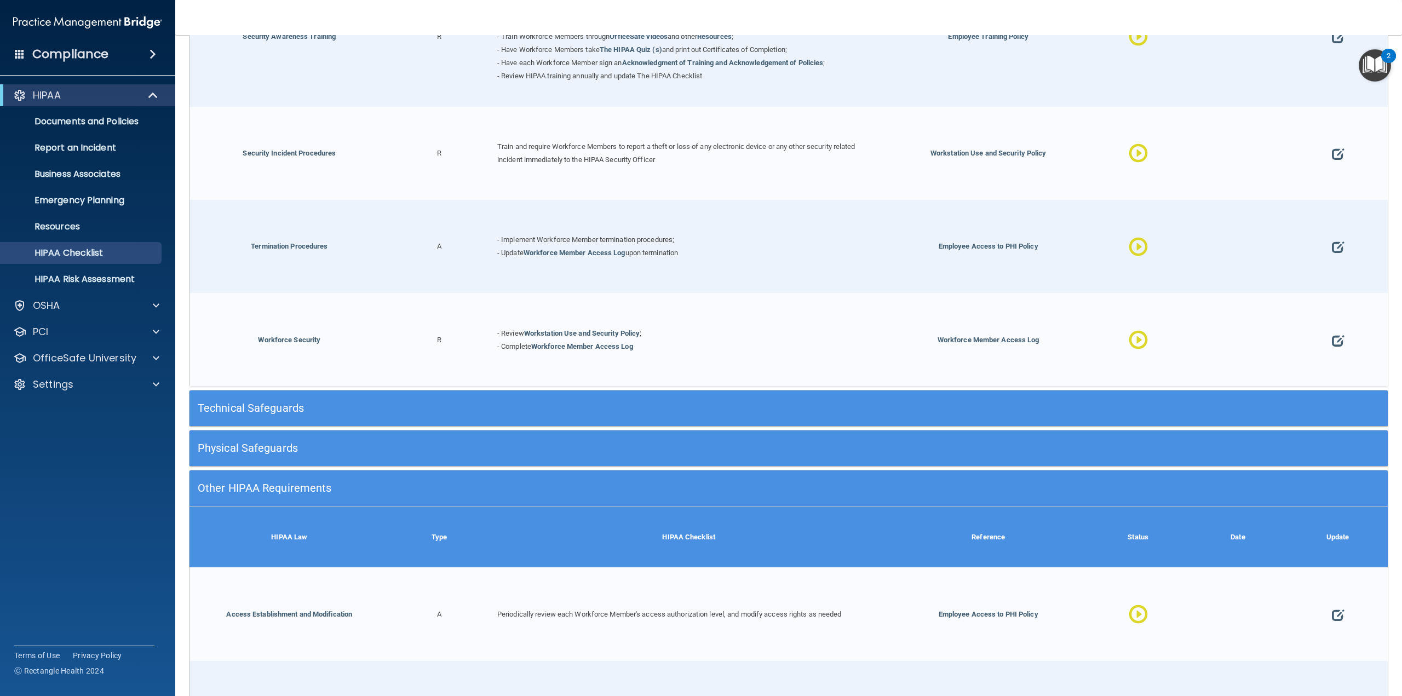
click at [405, 476] on div "Other HIPAA Requirements" at bounding box center [639, 488] width 899 height 25
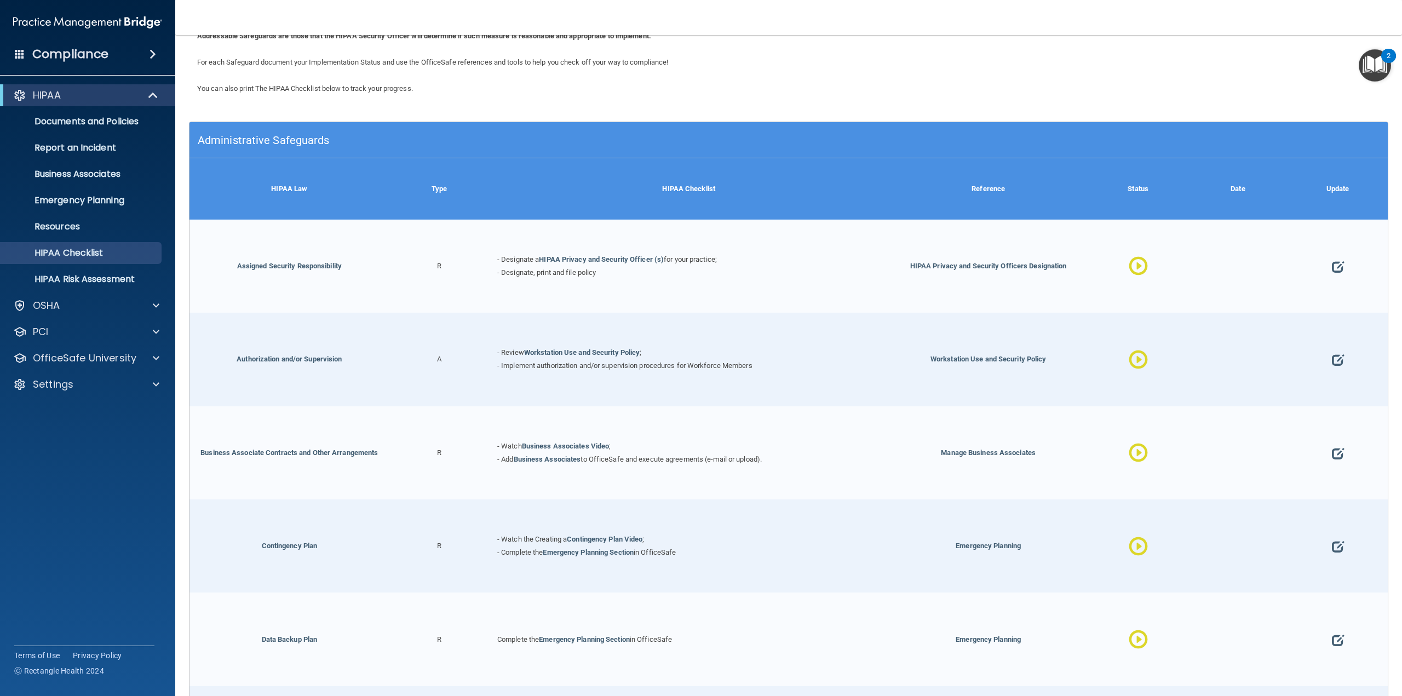
scroll to position [0, 0]
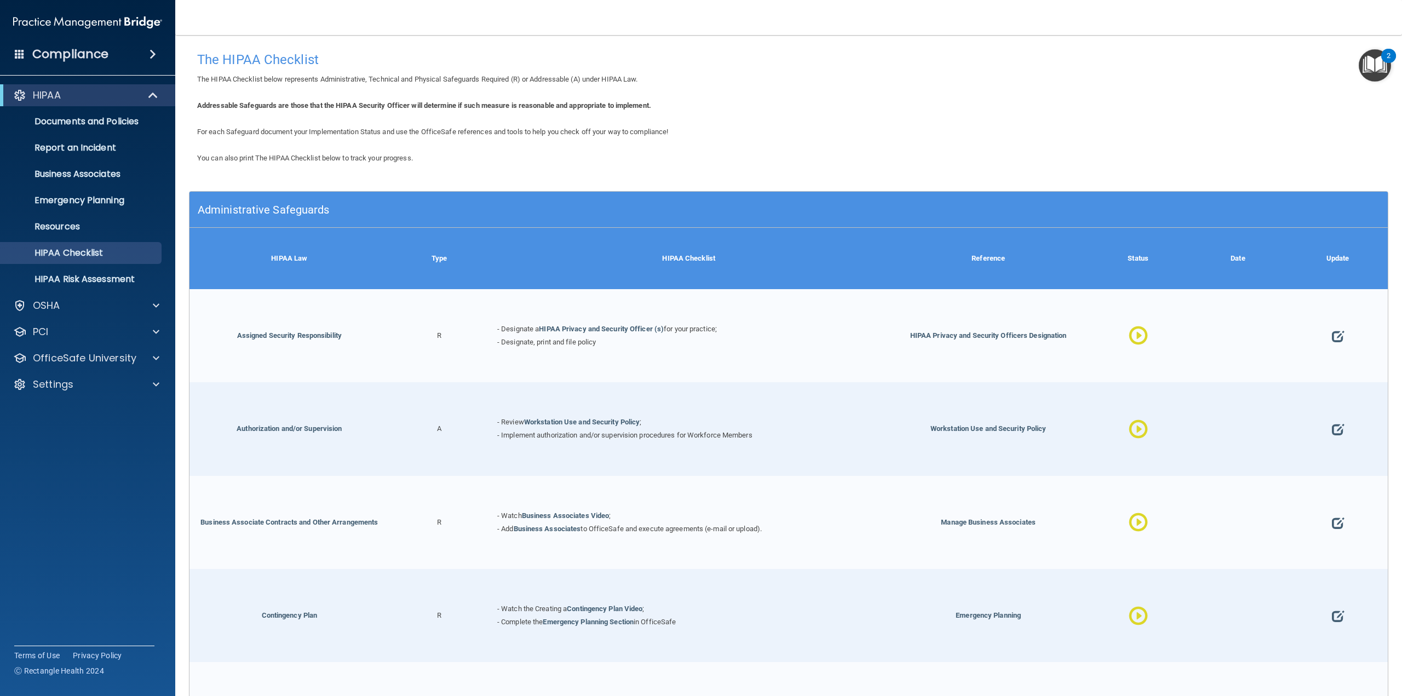
click at [404, 205] on h5 "Administrative Safeguards" at bounding box center [639, 210] width 882 height 12
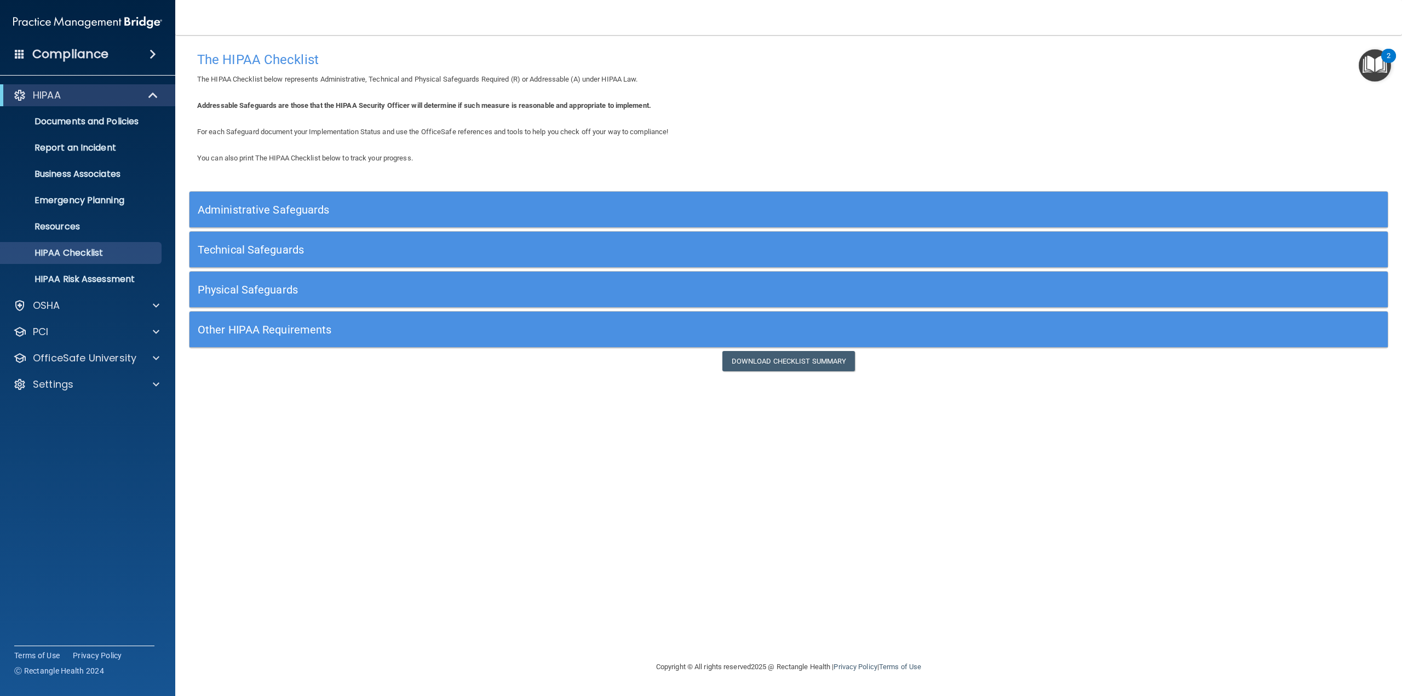
click at [399, 205] on h5 "Administrative Safeguards" at bounding box center [639, 210] width 882 height 12
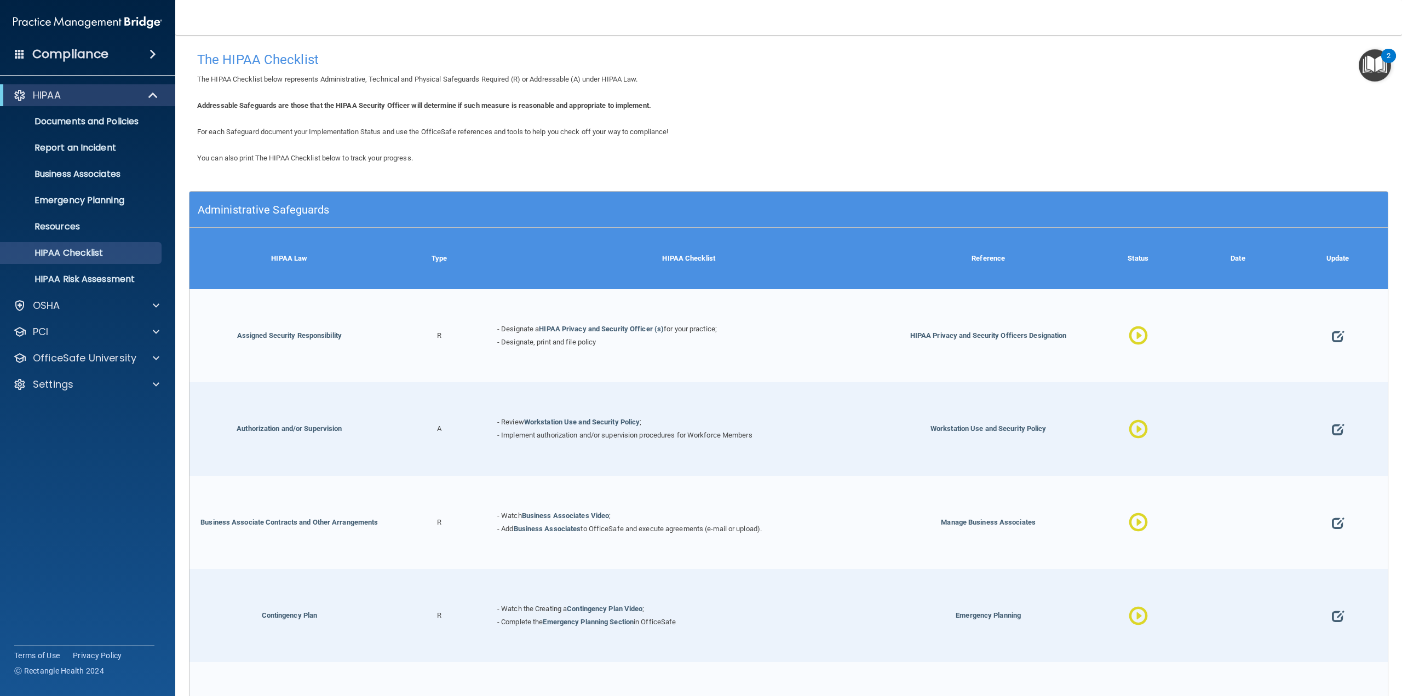
scroll to position [110, 0]
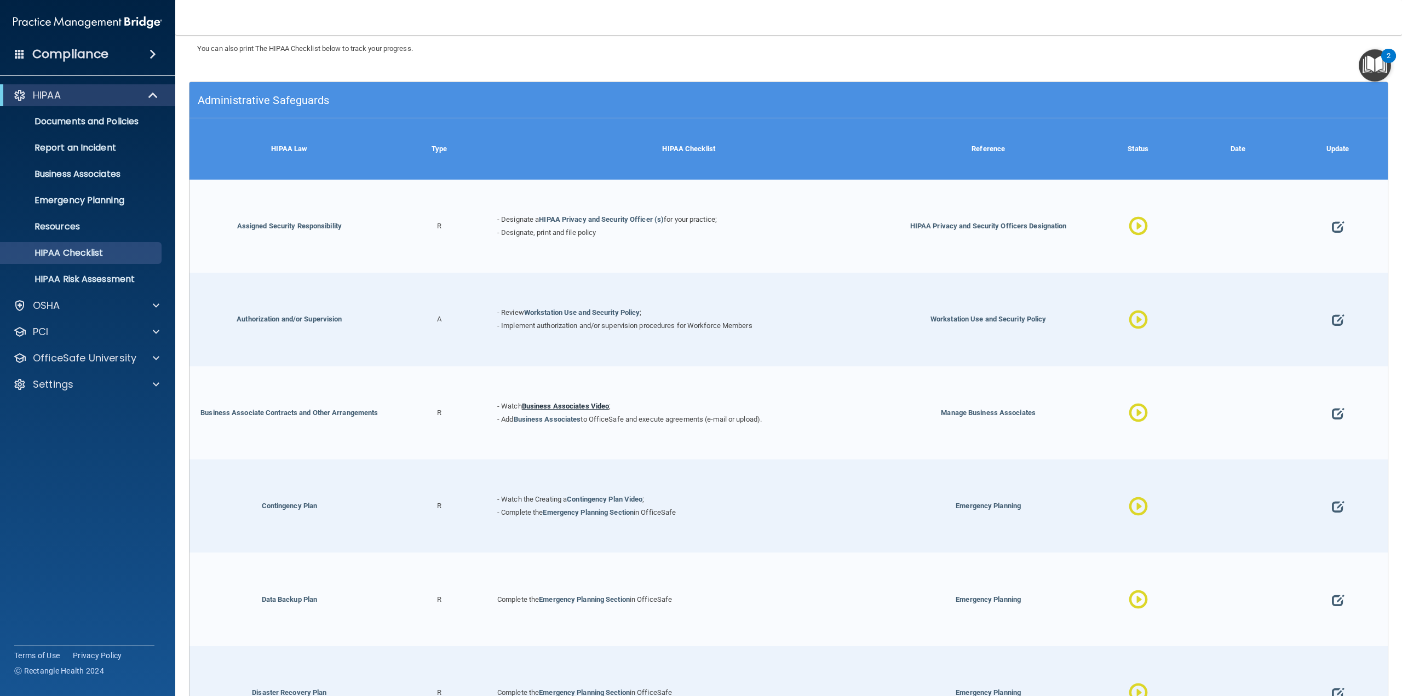
click at [564, 403] on link "Business Associates Video" at bounding box center [566, 406] width 88 height 8
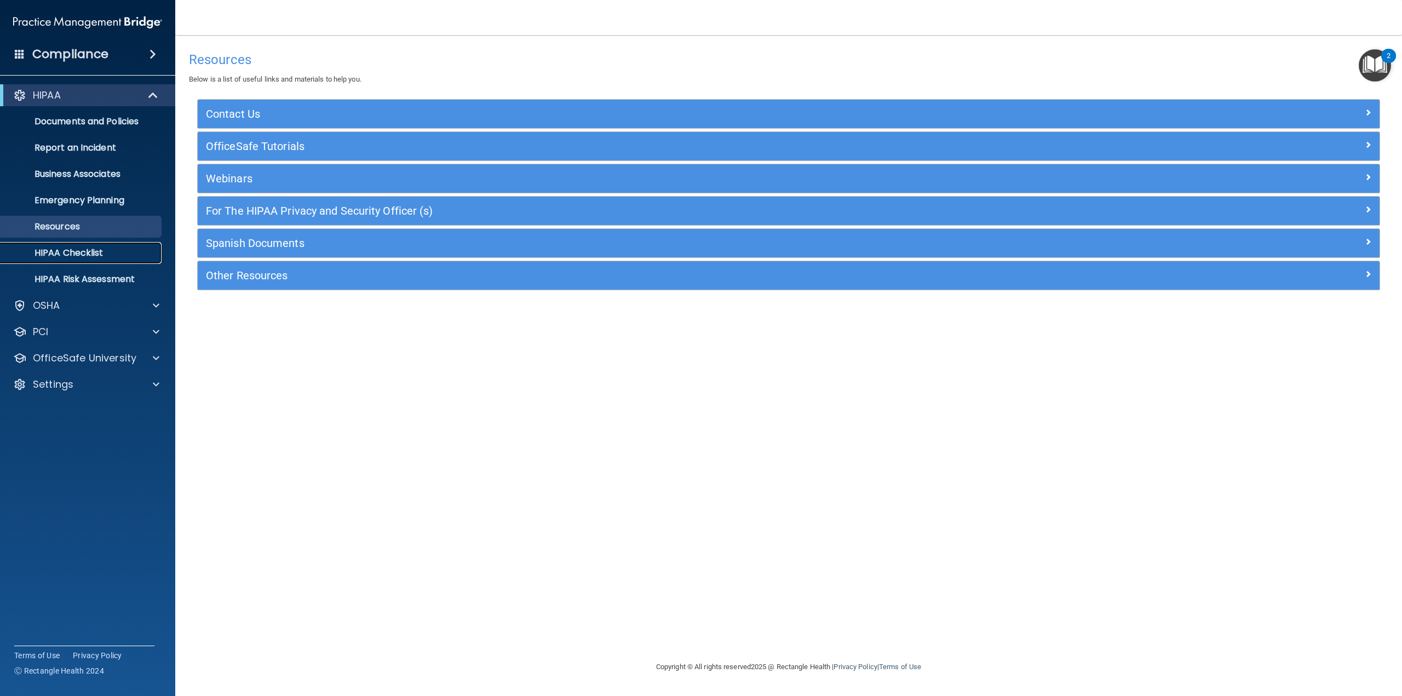
click at [81, 257] on p "HIPAA Checklist" at bounding box center [82, 253] width 150 height 11
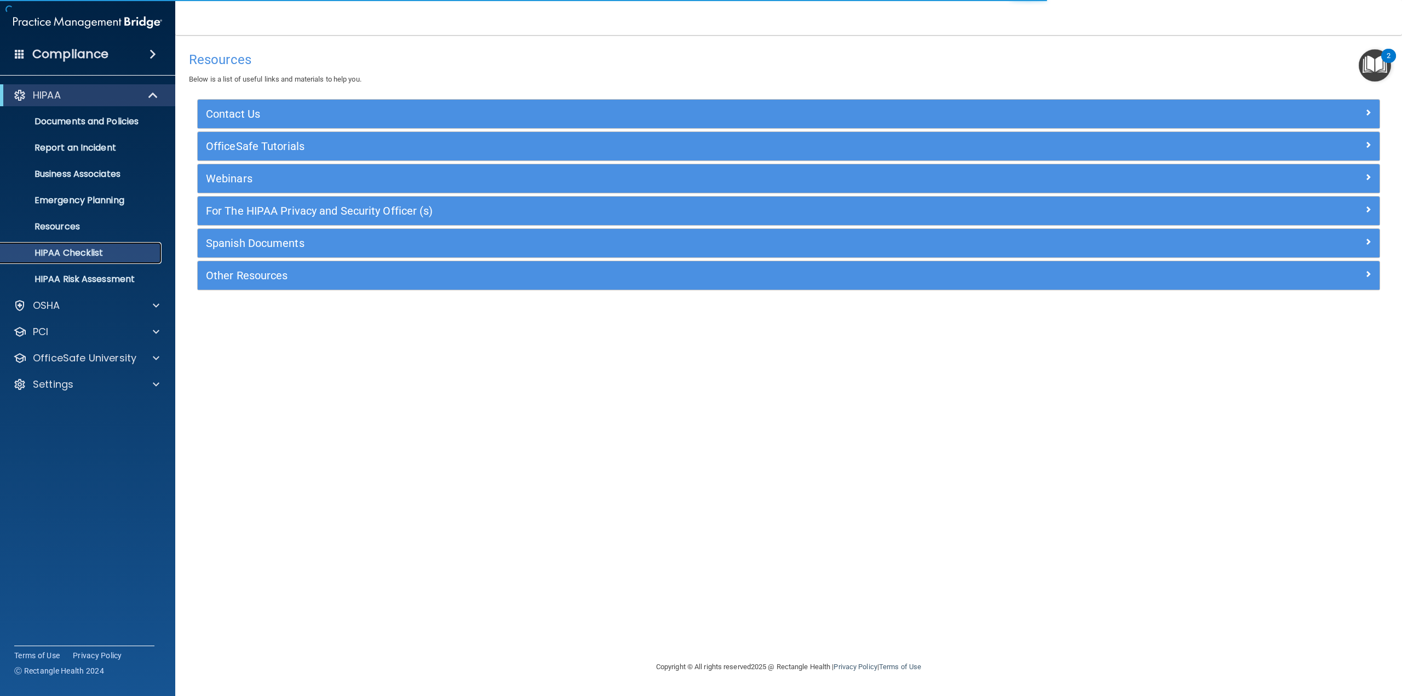
click at [87, 254] on p "HIPAA Checklist" at bounding box center [82, 253] width 150 height 11
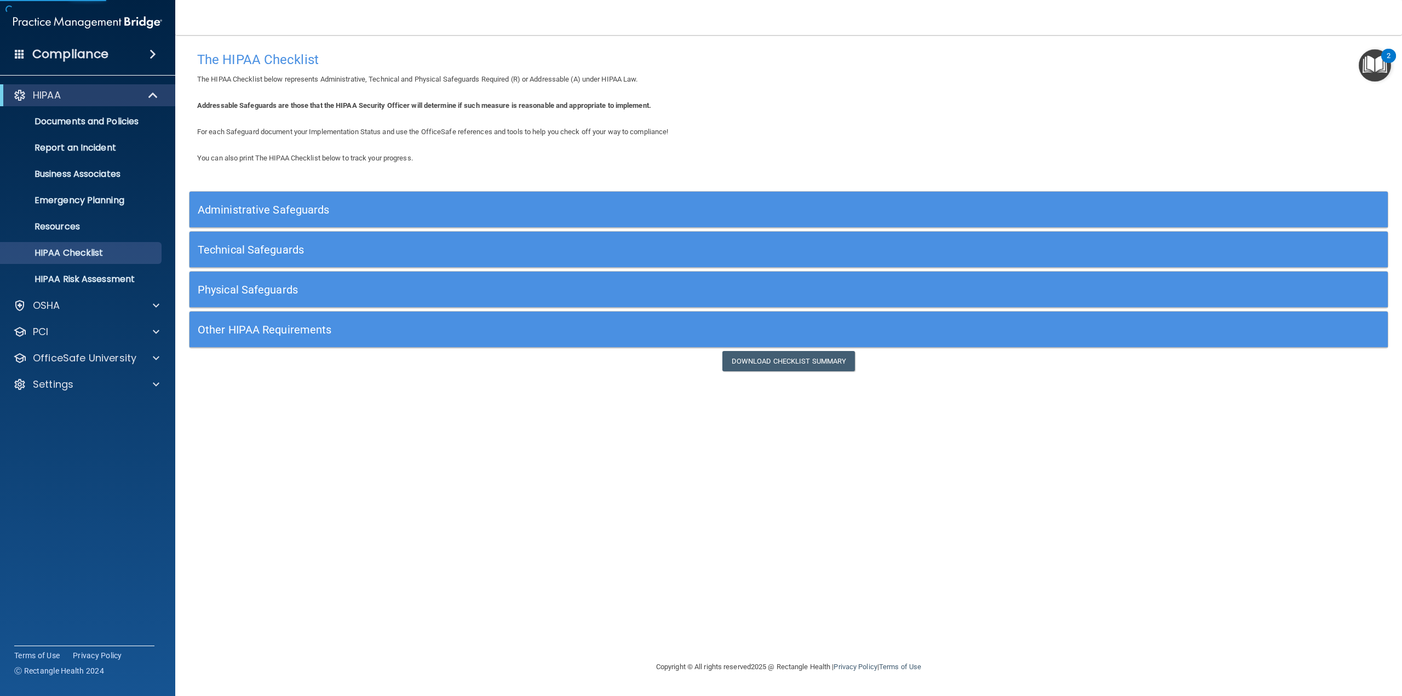
click at [314, 202] on div "Administrative Safeguards" at bounding box center [639, 209] width 899 height 25
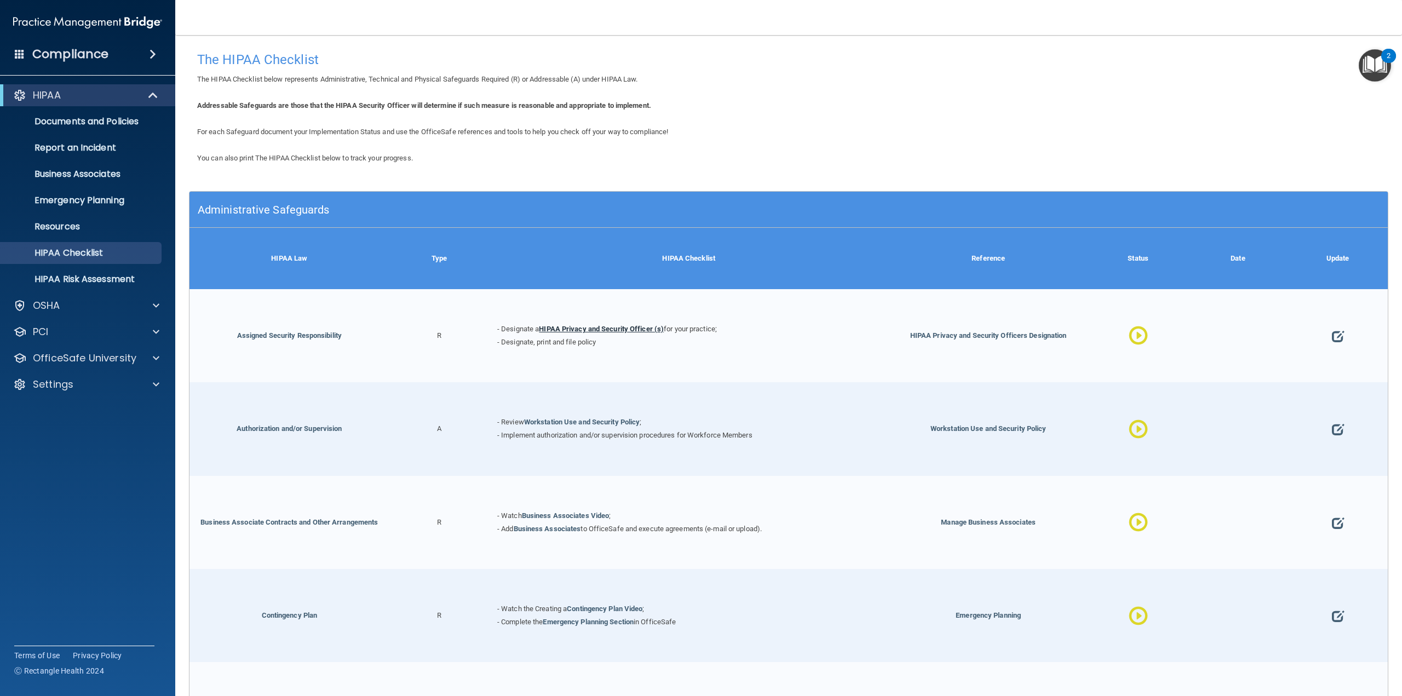
click at [588, 329] on link "HIPAA Privacy and Security Officer (s)" at bounding box center [601, 329] width 125 height 8
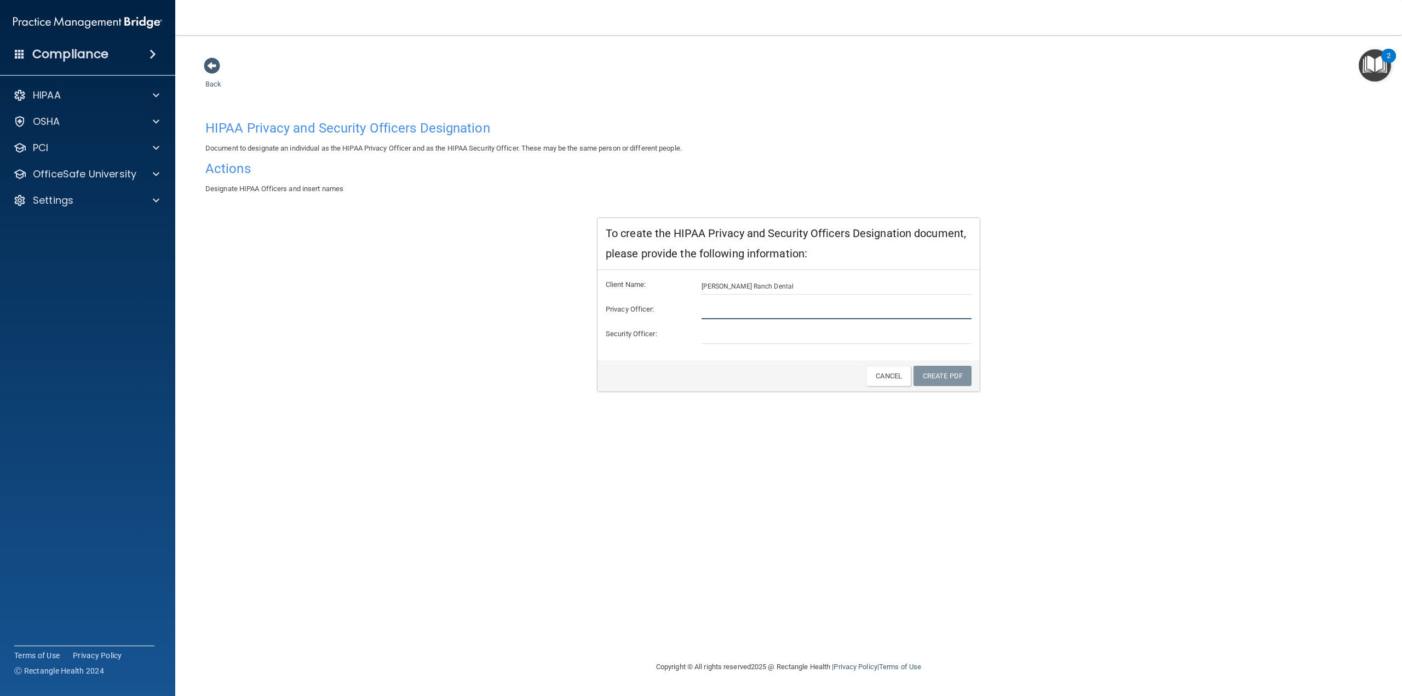
click at [714, 311] on input "text" at bounding box center [837, 311] width 271 height 16
click at [727, 314] on input "text" at bounding box center [837, 311] width 271 height 16
type input "j"
type input "[PERSON_NAME]"
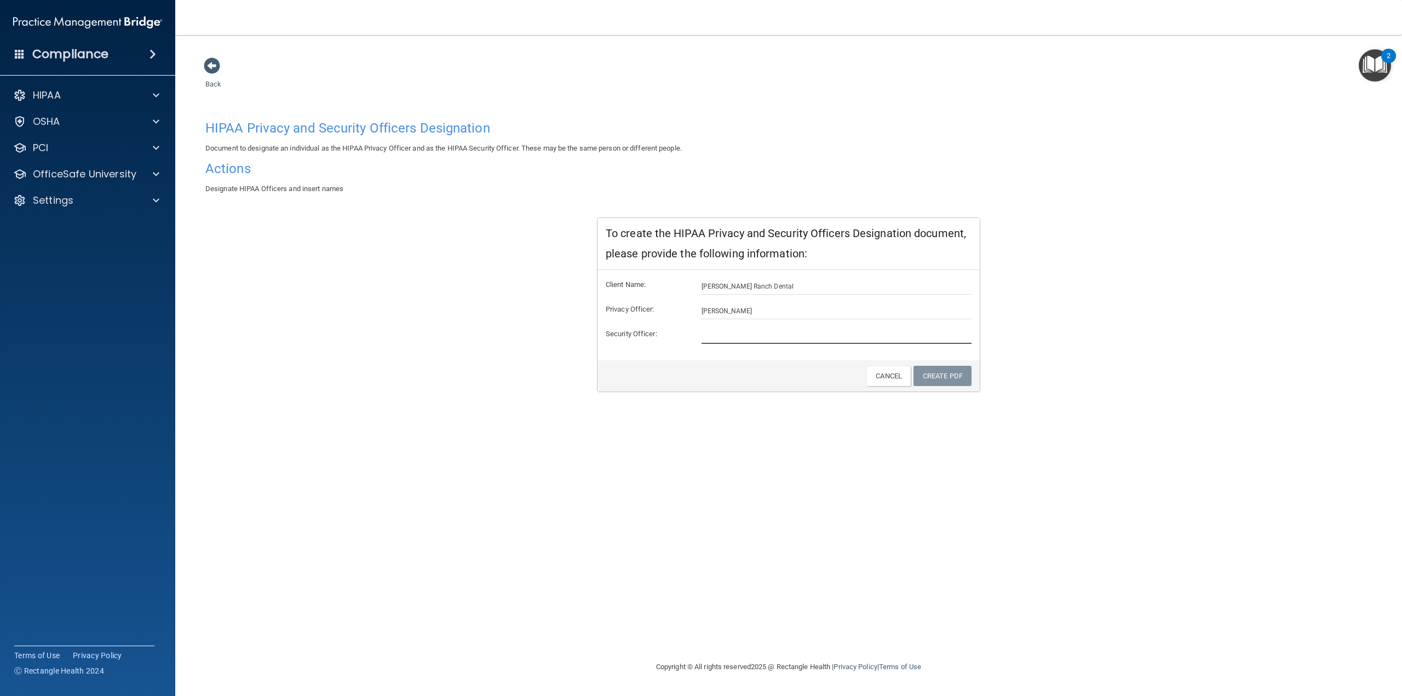
click at [728, 335] on input "text" at bounding box center [837, 336] width 271 height 16
type input "[PERSON_NAME]"
click at [940, 371] on link "Create PDF" at bounding box center [943, 376] width 58 height 20
click at [246, 155] on div "Actions" at bounding box center [788, 168] width 1183 height 27
click at [253, 136] on div "HIPAA Privacy and Security Officers Designation" at bounding box center [788, 128] width 1183 height 27
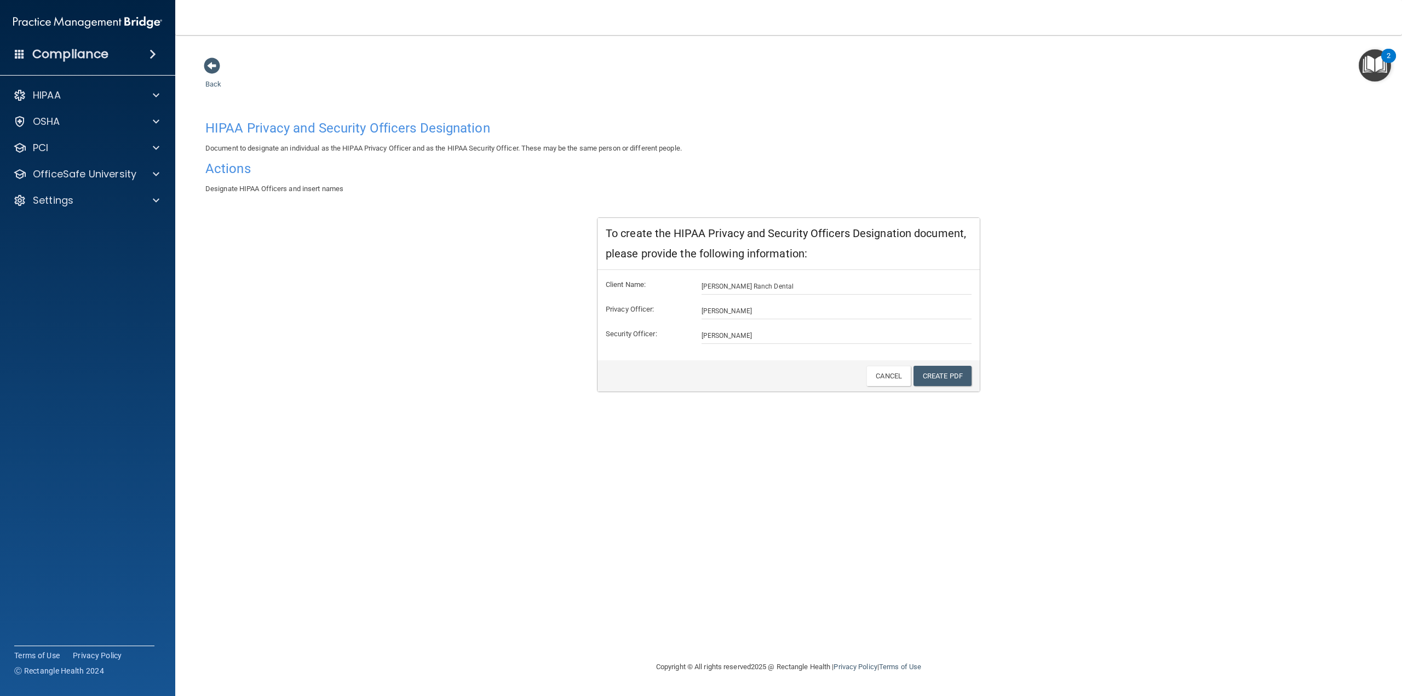
click at [257, 125] on h4 "HIPAA Privacy and Security Officers Designation" at bounding box center [788, 128] width 1167 height 14
click at [549, 128] on h4 "HIPAA Privacy and Security Officers Designation" at bounding box center [788, 128] width 1167 height 14
click at [945, 381] on link "Create PDF" at bounding box center [943, 376] width 58 height 20
click at [301, 133] on h4 "HIPAA Privacy and Security Officers Designation" at bounding box center [788, 128] width 1167 height 14
click at [209, 66] on span at bounding box center [212, 66] width 16 height 16
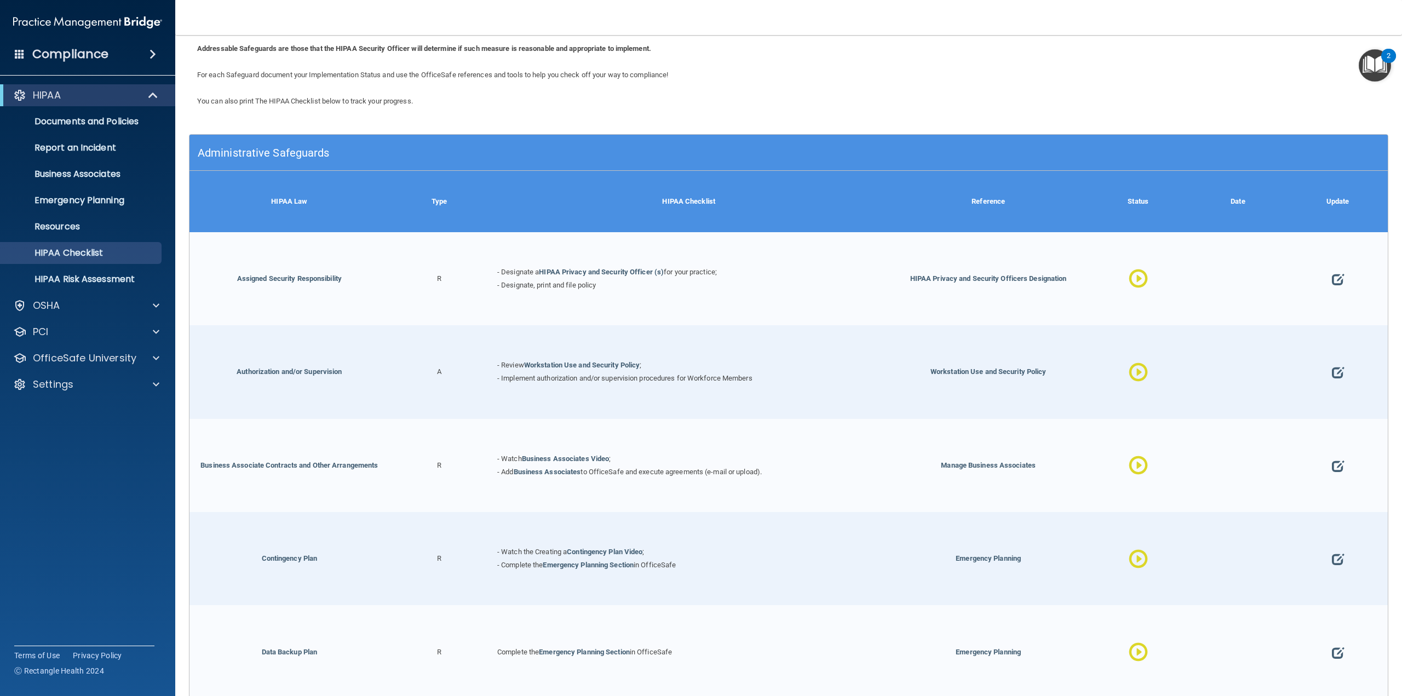
scroll to position [110, 0]
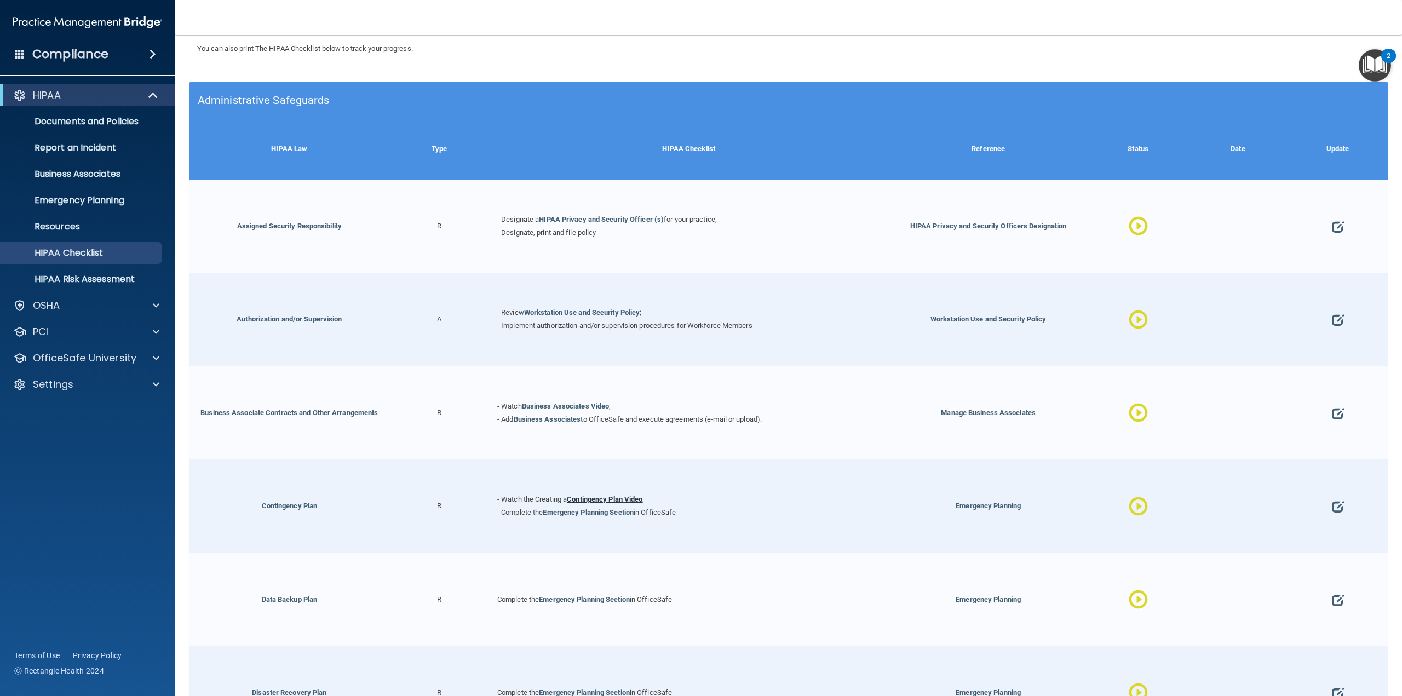
click at [593, 495] on link "Contingency Plan Video" at bounding box center [605, 499] width 76 height 8
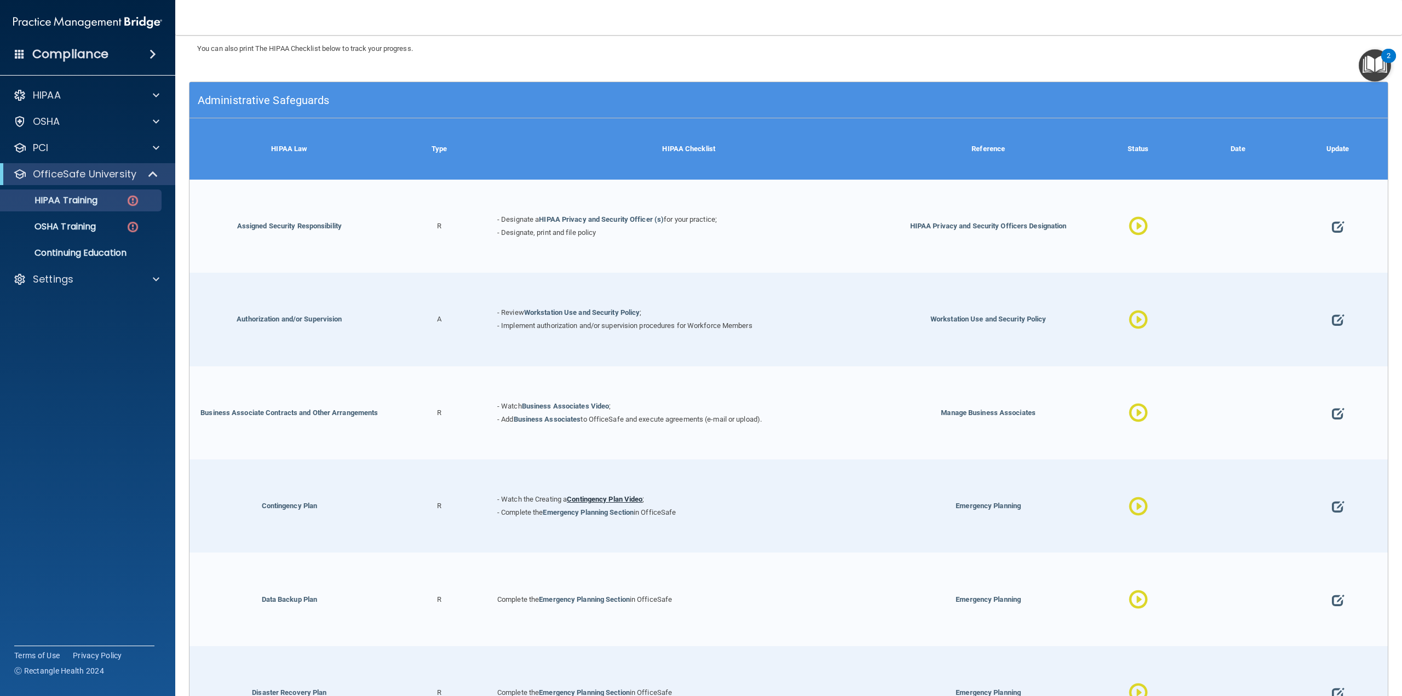
scroll to position [531, 0]
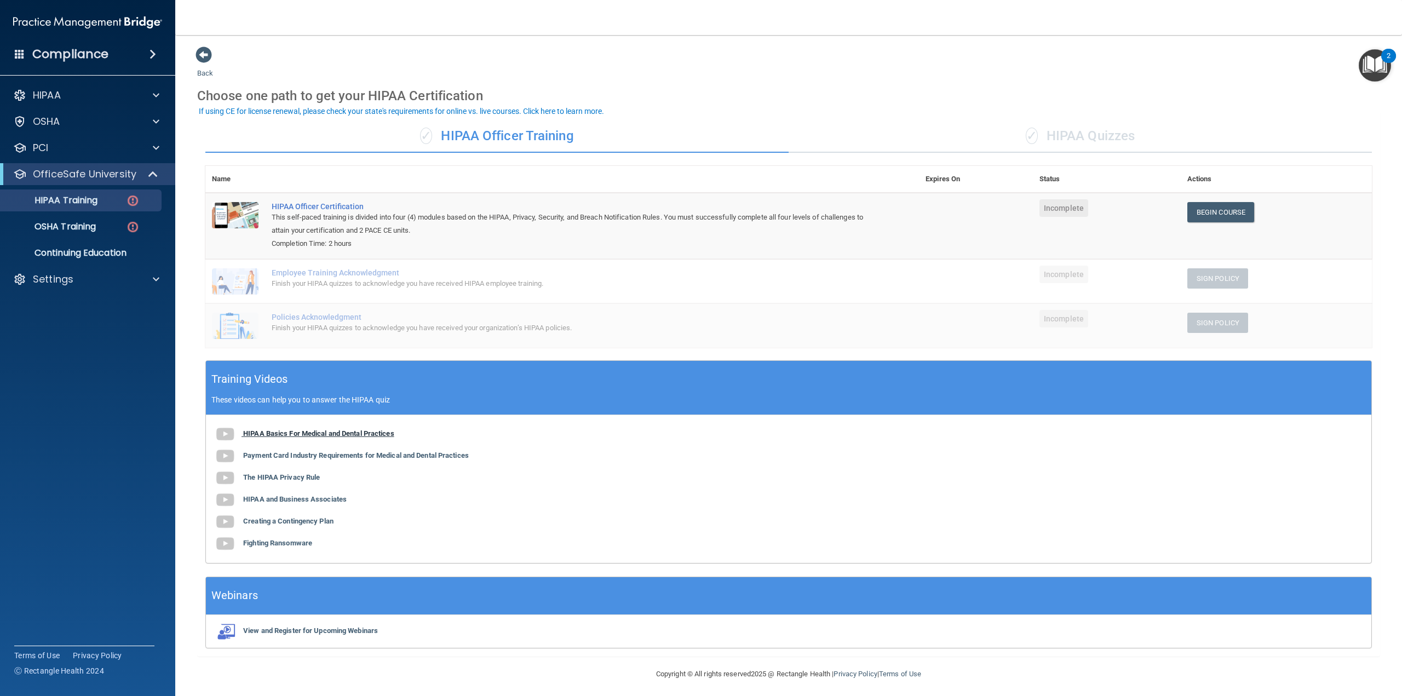
click at [283, 435] on b "HIPAA Basics For Medical and Dental Practices" at bounding box center [318, 433] width 151 height 8
drag, startPoint x: 305, startPoint y: 520, endPoint x: 279, endPoint y: 515, distance: 25.6
click at [279, 515] on div "HIPAA Basics For Medical and Dental Practices Payment Card Industry Requirement…" at bounding box center [789, 489] width 1166 height 148
click at [279, 520] on b "Creating a Contingency Plan" at bounding box center [288, 521] width 90 height 8
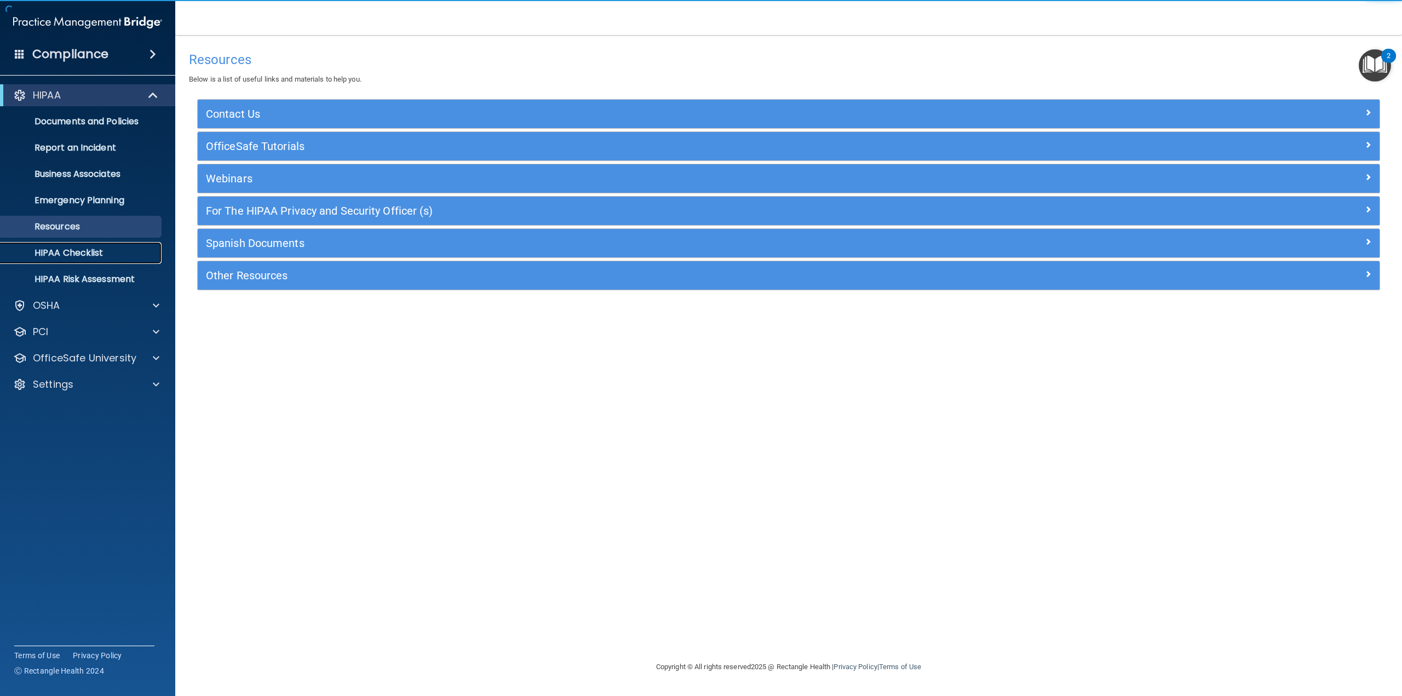
click at [101, 251] on p "HIPAA Checklist" at bounding box center [82, 253] width 150 height 11
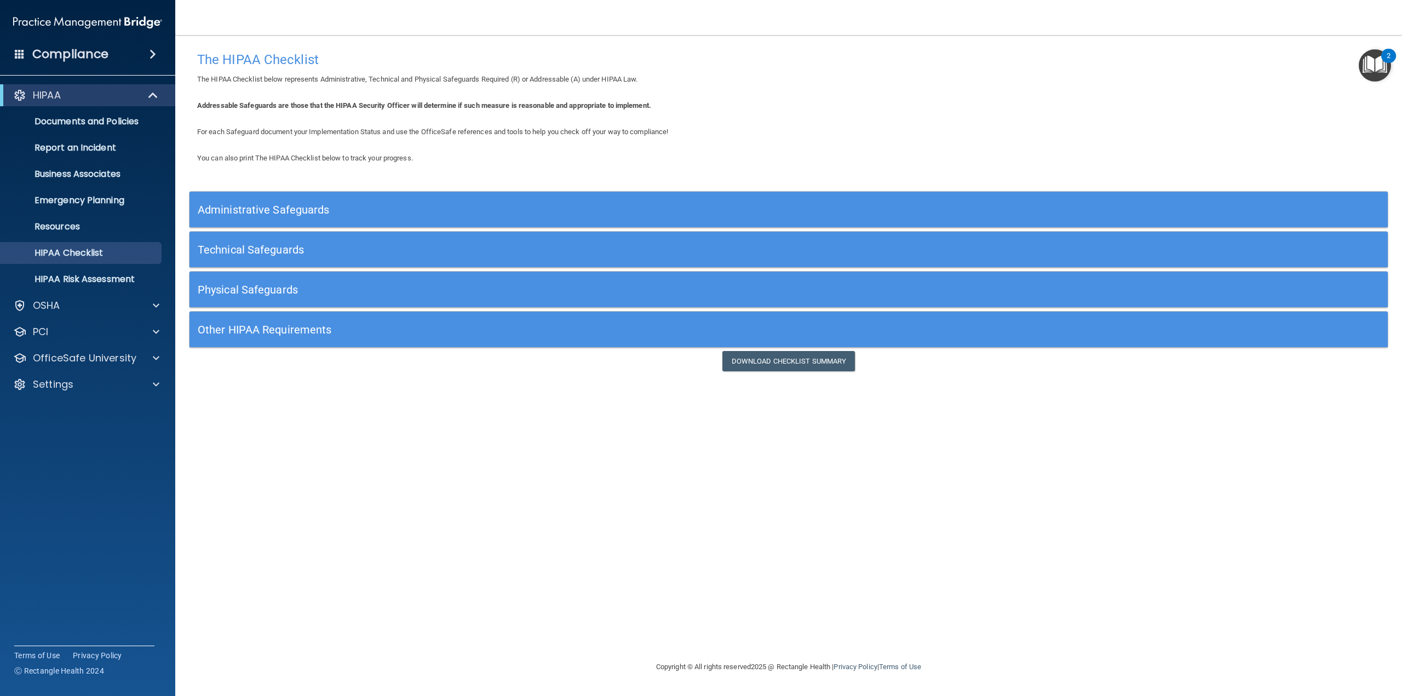
click at [383, 200] on div "Administrative Safeguards" at bounding box center [639, 209] width 899 height 25
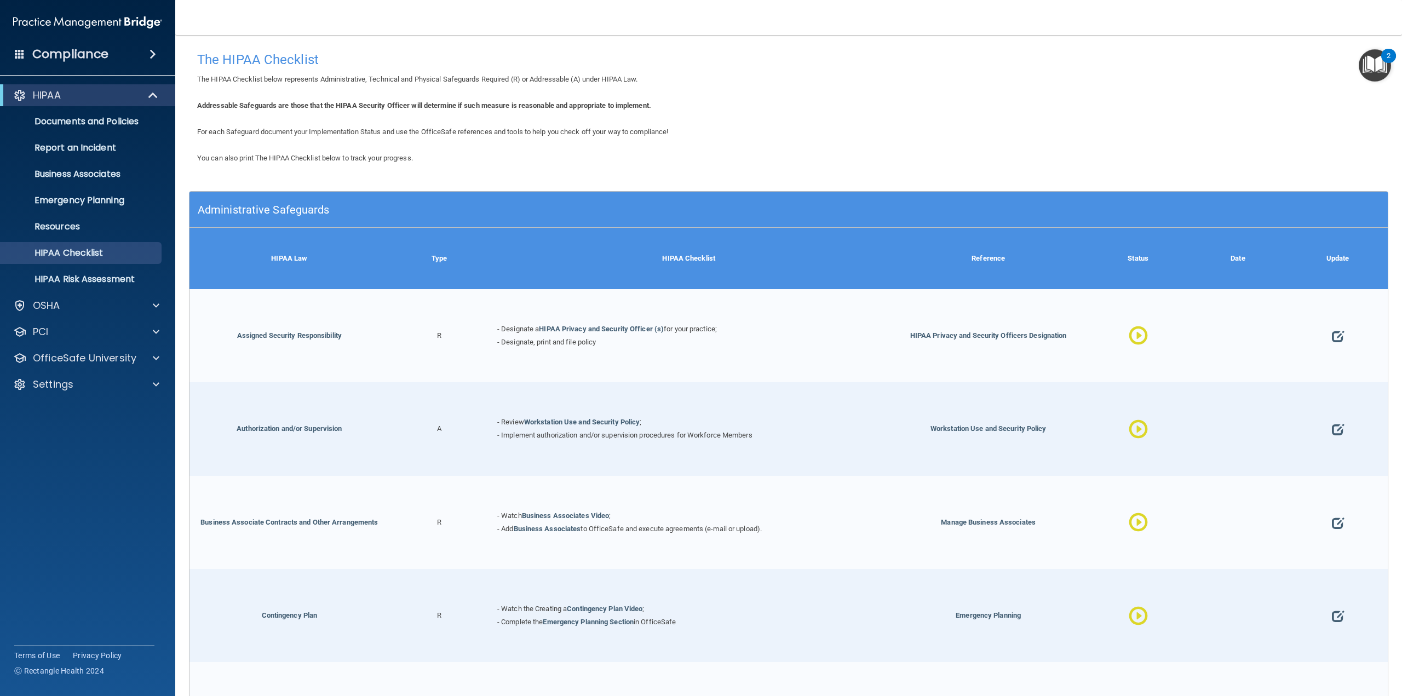
drag, startPoint x: 599, startPoint y: 339, endPoint x: 486, endPoint y: 345, distance: 113.0
click at [486, 345] on div "Assigned Security Responsibility R - Designate a HIPAA Privacy and Security Off…" at bounding box center [789, 335] width 1198 height 93
click at [646, 355] on div "- Designate a HIPAA Privacy and Security Officer (s) for your practice; - Desig…" at bounding box center [688, 335] width 399 height 93
click at [601, 329] on link "HIPAA Privacy and Security Officer (s)" at bounding box center [601, 329] width 125 height 8
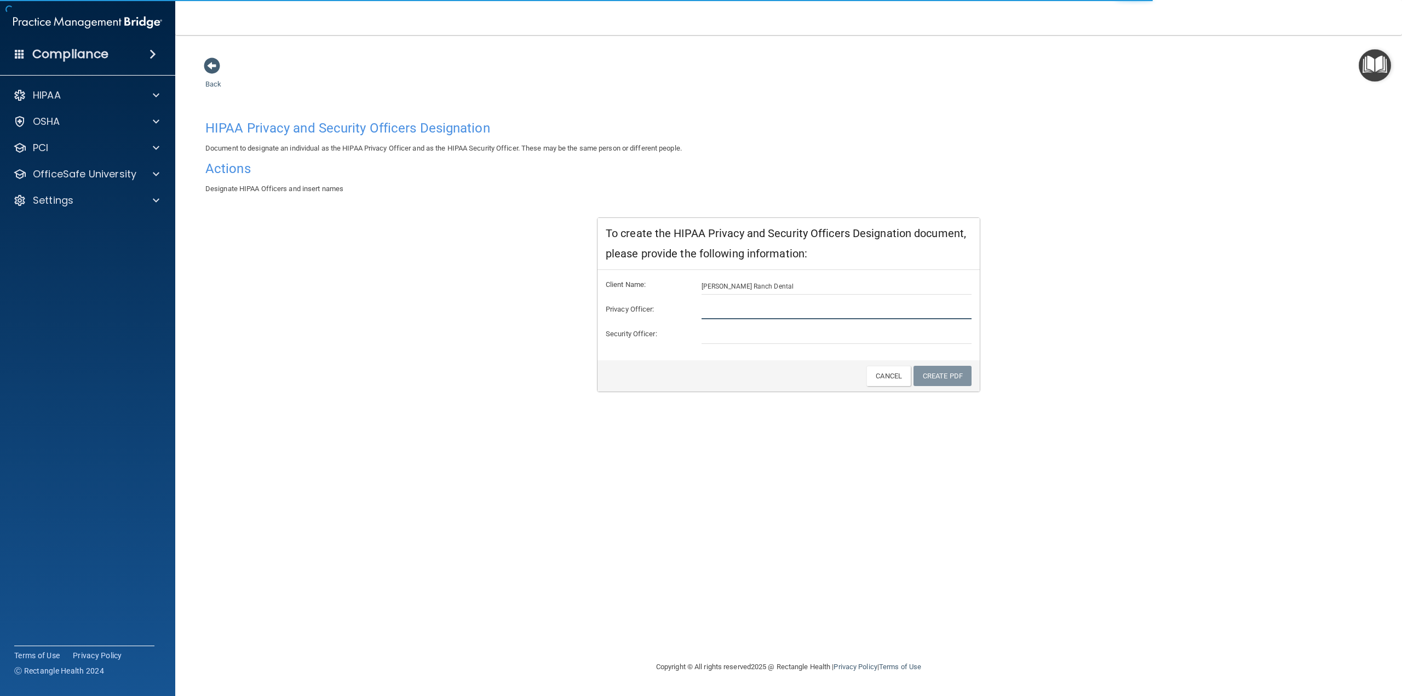
drag, startPoint x: 732, startPoint y: 303, endPoint x: 727, endPoint y: 313, distance: 10.8
click at [732, 303] on input "text" at bounding box center [837, 311] width 271 height 16
click at [717, 309] on input "text" at bounding box center [837, 311] width 271 height 16
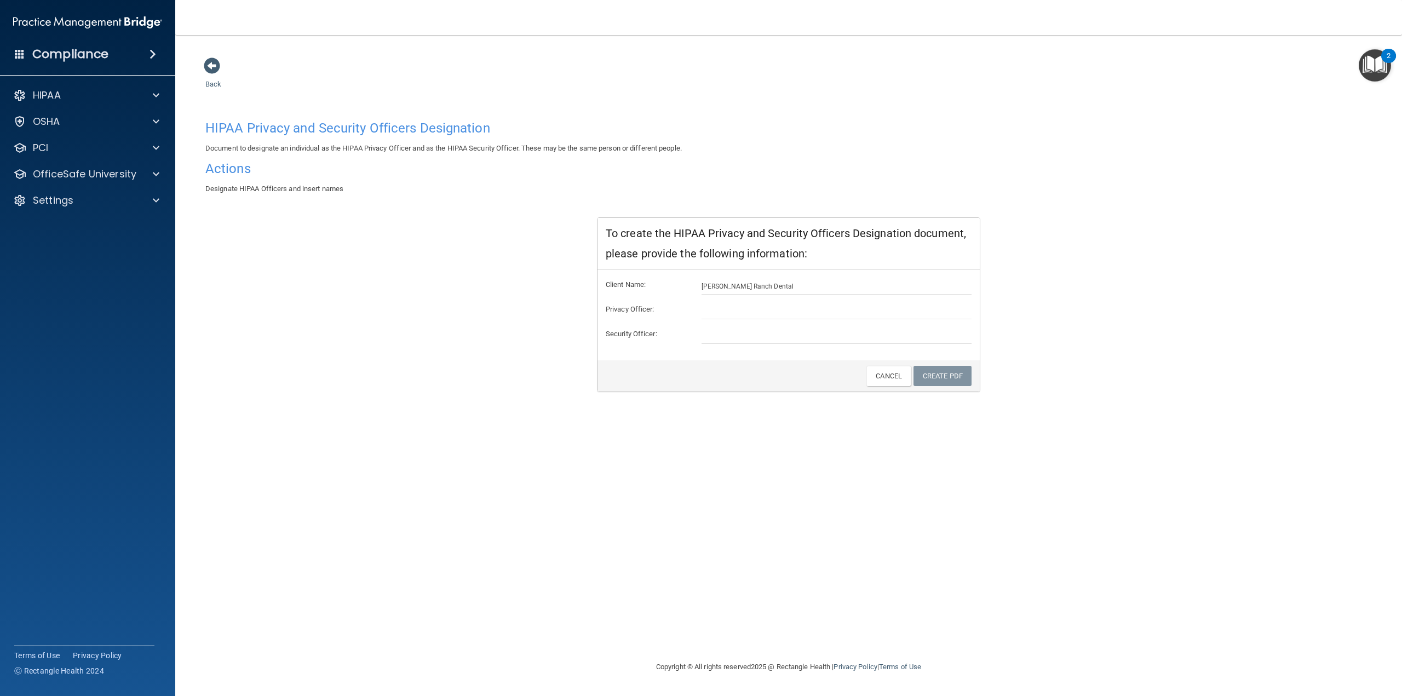
click at [865, 583] on div "Back HIPAA Privacy and Security Officers Designation Document to designate an i…" at bounding box center [788, 359] width 1183 height 604
click at [777, 309] on input "text" at bounding box center [837, 311] width 271 height 16
type input "[PERSON_NAME]"
click at [728, 335] on input "text" at bounding box center [837, 336] width 271 height 16
type input "[PERSON_NAME]"
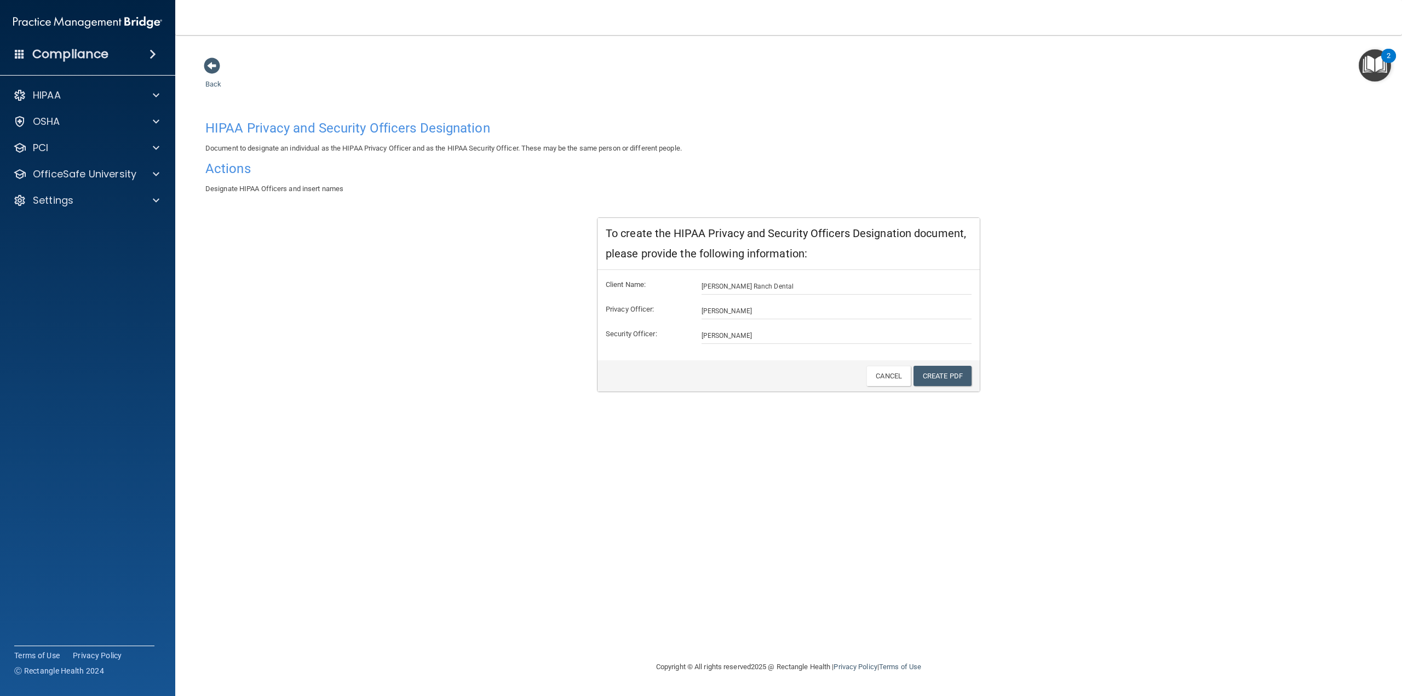
click at [715, 363] on div "Create PDF Cancel" at bounding box center [789, 375] width 382 height 31
click at [931, 376] on link "Create PDF" at bounding box center [943, 376] width 58 height 20
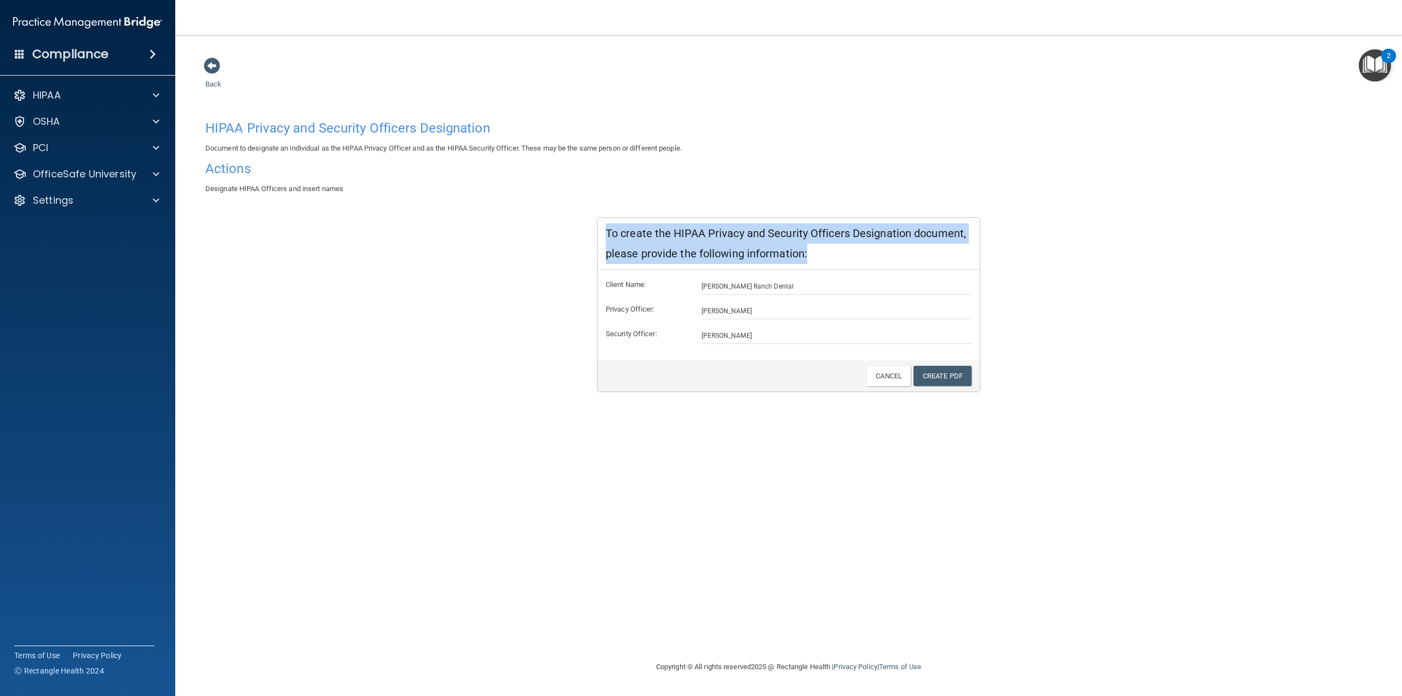
drag, startPoint x: 813, startPoint y: 254, endPoint x: 597, endPoint y: 222, distance: 218.1
click at [598, 222] on div "To create the HIPAA Privacy and Security Officers Designation document, please …" at bounding box center [789, 244] width 382 height 52
copy div "To create the HIPAA Privacy and Security Officers Designation document, please …"
click at [89, 100] on div "HIPAA" at bounding box center [73, 95] width 136 height 13
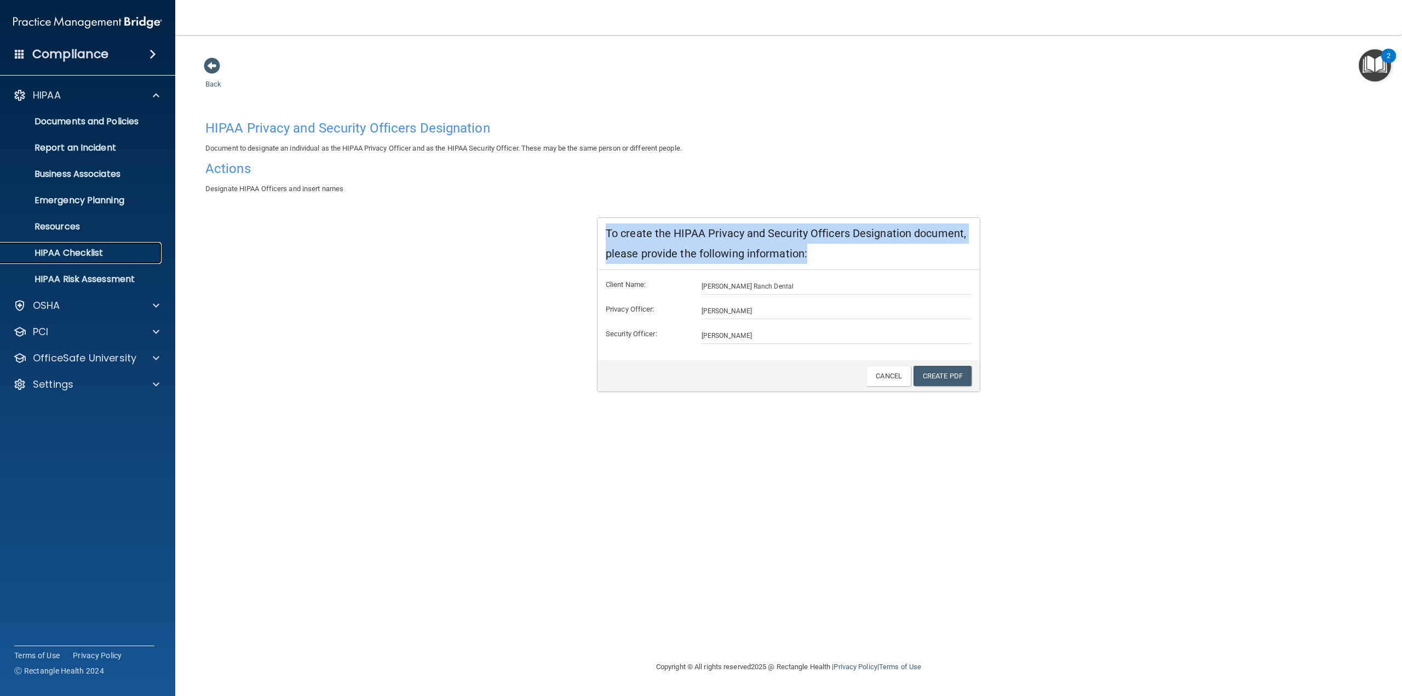
click at [83, 257] on p "HIPAA Checklist" at bounding box center [82, 253] width 150 height 11
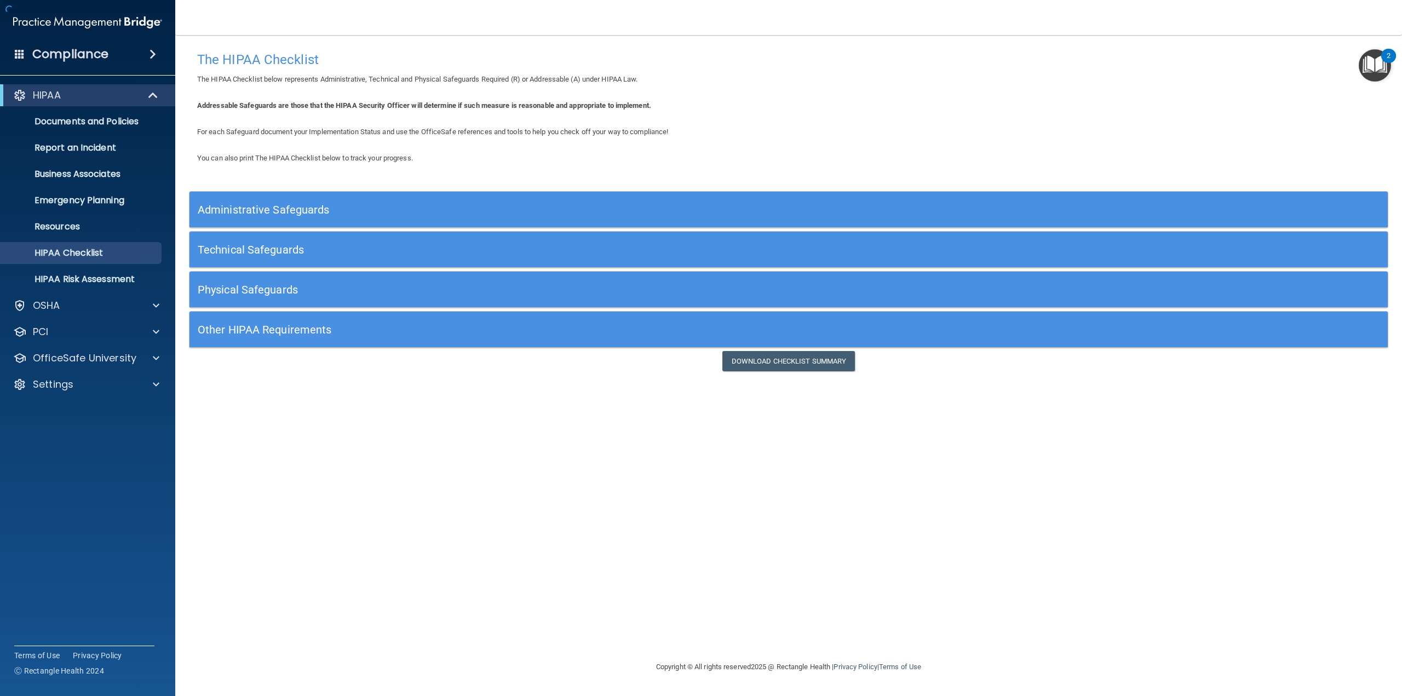
click at [305, 208] on h5 "Administrative Safeguards" at bounding box center [639, 210] width 882 height 12
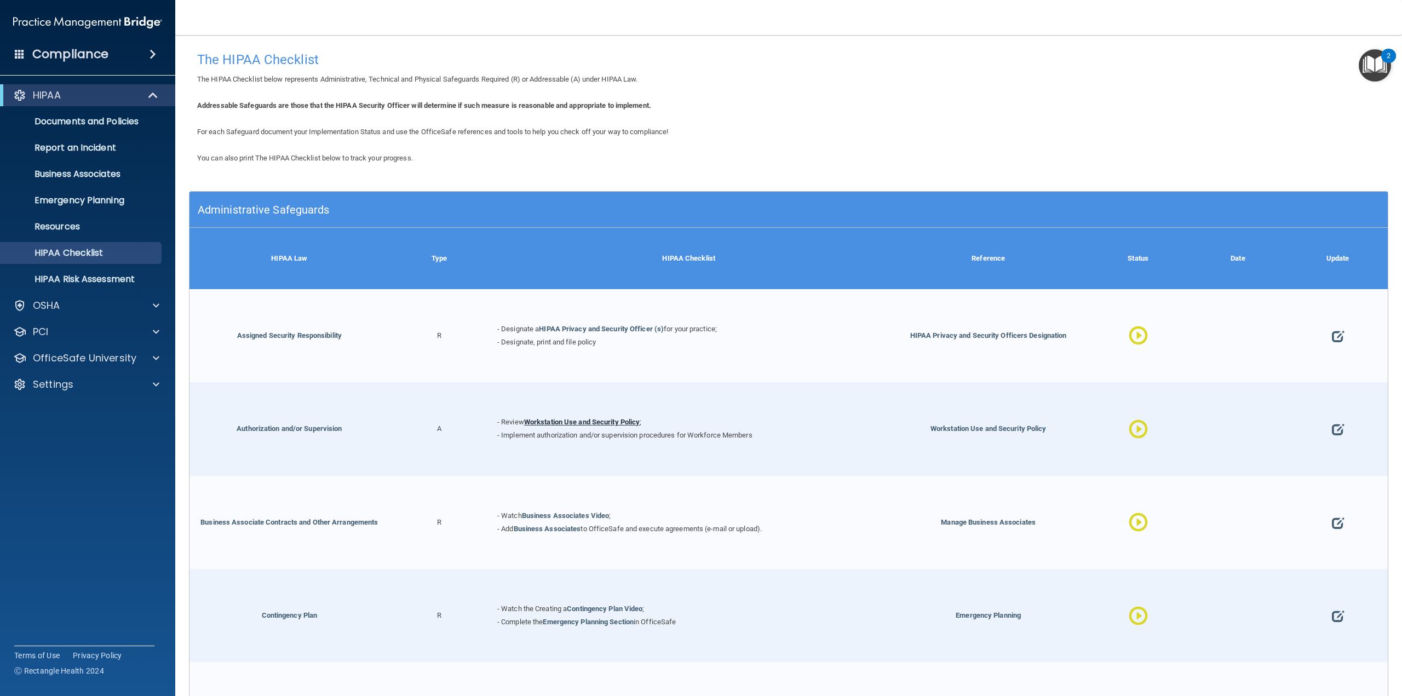
click at [592, 424] on link "Workstation Use and Security Policy" at bounding box center [582, 422] width 116 height 8
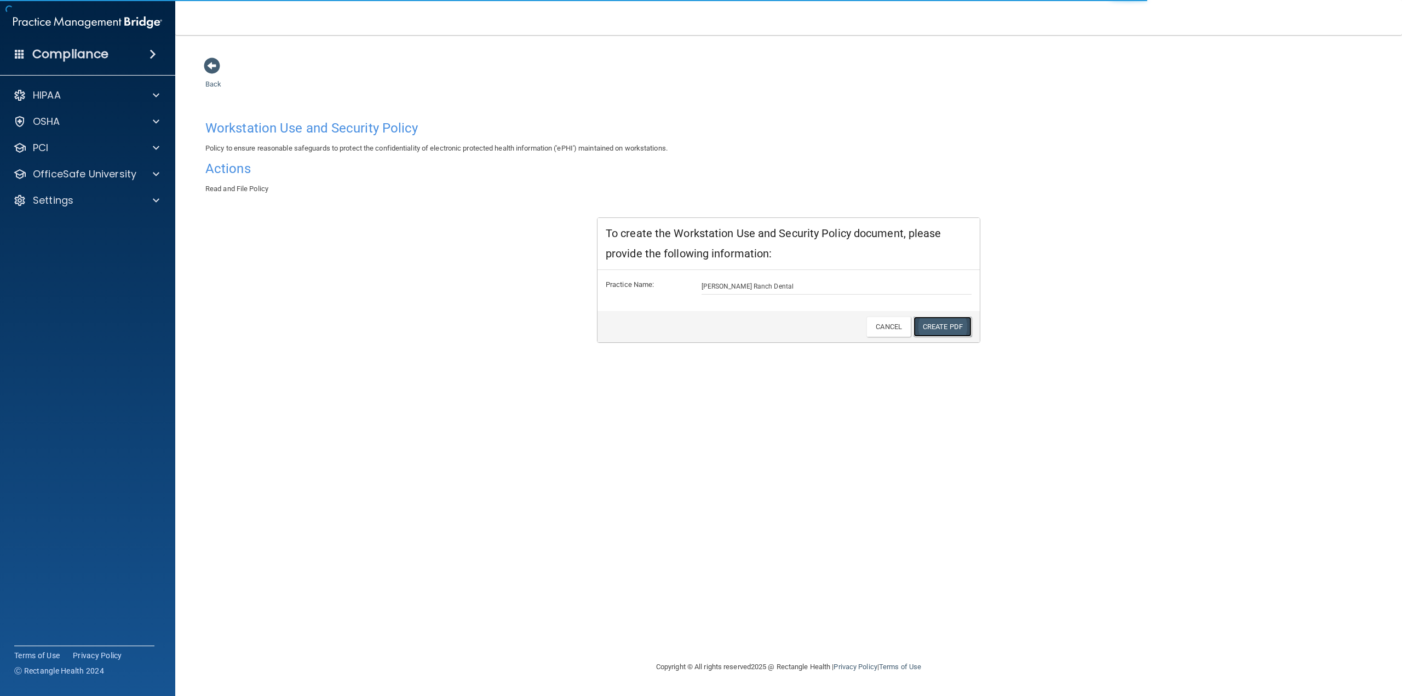
click at [941, 325] on link "Create PDF" at bounding box center [943, 327] width 58 height 20
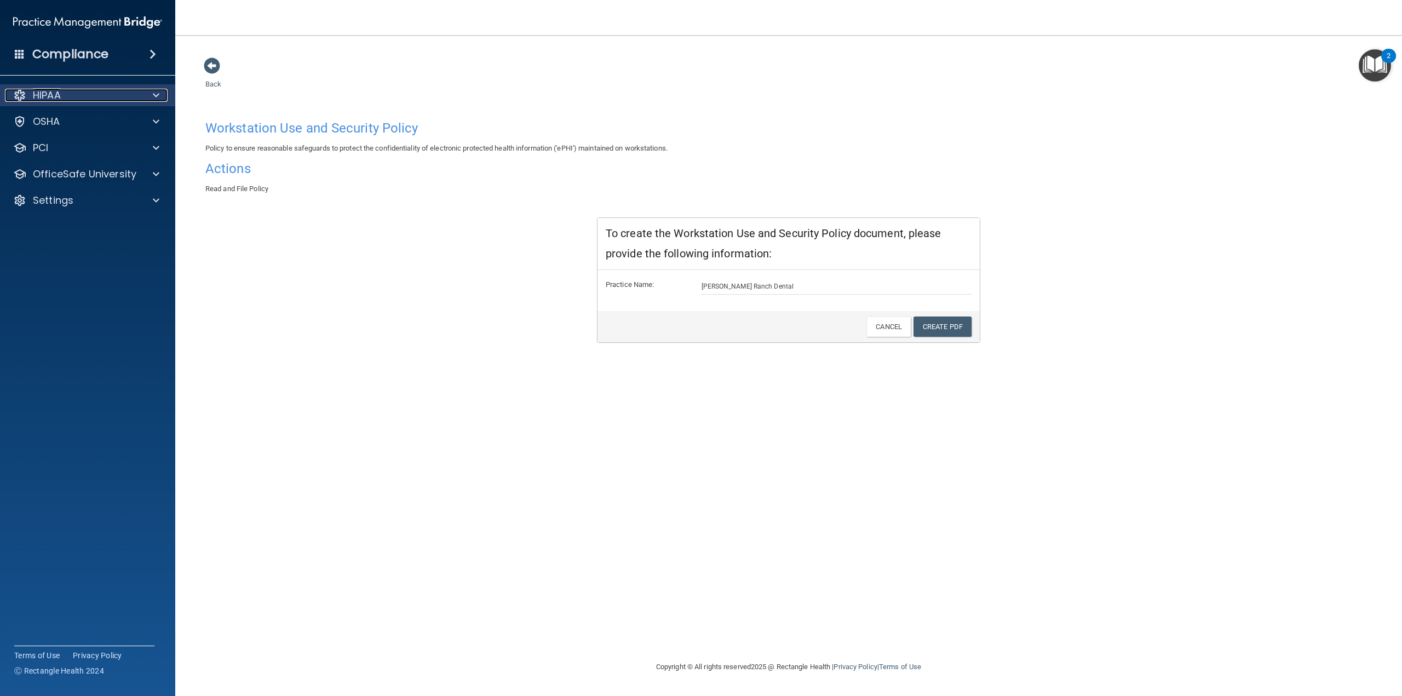
click at [151, 95] on div at bounding box center [154, 95] width 27 height 13
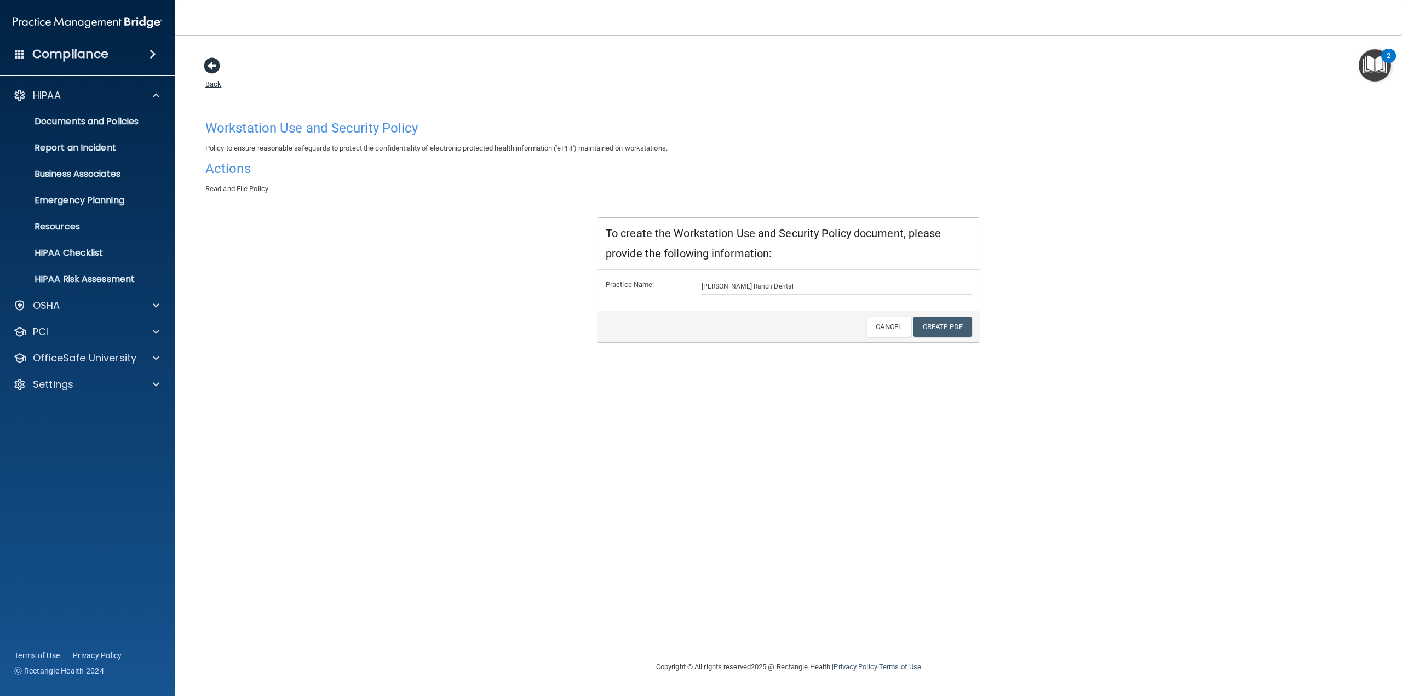
click at [214, 60] on span at bounding box center [212, 66] width 16 height 16
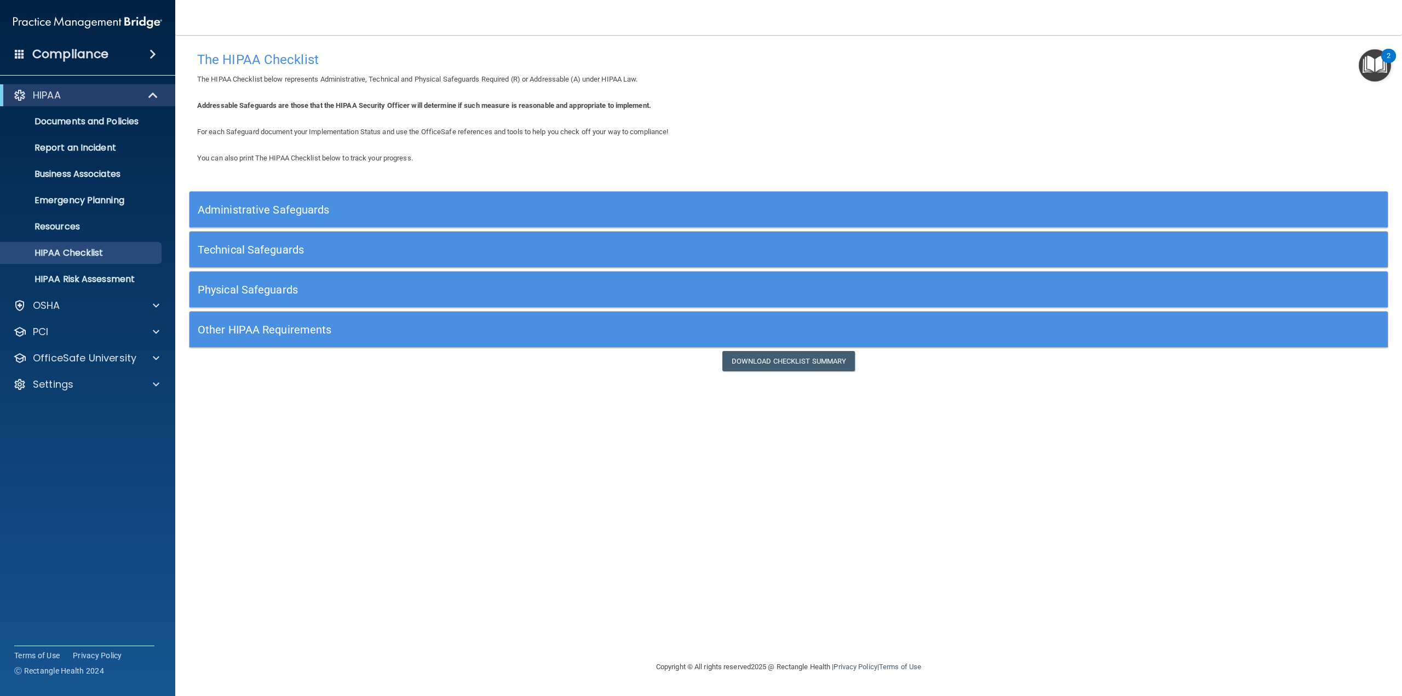
click at [292, 245] on h5 "Technical Safeguards" at bounding box center [639, 250] width 882 height 12
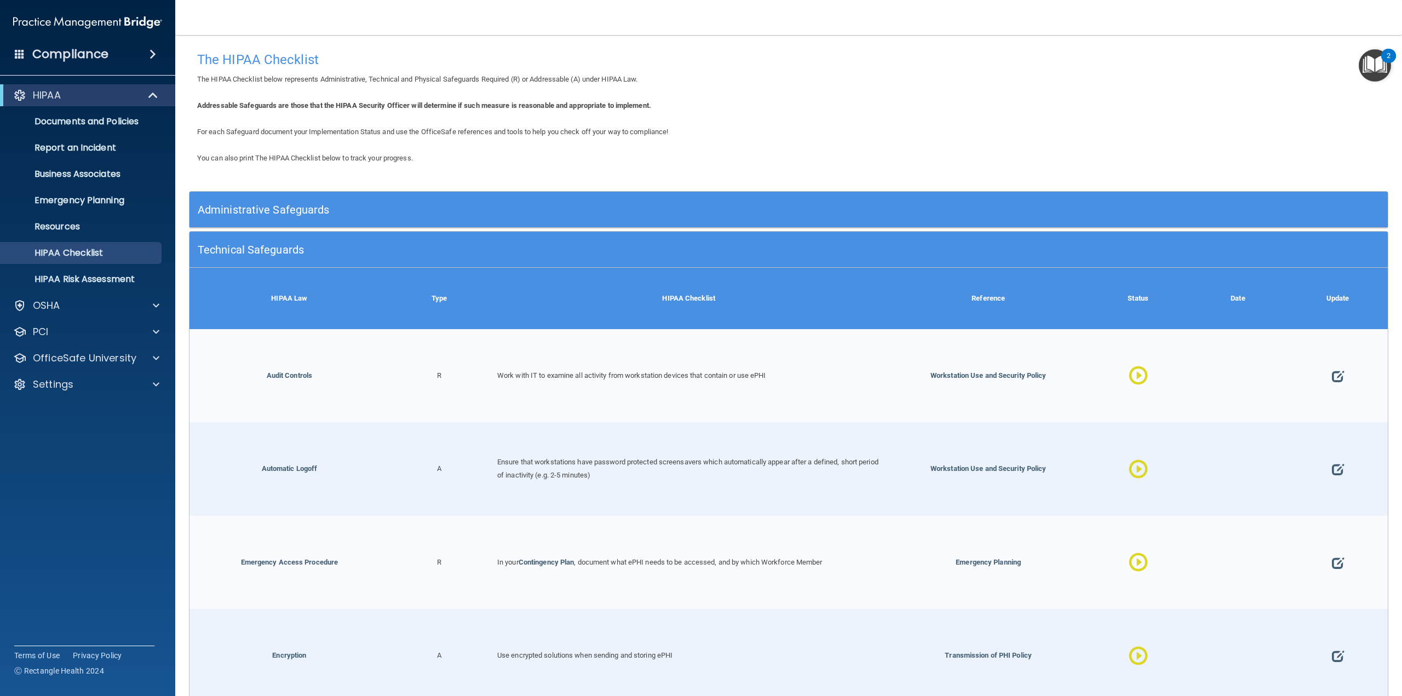
click at [799, 375] on div "Work with IT to examine all activity from workstation devices that contain or u…" at bounding box center [688, 375] width 399 height 93
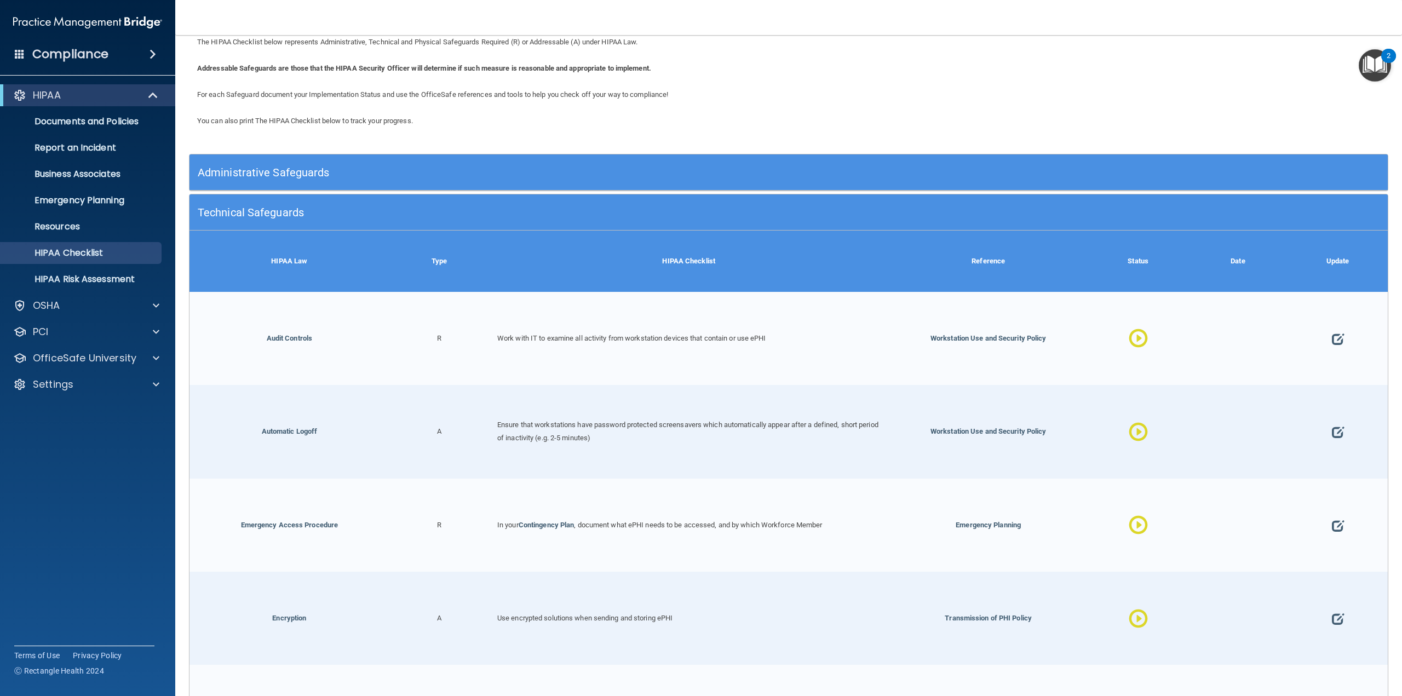
scroll to position [55, 0]
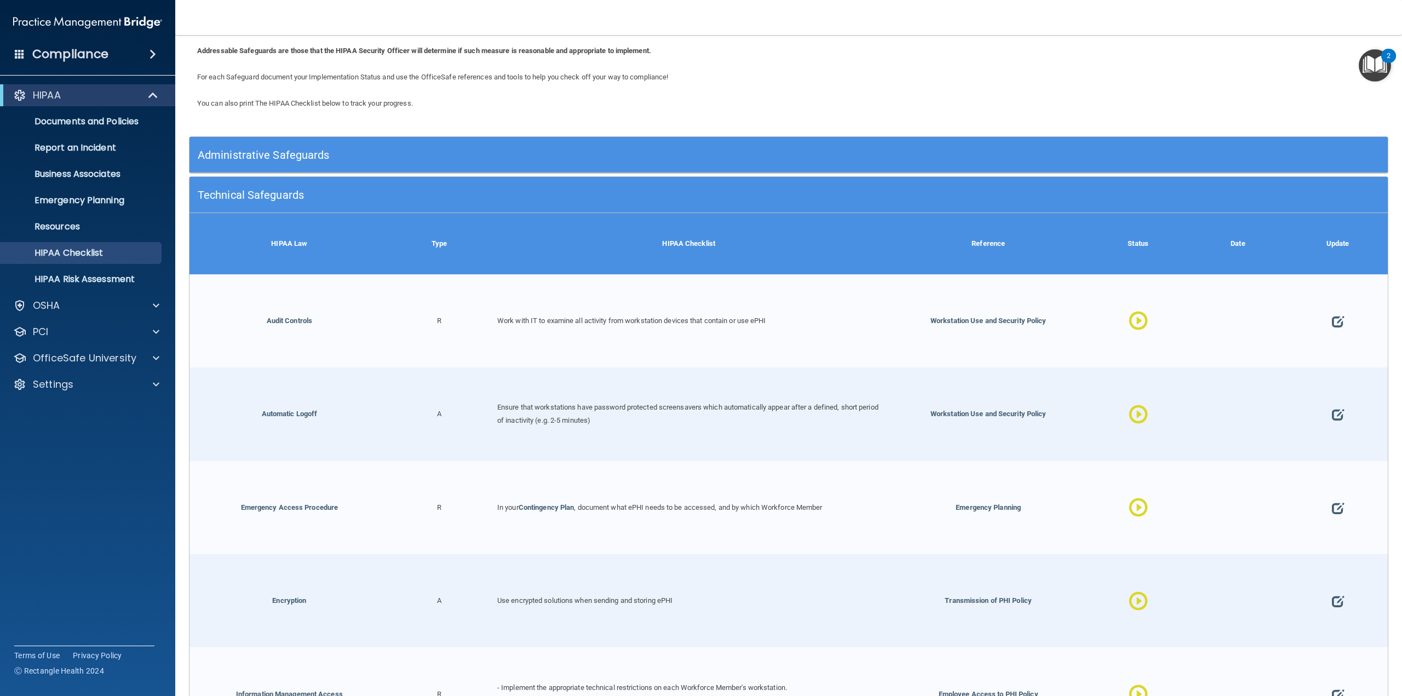
click at [490, 205] on div "Technical Safeguards" at bounding box center [639, 194] width 899 height 25
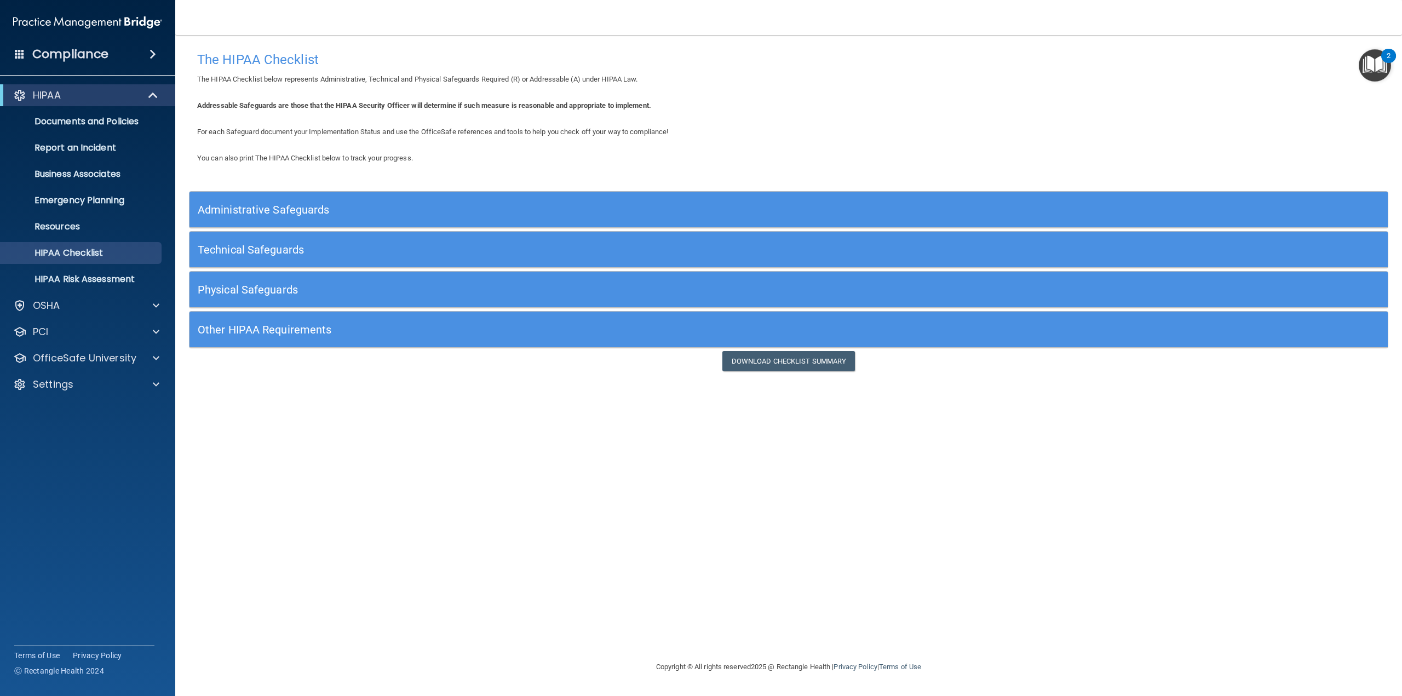
scroll to position [0, 0]
click at [68, 282] on p "HIPAA Risk Assessment" at bounding box center [82, 279] width 150 height 11
